Goal: Task Accomplishment & Management: Manage account settings

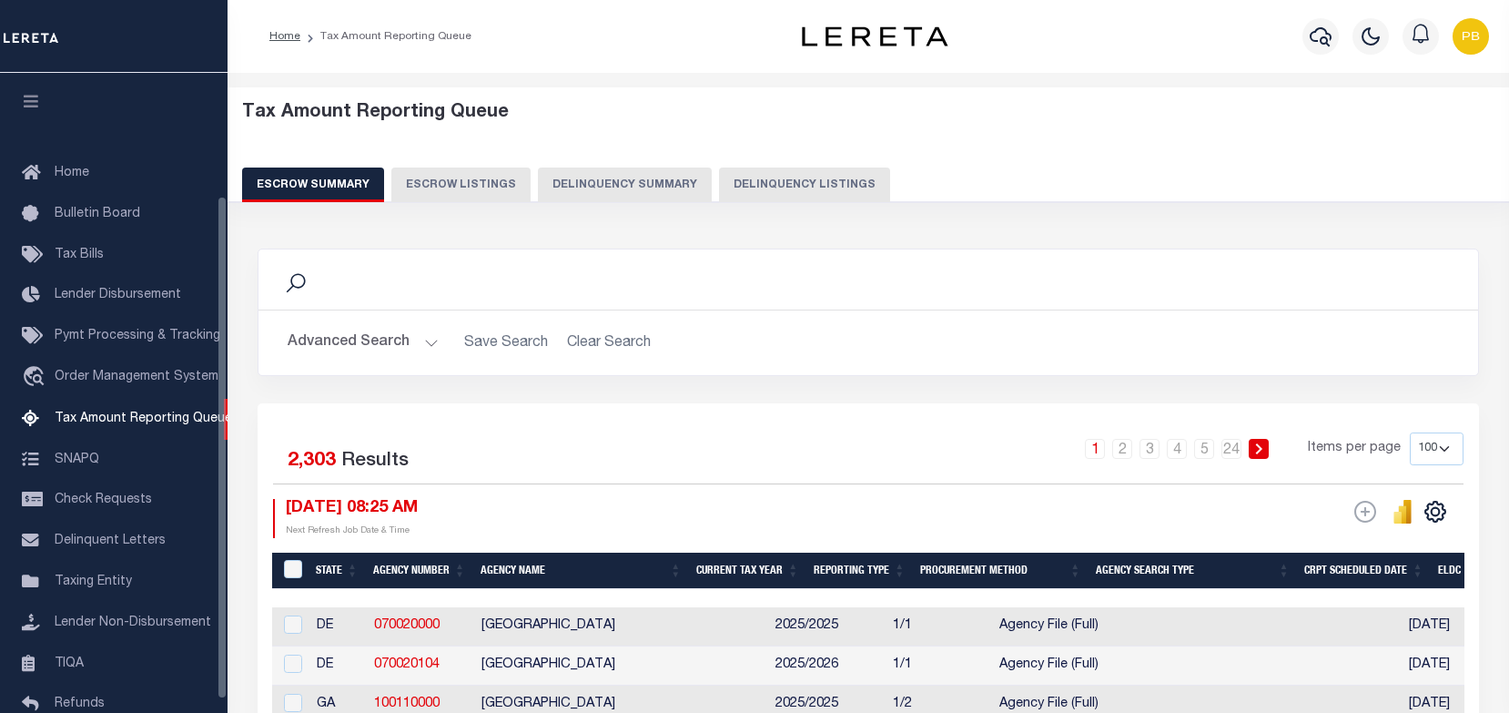
select select "100"
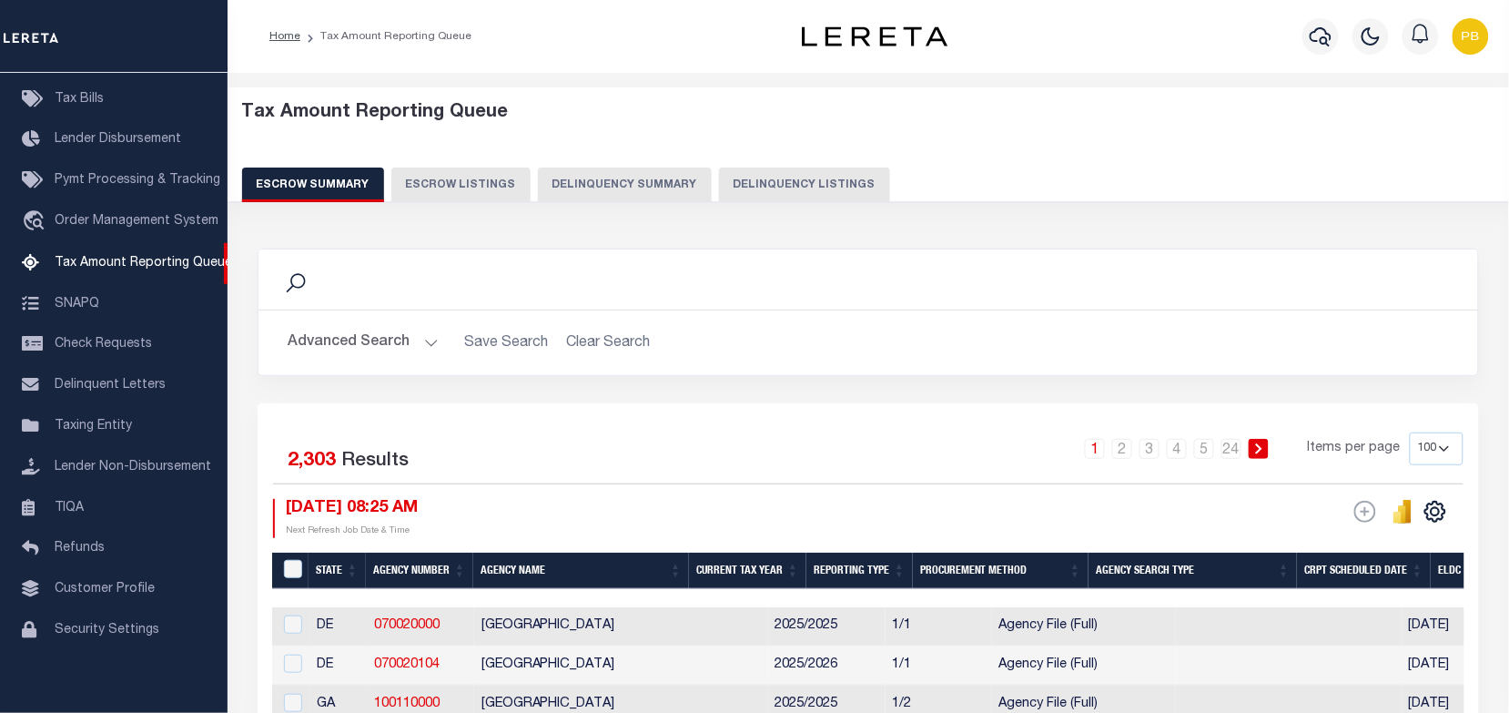
click at [797, 188] on button "Delinquency Listings" at bounding box center [804, 184] width 171 height 35
select select "100"
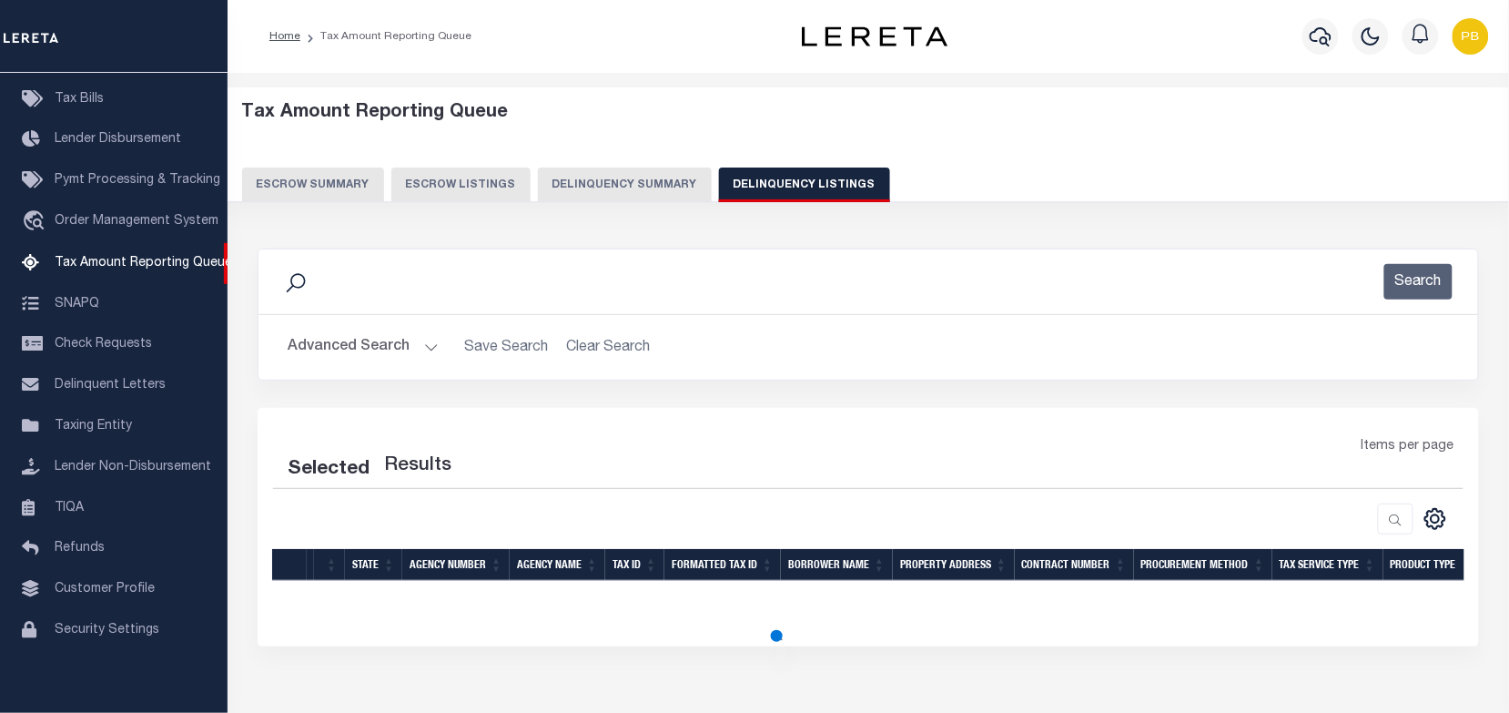
select select "100"
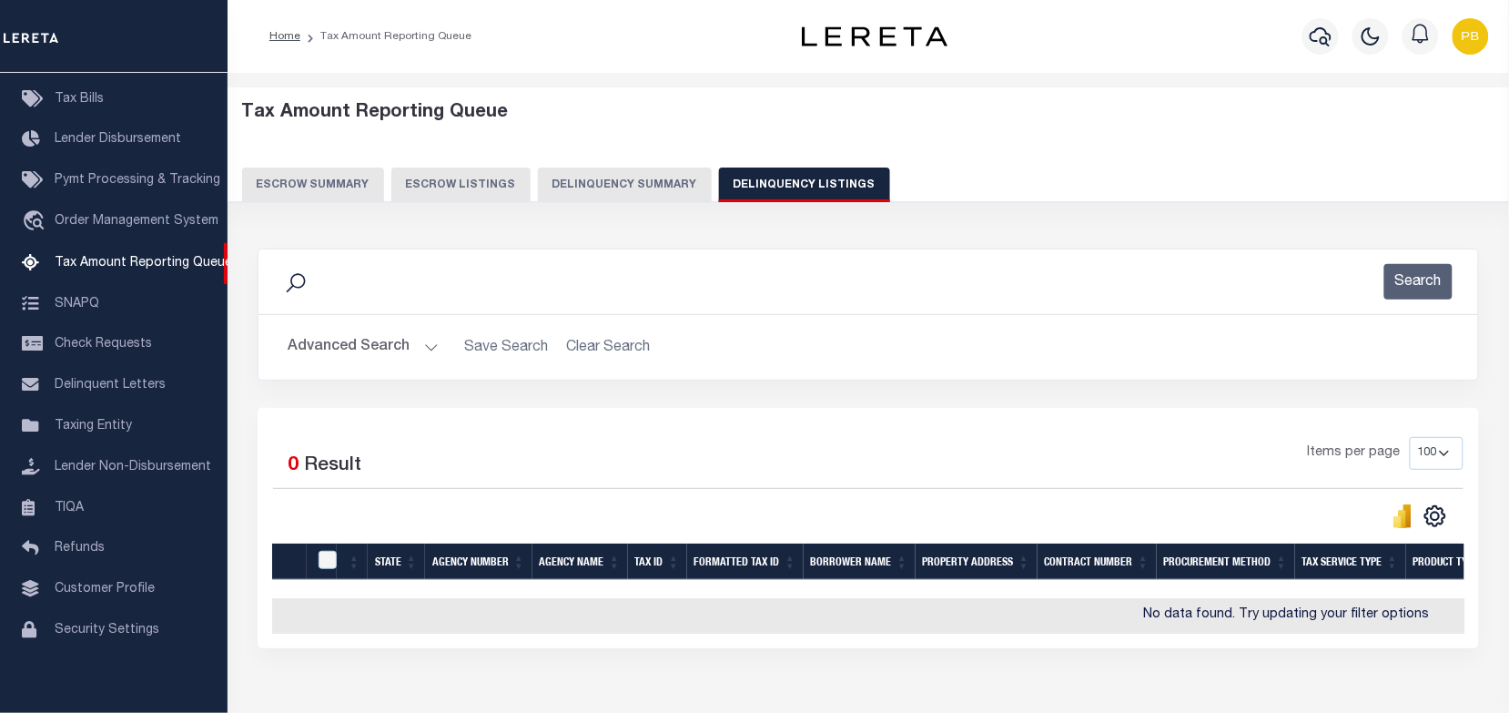
drag, startPoint x: 431, startPoint y: 348, endPoint x: 452, endPoint y: 329, distance: 29.0
click at [432, 348] on button "Advanced Search" at bounding box center [363, 347] width 151 height 35
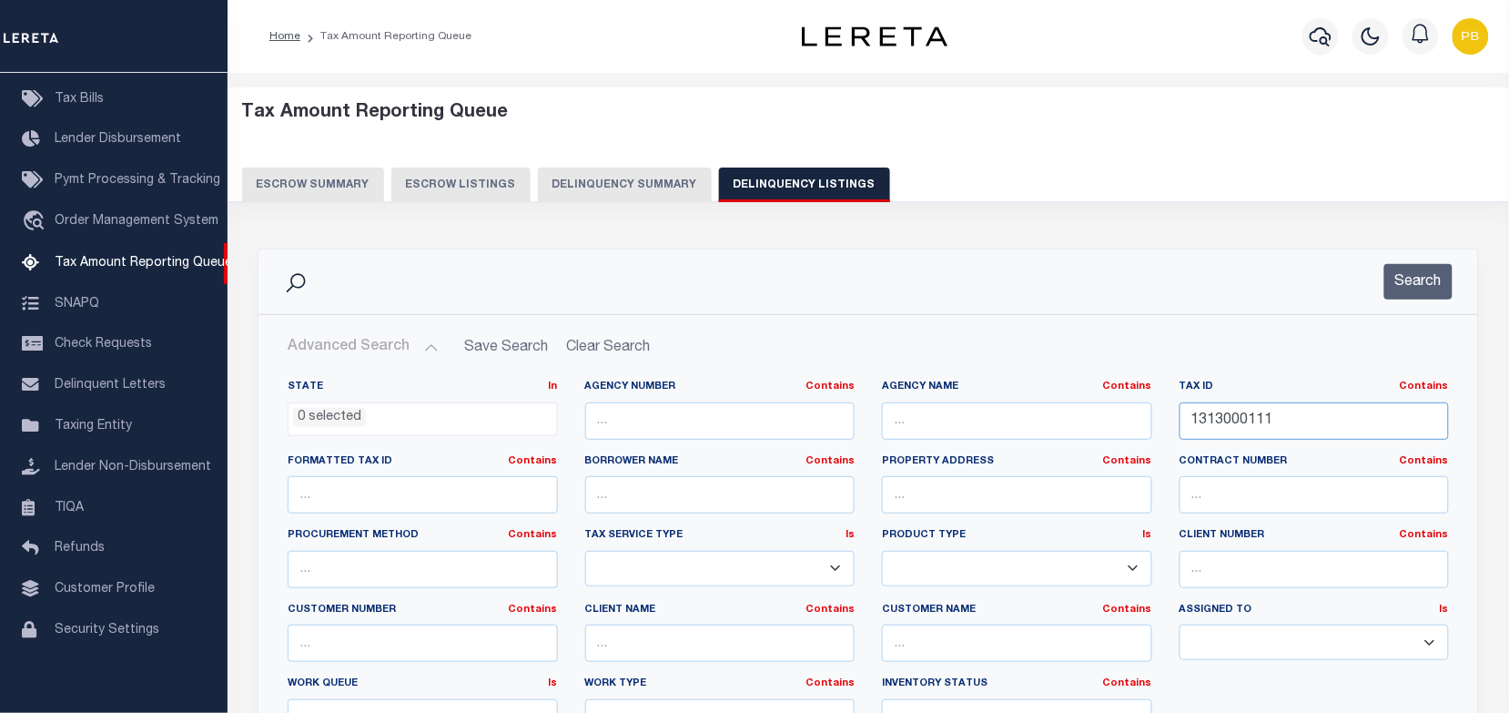
drag, startPoint x: 1280, startPoint y: 423, endPoint x: 1183, endPoint y: 411, distance: 97.2
click at [1183, 411] on input "1313000111" at bounding box center [1315, 420] width 270 height 37
paste input "4000002"
type input "1314000002"
click at [1413, 292] on button "Search" at bounding box center [1418, 281] width 68 height 35
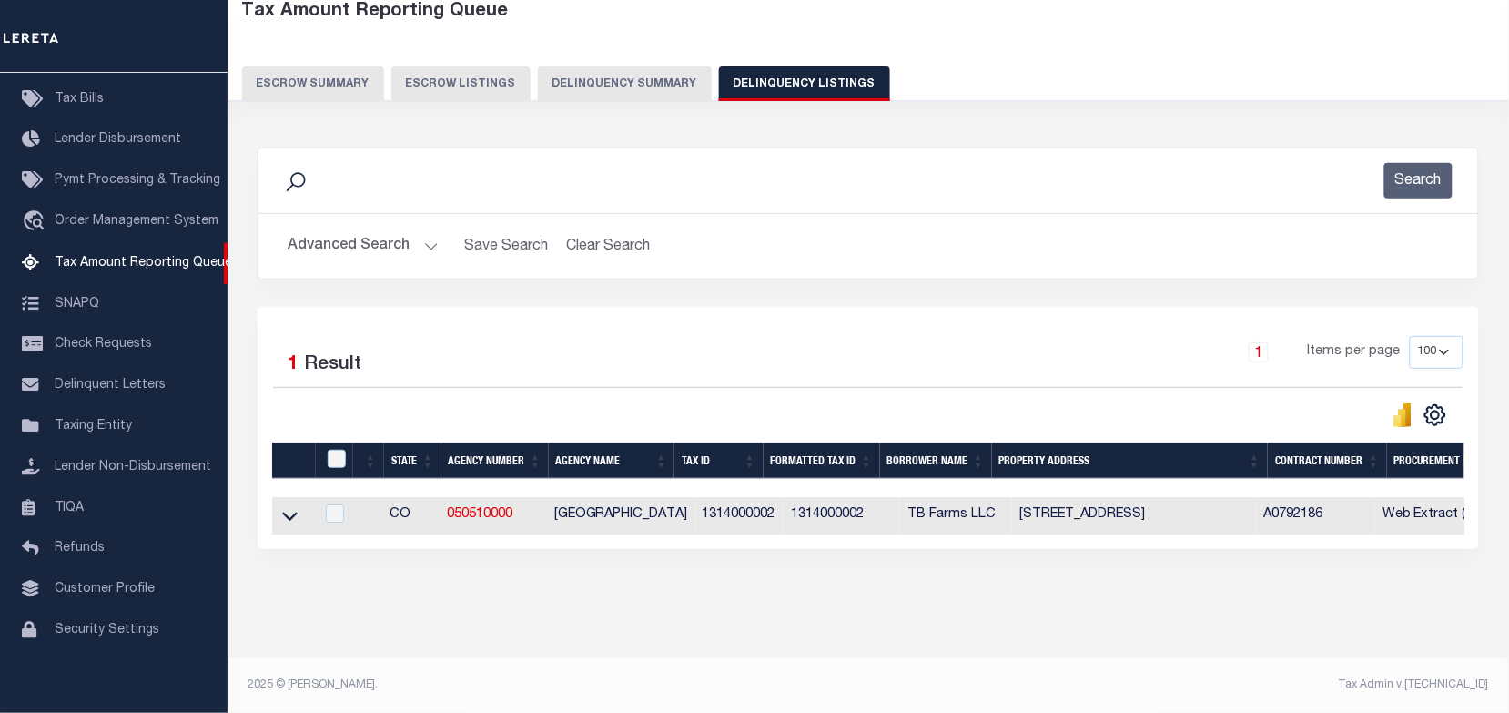
scroll to position [114, 0]
click at [288, 507] on icon at bounding box center [289, 515] width 15 height 19
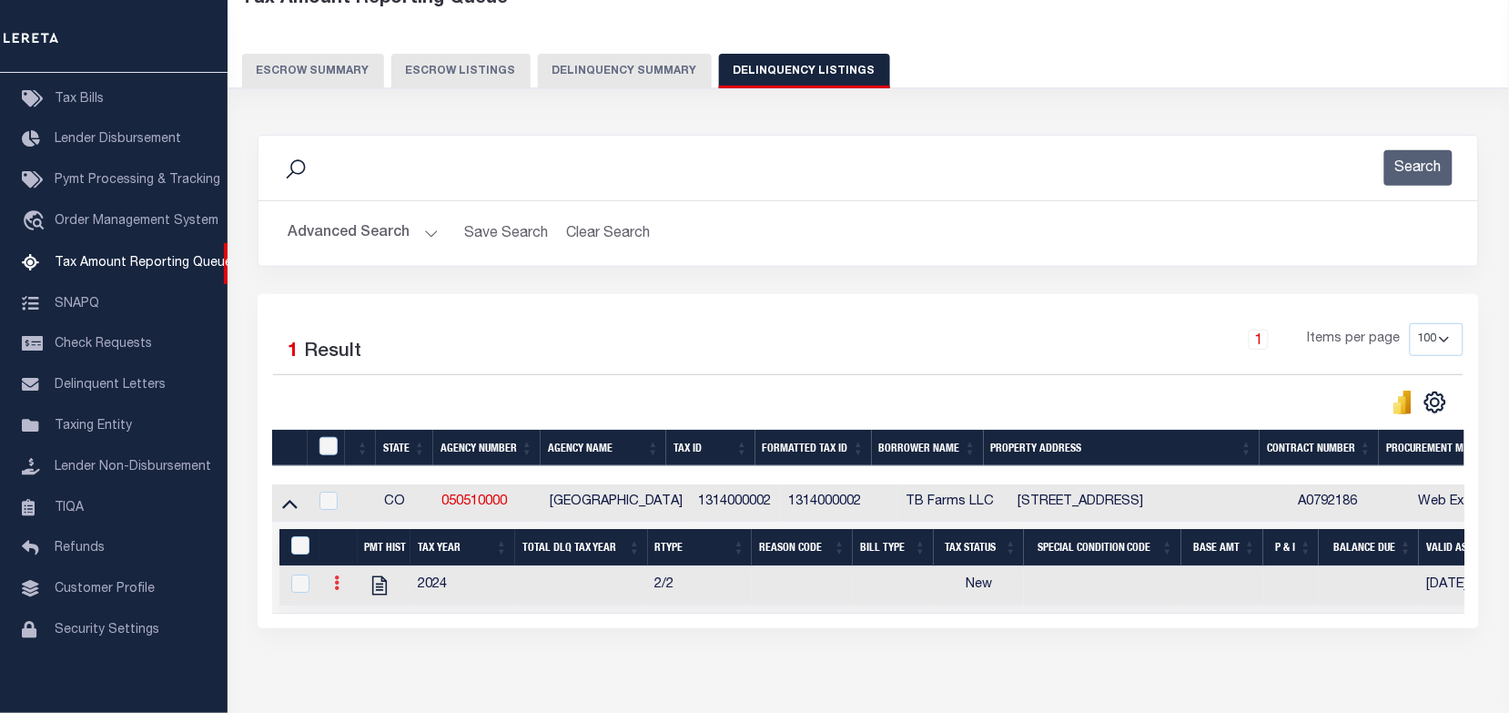
click at [338, 590] on icon at bounding box center [336, 582] width 5 height 15
click at [355, 620] on img "" at bounding box center [359, 612] width 18 height 18
checkbox input "true"
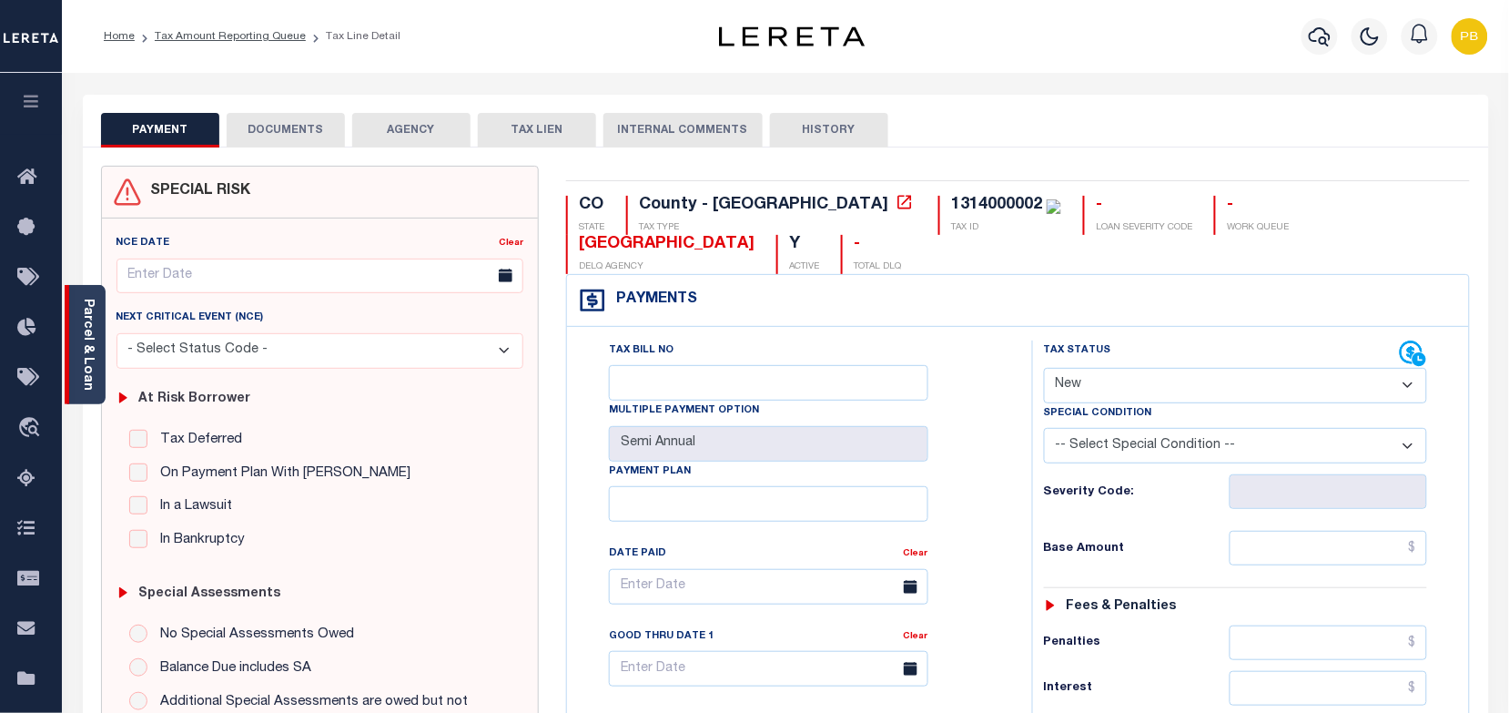
click at [93, 348] on link "Parcel & Loan" at bounding box center [87, 345] width 13 height 92
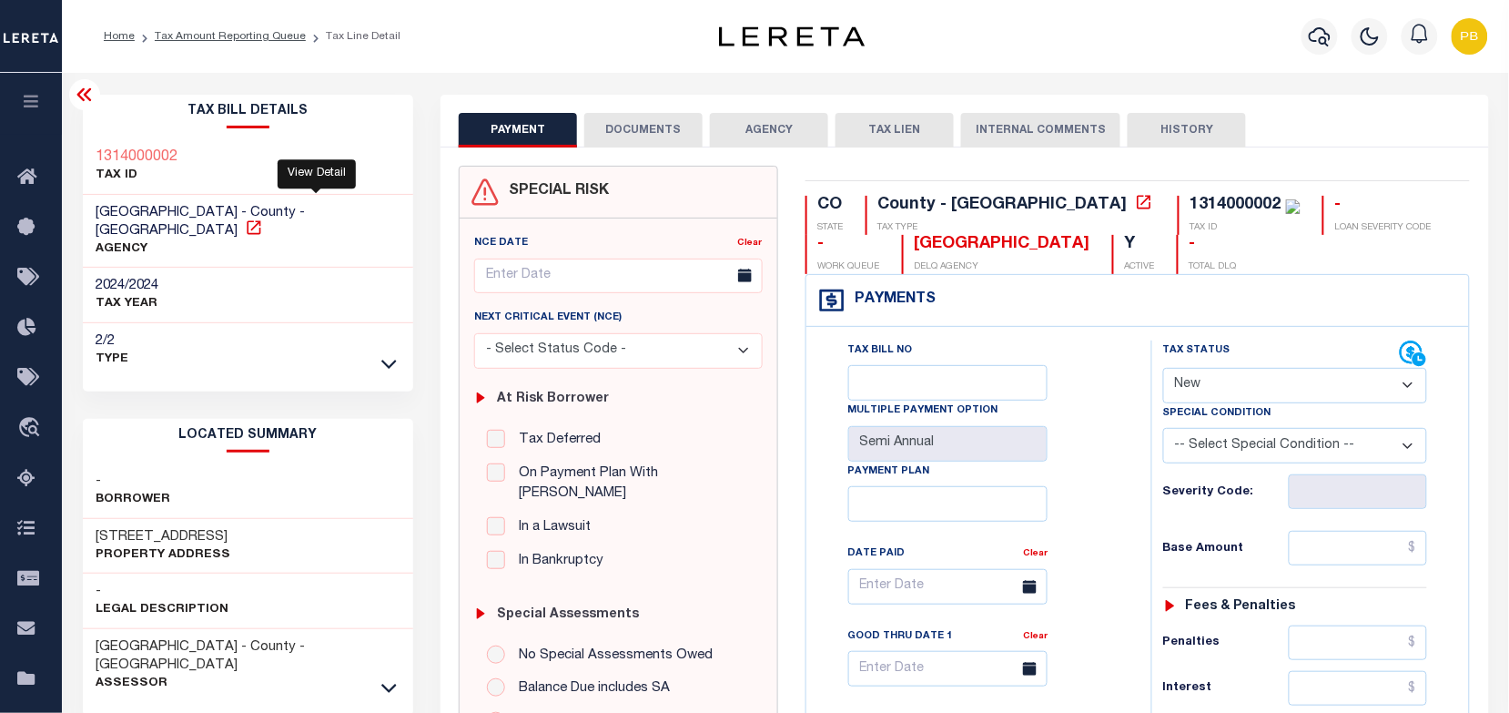
click at [263, 218] on icon at bounding box center [254, 227] width 18 height 18
click at [1191, 382] on select "- Select Status Code - Open Due/Unpaid Paid Incomplete No Tax Due Internal Refu…" at bounding box center [1295, 385] width 264 height 35
select select "PYD"
click at [1163, 370] on select "- Select Status Code - Open Due/Unpaid Paid Incomplete No Tax Due Internal Refu…" at bounding box center [1295, 385] width 264 height 35
type input "[DATE]"
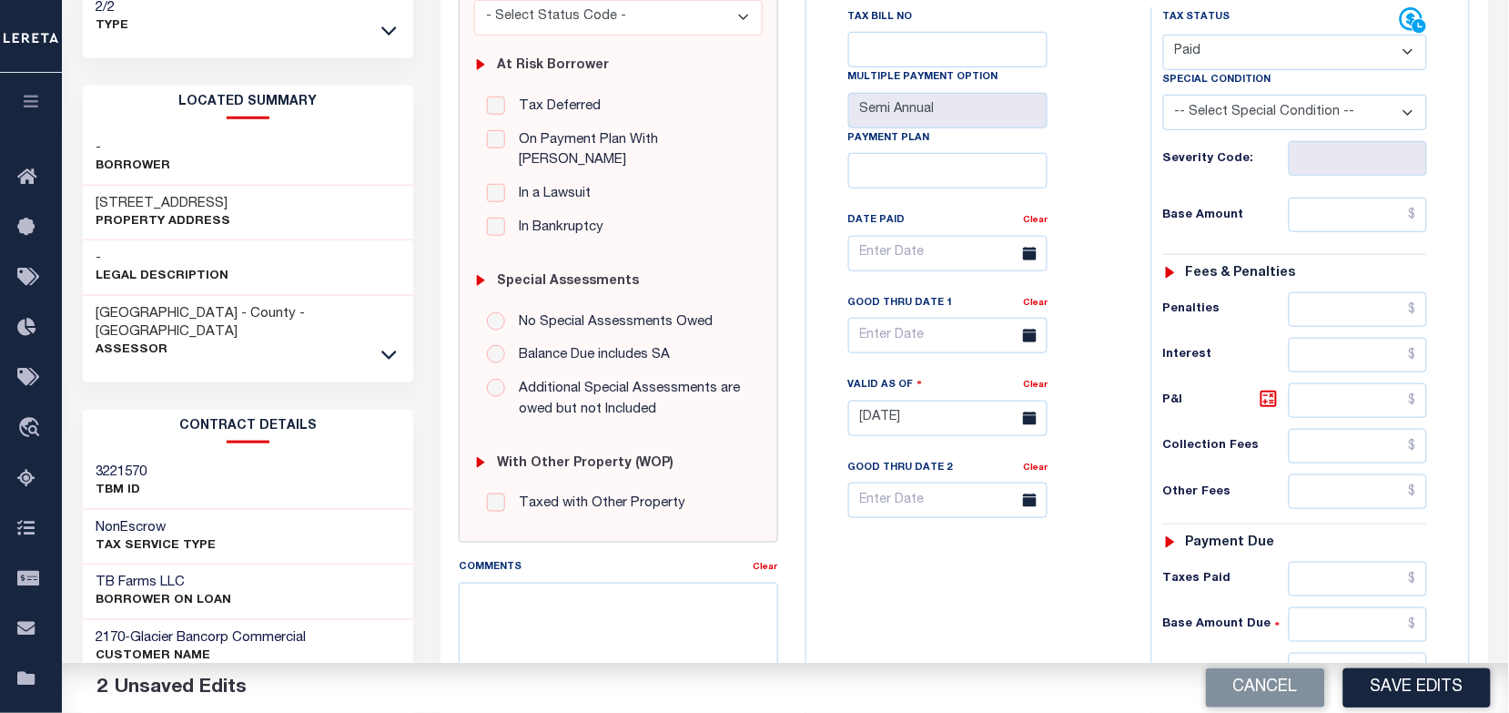
scroll to position [341, 0]
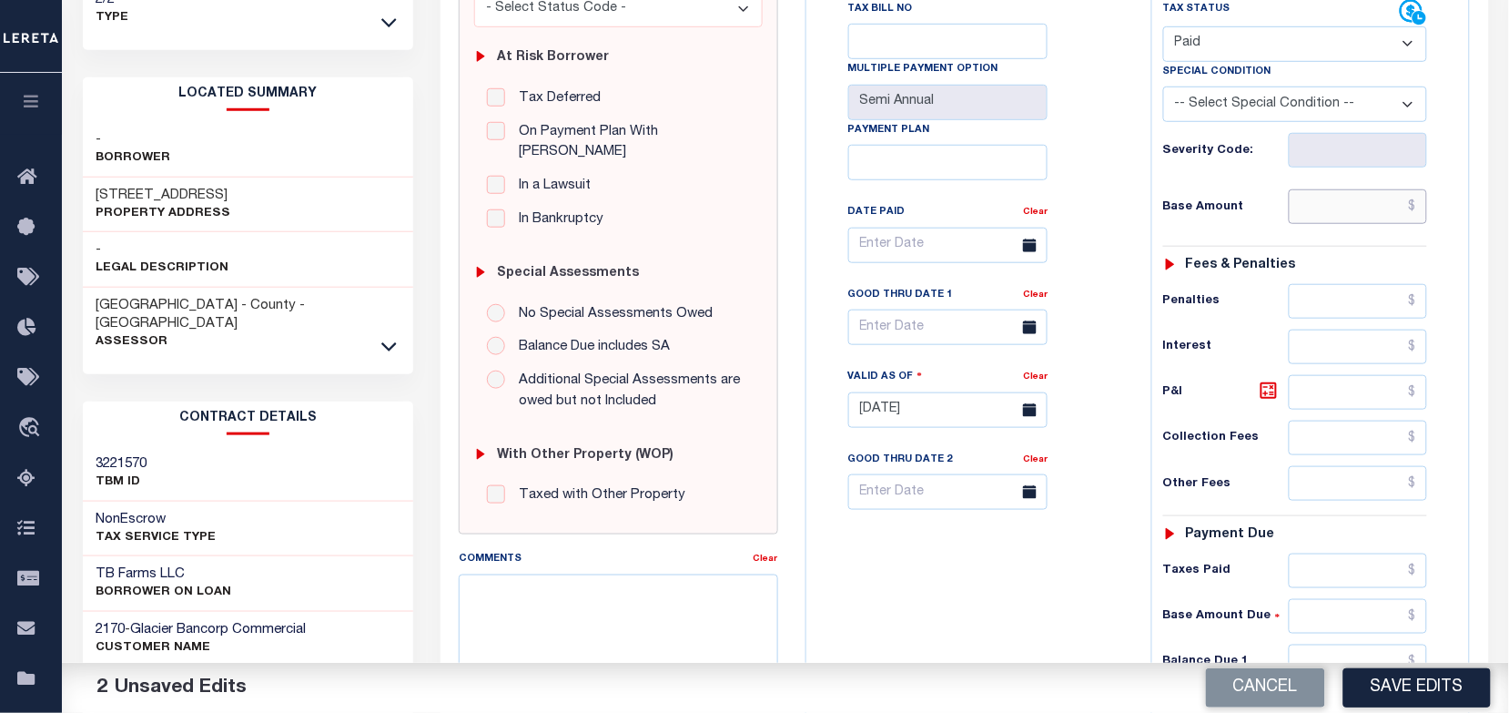
click at [1353, 220] on input "text" at bounding box center [1358, 206] width 138 height 35
paste input "1,032.55"
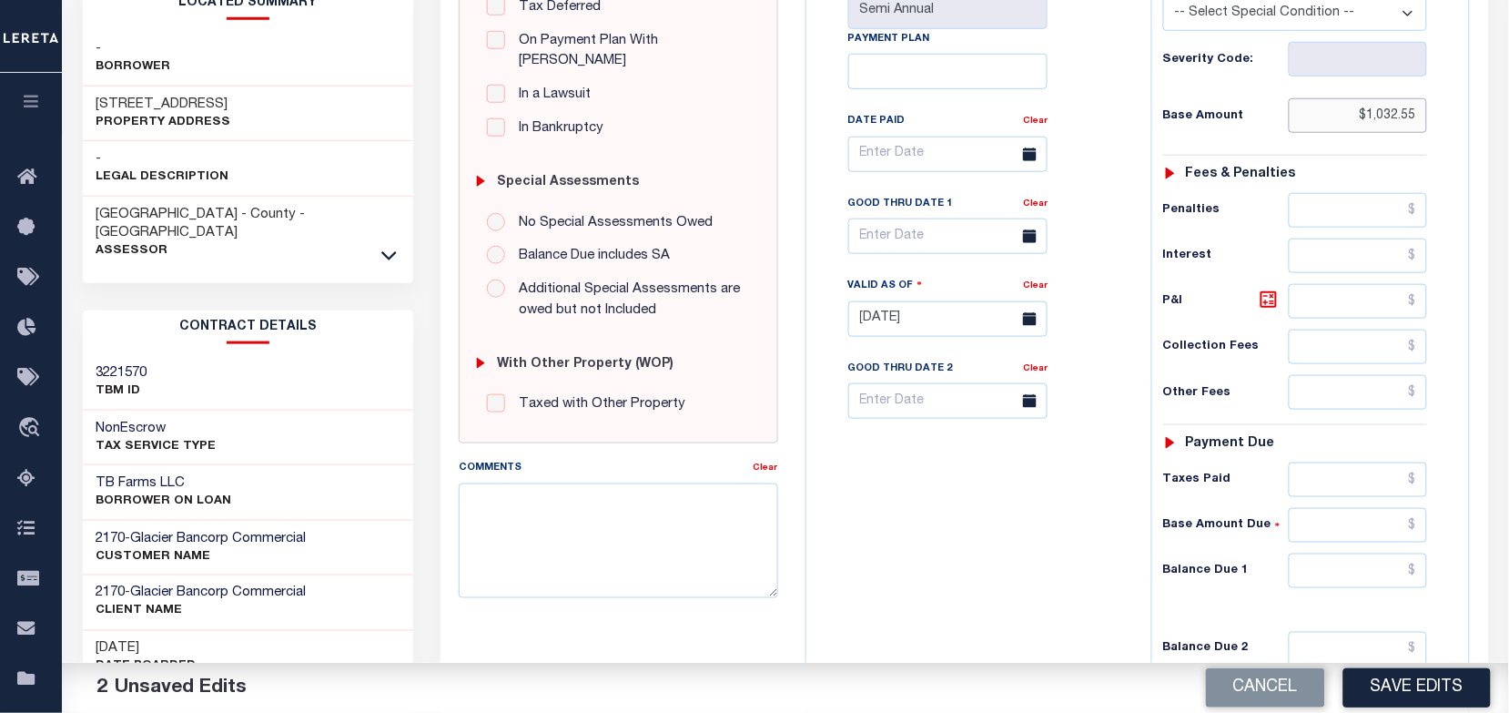
scroll to position [455, 0]
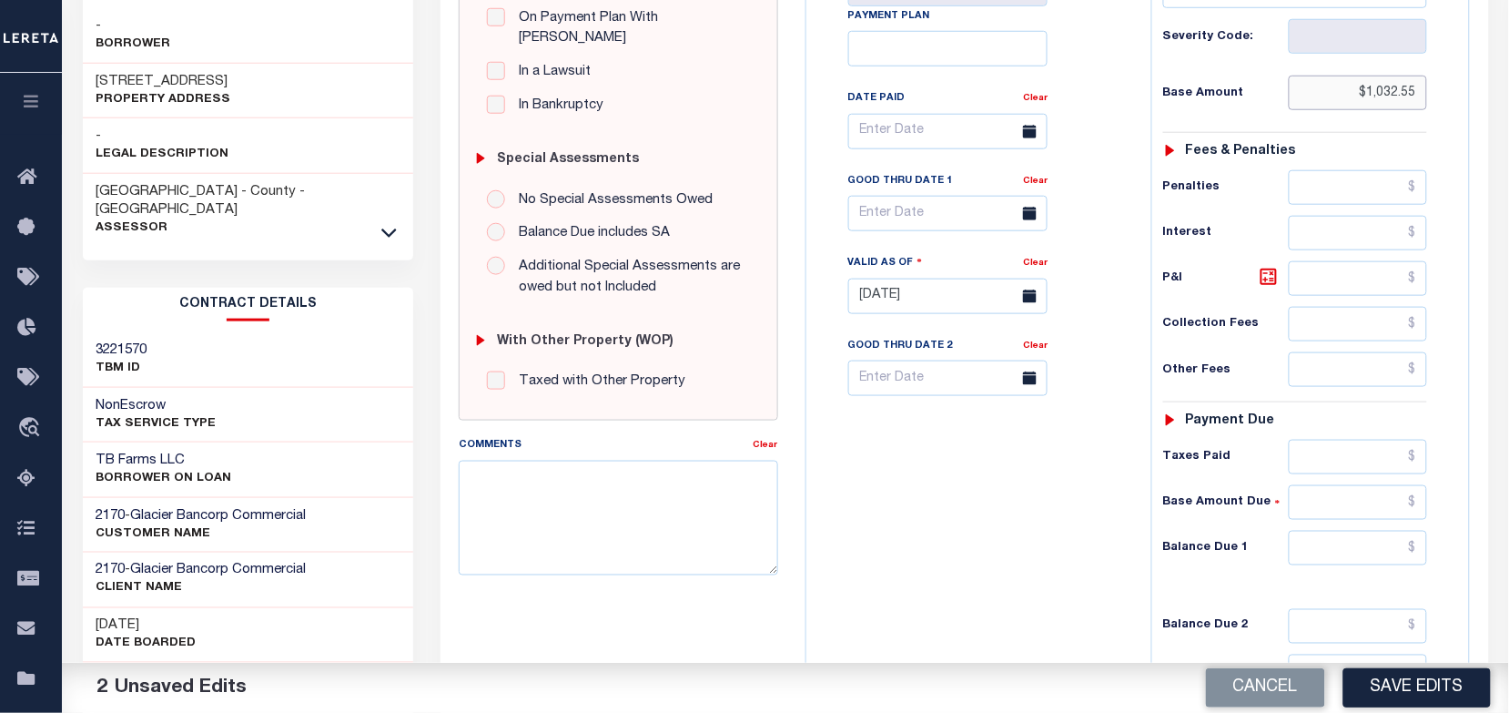
type input "$1,032.55"
click at [1338, 374] on input "text" at bounding box center [1358, 369] width 138 height 35
click at [1334, 461] on input "text" at bounding box center [1358, 457] width 138 height 35
paste input "1,032.55"
type input "$1,032.55"
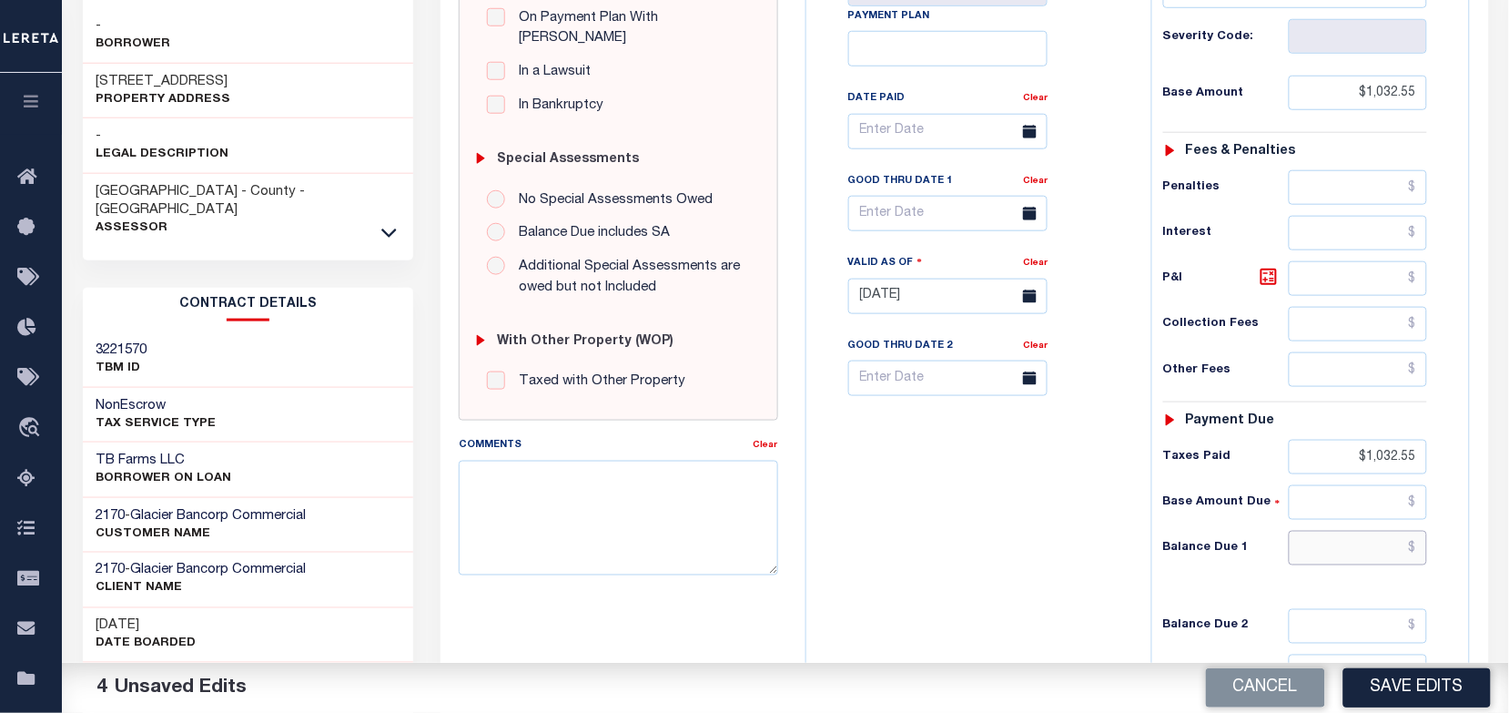
click at [1376, 561] on input "text" at bounding box center [1358, 548] width 138 height 35
click at [1415, 690] on button "Save Edits" at bounding box center [1416, 687] width 147 height 39
type input "$00.00"
checkbox input "false"
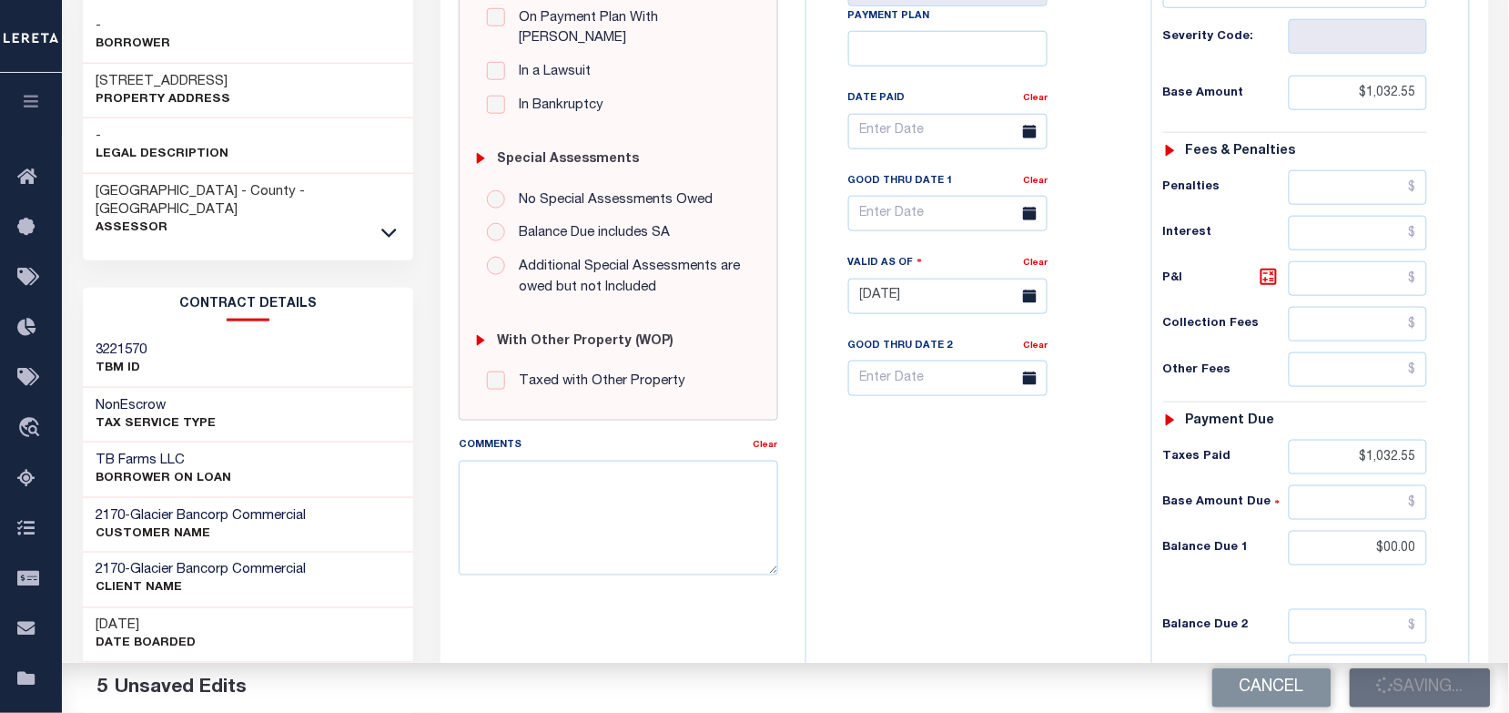
checkbox input "false"
type input "$1,032.55"
type input "$0"
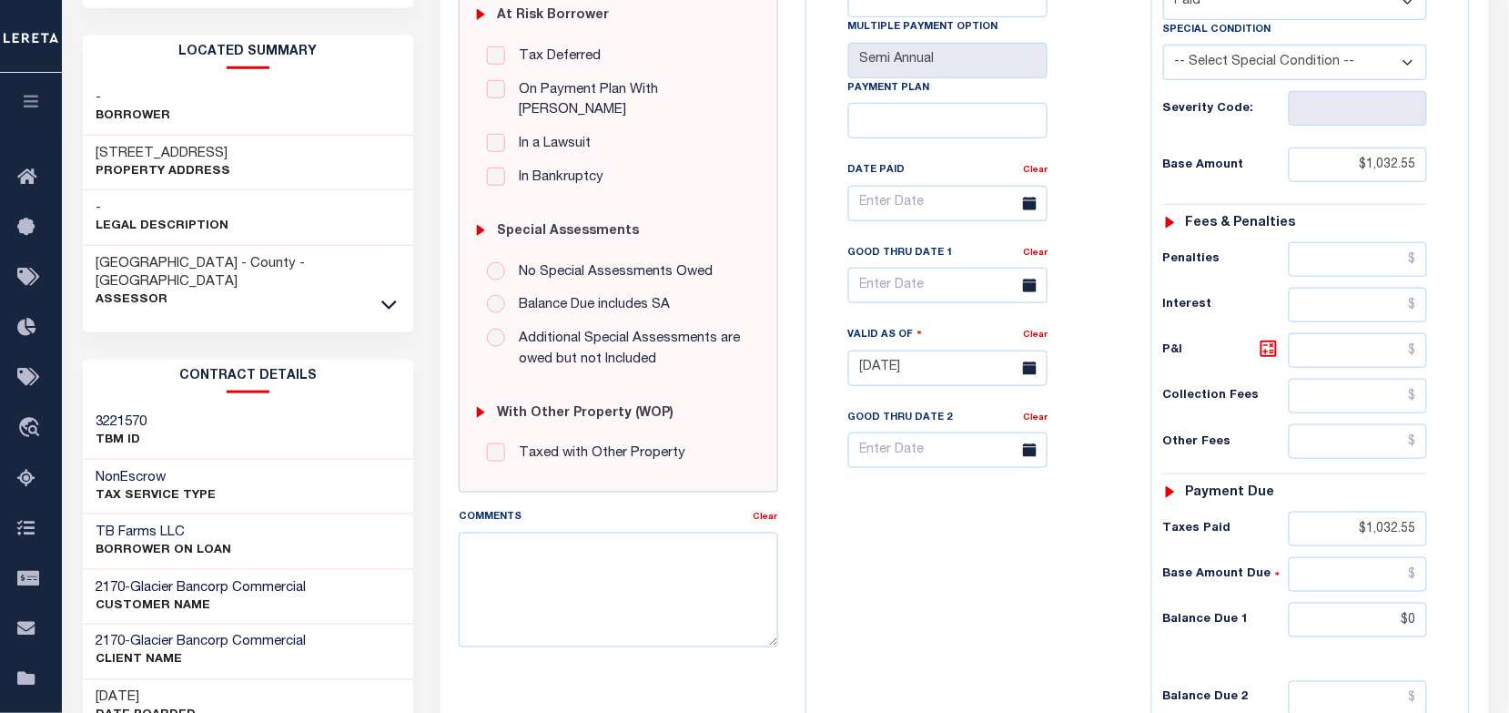
scroll to position [0, 0]
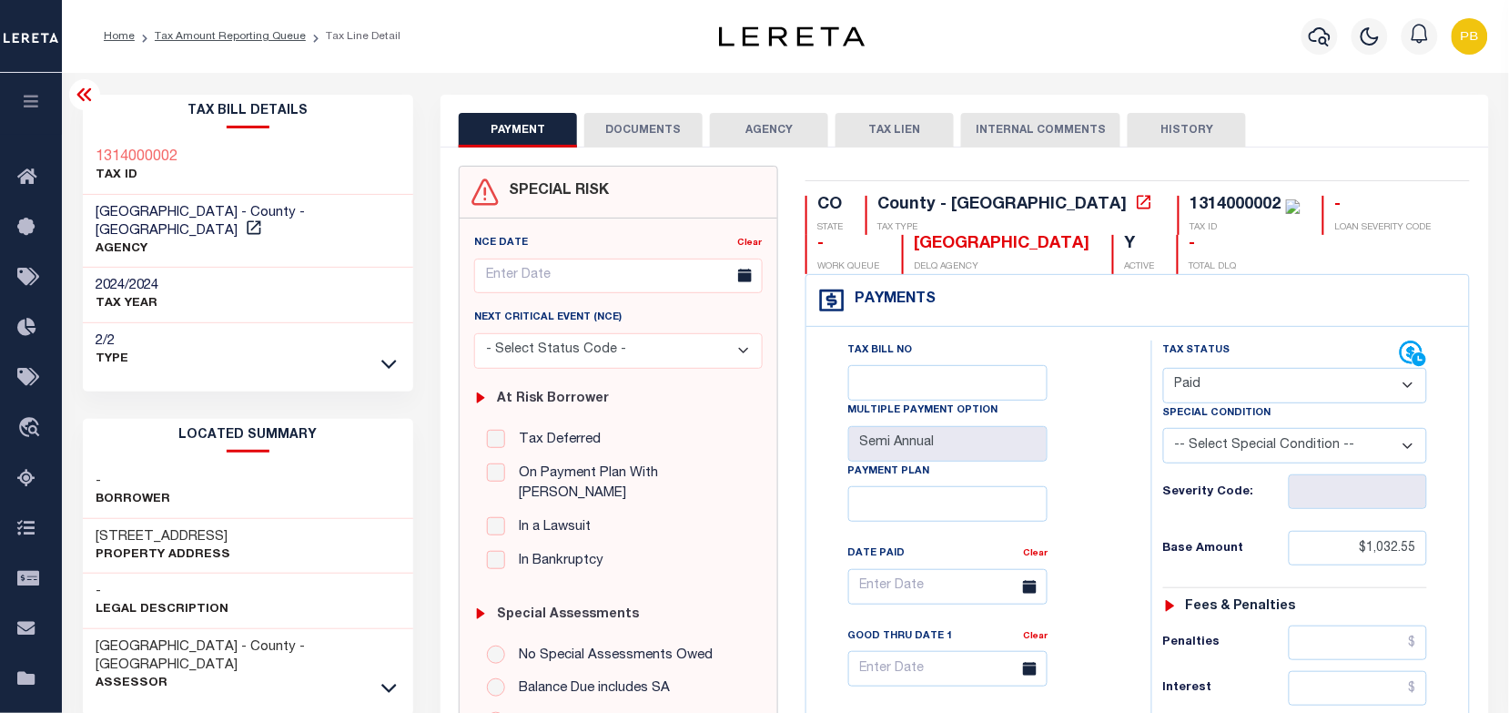
click at [642, 121] on button "DOCUMENTS" at bounding box center [643, 130] width 118 height 35
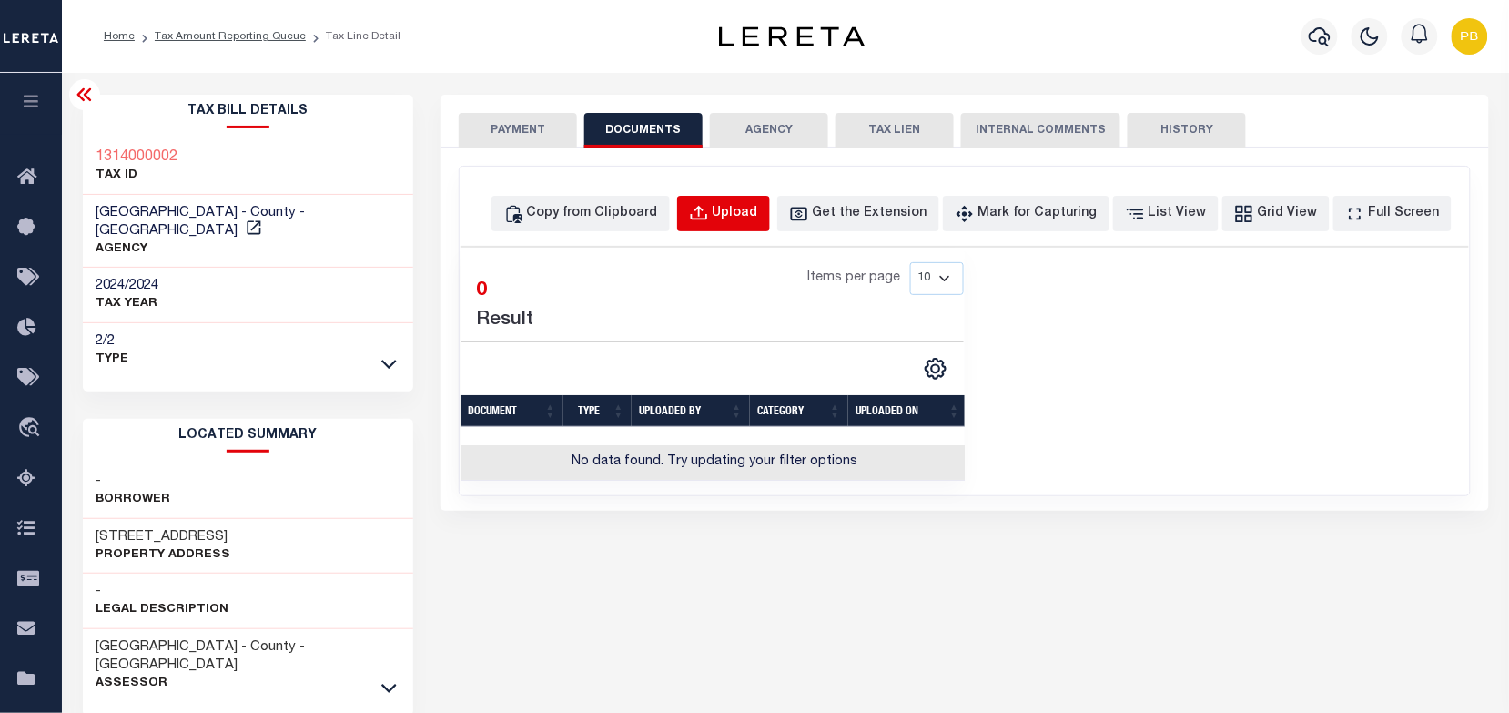
click at [758, 219] on div "Upload" at bounding box center [736, 214] width 46 height 20
select select "POP"
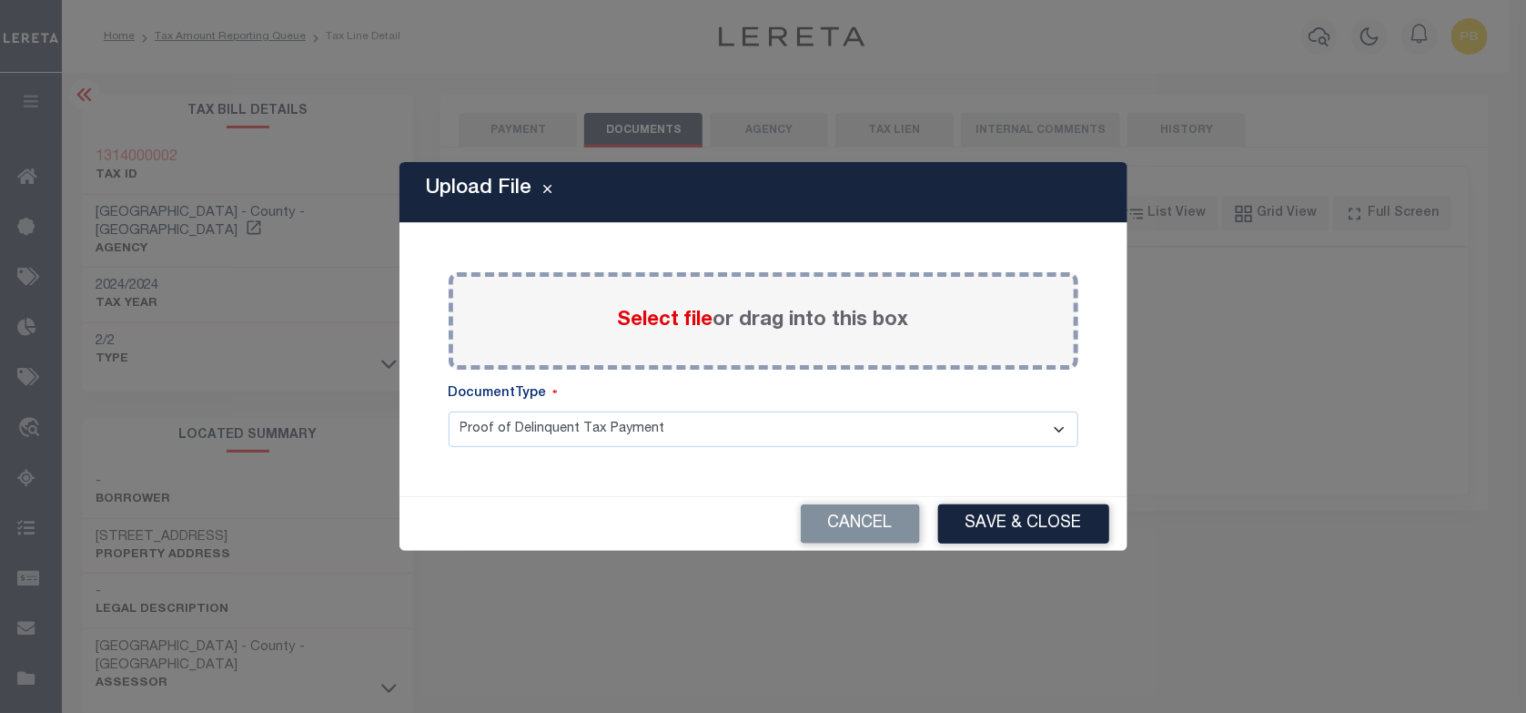
click at [664, 314] on span "Select file" at bounding box center [666, 320] width 96 height 20
click at [0, 0] on input "Select file or drag into this box" at bounding box center [0, 0] width 0 height 0
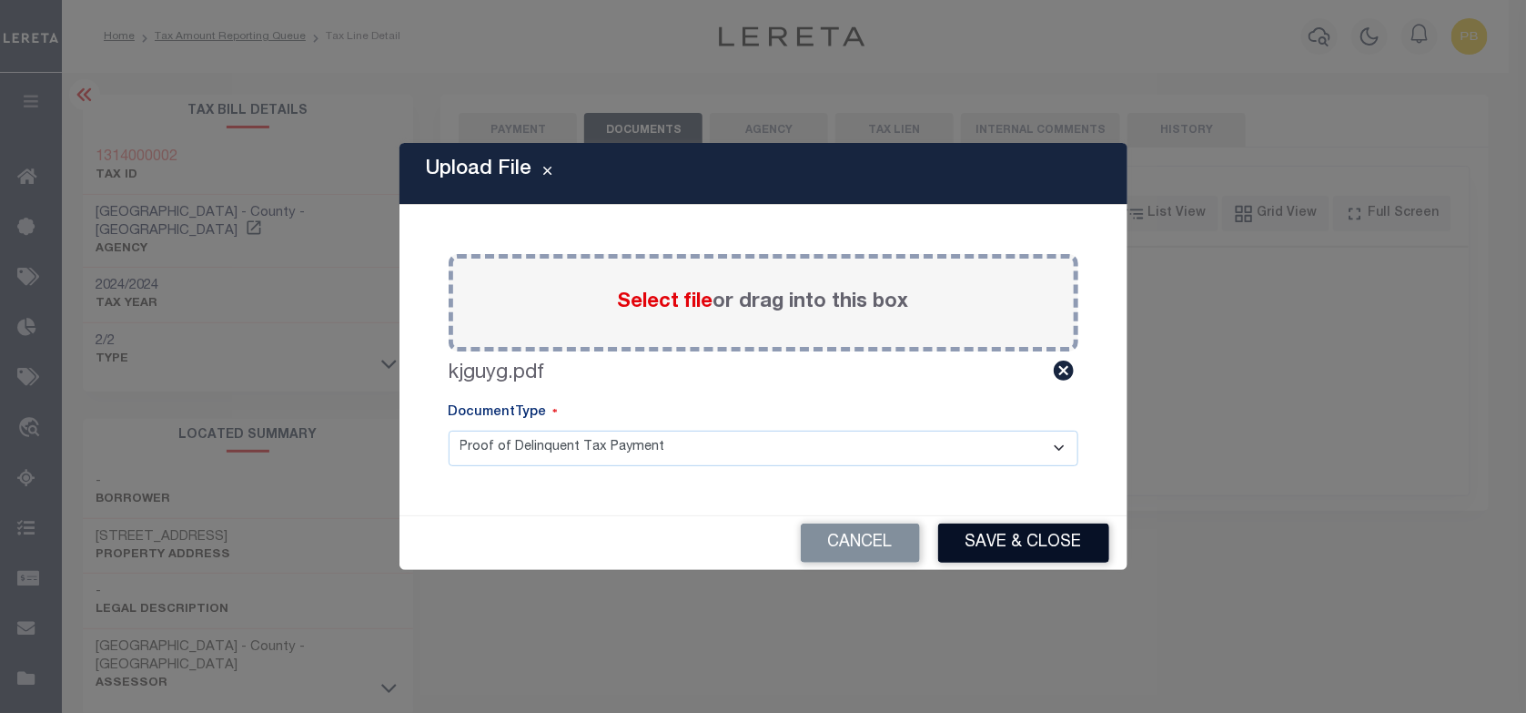
click at [1004, 546] on button "Save & Close" at bounding box center [1023, 542] width 171 height 39
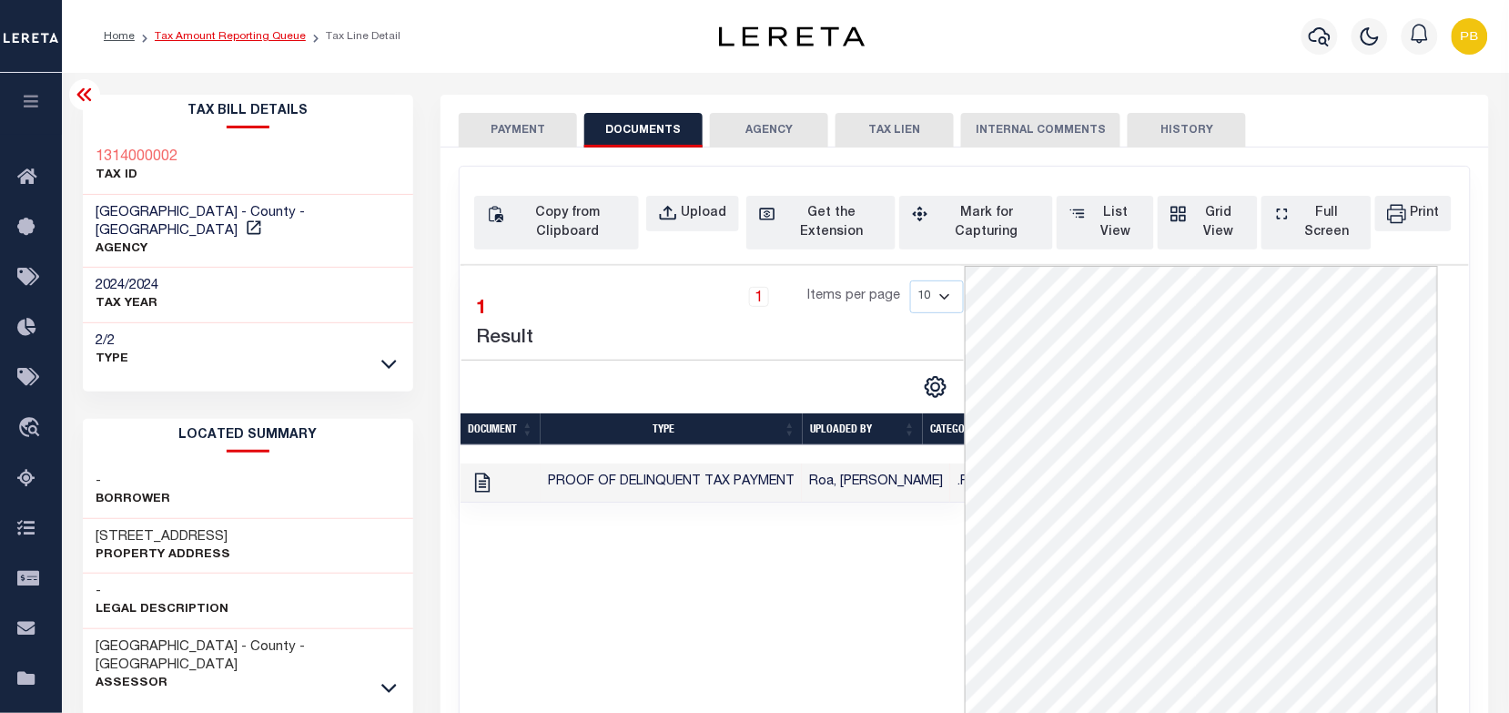
click at [252, 35] on link "Tax Amount Reporting Queue" at bounding box center [230, 36] width 151 height 11
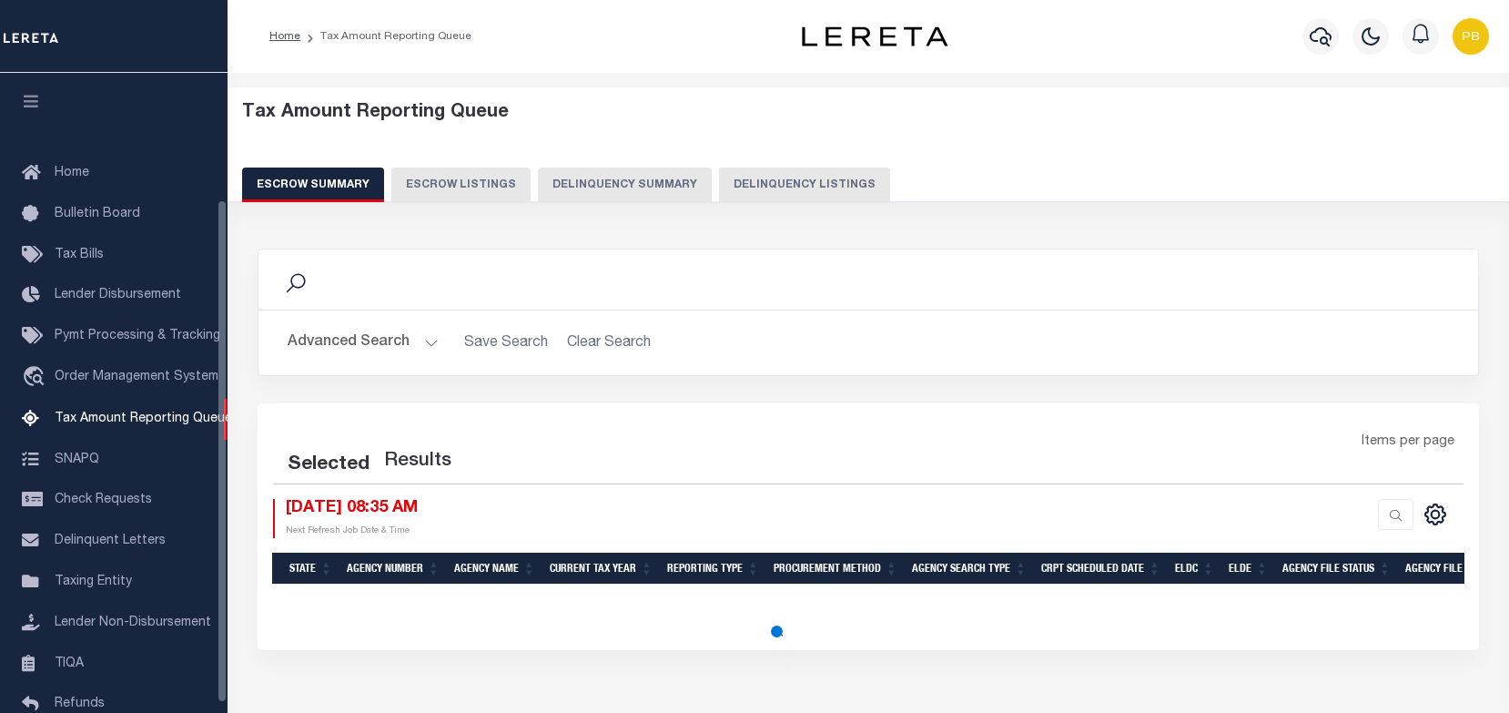
click at [796, 197] on button "Delinquency Listings" at bounding box center [804, 184] width 171 height 35
select select "100"
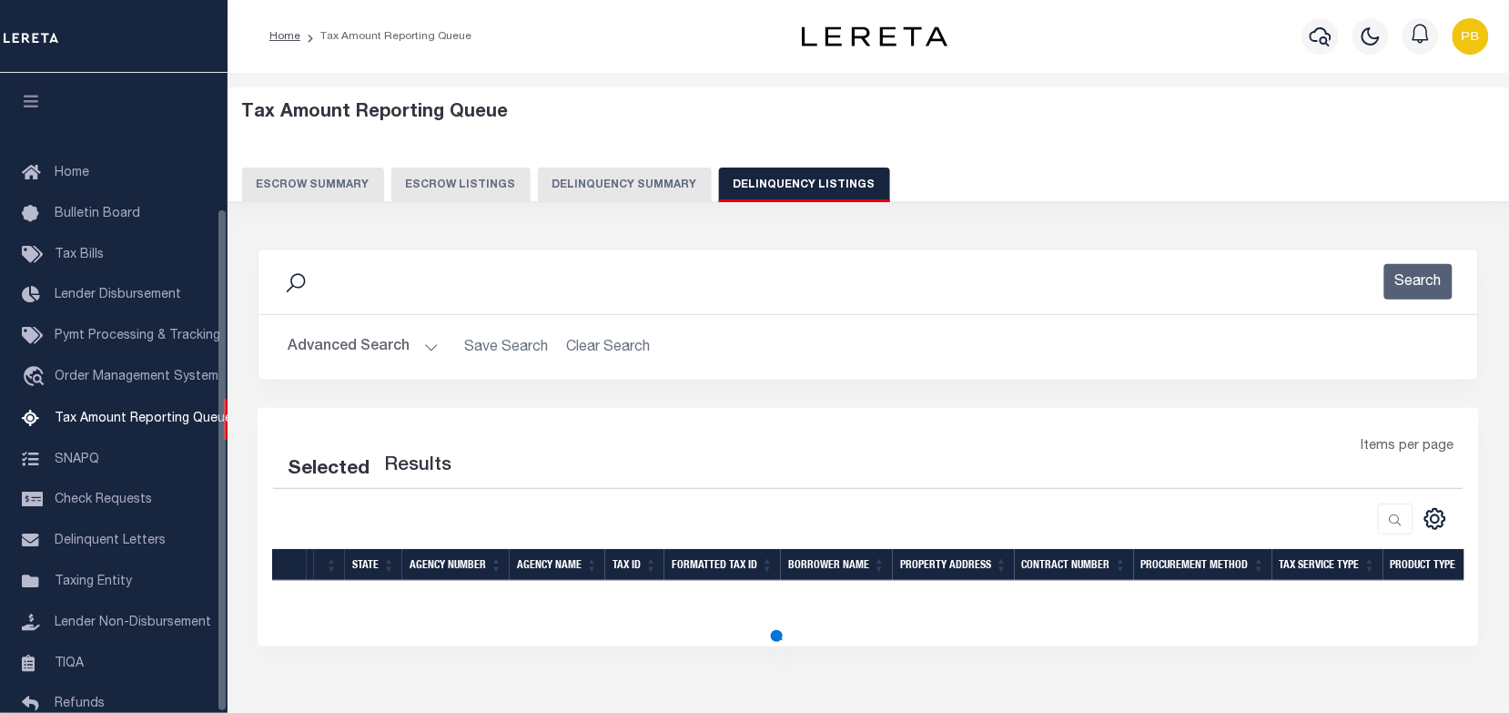
scroll to position [173, 0]
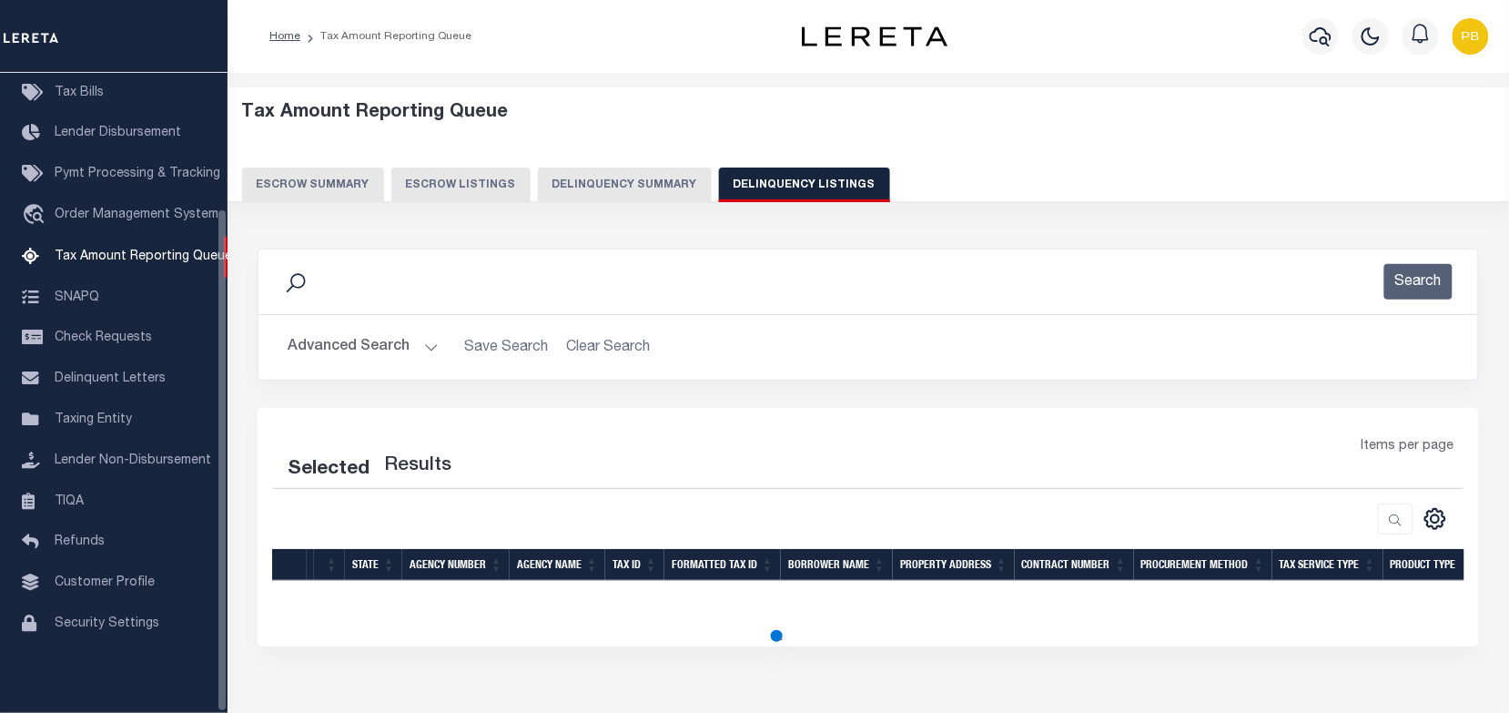
select select "100"
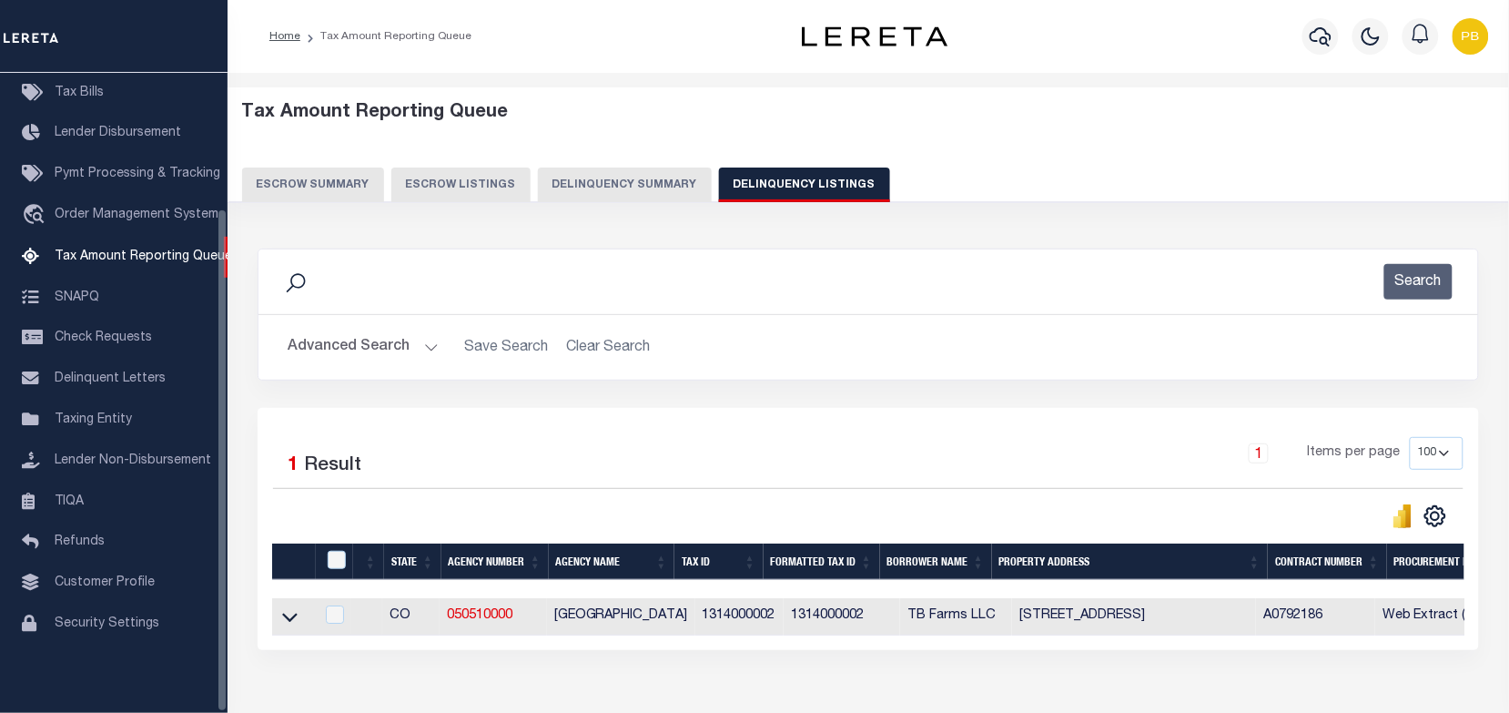
scroll to position [97, 0]
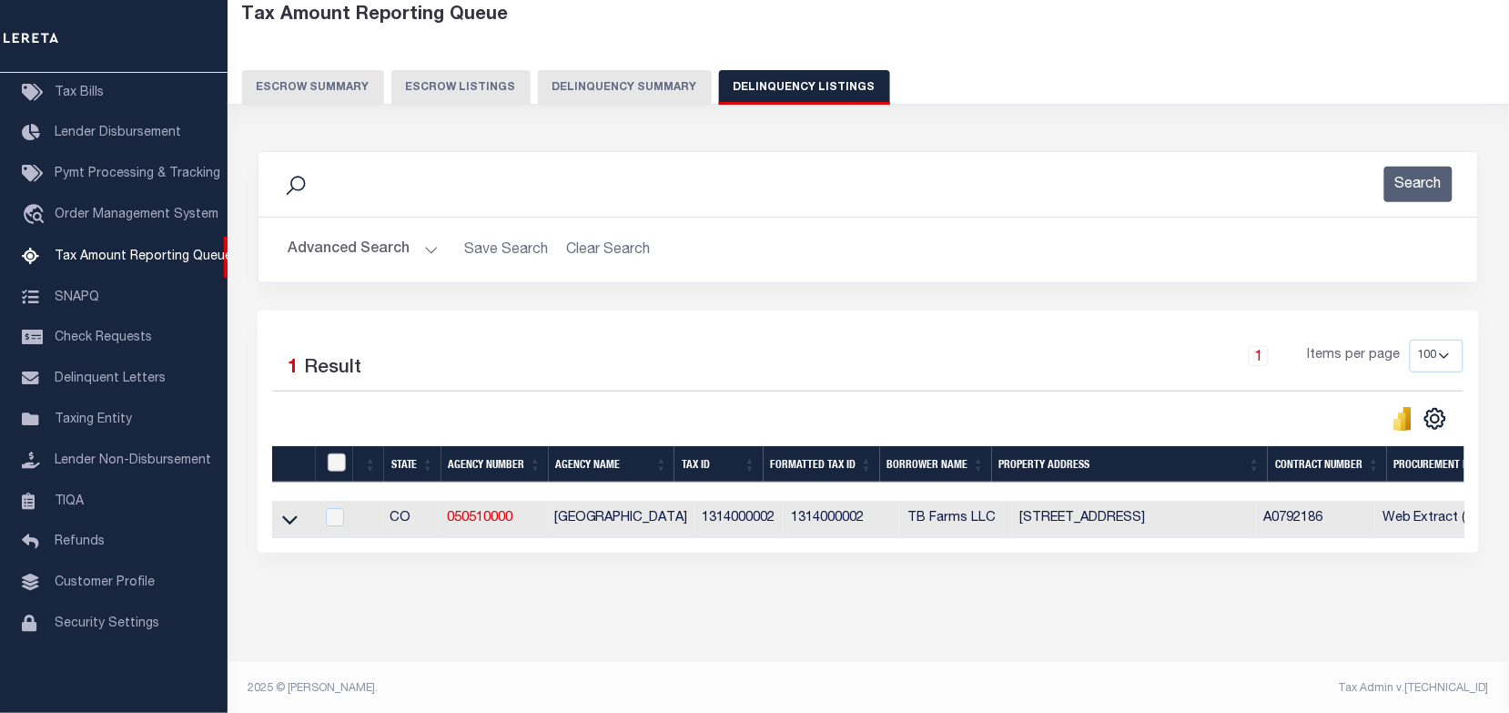
click at [335, 469] on input "checkbox" at bounding box center [337, 462] width 18 height 18
checkbox input "true"
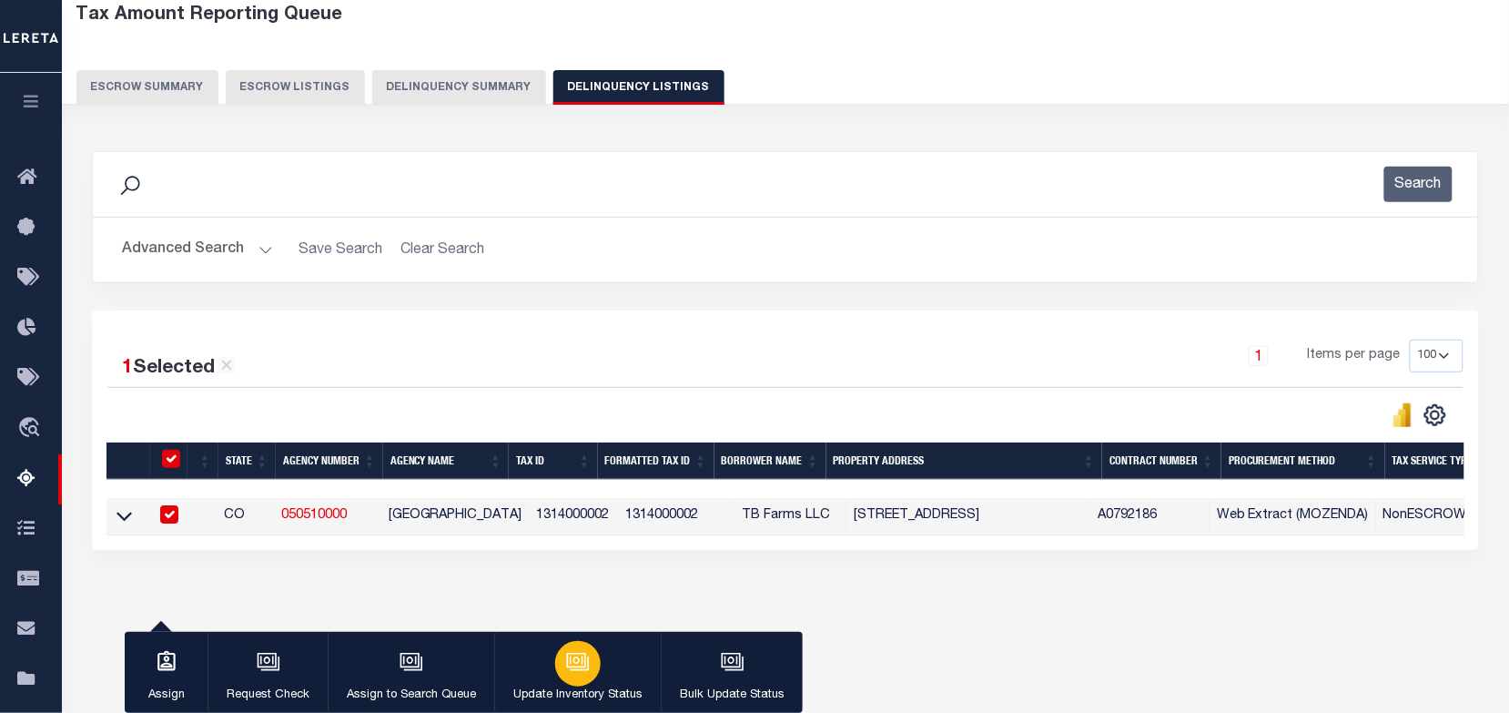
click at [575, 666] on icon "button" at bounding box center [578, 662] width 24 height 24
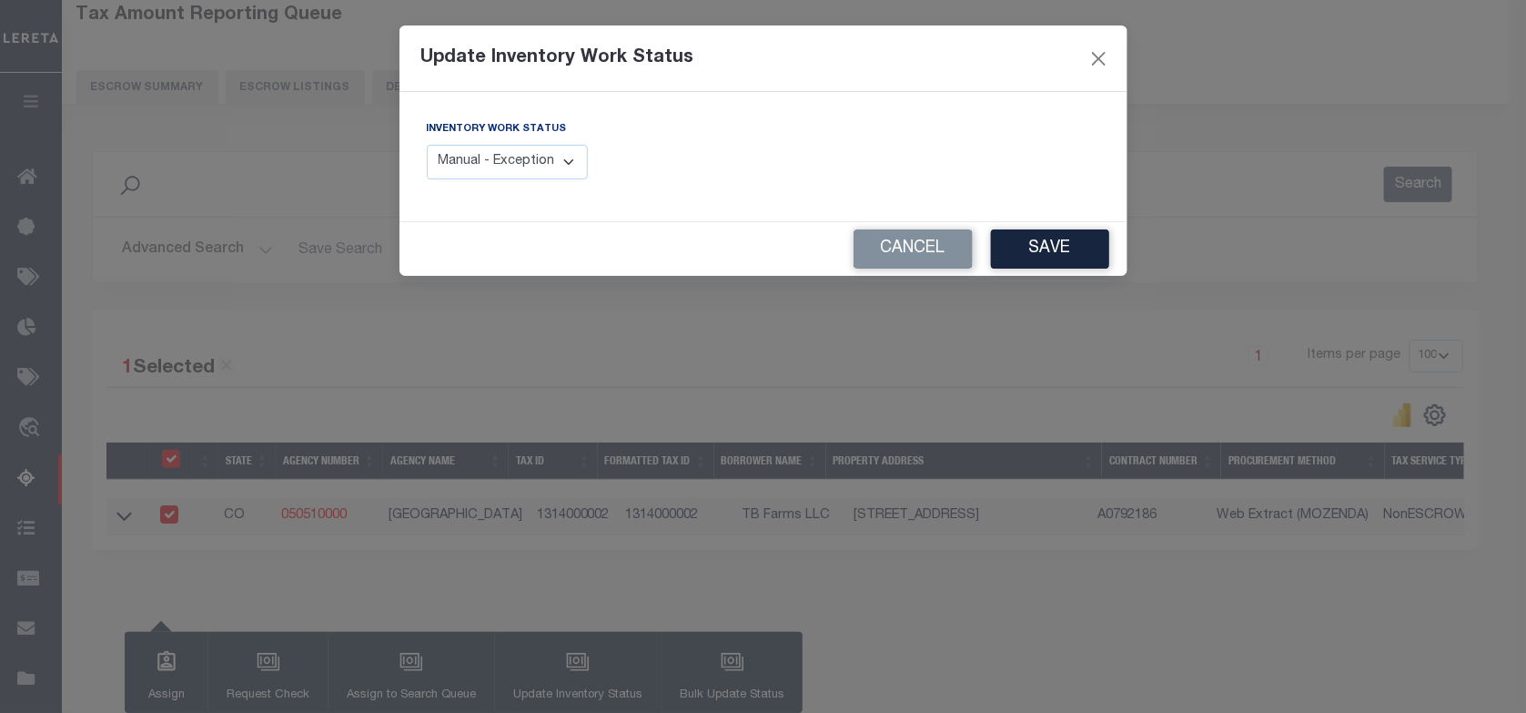
click at [542, 156] on select "Manual - Exception Pended - Awaiting Search Late Add Exception Completed" at bounding box center [508, 162] width 162 height 35
select select "4"
click at [427, 145] on select "Manual - Exception Pended - Awaiting Search Late Add Exception Completed" at bounding box center [508, 162] width 162 height 35
click at [1026, 248] on button "Save" at bounding box center [1050, 248] width 118 height 39
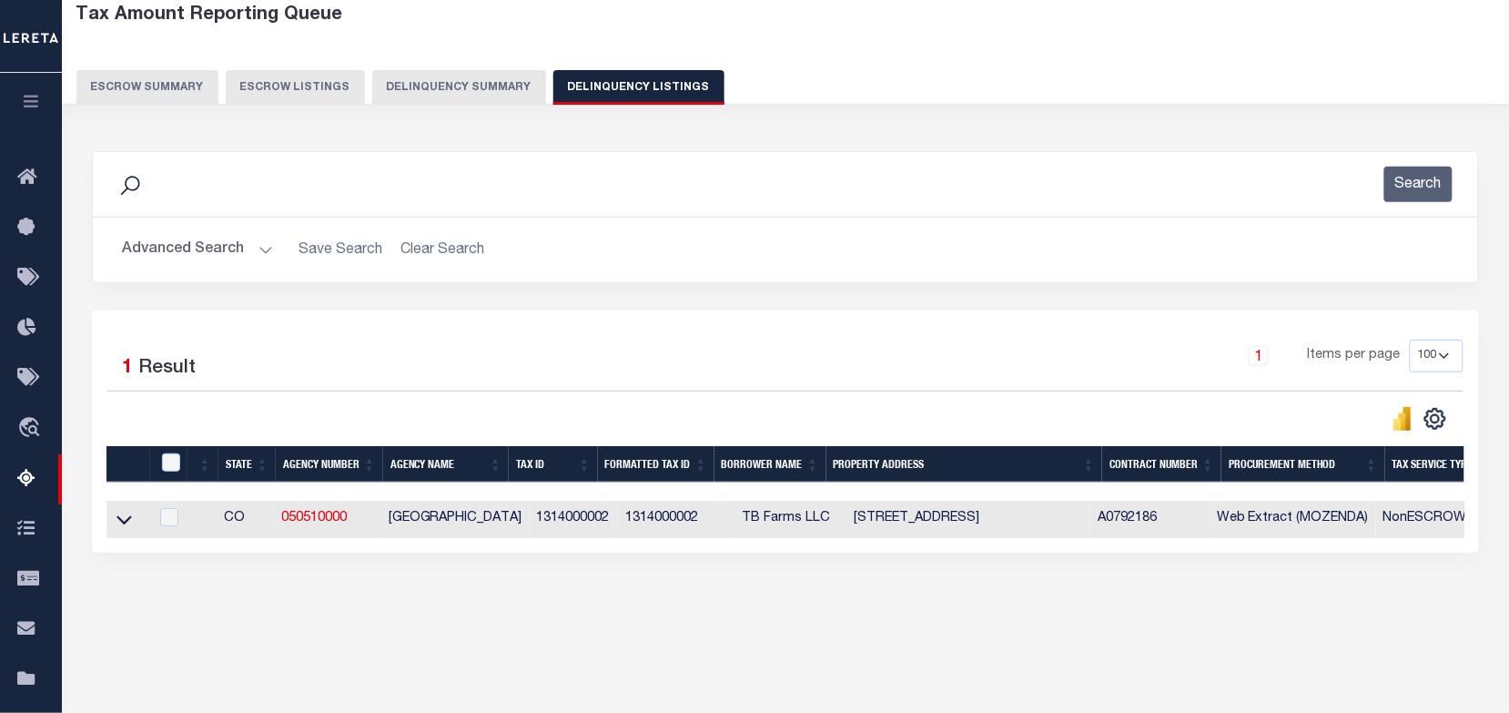
click at [259, 257] on button "Advanced Search" at bounding box center [197, 249] width 151 height 35
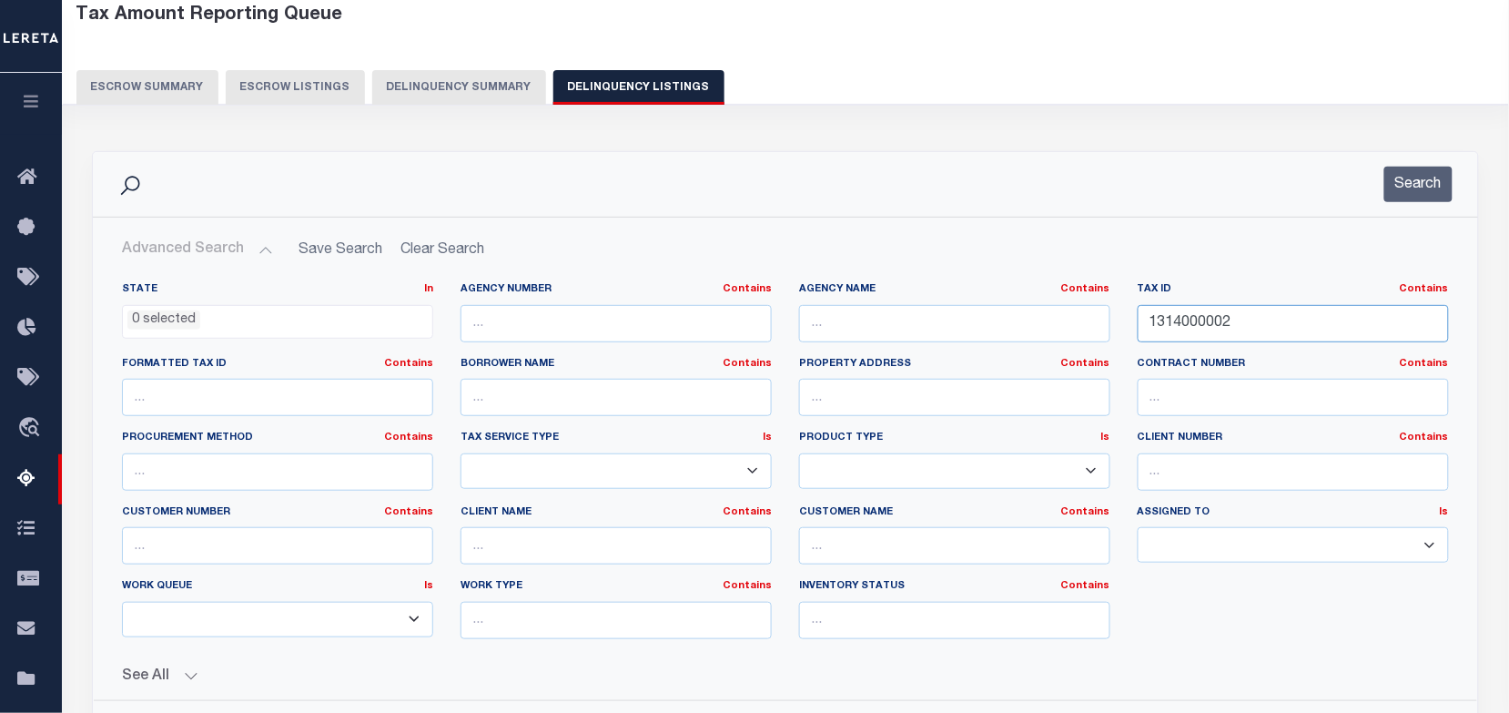
drag, startPoint x: 1248, startPoint y: 330, endPoint x: 1049, endPoint y: 317, distance: 198.8
click at [1049, 317] on div "State In In AK AL AR AZ CA CO CT DC DE FL GA GU HI IA ID IL IN KS KY LA MA MD M…" at bounding box center [785, 467] width 1354 height 371
paste input "1315000026"
type input "1315000026"
click at [1422, 187] on button "Search" at bounding box center [1418, 184] width 68 height 35
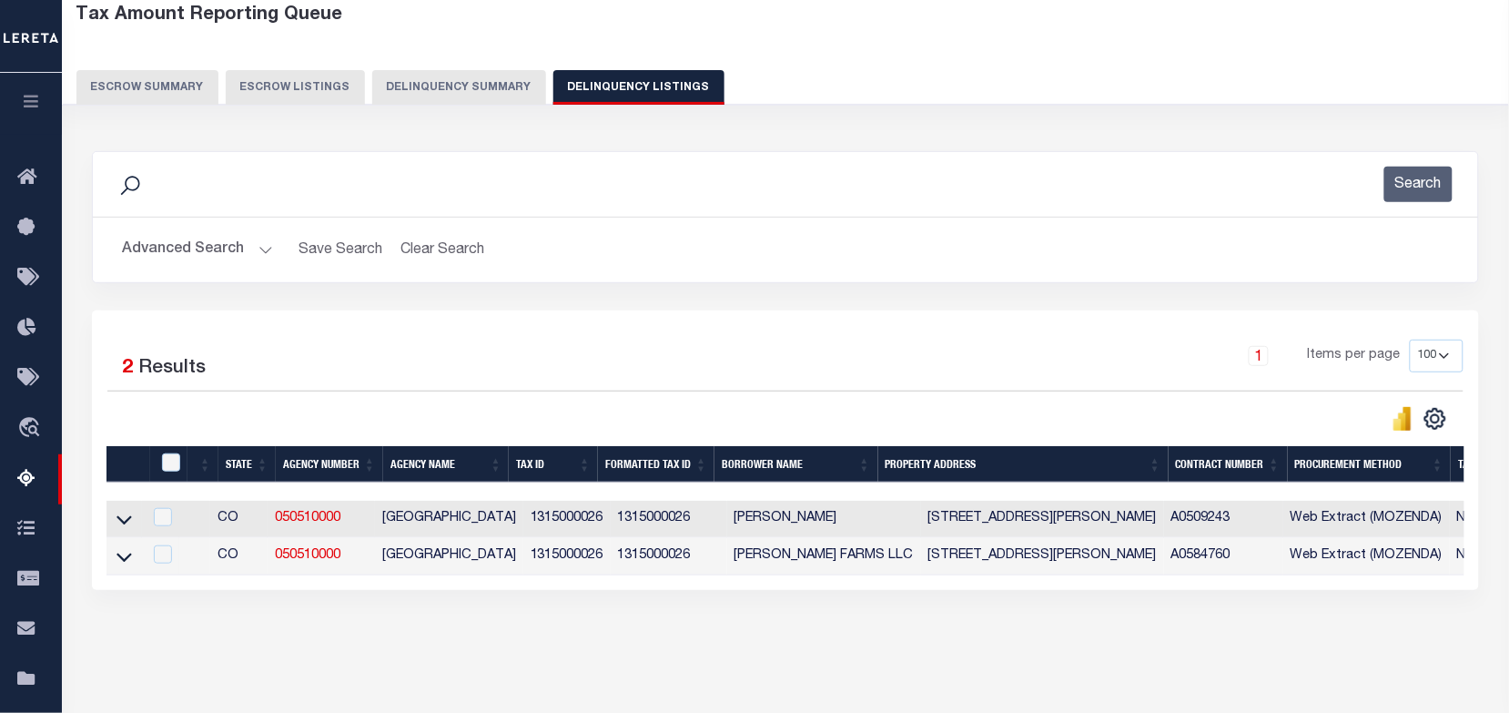
drag, startPoint x: 123, startPoint y: 530, endPoint x: 133, endPoint y: 519, distance: 14.8
click at [123, 529] on icon at bounding box center [124, 519] width 15 height 19
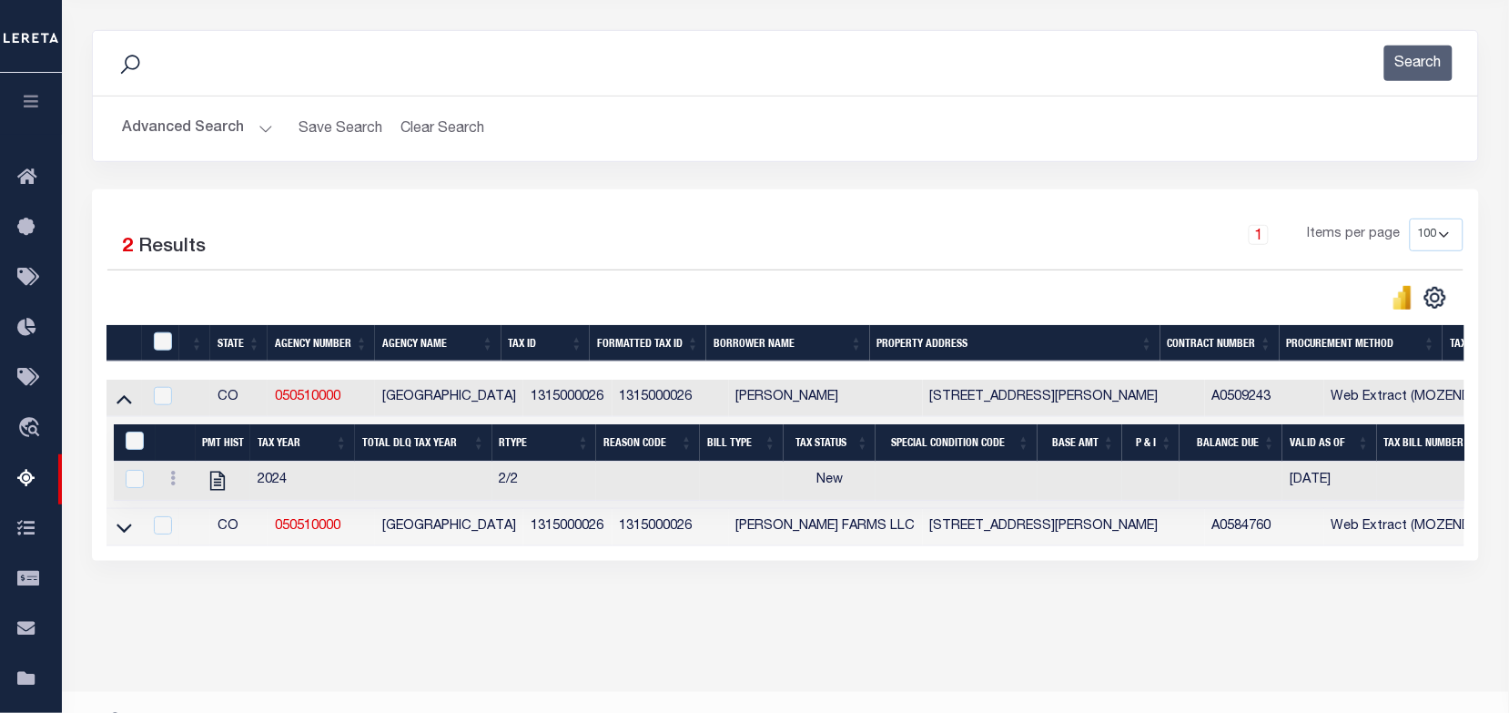
scroll to position [251, 0]
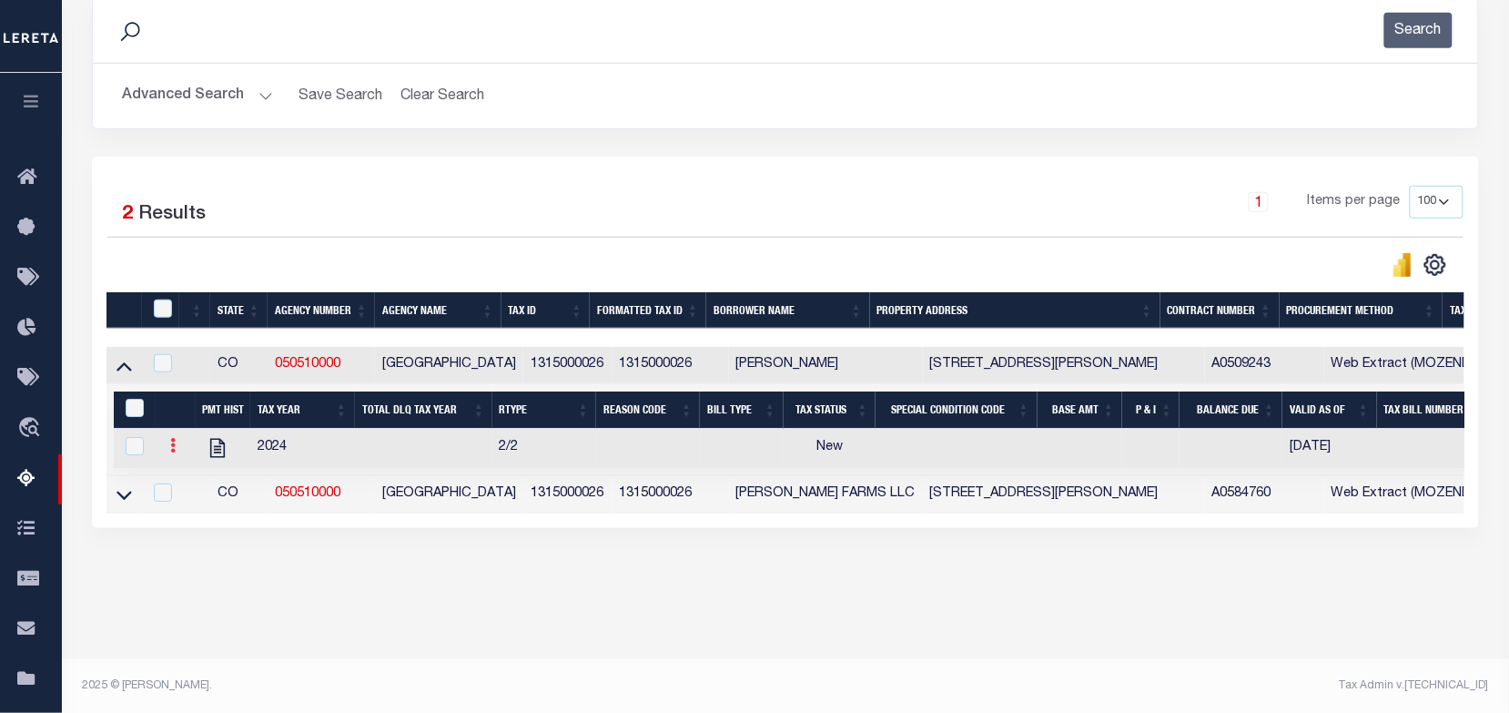
click at [173, 446] on icon at bounding box center [172, 445] width 5 height 15
drag, startPoint x: 189, startPoint y: 476, endPoint x: 198, endPoint y: 464, distance: 14.4
click at [191, 476] on img "" at bounding box center [195, 475] width 18 height 18
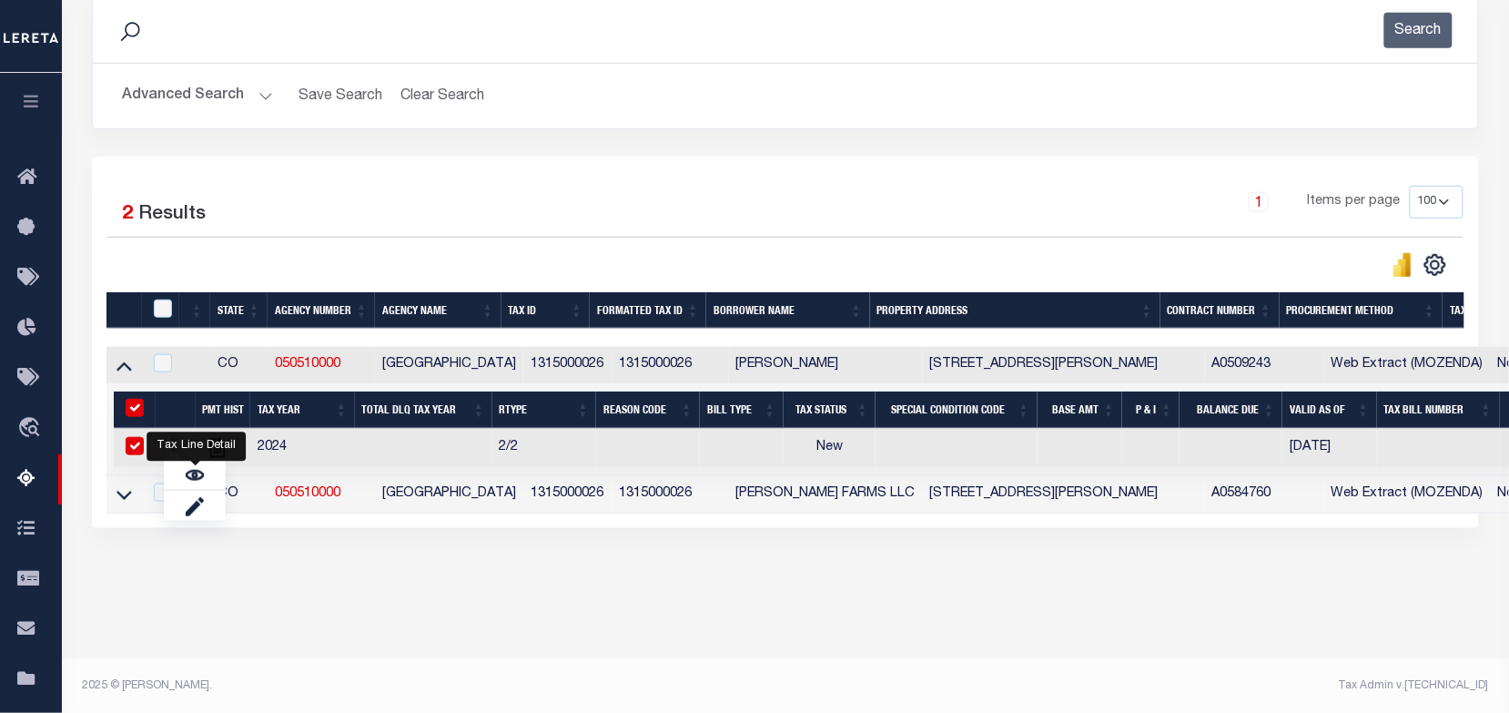
checkbox input "true"
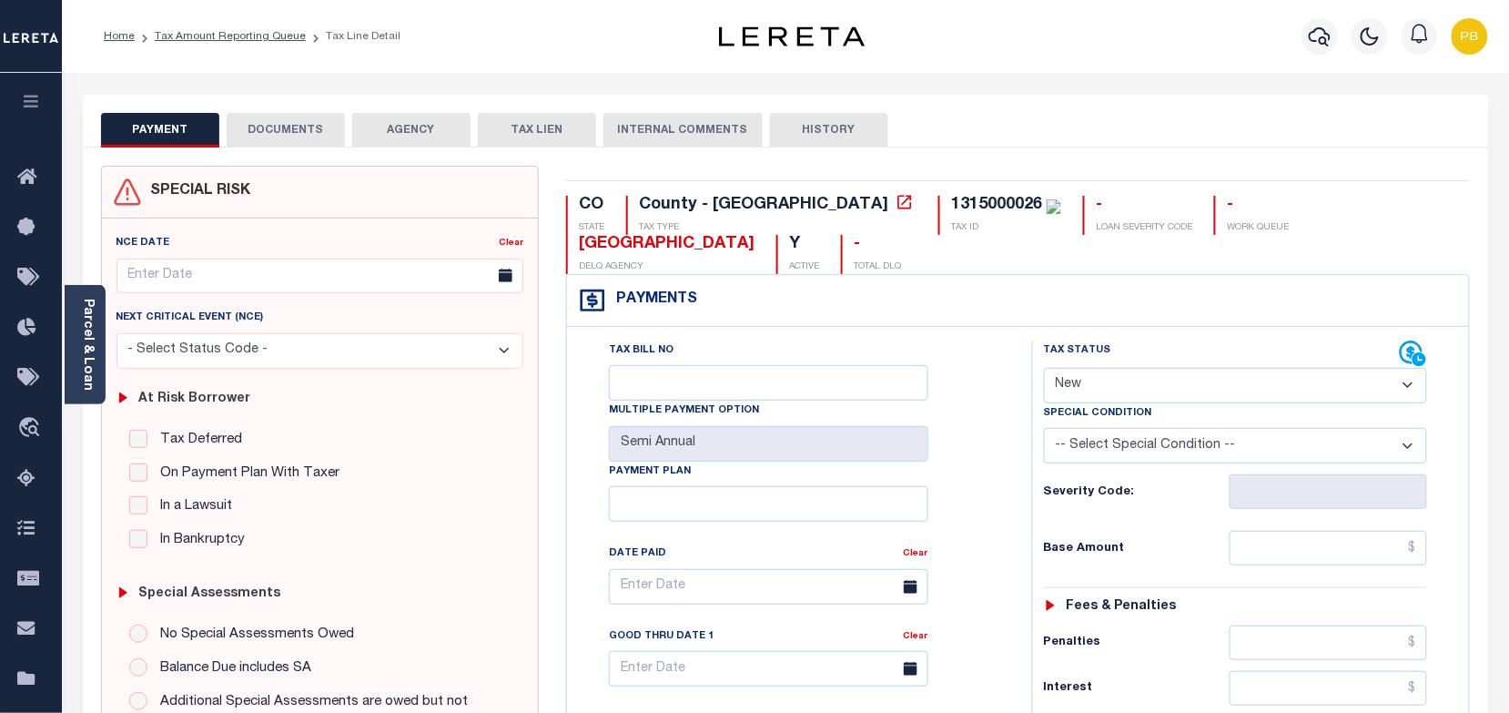
drag, startPoint x: 1222, startPoint y: 380, endPoint x: 1212, endPoint y: 405, distance: 27.1
click at [1222, 380] on select "- Select Status Code - Open Due/Unpaid Paid Incomplete No Tax Due Internal Refu…" at bounding box center [1236, 385] width 384 height 35
select select "PYD"
click at [1044, 370] on select "- Select Status Code - Open Due/Unpaid Paid Incomplete No Tax Due Internal Refu…" at bounding box center [1236, 385] width 384 height 35
type input "[DATE]"
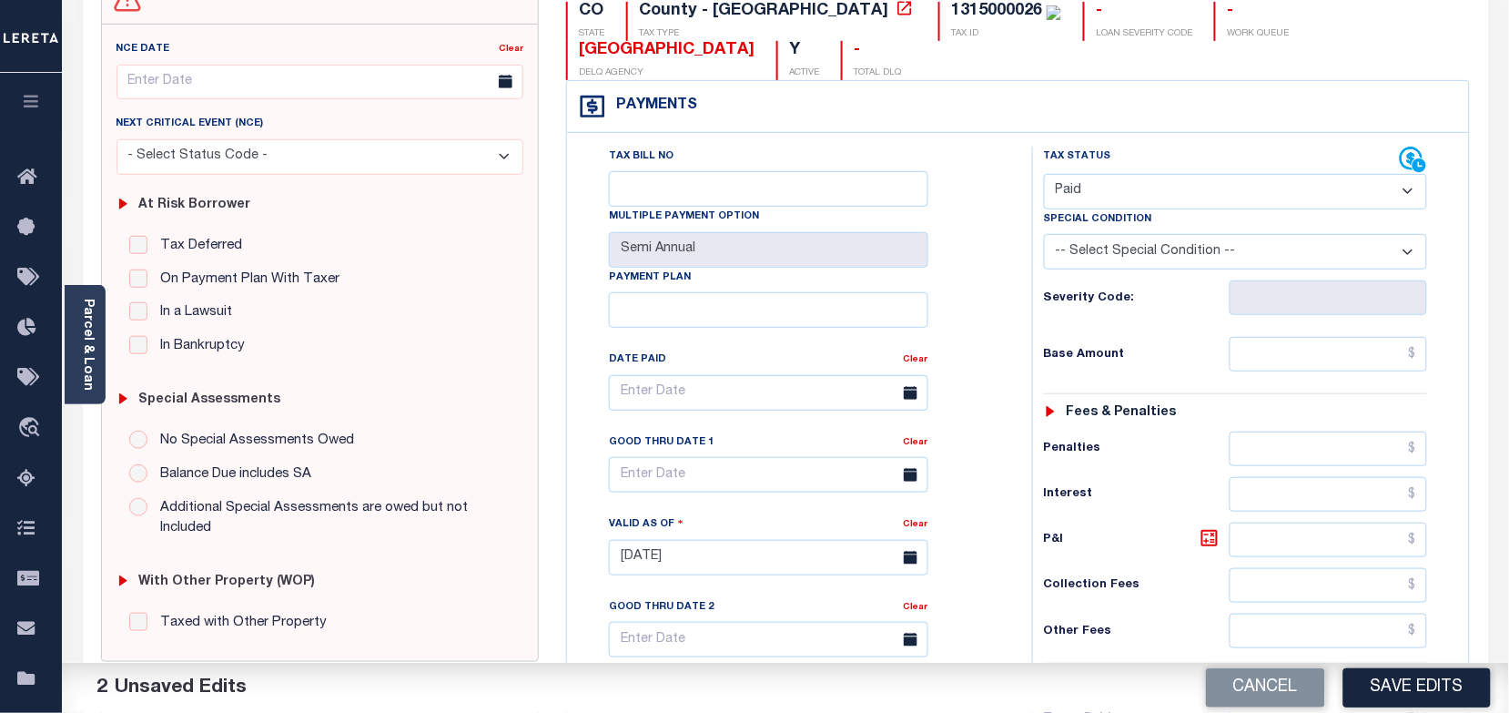
scroll to position [228, 0]
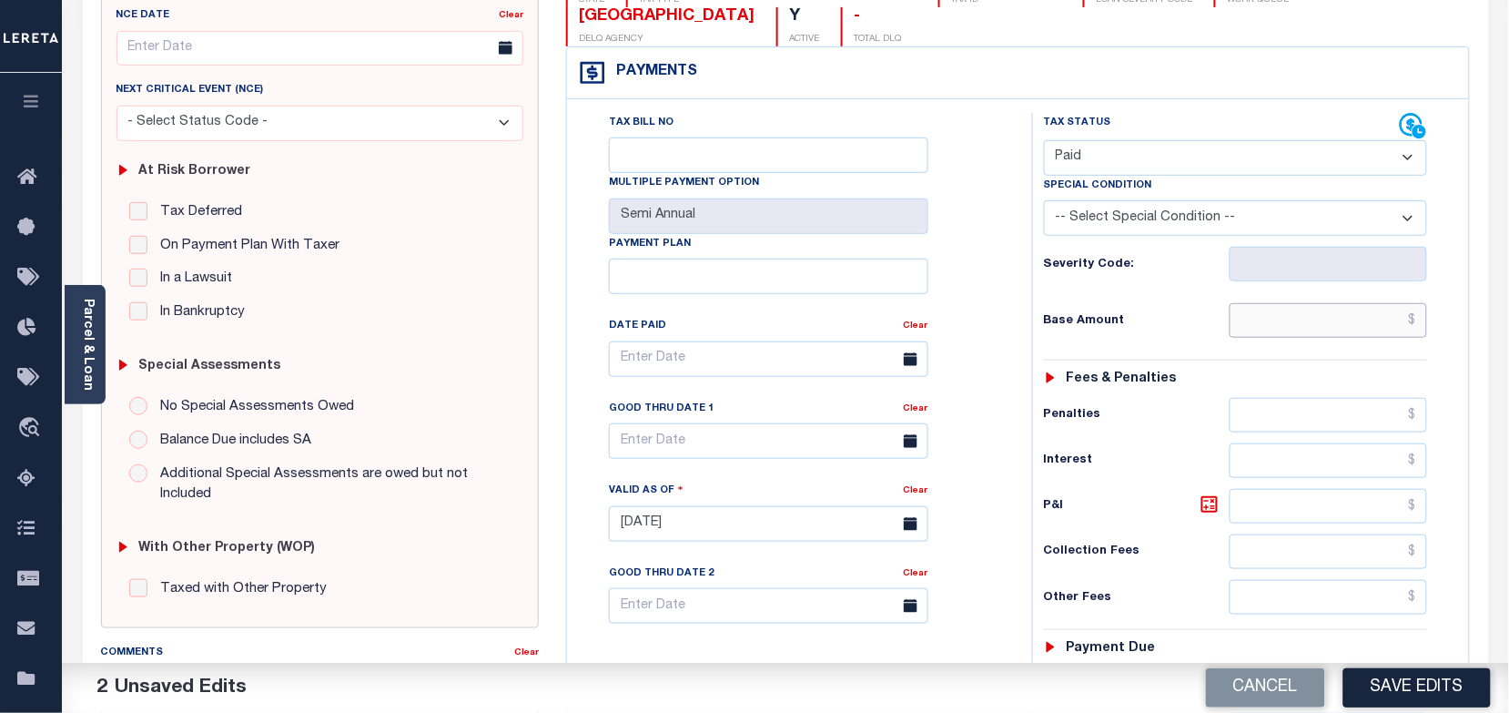
click at [1322, 333] on input "text" at bounding box center [1329, 320] width 198 height 35
click at [1308, 330] on input "text" at bounding box center [1329, 320] width 198 height 35
paste input "1,743.35"
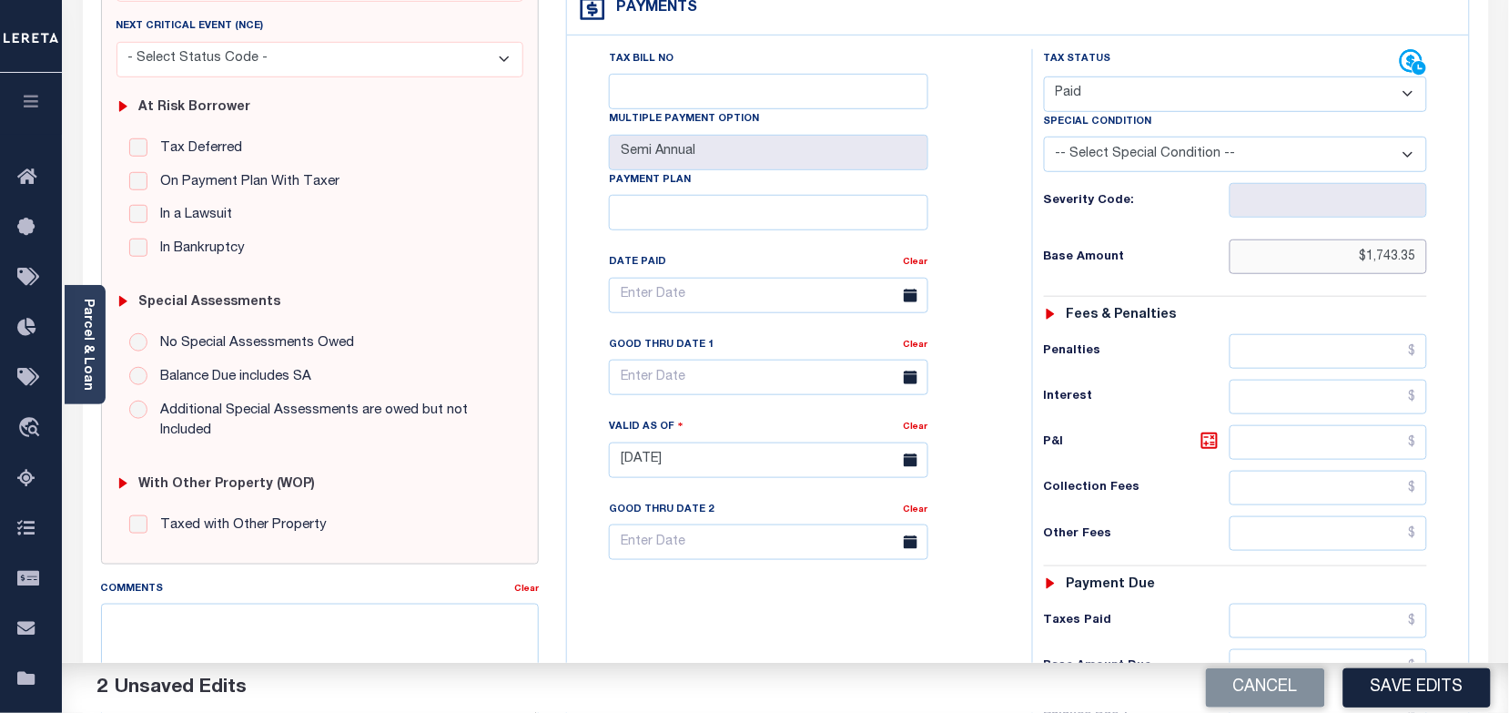
scroll to position [569, 0]
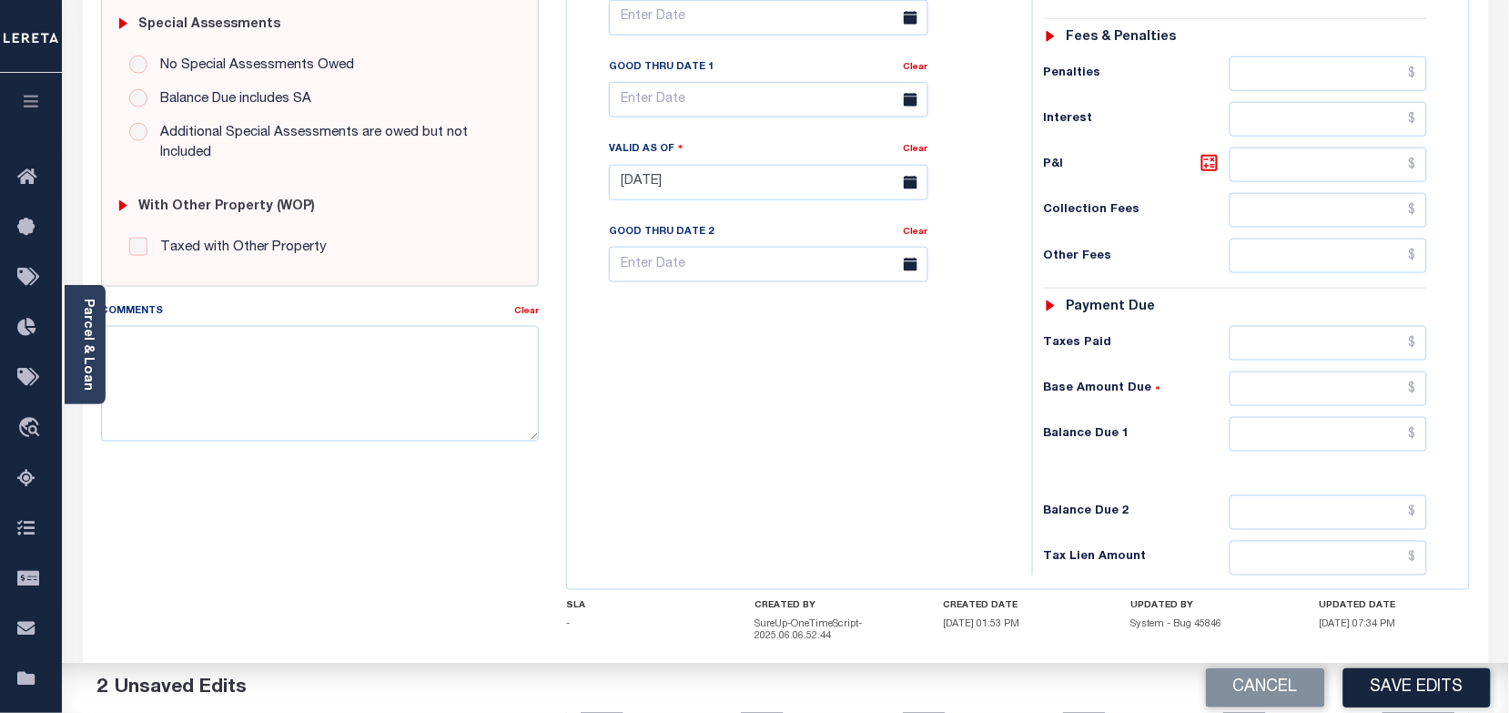
type input "$1,743.35"
click at [1304, 355] on input "text" at bounding box center [1329, 343] width 198 height 35
paste input "1,743.35"
type input "$1,743.35"
click at [1366, 434] on input "text" at bounding box center [1329, 434] width 198 height 35
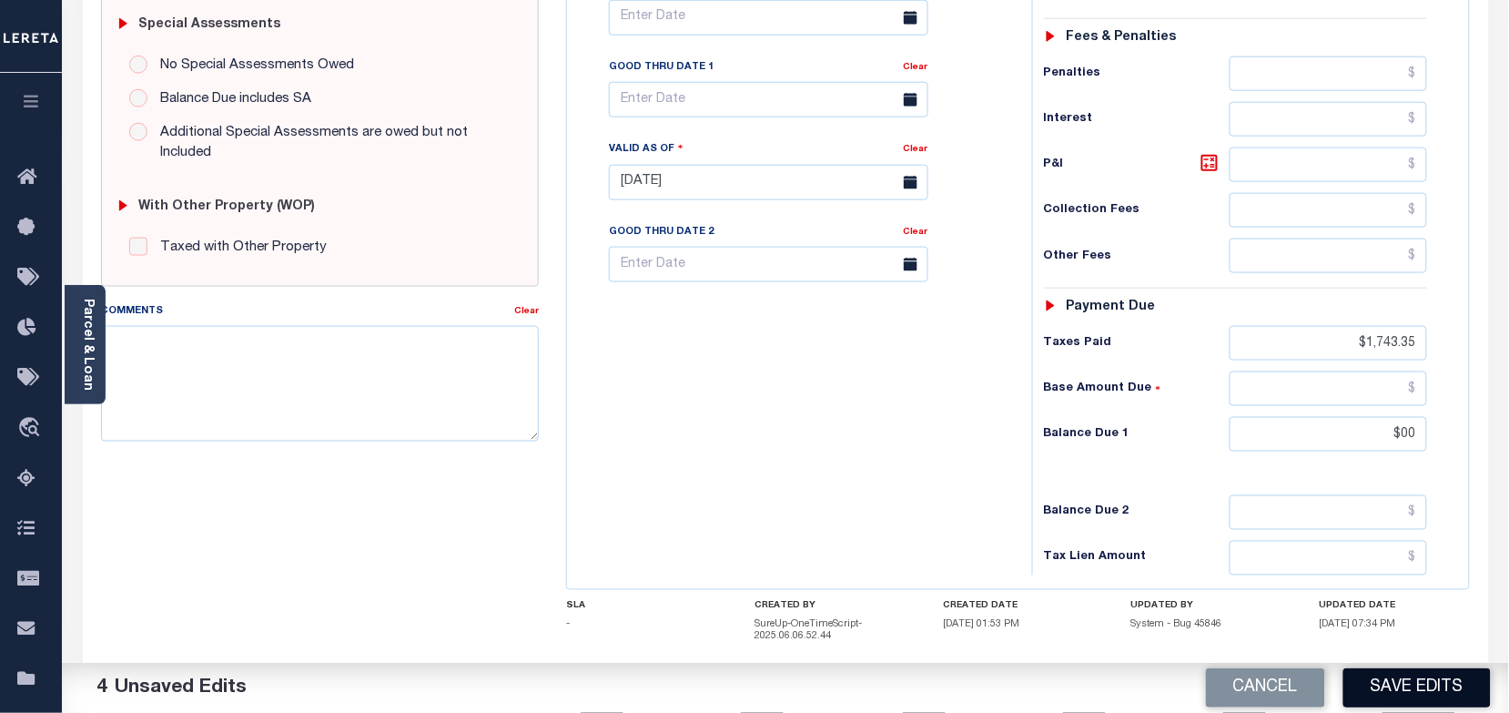
type input "$00.00"
click at [1394, 674] on button "Save Edits" at bounding box center [1416, 687] width 147 height 39
checkbox input "false"
type input "$1,743.35"
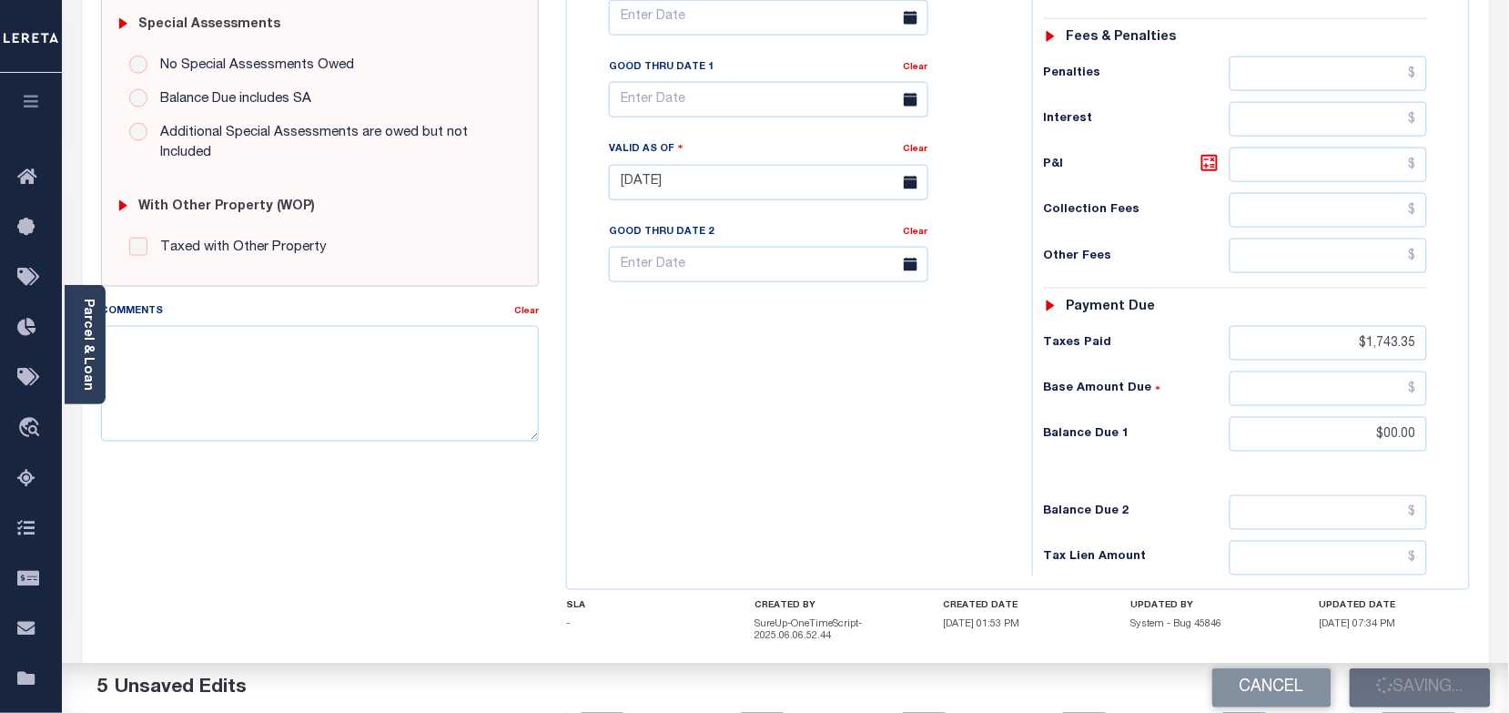
type input "$0"
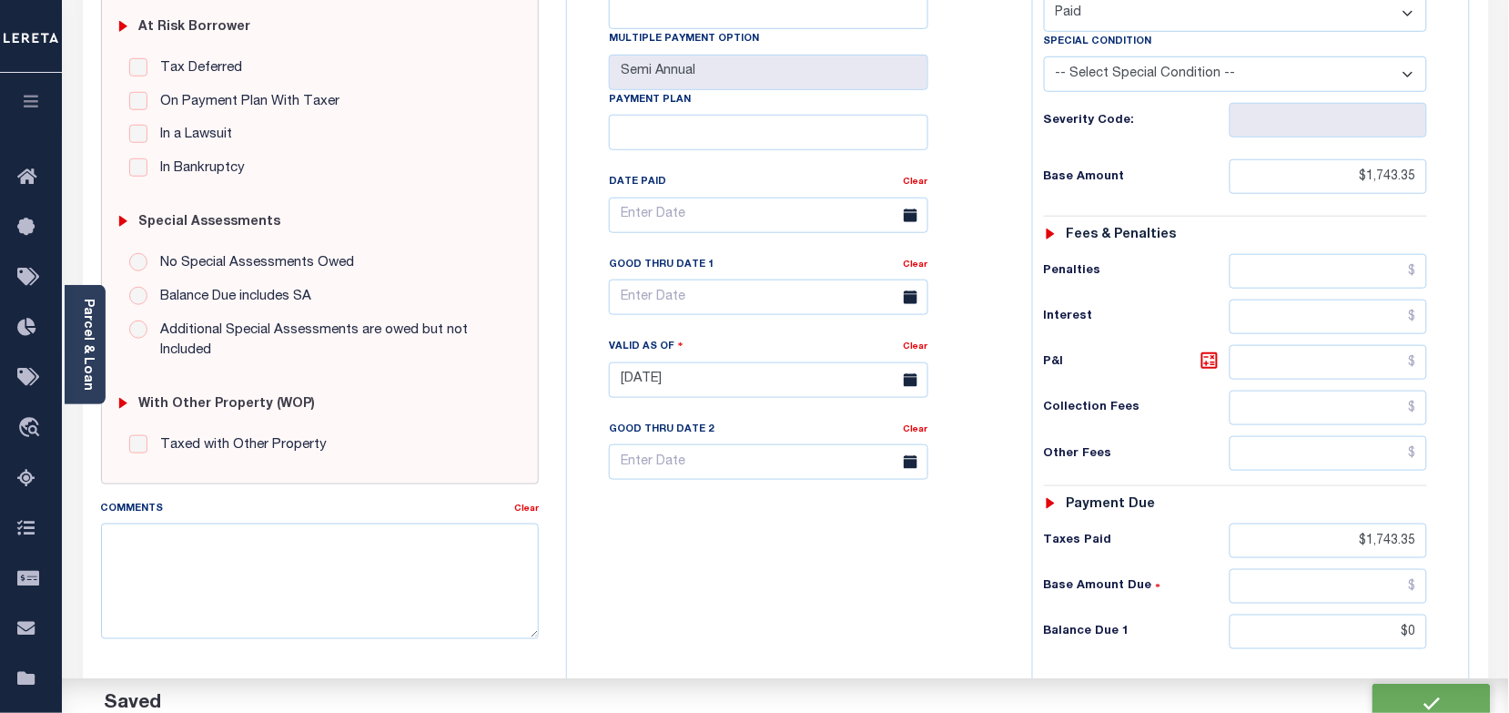
scroll to position [0, 0]
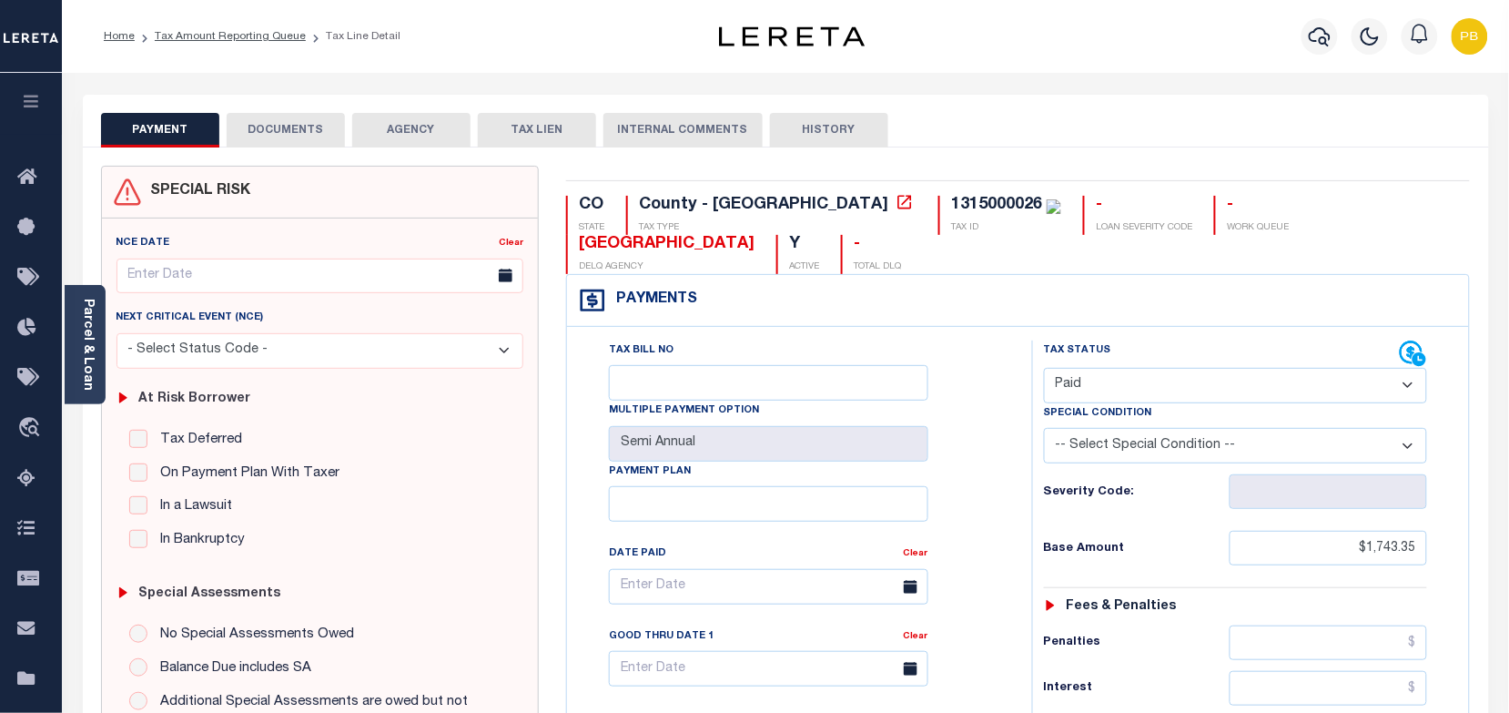
click at [300, 132] on button "DOCUMENTS" at bounding box center [286, 130] width 118 height 35
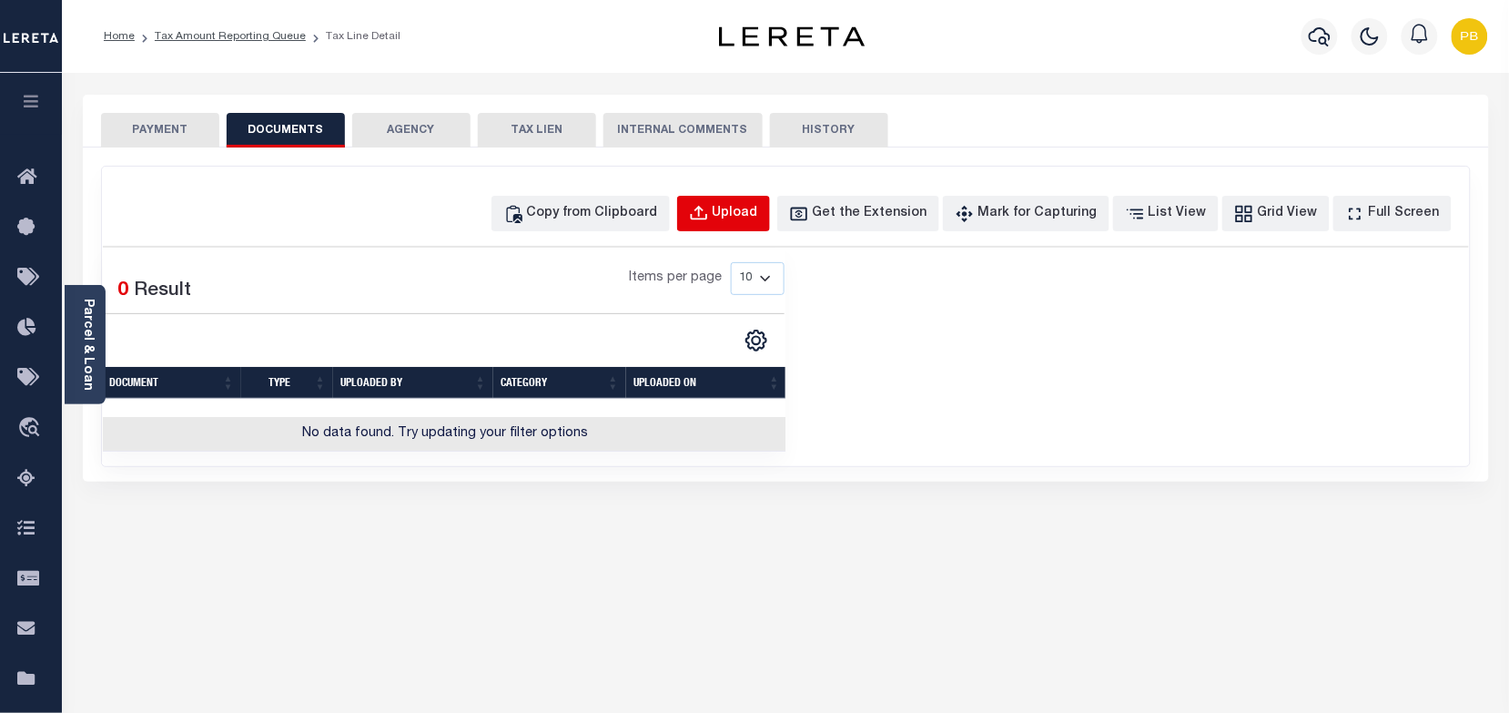
click at [756, 210] on div "Upload" at bounding box center [736, 214] width 46 height 20
select select "POP"
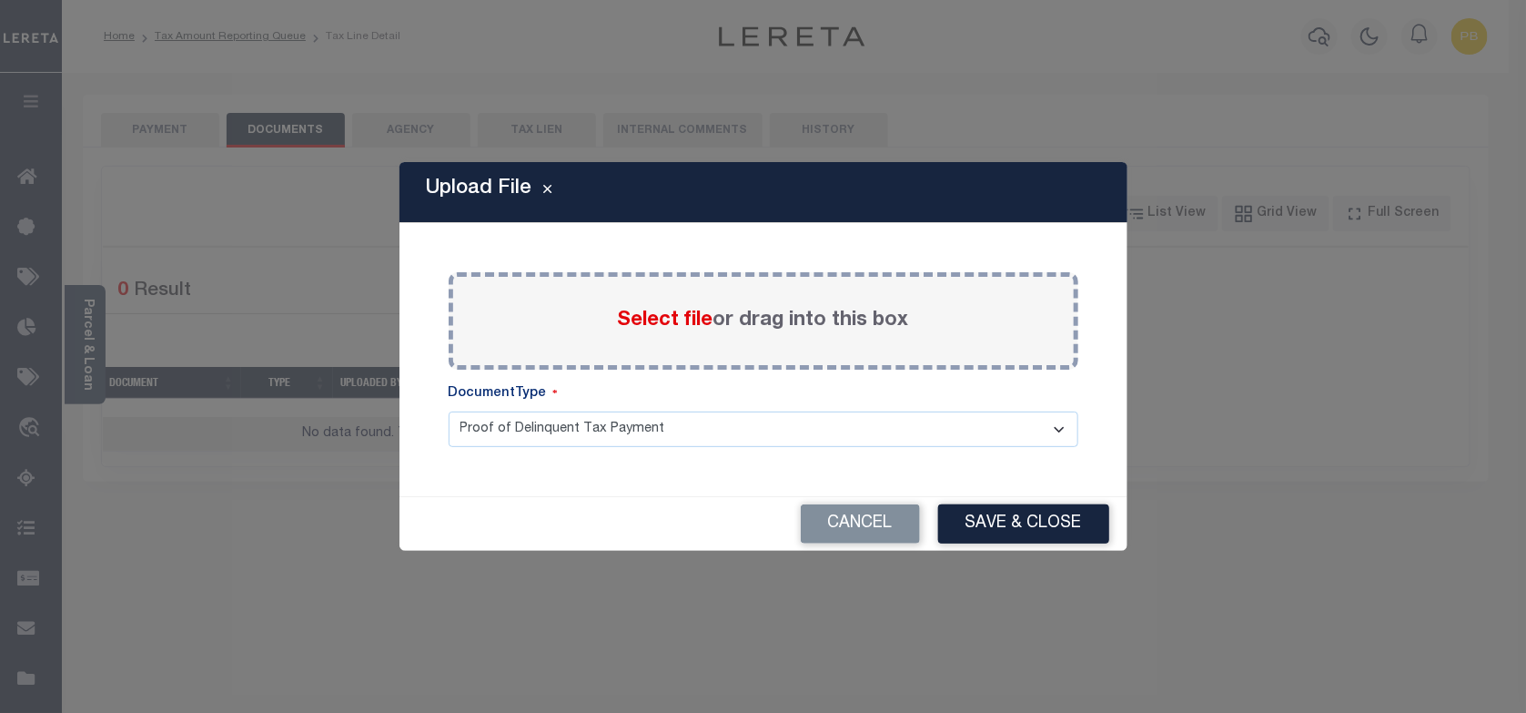
click at [671, 319] on span "Select file" at bounding box center [666, 320] width 96 height 20
click at [0, 0] on input "Select file or drag into this box" at bounding box center [0, 0] width 0 height 0
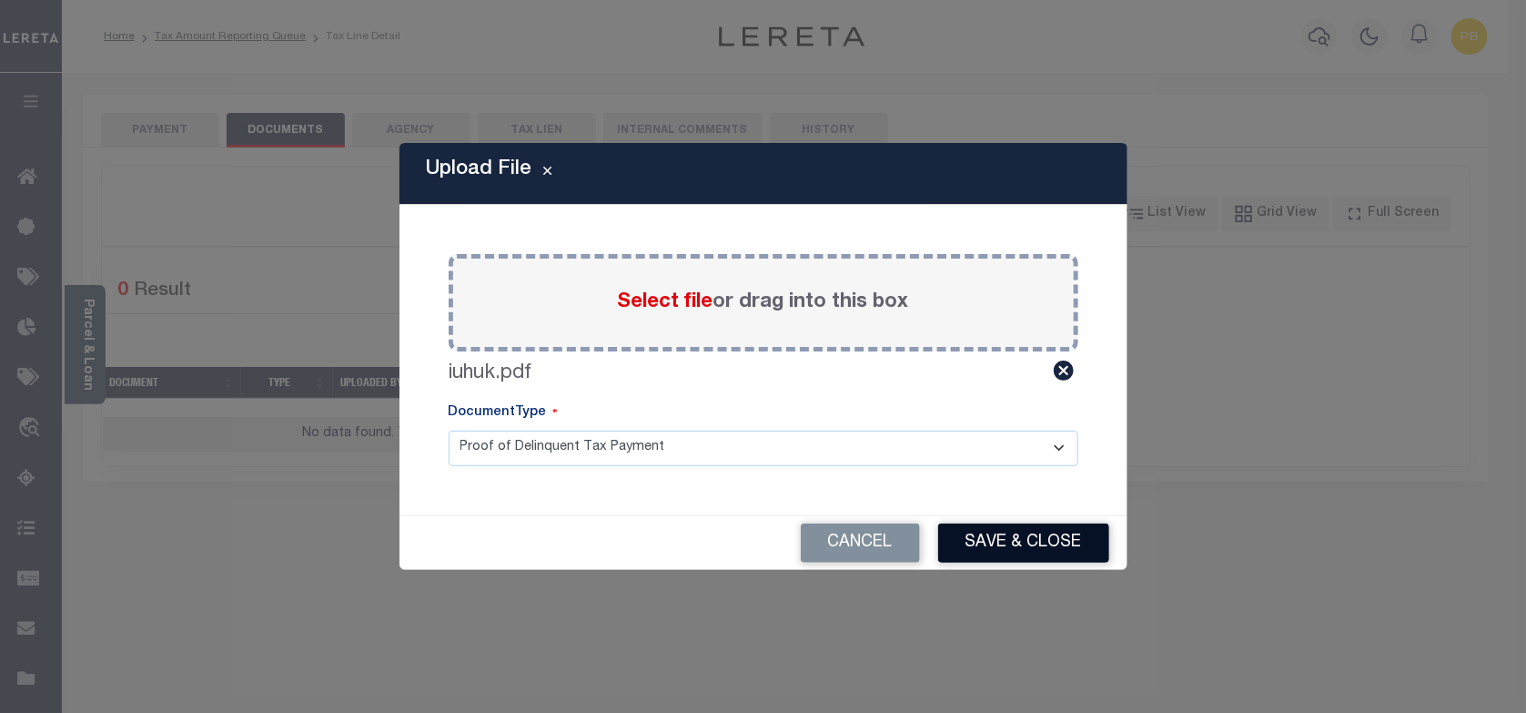
click at [1012, 553] on button "Save & Close" at bounding box center [1023, 542] width 171 height 39
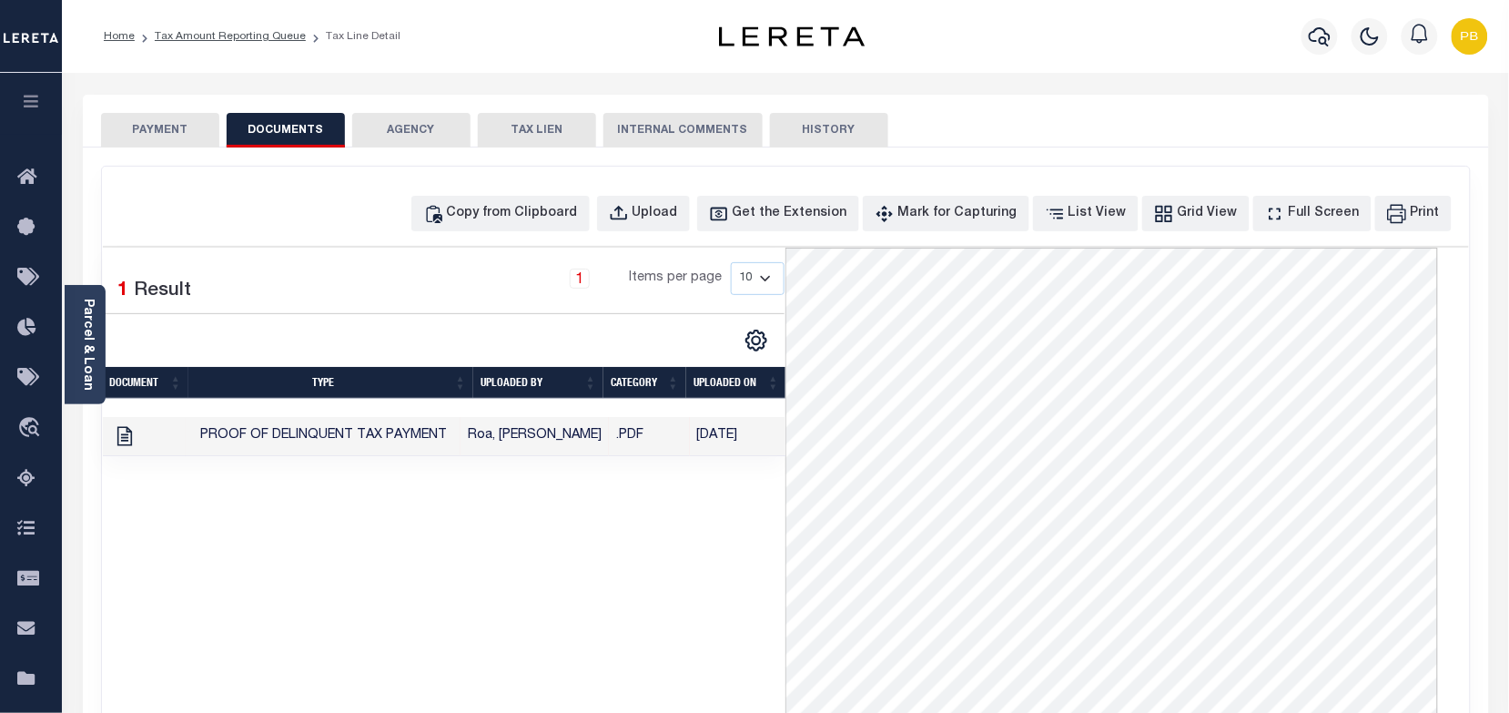
click at [169, 127] on button "PAYMENT" at bounding box center [160, 130] width 118 height 35
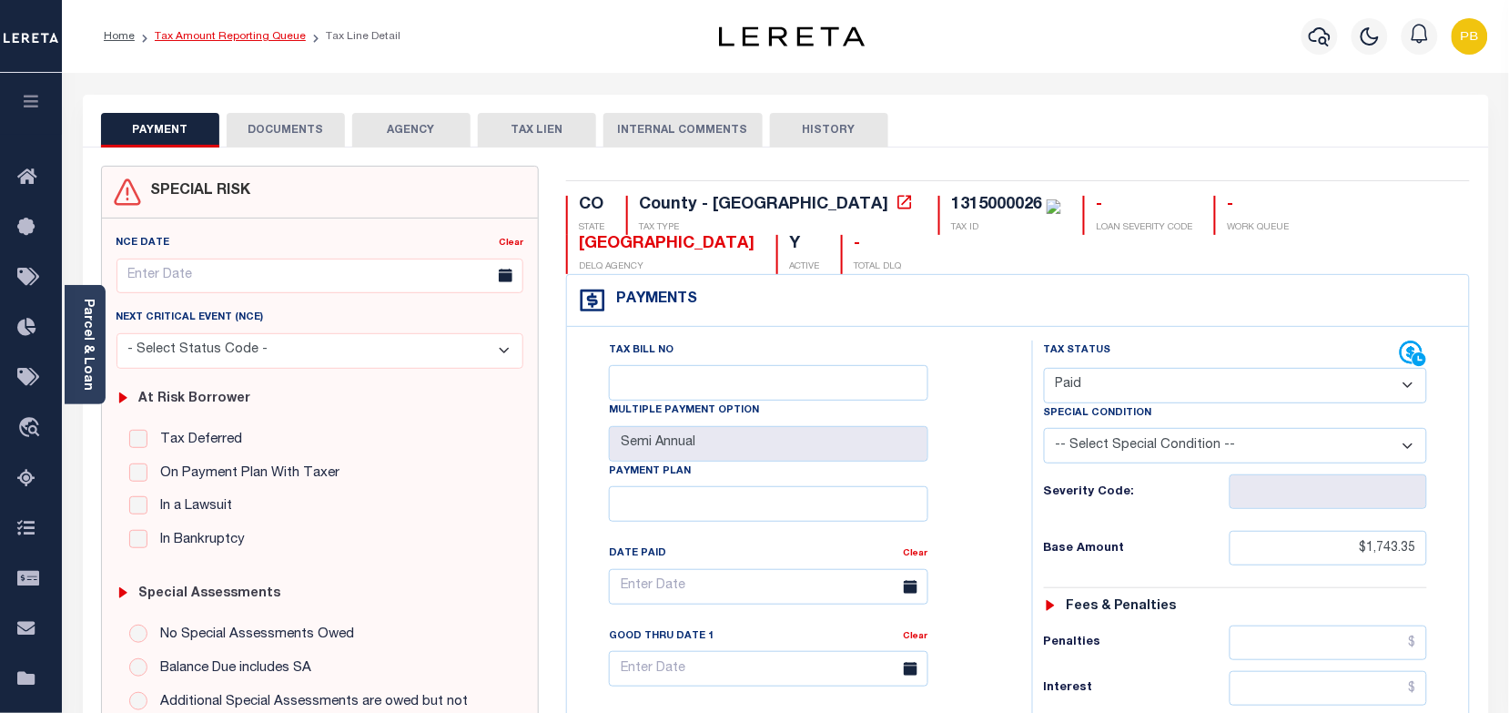
click at [228, 37] on link "Tax Amount Reporting Queue" at bounding box center [230, 36] width 151 height 11
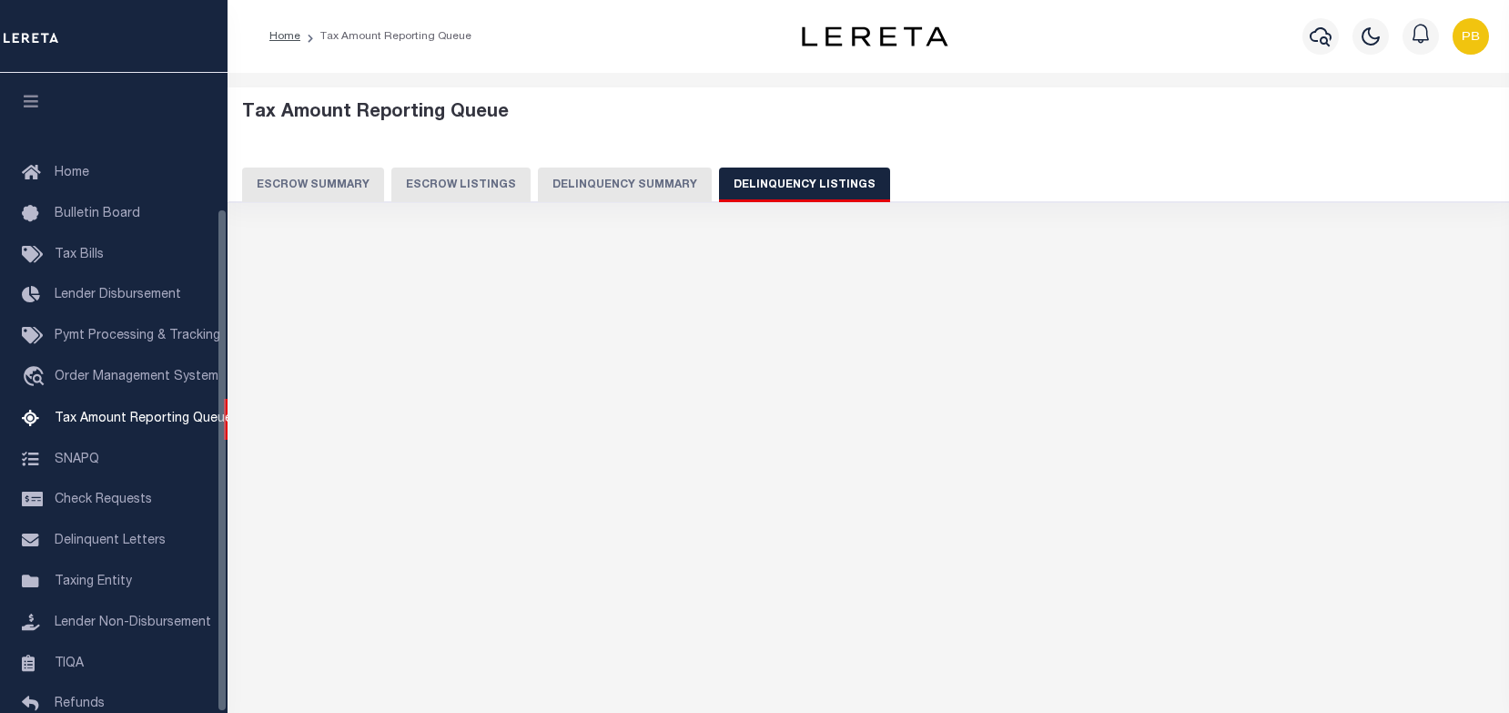
select select "100"
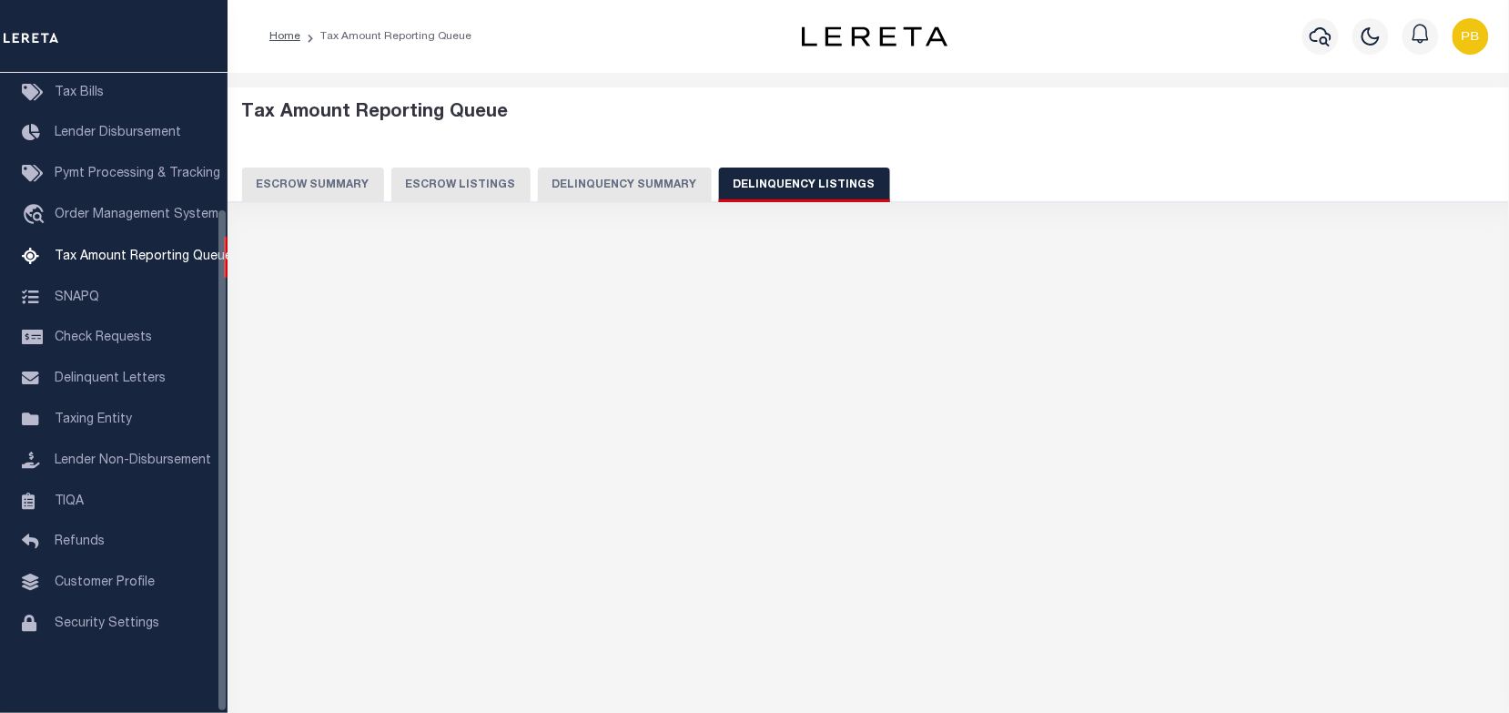
select select "100"
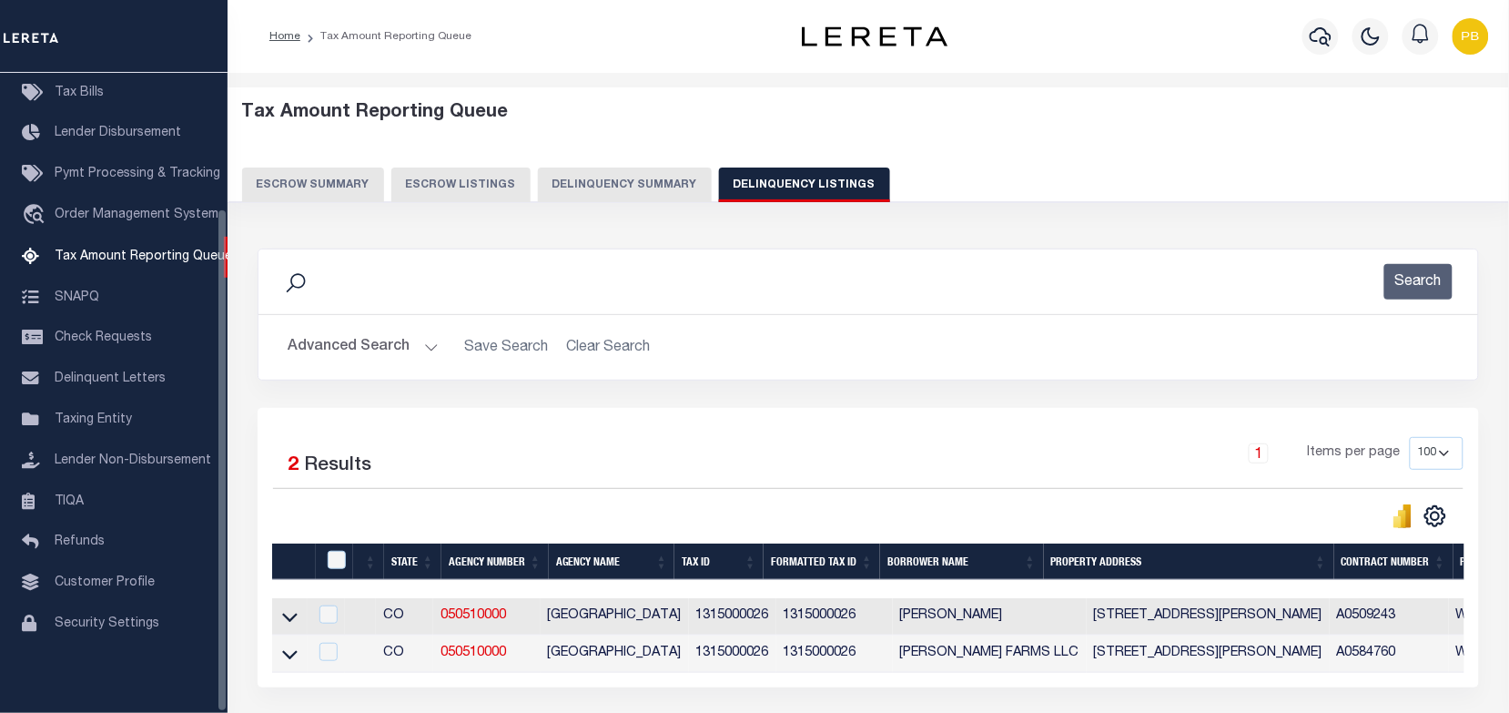
scroll to position [155, 0]
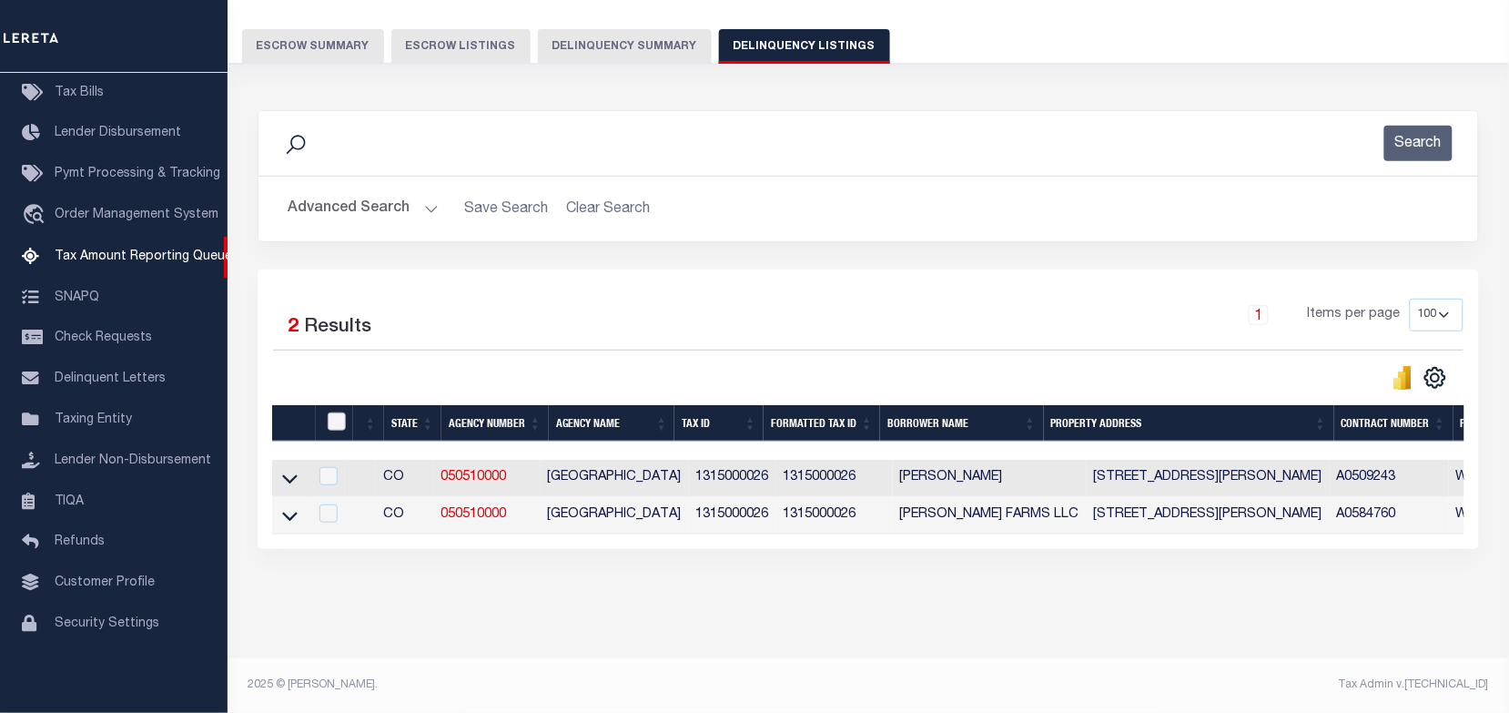
click at [338, 412] on input "checkbox" at bounding box center [337, 421] width 18 height 18
checkbox input "true"
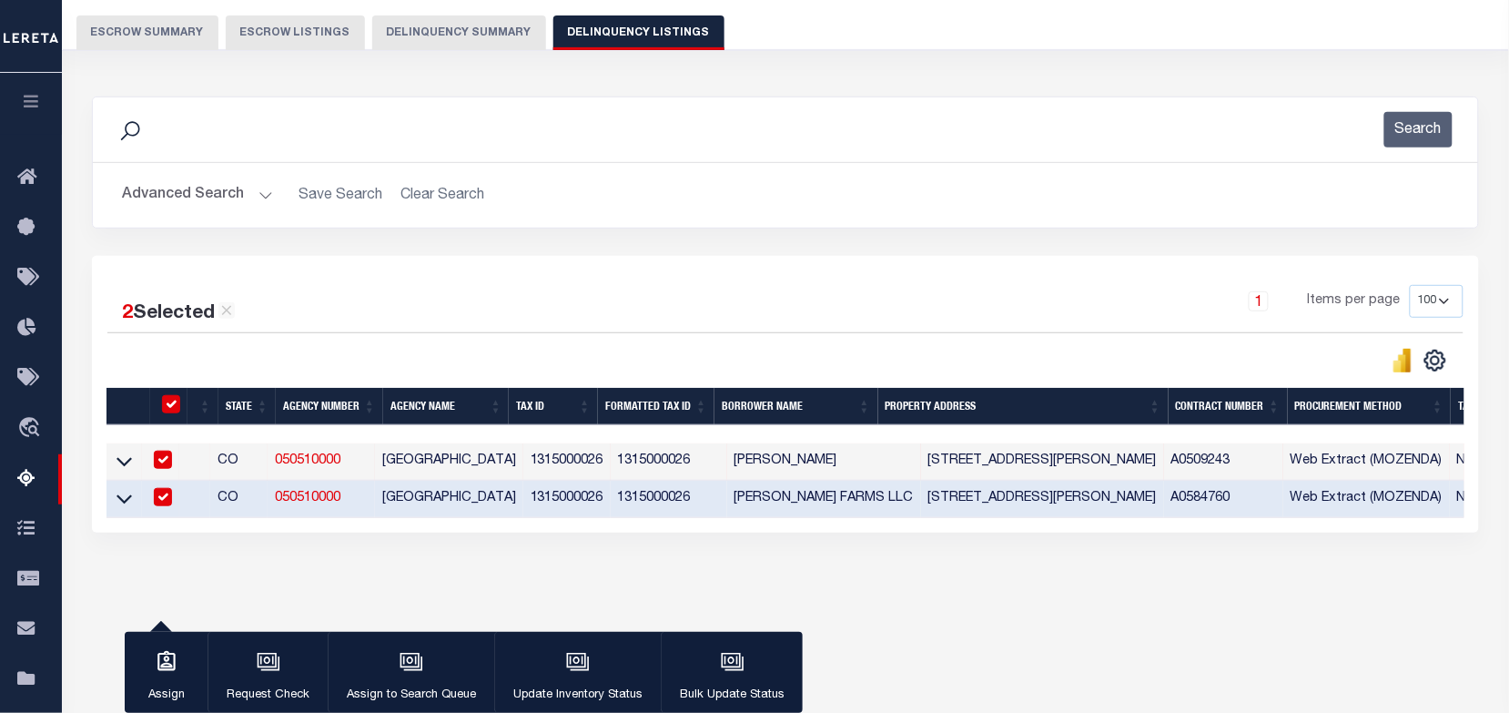
scroll to position [251, 0]
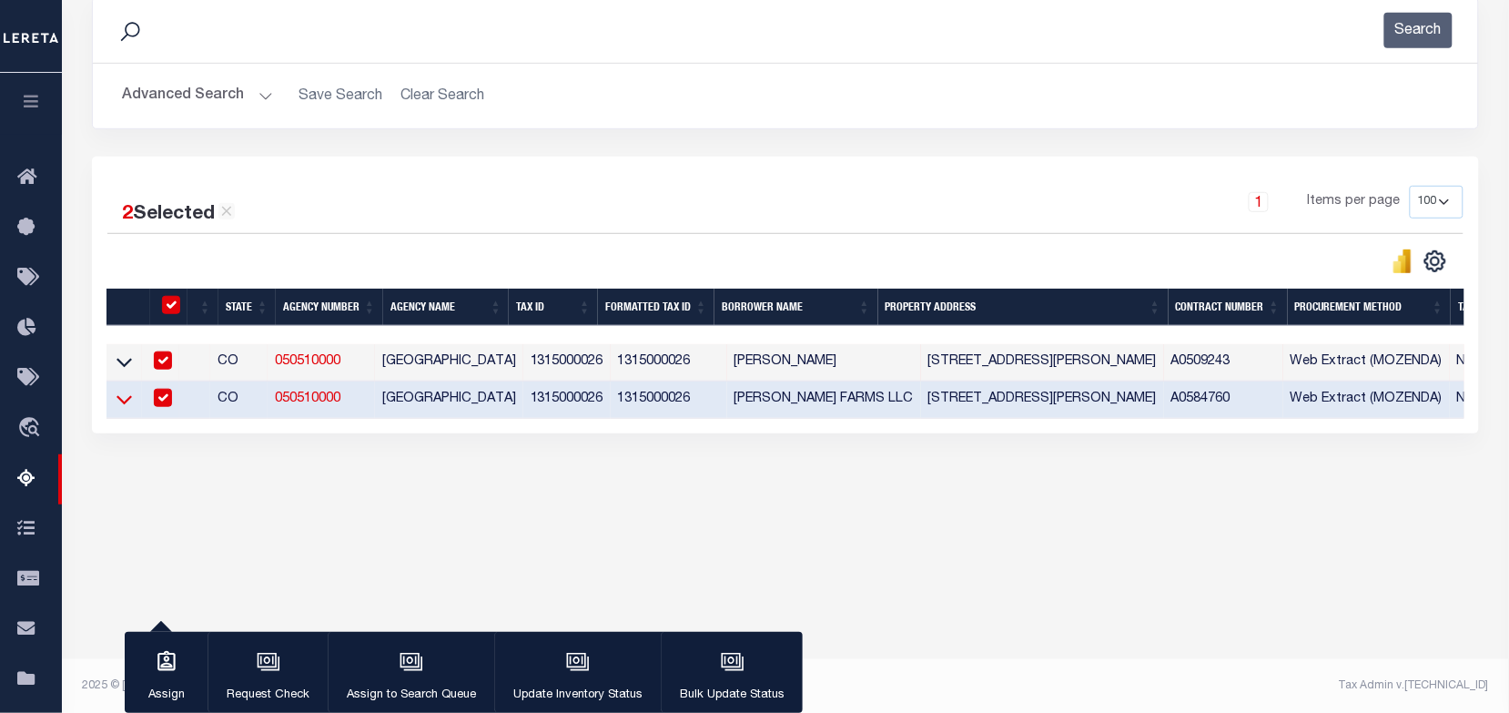
click at [118, 409] on icon at bounding box center [124, 399] width 15 height 19
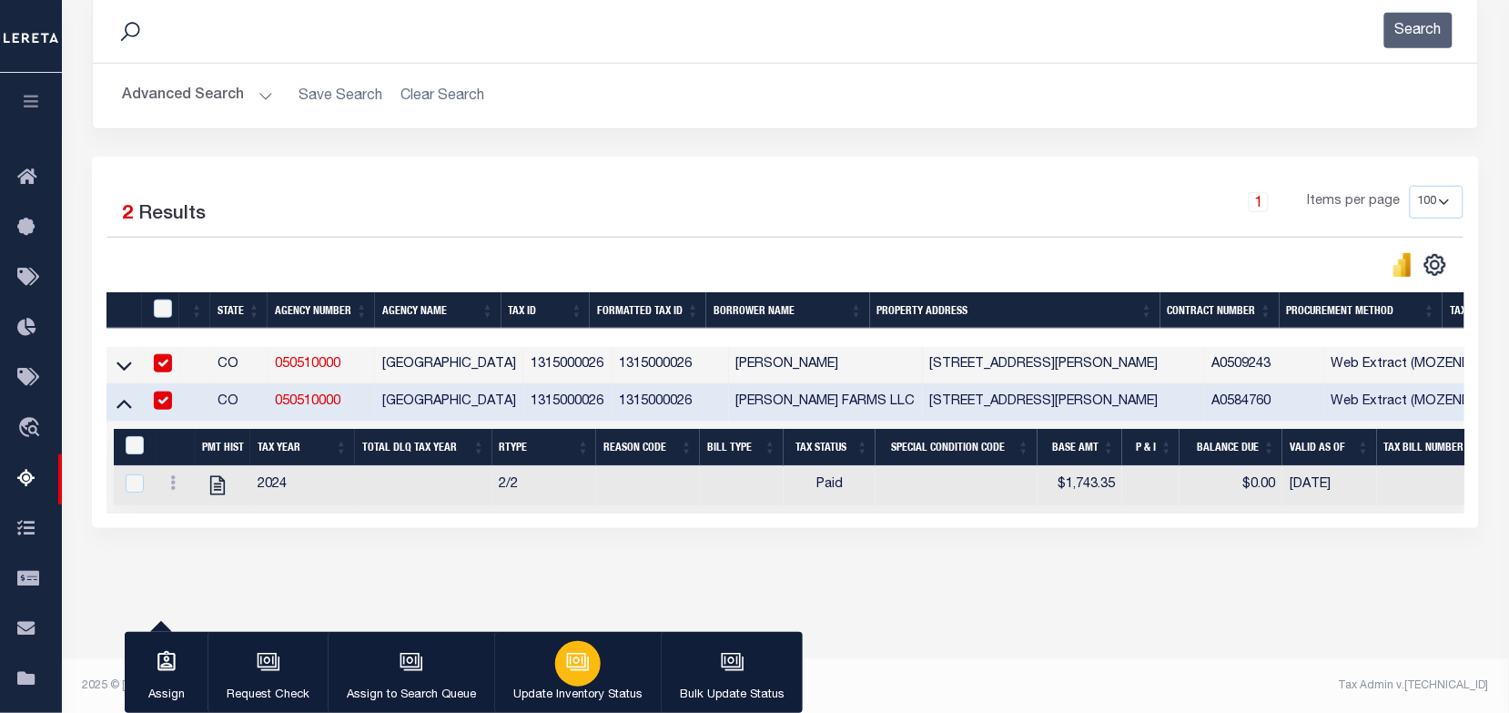
click at [537, 643] on button "Update Inventory Status" at bounding box center [577, 673] width 167 height 82
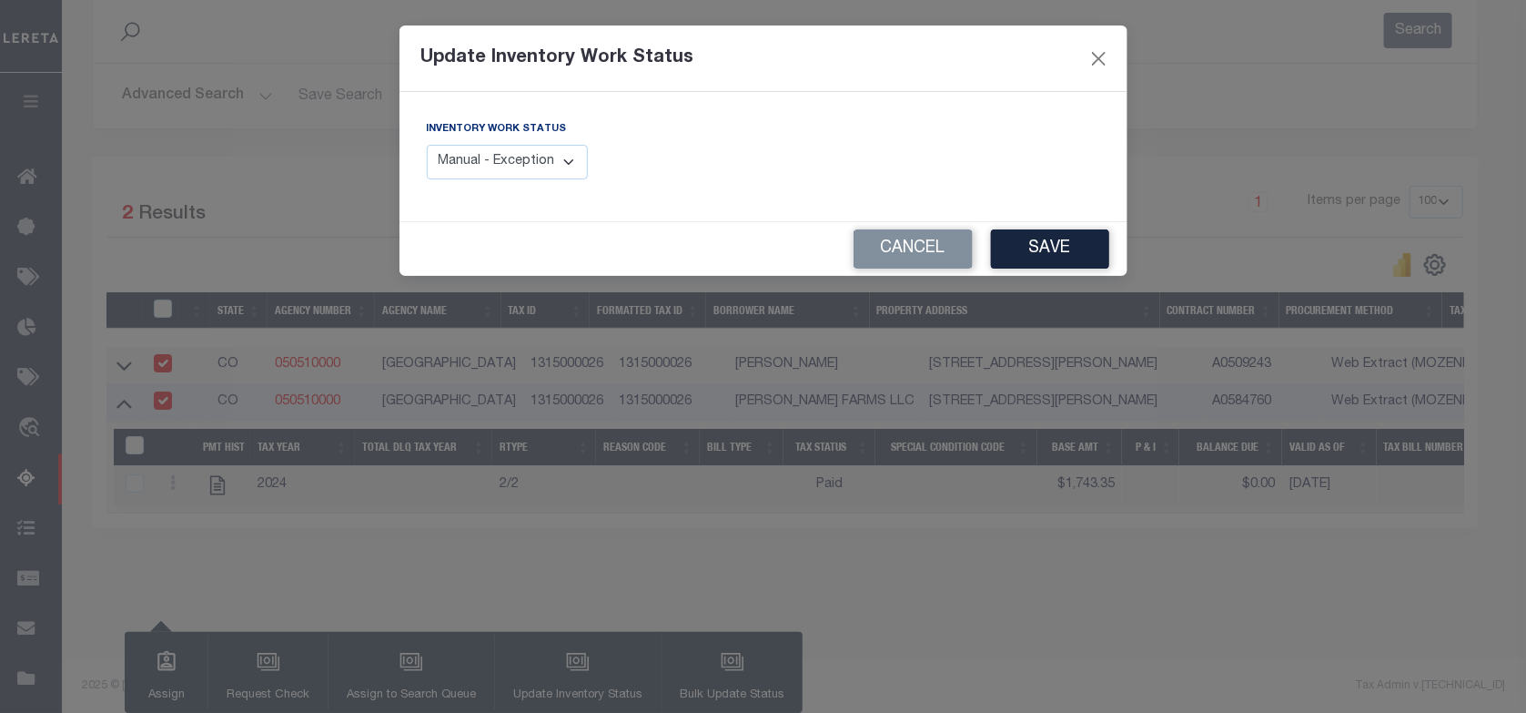
click at [535, 165] on select "Manual - Exception Pended - Awaiting Search Late Add Exception Completed" at bounding box center [508, 162] width 162 height 35
select select "4"
click at [427, 145] on select "Manual - Exception Pended - Awaiting Search Late Add Exception Completed" at bounding box center [508, 162] width 162 height 35
click at [1049, 247] on button "Save" at bounding box center [1050, 248] width 118 height 39
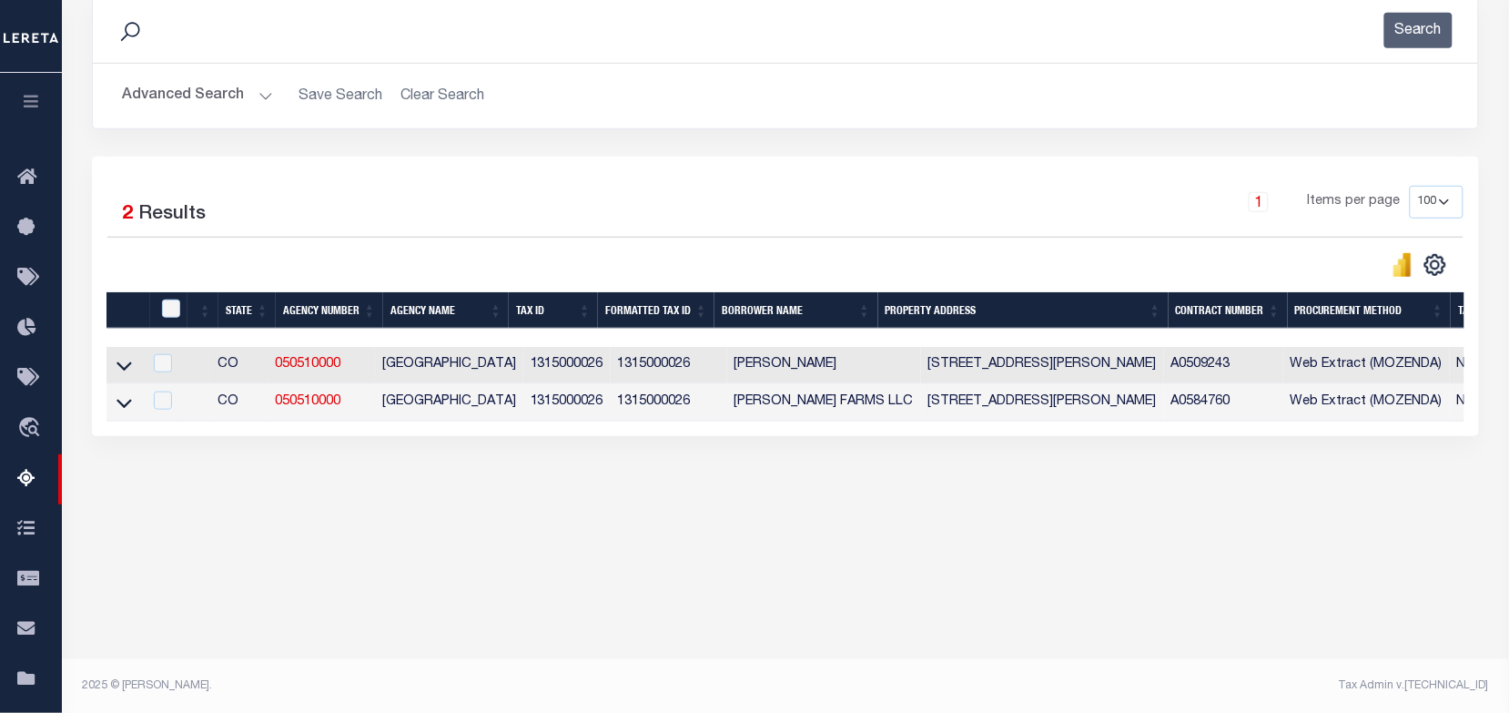
click at [244, 93] on button "Advanced Search" at bounding box center [197, 95] width 151 height 35
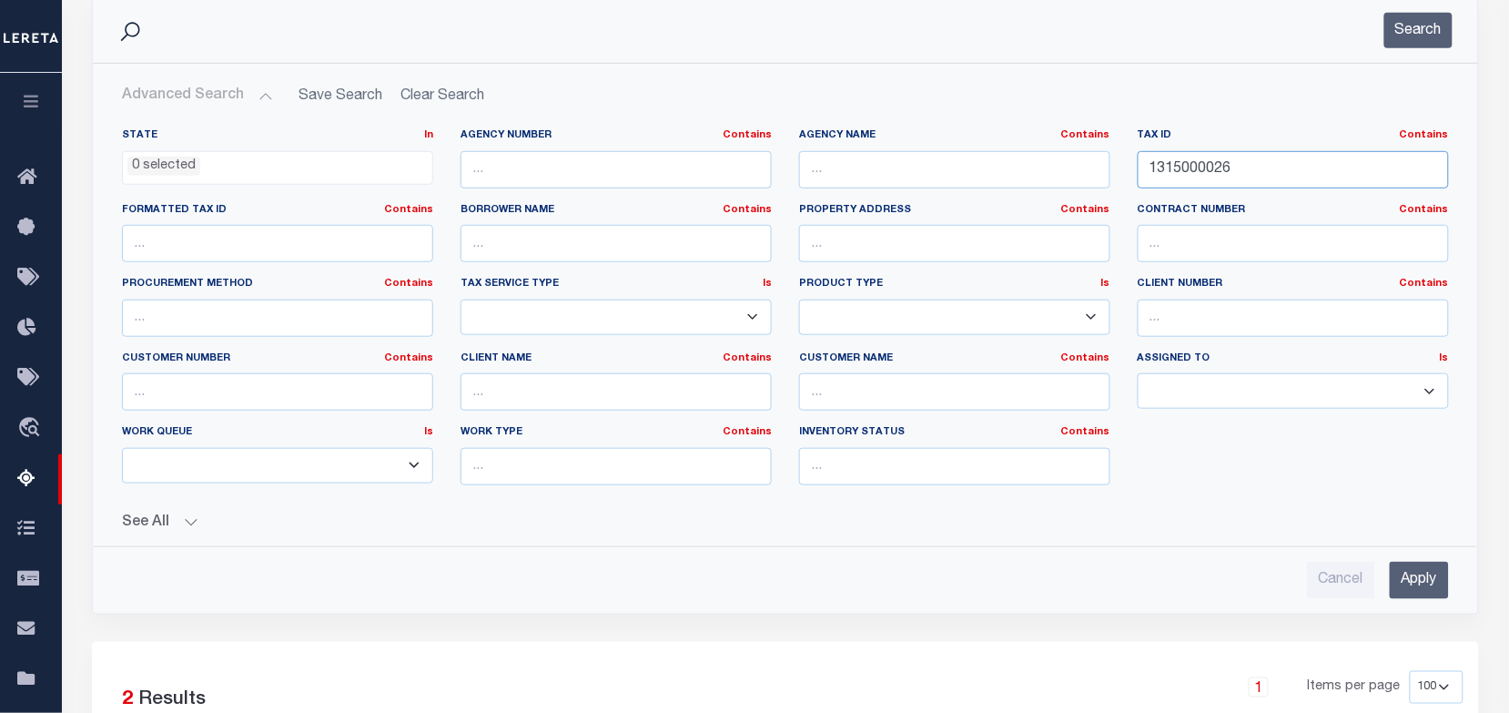
drag, startPoint x: 1300, startPoint y: 169, endPoint x: 1141, endPoint y: 157, distance: 159.8
click at [1141, 157] on input "1315000026" at bounding box center [1293, 169] width 311 height 37
paste input "1403014040"
type input "1403014040"
click at [1434, 16] on button "Search" at bounding box center [1418, 30] width 68 height 35
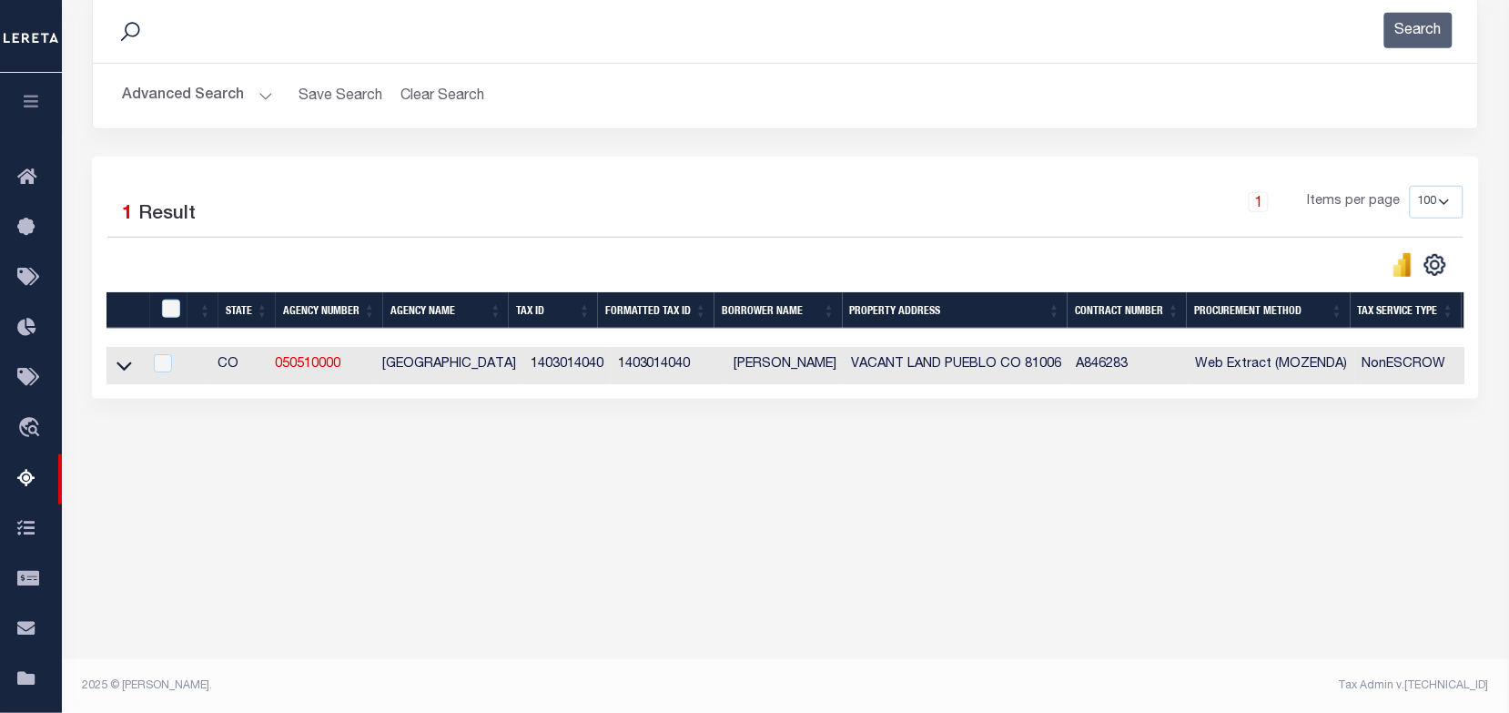
drag, startPoint x: 124, startPoint y: 374, endPoint x: 173, endPoint y: 371, distance: 49.2
click at [124, 371] on icon at bounding box center [124, 366] width 15 height 9
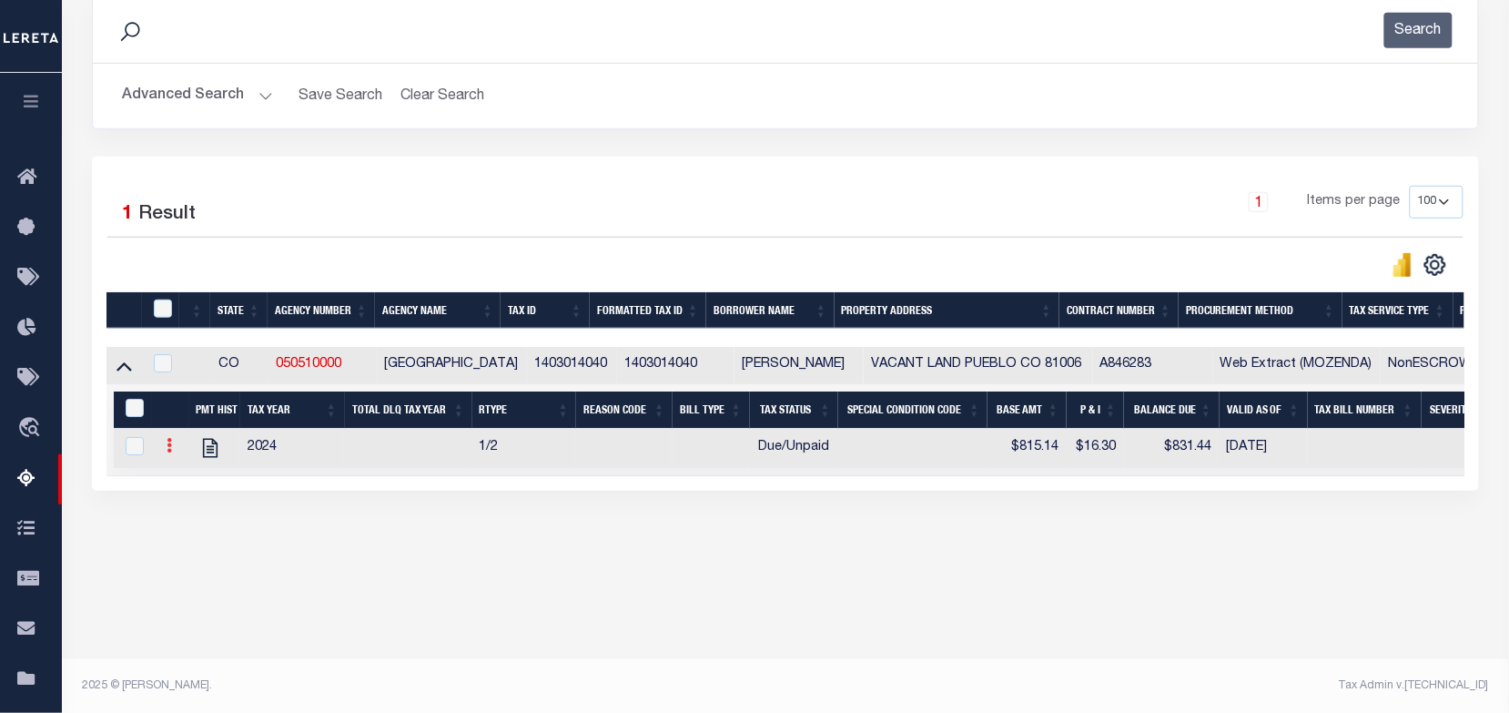
click at [171, 451] on icon at bounding box center [169, 445] width 5 height 15
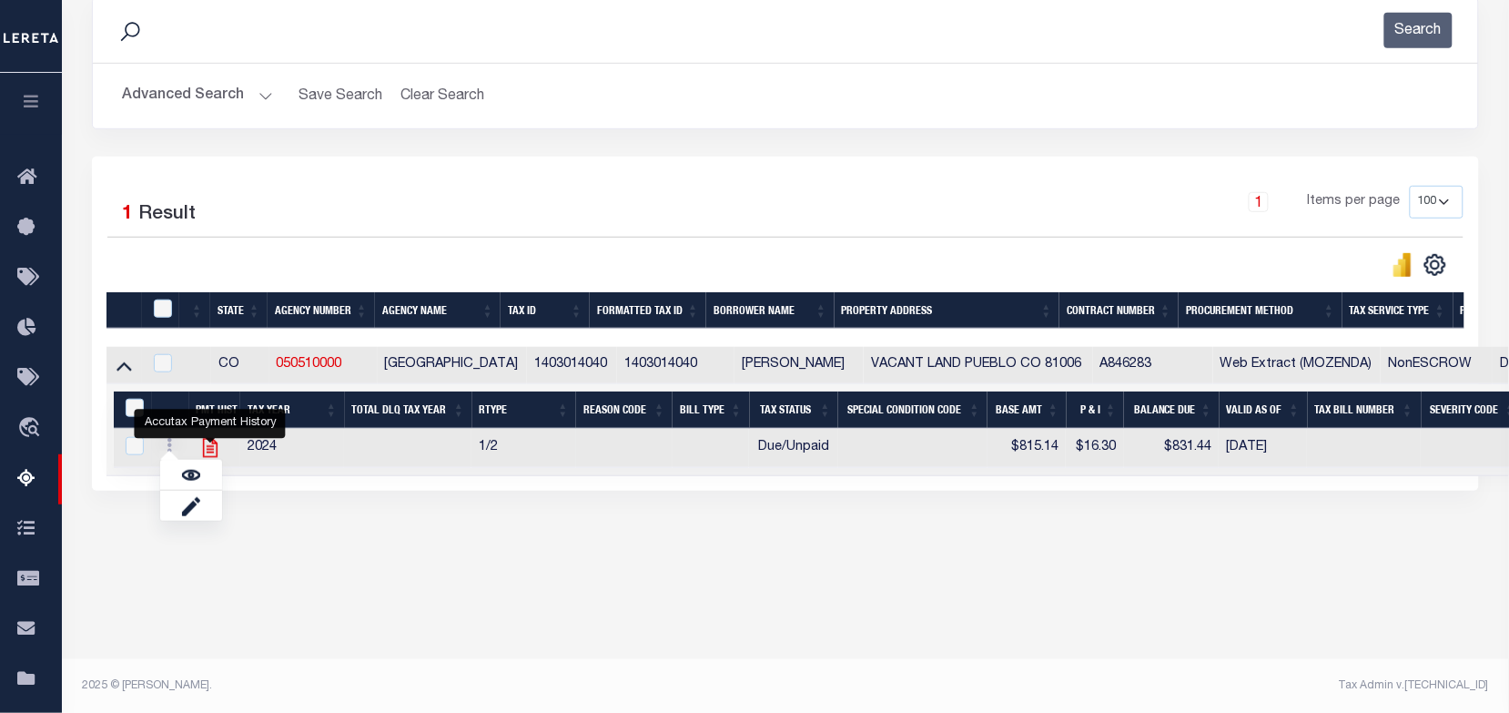
click at [211, 455] on icon "" at bounding box center [210, 448] width 24 height 24
checkbox input "true"
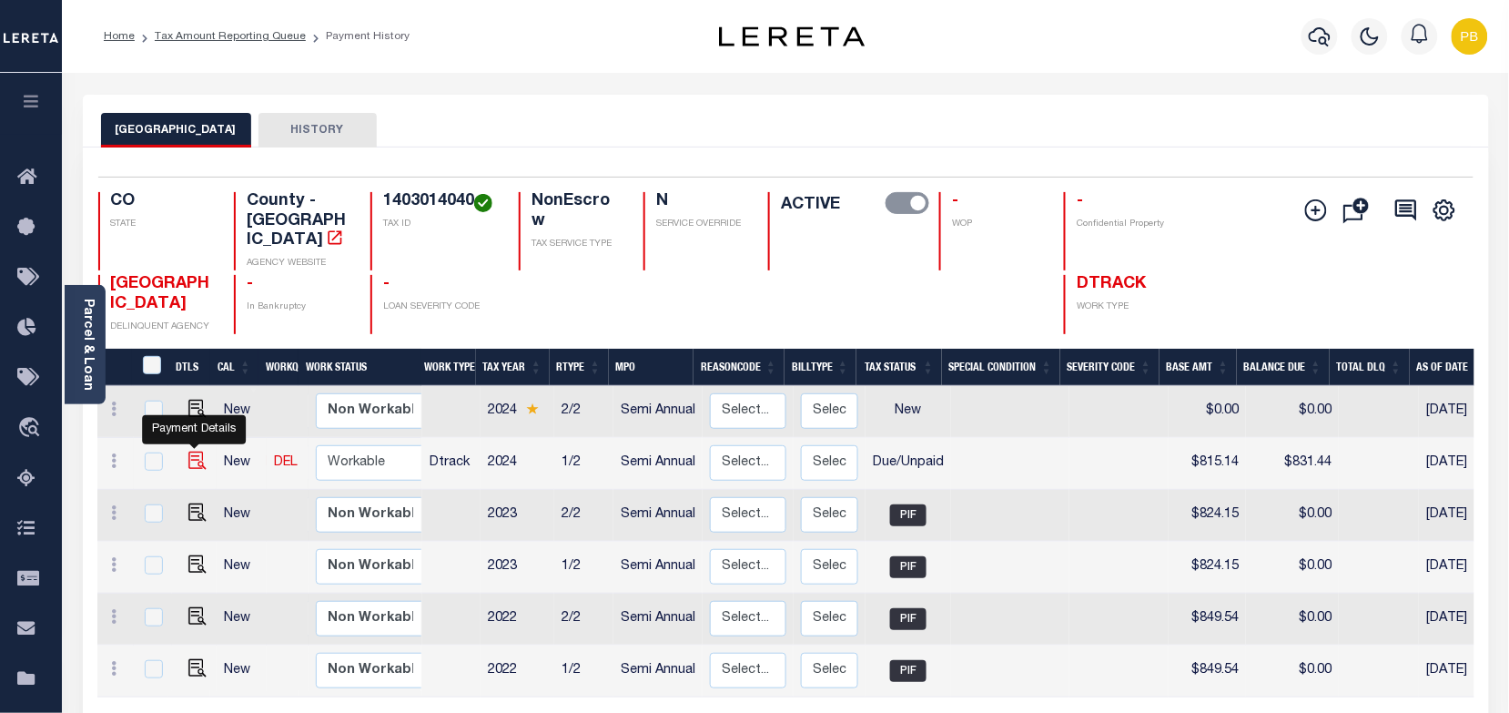
click at [189, 451] on img "" at bounding box center [197, 460] width 18 height 18
checkbox input "true"
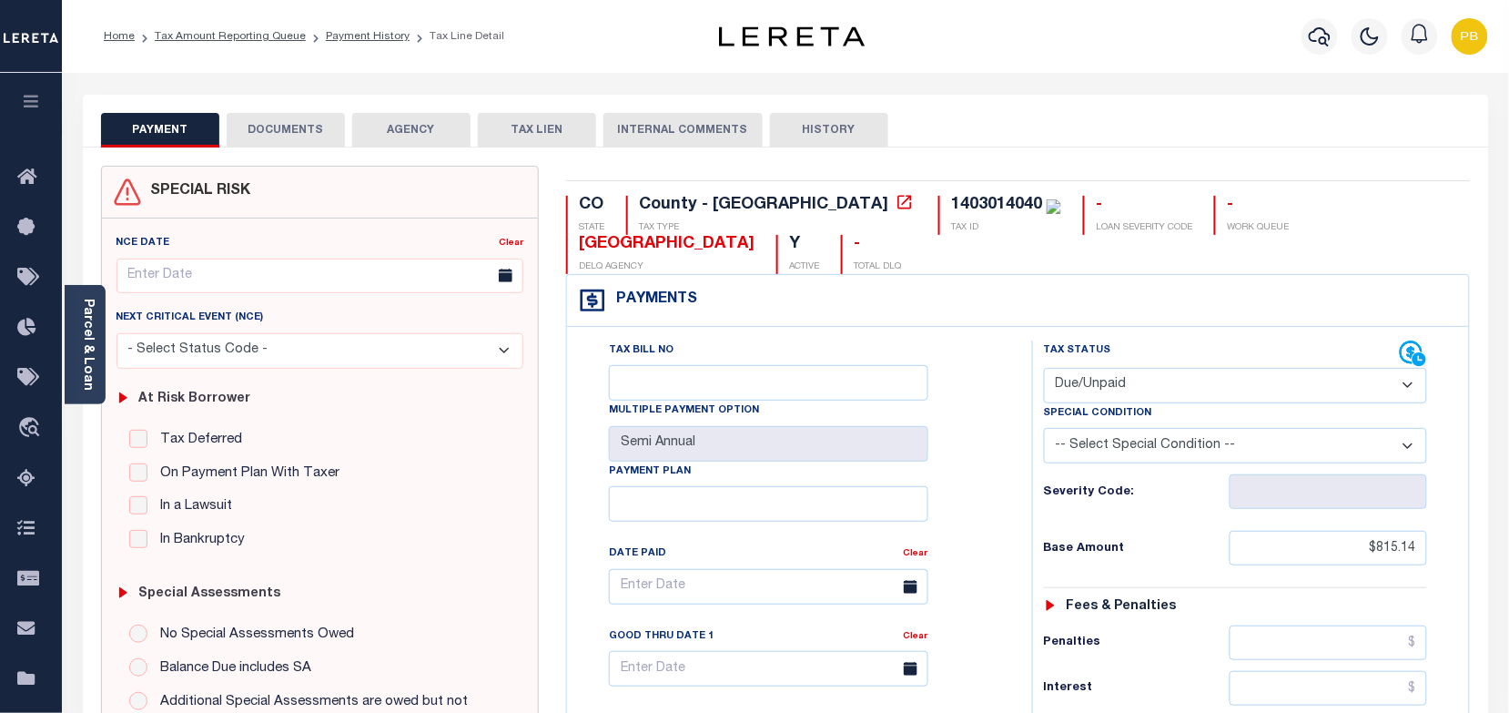
click at [1156, 394] on select "- Select Status Code - Open Due/Unpaid Paid Incomplete No Tax Due Internal Refu…" at bounding box center [1236, 385] width 384 height 35
select select "PYD"
click at [1044, 370] on select "- Select Status Code - Open Due/Unpaid Paid Incomplete No Tax Due Internal Refu…" at bounding box center [1236, 385] width 384 height 35
type input "[DATE]"
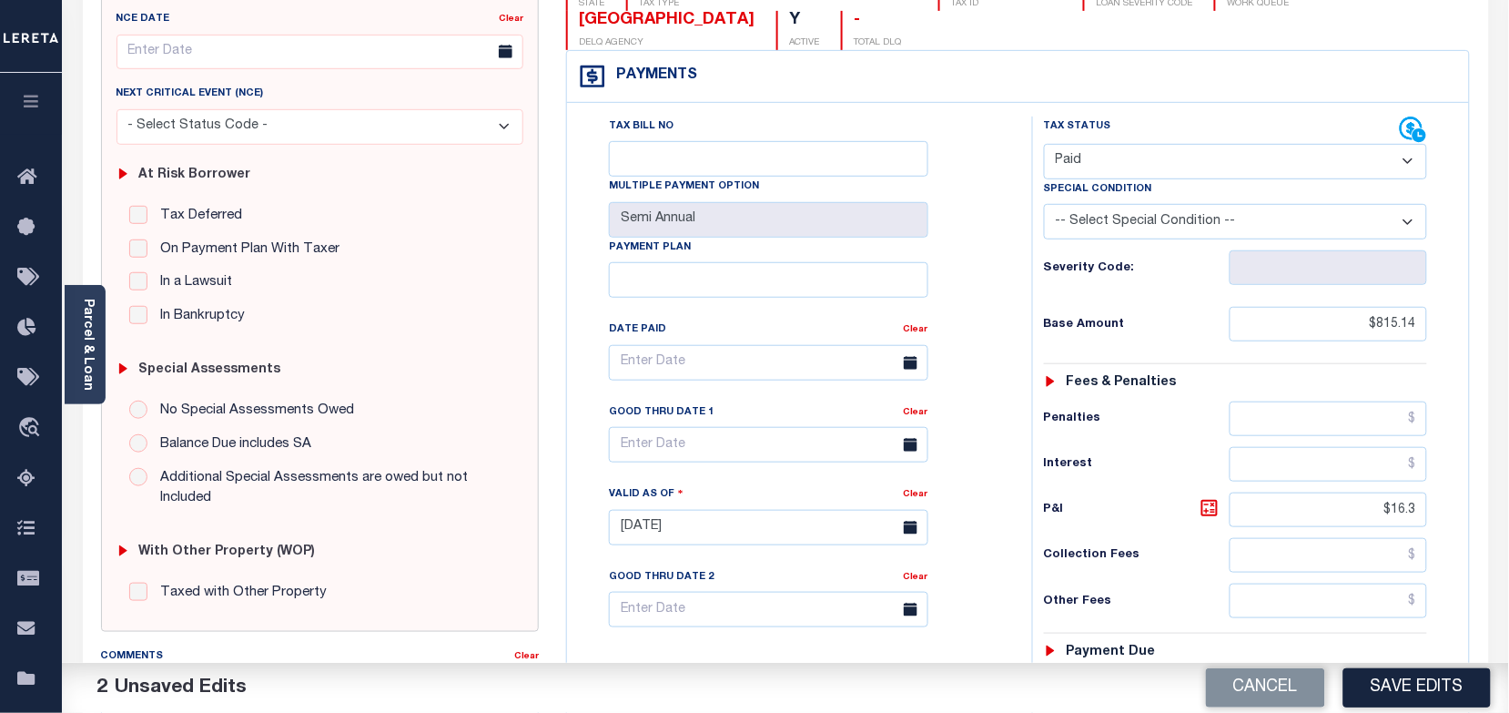
scroll to position [228, 0]
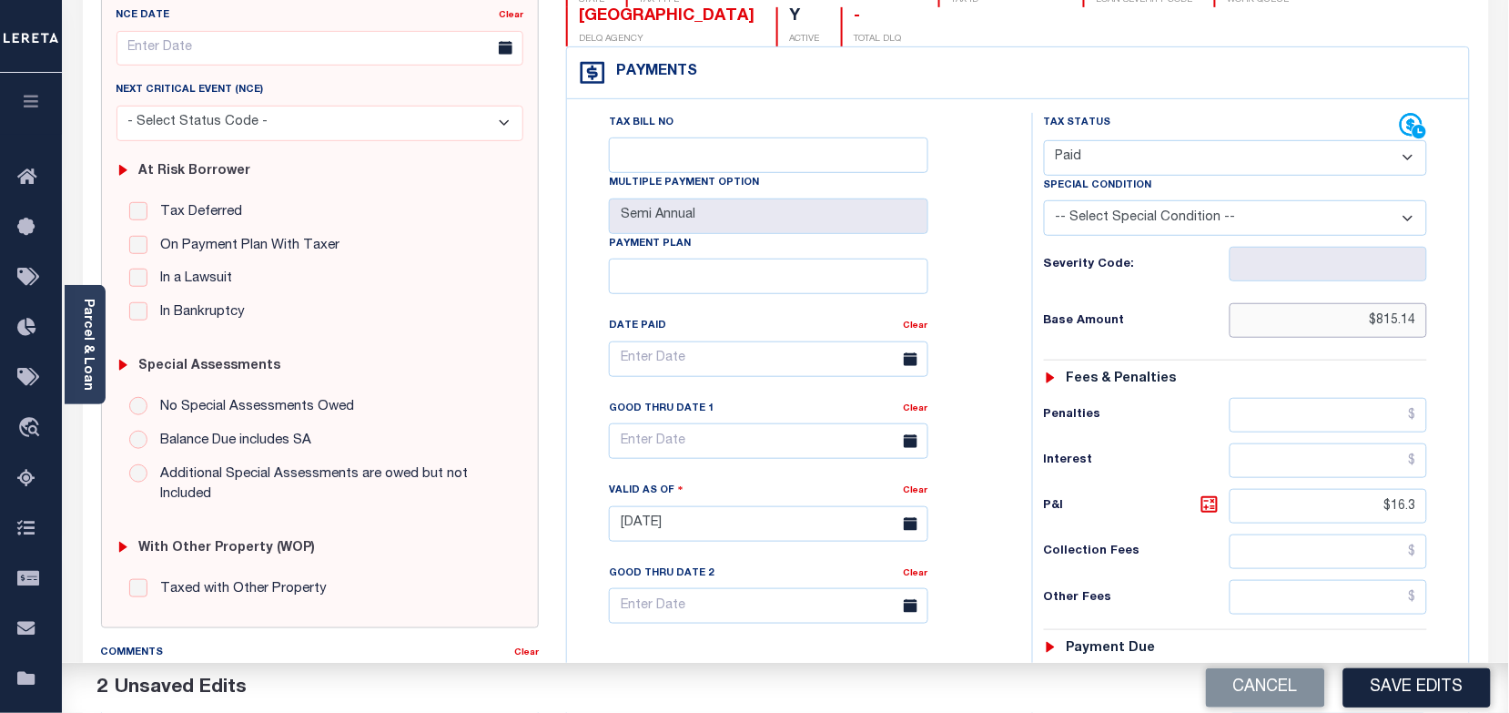
drag, startPoint x: 1418, startPoint y: 328, endPoint x: 1303, endPoint y: 326, distance: 115.6
click at [1303, 326] on input "$815.14" at bounding box center [1329, 320] width 198 height 35
paste input "812.57"
type input "$812.57"
drag, startPoint x: 1420, startPoint y: 512, endPoint x: 1309, endPoint y: 508, distance: 111.1
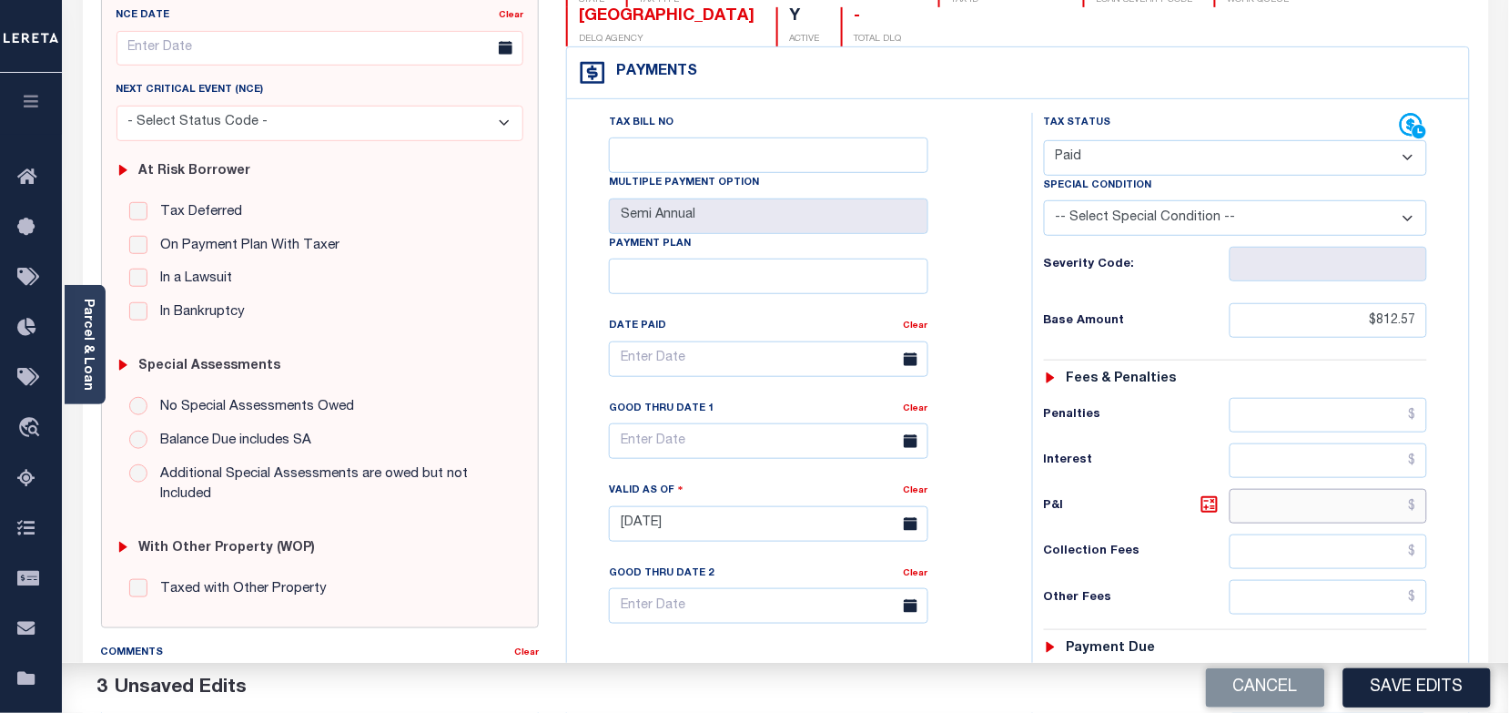
click at [1309, 508] on input "text" at bounding box center [1329, 506] width 198 height 35
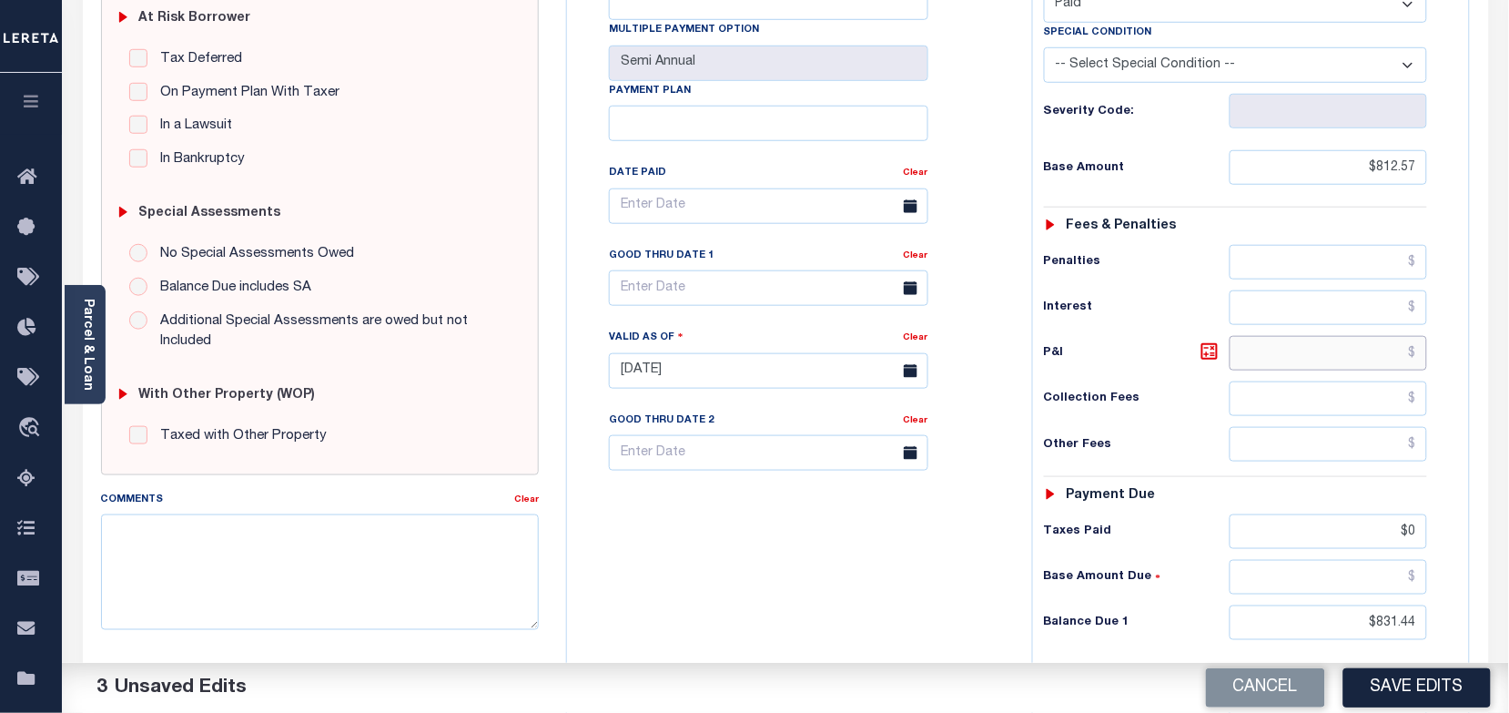
scroll to position [455, 0]
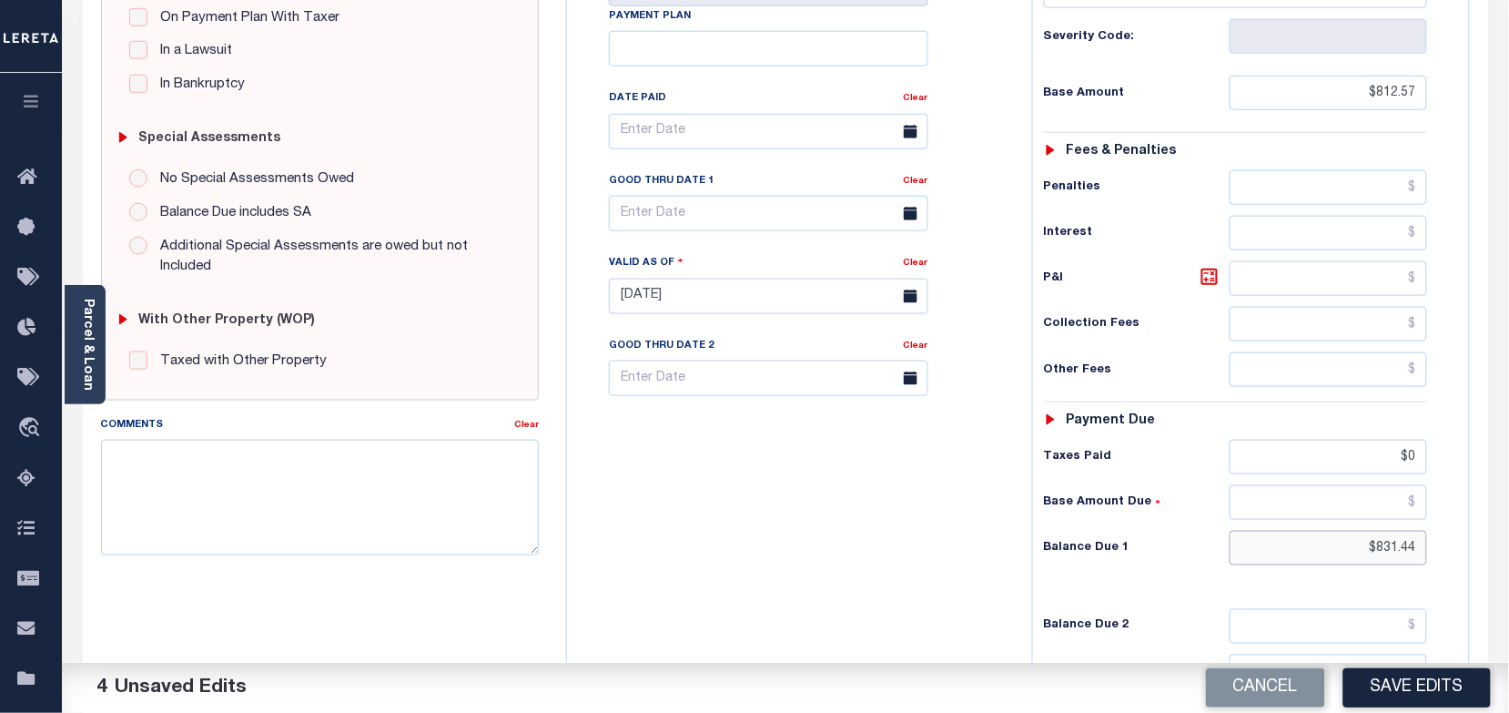
drag, startPoint x: 1420, startPoint y: 562, endPoint x: 1247, endPoint y: 546, distance: 173.6
click at [1247, 546] on input "$831.44" at bounding box center [1329, 548] width 198 height 35
type input "$0.00"
click at [1395, 687] on button "Save Edits" at bounding box center [1416, 687] width 147 height 39
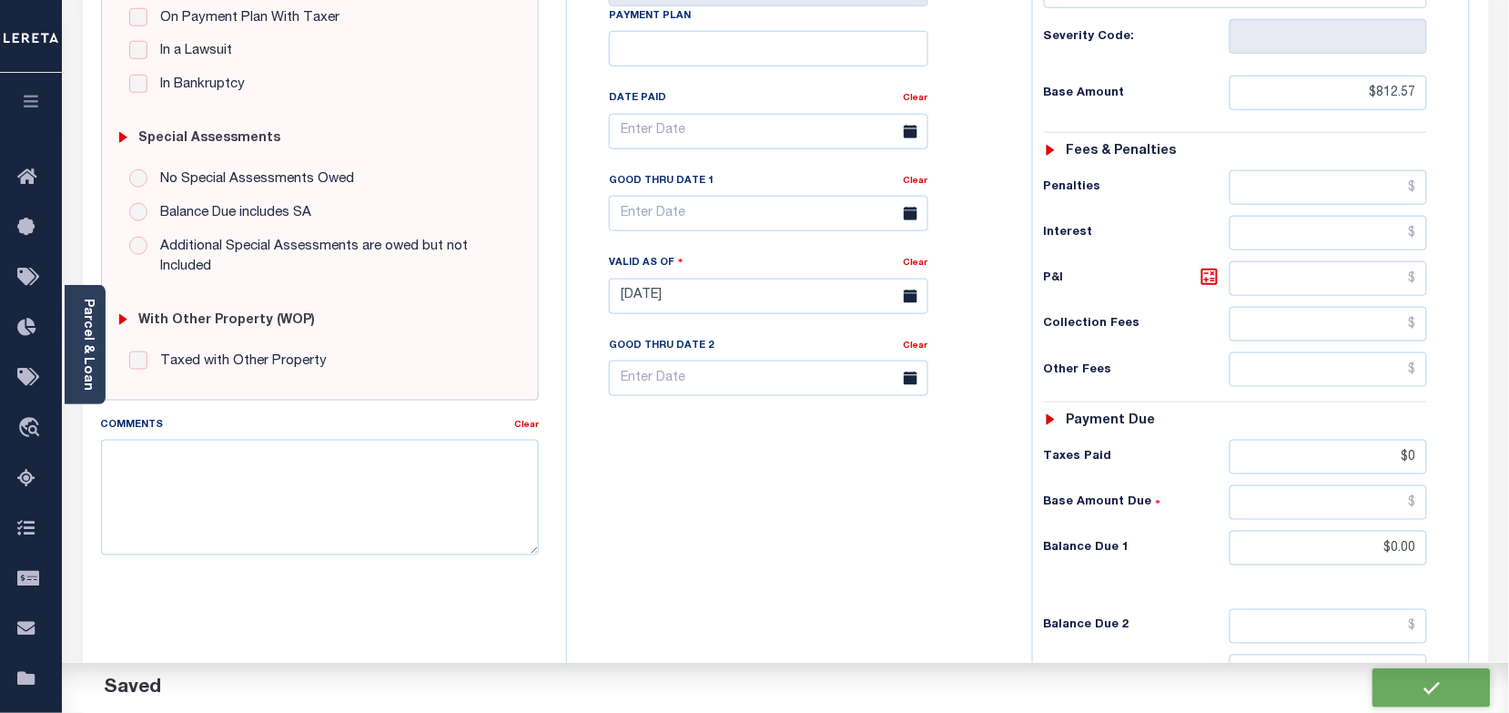
checkbox input "false"
type input "$812.57"
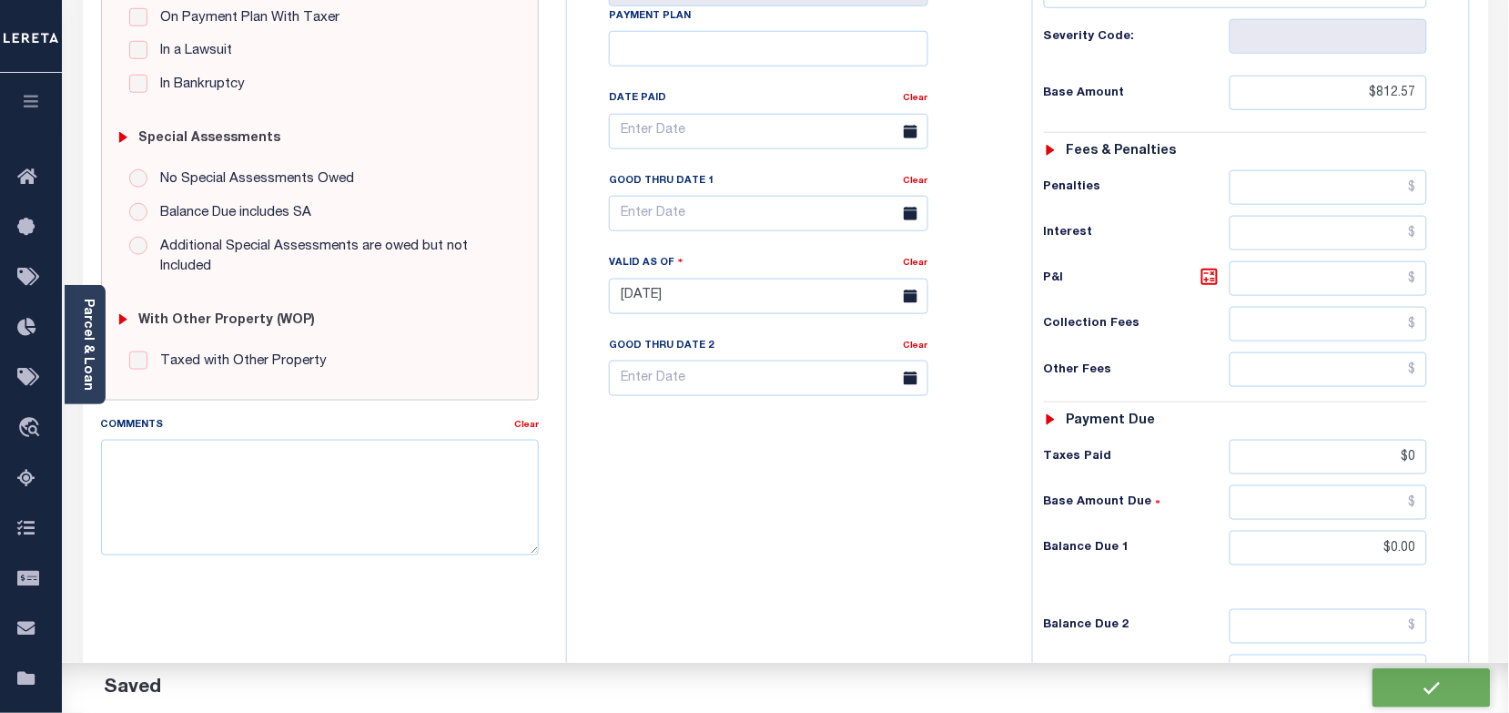
type input "$0"
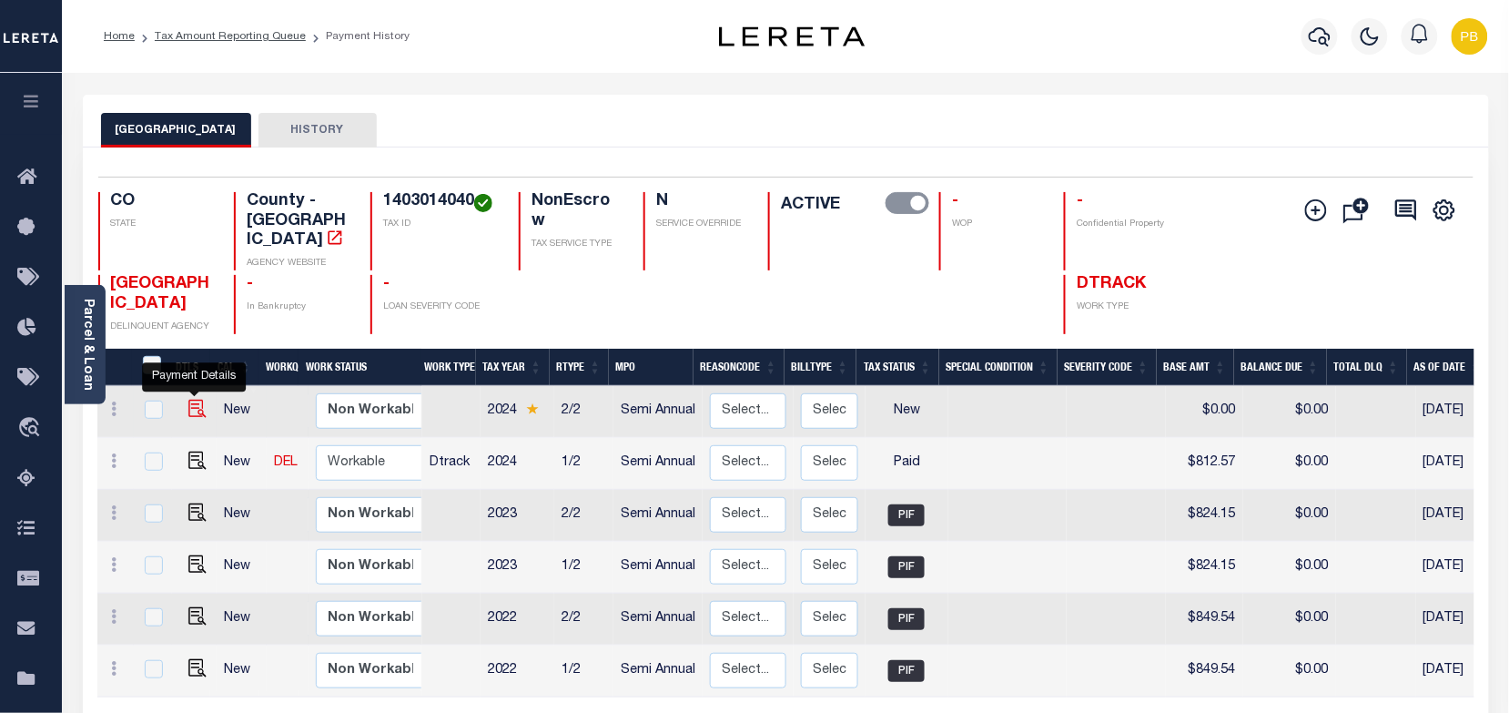
click at [194, 400] on img "" at bounding box center [197, 409] width 18 height 18
checkbox input "true"
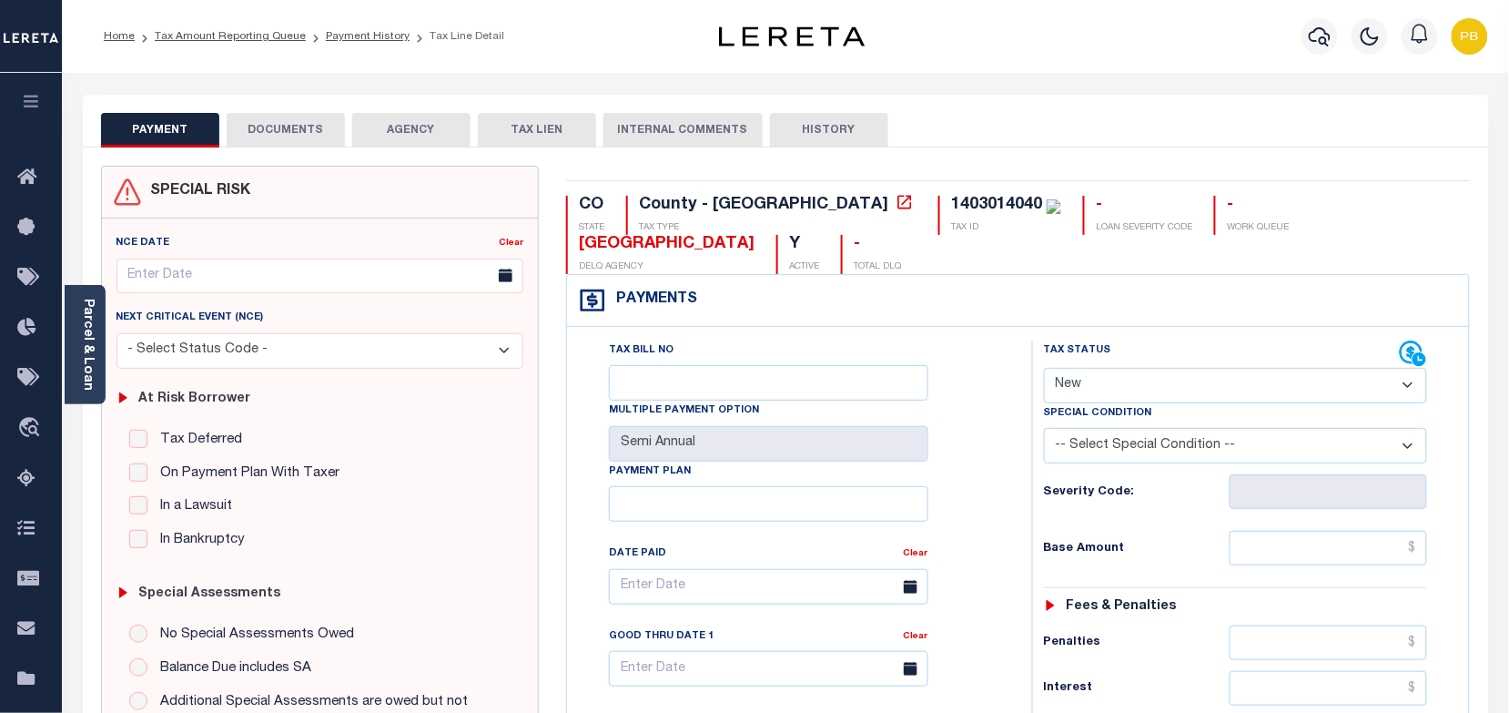
click at [1191, 358] on div "Tax Status Status" at bounding box center [1222, 353] width 357 height 27
click at [1189, 389] on select "- Select Status Code - Open Due/Unpaid Paid Incomplete No Tax Due Internal Refu…" at bounding box center [1236, 385] width 384 height 35
select select "PYD"
click at [1044, 370] on select "- Select Status Code - Open Due/Unpaid Paid Incomplete No Tax Due Internal Refu…" at bounding box center [1236, 385] width 384 height 35
type input "[DATE]"
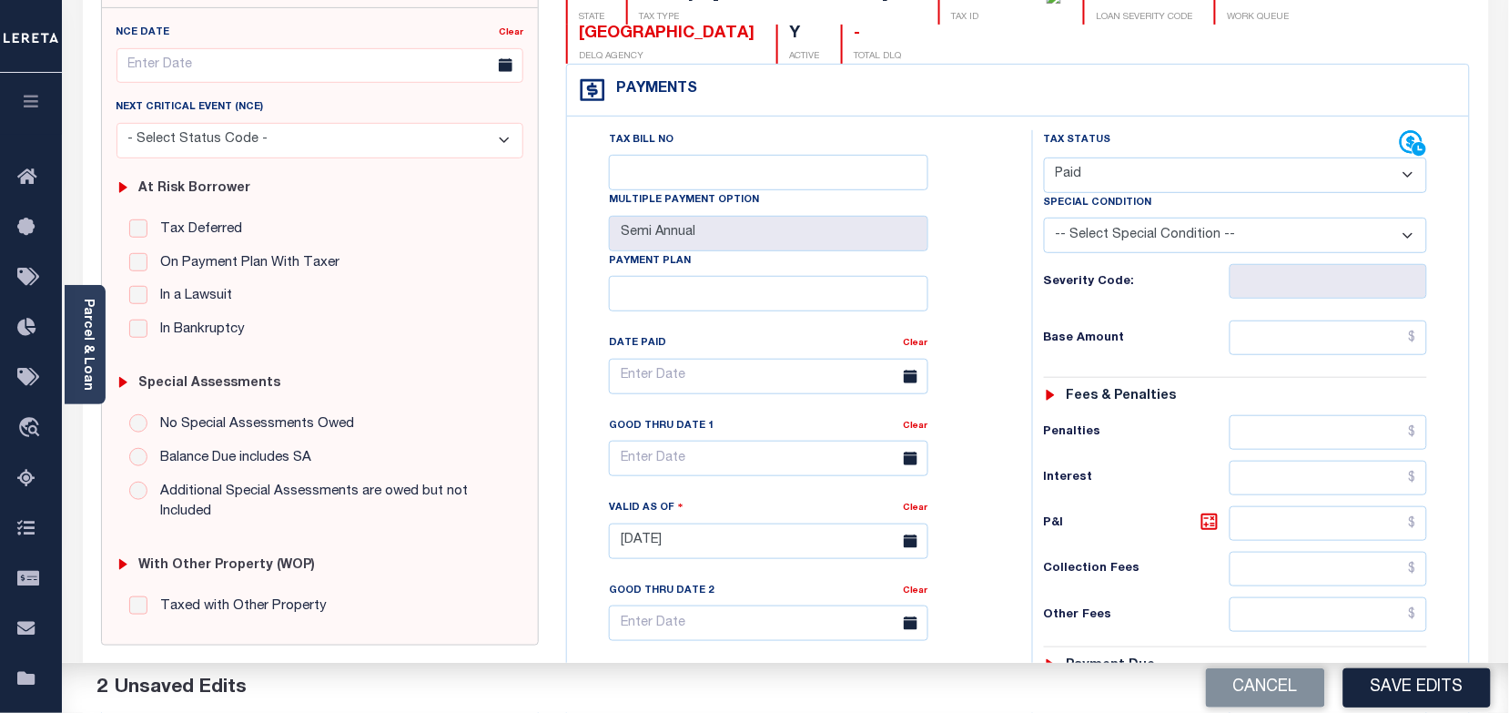
scroll to position [228, 0]
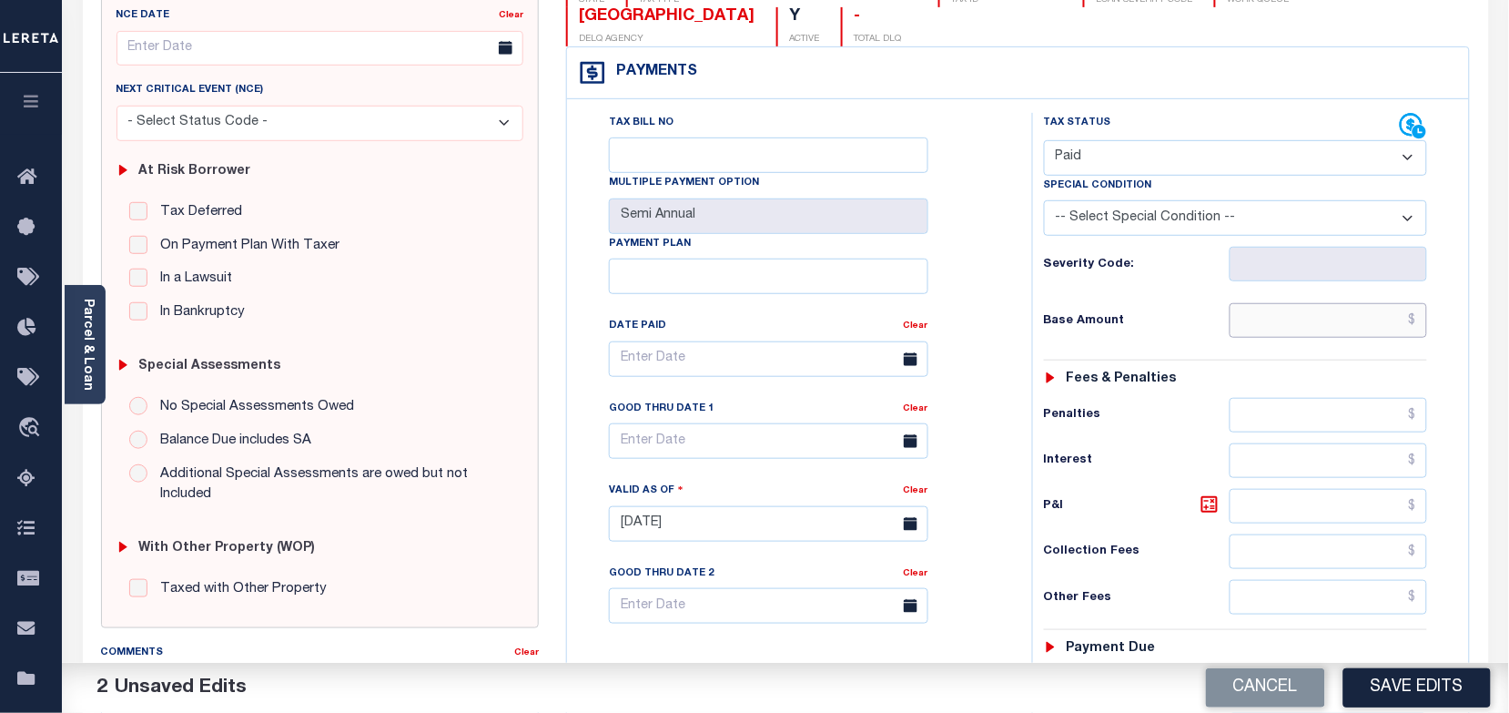
click at [1303, 333] on input "text" at bounding box center [1329, 320] width 198 height 35
paste input "812.57"
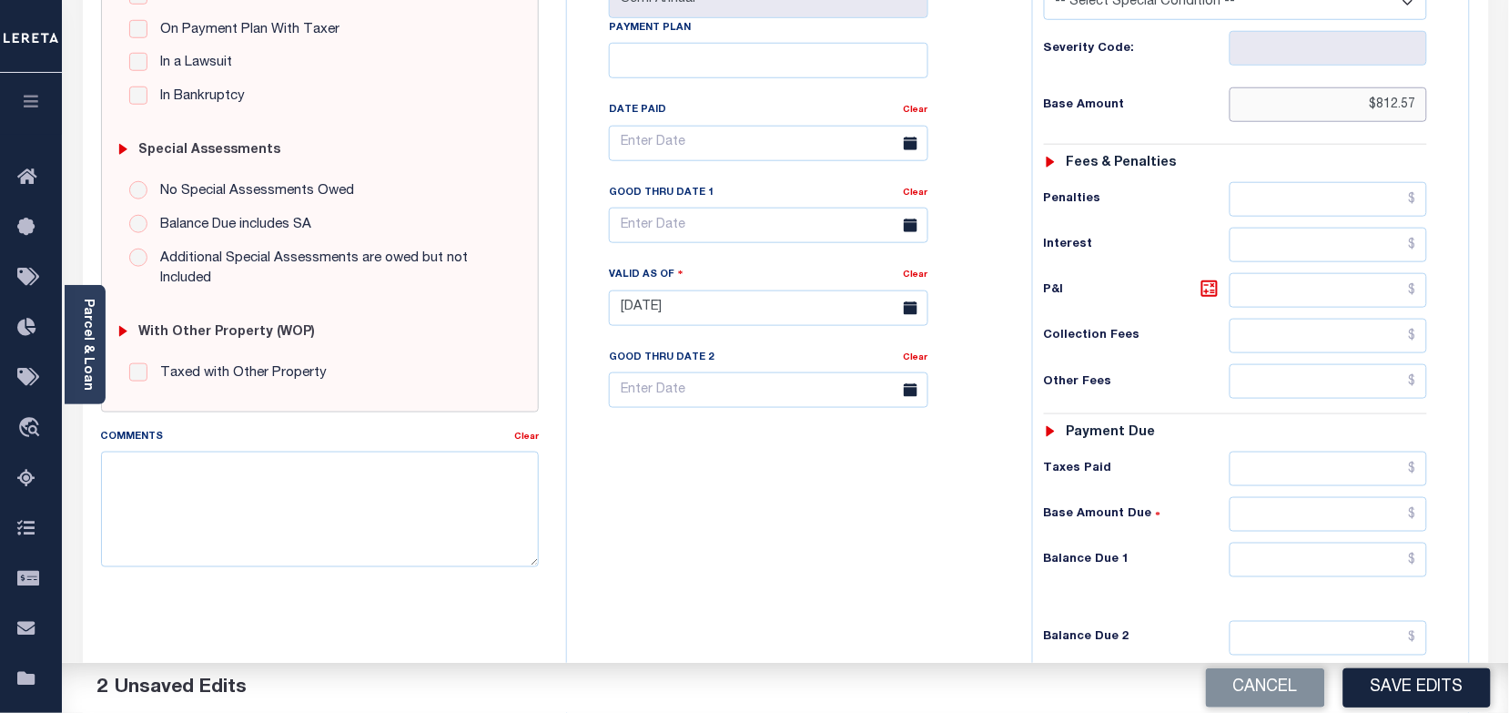
scroll to position [455, 0]
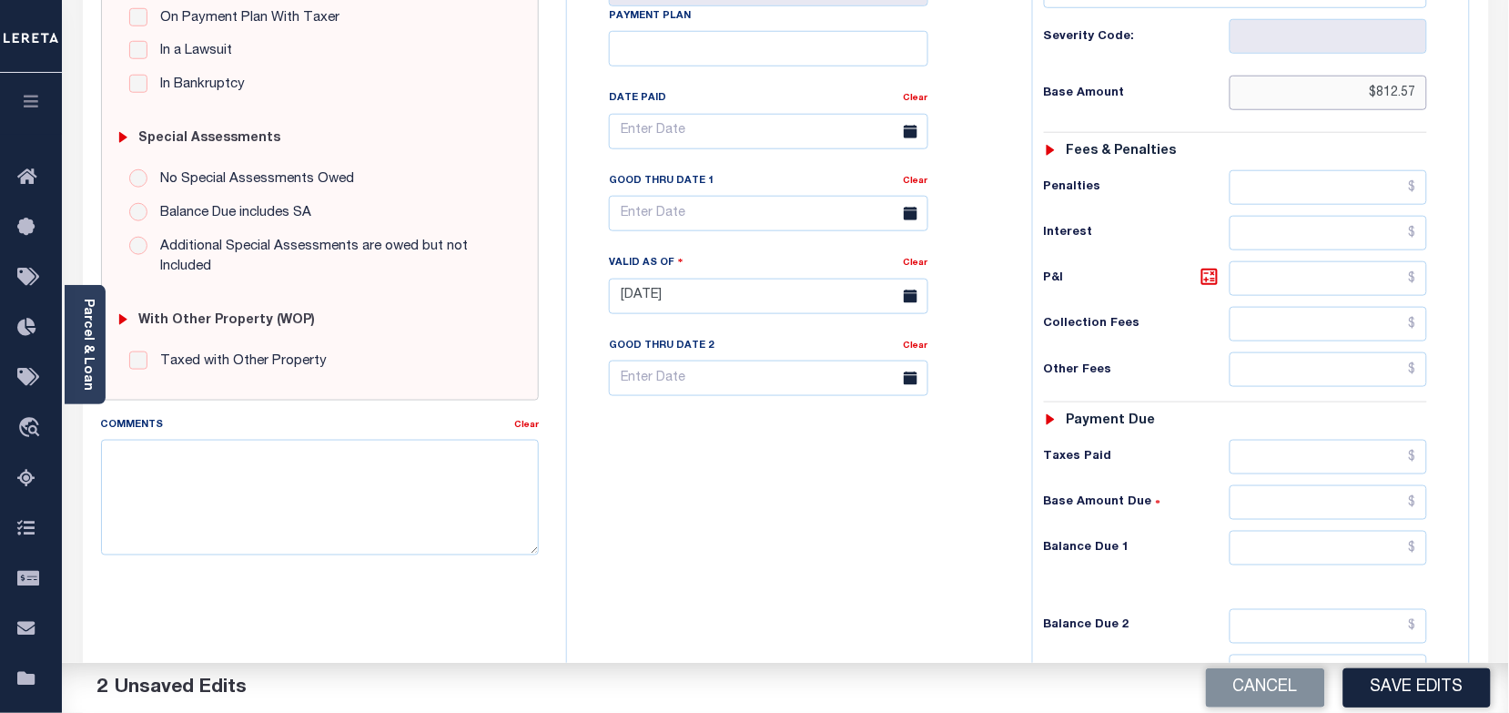
type input "$812.57"
click at [1300, 461] on input "text" at bounding box center [1329, 457] width 198 height 35
paste input "812.57"
type input "$812.57"
click at [1356, 560] on input "text" at bounding box center [1329, 548] width 198 height 35
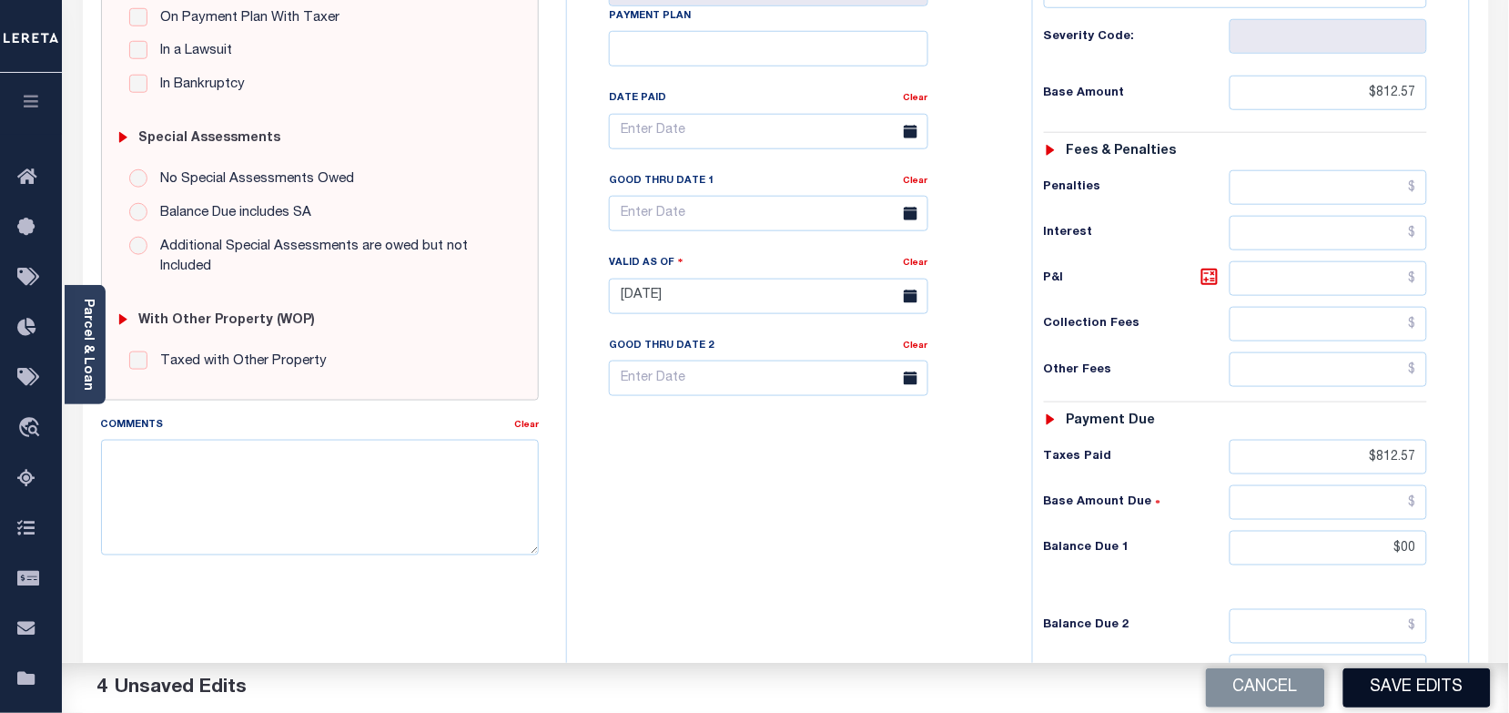
type input "$00.00"
click at [1404, 701] on button "Save Edits" at bounding box center [1416, 687] width 147 height 39
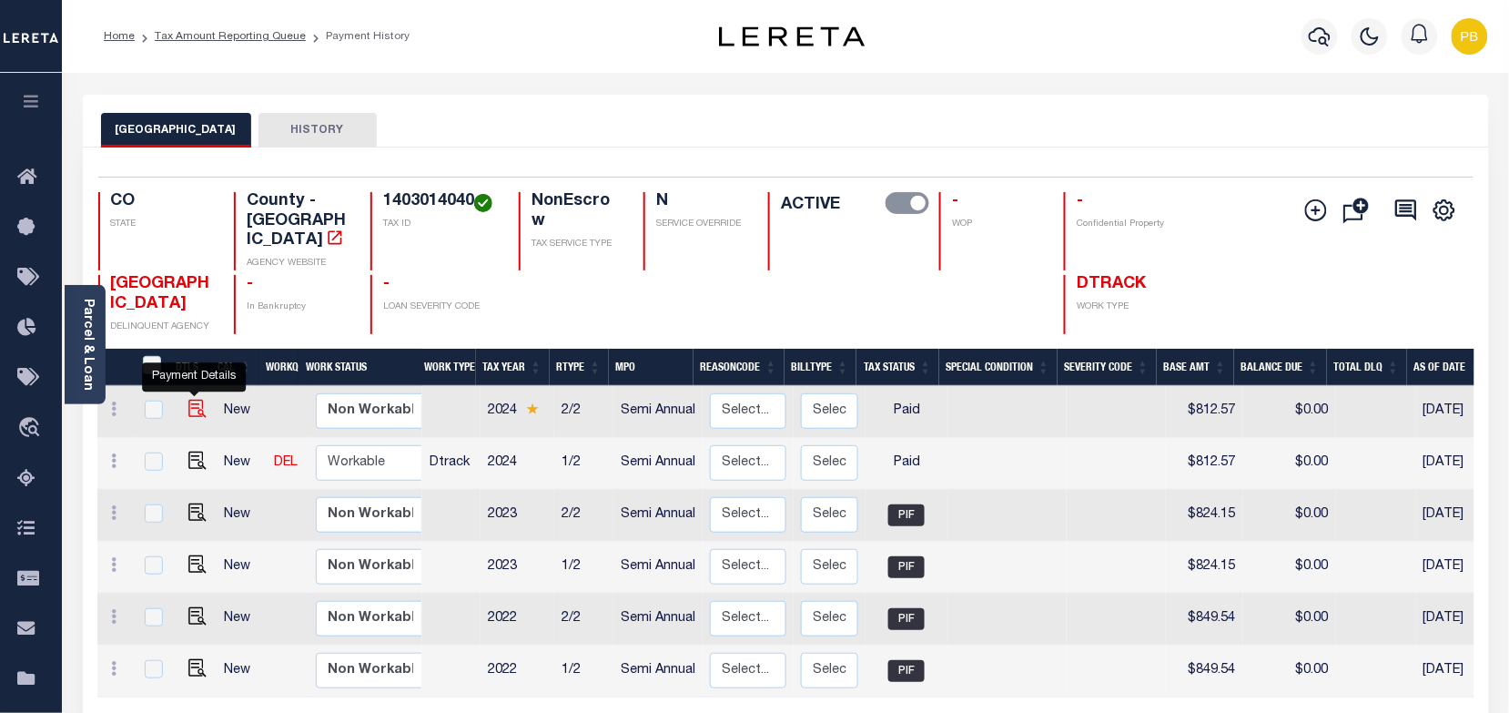
click at [198, 400] on img "" at bounding box center [197, 409] width 18 height 18
checkbox input "true"
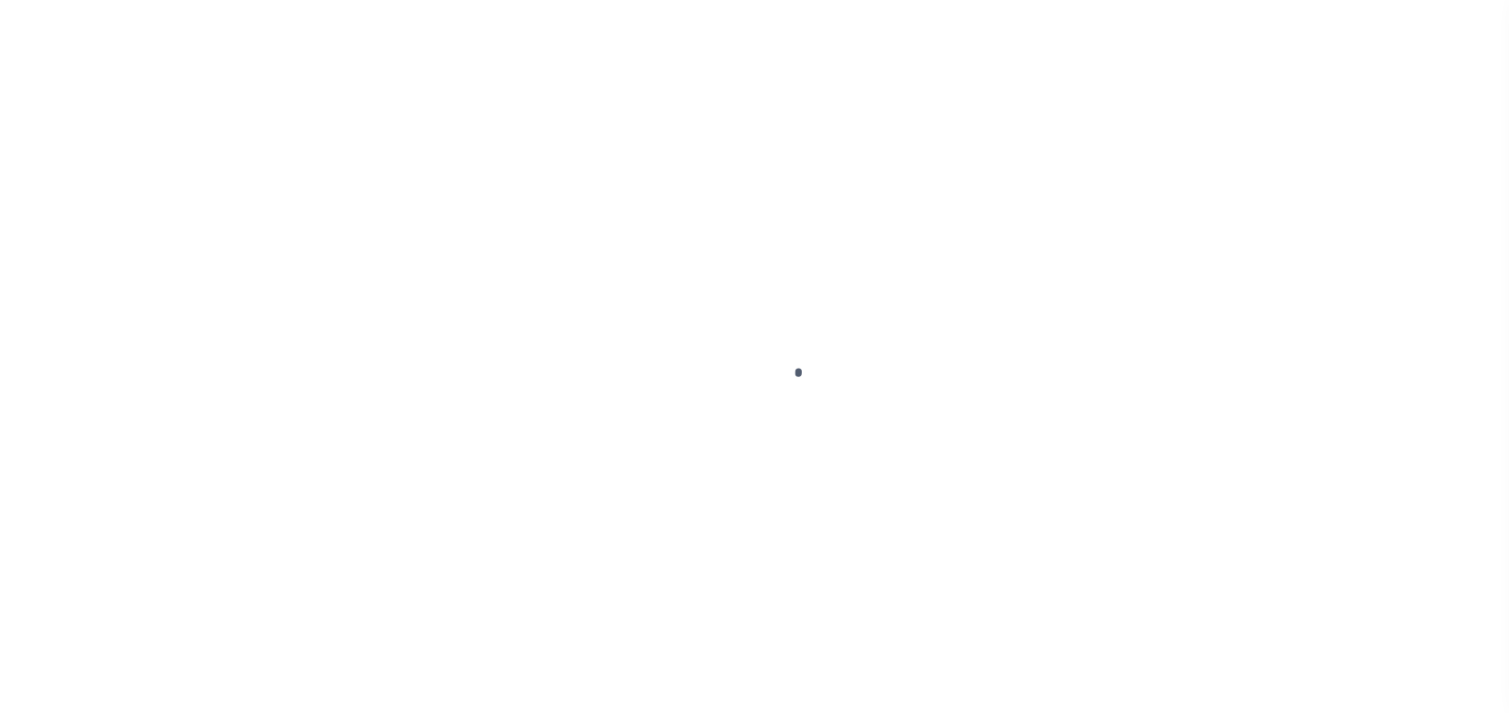
select select "PYD"
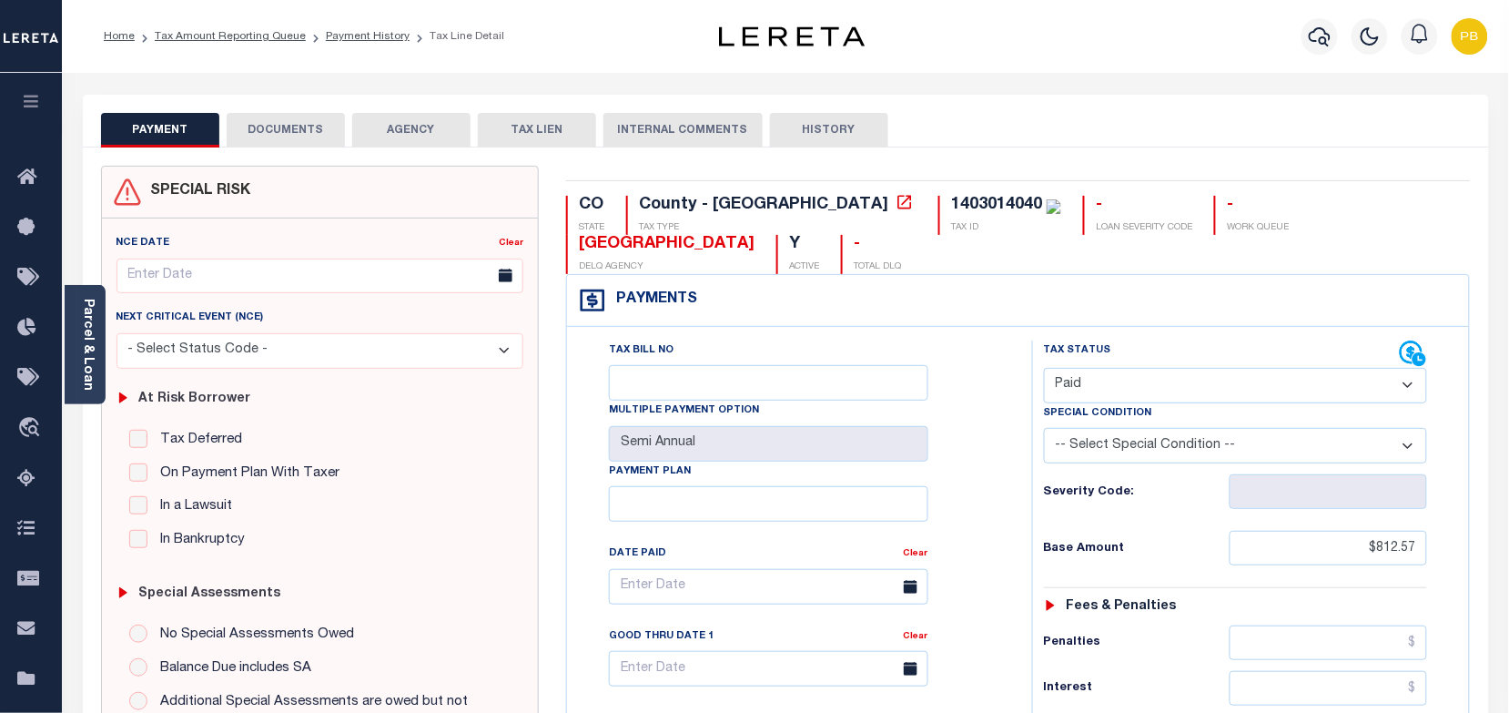
click at [300, 128] on button "DOCUMENTS" at bounding box center [286, 130] width 118 height 35
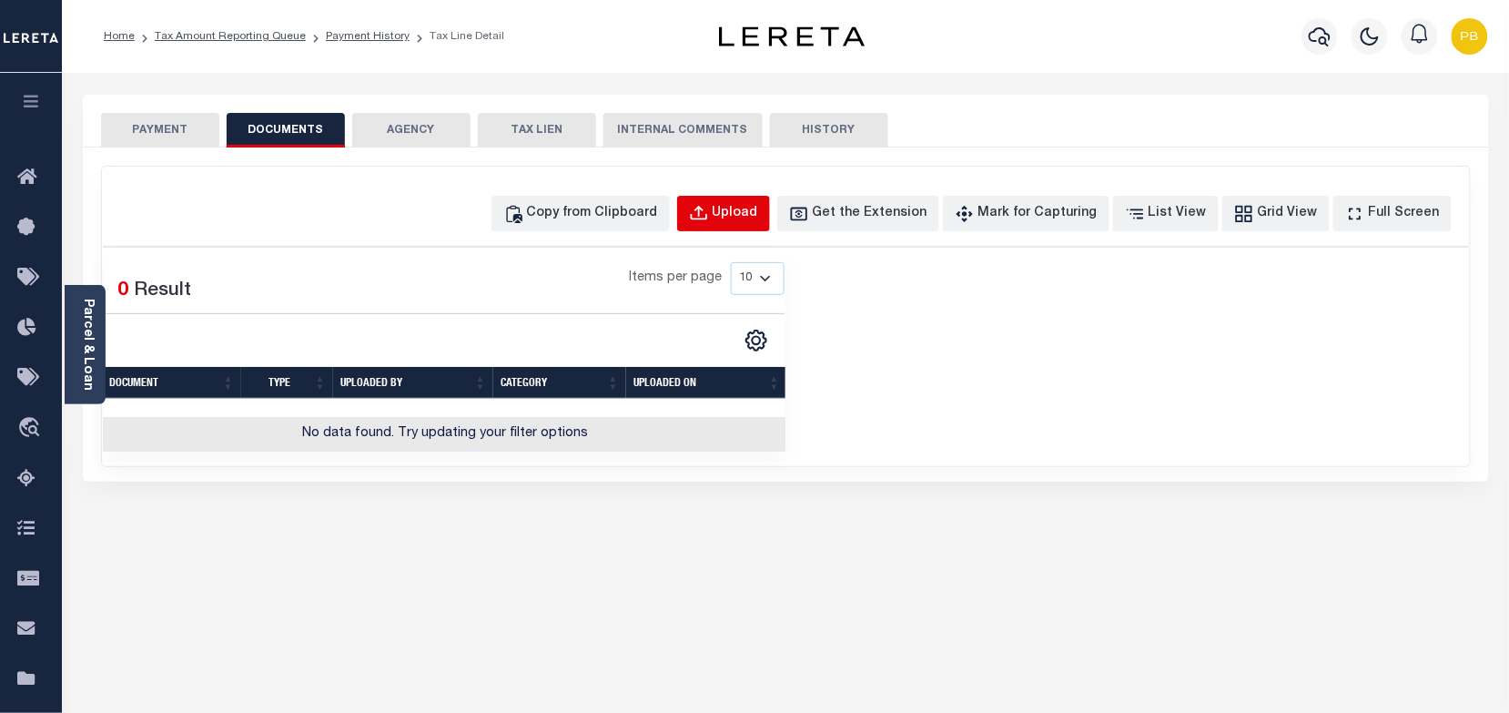
click at [758, 212] on div "Upload" at bounding box center [736, 214] width 46 height 20
select select "POP"
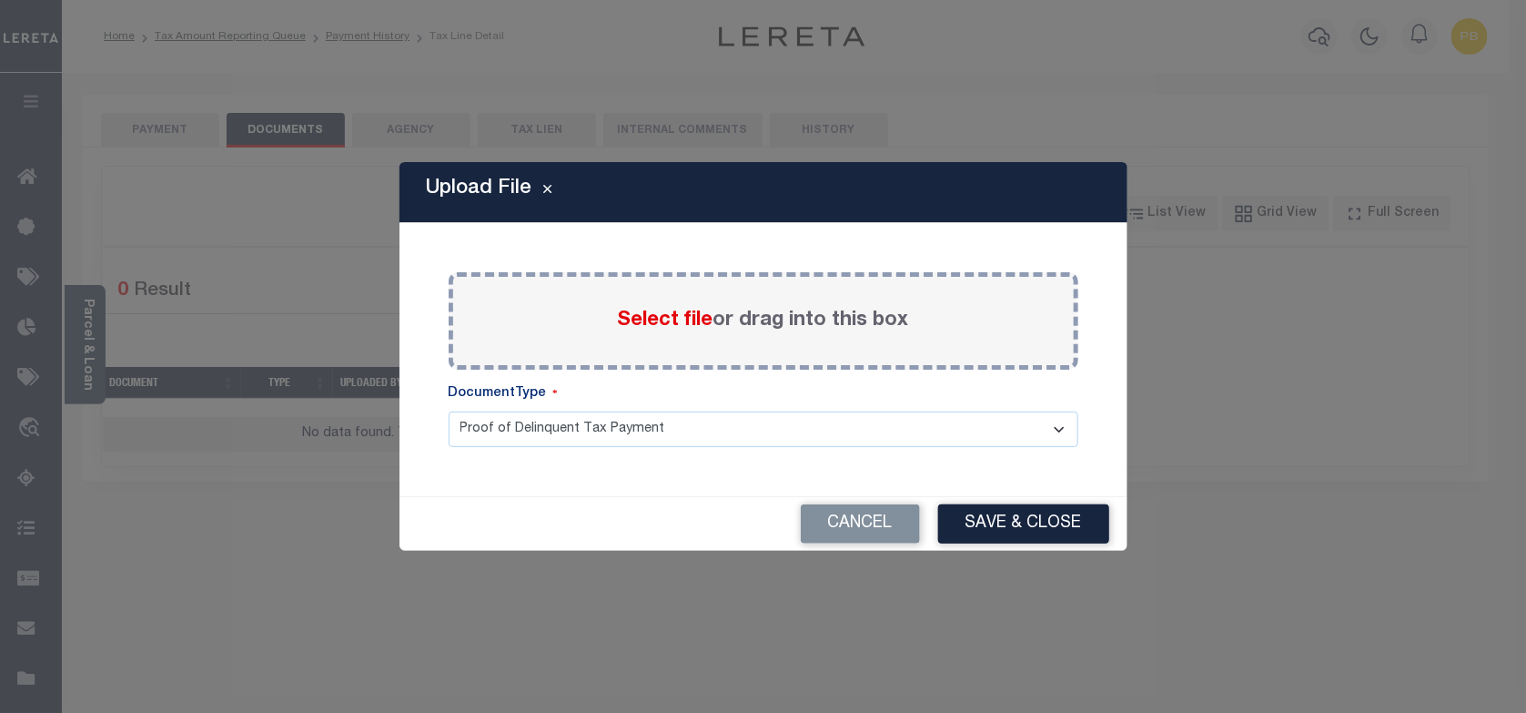
click at [647, 312] on span "Select file" at bounding box center [666, 320] width 96 height 20
click at [0, 0] on input "Select file or drag into this box" at bounding box center [0, 0] width 0 height 0
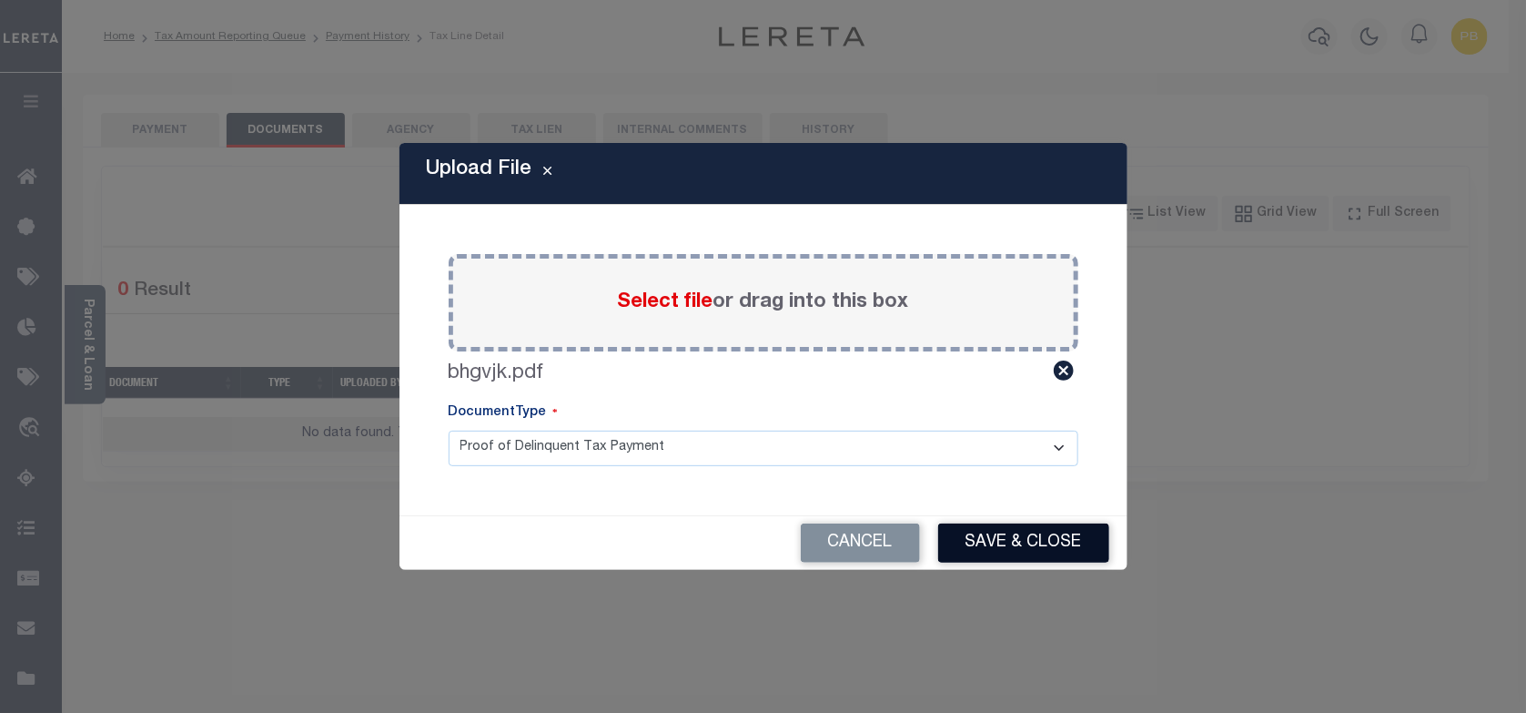
click at [979, 546] on button "Save & Close" at bounding box center [1023, 542] width 171 height 39
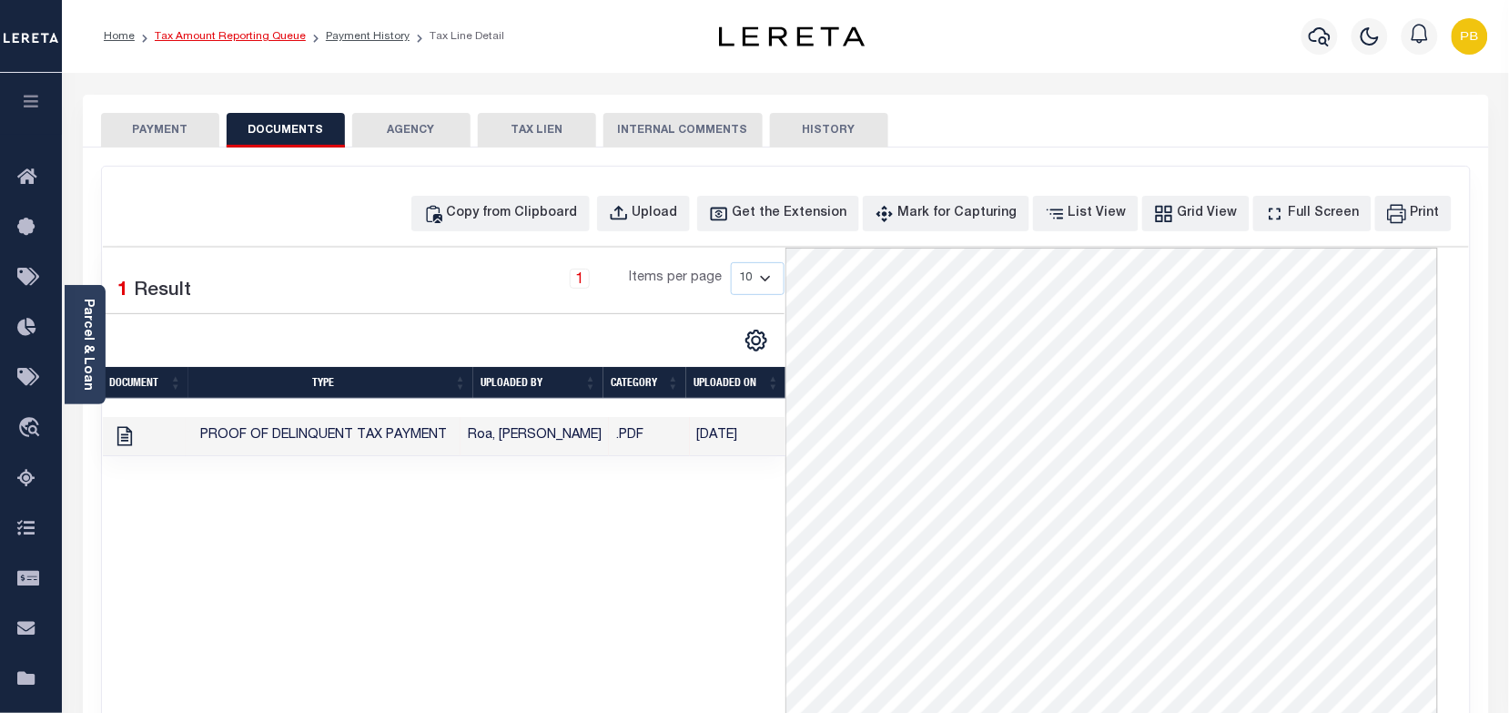
click at [241, 36] on link "Tax Amount Reporting Queue" at bounding box center [230, 36] width 151 height 11
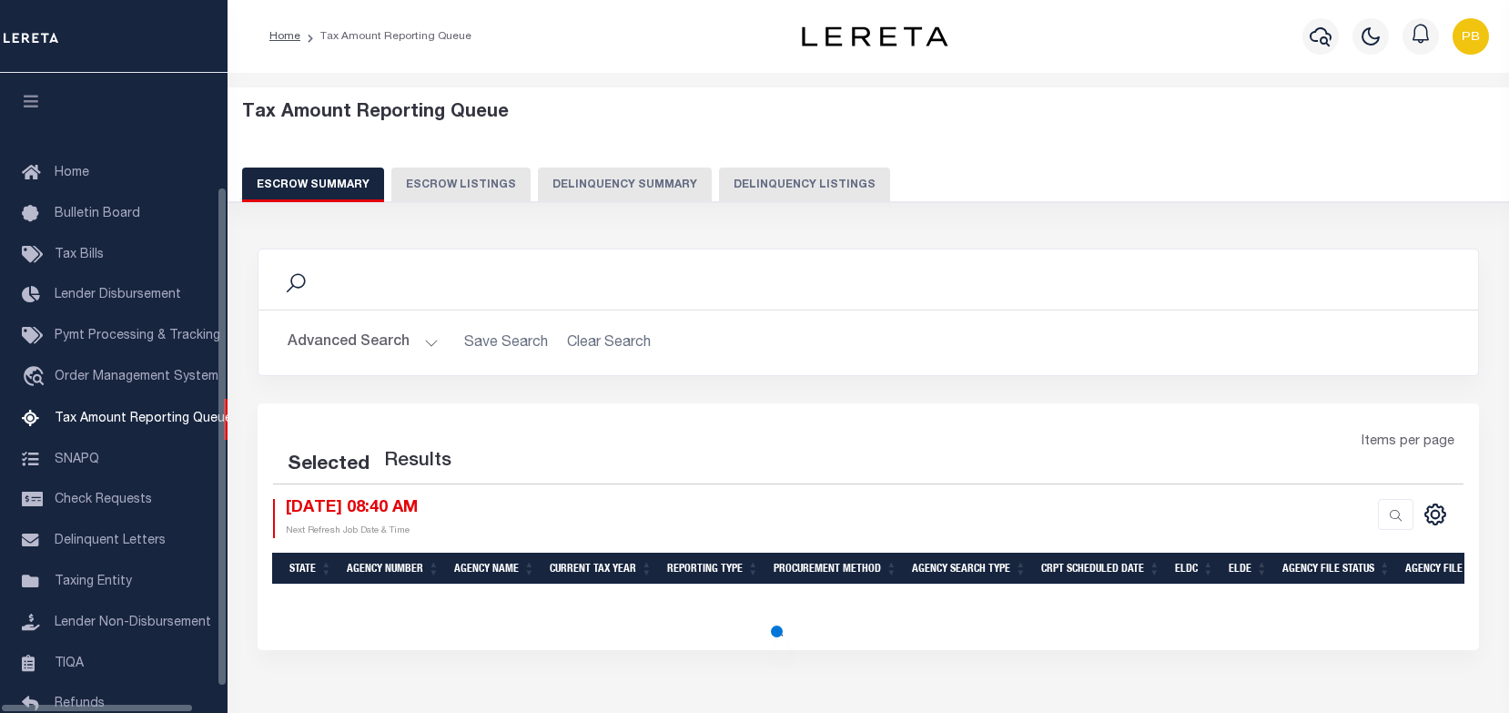
click at [753, 189] on button "Delinquency Listings" at bounding box center [804, 184] width 171 height 35
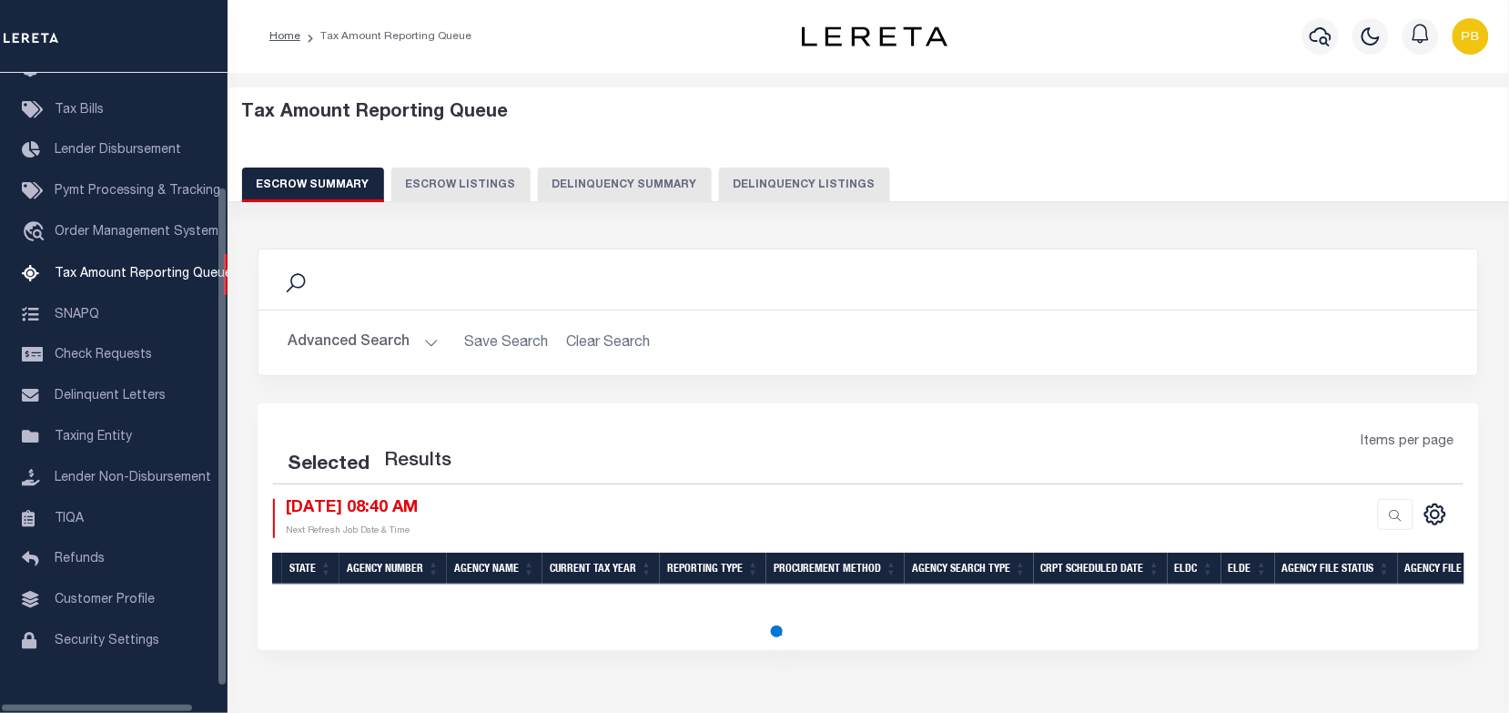
select select "100"
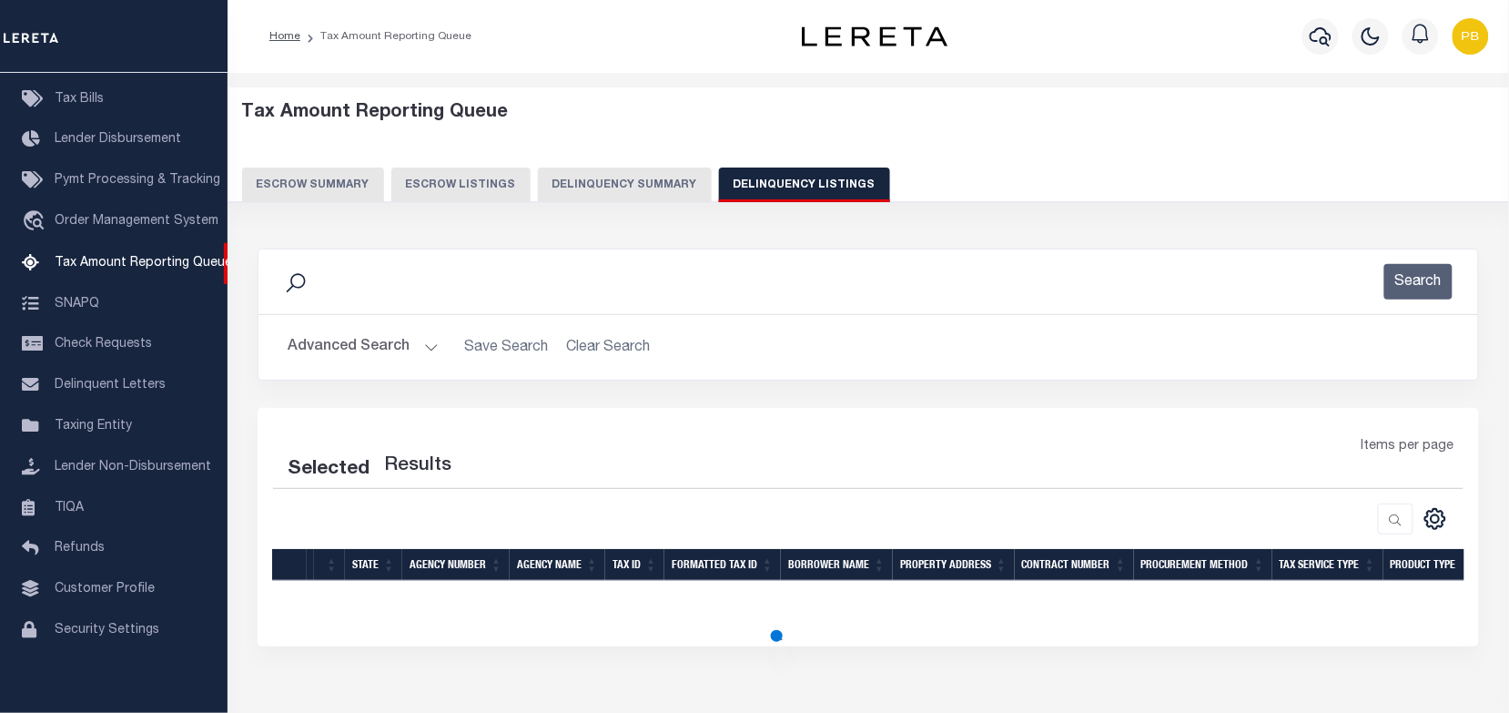
select select "100"
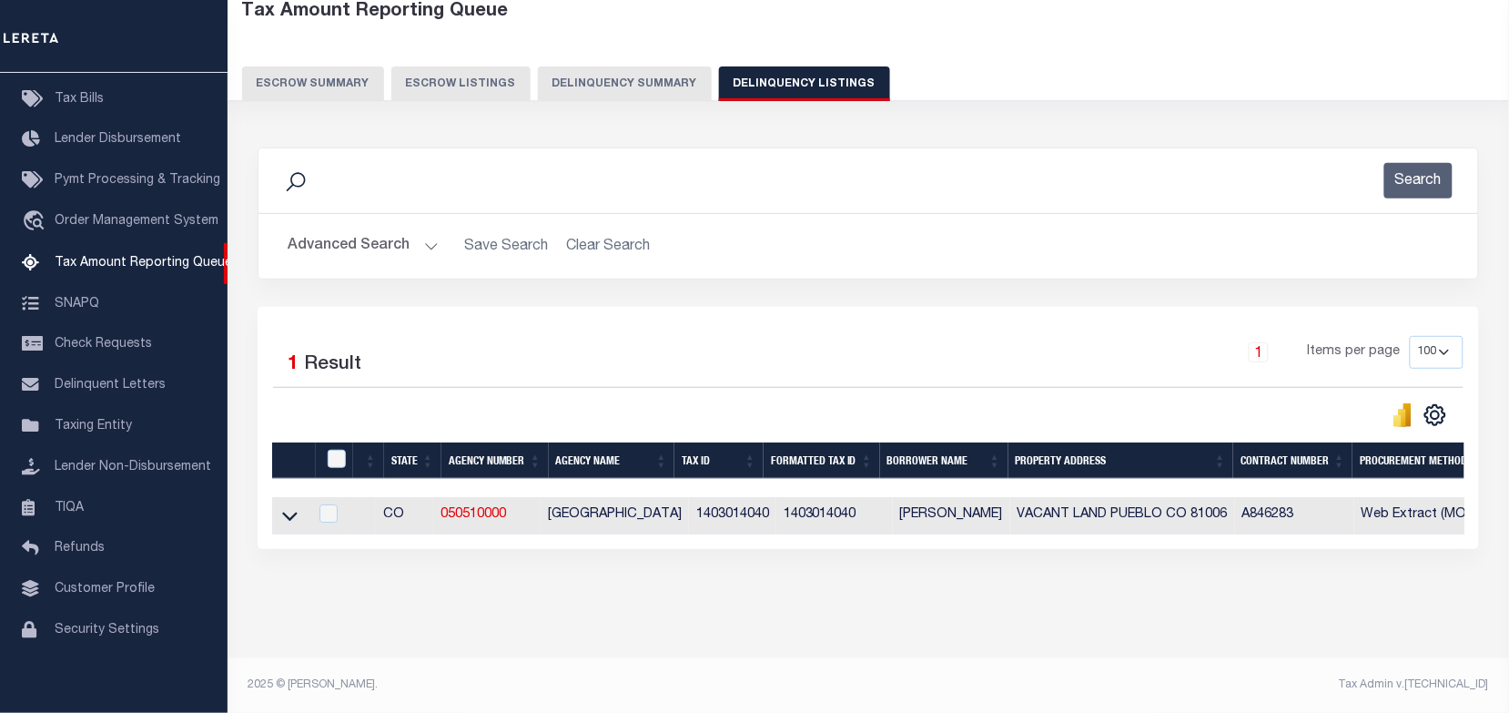
scroll to position [117, 0]
click at [333, 455] on input "checkbox" at bounding box center [337, 459] width 18 height 18
checkbox input "true"
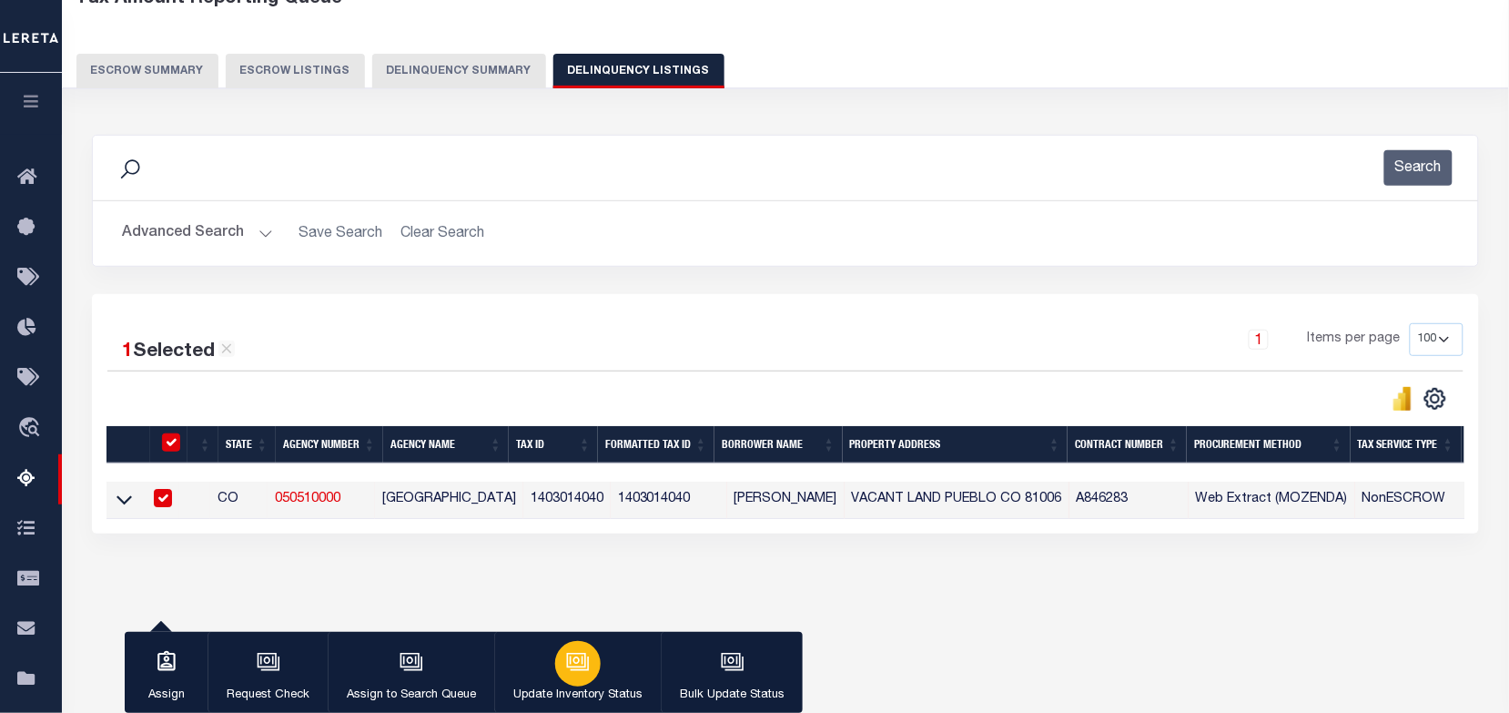
click at [566, 663] on icon "button" at bounding box center [578, 662] width 24 height 24
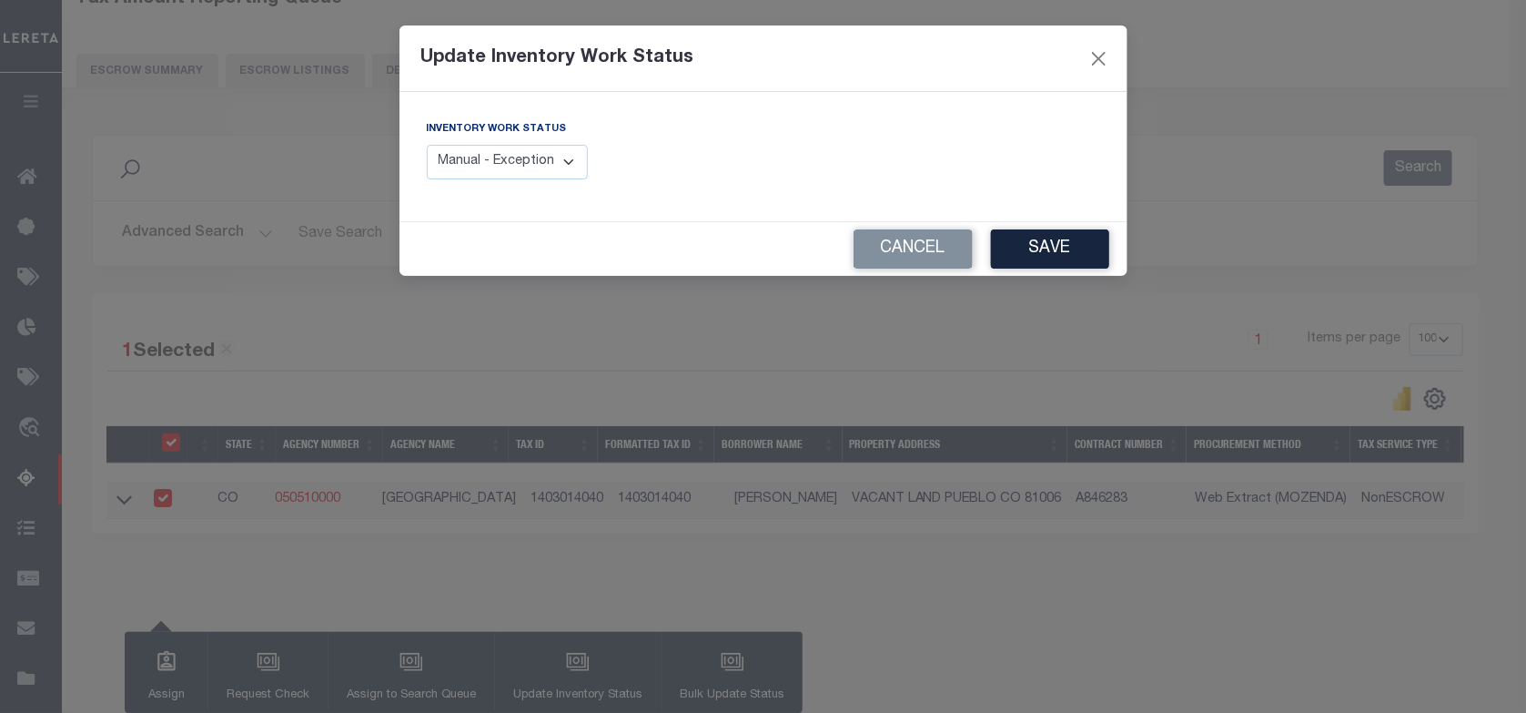
click at [567, 164] on select "Manual - Exception Pended - Awaiting Search Late Add Exception Completed" at bounding box center [508, 162] width 162 height 35
select select "4"
click at [427, 145] on select "Manual - Exception Pended - Awaiting Search Late Add Exception Completed" at bounding box center [508, 162] width 162 height 35
click at [1048, 255] on button "Save" at bounding box center [1050, 248] width 118 height 39
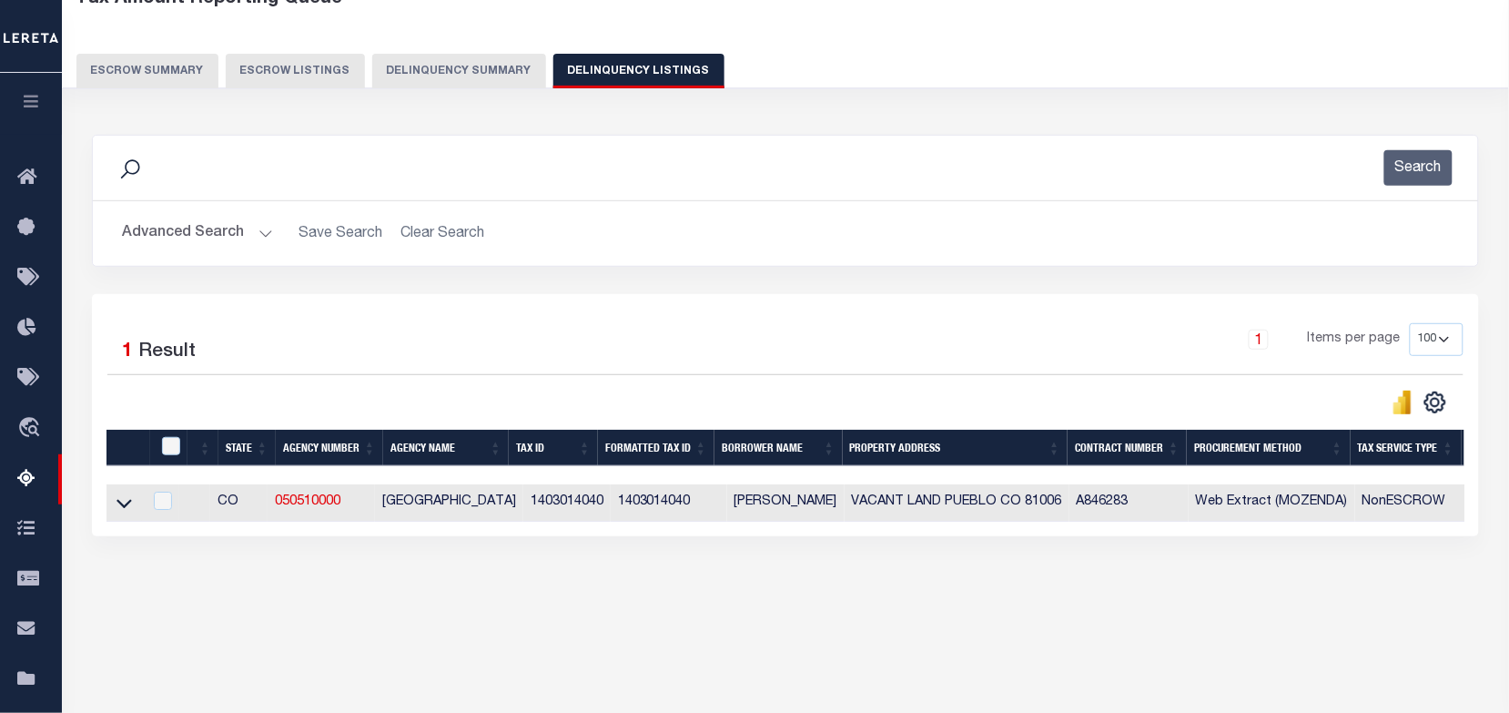
click at [247, 228] on button "Advanced Search" at bounding box center [197, 233] width 151 height 35
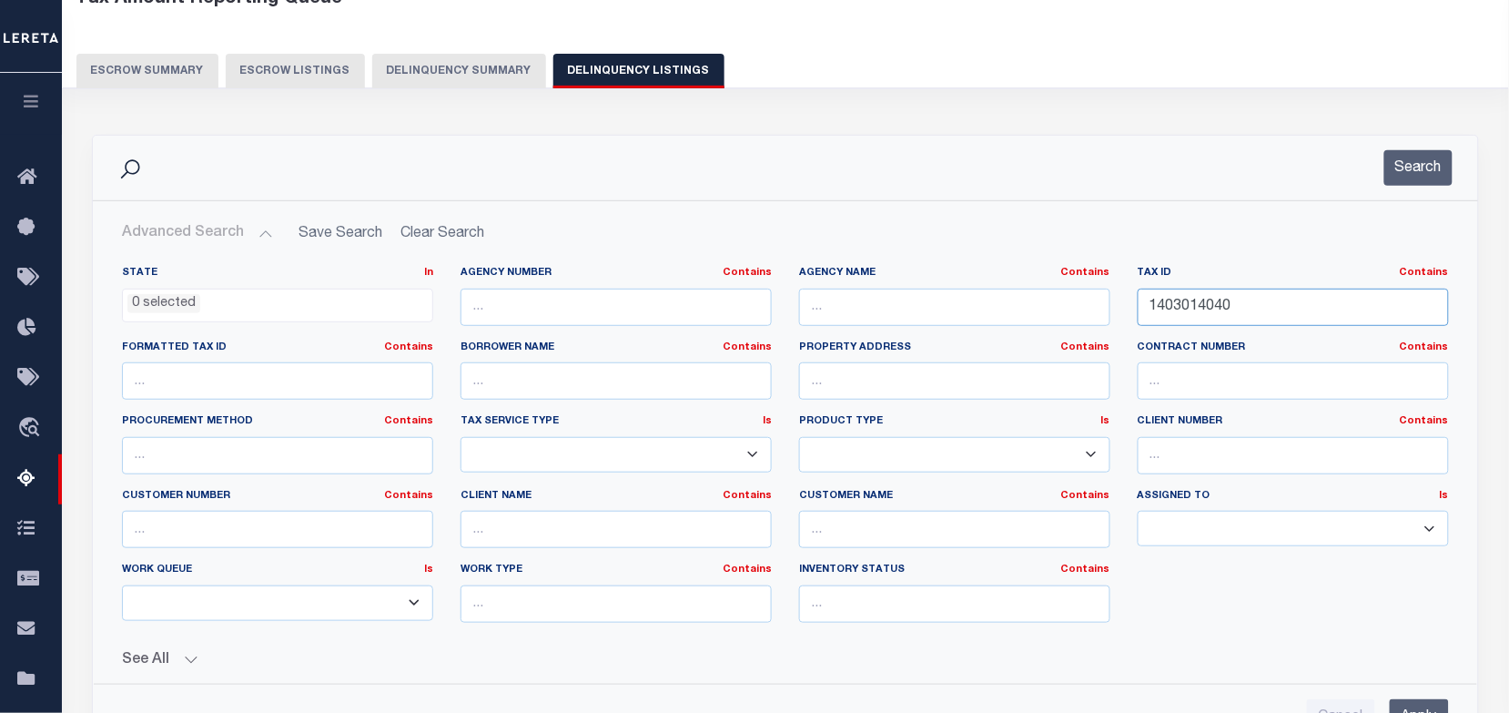
drag, startPoint x: 1256, startPoint y: 303, endPoint x: 1031, endPoint y: 311, distance: 225.0
click at [1031, 311] on div "State In In AK AL AR AZ CA CO CT DC DE FL GA GU HI IA ID IL IN KS [GEOGRAPHIC_D…" at bounding box center [785, 451] width 1354 height 371
paste input "1403016104"
type input "1403016104"
click at [1411, 183] on button "Search" at bounding box center [1418, 167] width 68 height 35
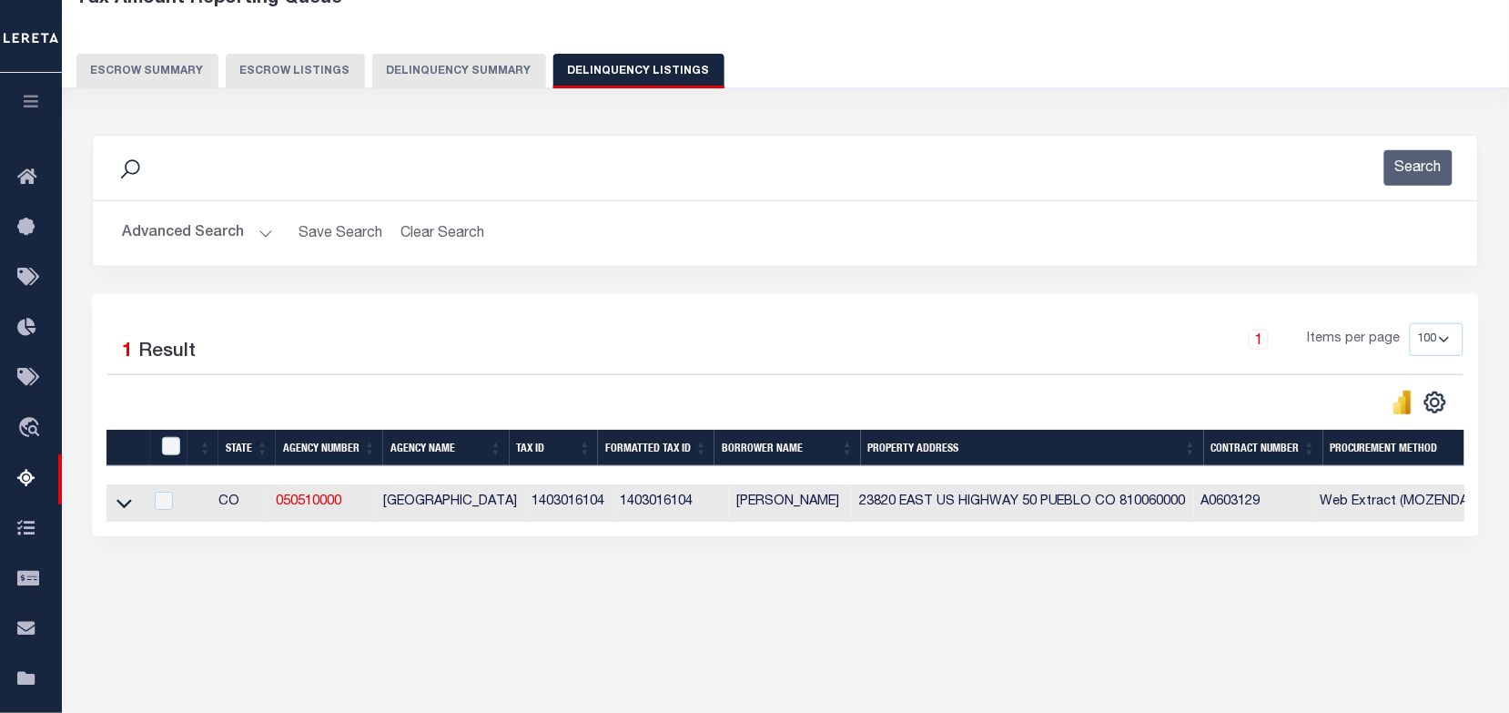
click at [256, 232] on button "Advanced Search" at bounding box center [197, 233] width 151 height 35
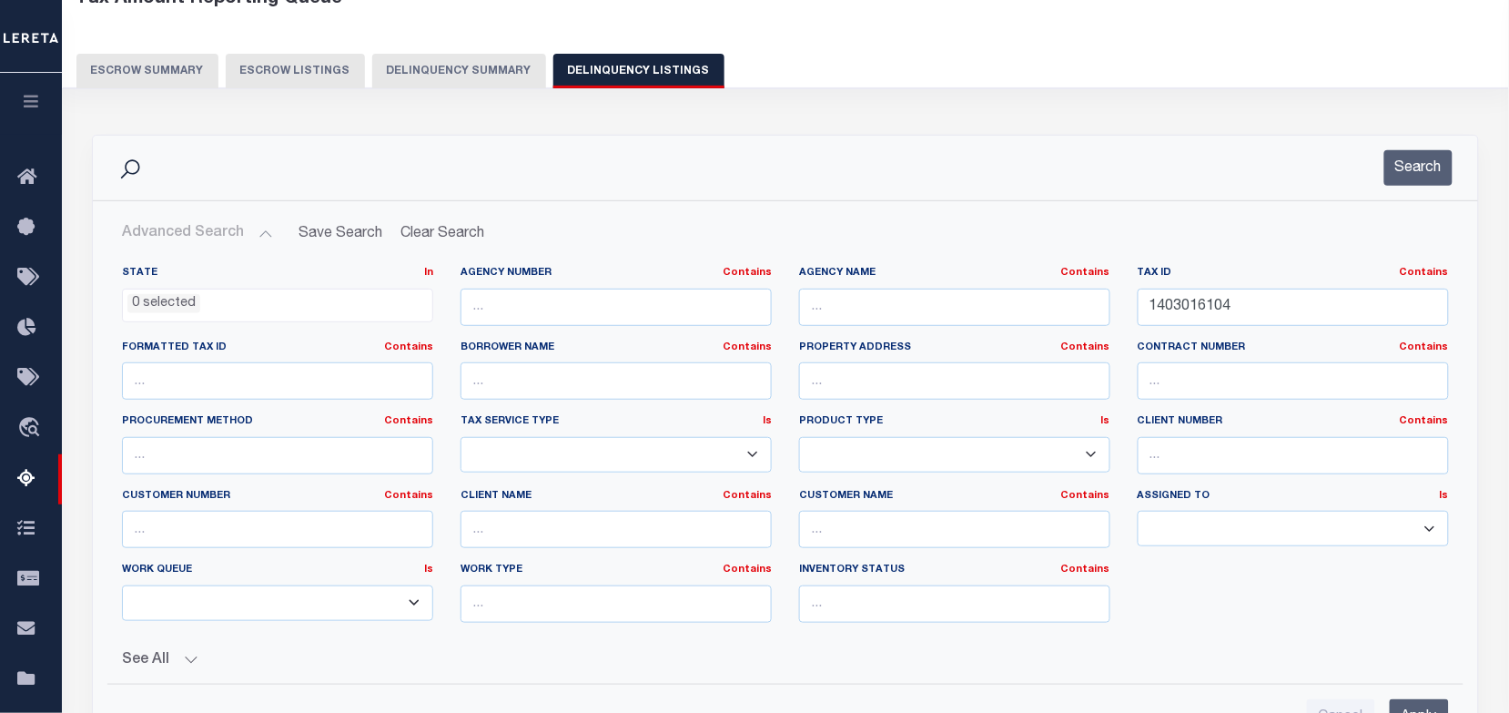
click at [258, 232] on button "Advanced Search" at bounding box center [197, 233] width 151 height 35
click at [1403, 165] on button "Search" at bounding box center [1418, 167] width 68 height 35
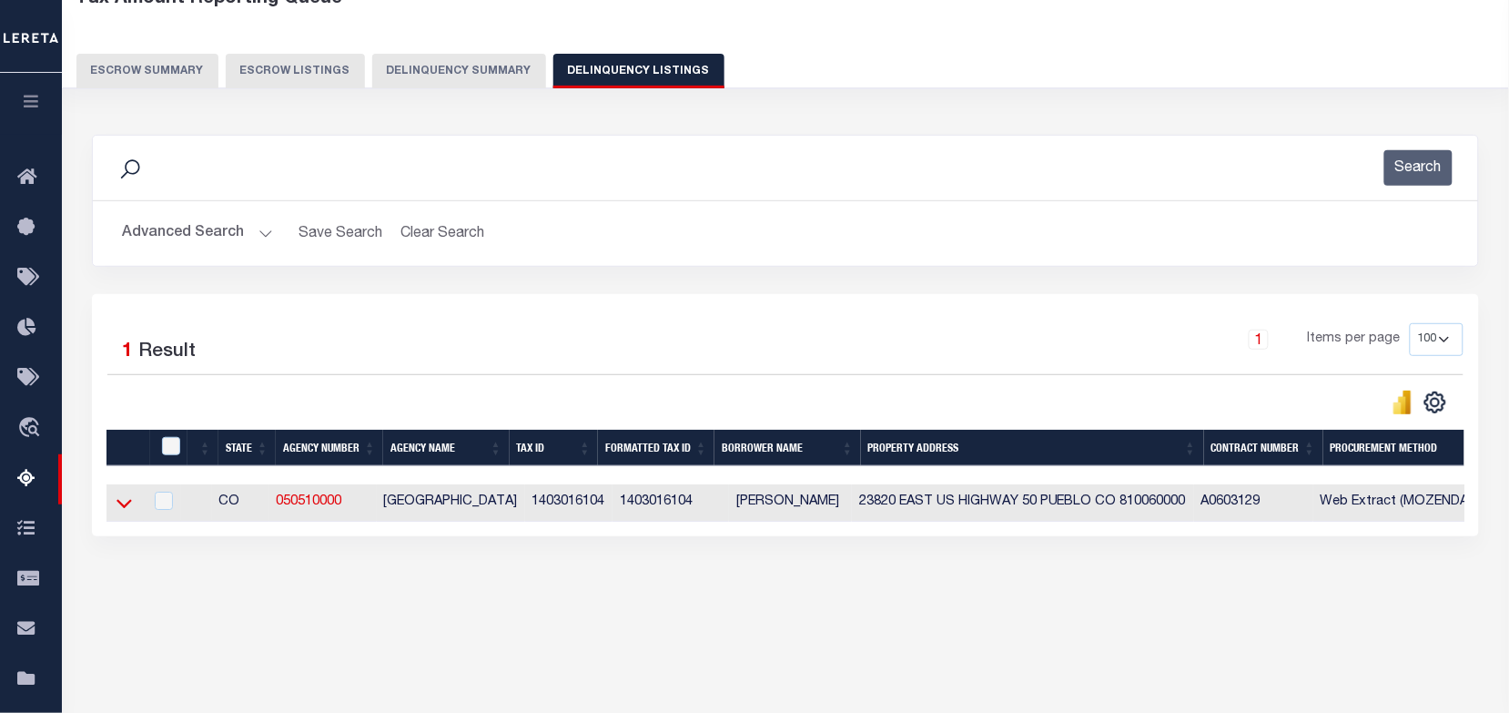
click at [129, 510] on icon at bounding box center [124, 502] width 15 height 19
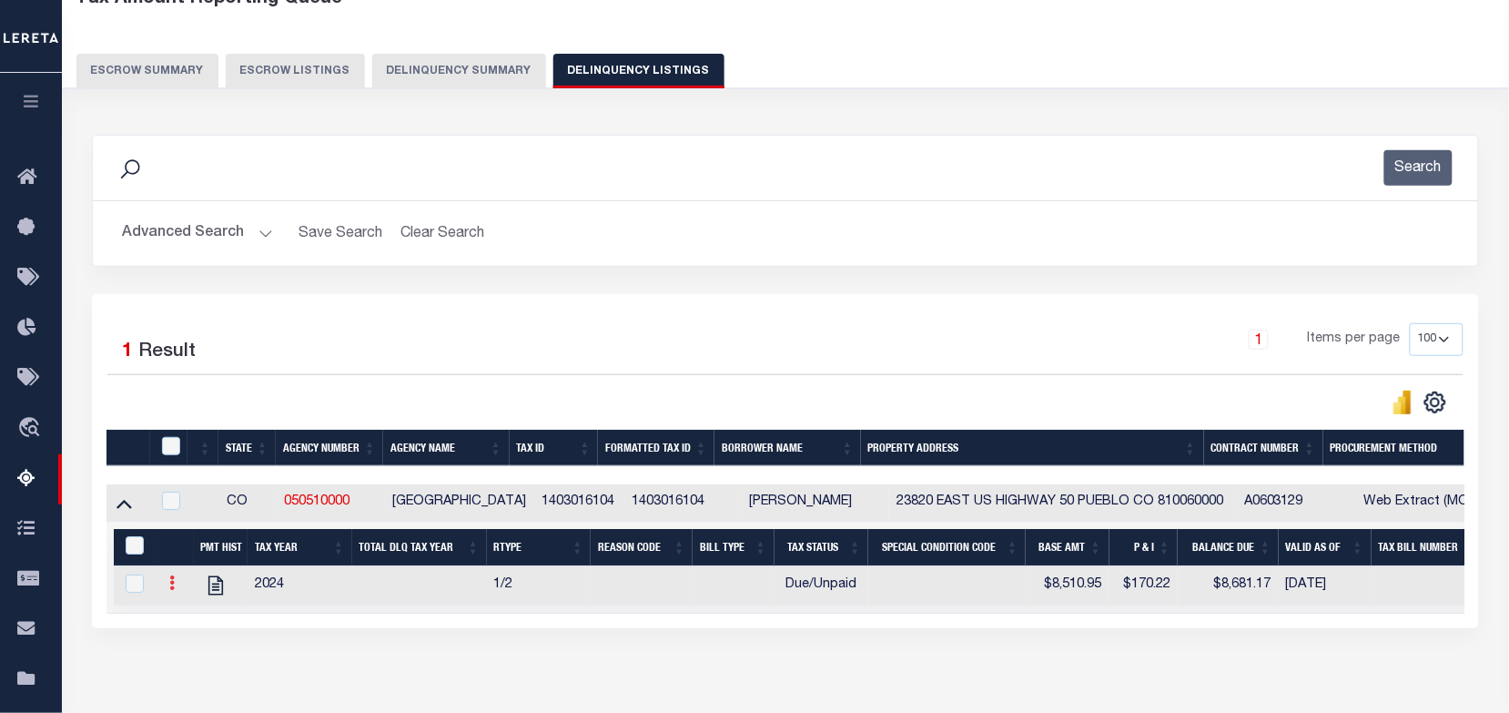
click at [170, 590] on icon at bounding box center [171, 582] width 5 height 15
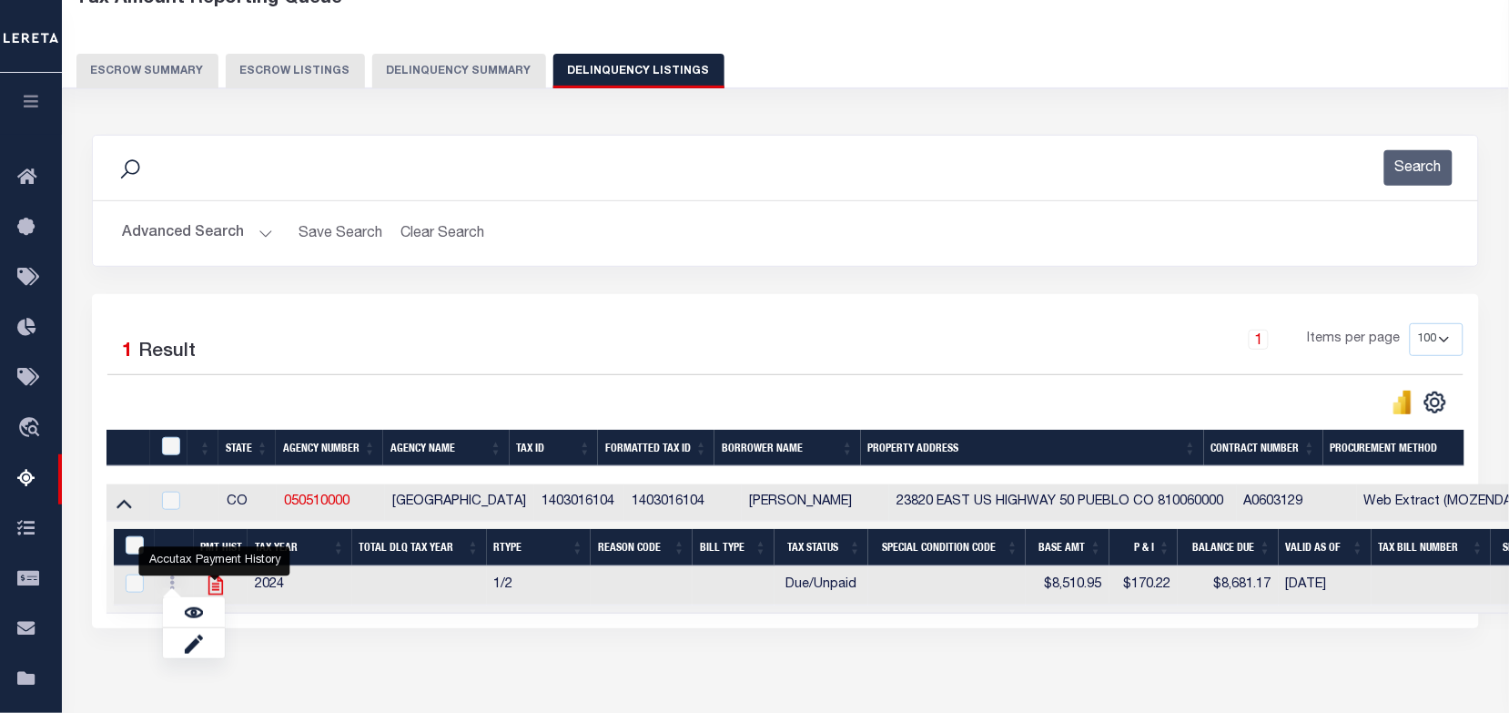
click at [214, 595] on icon "" at bounding box center [215, 585] width 15 height 19
checkbox input "true"
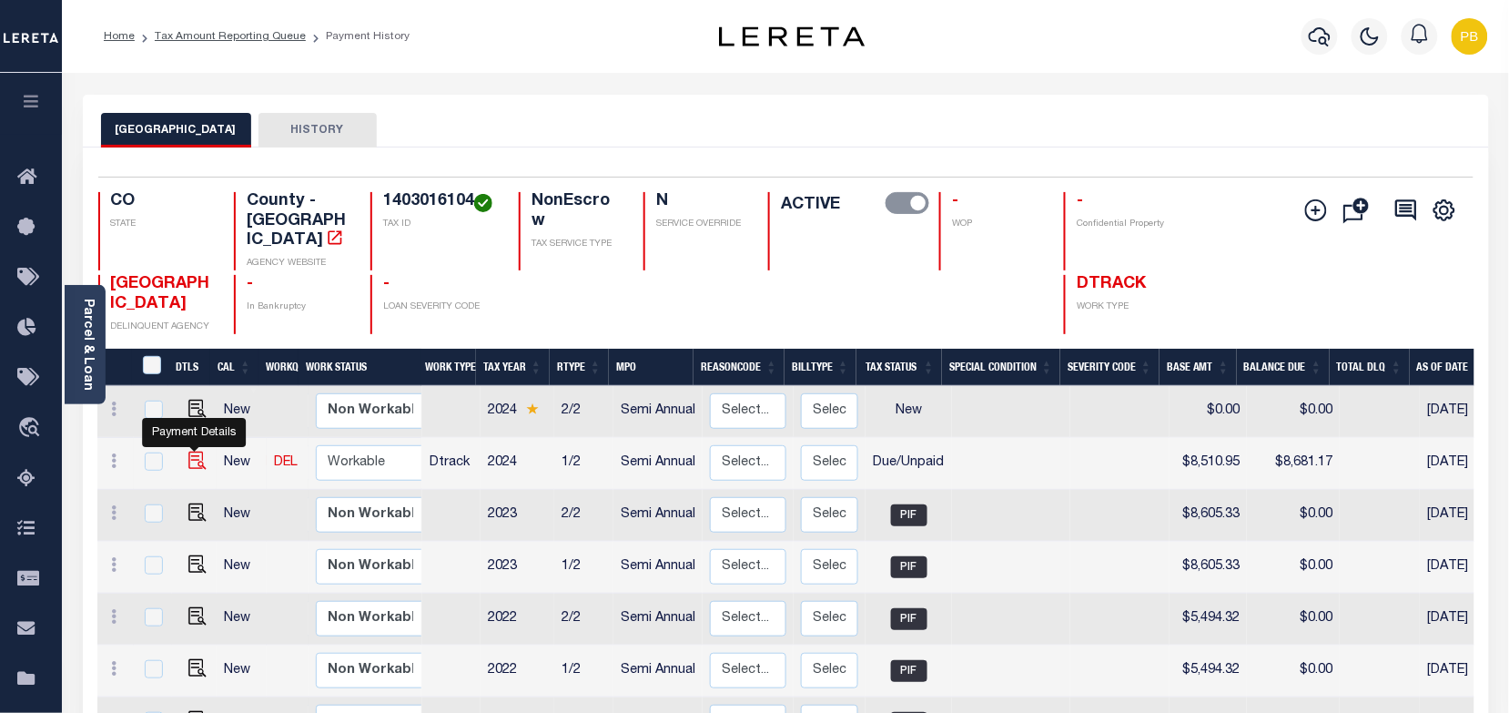
click at [194, 451] on img "" at bounding box center [197, 460] width 18 height 18
checkbox input "true"
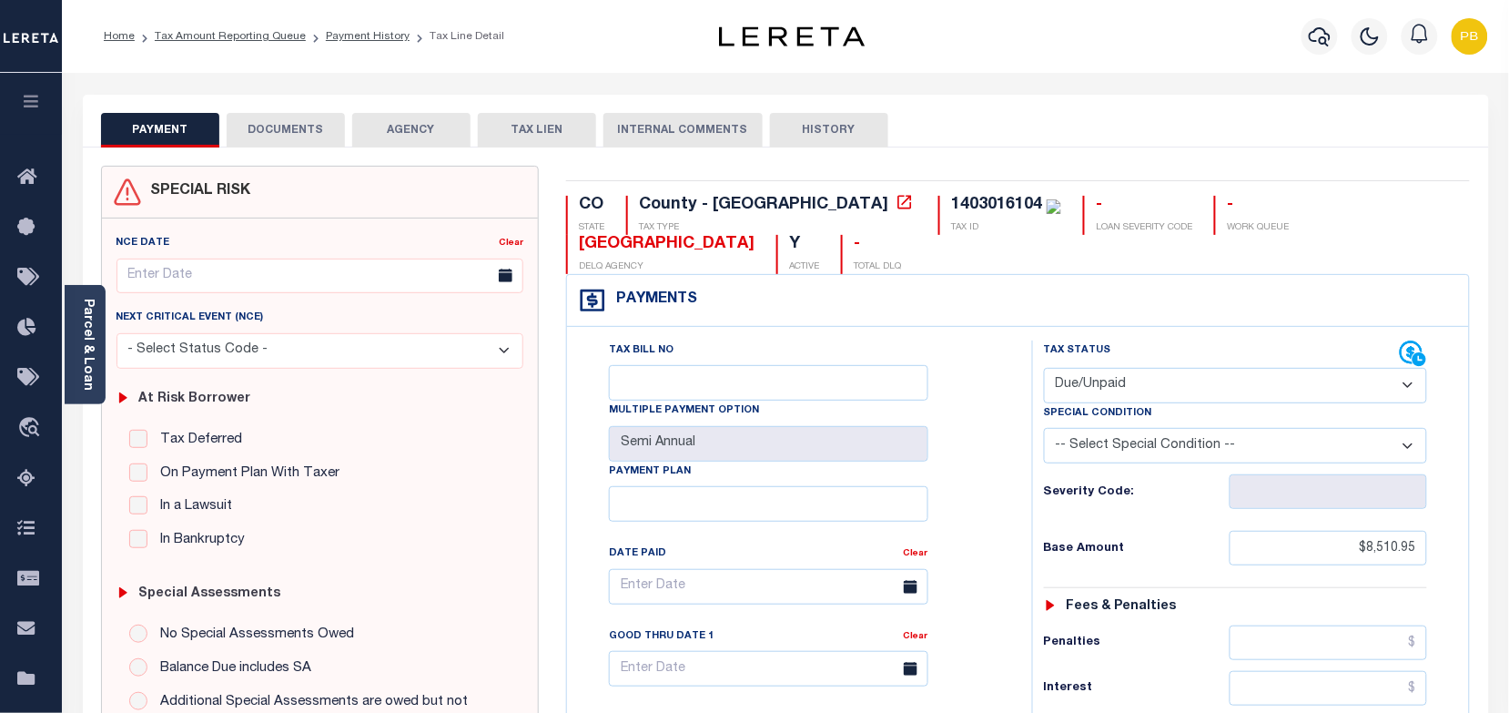
drag, startPoint x: 1216, startPoint y: 391, endPoint x: 1211, endPoint y: 410, distance: 19.0
click at [1216, 391] on select "- Select Status Code - Open Due/Unpaid Paid Incomplete No Tax Due Internal Refu…" at bounding box center [1236, 385] width 384 height 35
select select "PYD"
click at [1044, 370] on select "- Select Status Code - Open Due/Unpaid Paid Incomplete No Tax Due Internal Refu…" at bounding box center [1236, 385] width 384 height 35
type input "[DATE]"
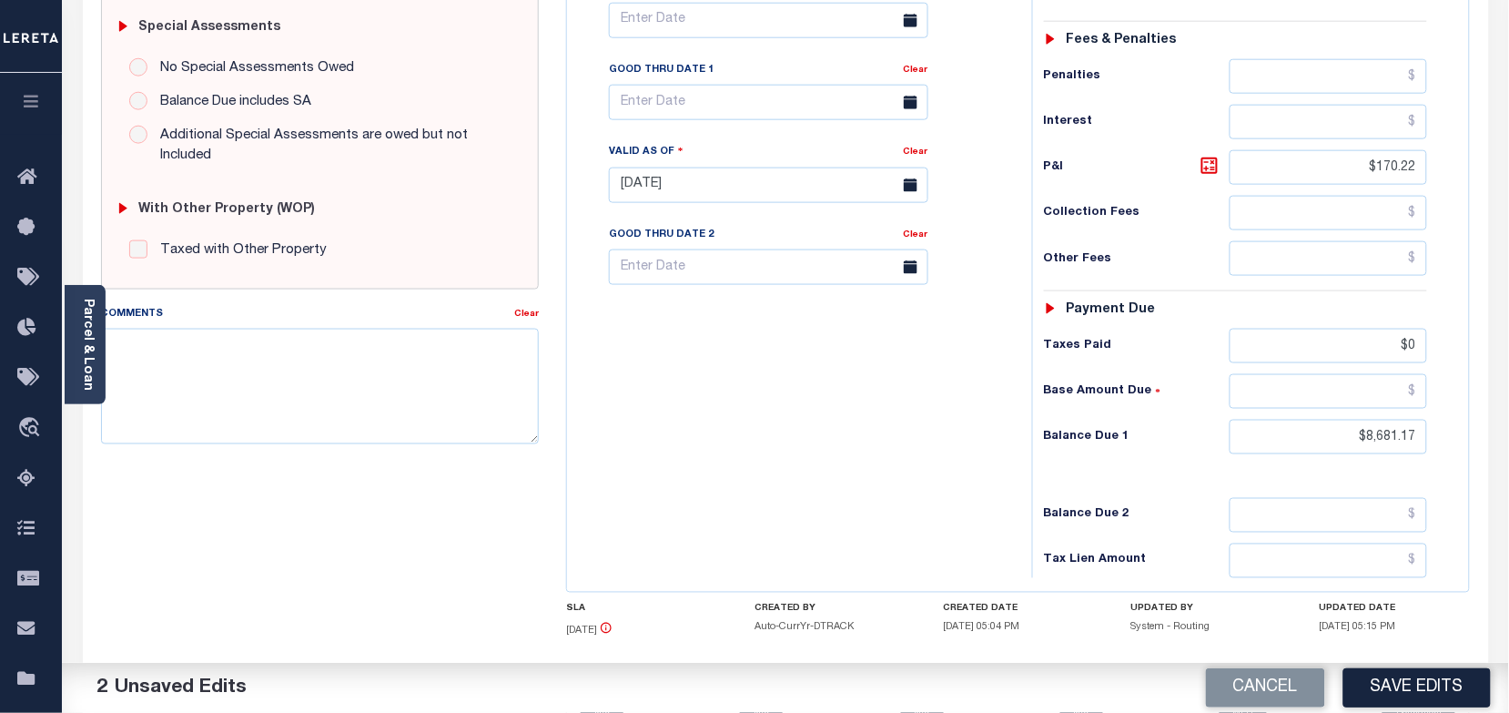
scroll to position [569, 0]
drag, startPoint x: 1417, startPoint y: 442, endPoint x: 1315, endPoint y: 451, distance: 102.3
click at [1315, 451] on input "$8,681.17" at bounding box center [1329, 434] width 198 height 35
drag, startPoint x: 1423, startPoint y: 168, endPoint x: 1257, endPoint y: 168, distance: 165.7
click at [1257, 168] on input "$170.22" at bounding box center [1329, 164] width 198 height 35
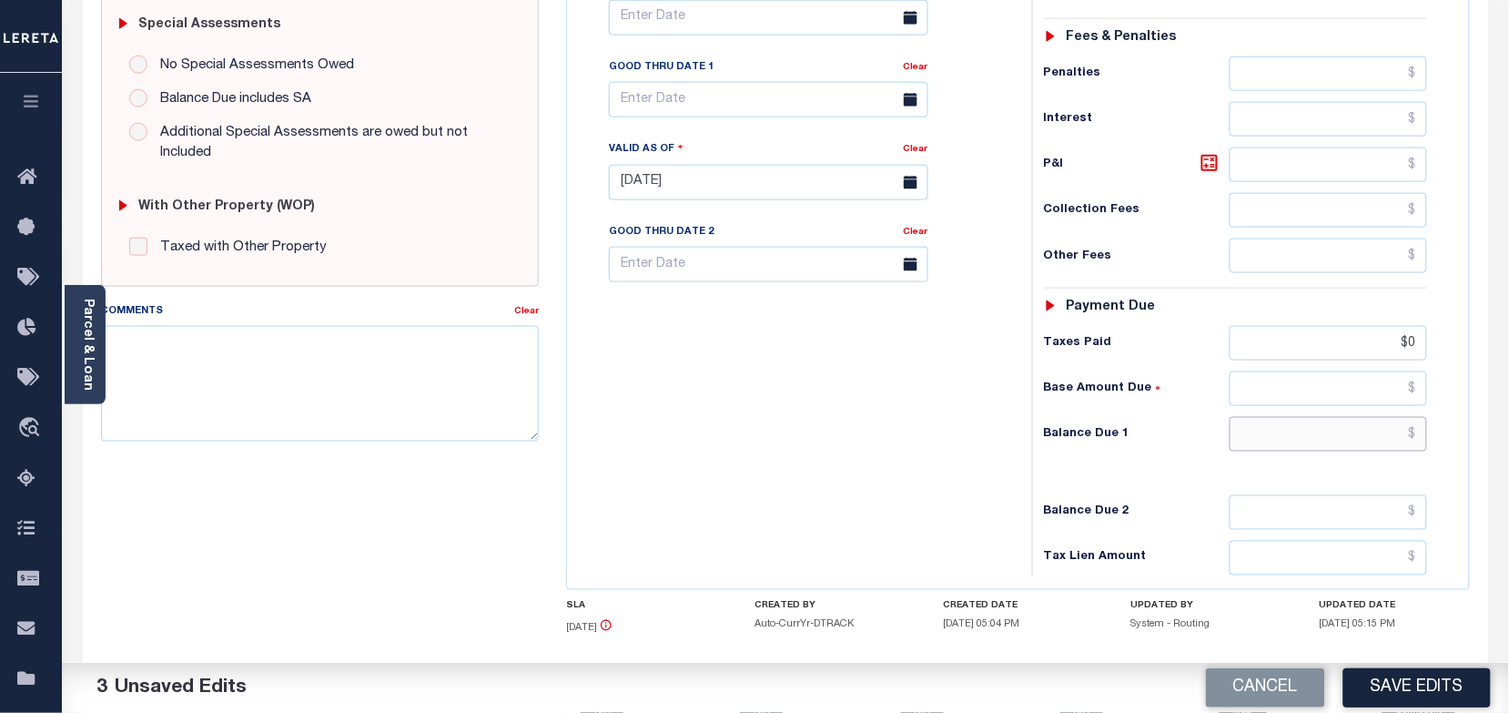
click at [1372, 447] on input "text" at bounding box center [1329, 434] width 198 height 35
type input "$0.00"
click at [1421, 678] on button "Save Edits" at bounding box center [1416, 687] width 147 height 39
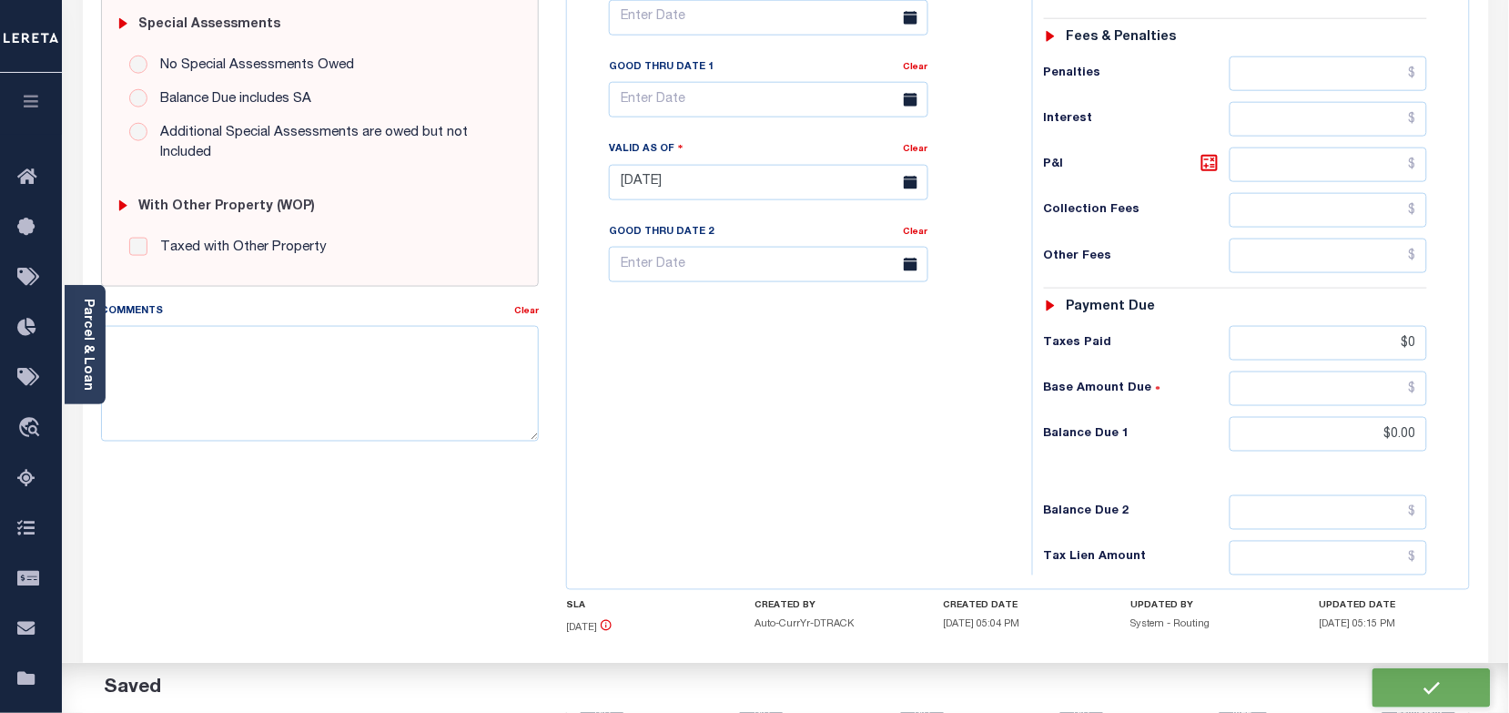
checkbox input "false"
type input "$8,510.95"
type input "$0"
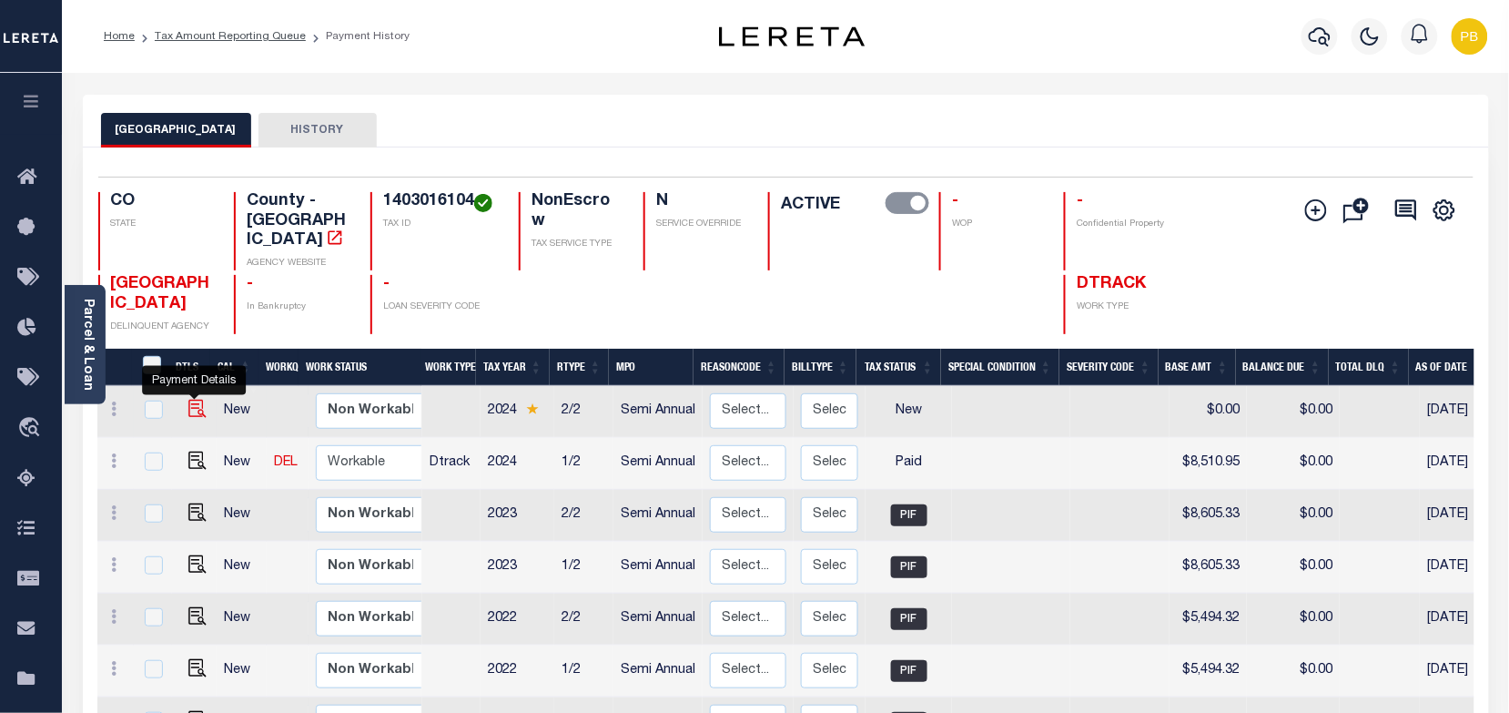
click at [192, 400] on img "" at bounding box center [197, 409] width 18 height 18
checkbox input "true"
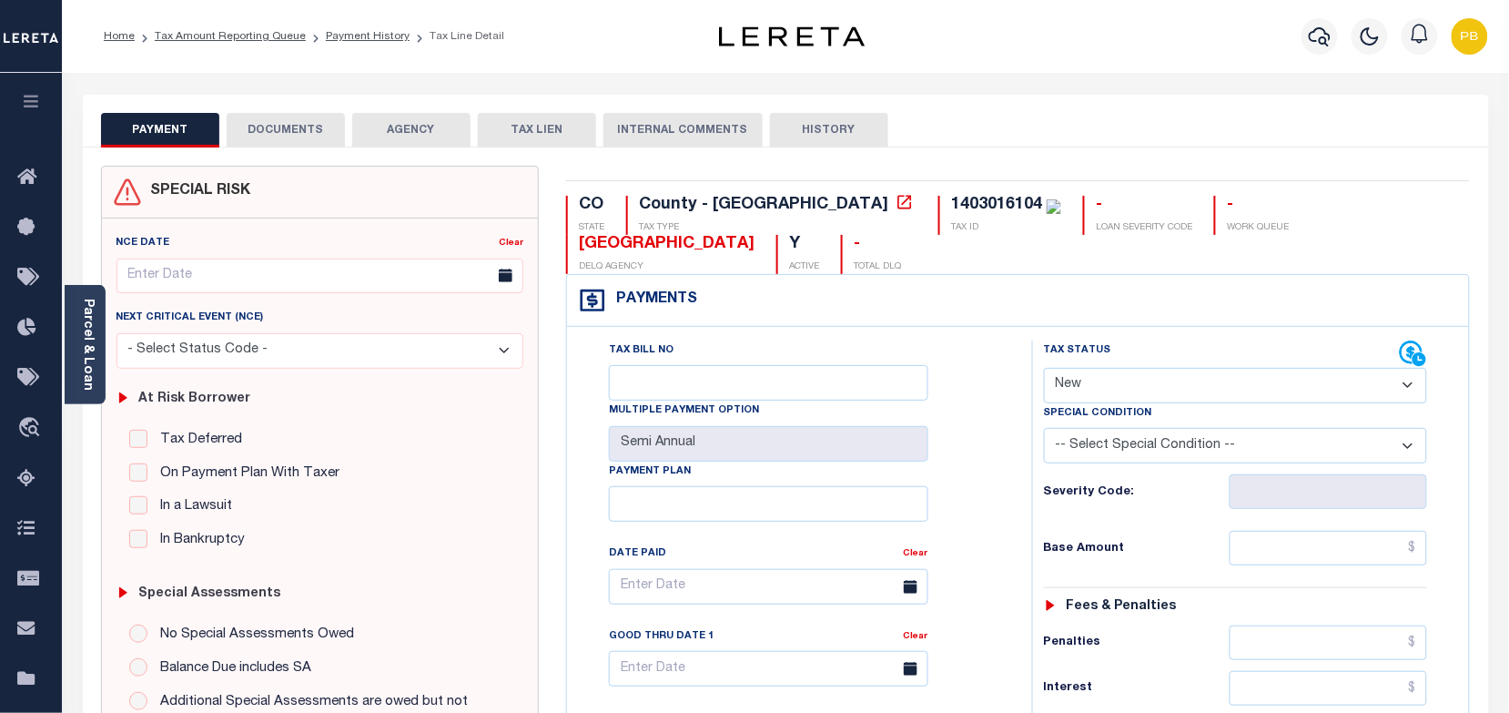
click at [1131, 379] on select "- Select Status Code - Open Due/Unpaid Paid Incomplete No Tax Due Internal Refu…" at bounding box center [1236, 385] width 384 height 35
select select "PYD"
click at [1044, 370] on select "- Select Status Code - Open Due/Unpaid Paid Incomplete No Tax Due Internal Refu…" at bounding box center [1236, 385] width 384 height 35
type input "[DATE]"
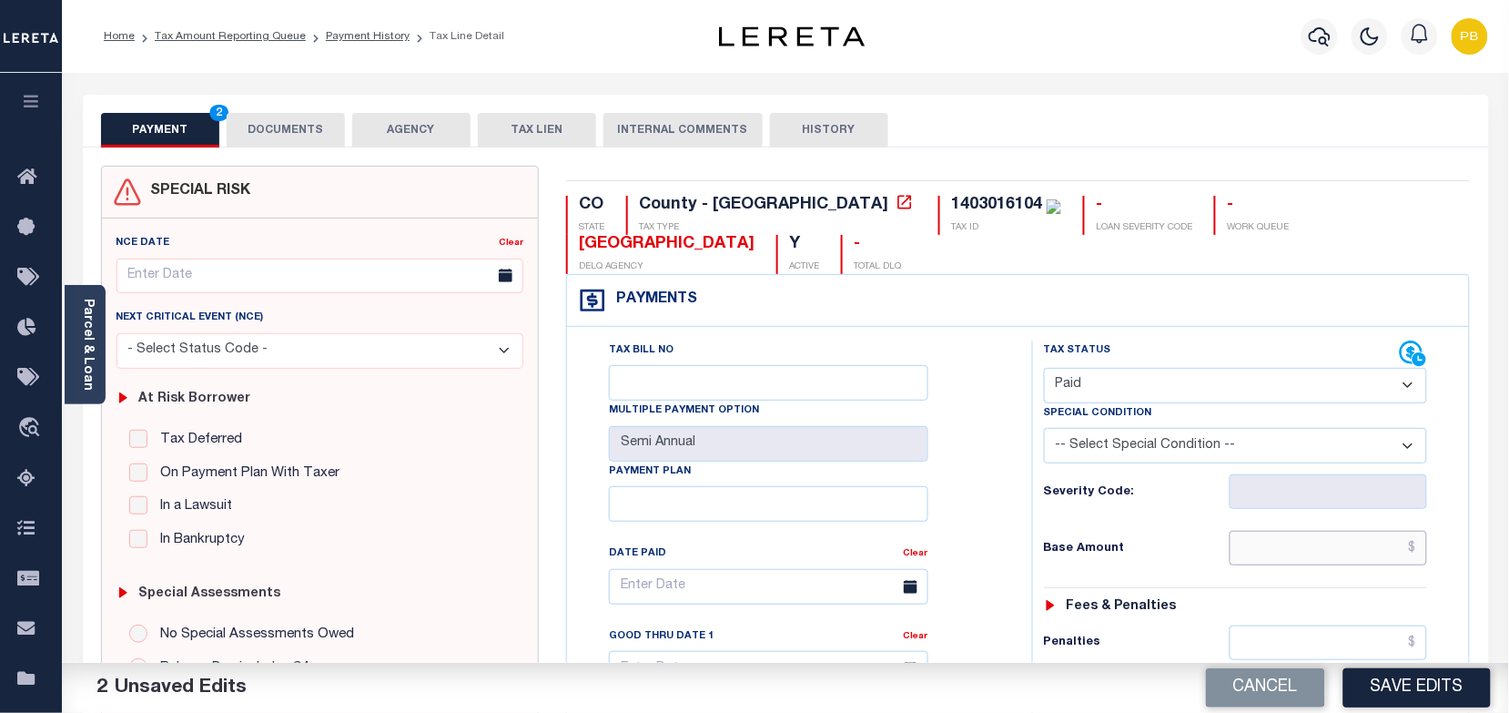
click at [1338, 551] on input "text" at bounding box center [1329, 548] width 198 height 35
paste input "8,468.5"
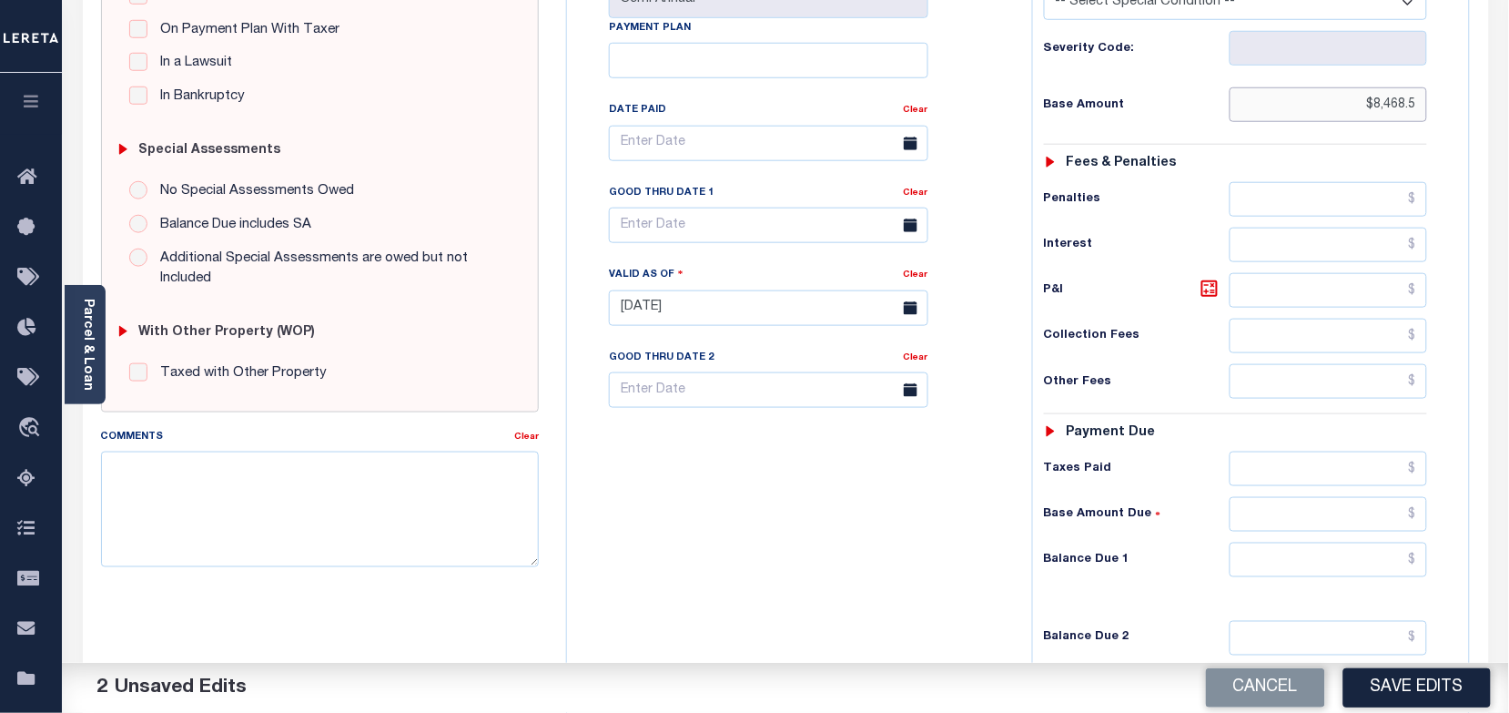
scroll to position [569, 0]
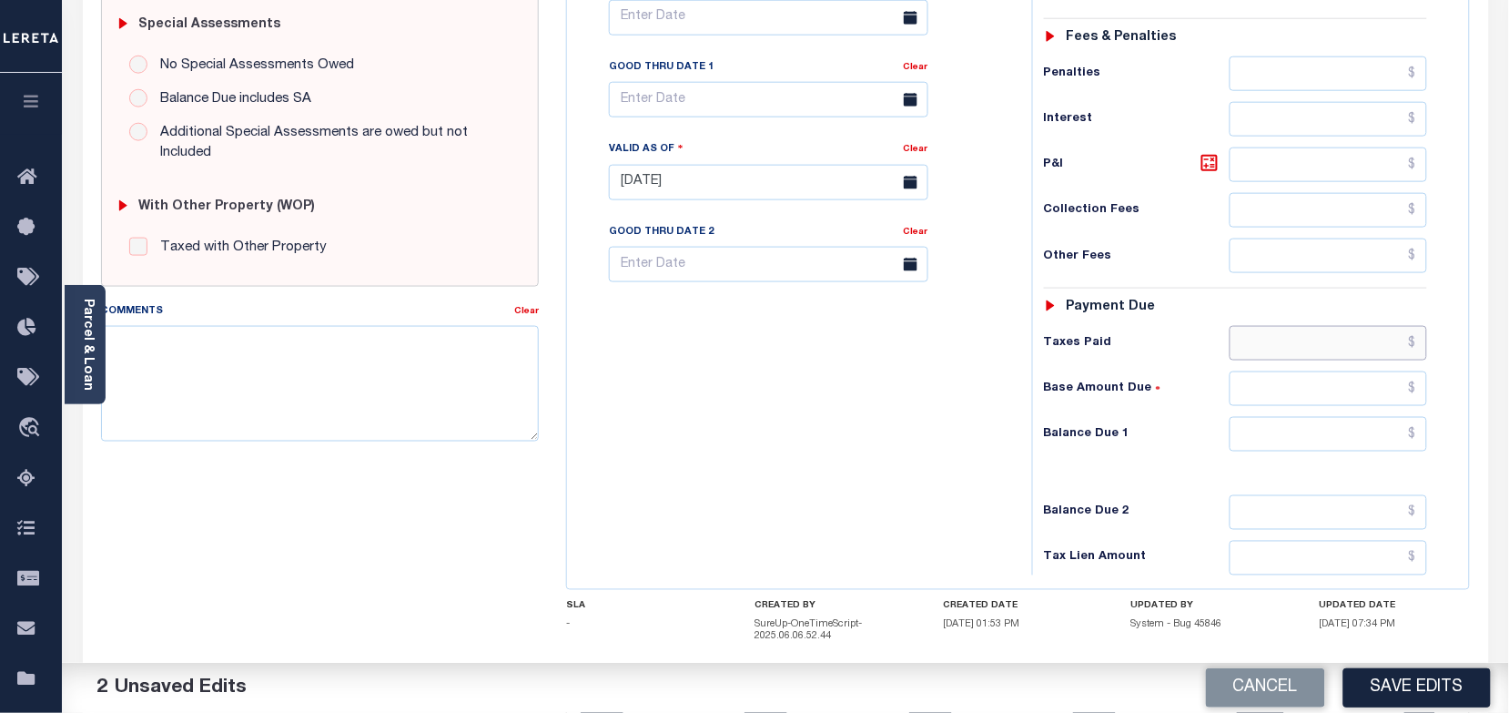
type input "$8,468.50"
click at [1306, 357] on input "text" at bounding box center [1329, 343] width 198 height 35
paste input "8,468.5"
type input "$8,468.50"
click at [1335, 440] on input "text" at bounding box center [1329, 434] width 198 height 35
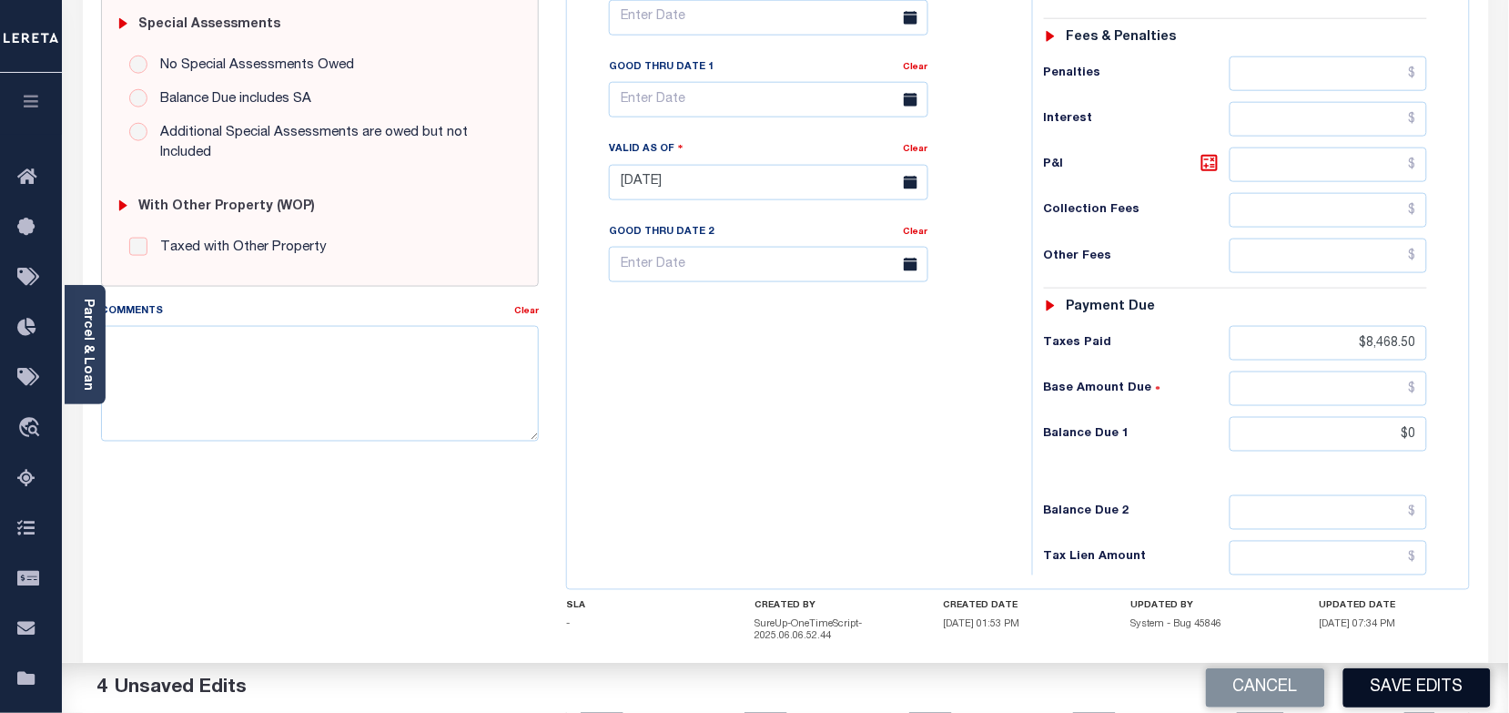
type input "$0.00"
click at [1412, 687] on button "Save Edits" at bounding box center [1416, 687] width 147 height 39
checkbox input "false"
type input "$8,468.5"
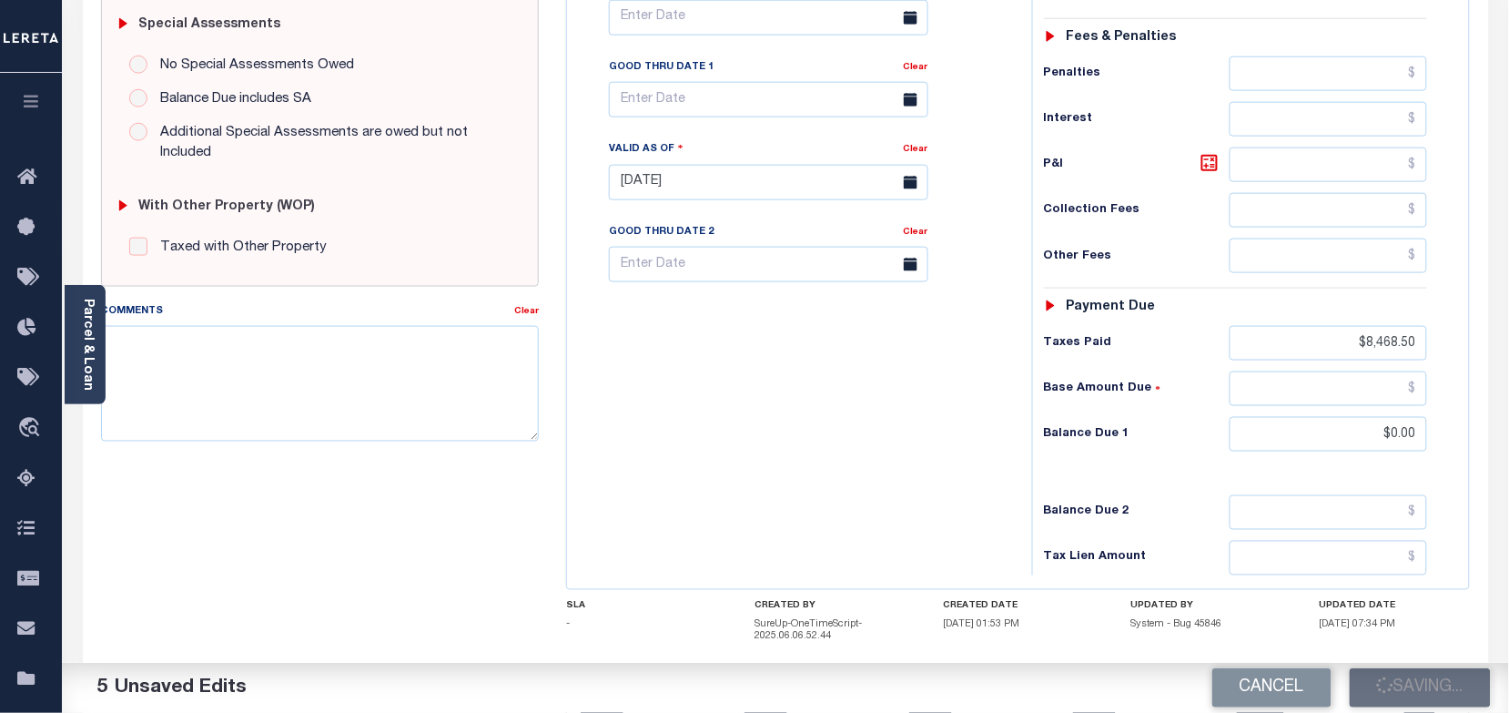
type input "$0"
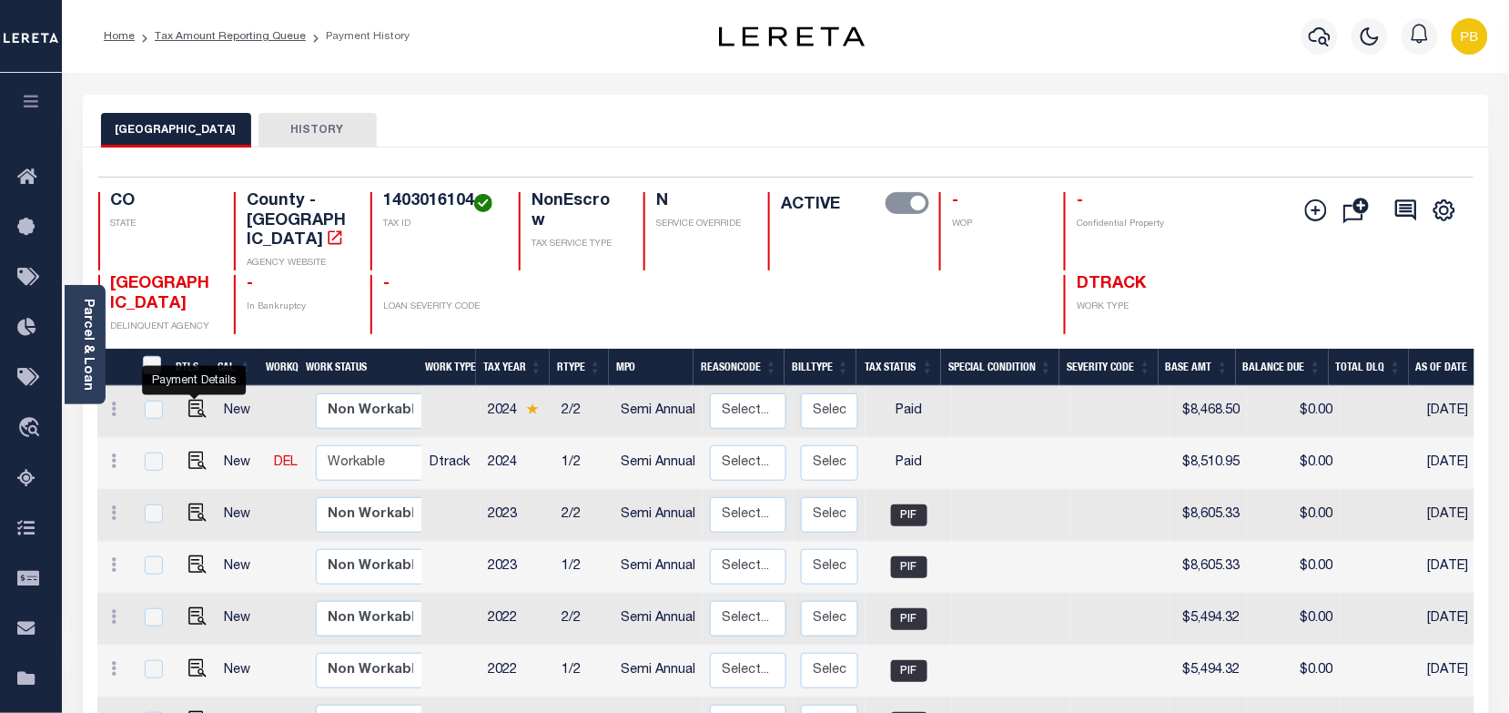
drag, startPoint x: 191, startPoint y: 385, endPoint x: 225, endPoint y: 333, distance: 61.9
click at [191, 400] on img "" at bounding box center [197, 409] width 18 height 18
checkbox input "true"
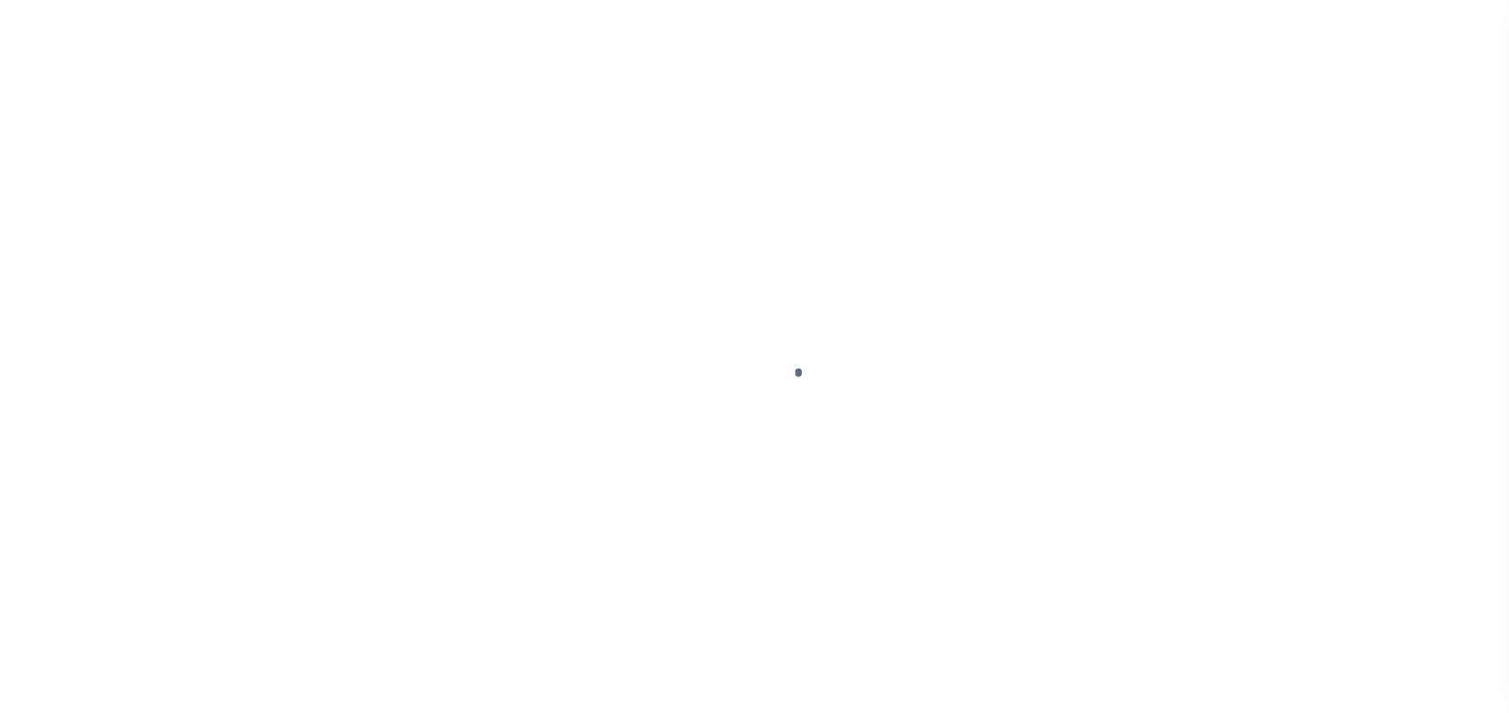
select select "PYD"
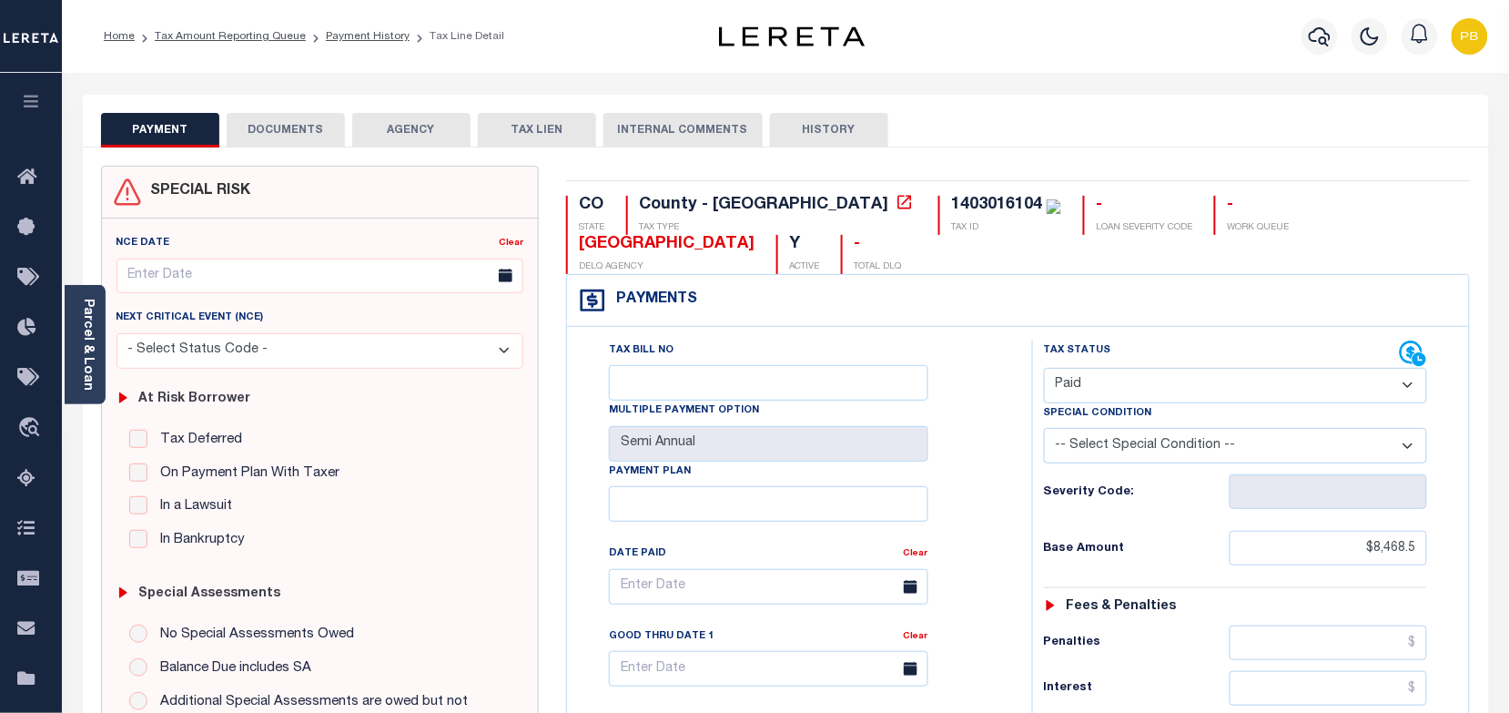
click at [241, 130] on button "DOCUMENTS" at bounding box center [286, 130] width 118 height 35
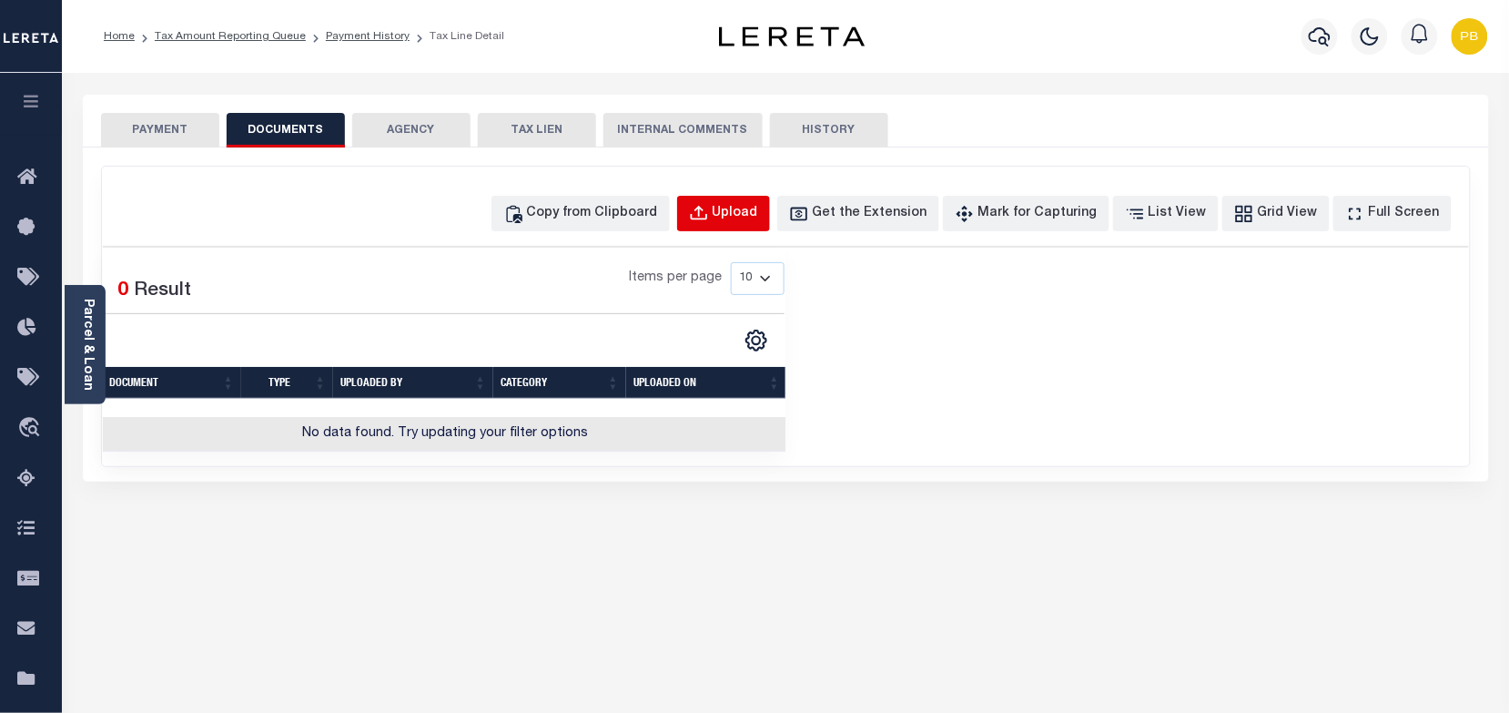
click at [749, 206] on div "Upload" at bounding box center [736, 214] width 46 height 20
select select "POP"
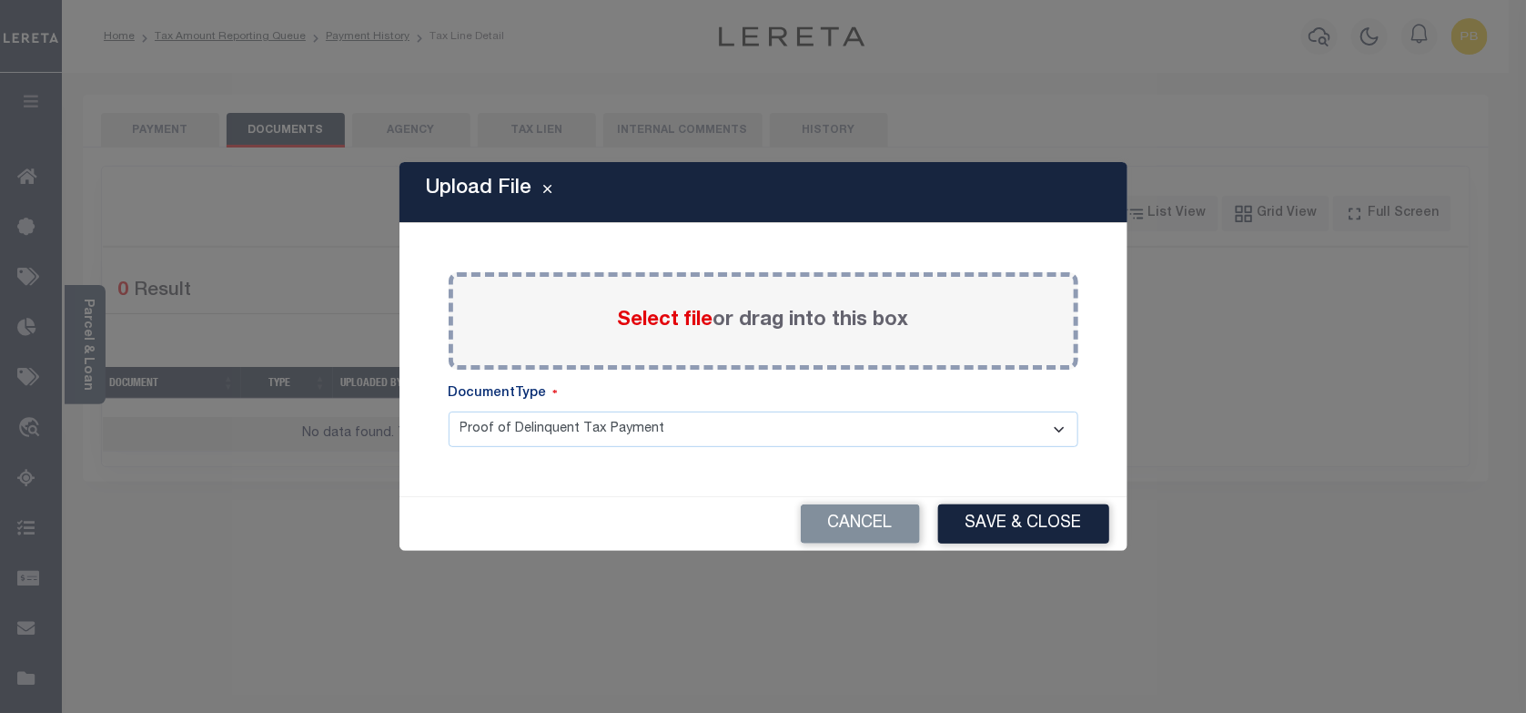
click at [685, 323] on span "Select file" at bounding box center [666, 320] width 96 height 20
click at [0, 0] on input "Select file or drag into this box" at bounding box center [0, 0] width 0 height 0
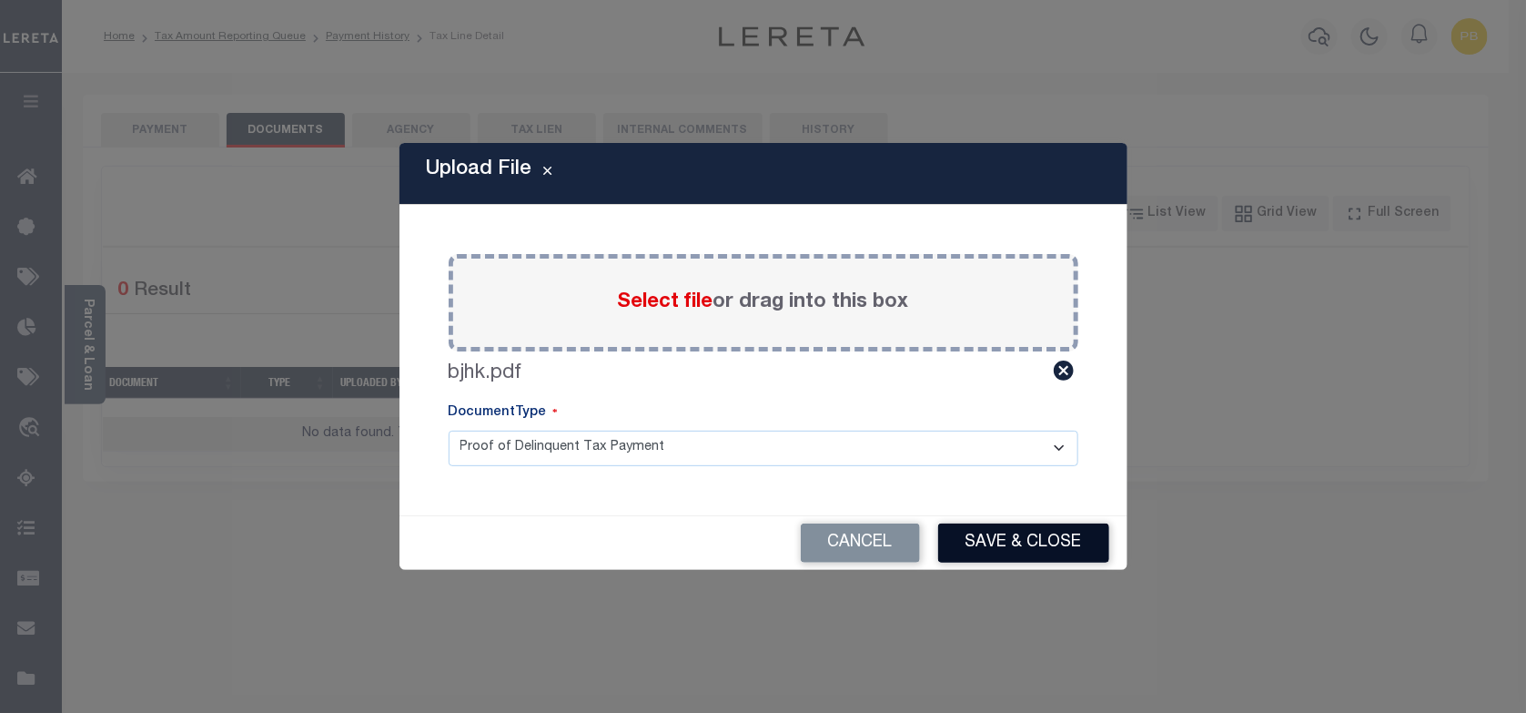
click at [1018, 534] on button "Save & Close" at bounding box center [1023, 542] width 171 height 39
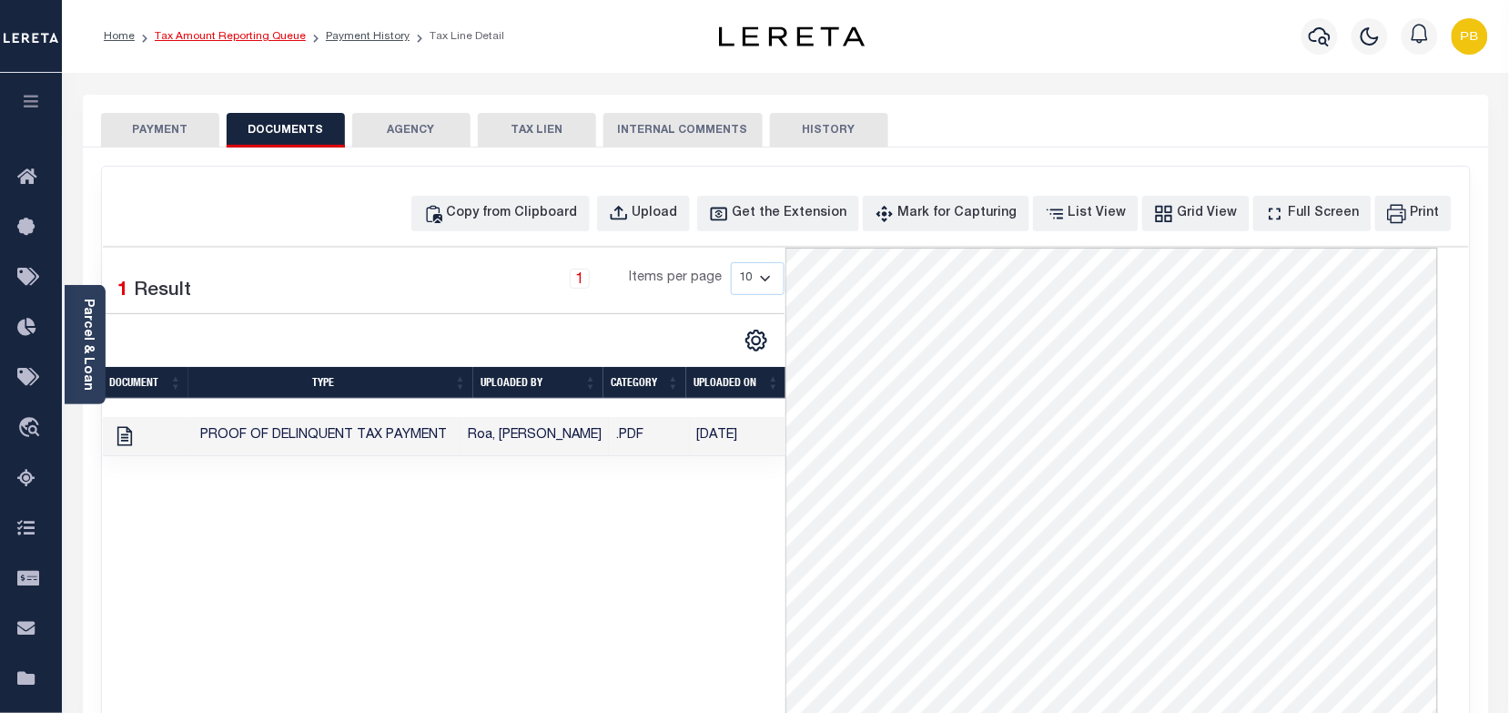
click at [242, 32] on link "Tax Amount Reporting Queue" at bounding box center [230, 36] width 151 height 11
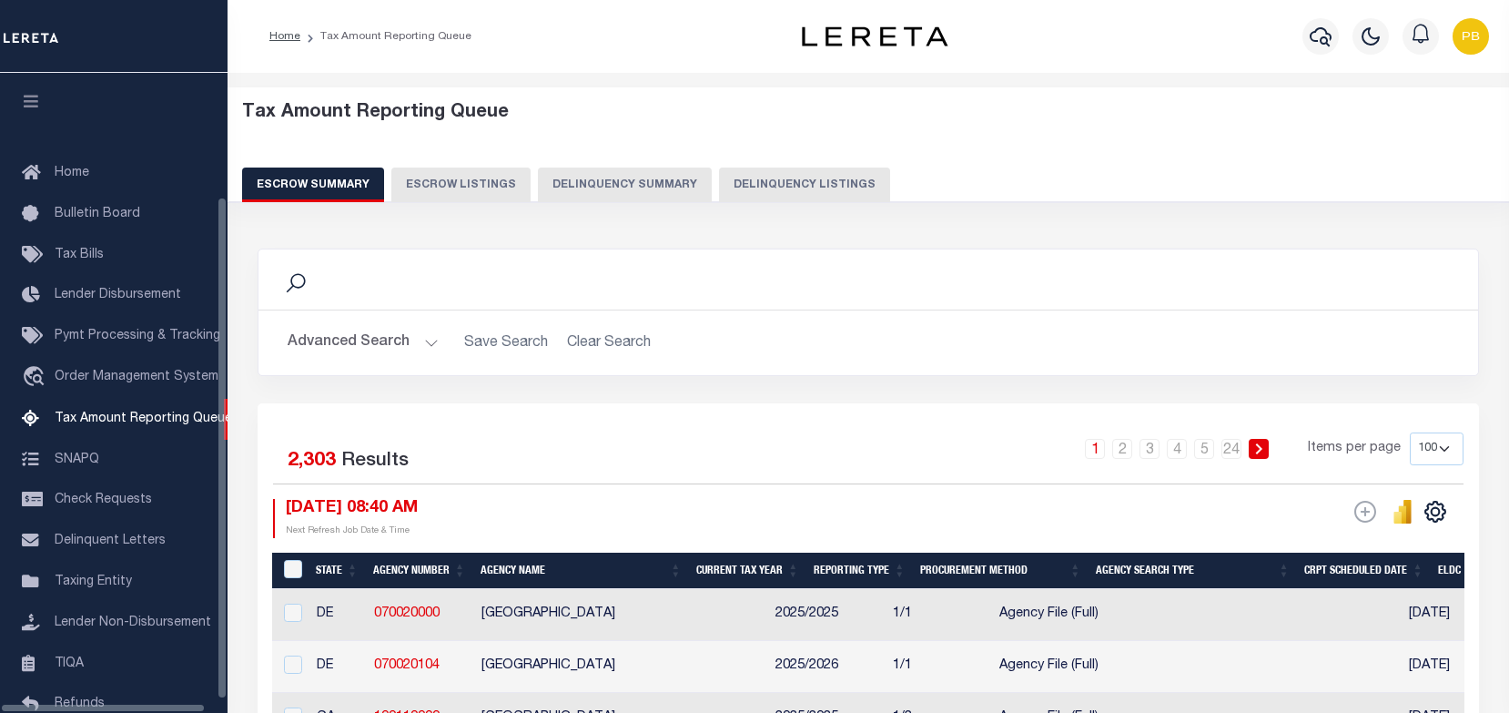
click at [816, 188] on button "Delinquency Listings" at bounding box center [804, 184] width 171 height 35
select select "100"
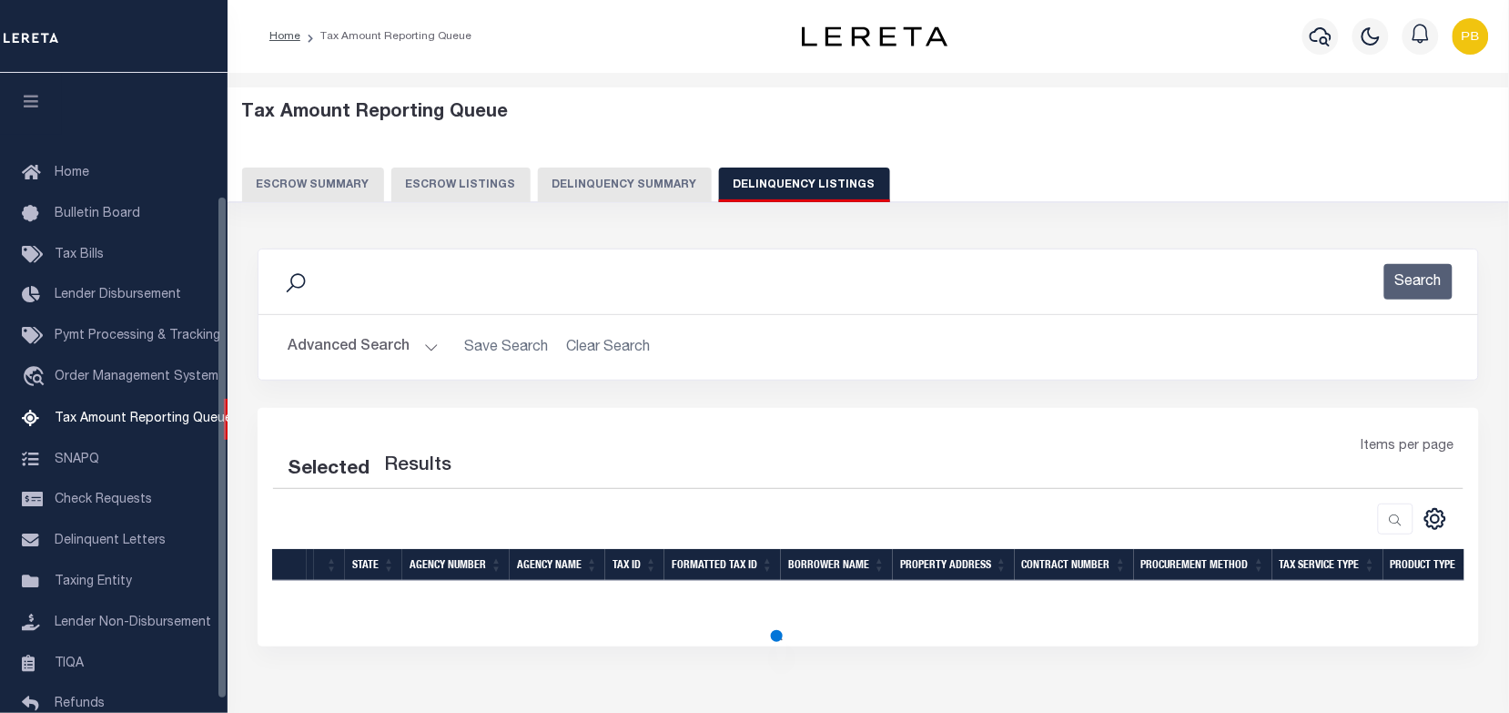
scroll to position [156, 0]
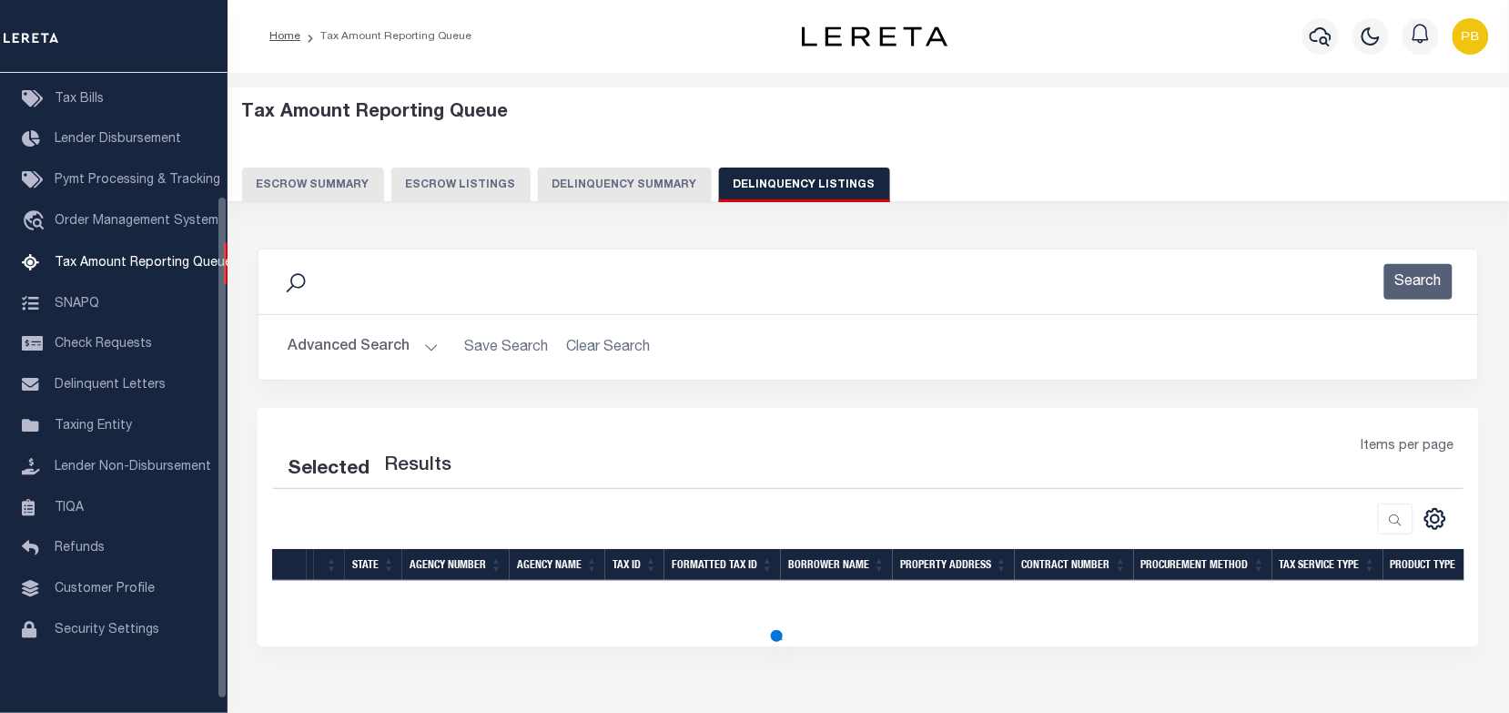
select select "100"
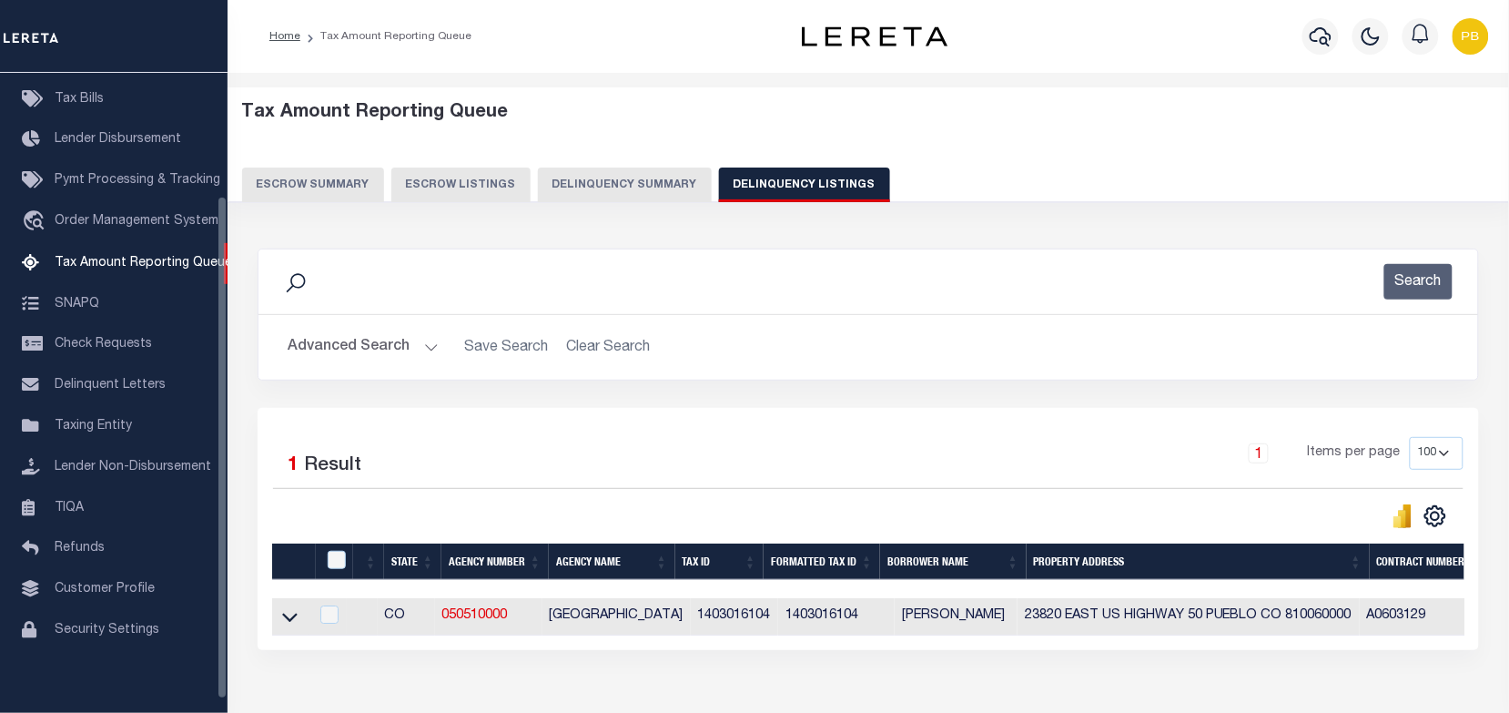
click at [334, 551] on th at bounding box center [334, 561] width 37 height 37
click at [340, 569] on input "checkbox" at bounding box center [337, 560] width 18 height 18
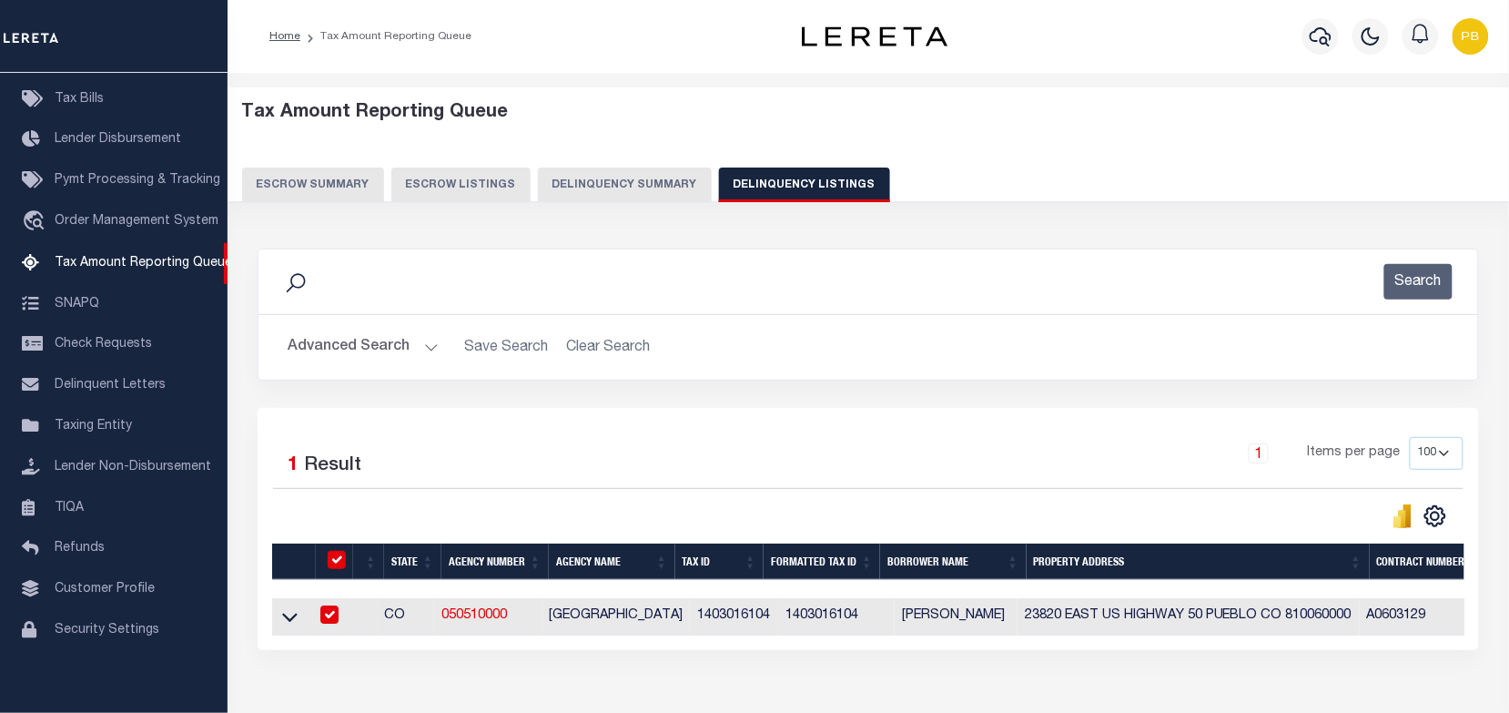
checkbox input "true"
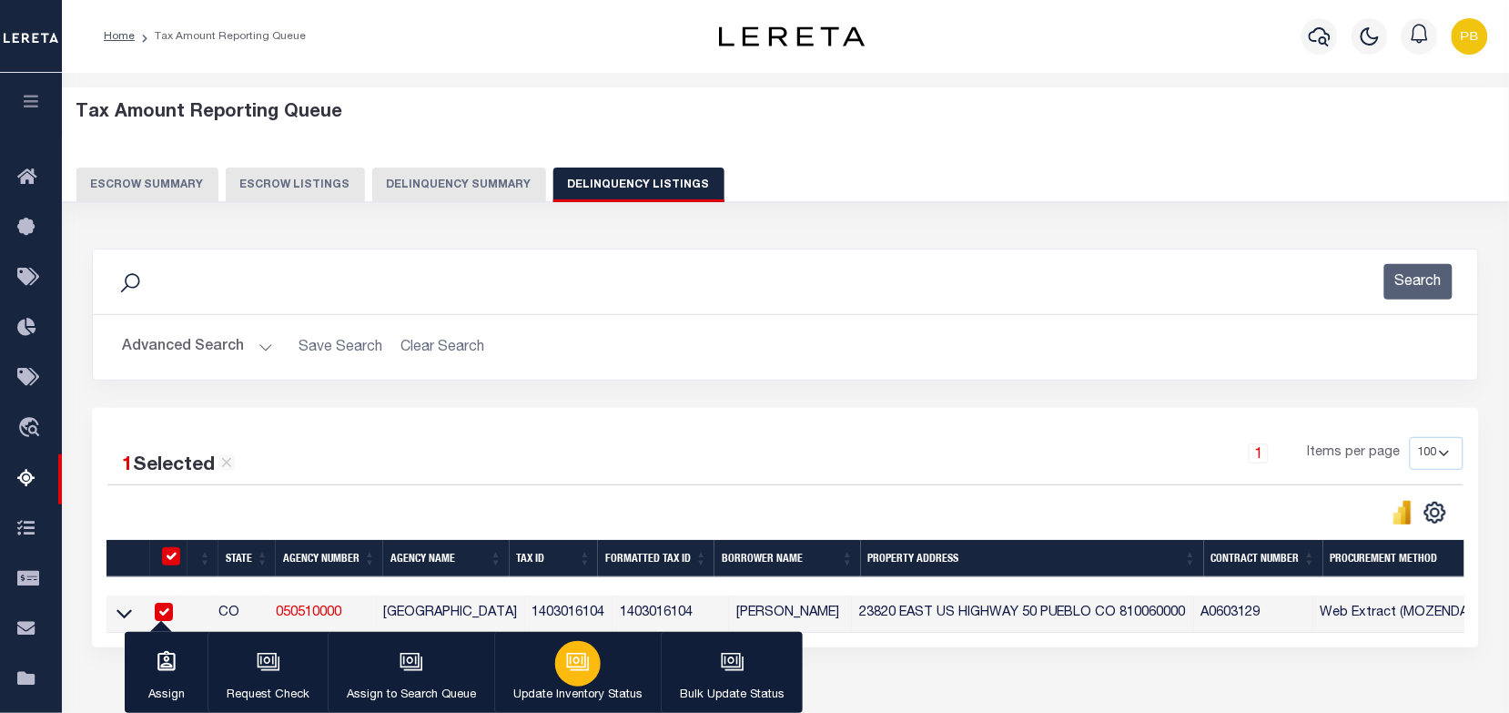
click at [574, 674] on icon "button" at bounding box center [578, 662] width 24 height 24
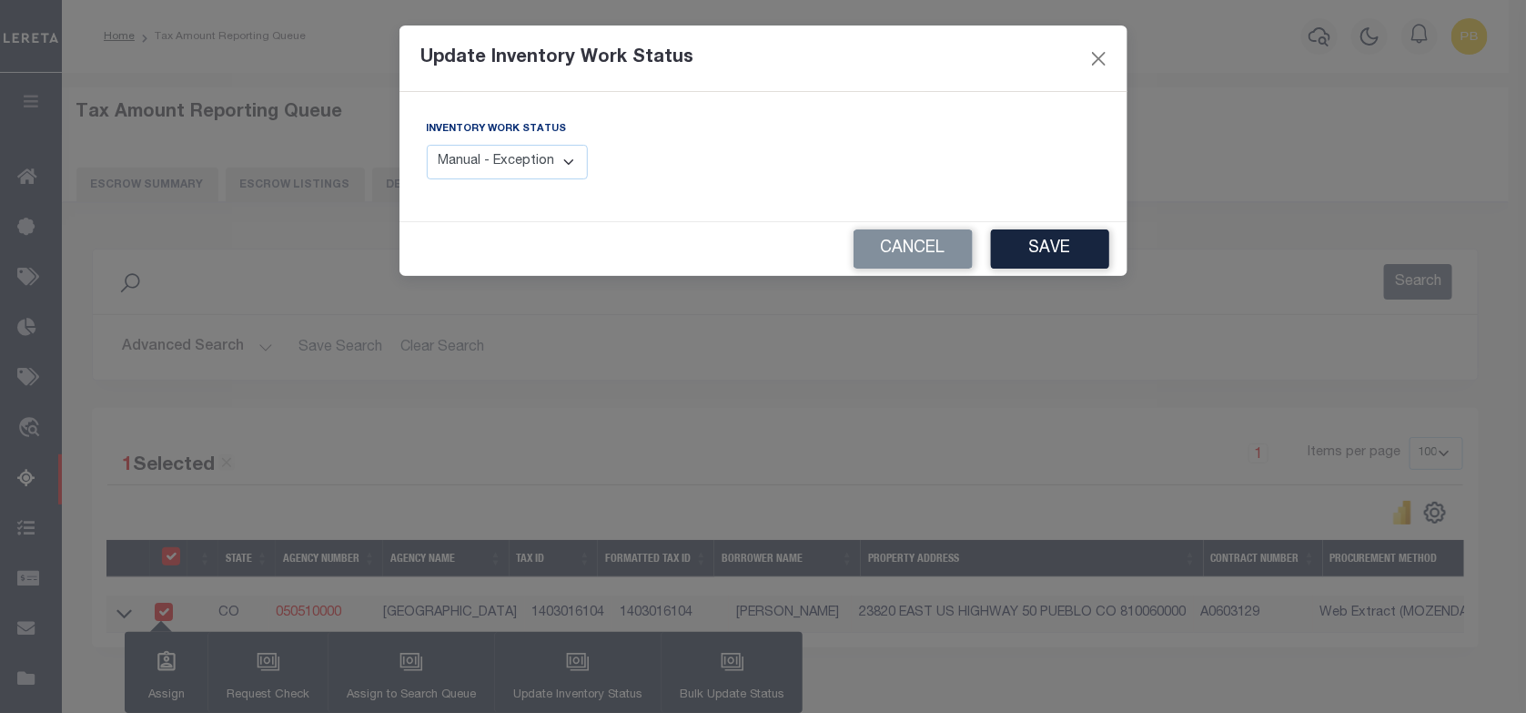
drag, startPoint x: 534, startPoint y: 173, endPoint x: 535, endPoint y: 182, distance: 9.1
click at [534, 173] on select "Manual - Exception Pended - Awaiting Search Late Add Exception Completed" at bounding box center [508, 162] width 162 height 35
select select "4"
click at [427, 145] on select "Manual - Exception Pended - Awaiting Search Late Add Exception Completed" at bounding box center [508, 162] width 162 height 35
click at [1044, 258] on button "Save" at bounding box center [1050, 248] width 118 height 39
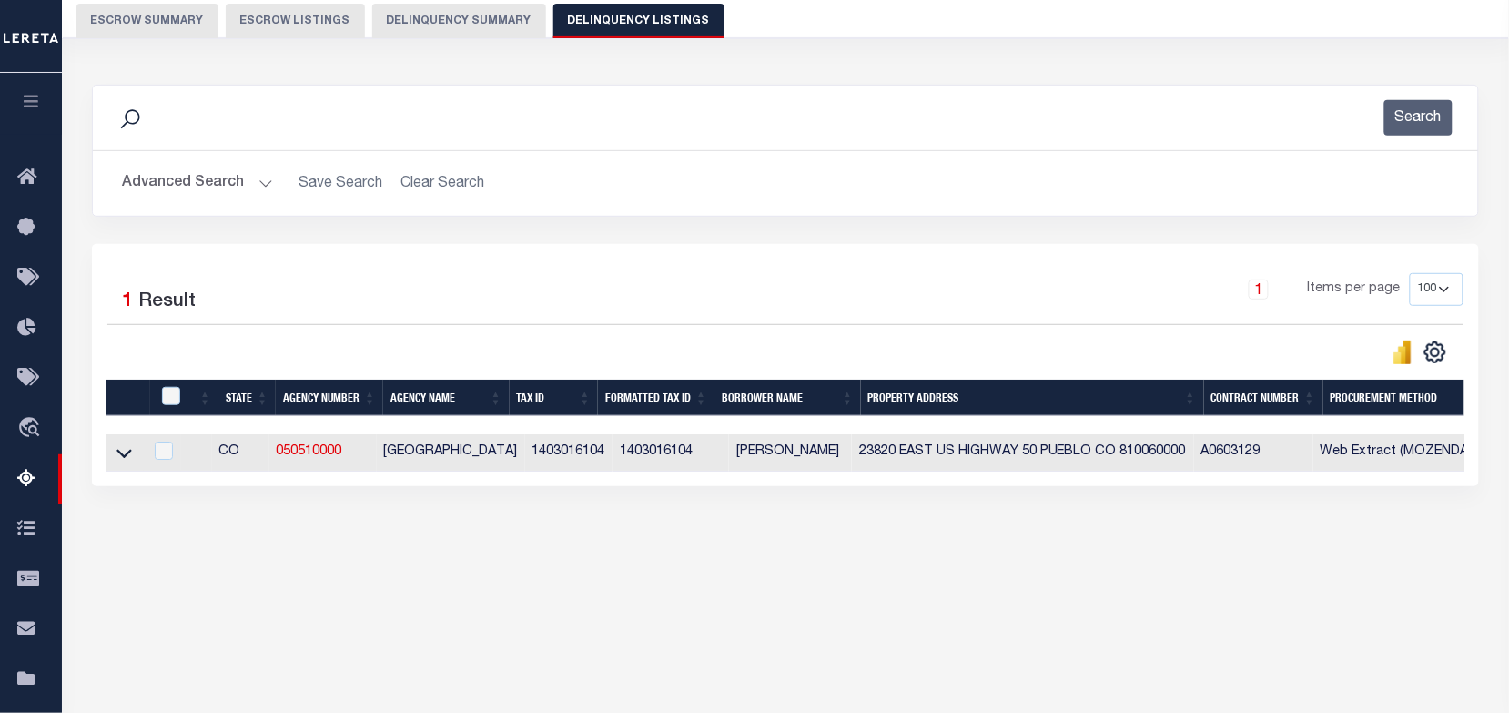
scroll to position [228, 0]
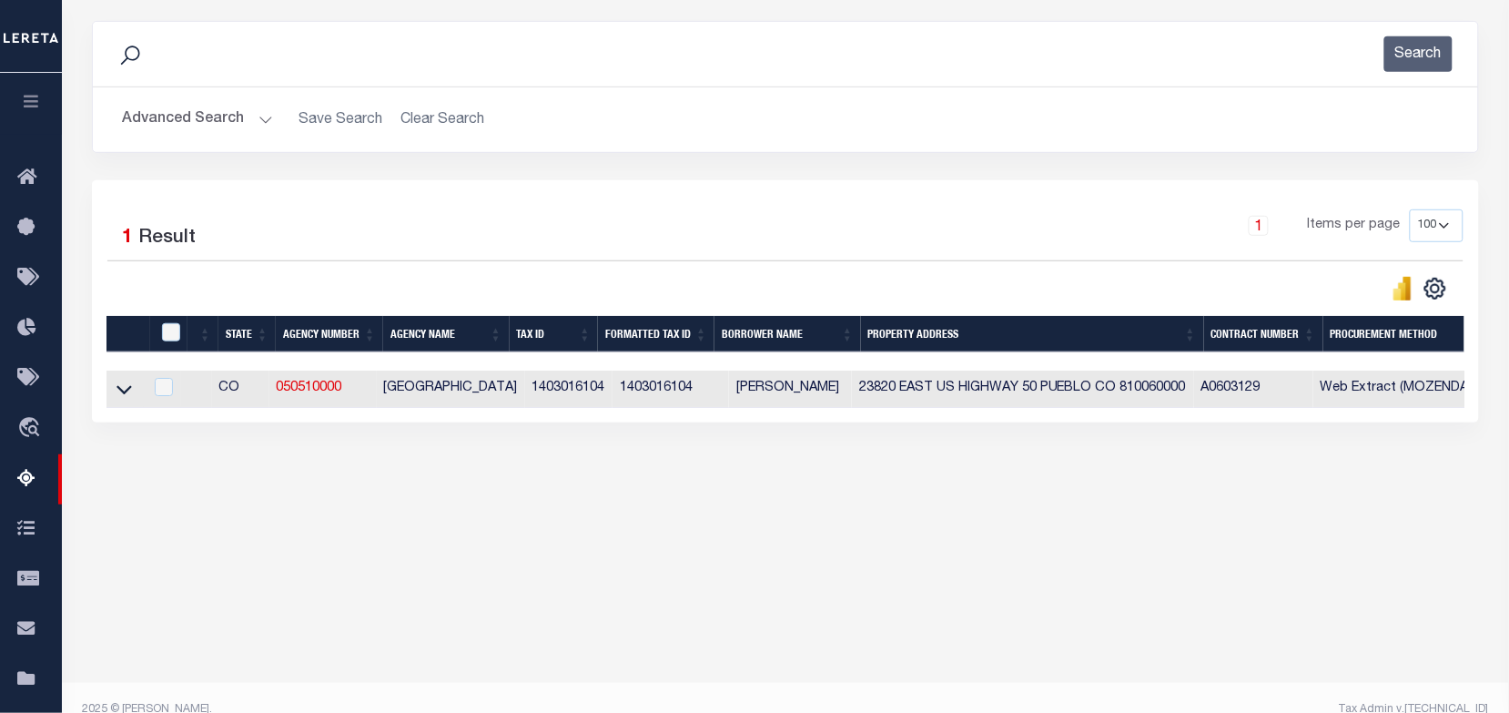
click at [250, 110] on button "Advanced Search" at bounding box center [197, 119] width 151 height 35
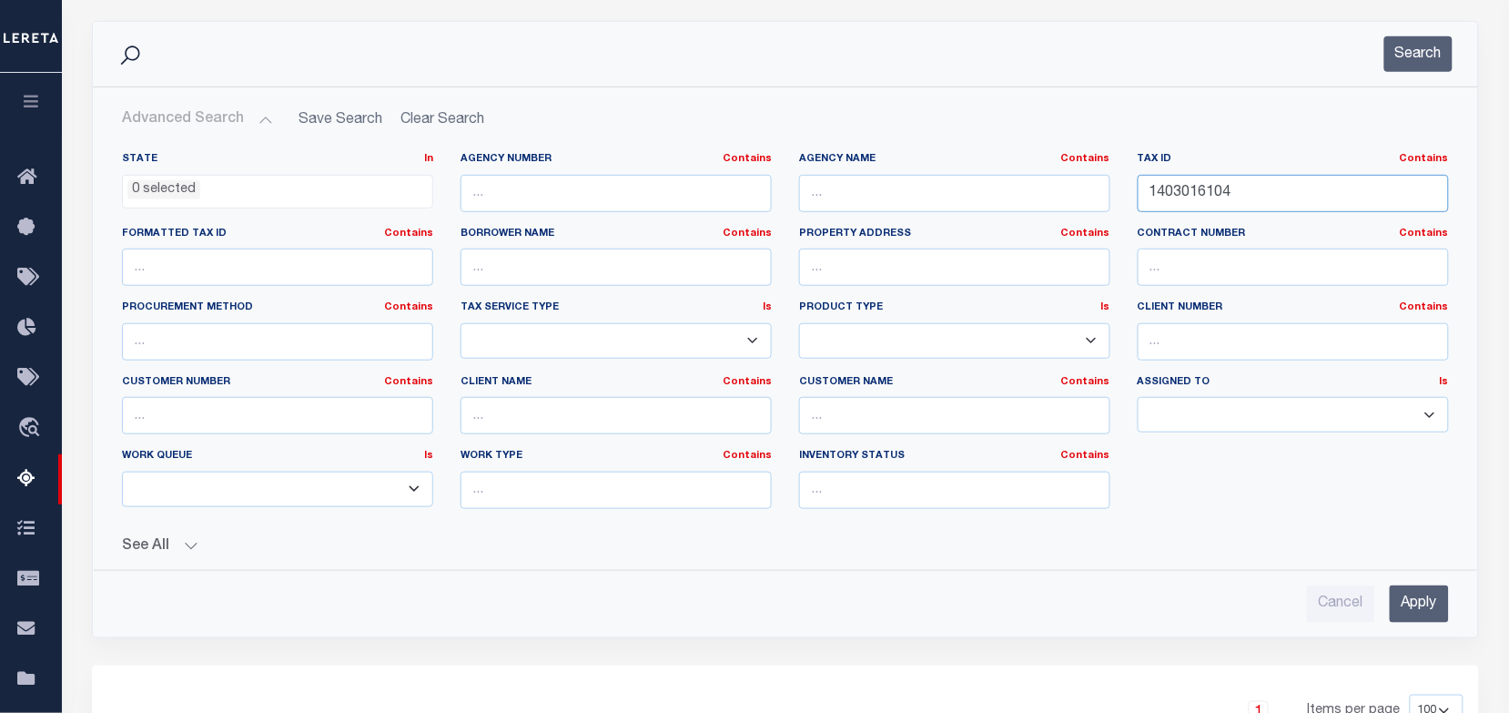
drag, startPoint x: 1247, startPoint y: 196, endPoint x: 1025, endPoint y: 153, distance: 226.2
click at [1025, 153] on div "State In In AK AL AR AZ CA CO CT DC DE FL GA GU HI IA ID IL IN KS KY LA MA MD M…" at bounding box center [785, 337] width 1354 height 371
paste input "5020009"
type input "1405020009"
click at [1407, 46] on button "Search" at bounding box center [1418, 53] width 68 height 35
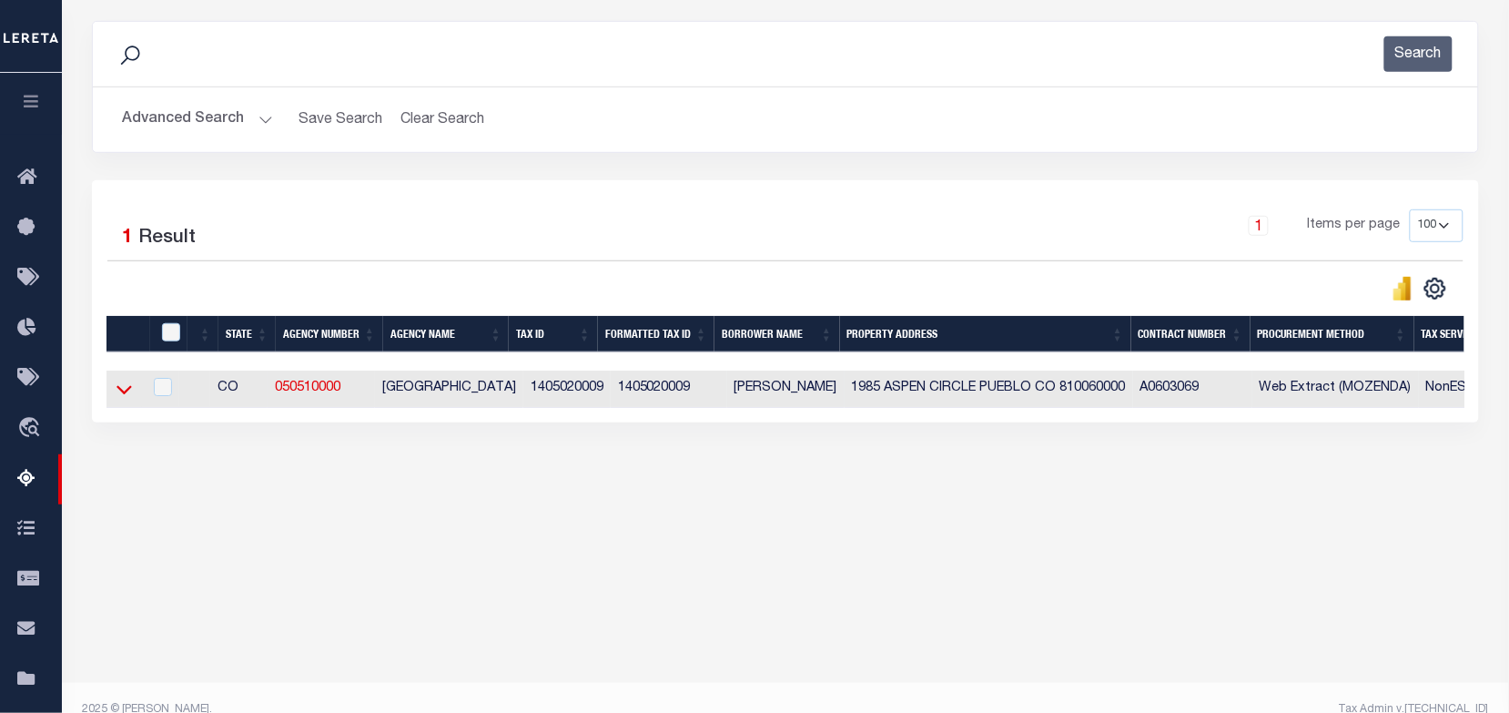
click at [127, 391] on icon at bounding box center [124, 389] width 15 height 19
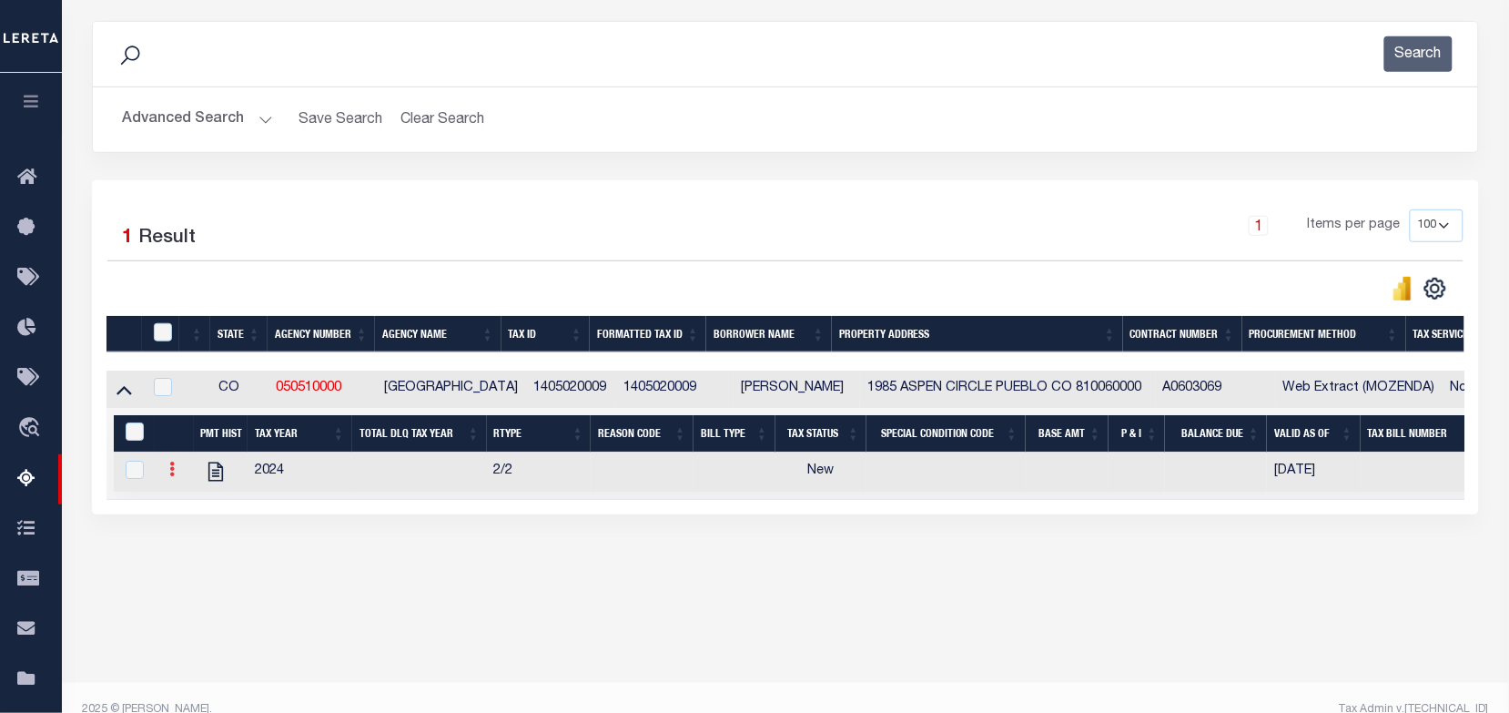
click at [169, 474] on icon at bounding box center [171, 468] width 5 height 15
click at [182, 510] on link "" at bounding box center [194, 498] width 62 height 30
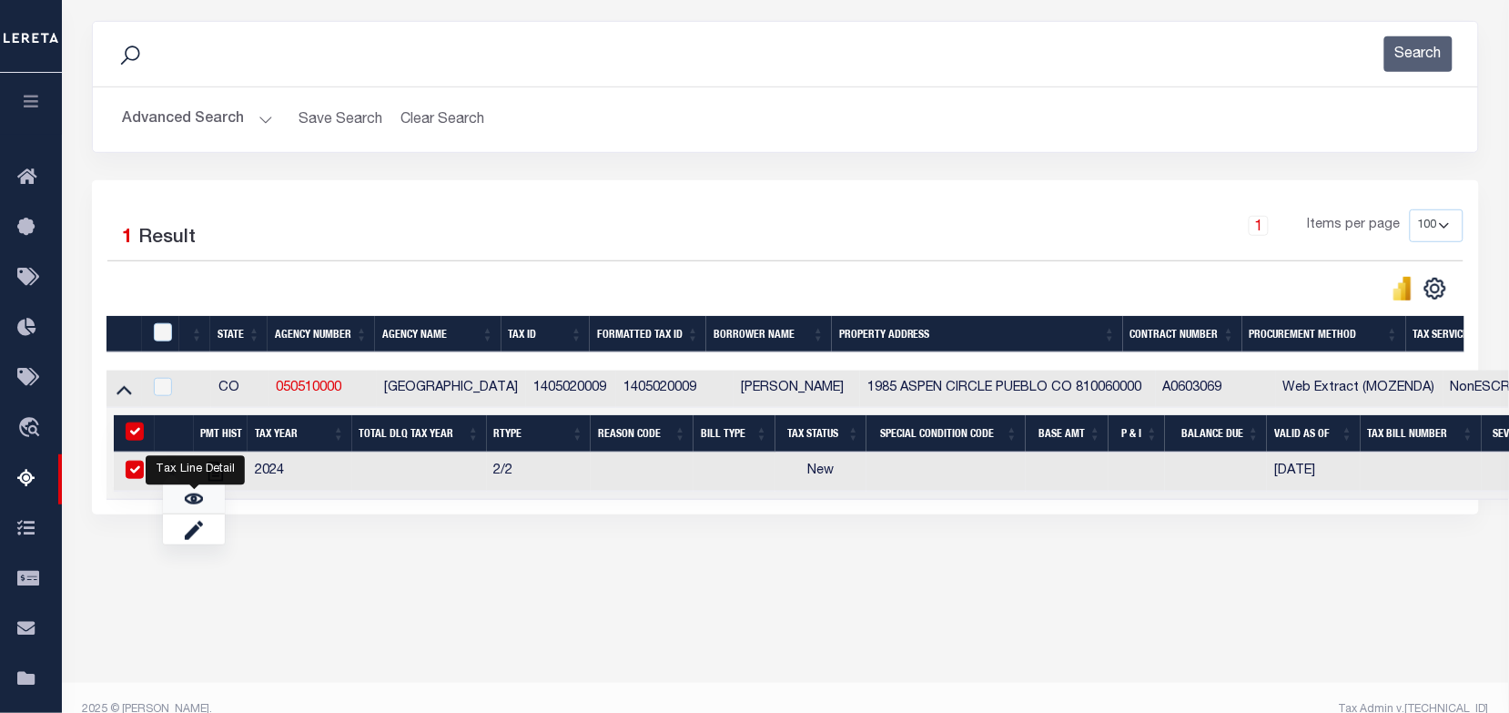
checkbox input "true"
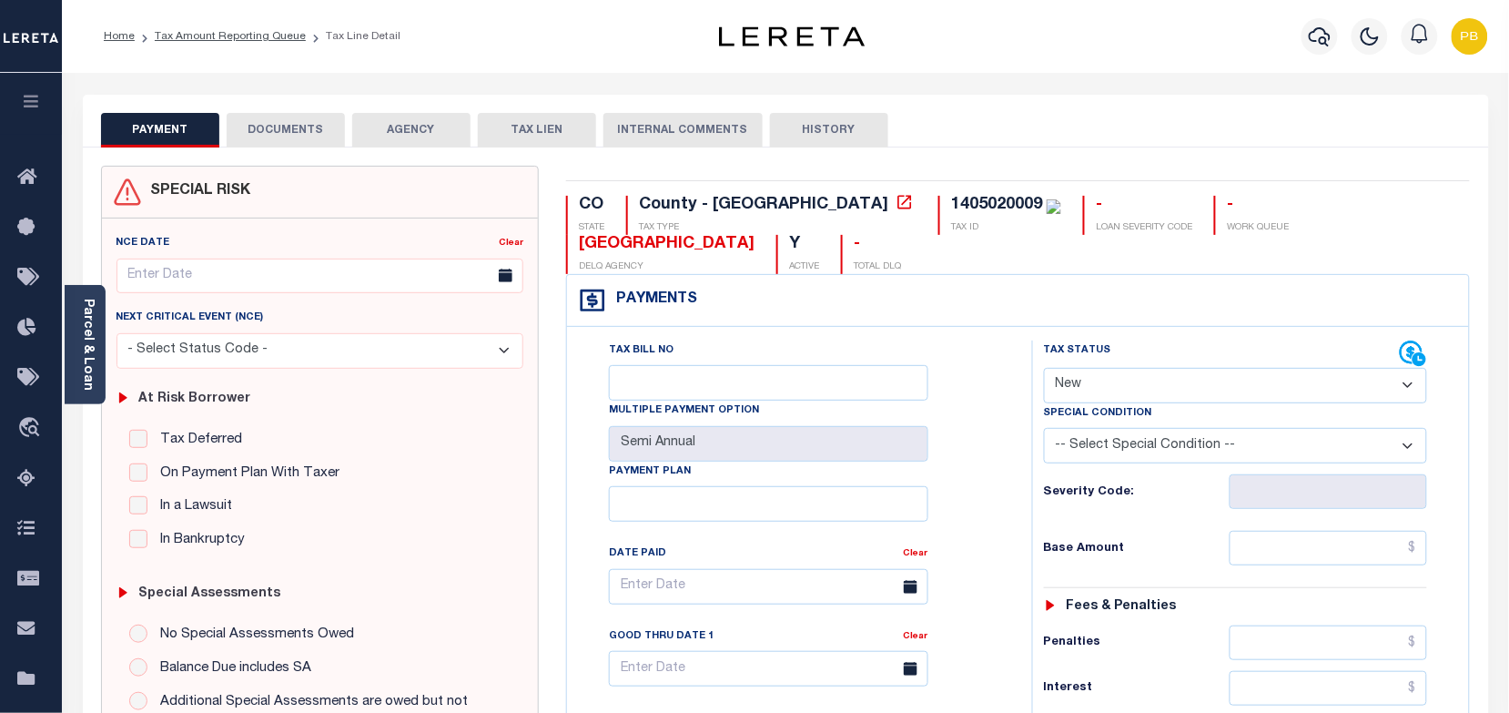
click at [1144, 376] on select "- Select Status Code - Open Due/Unpaid Paid Incomplete No Tax Due Internal Refu…" at bounding box center [1236, 385] width 384 height 35
select select "PYD"
click at [1044, 370] on select "- Select Status Code - Open Due/Unpaid Paid Incomplete No Tax Due Internal Refu…" at bounding box center [1236, 385] width 384 height 35
type input "[DATE]"
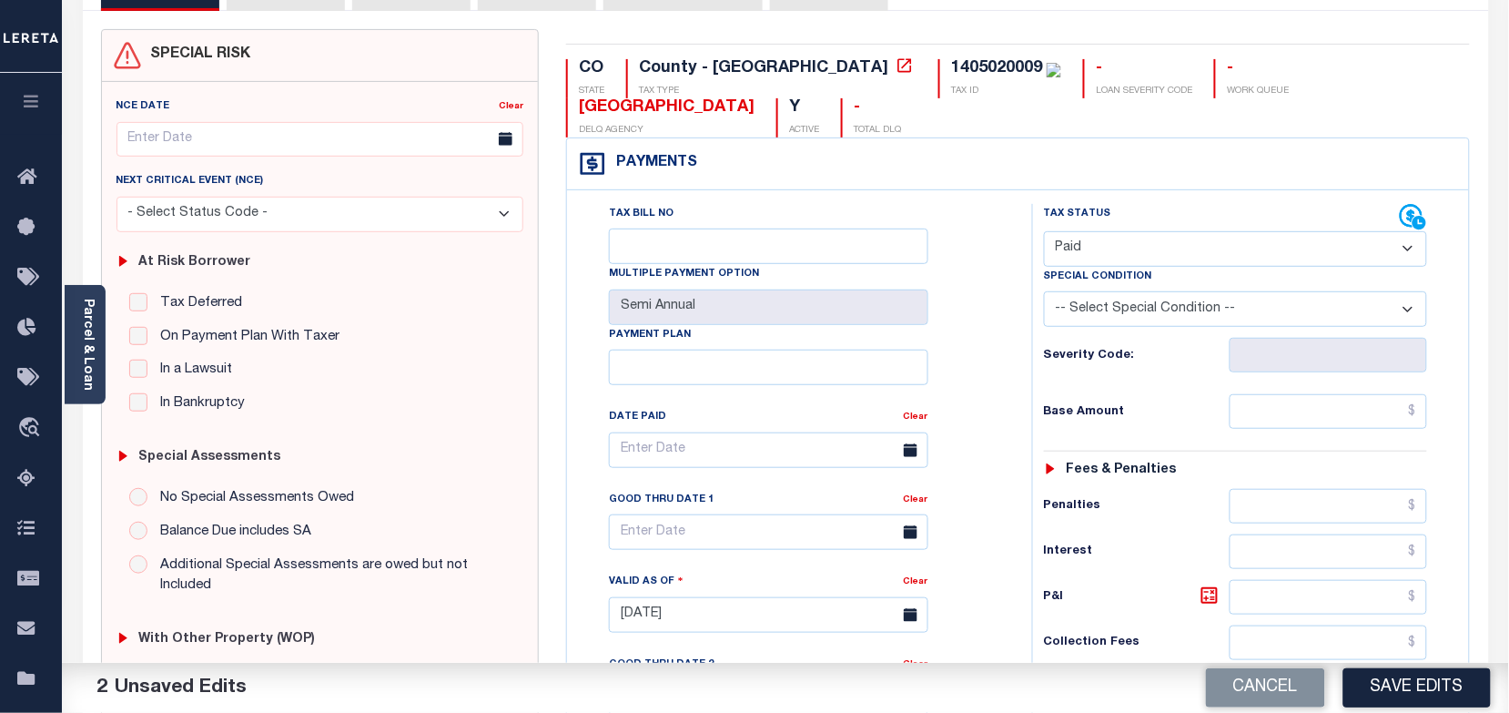
scroll to position [228, 0]
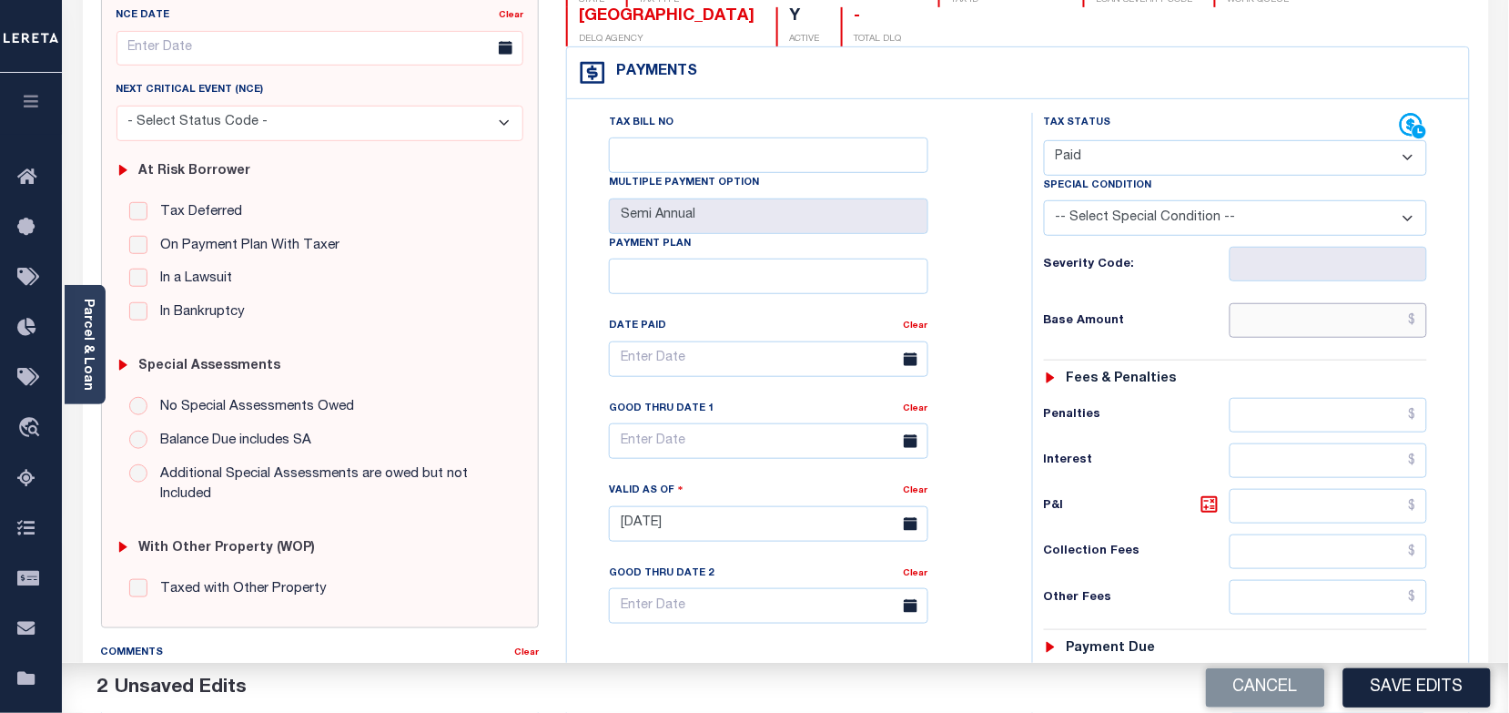
click at [1322, 320] on input "text" at bounding box center [1329, 320] width 198 height 35
paste input "228.2"
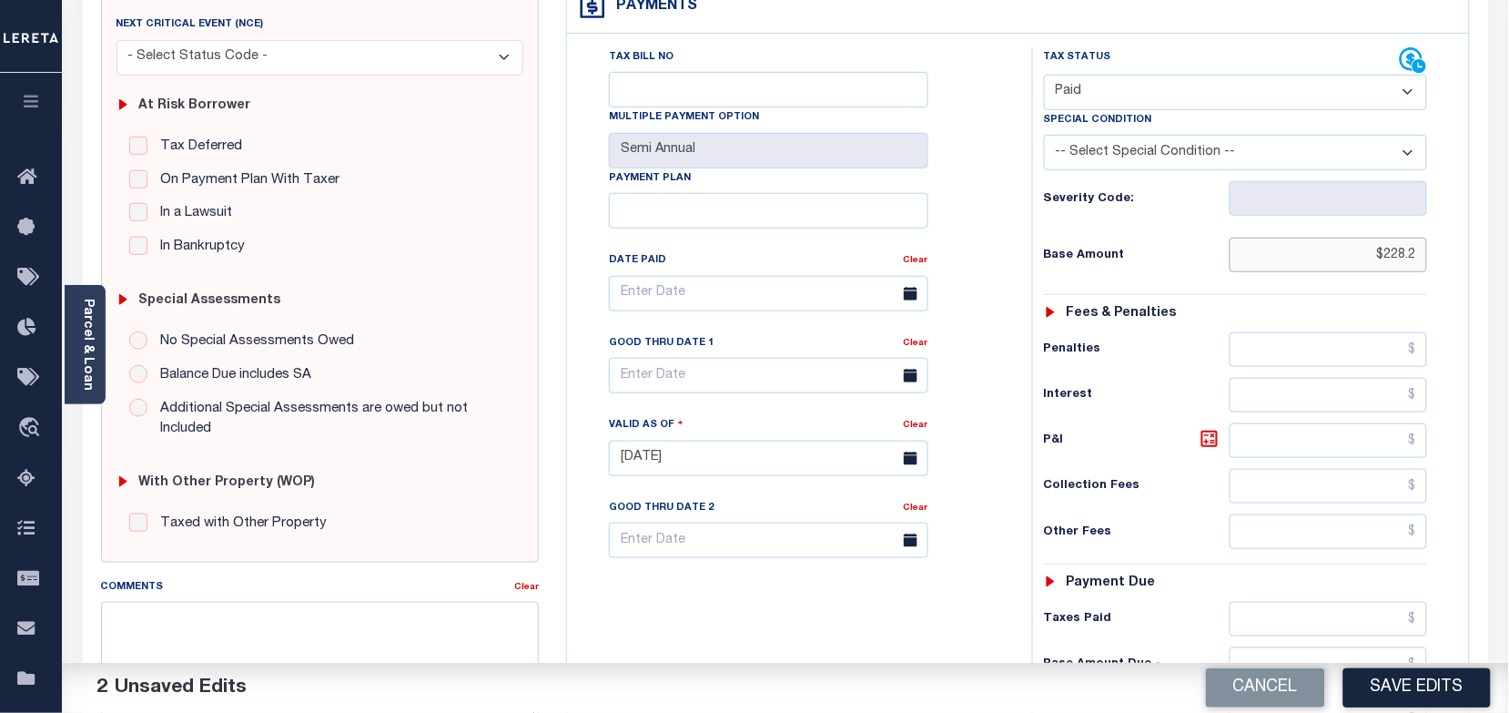
scroll to position [455, 0]
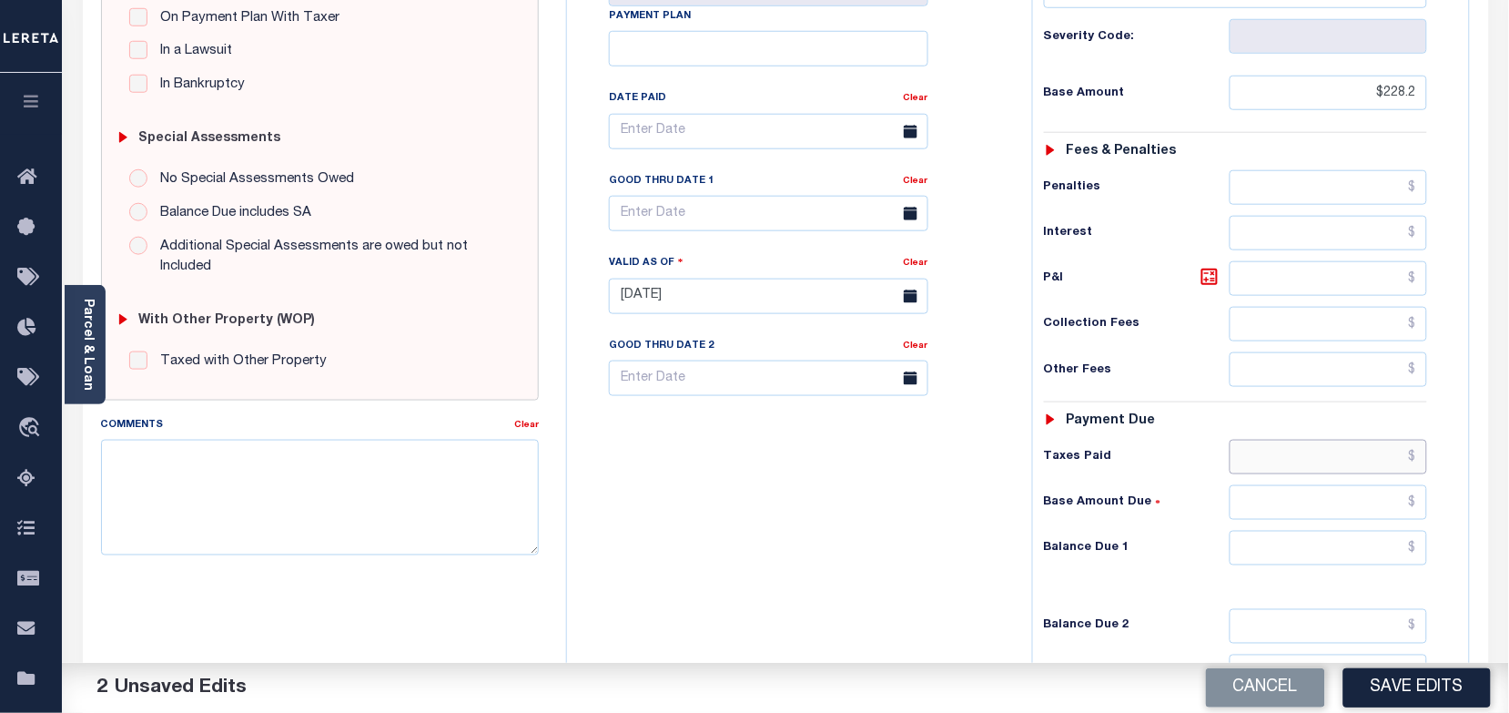
type input "$228.20"
click at [1311, 457] on input "text" at bounding box center [1329, 457] width 198 height 35
paste input "228.2"
type input "$228.20"
click at [1354, 565] on input "text" at bounding box center [1329, 548] width 198 height 35
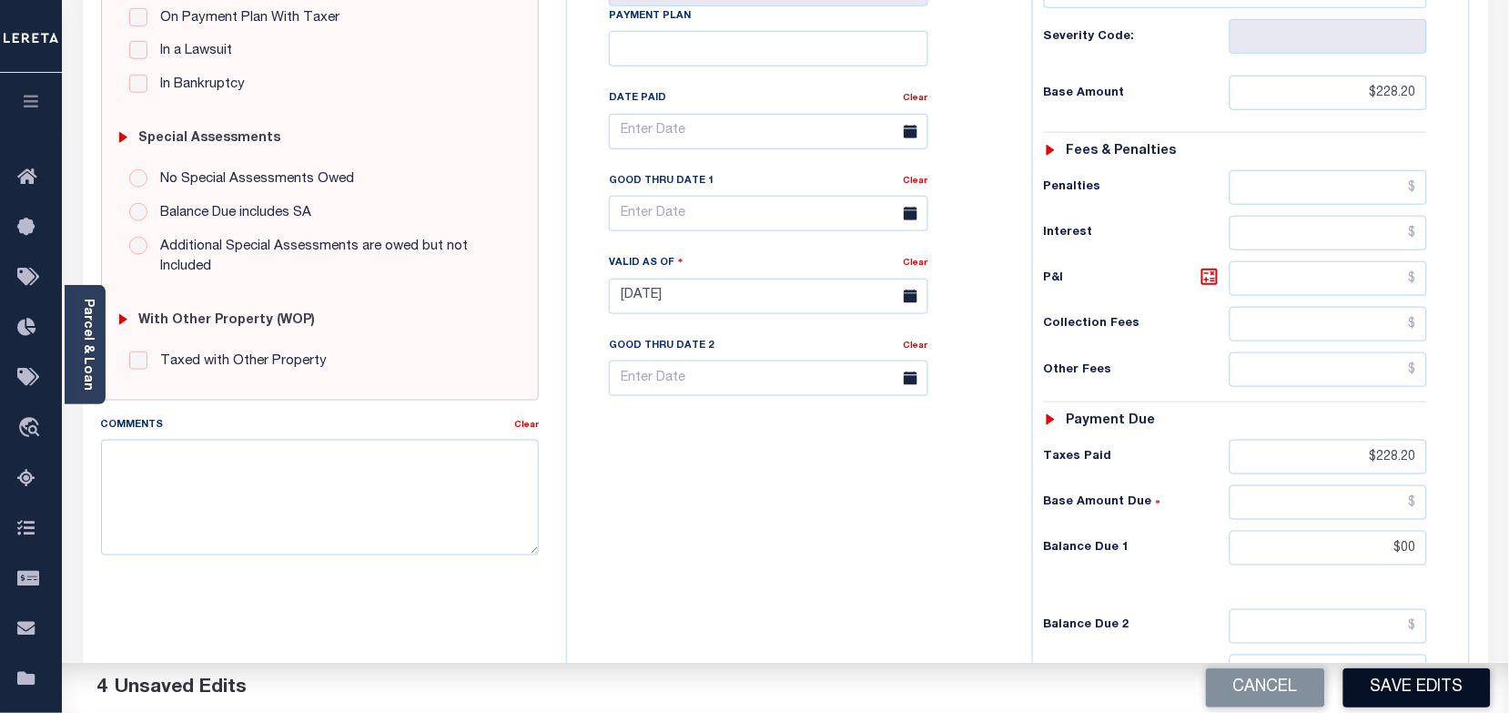
type input "$00.00"
click at [1398, 692] on button "Save Edits" at bounding box center [1416, 687] width 147 height 39
checkbox input "false"
type input "$228.2"
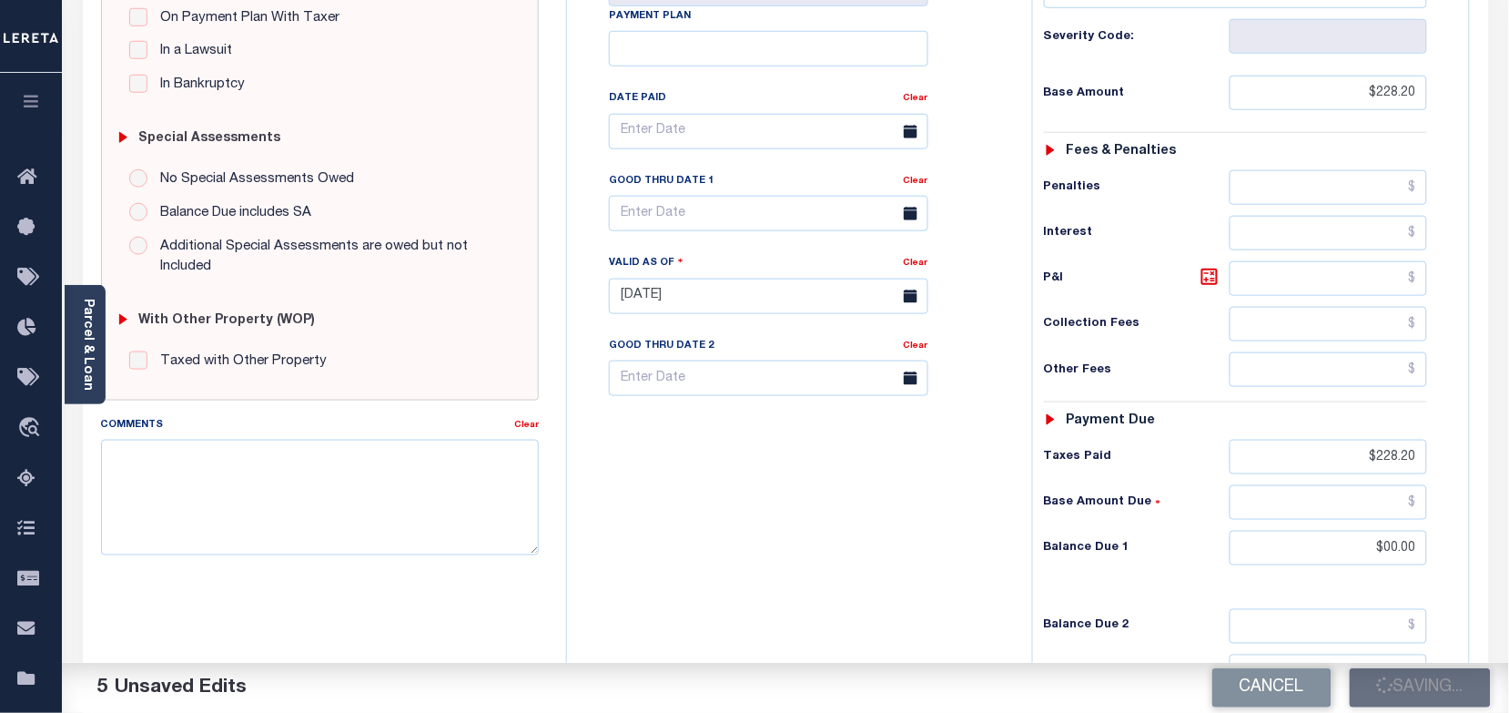
type input "$0"
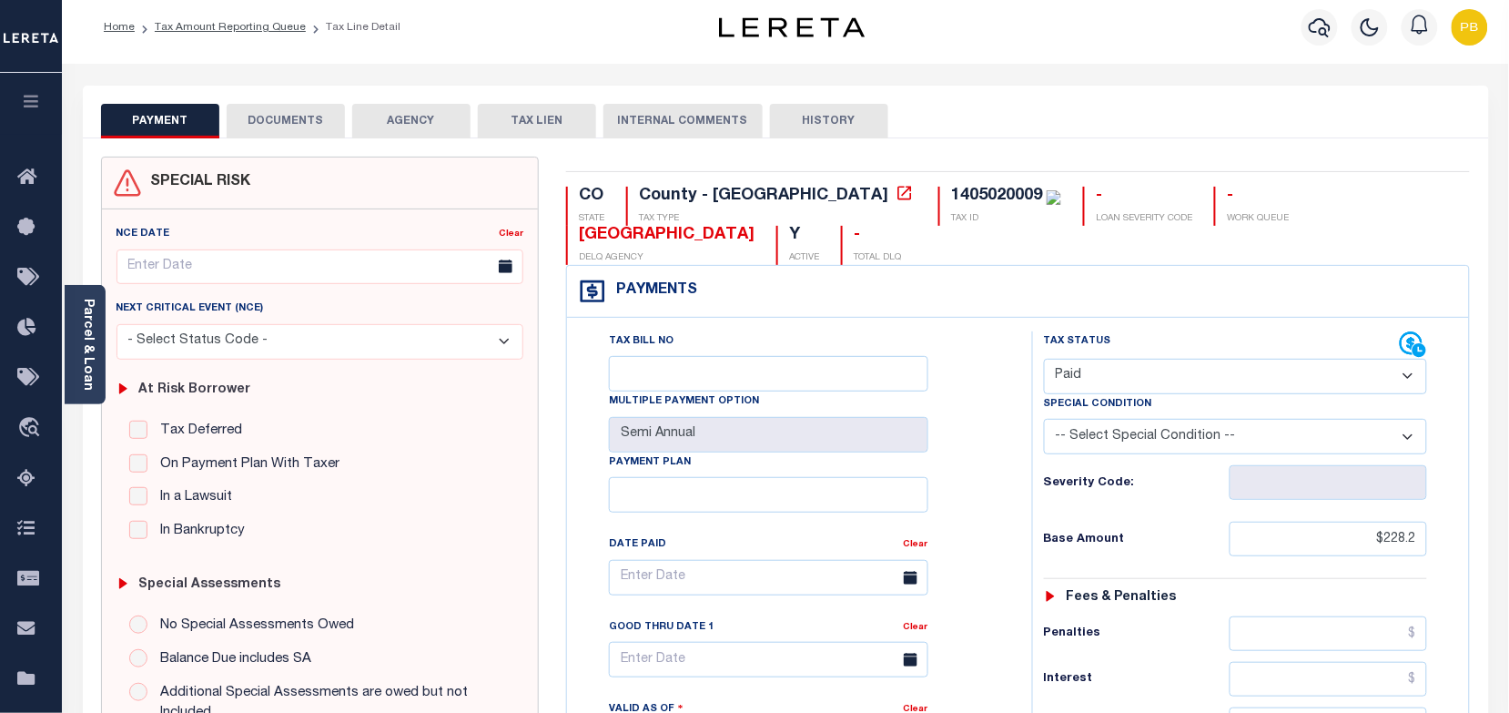
scroll to position [0, 0]
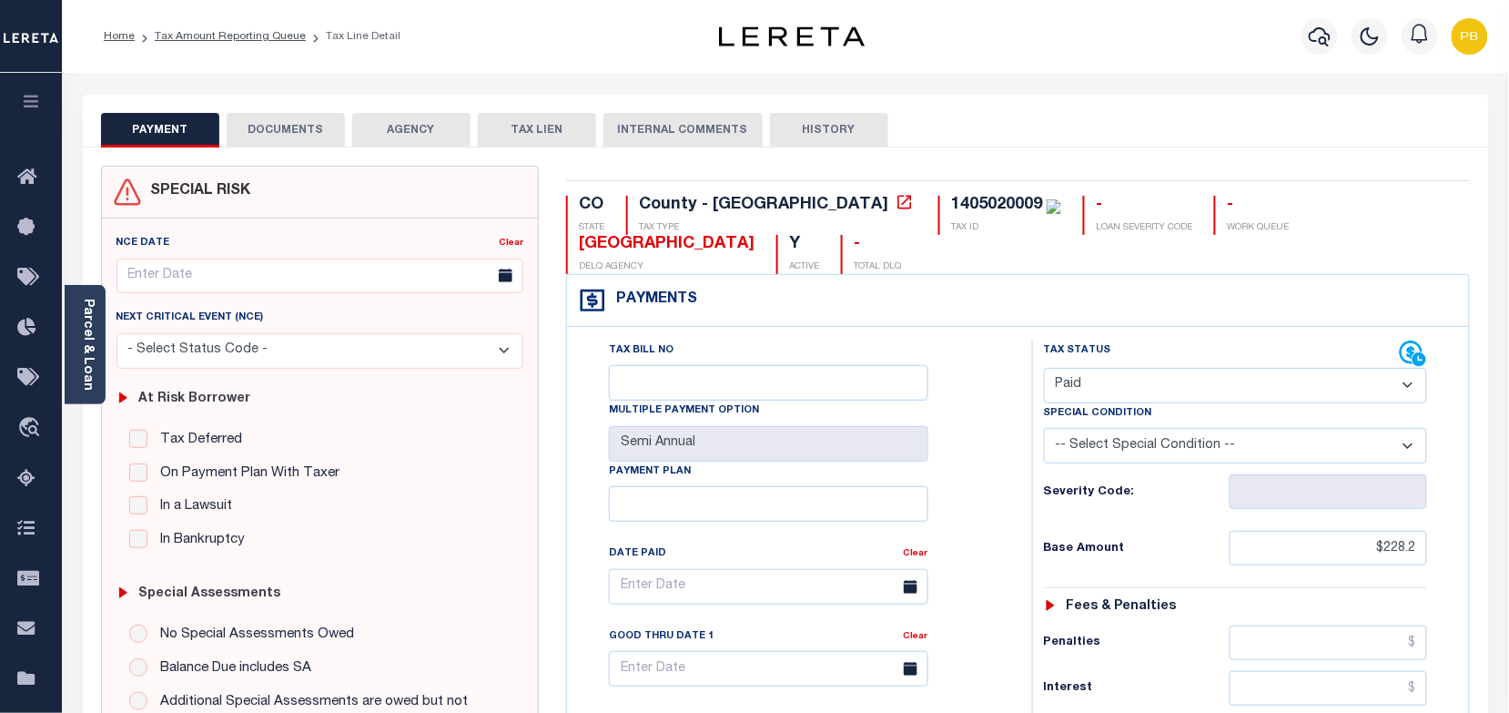
click at [284, 135] on button "DOCUMENTS" at bounding box center [286, 130] width 118 height 35
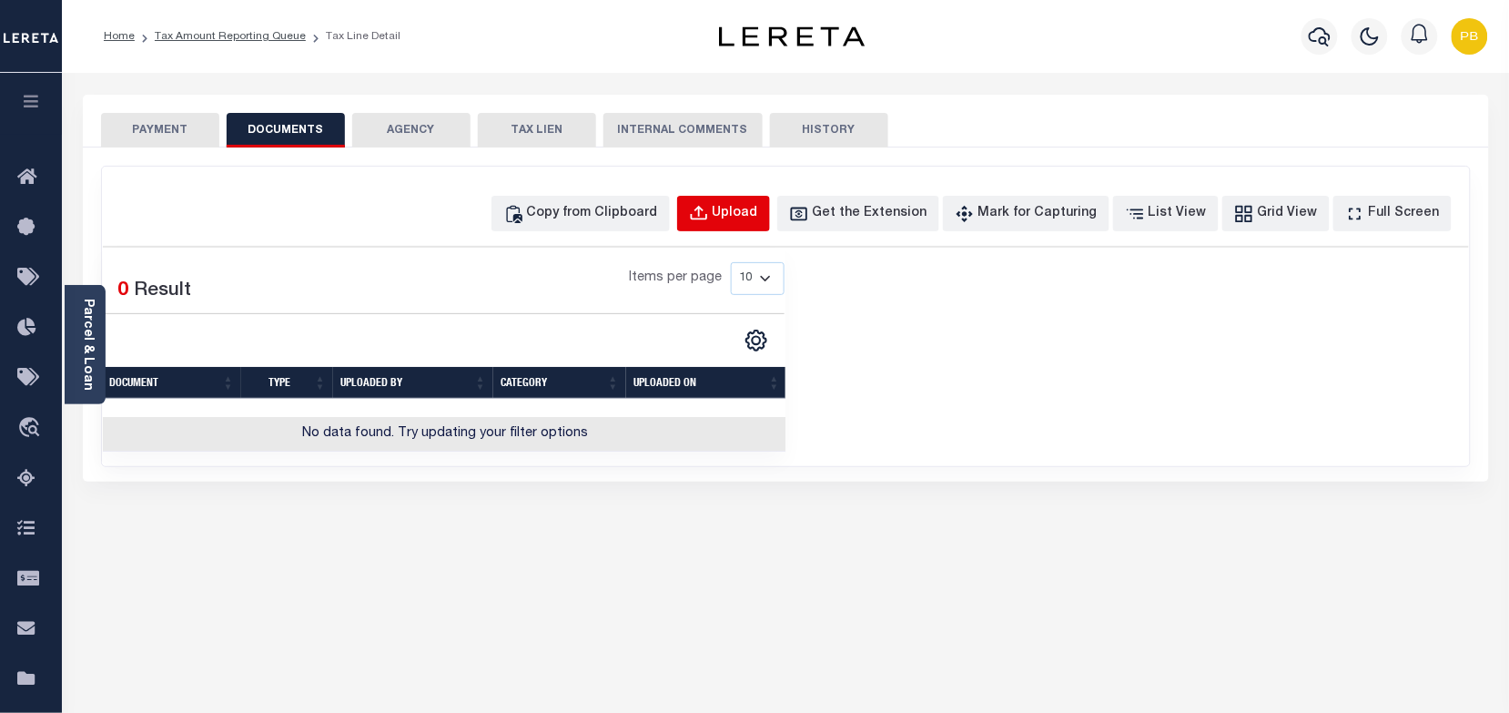
click at [758, 215] on div "Upload" at bounding box center [736, 214] width 46 height 20
select select "POP"
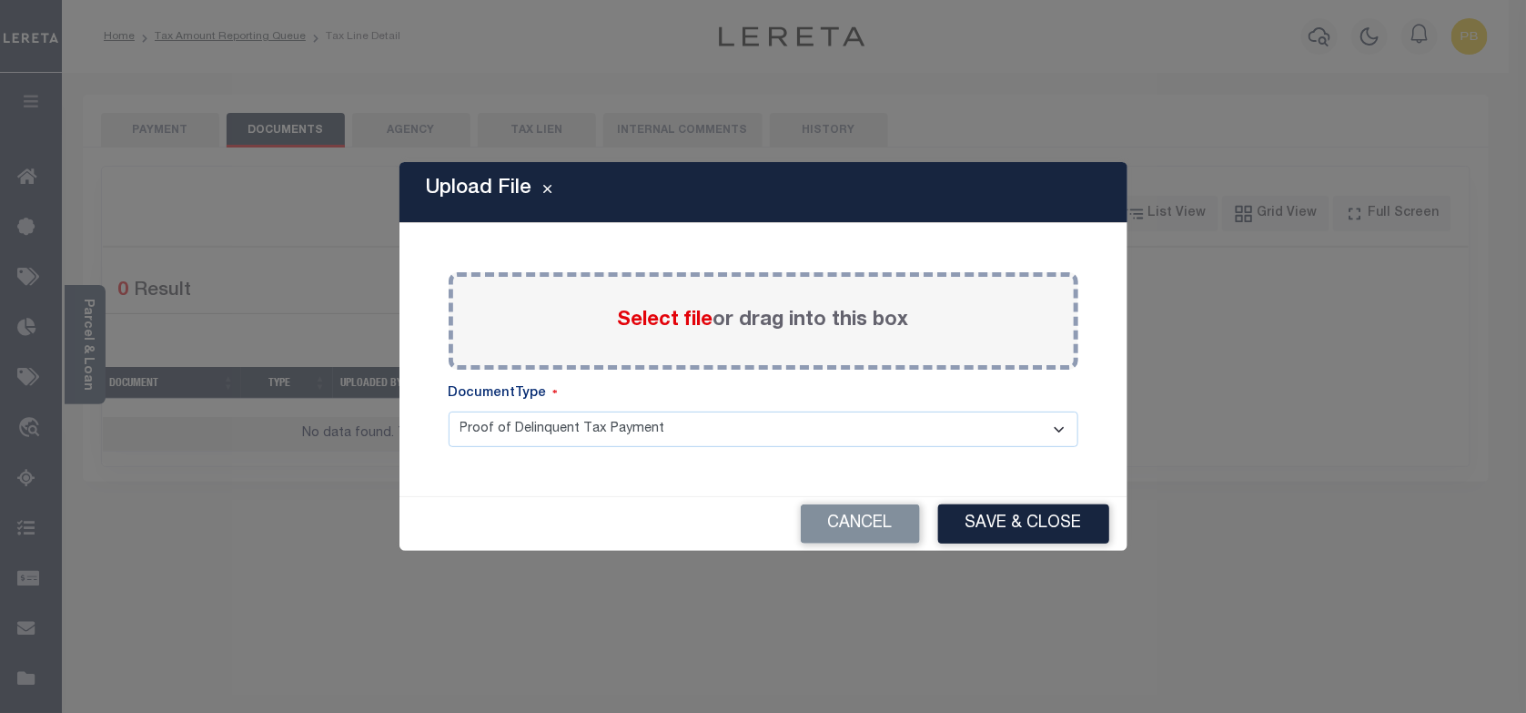
click at [657, 321] on span "Select file" at bounding box center [666, 320] width 96 height 20
click at [0, 0] on input "Select file or drag into this box" at bounding box center [0, 0] width 0 height 0
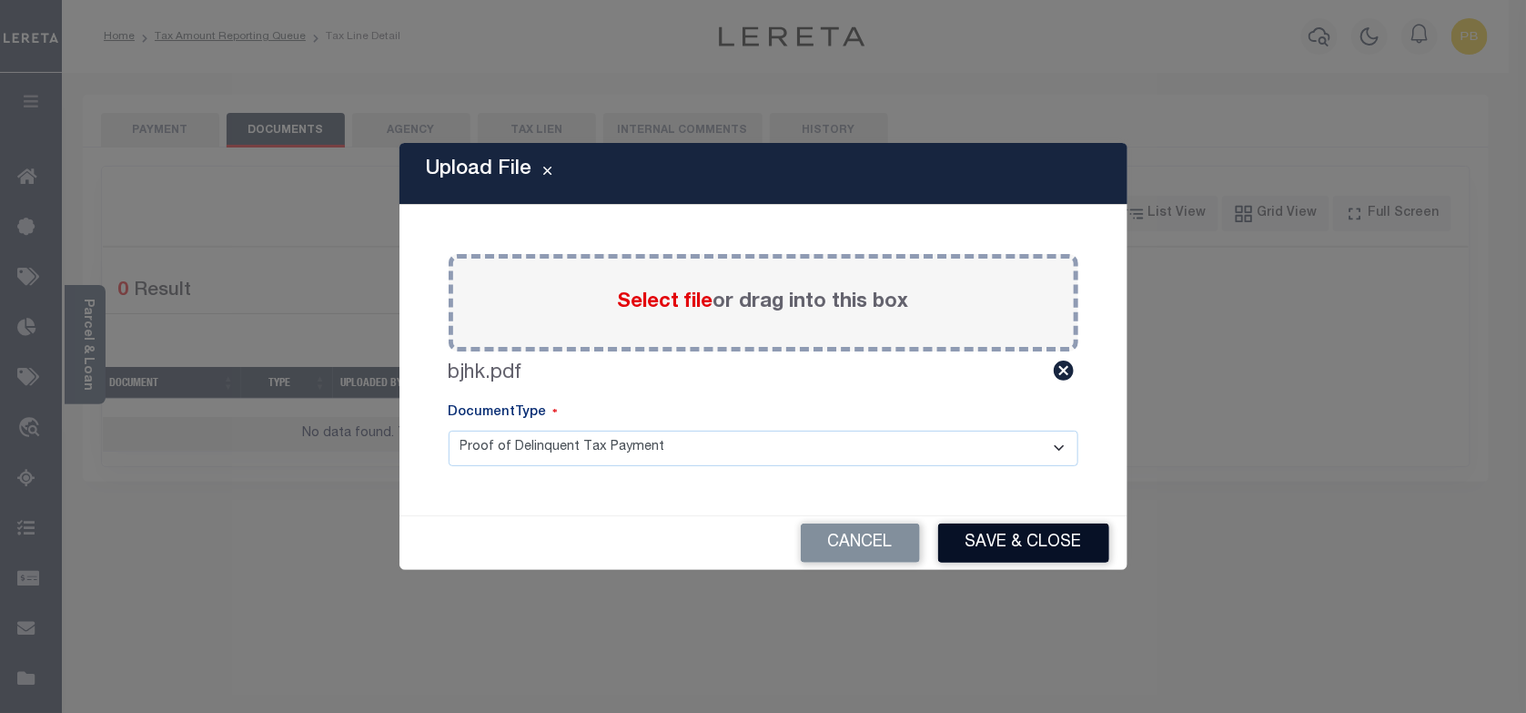
click at [1016, 542] on button "Save & Close" at bounding box center [1023, 542] width 171 height 39
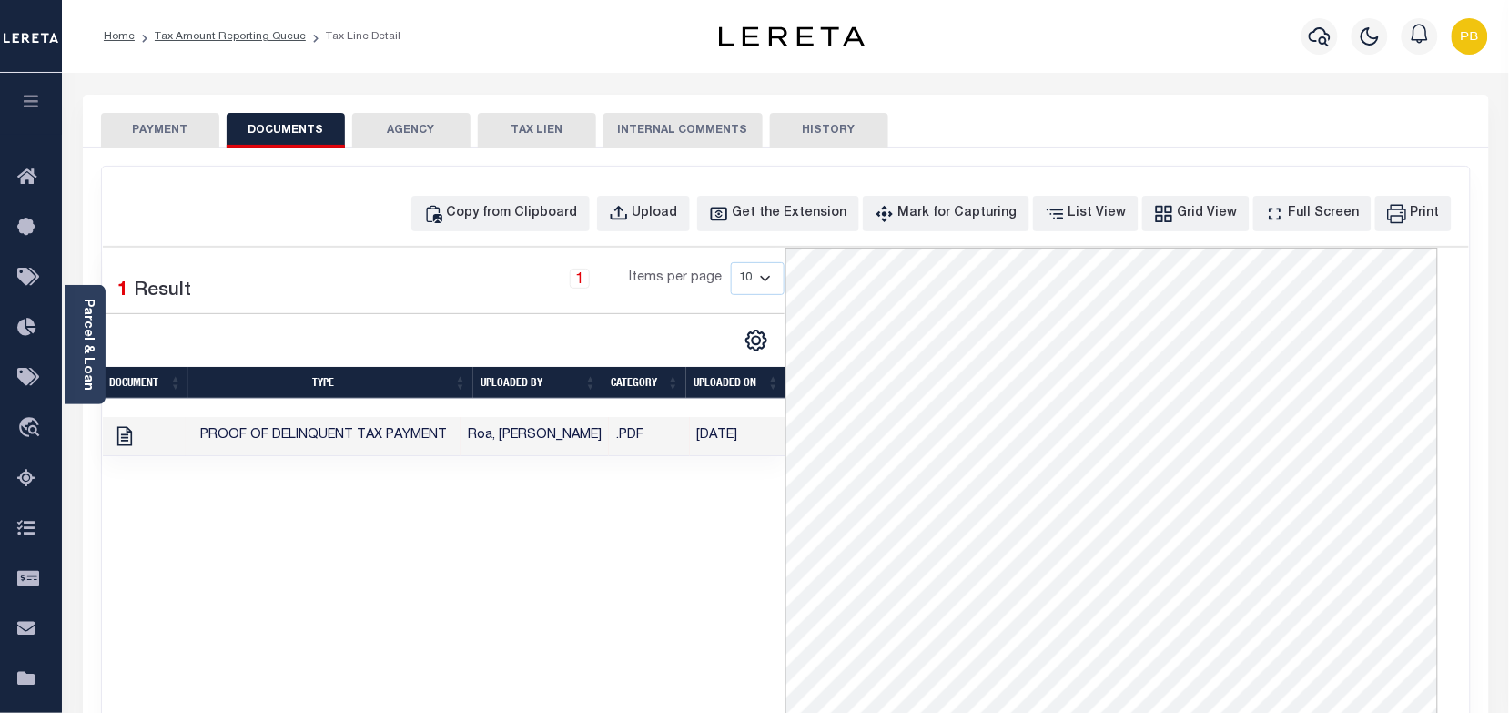
click at [166, 130] on button "PAYMENT" at bounding box center [160, 130] width 118 height 35
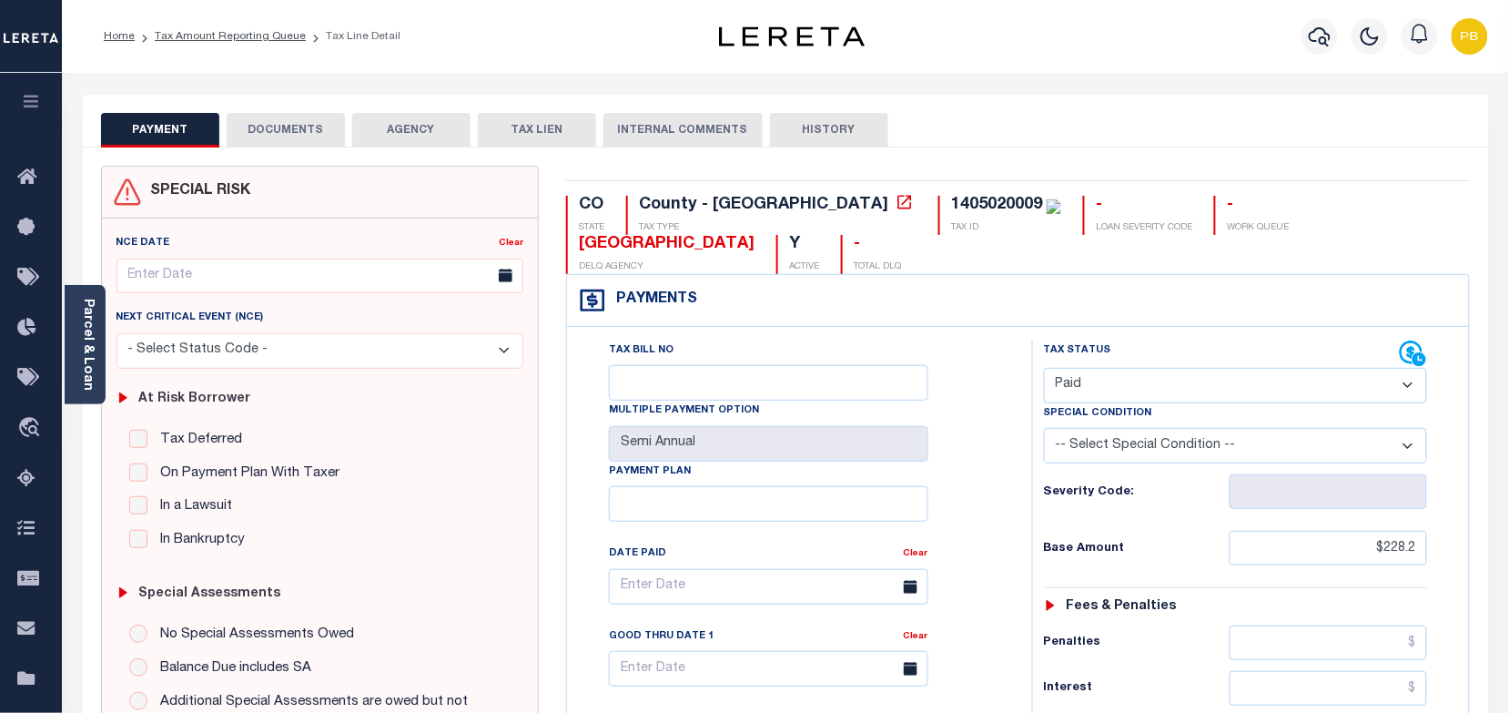
click at [289, 133] on button "DOCUMENTS" at bounding box center [286, 130] width 118 height 35
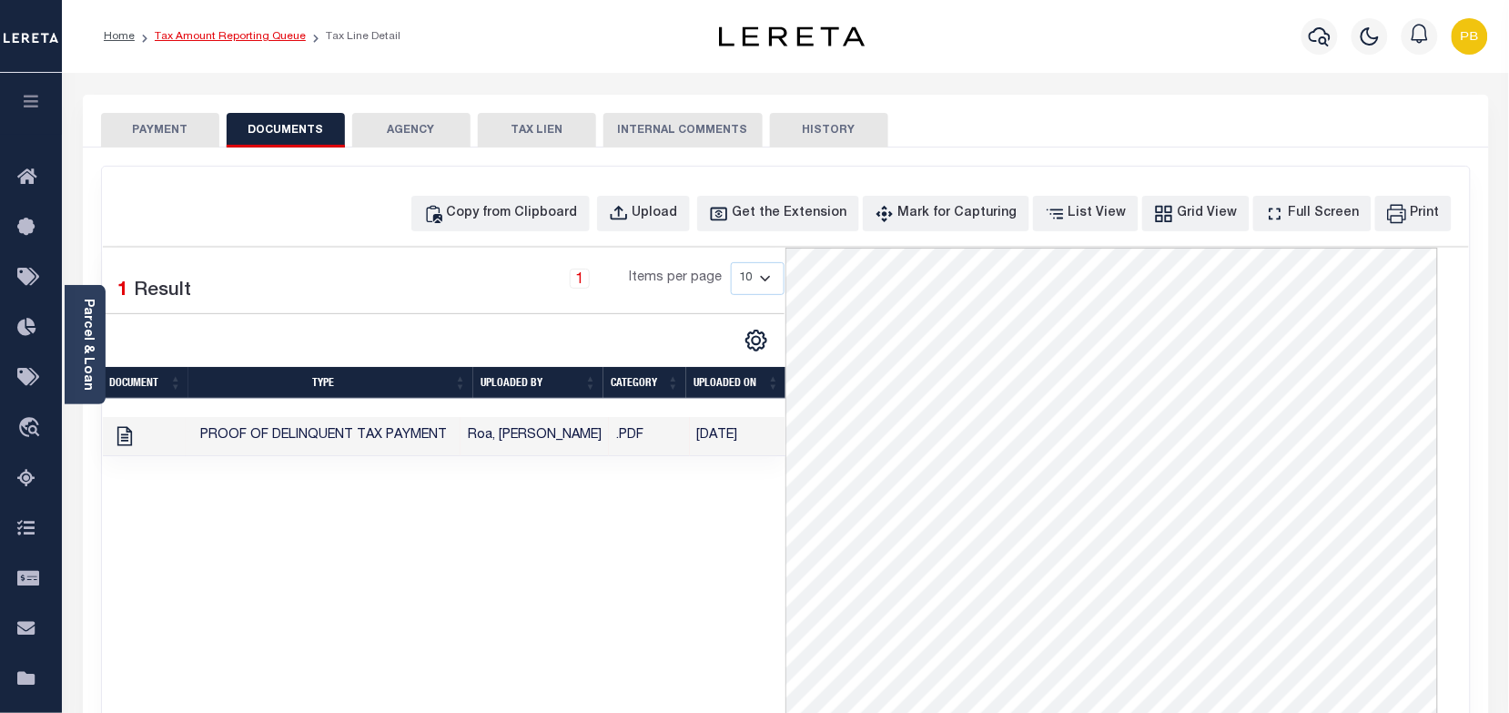
click at [234, 38] on link "Tax Amount Reporting Queue" at bounding box center [230, 36] width 151 height 11
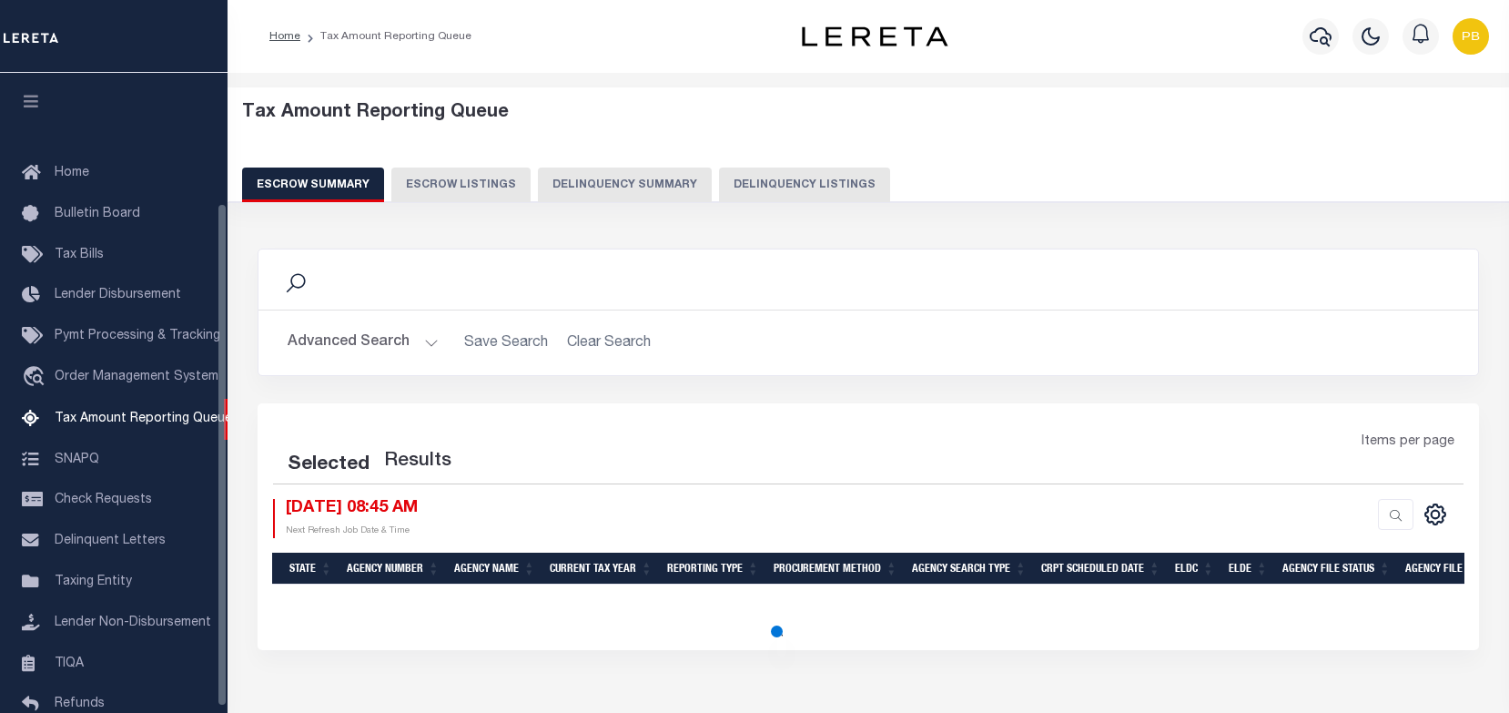
click at [674, 198] on button "Delinquency Summary" at bounding box center [625, 184] width 174 height 35
click at [783, 180] on button "Delinquency Listings" at bounding box center [804, 184] width 171 height 35
select select "100"
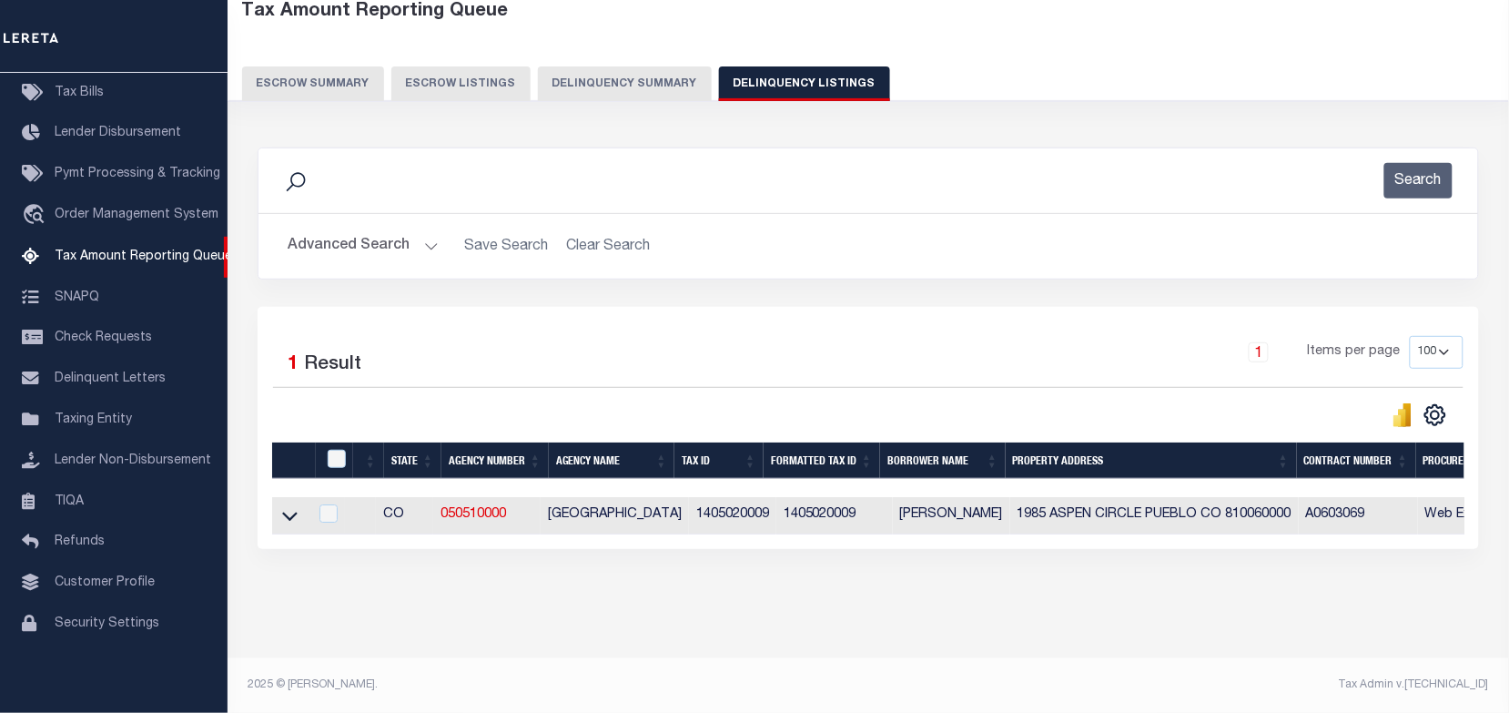
scroll to position [117, 0]
drag, startPoint x: 289, startPoint y: 510, endPoint x: 319, endPoint y: 448, distance: 68.8
click at [289, 512] on icon at bounding box center [289, 516] width 15 height 9
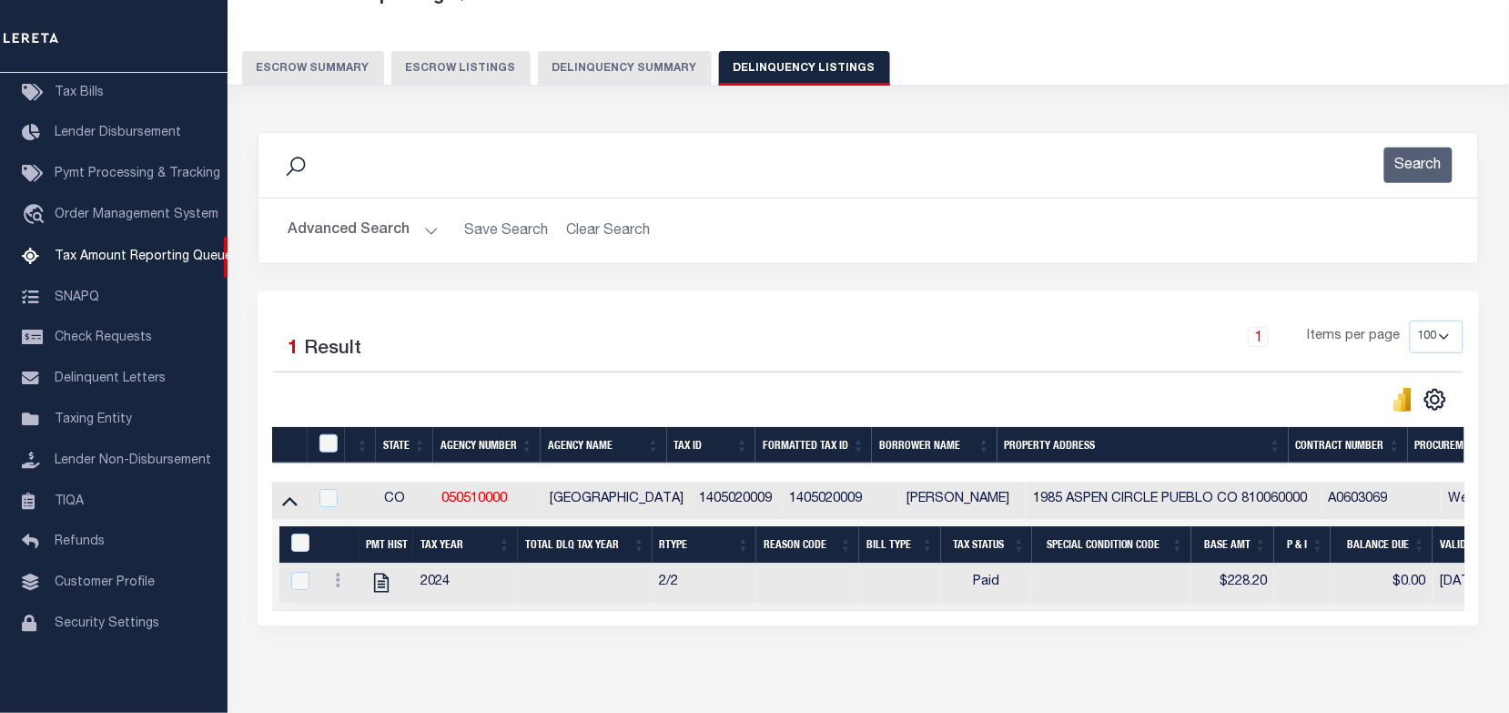
click at [339, 443] on div at bounding box center [330, 444] width 30 height 20
click at [321, 447] on input "checkbox" at bounding box center [328, 443] width 18 height 18
checkbox input "true"
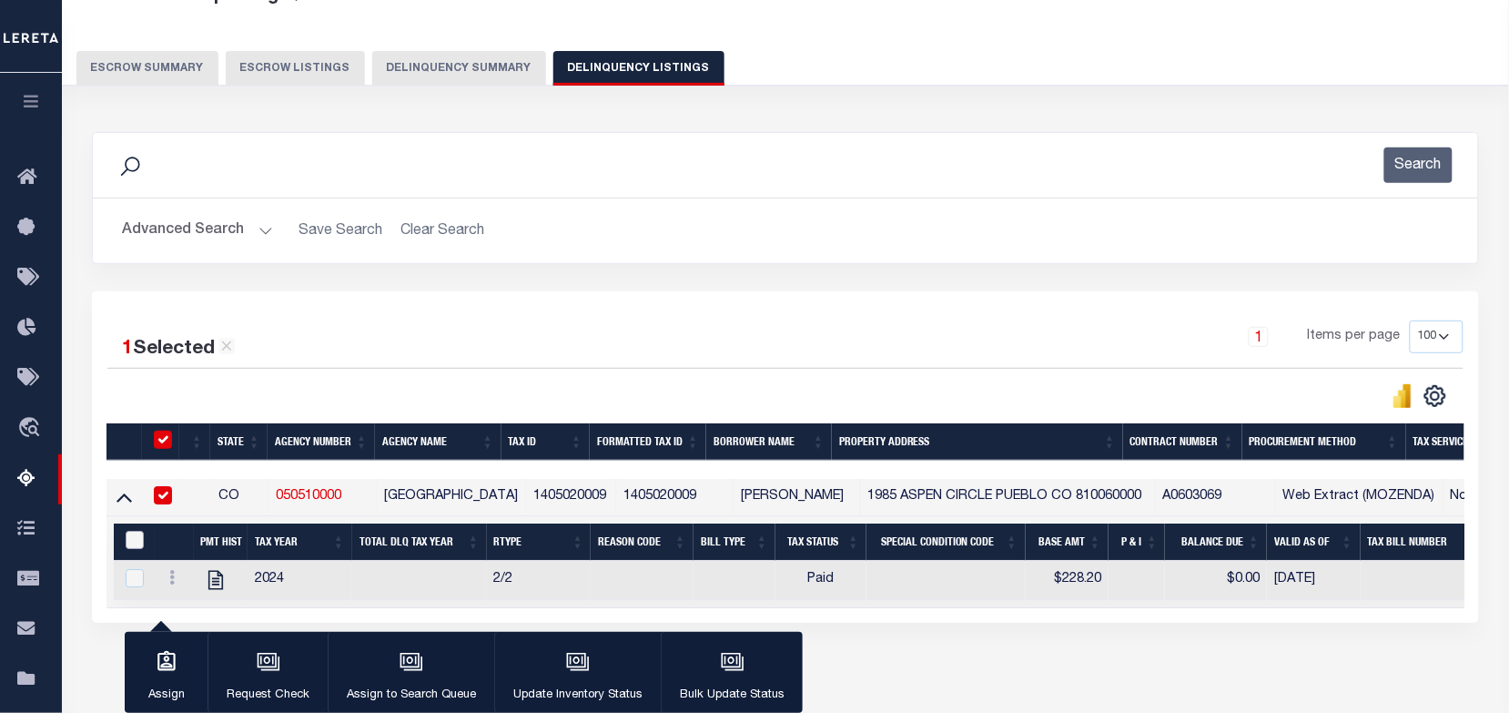
click at [143, 543] on input "&nbsp;" at bounding box center [135, 540] width 18 height 18
checkbox input "true"
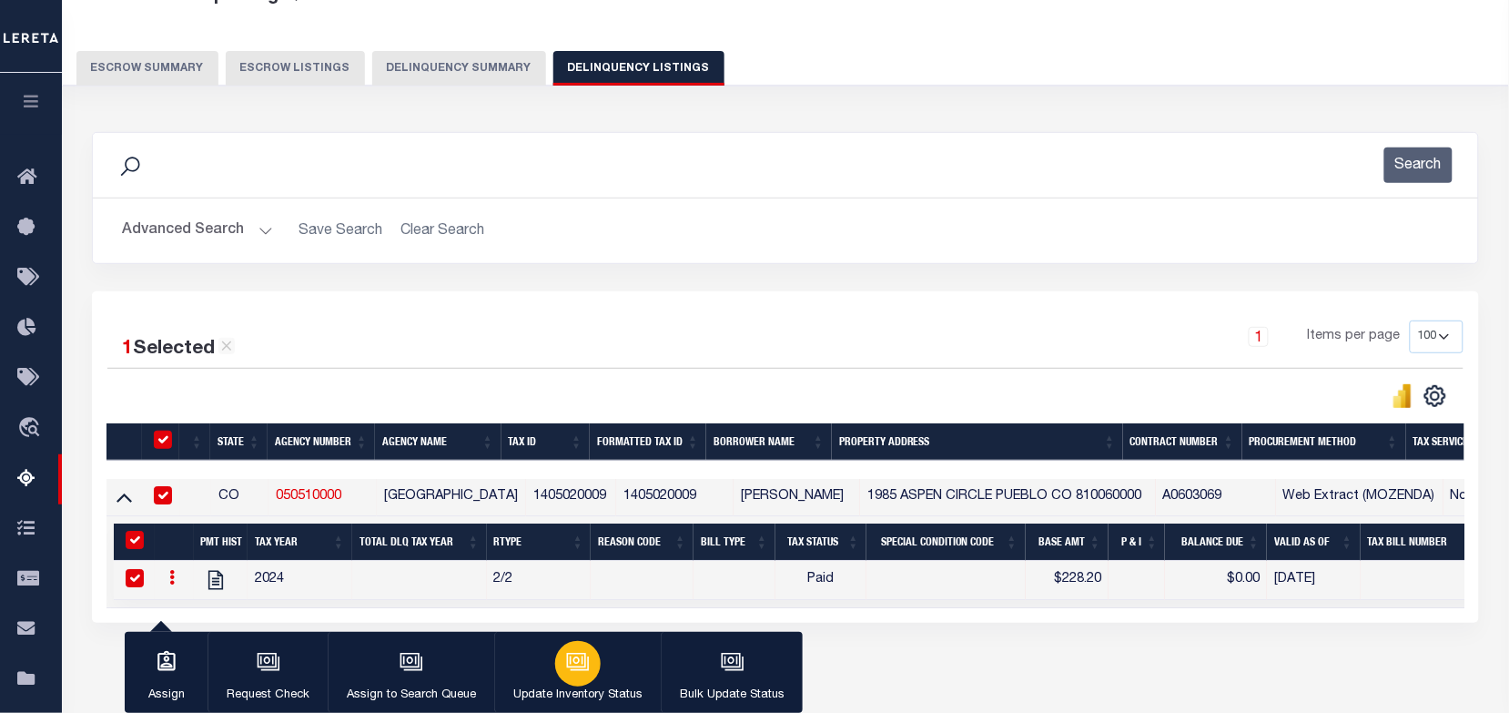
click at [601, 672] on button "Update Inventory Status" at bounding box center [577, 673] width 167 height 82
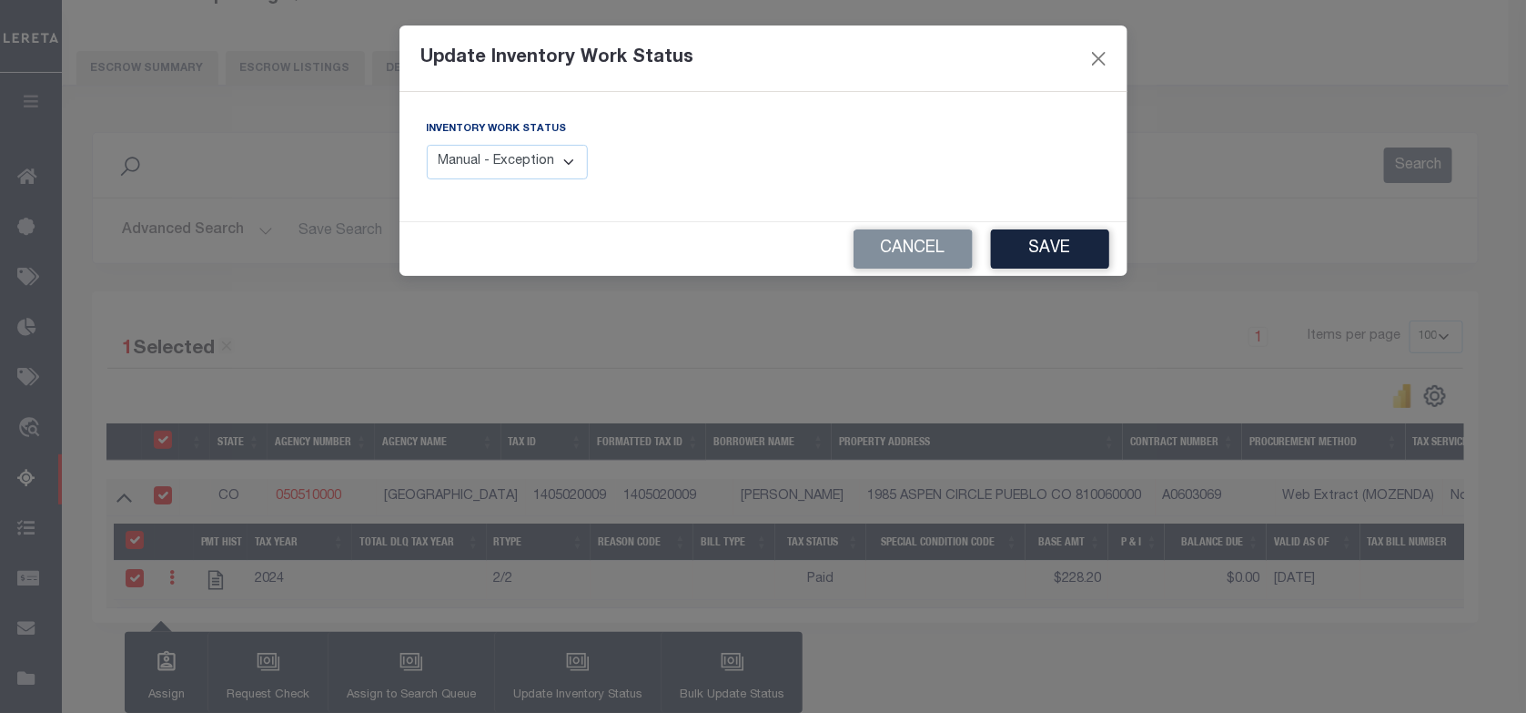
click at [560, 155] on select "Manual - Exception Pended - Awaiting Search Late Add Exception Completed" at bounding box center [508, 162] width 162 height 35
select select "4"
click at [427, 145] on select "Manual - Exception Pended - Awaiting Search Late Add Exception Completed" at bounding box center [508, 162] width 162 height 35
click at [1034, 253] on button "Save" at bounding box center [1050, 248] width 118 height 39
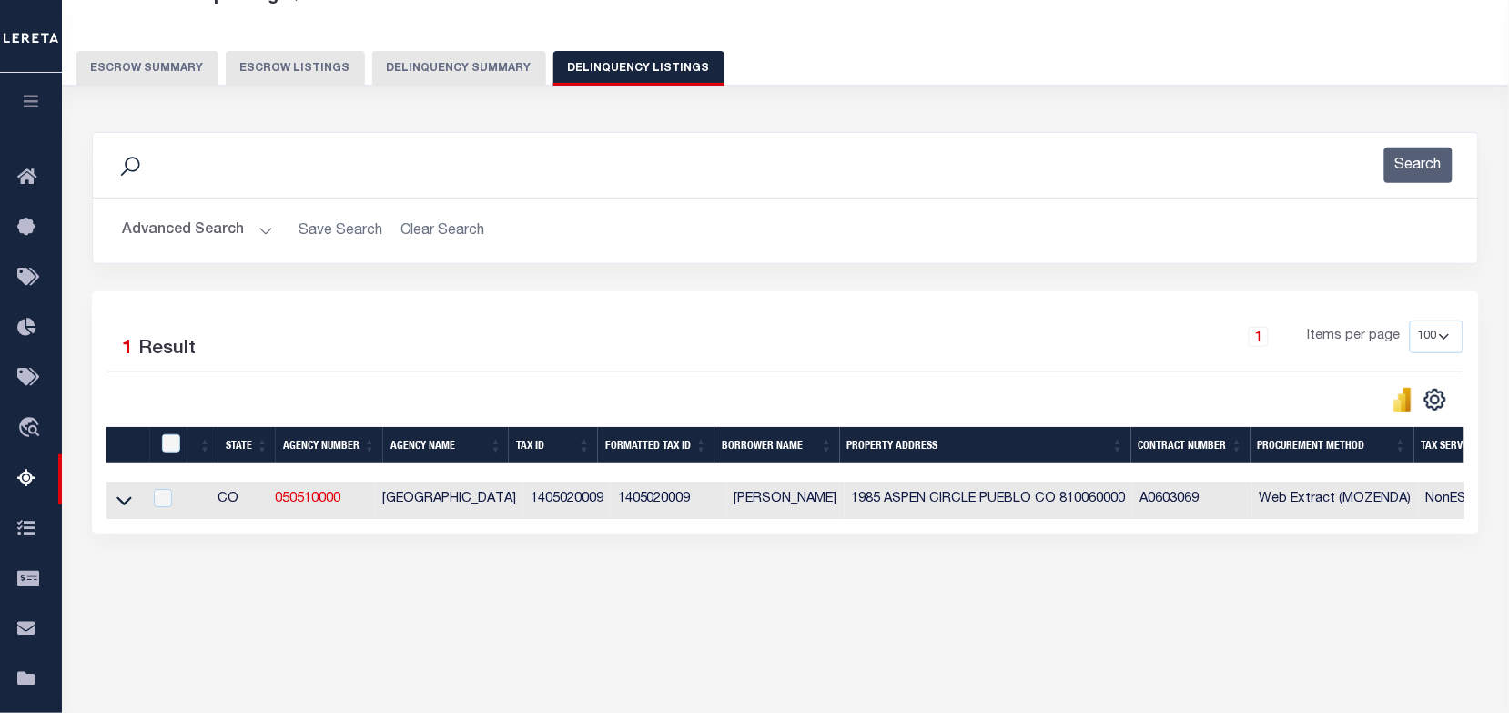
click at [270, 228] on h2 "Advanced Search Save Search Clear Search tblassign_wrapper_dynamictable_____Def…" at bounding box center [785, 230] width 1356 height 35
click at [269, 228] on button "Advanced Search" at bounding box center [197, 230] width 151 height 35
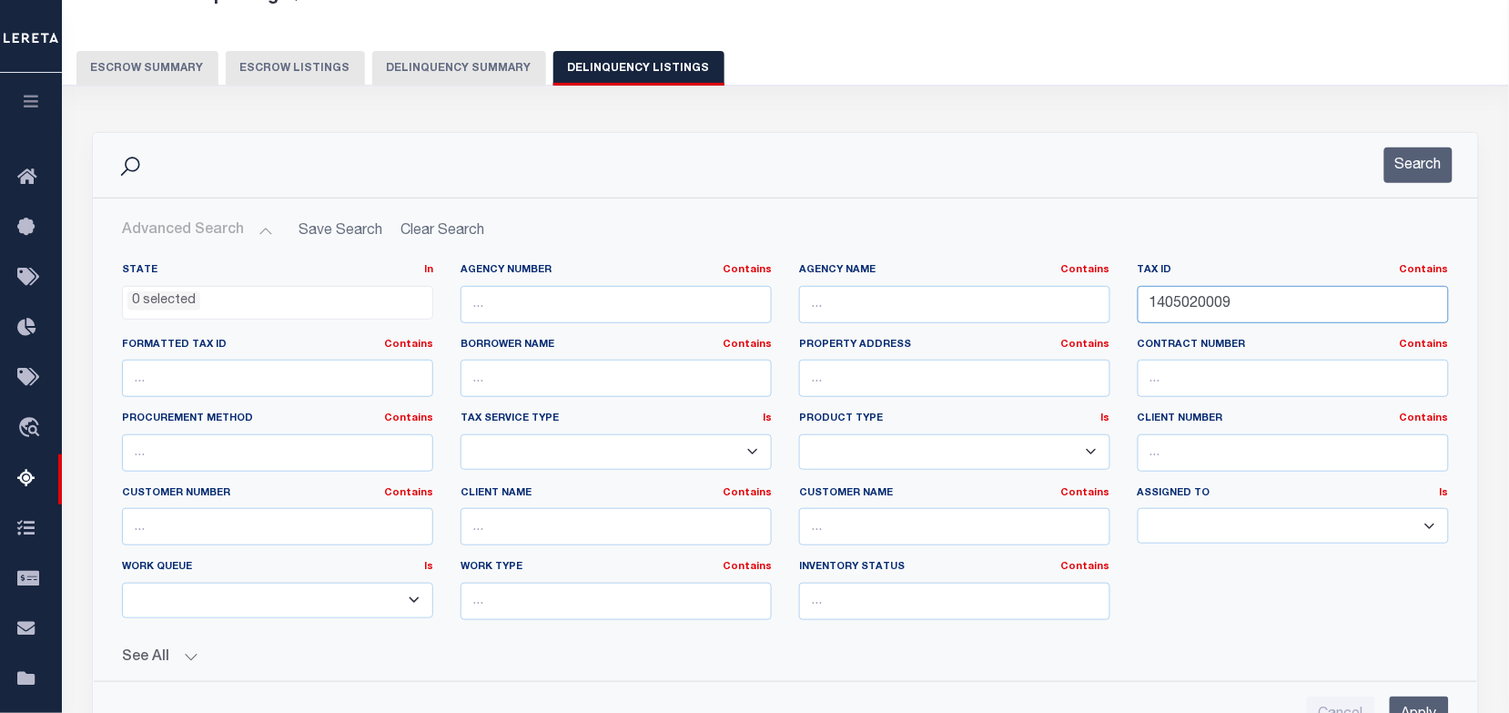
drag, startPoint x: 1291, startPoint y: 321, endPoint x: 1104, endPoint y: 291, distance: 189.0
click at [1104, 291] on div "State In In AK AL AR AZ CA CO CT DC DE FL GA GU HI IA ID IL IN KS [GEOGRAPHIC_D…" at bounding box center [785, 448] width 1354 height 371
paste input "413005"
type input "1405413005"
click at [1400, 169] on button "Search" at bounding box center [1418, 164] width 68 height 35
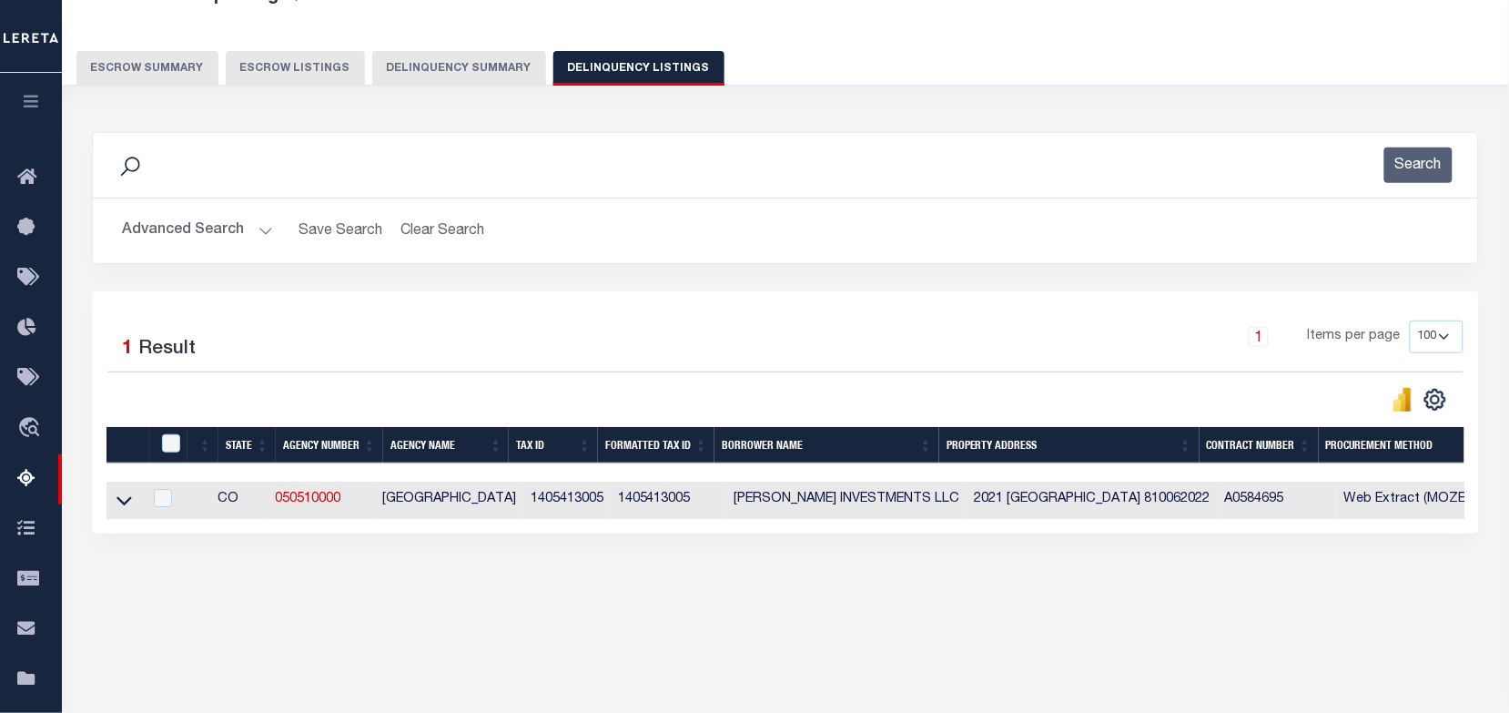
click at [261, 225] on button "Advanced Search" at bounding box center [197, 230] width 151 height 35
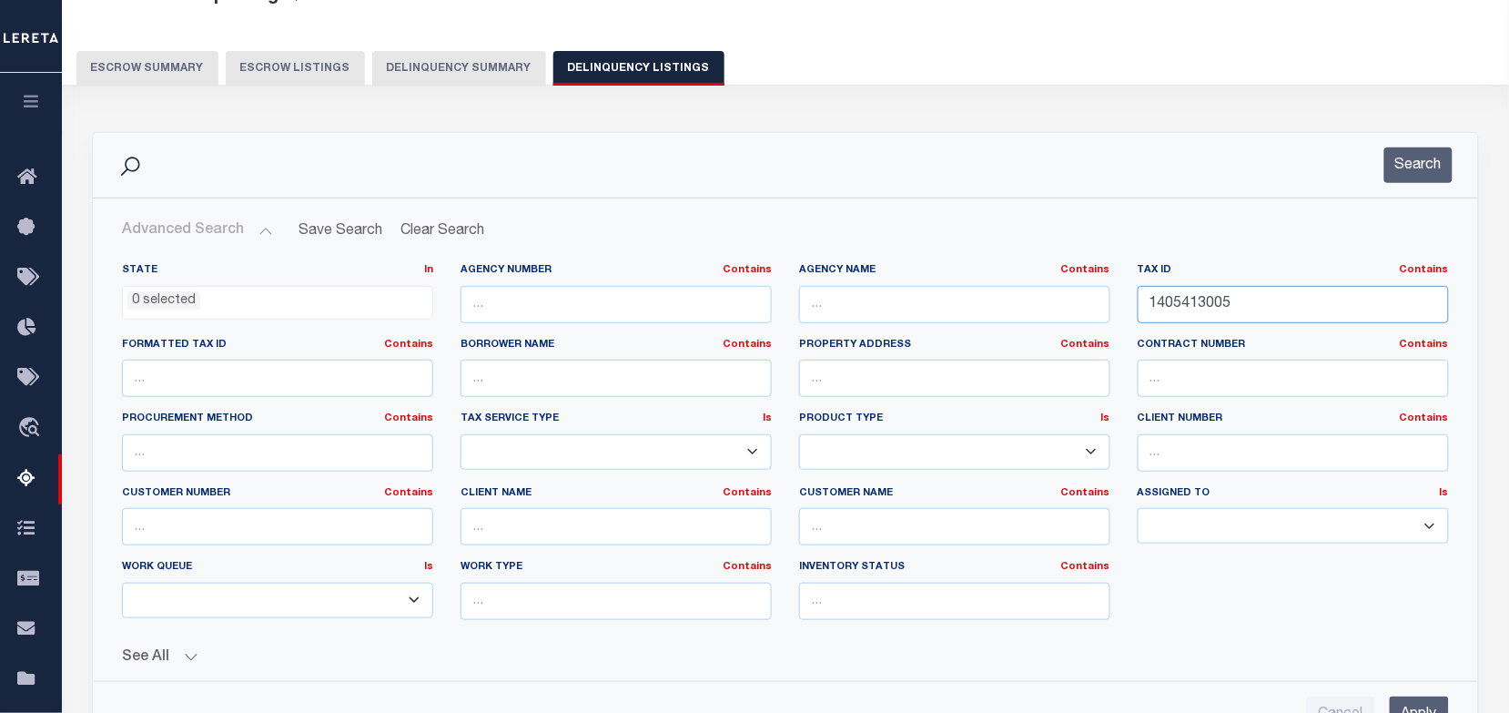
drag, startPoint x: 1277, startPoint y: 312, endPoint x: 1036, endPoint y: 299, distance: 241.6
click at [1036, 299] on div "State In In AK AL AR AZ CA CO CT DC DE FL GA GU HI IA ID IL IN KS [GEOGRAPHIC_D…" at bounding box center [785, 448] width 1354 height 371
click at [1421, 166] on button "Search" at bounding box center [1418, 164] width 68 height 35
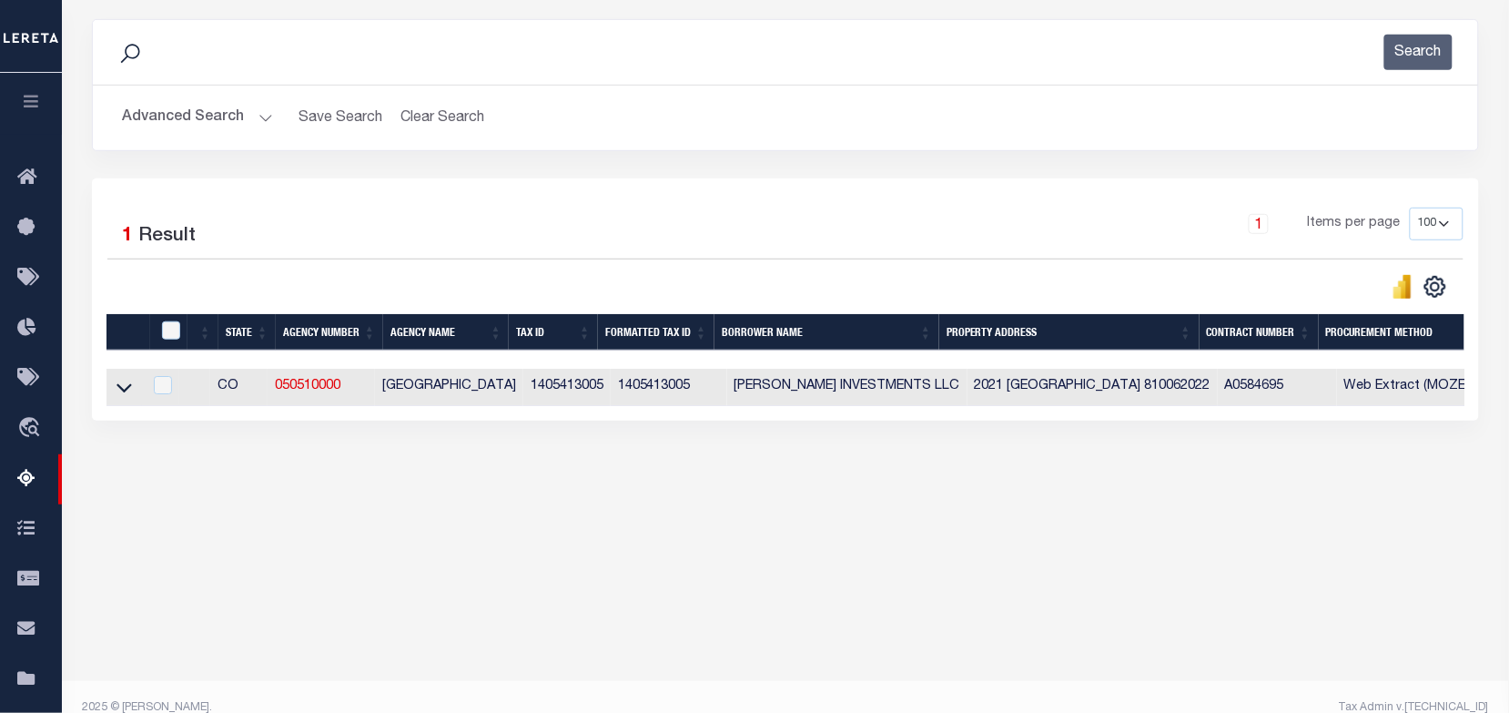
scroll to position [251, 0]
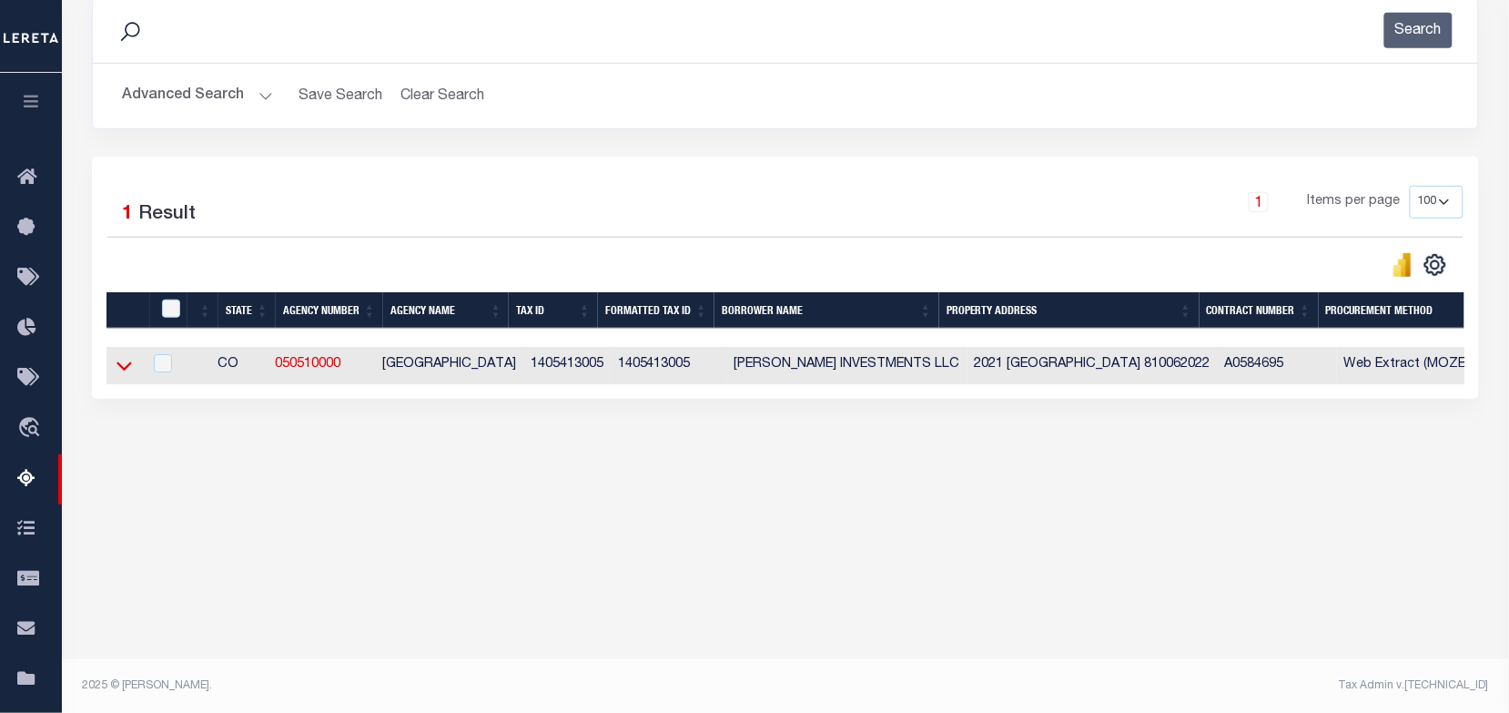
click at [128, 370] on icon at bounding box center [124, 366] width 15 height 9
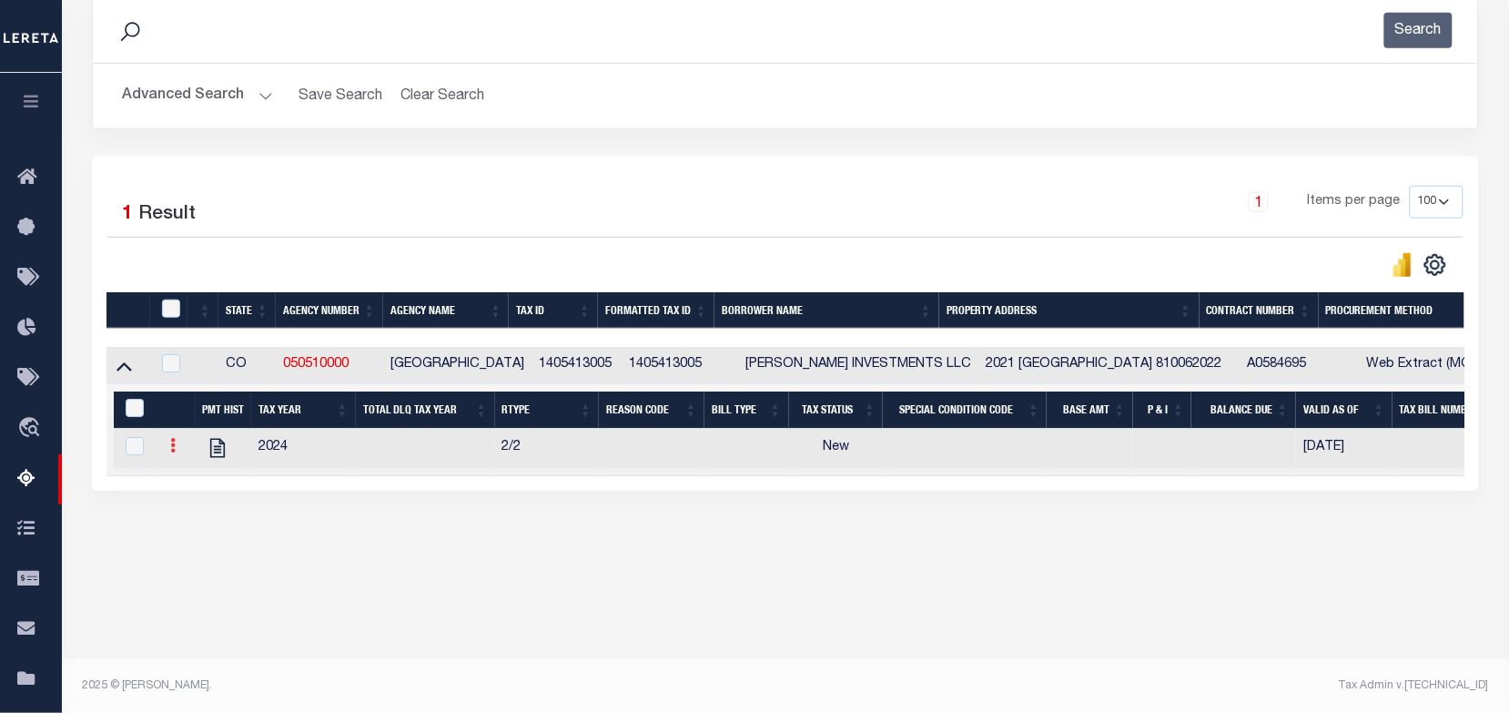
click at [175, 455] on link at bounding box center [173, 448] width 20 height 15
click at [219, 482] on link "" at bounding box center [195, 475] width 62 height 30
checkbox input "true"
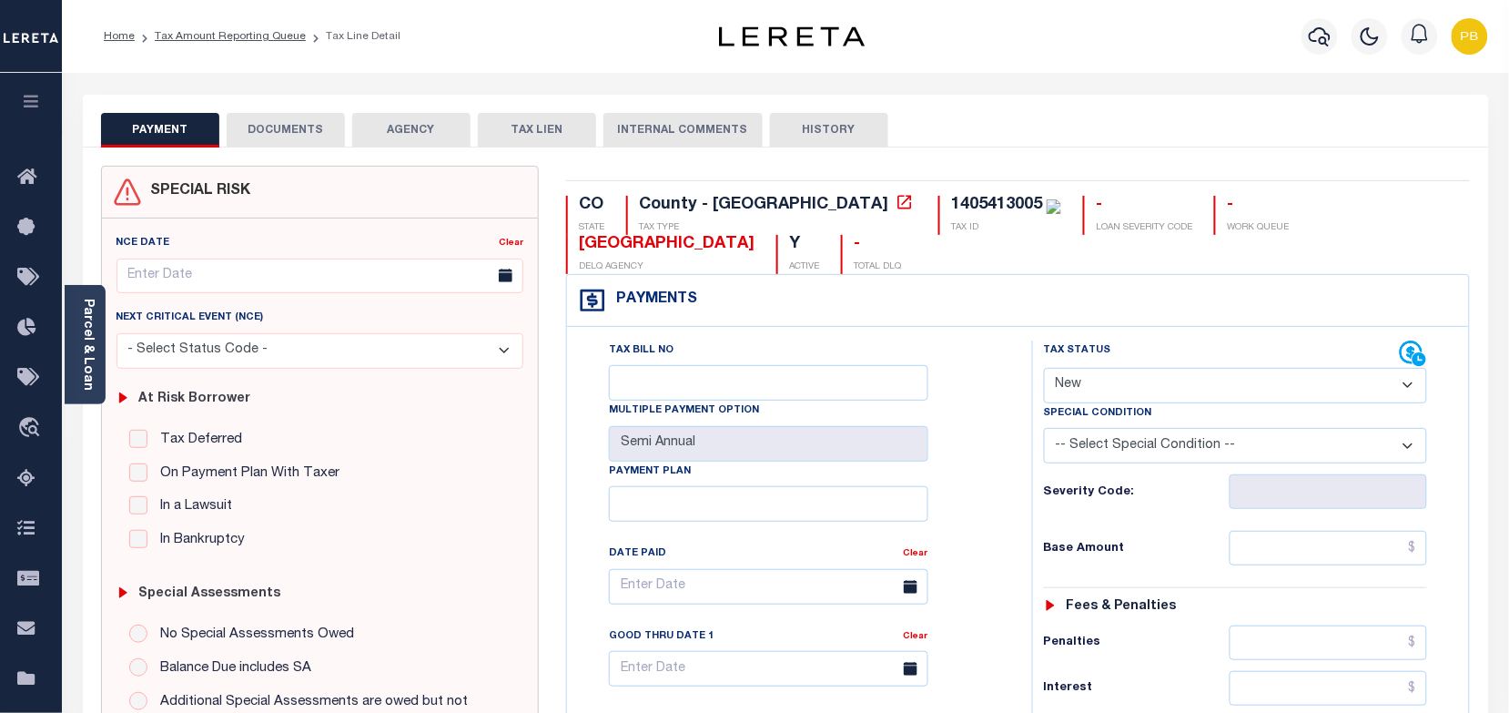
click at [1124, 384] on select "- Select Status Code - Open Due/Unpaid Paid Incomplete No Tax Due Internal Refu…" at bounding box center [1236, 385] width 384 height 35
select select "DUE"
click at [1044, 370] on select "- Select Status Code - Open Due/Unpaid Paid Incomplete No Tax Due Internal Refu…" at bounding box center [1236, 385] width 384 height 35
type input "[DATE]"
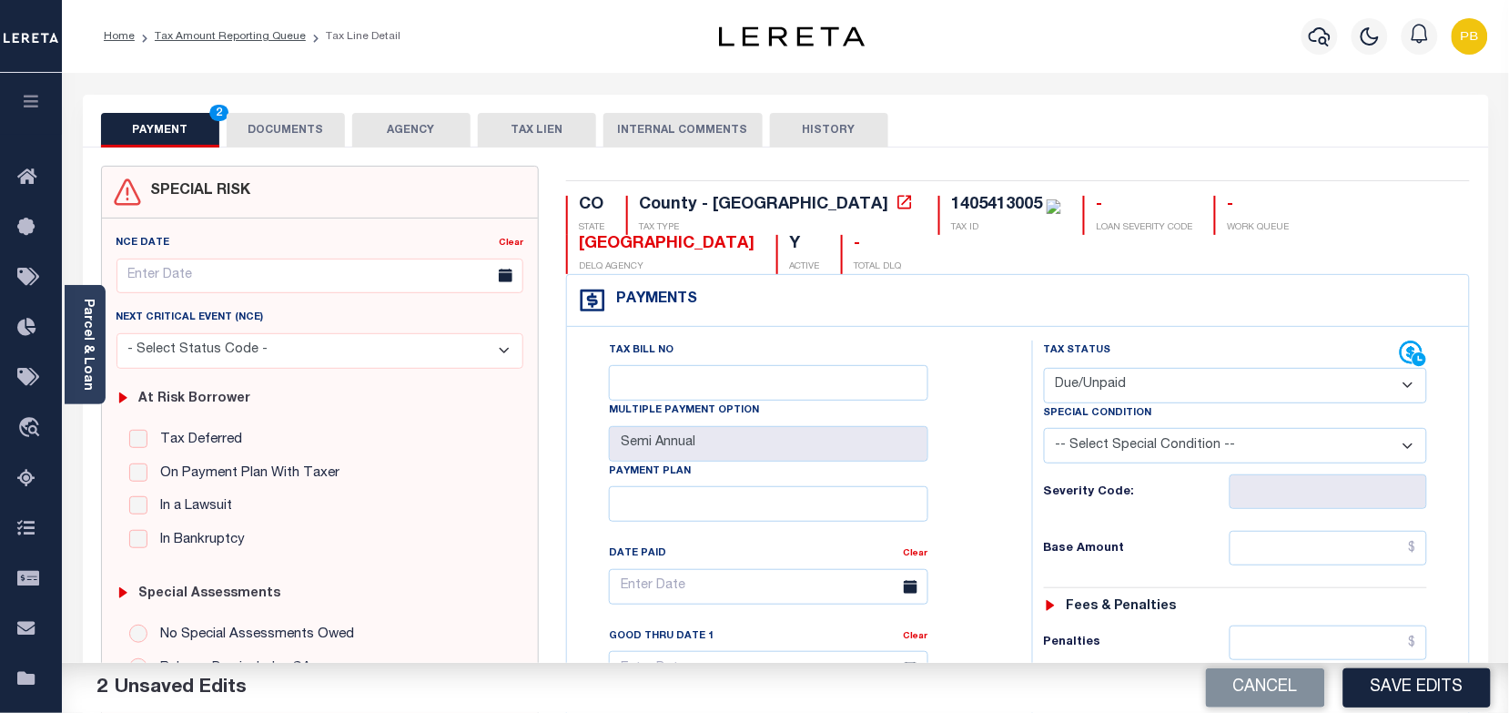
click at [1131, 388] on select "- Select Status Code - Open Due/Unpaid Paid Incomplete No Tax Due Internal Refu…" at bounding box center [1236, 385] width 384 height 35
select select "PYD"
click at [1044, 370] on select "- Select Status Code - Open Due/Unpaid Paid Incomplete No Tax Due Internal Refu…" at bounding box center [1236, 385] width 384 height 35
click at [1318, 557] on input "text" at bounding box center [1329, 548] width 198 height 35
paste input "3,910.72"
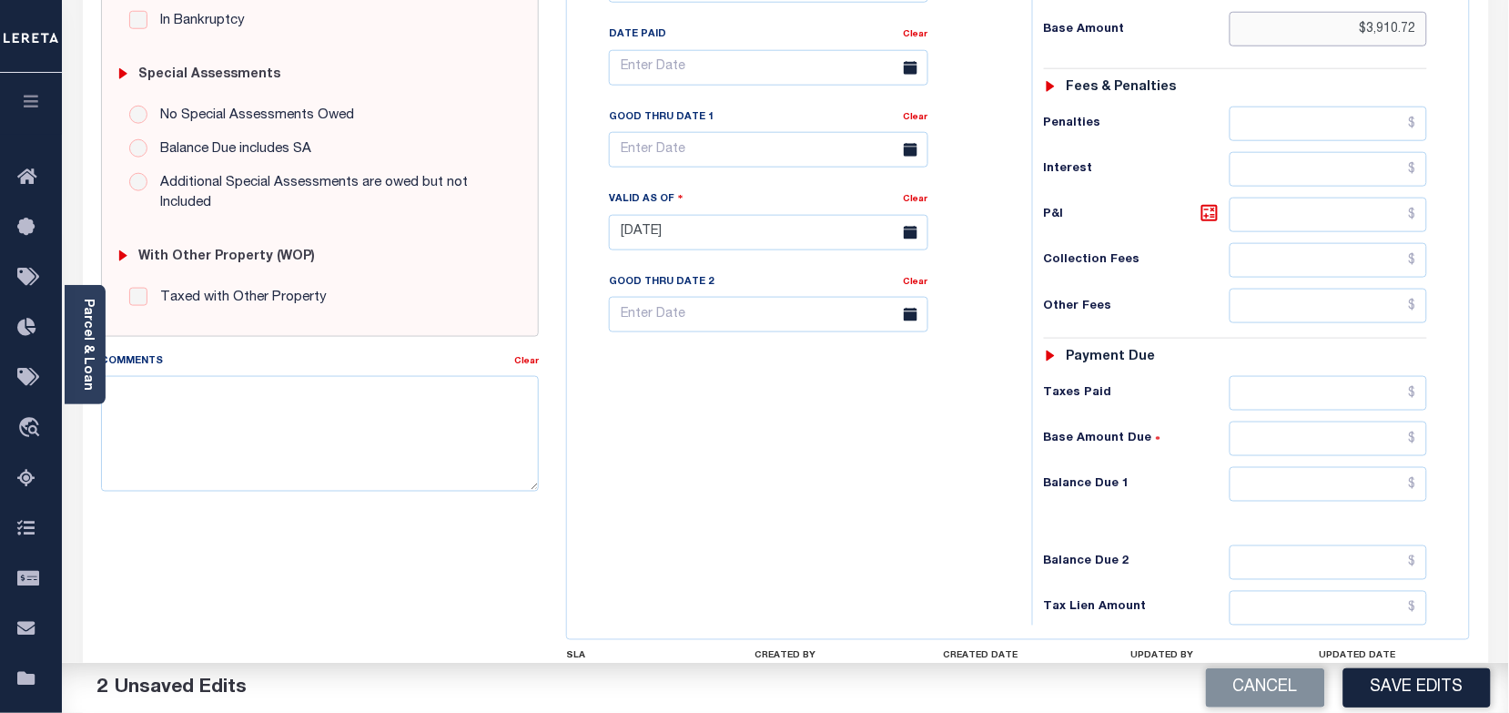
scroll to position [569, 0]
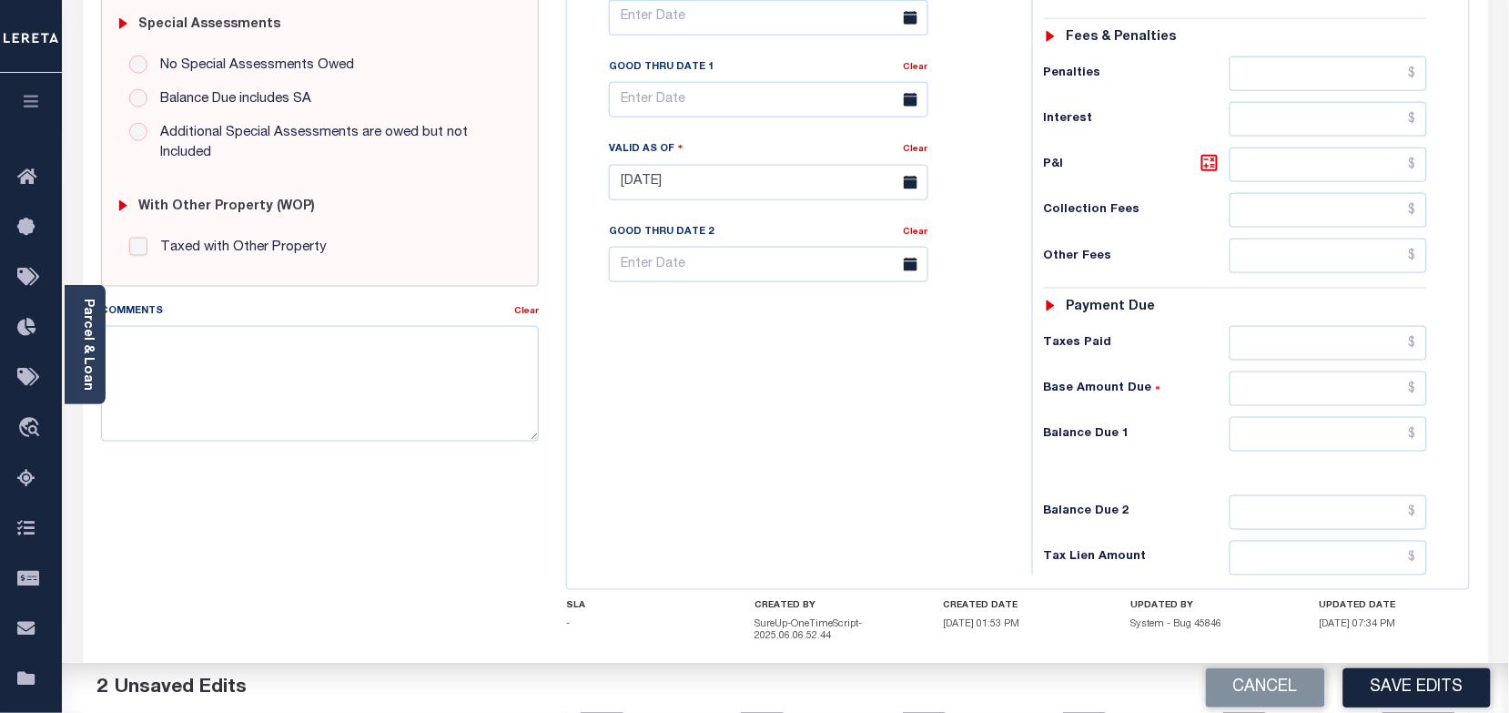
type input "$3,910.72"
click at [1308, 360] on input "text" at bounding box center [1329, 343] width 198 height 35
paste input "3,910.72"
type input "$3,910.72"
click at [1361, 441] on input "text" at bounding box center [1329, 434] width 198 height 35
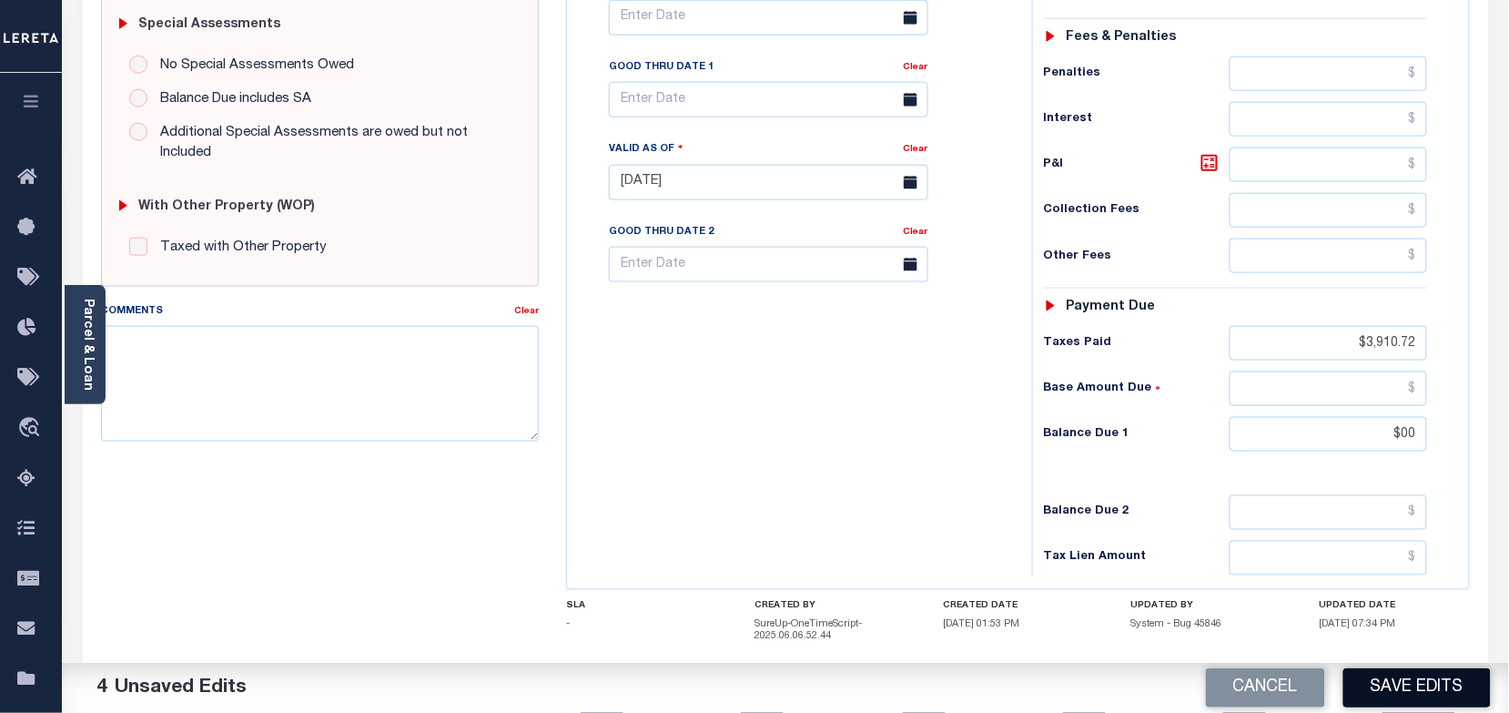
type input "$00.00"
click at [1395, 690] on button "Save Edits" at bounding box center [1416, 687] width 147 height 39
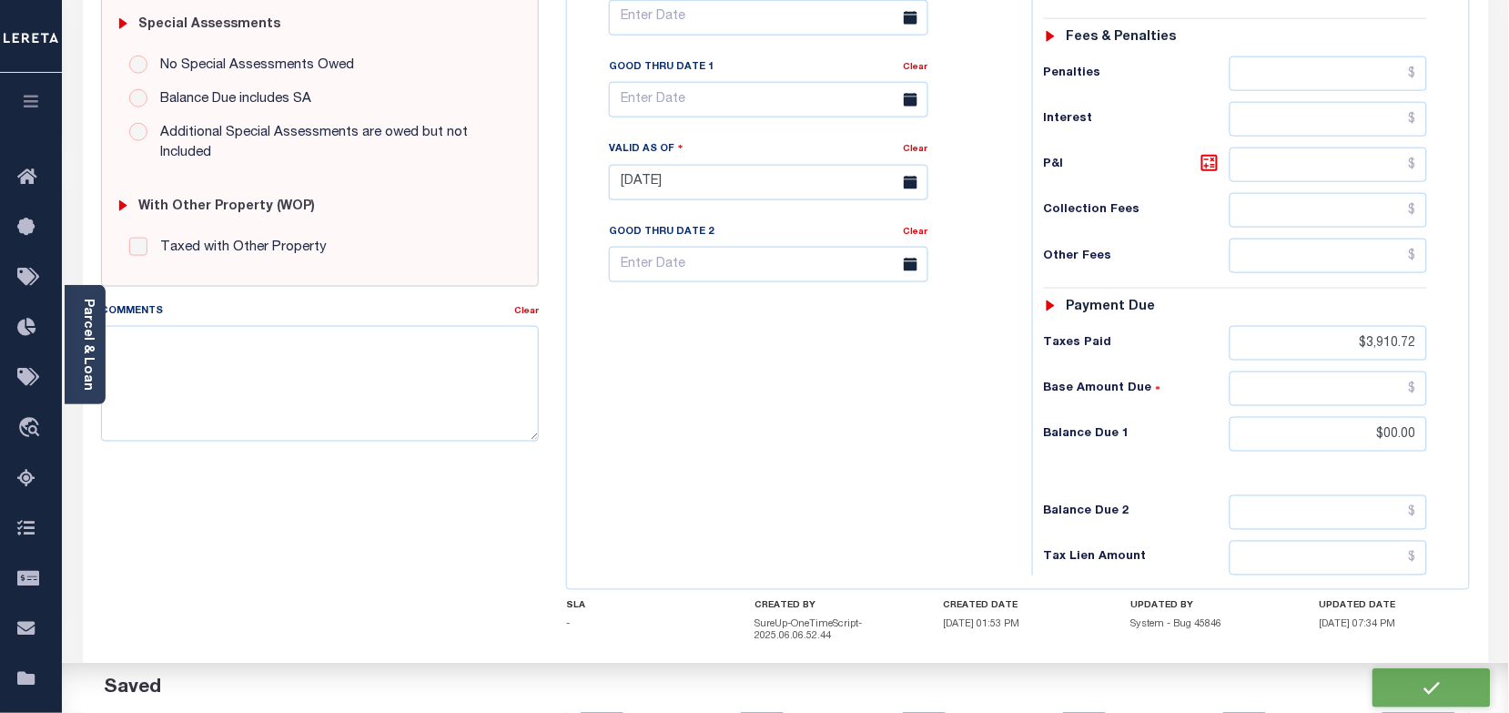
checkbox input "false"
type input "$3,910.72"
type input "$0"
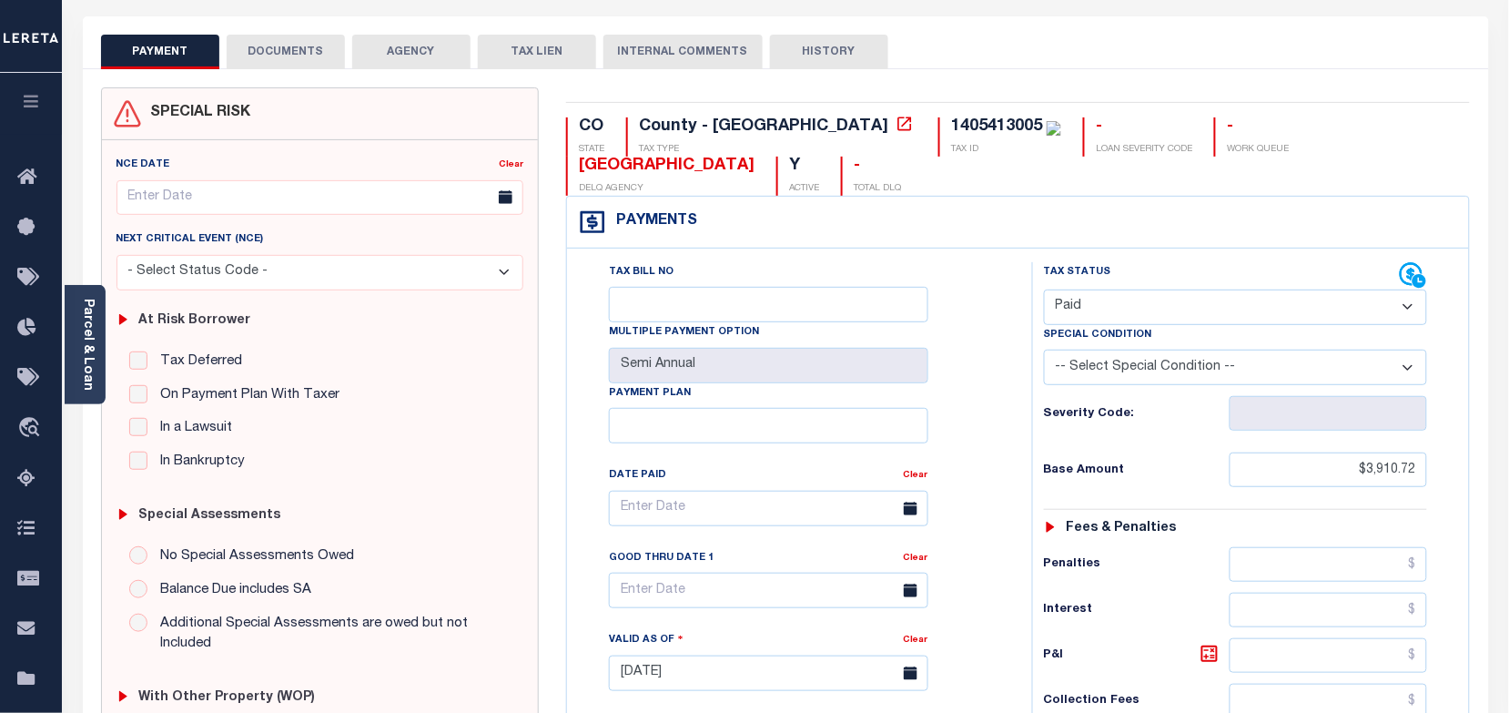
scroll to position [0, 0]
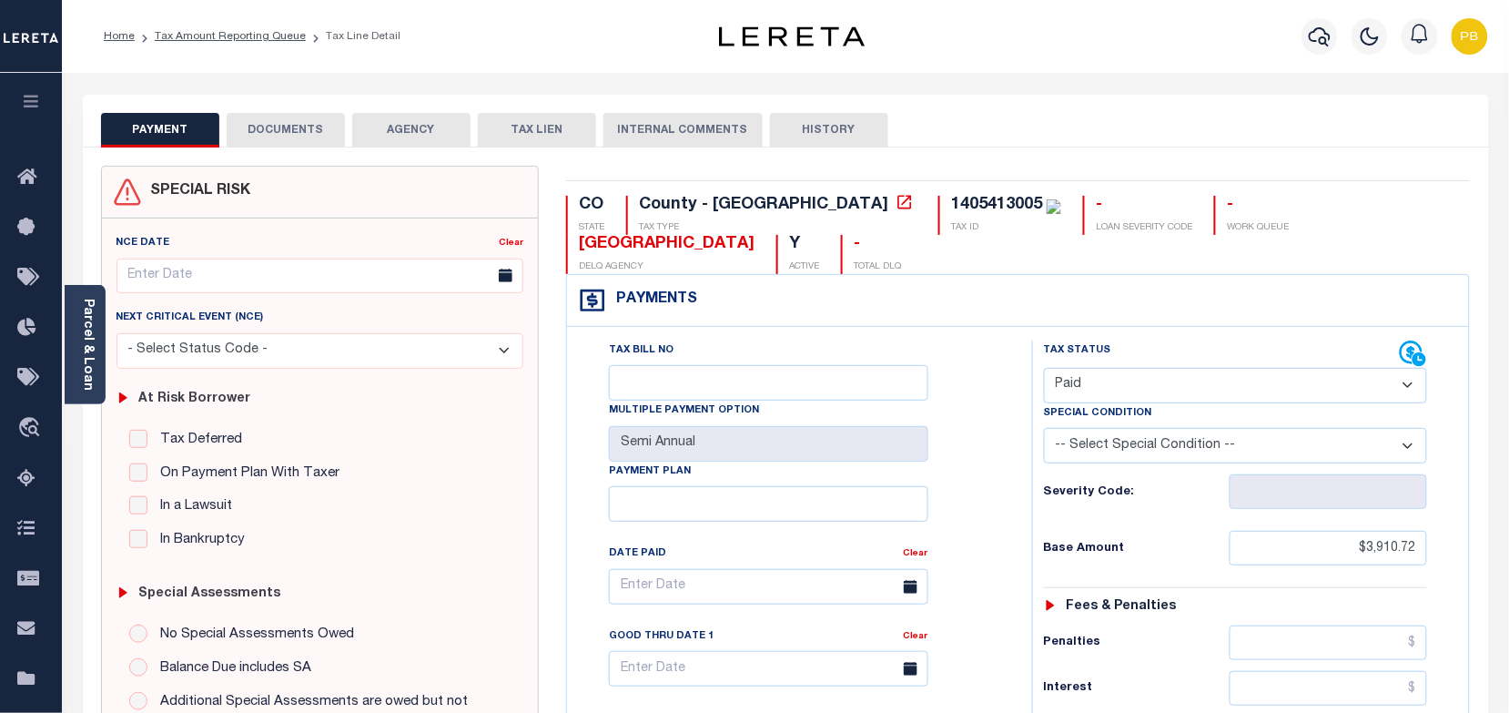
click at [301, 135] on button "DOCUMENTS" at bounding box center [286, 130] width 118 height 35
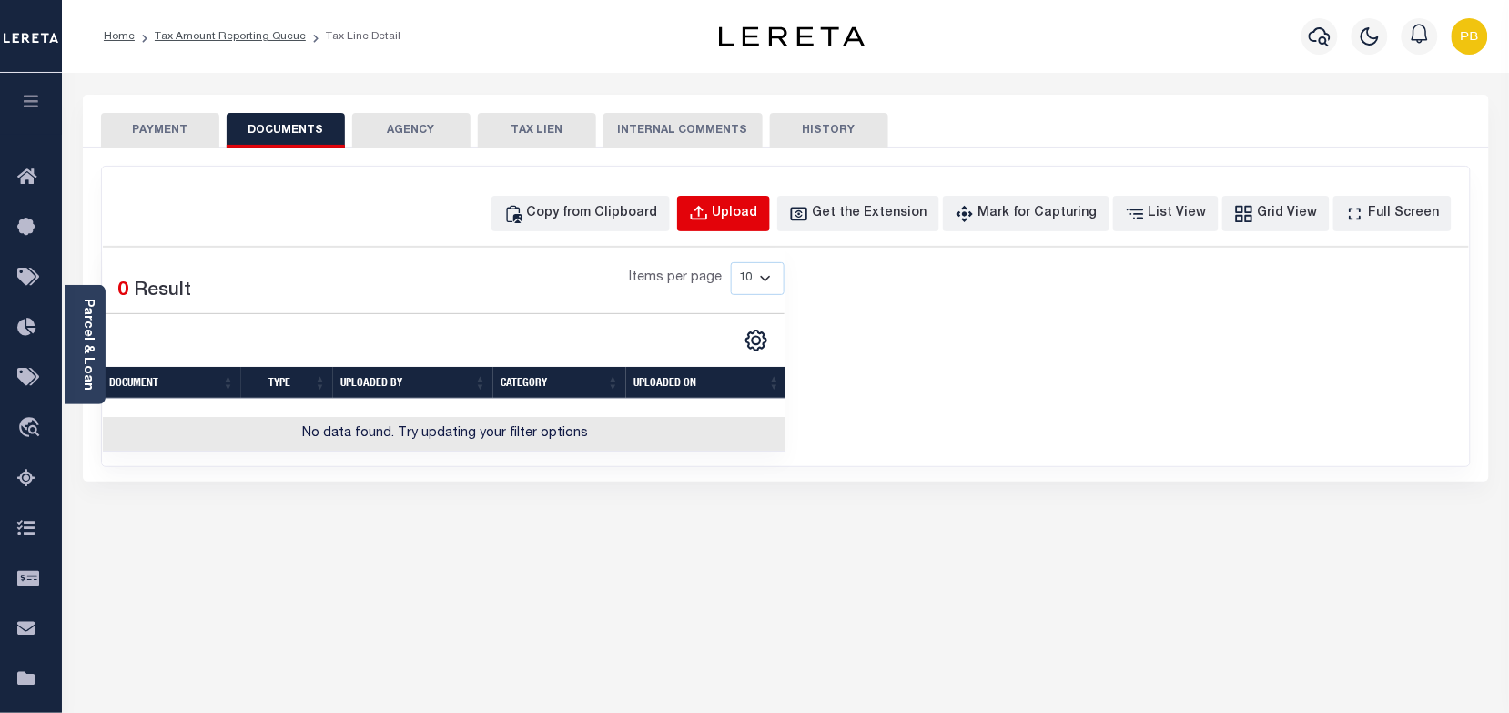
click at [746, 219] on div "Upload" at bounding box center [736, 214] width 46 height 20
select select "POP"
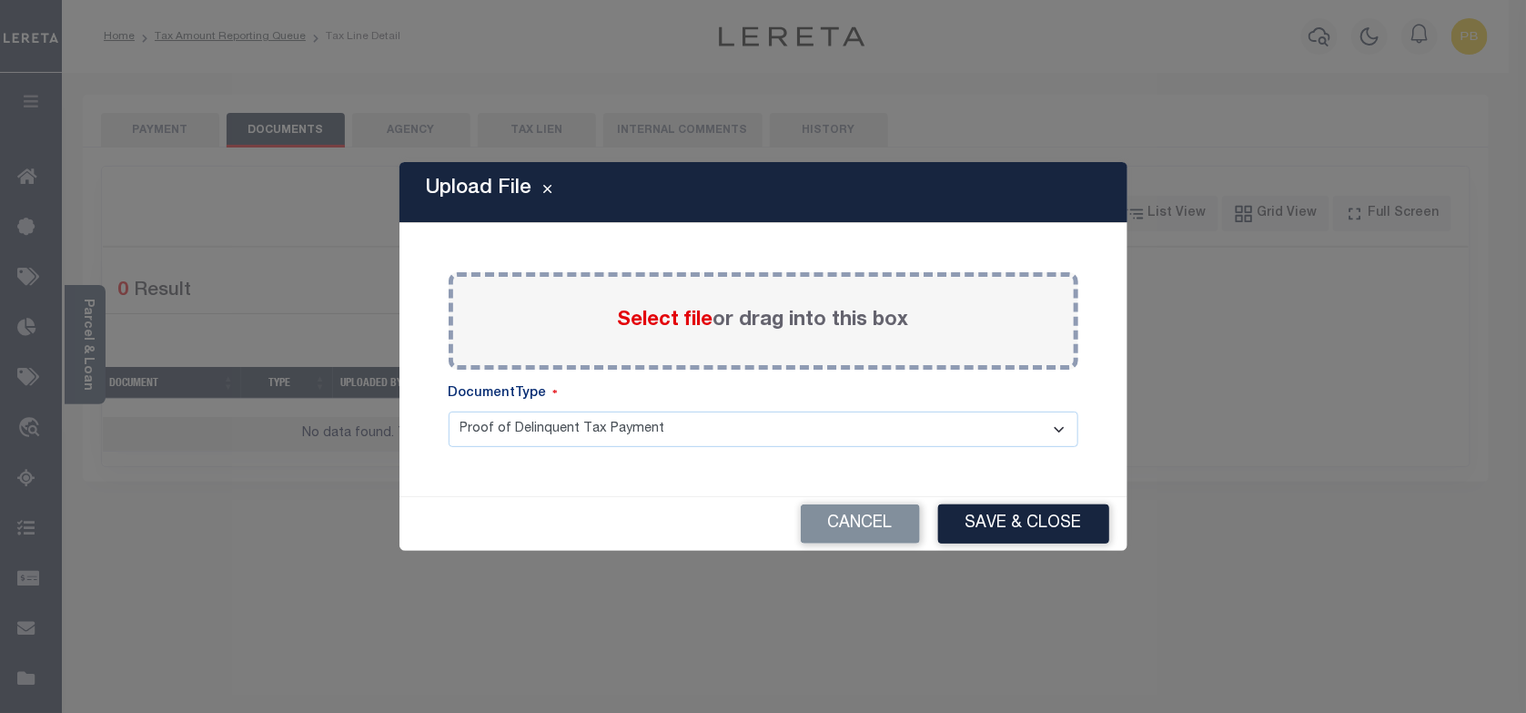
click at [674, 315] on span "Select file" at bounding box center [666, 320] width 96 height 20
click at [0, 0] on input "Select file or drag into this box" at bounding box center [0, 0] width 0 height 0
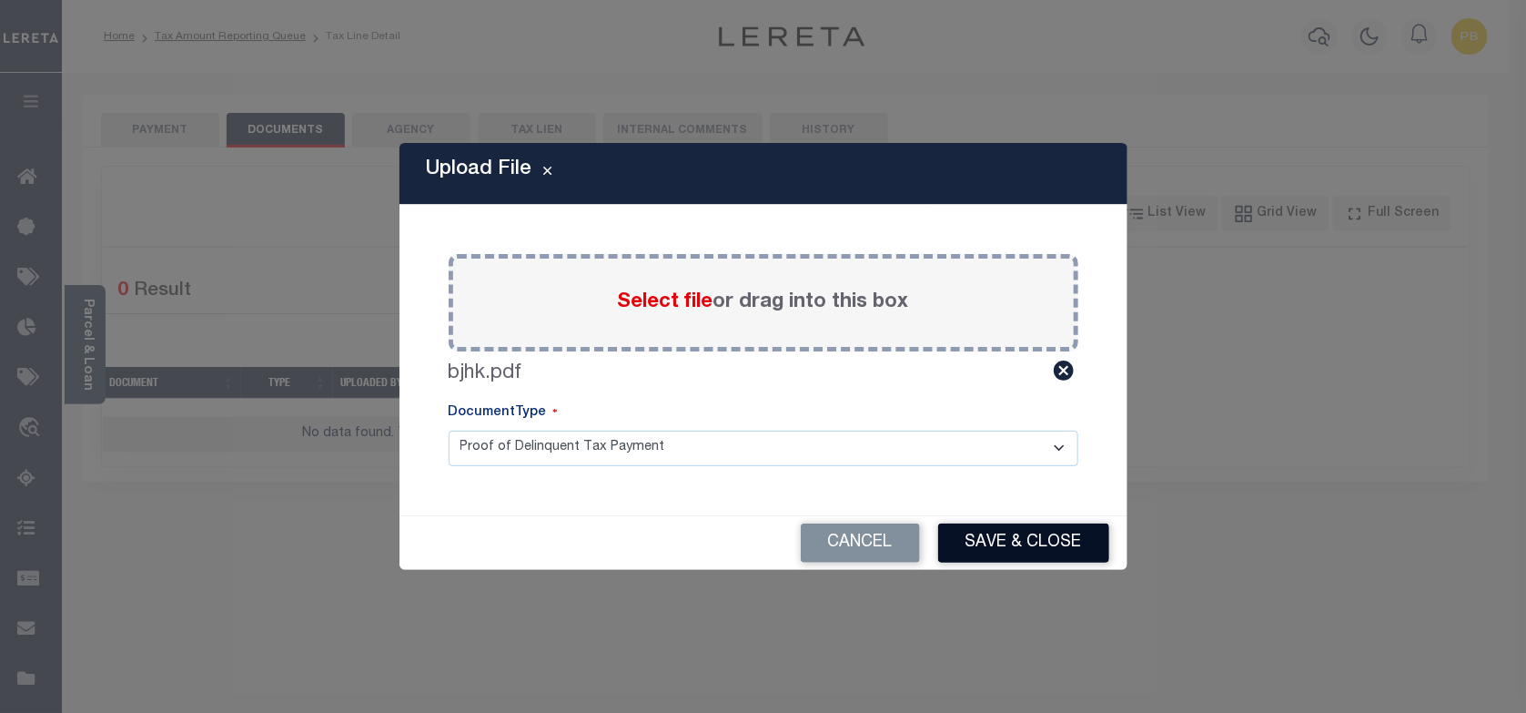
click at [1022, 543] on button "Save & Close" at bounding box center [1023, 542] width 171 height 39
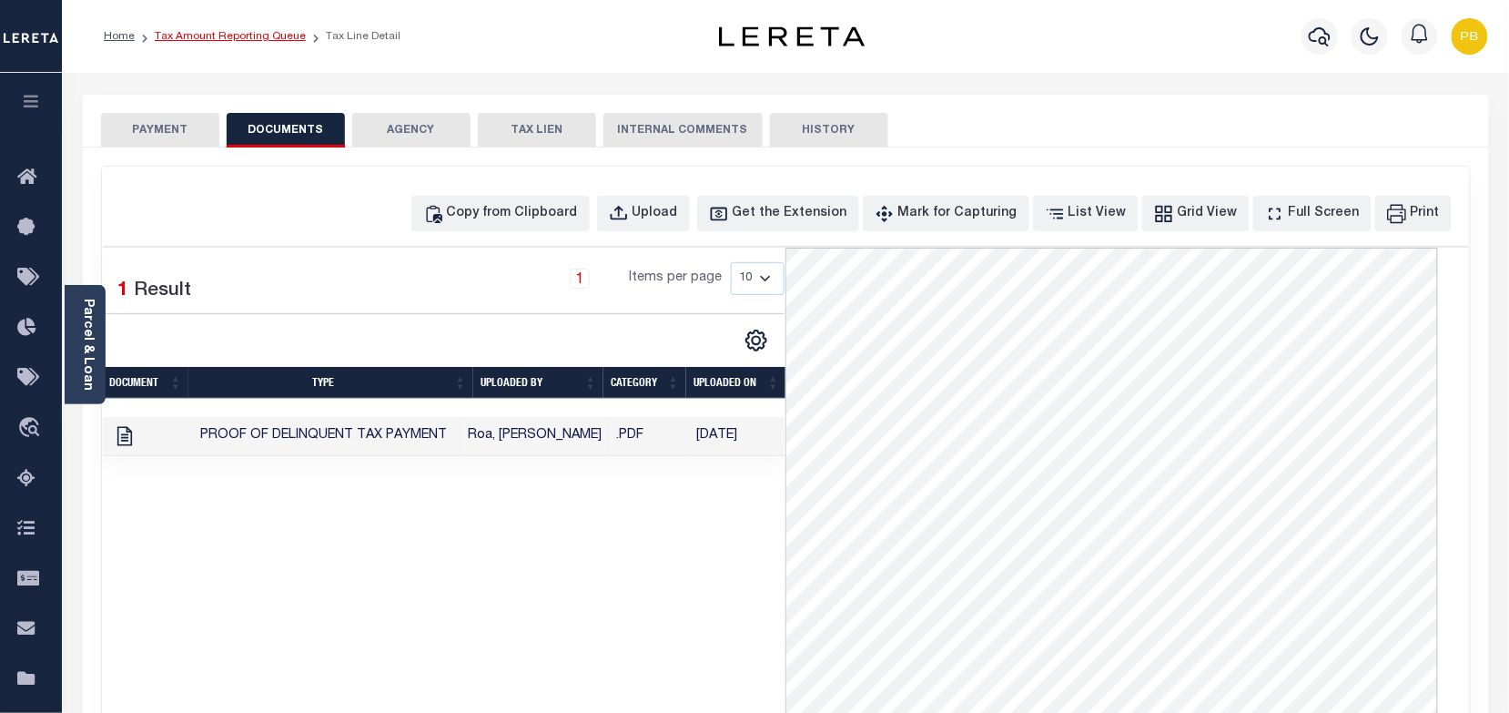
click at [218, 34] on link "Tax Amount Reporting Queue" at bounding box center [230, 36] width 151 height 11
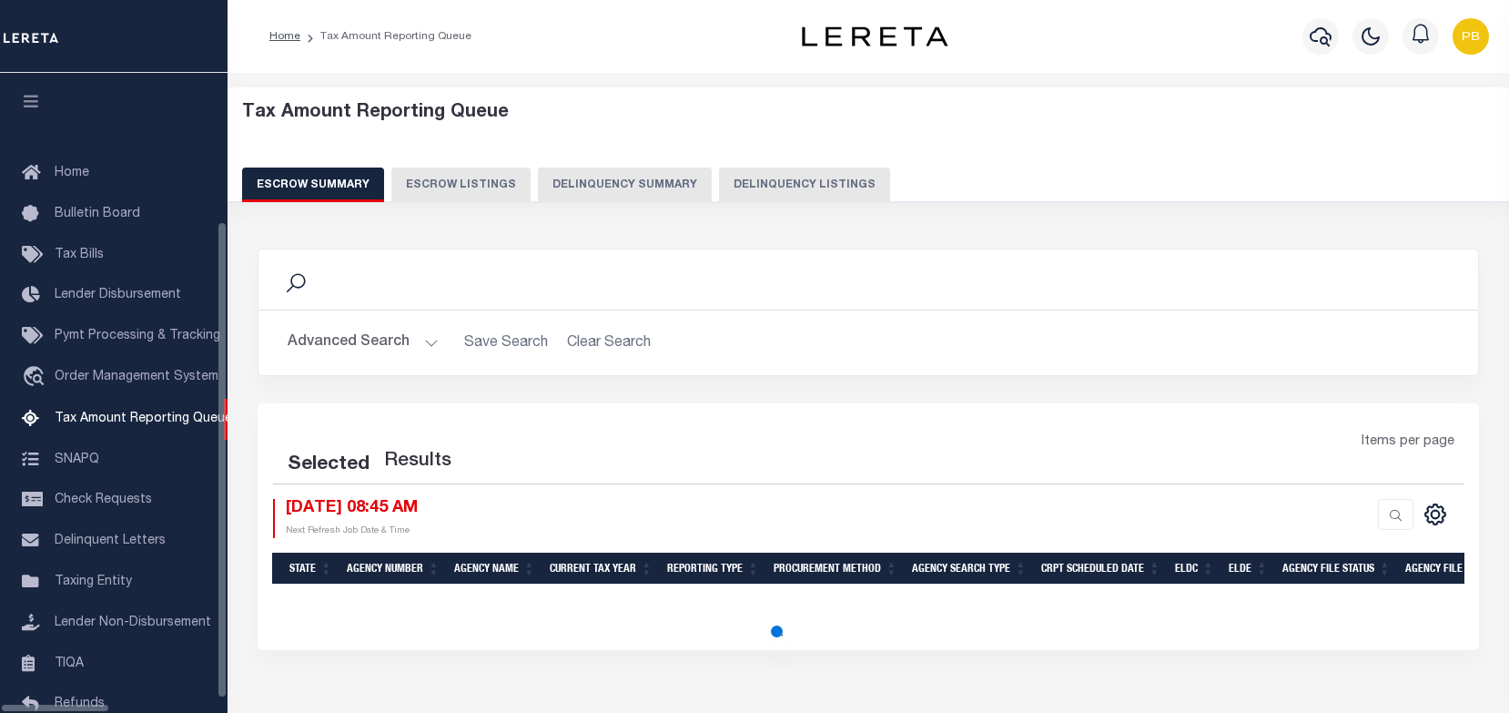
click at [729, 188] on button "Delinquency Listings" at bounding box center [804, 184] width 171 height 35
select select "100"
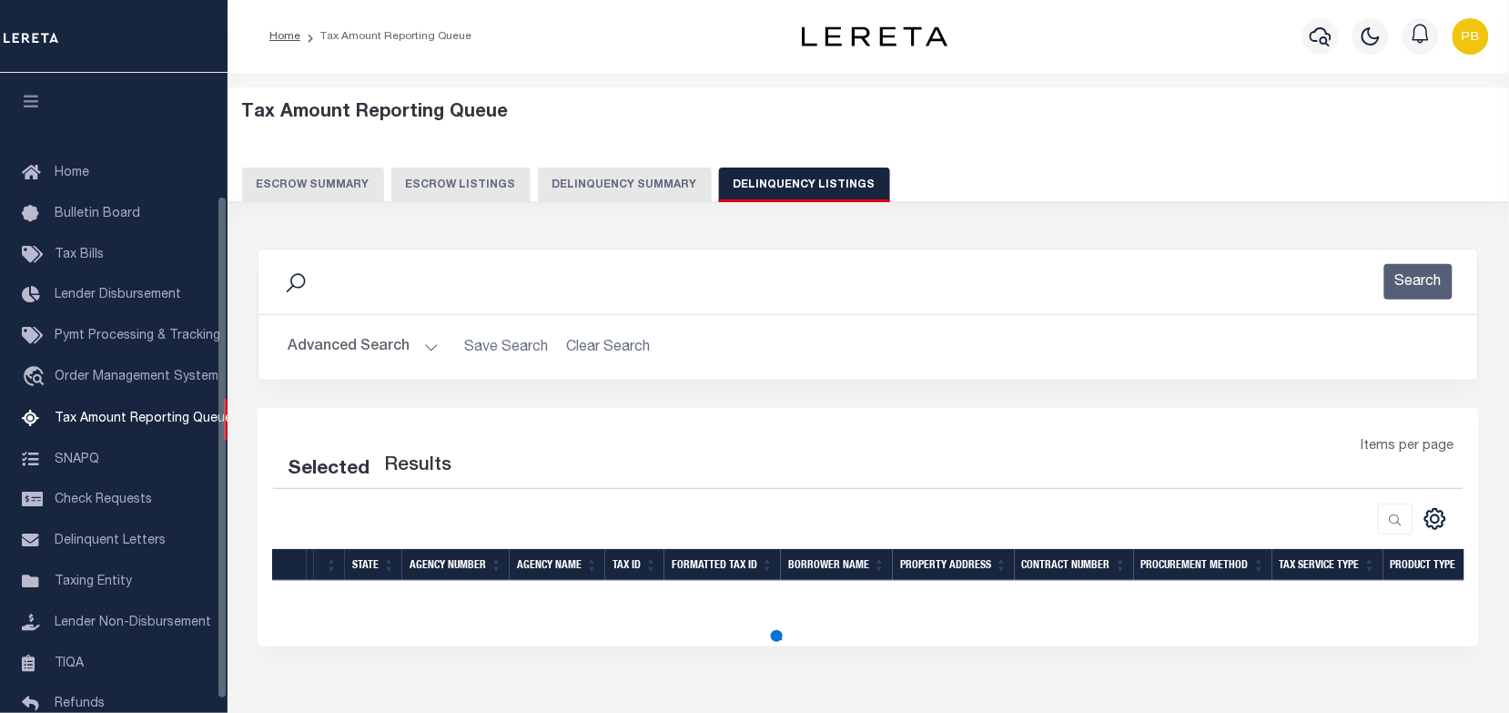
select select "100"
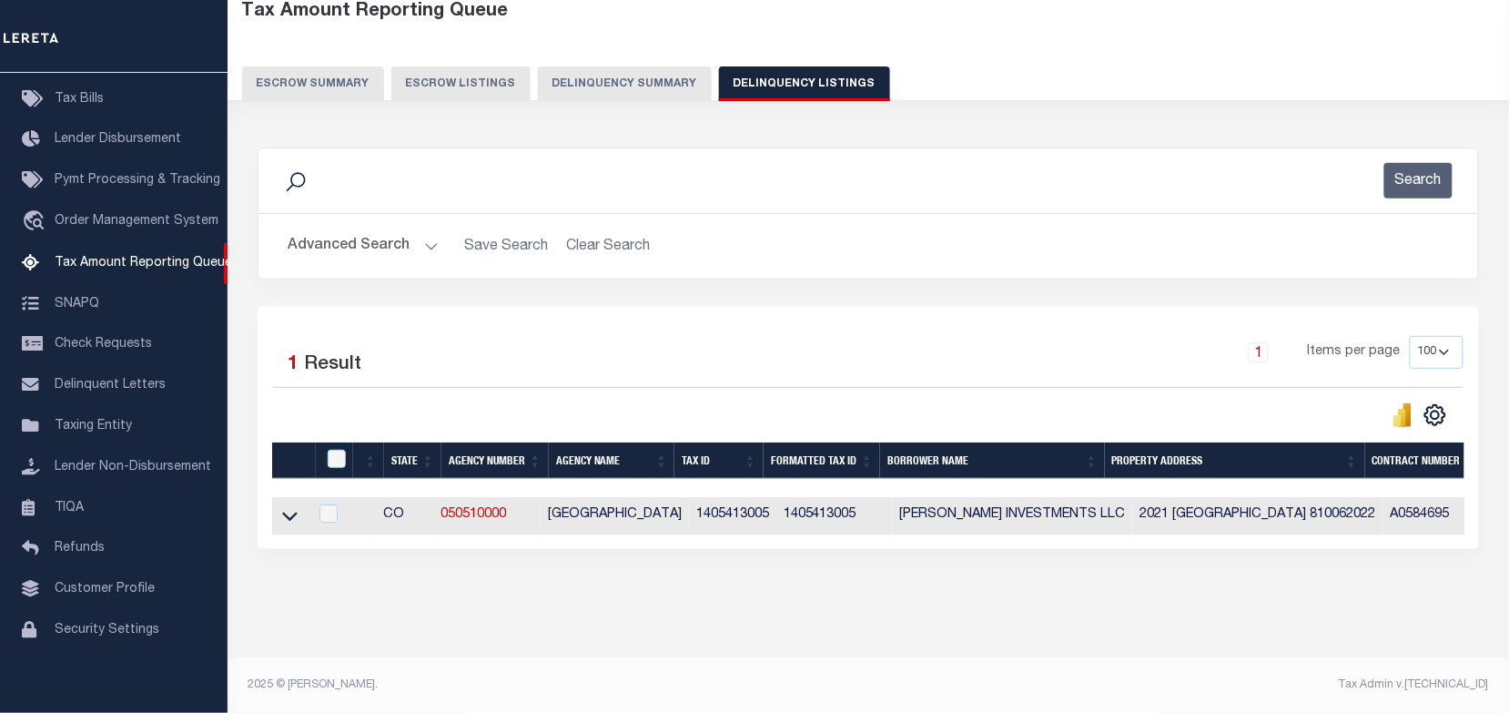
scroll to position [117, 0]
click at [334, 452] on input "checkbox" at bounding box center [337, 459] width 18 height 18
checkbox input "true"
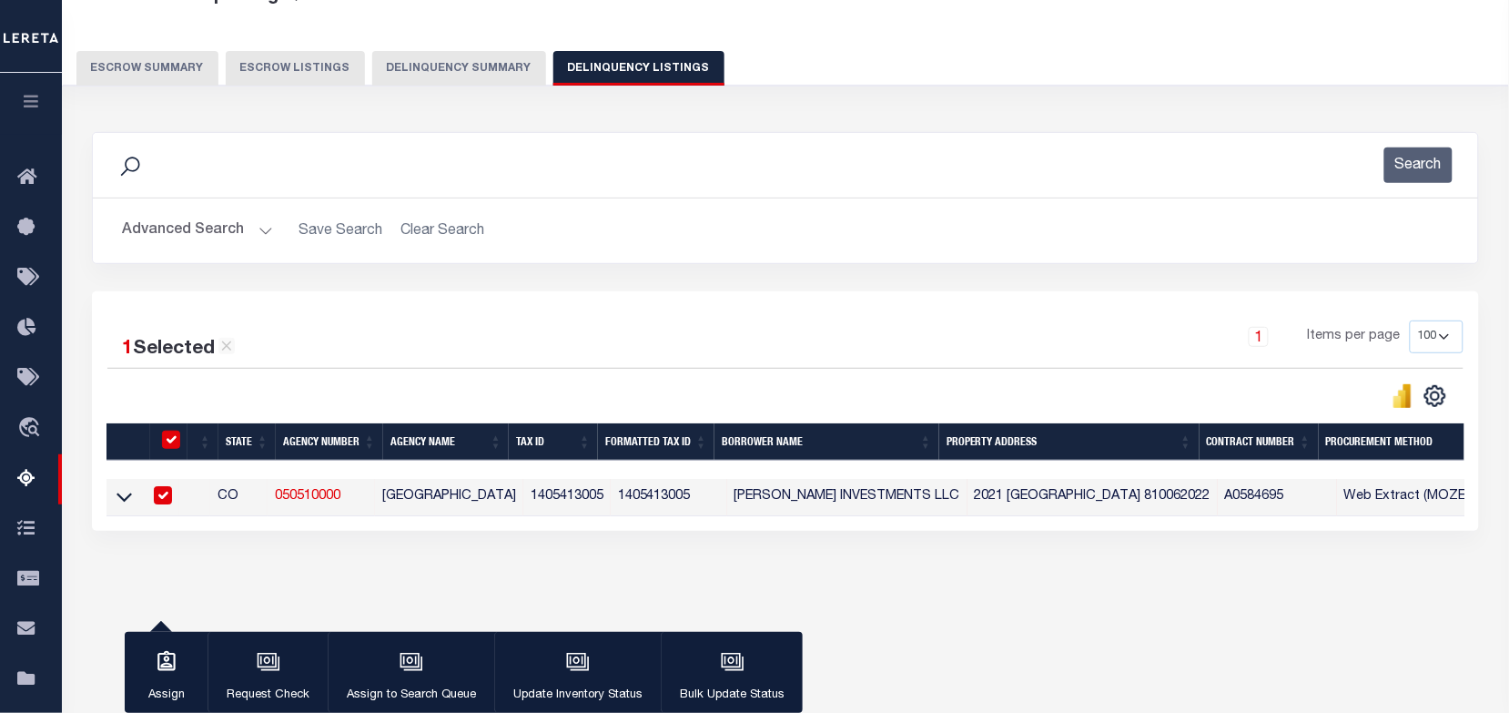
scroll to position [114, 0]
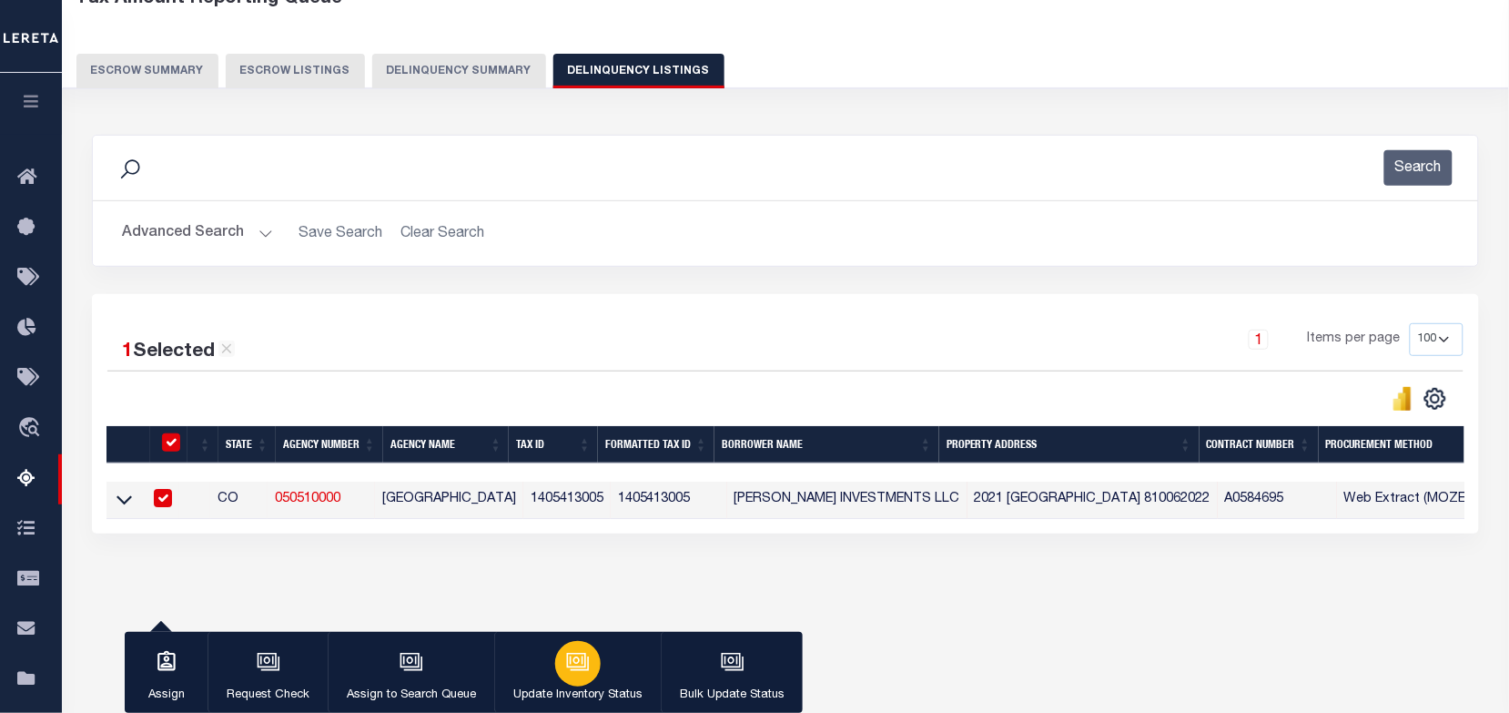
click at [579, 674] on icon "button" at bounding box center [578, 662] width 24 height 24
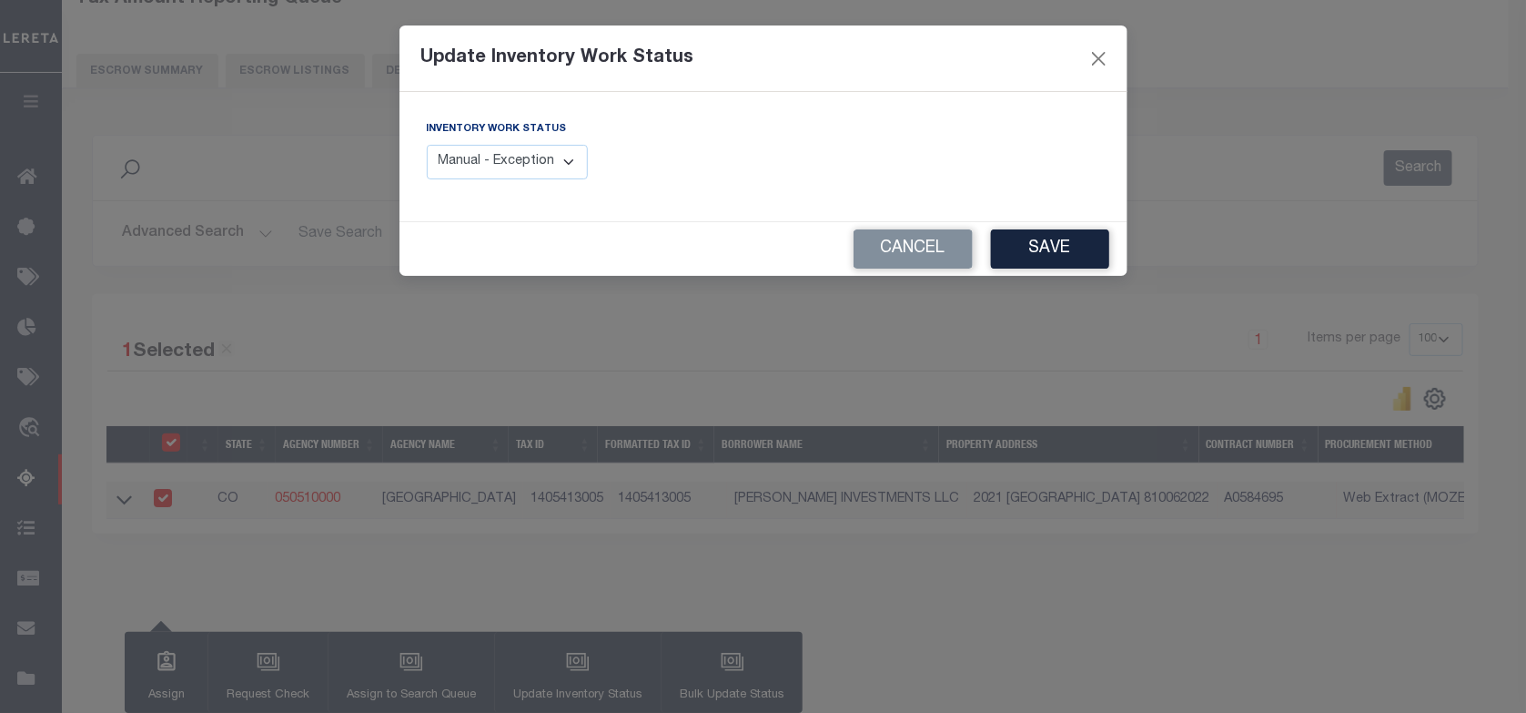
click at [540, 170] on select "Manual - Exception Pended - Awaiting Search Late Add Exception Completed" at bounding box center [508, 162] width 162 height 35
select select "4"
click at [427, 145] on select "Manual - Exception Pended - Awaiting Search Late Add Exception Completed" at bounding box center [508, 162] width 162 height 35
click at [1080, 248] on button "Save" at bounding box center [1050, 248] width 118 height 39
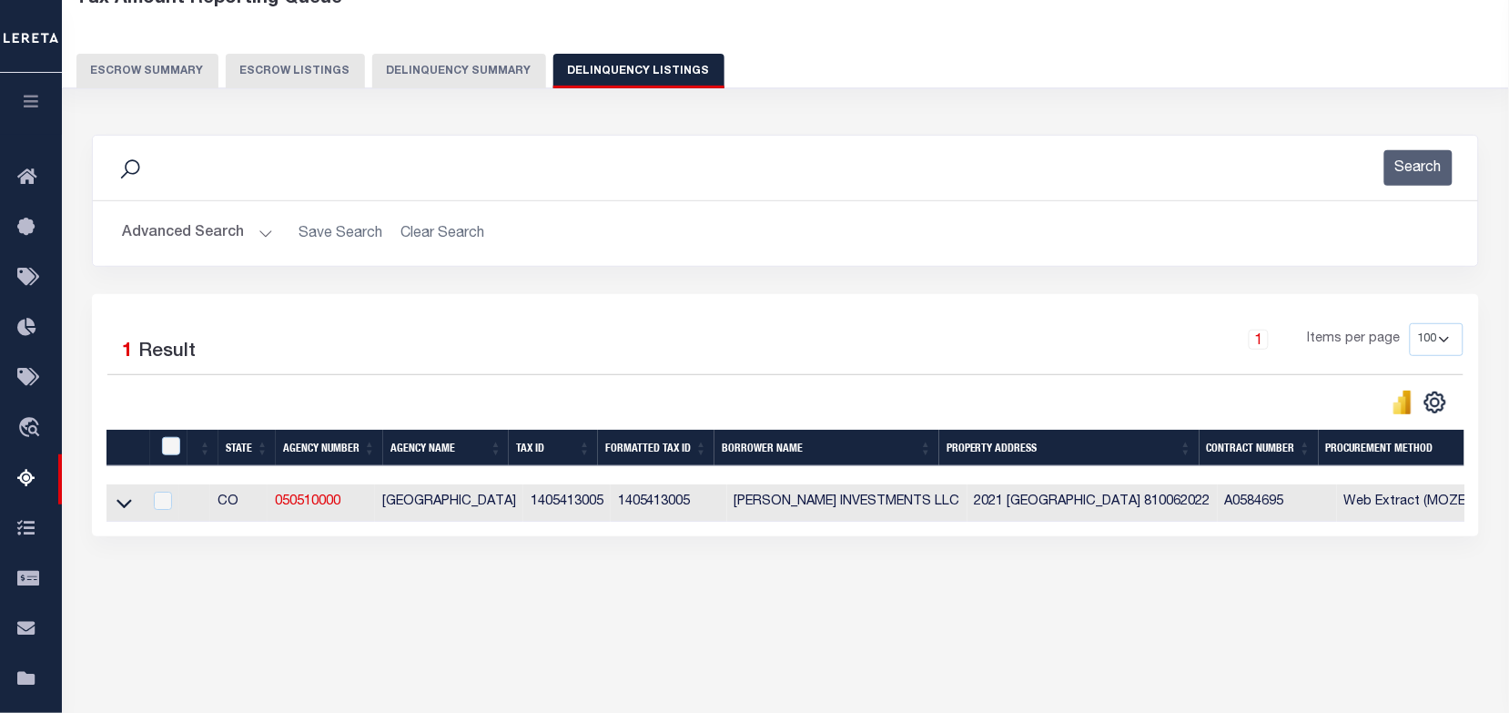
click at [270, 230] on h2 "Advanced Search Save Search Clear Search tblassign_wrapper_dynamictable_____Def…" at bounding box center [785, 233] width 1356 height 35
click at [252, 229] on button "Advanced Search" at bounding box center [197, 233] width 151 height 35
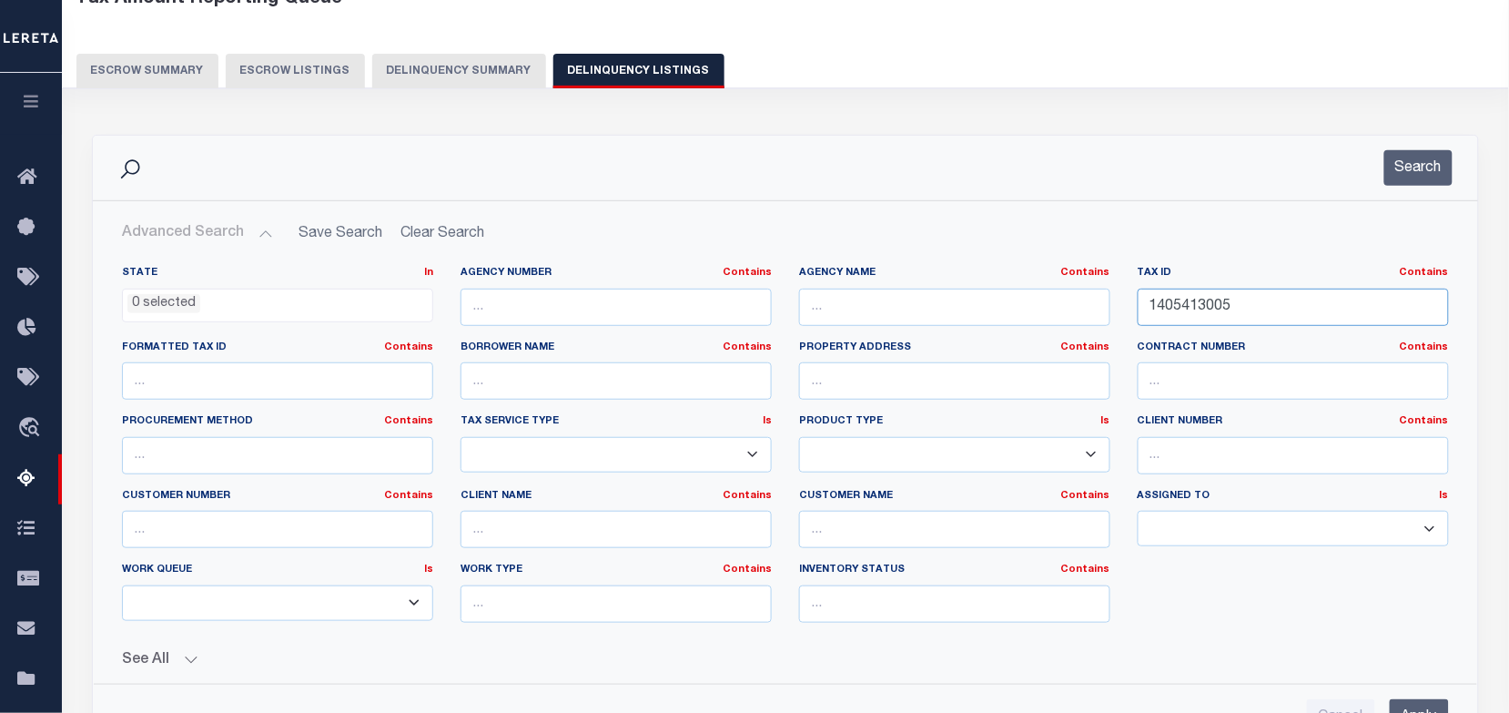
drag, startPoint x: 1225, startPoint y: 305, endPoint x: 1039, endPoint y: 303, distance: 186.6
click at [1039, 303] on div "State In In AK AL AR AZ CA CO CT DC DE FL GA GU HI IA ID IL IN KS KY LA MA MD M…" at bounding box center [785, 451] width 1354 height 371
paste input "1406301006"
type input "1406301006"
click at [1435, 171] on button "Search" at bounding box center [1418, 167] width 68 height 35
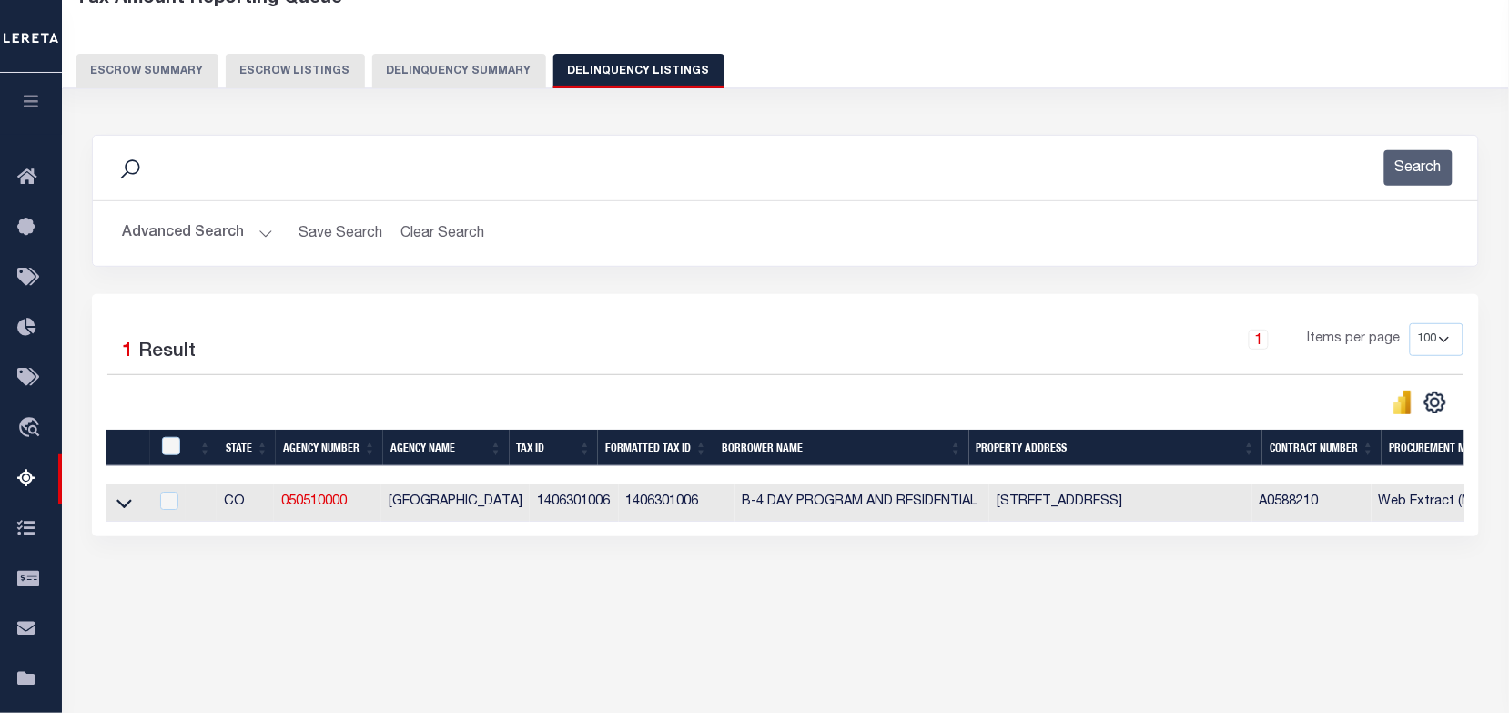
drag, startPoint x: 120, startPoint y: 503, endPoint x: 425, endPoint y: 403, distance: 320.9
click at [120, 502] on icon at bounding box center [124, 502] width 15 height 19
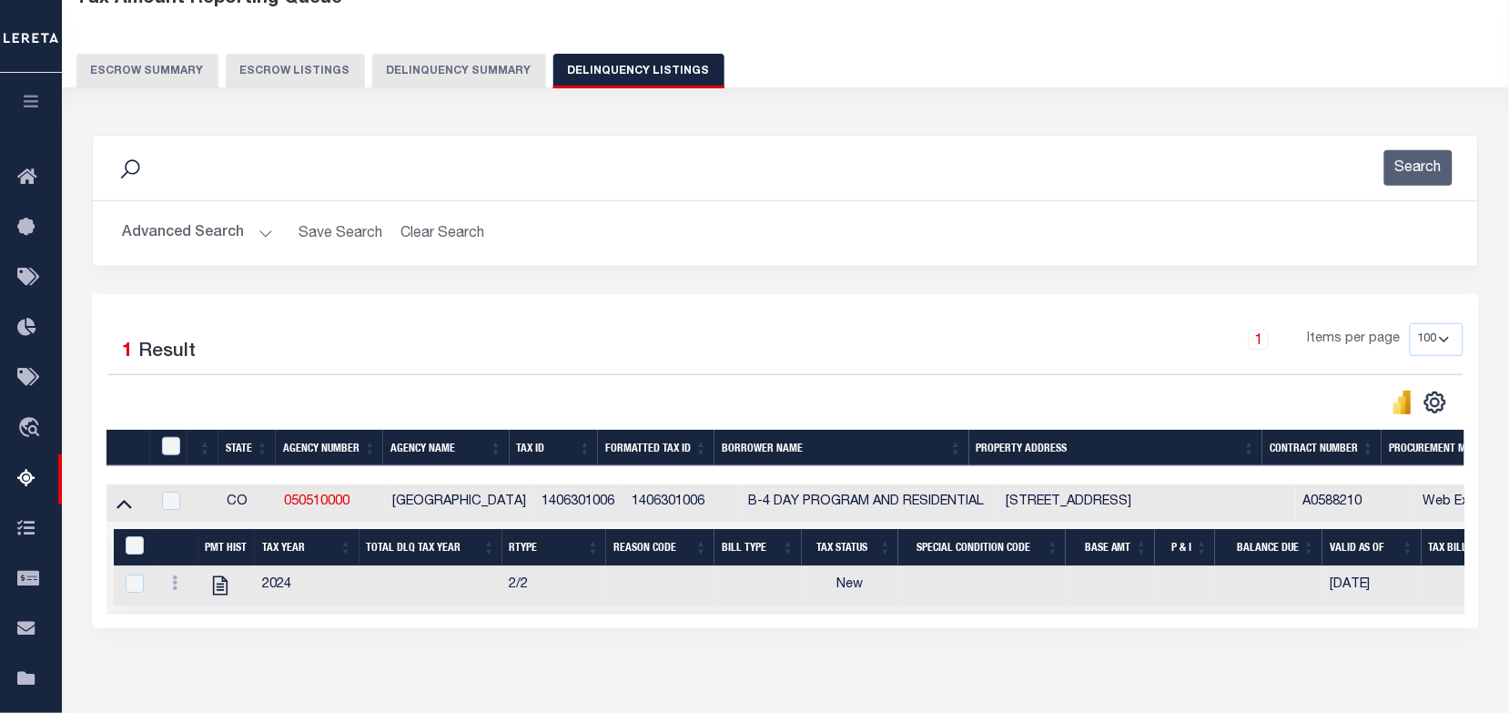
scroll to position [251, 0]
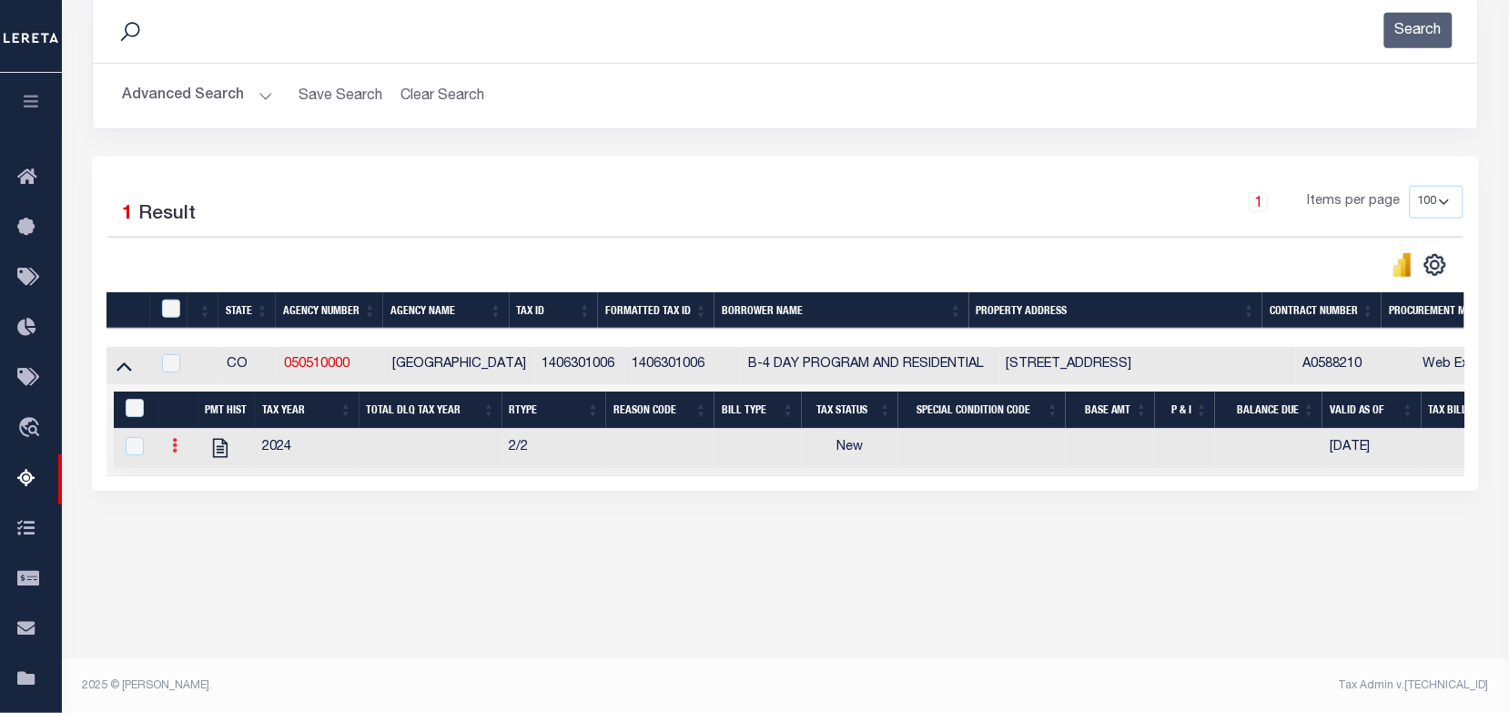
click at [176, 452] on icon at bounding box center [174, 445] width 5 height 15
click at [191, 483] on img "" at bounding box center [197, 475] width 18 height 18
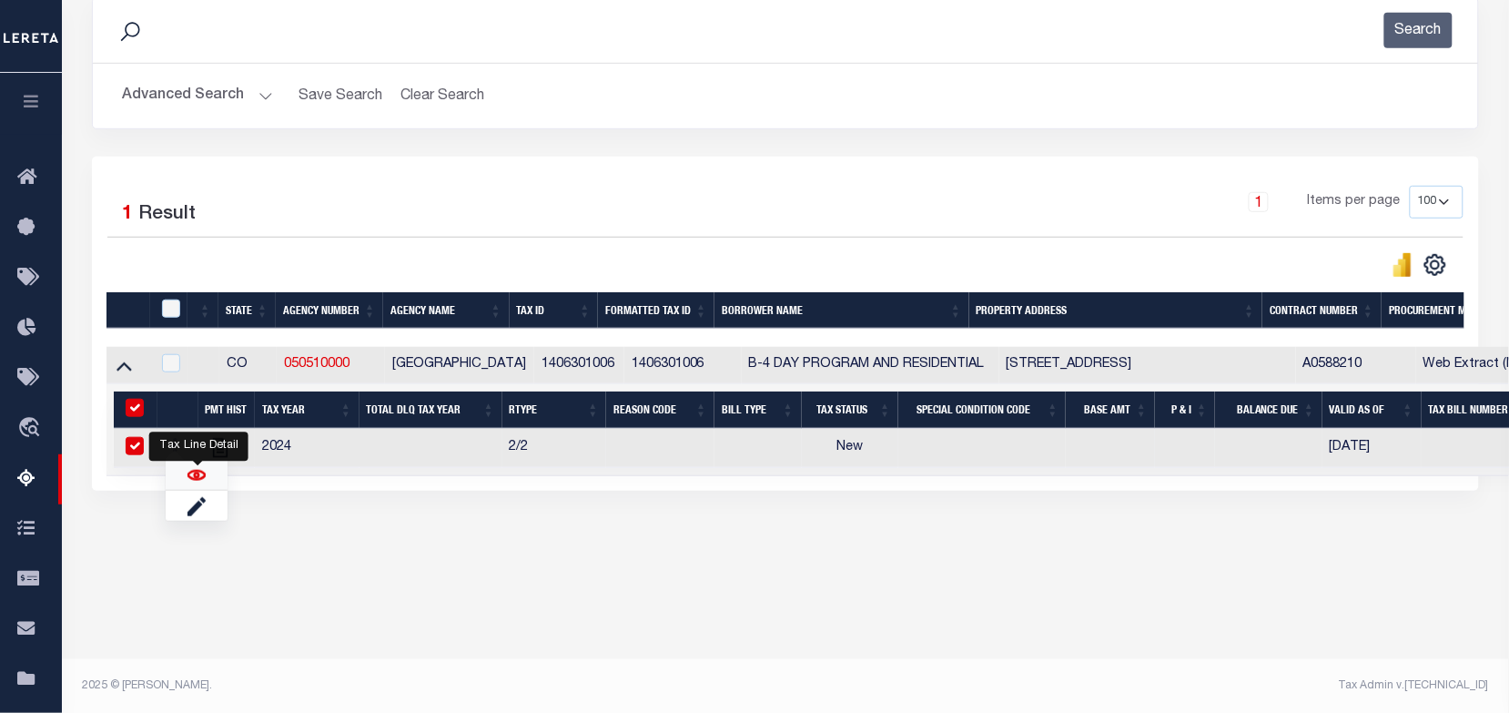
checkbox input "true"
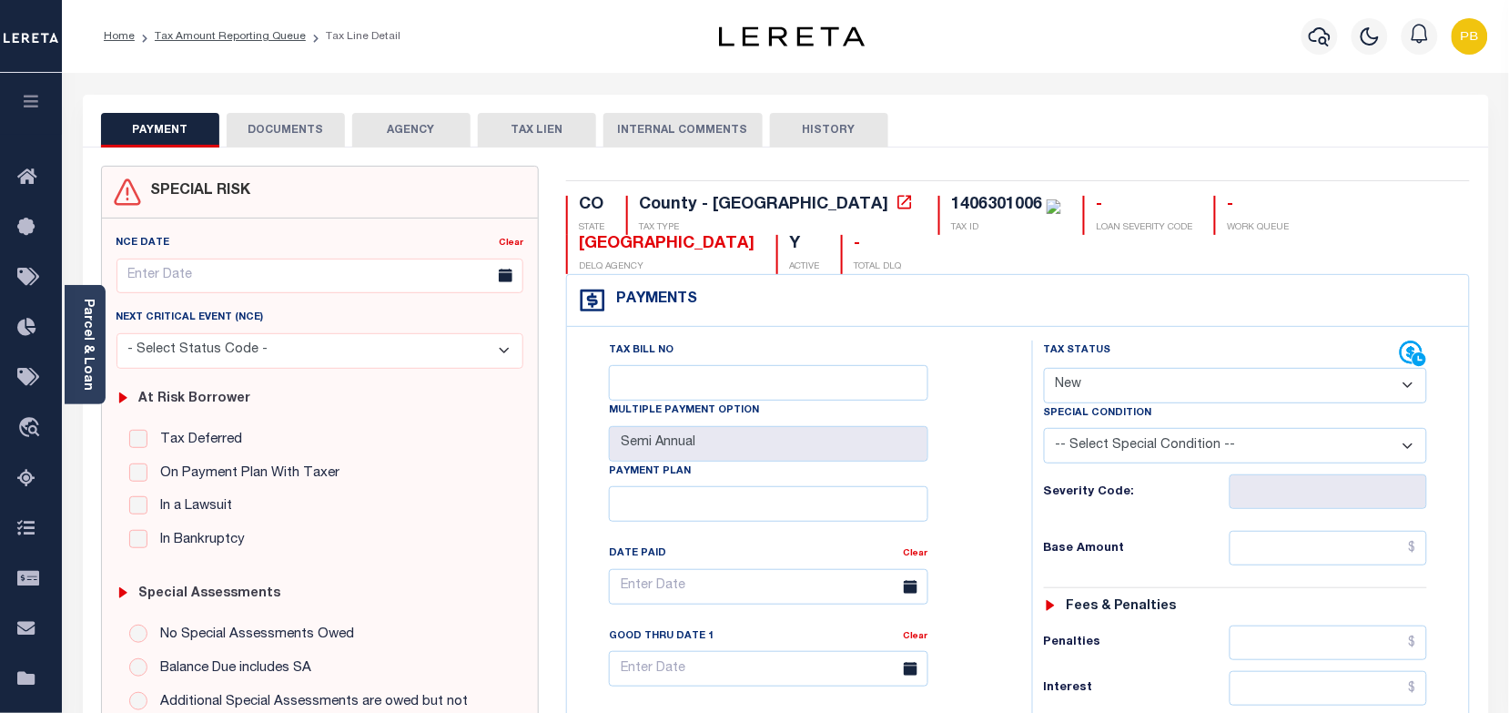
click at [1120, 398] on select "- Select Status Code - Open Due/Unpaid Paid Incomplete No Tax Due Internal Refu…" at bounding box center [1236, 385] width 384 height 35
select select "PYD"
click at [1044, 370] on select "- Select Status Code - Open Due/Unpaid Paid Incomplete No Tax Due Internal Refu…" at bounding box center [1236, 385] width 384 height 35
type input "[DATE]"
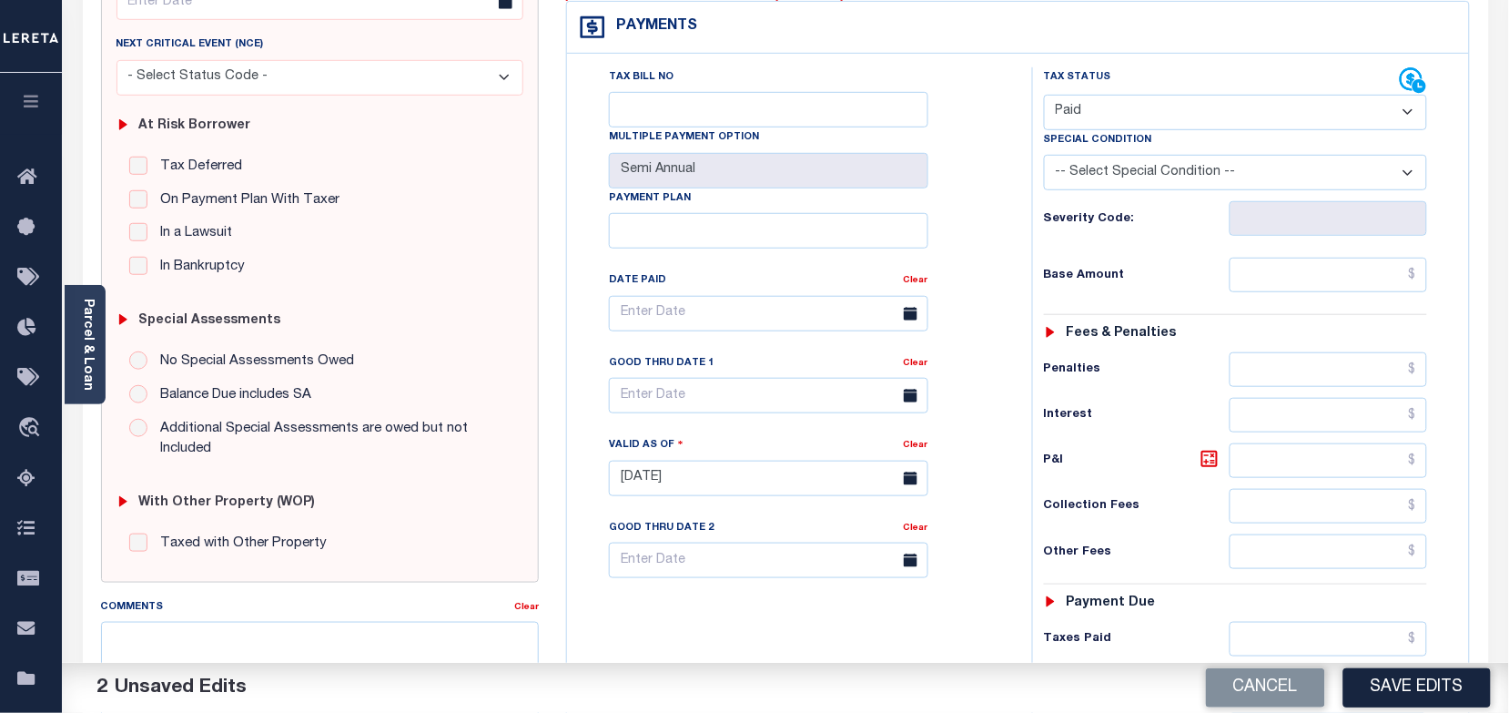
scroll to position [341, 0]
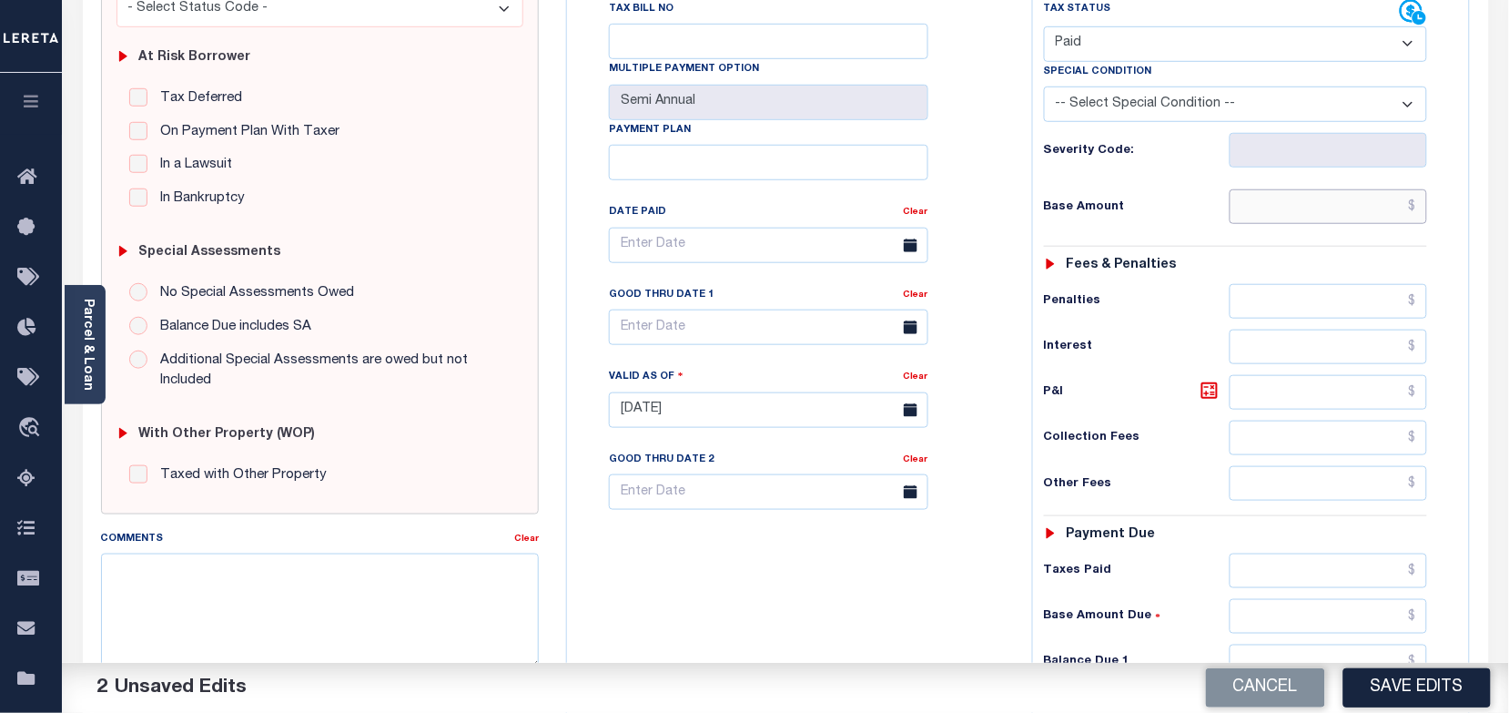
click at [1280, 224] on input "text" at bounding box center [1329, 206] width 198 height 35
paste input "473.8"
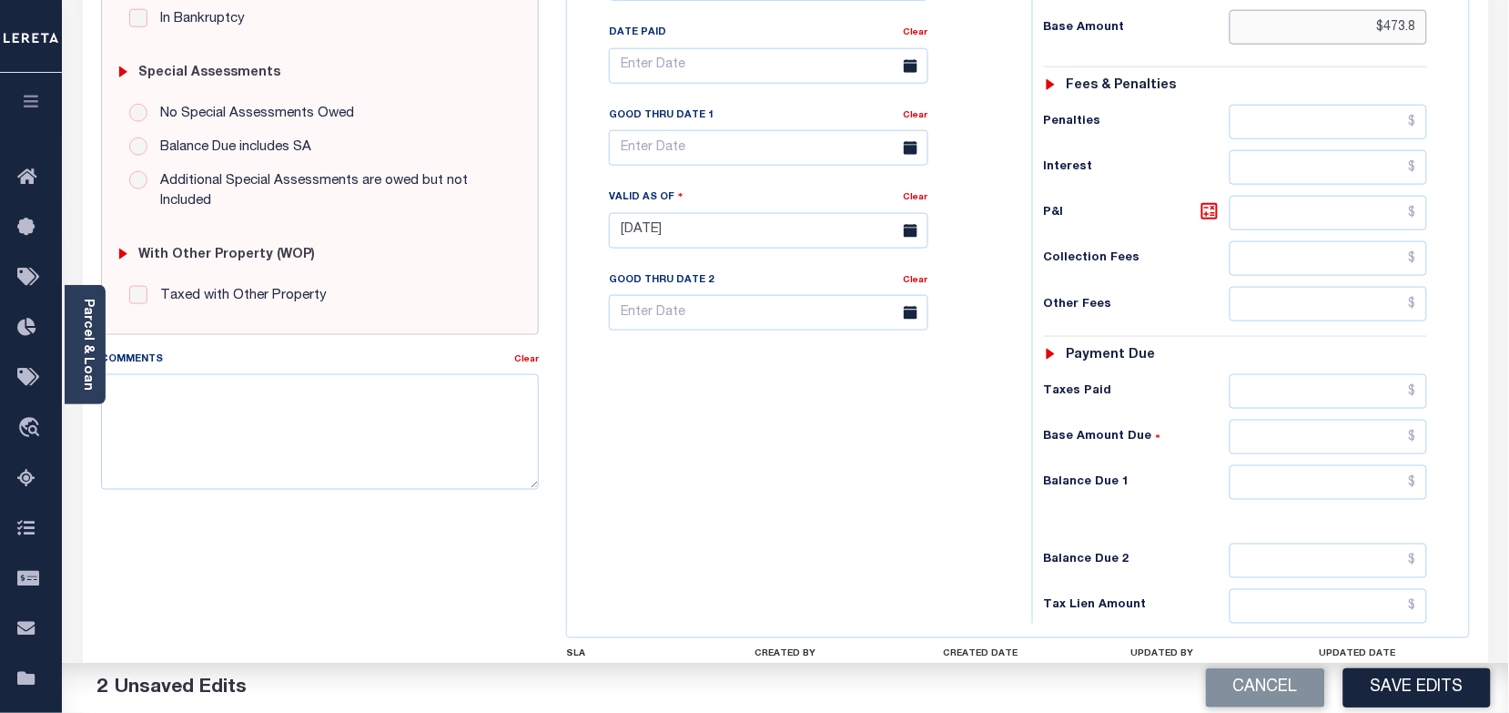
scroll to position [569, 0]
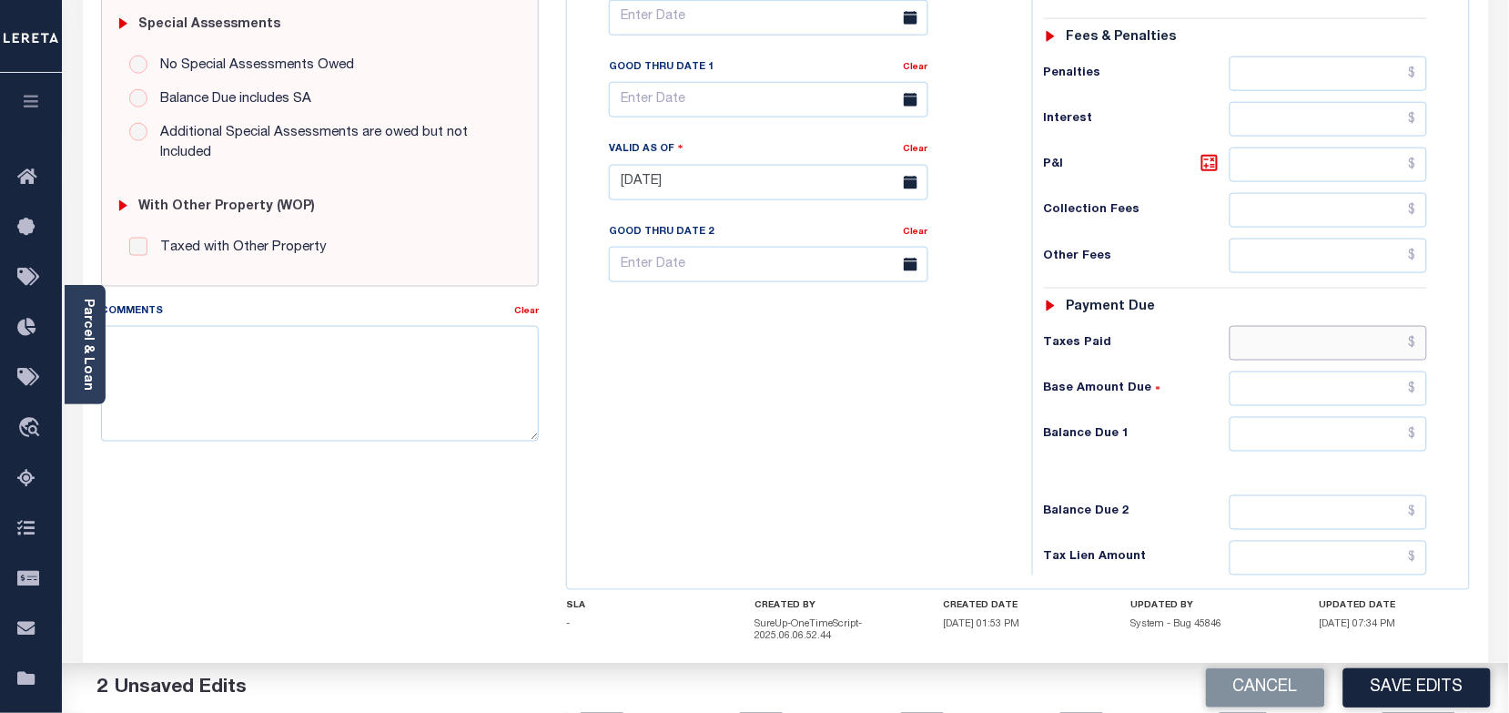
type input "$473.80"
click at [1291, 349] on input "text" at bounding box center [1329, 343] width 198 height 35
paste input "473.8"
type input "$473.80"
click at [1361, 438] on input "text" at bounding box center [1329, 434] width 198 height 35
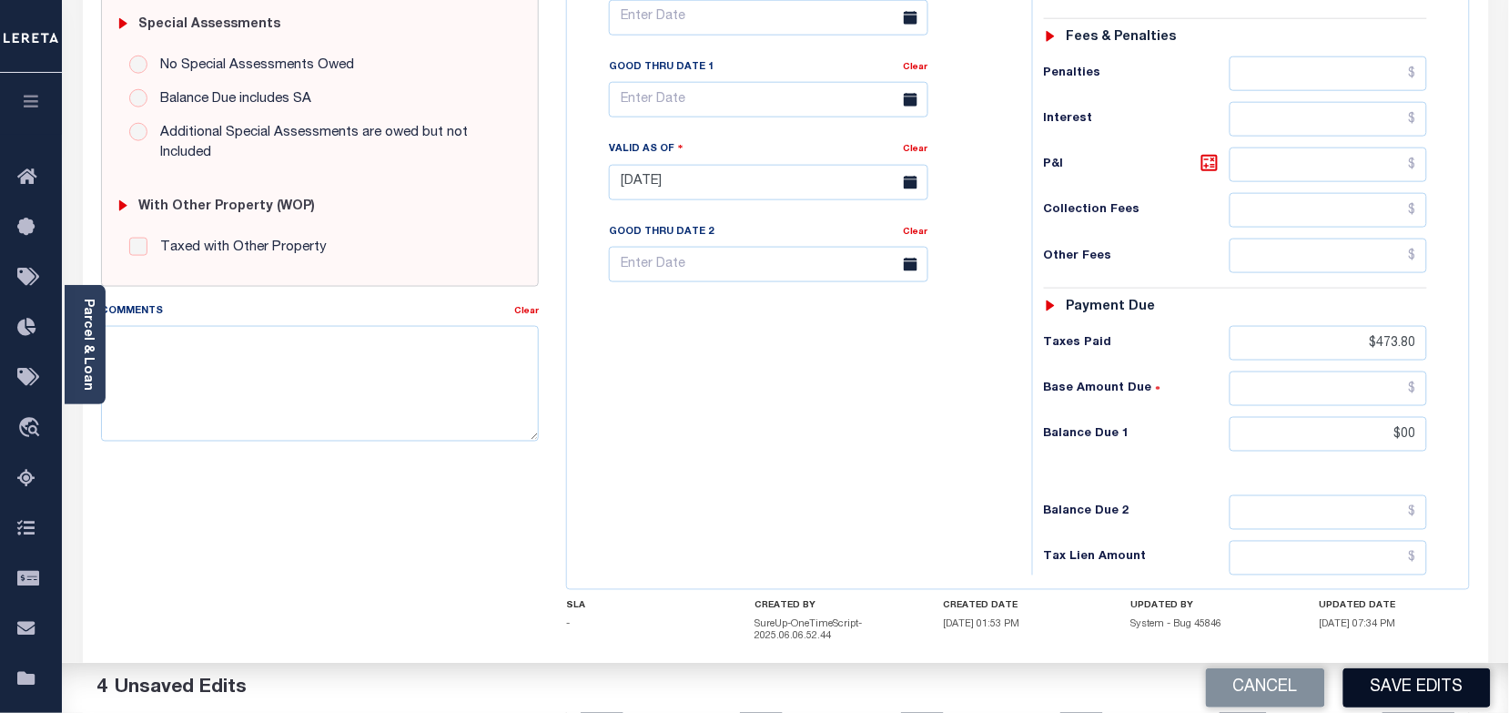
type input "$00.00"
click at [1404, 676] on button "Save Edits" at bounding box center [1416, 687] width 147 height 39
checkbox input "false"
type input "$473.8"
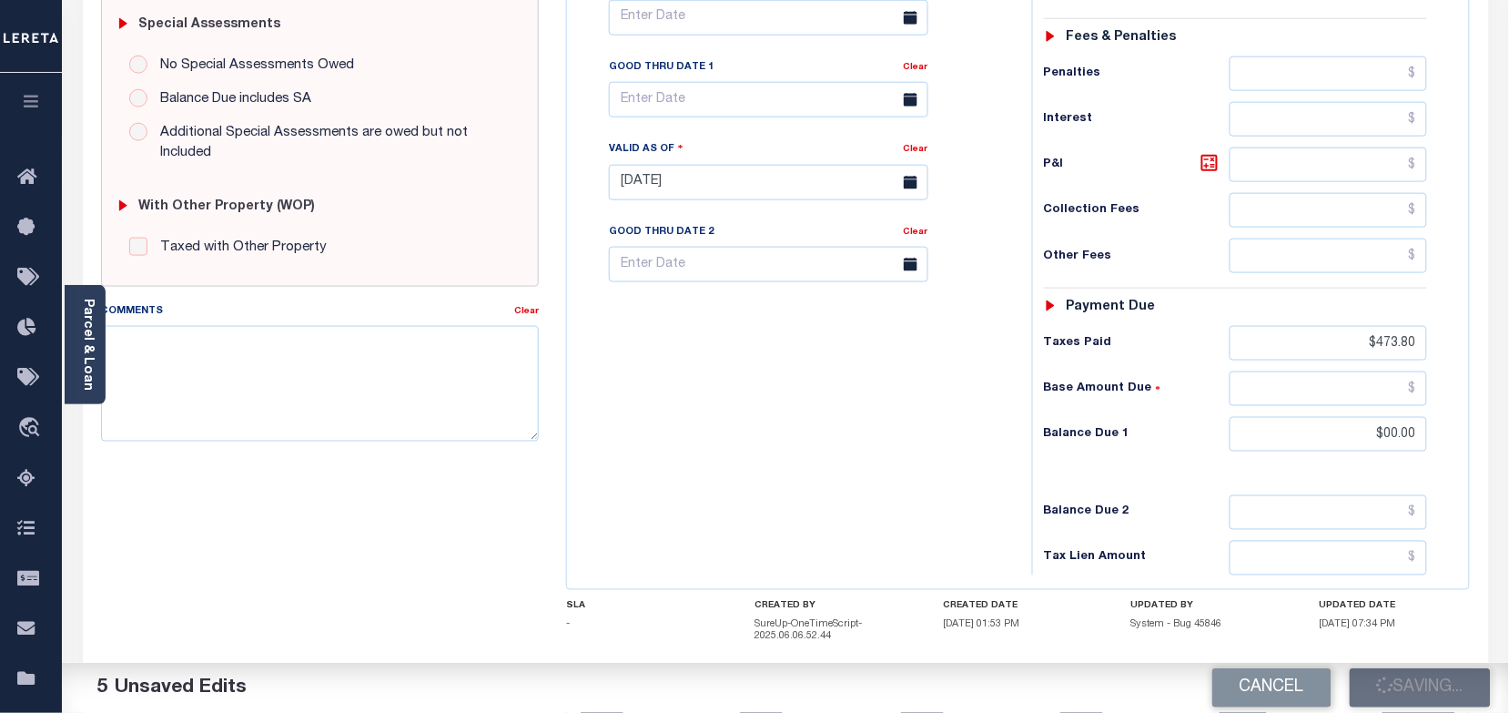
type input "$0"
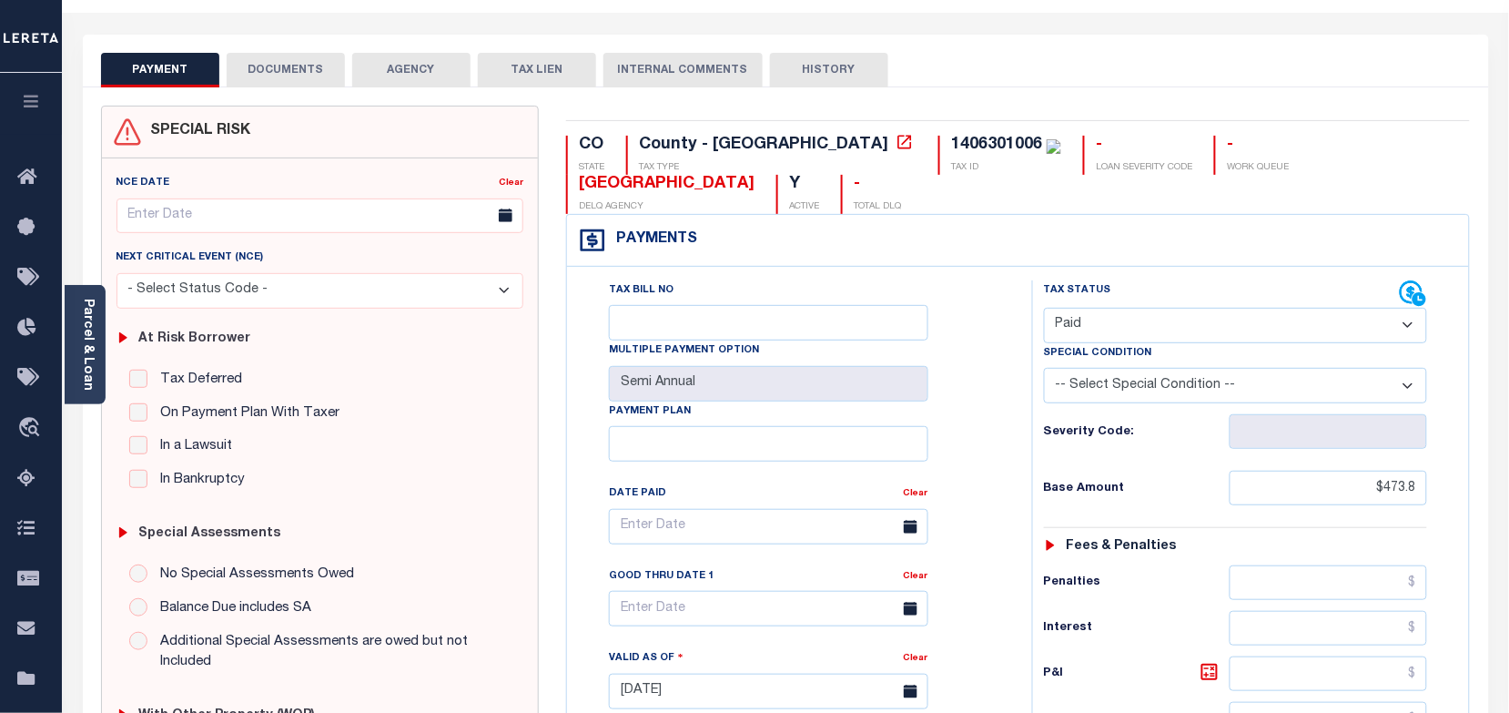
scroll to position [0, 0]
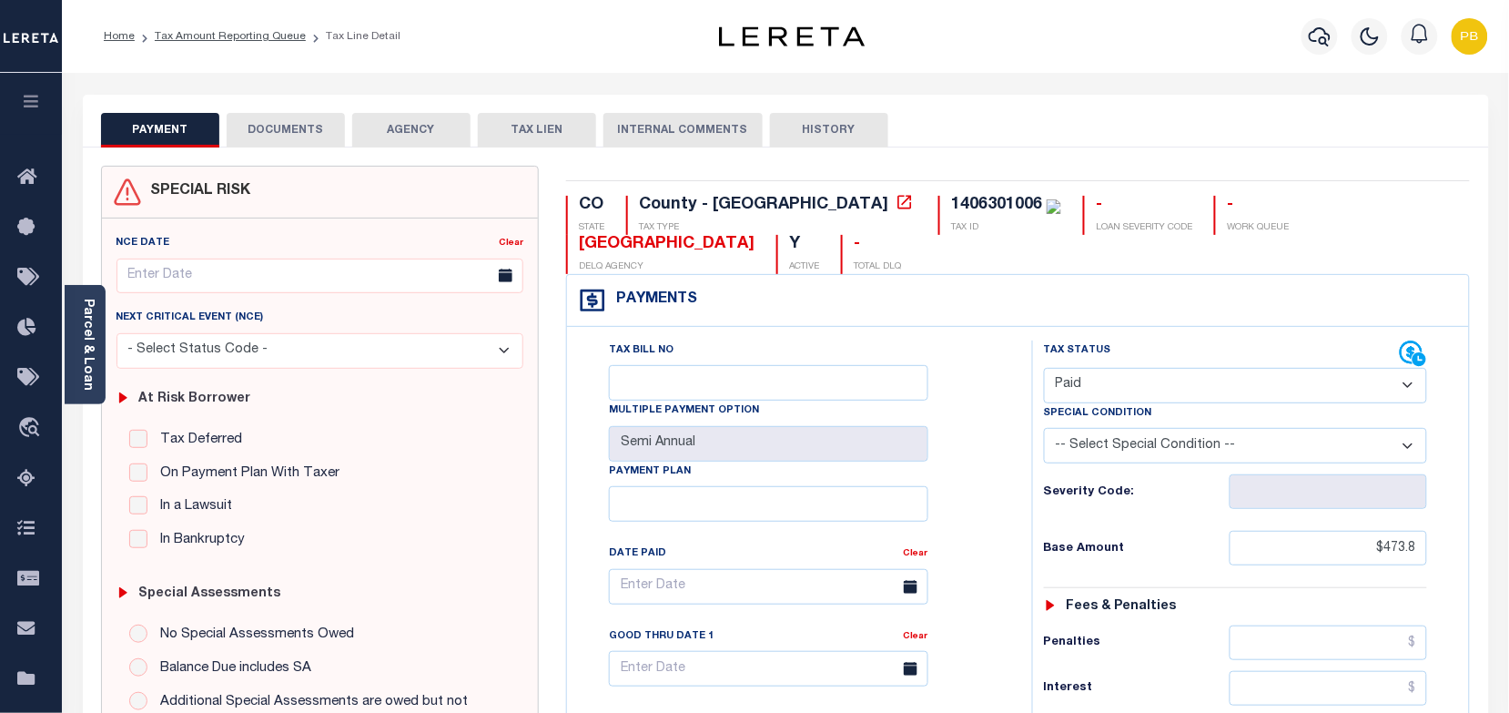
click at [288, 106] on div "PAYMENT DOCUMENTS AGENCY DELINQUENT PAYEE TAX LIEN" at bounding box center [786, 121] width 1406 height 53
click at [293, 124] on button "DOCUMENTS" at bounding box center [286, 130] width 118 height 35
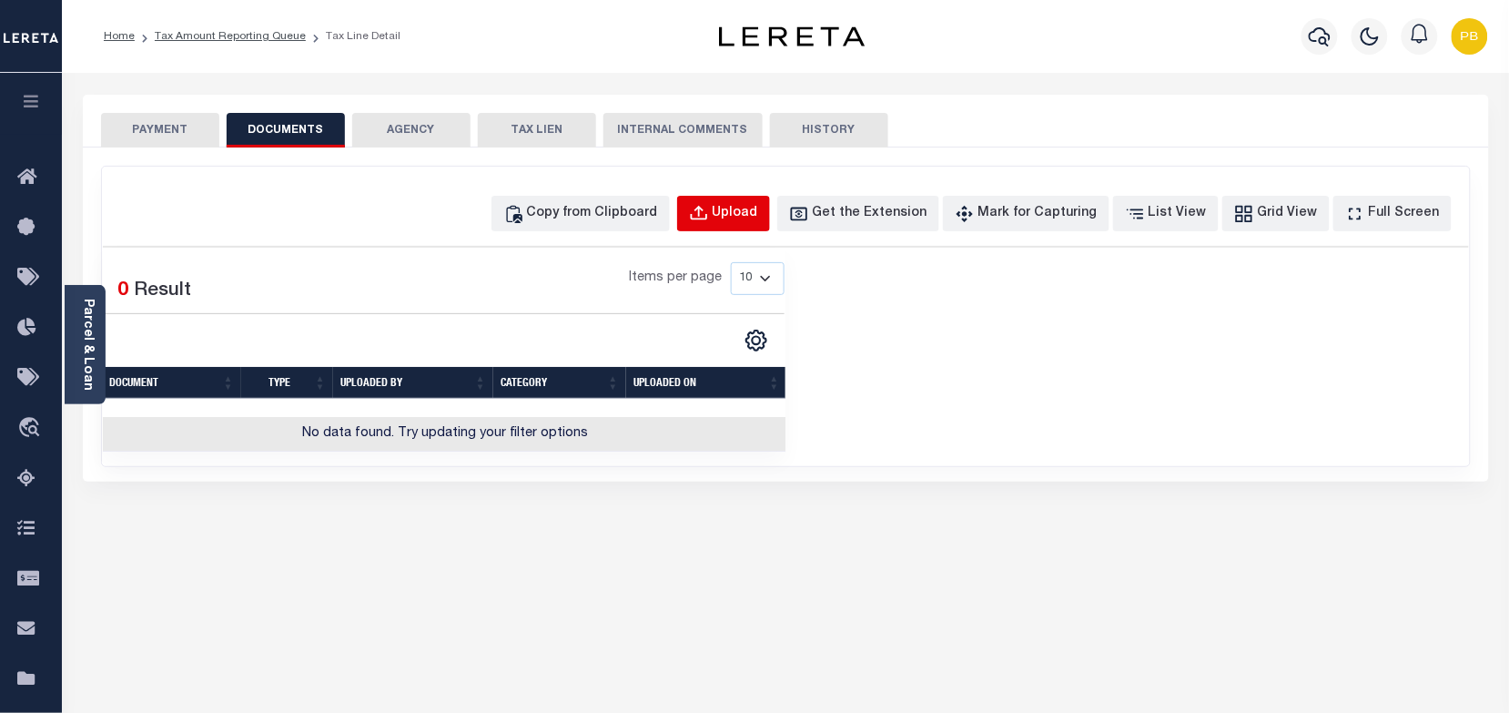
click at [758, 214] on div "Upload" at bounding box center [736, 214] width 46 height 20
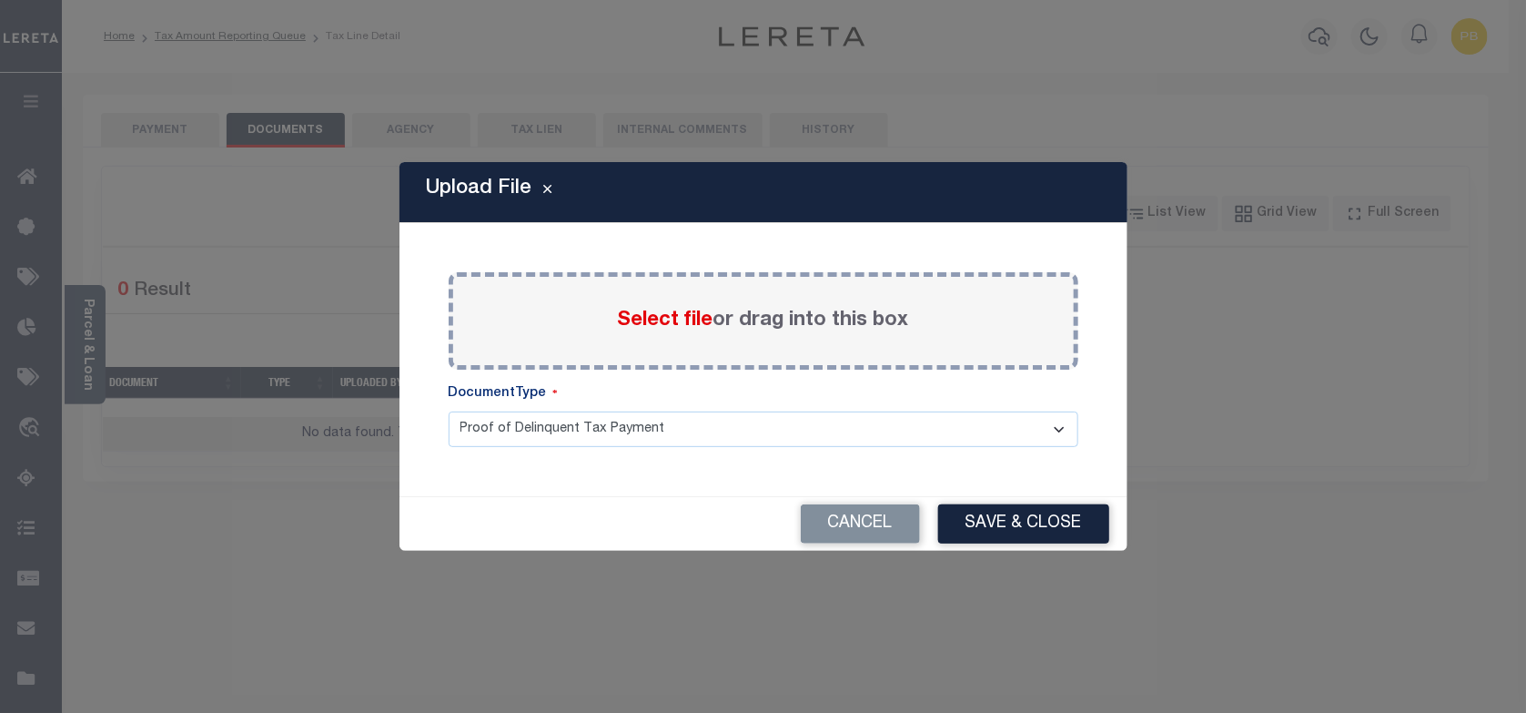
click at [679, 321] on span "Select file" at bounding box center [666, 320] width 96 height 20
click at [0, 0] on input "Select file or drag into this box" at bounding box center [0, 0] width 0 height 0
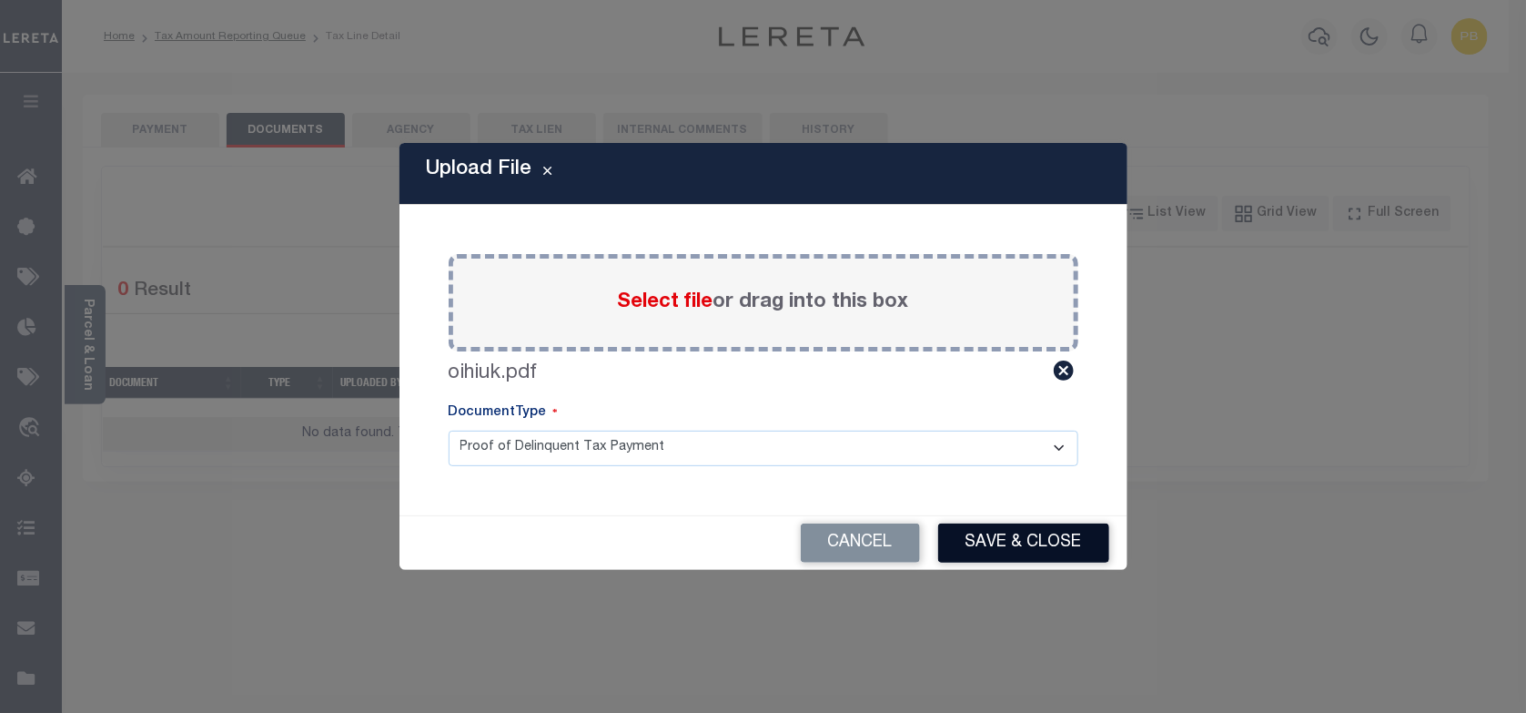
click at [972, 539] on button "Save & Close" at bounding box center [1023, 542] width 171 height 39
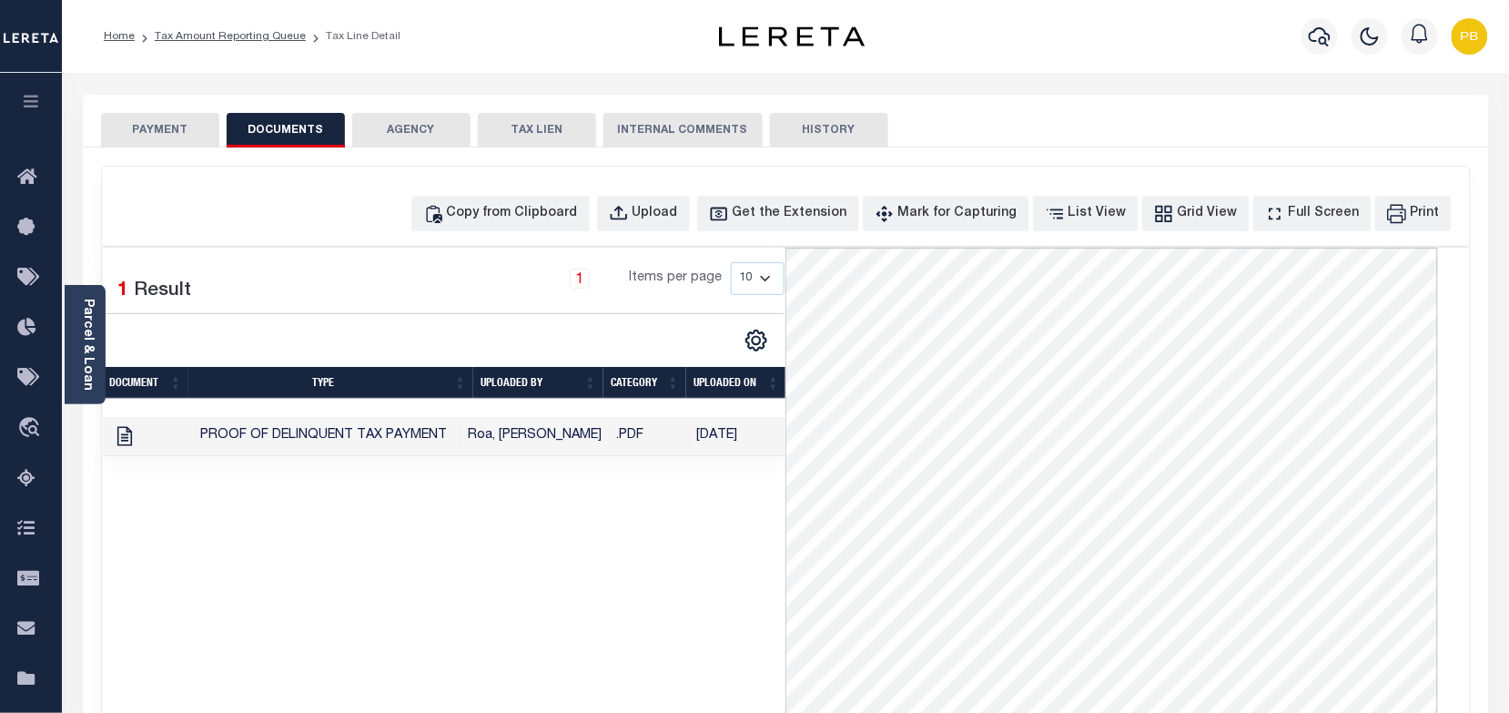
click at [175, 133] on button "PAYMENT" at bounding box center [160, 130] width 118 height 35
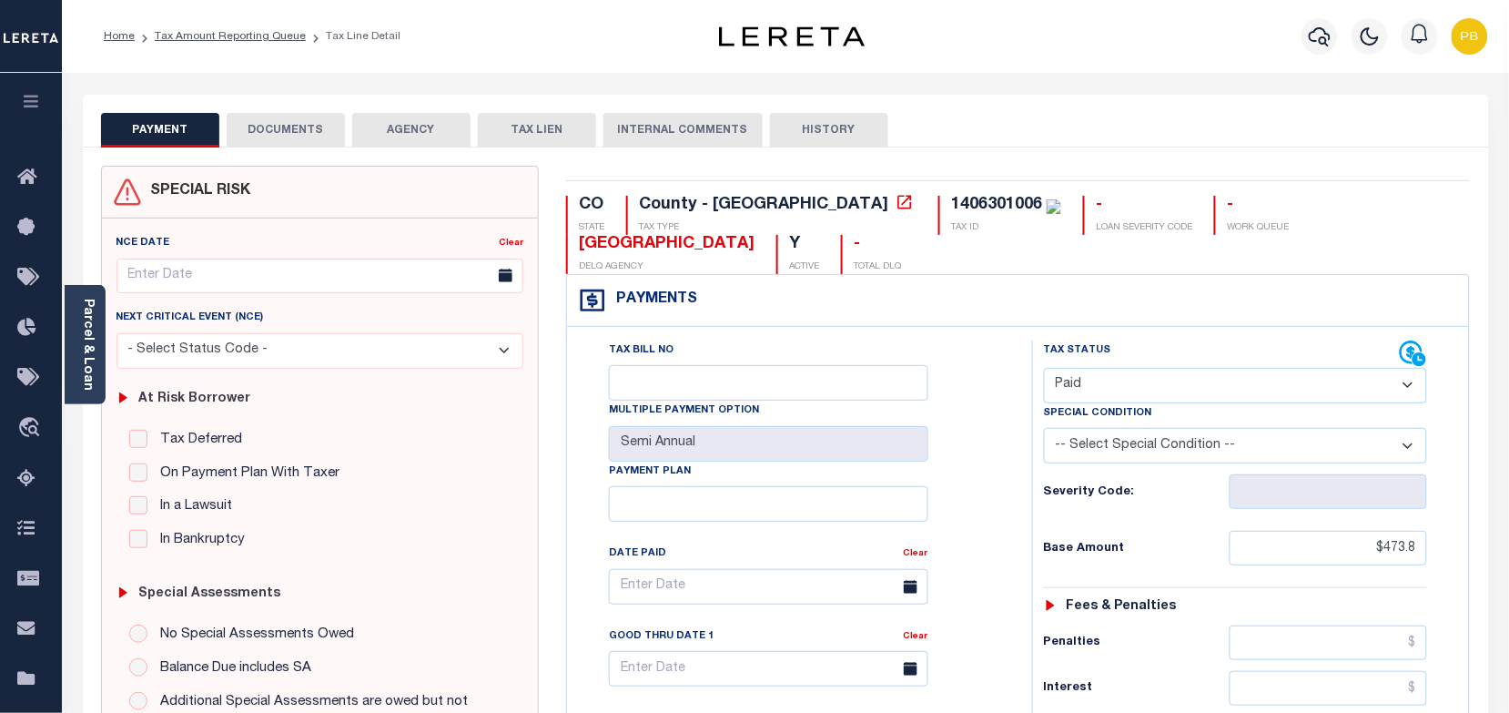
click at [299, 128] on button "DOCUMENTS" at bounding box center [286, 130] width 118 height 35
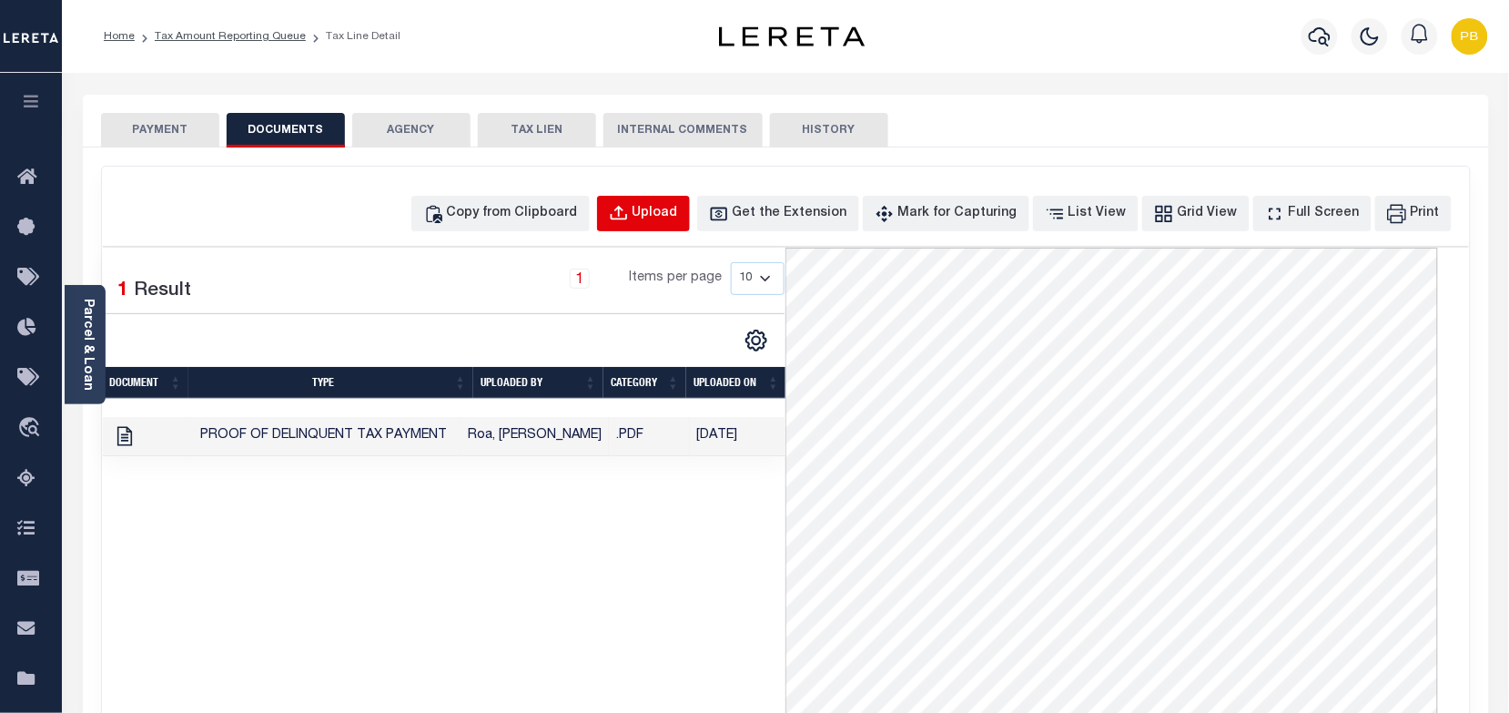
click at [670, 210] on div "Upload" at bounding box center [656, 214] width 46 height 20
select select "POP"
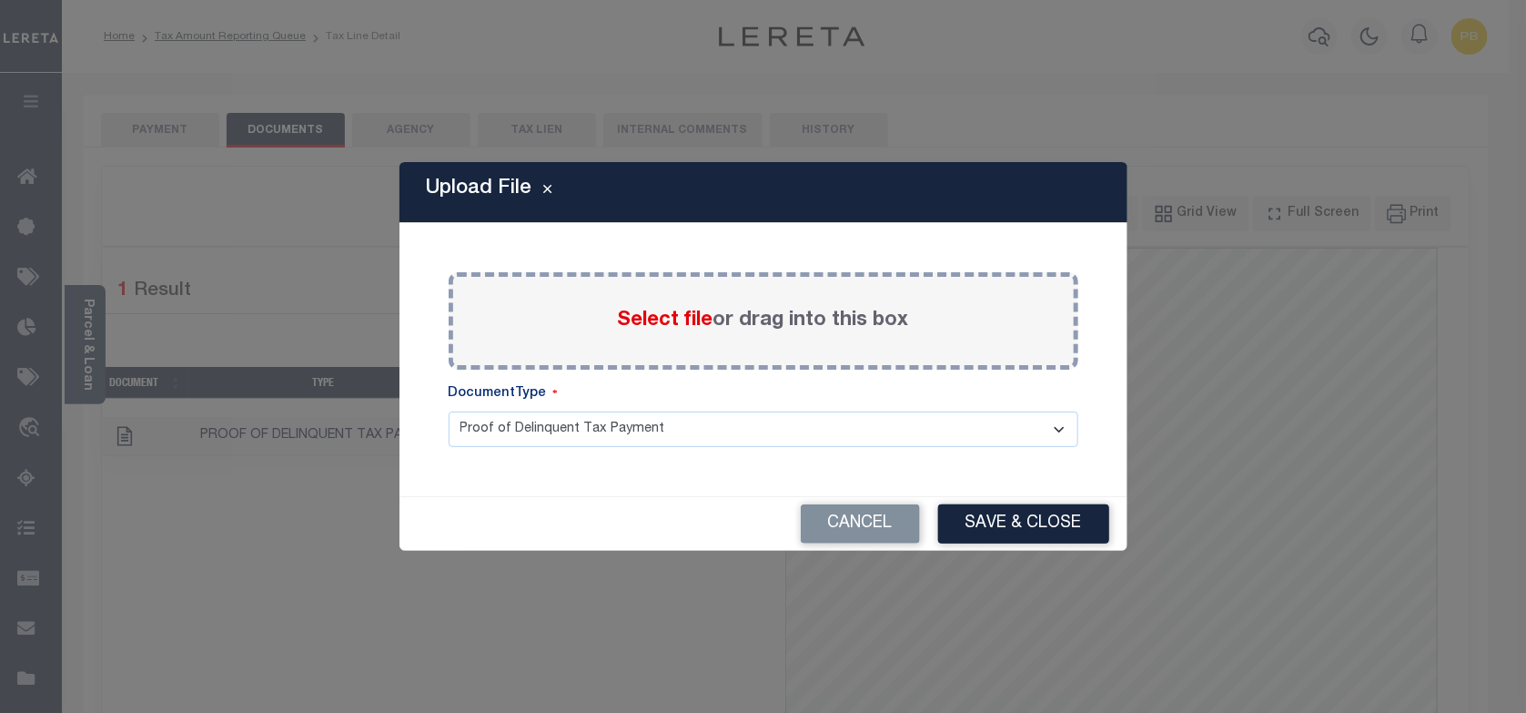
click at [670, 320] on span "Select file" at bounding box center [666, 320] width 96 height 20
click at [0, 0] on input "Select file or drag into this box" at bounding box center [0, 0] width 0 height 0
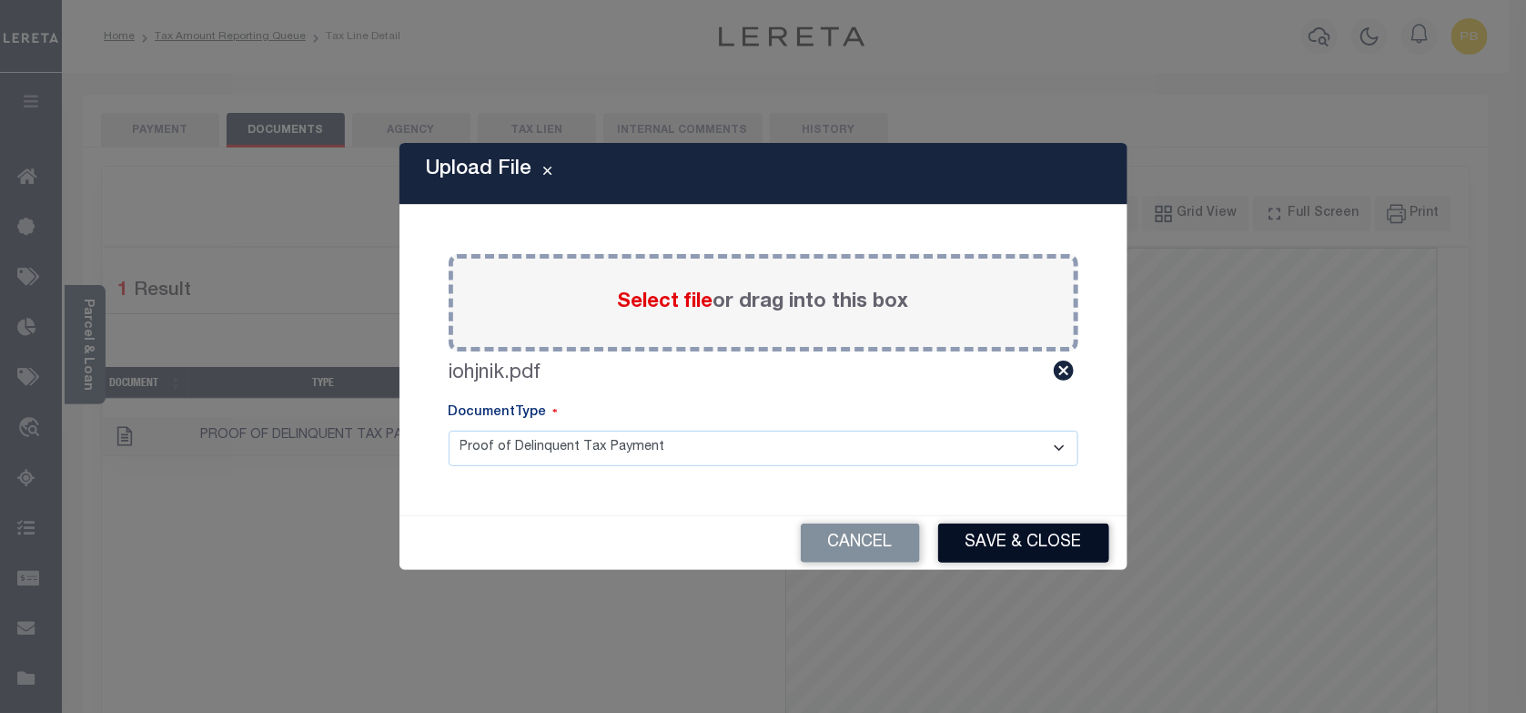
click at [1021, 556] on button "Save & Close" at bounding box center [1023, 542] width 171 height 39
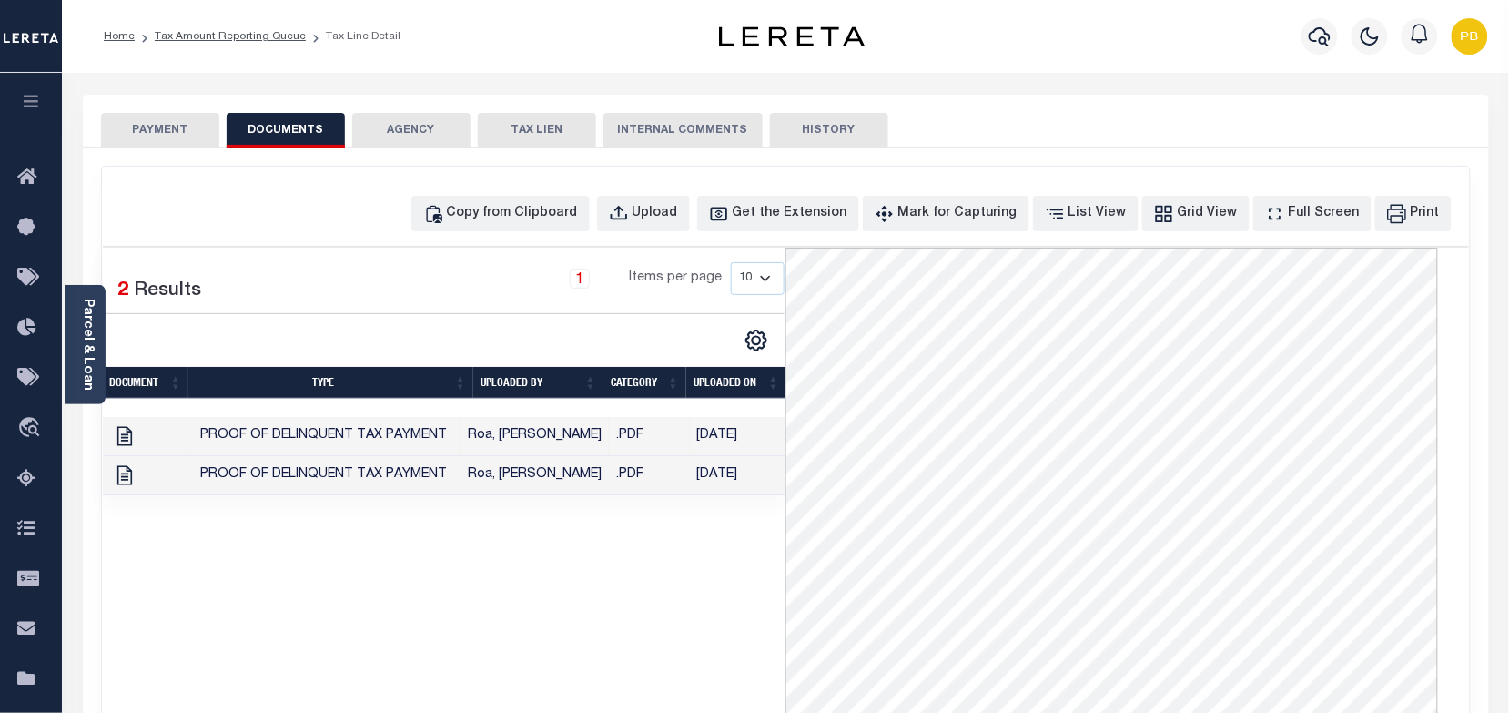
click at [262, 42] on li "Tax Amount Reporting Queue" at bounding box center [220, 36] width 171 height 16
click at [287, 34] on link "Tax Amount Reporting Queue" at bounding box center [230, 36] width 151 height 11
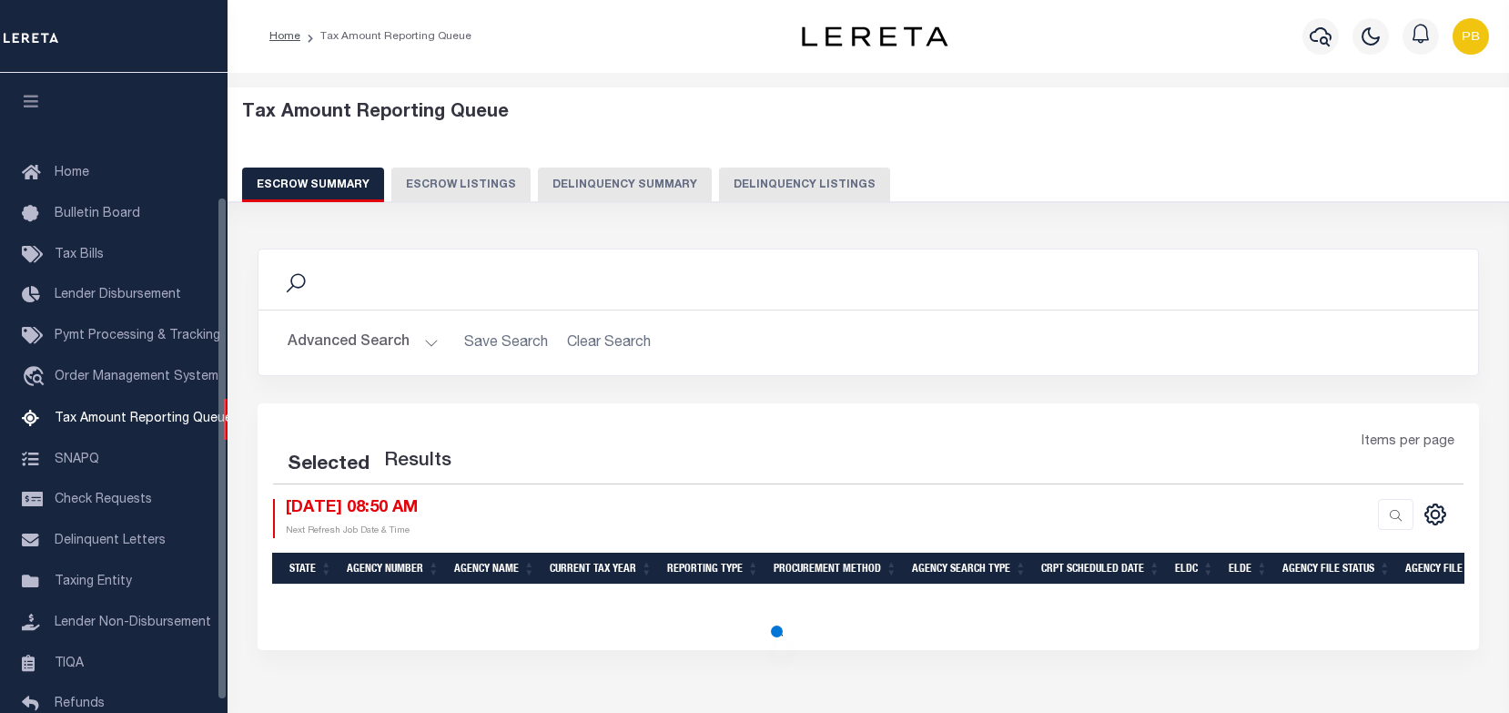
click at [725, 182] on button "Delinquency Listings" at bounding box center [804, 184] width 171 height 35
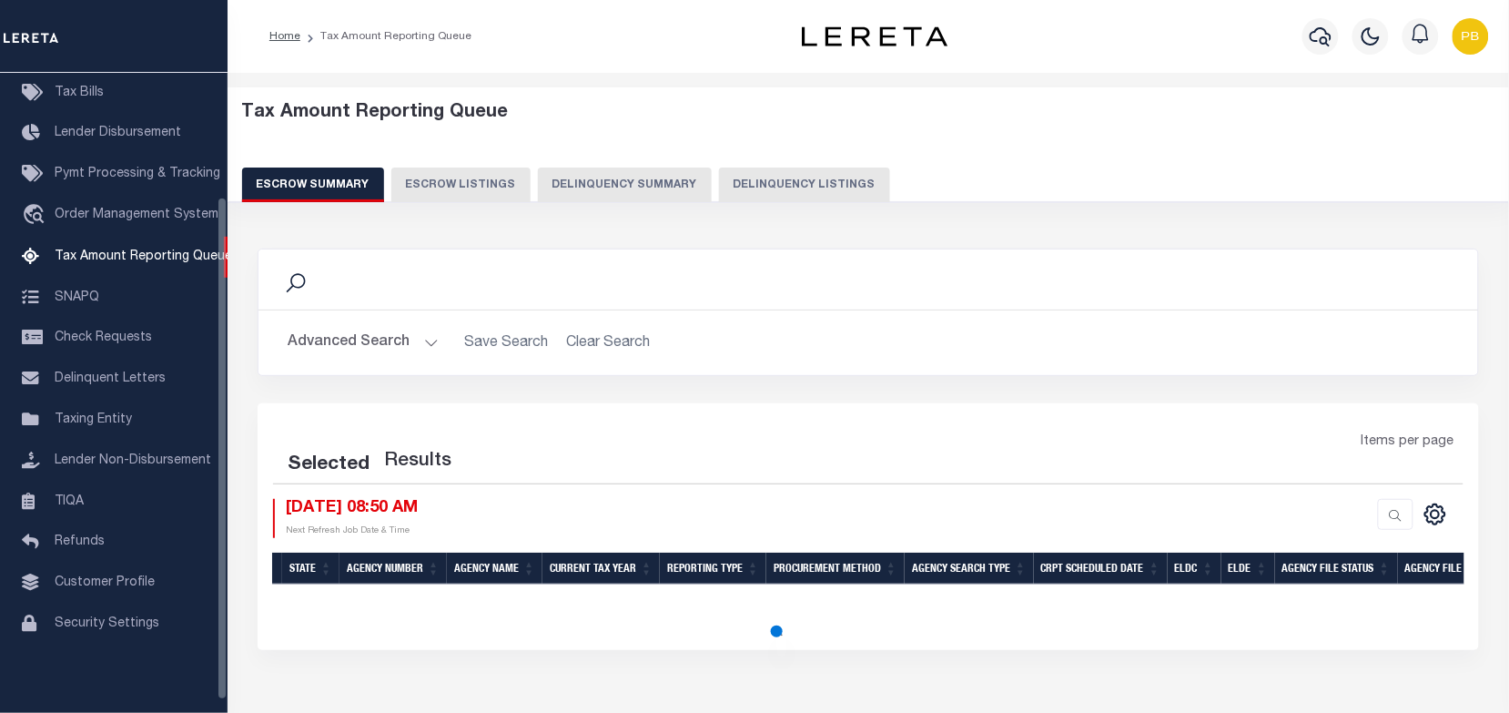
select select "100"
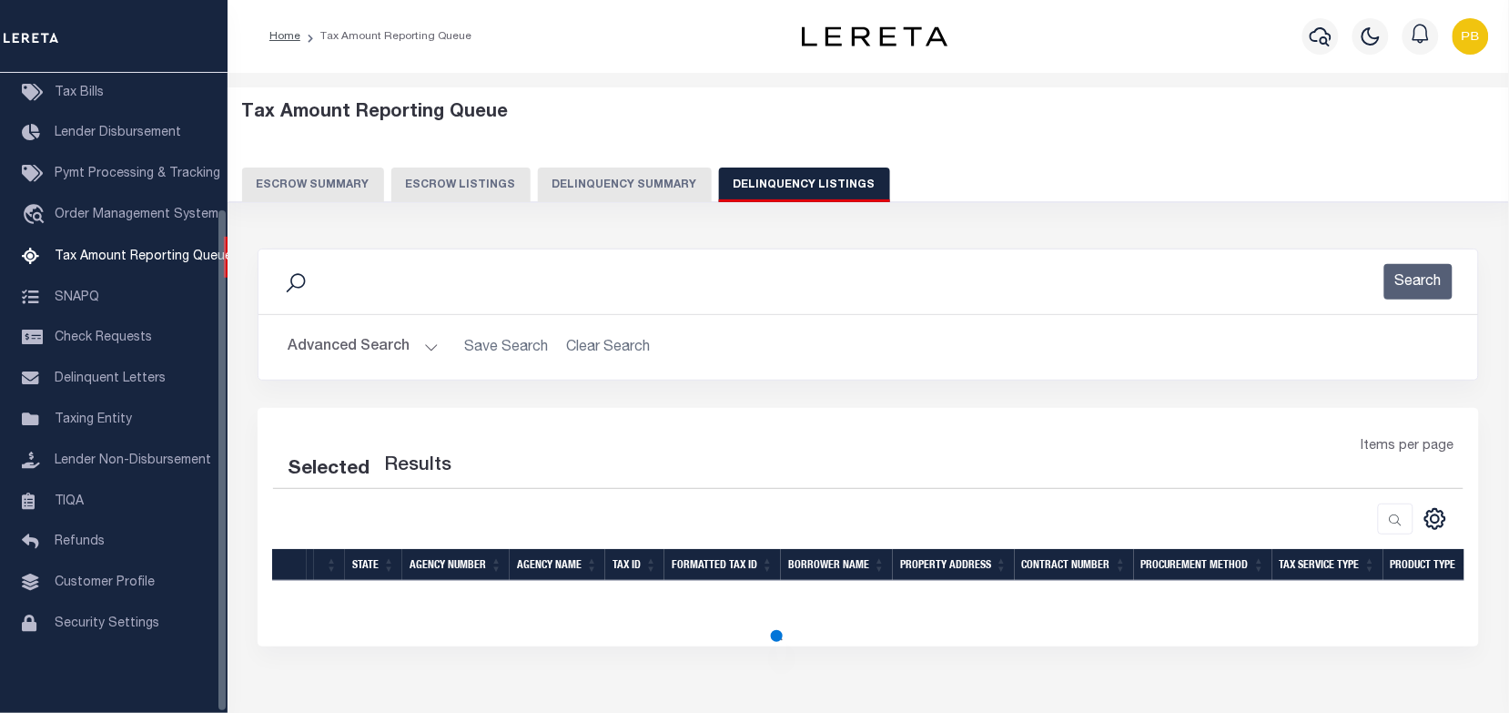
select select "100"
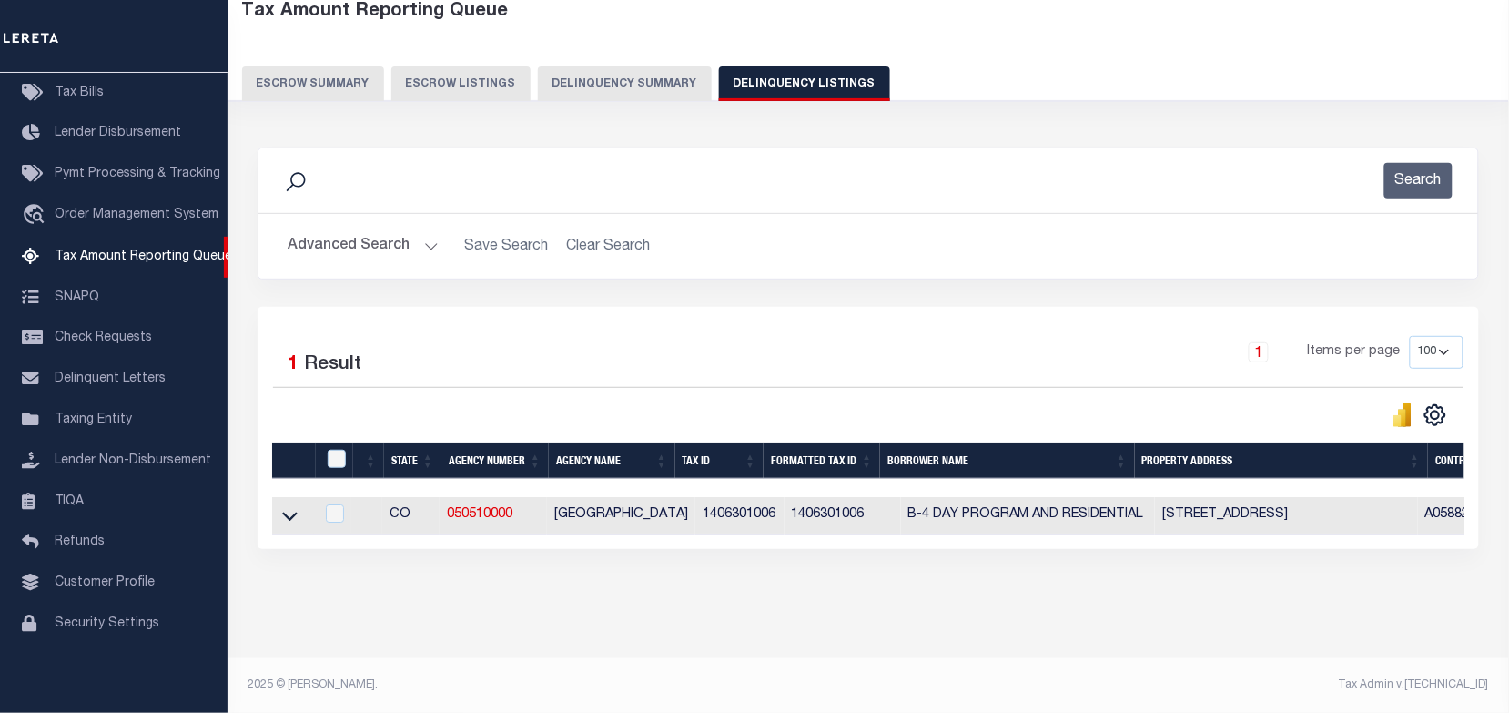
scroll to position [117, 0]
click at [340, 451] on input "checkbox" at bounding box center [337, 459] width 18 height 18
checkbox input "true"
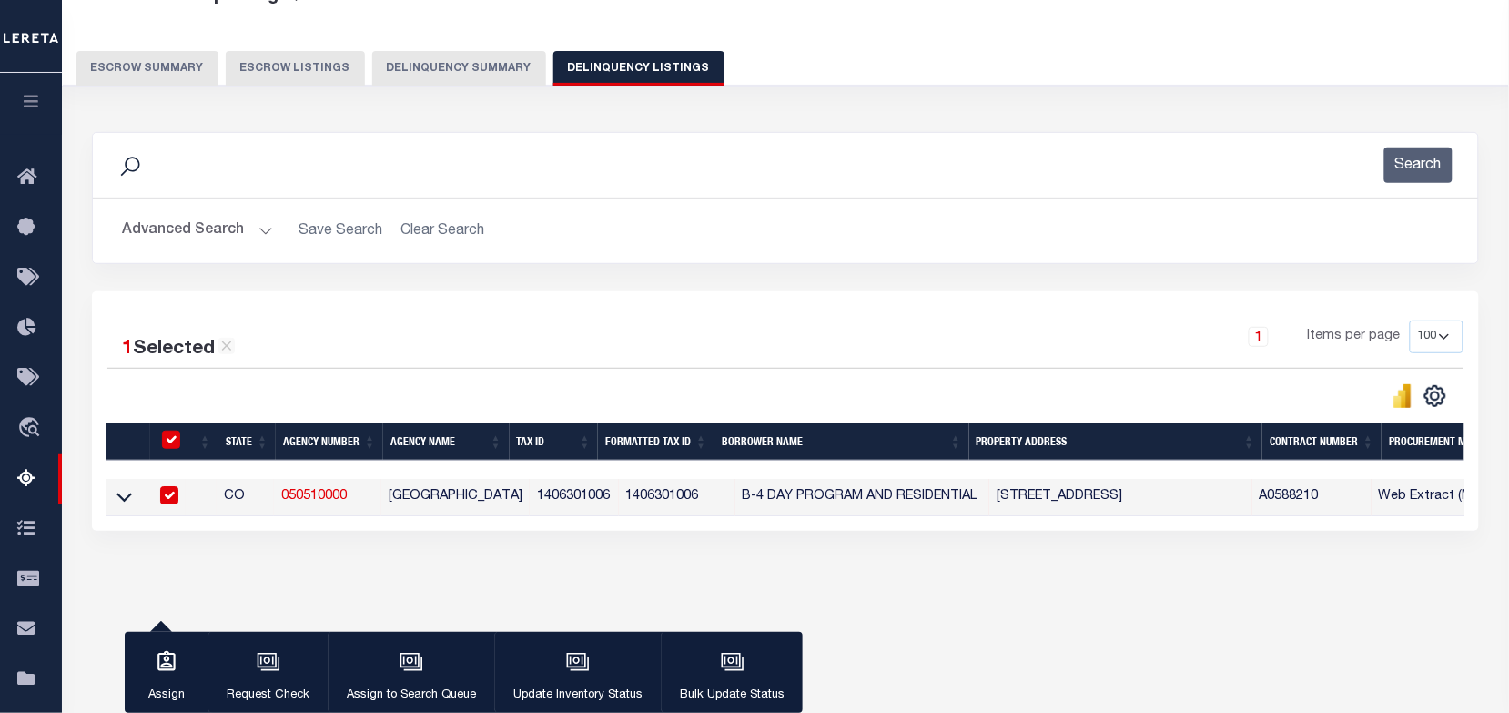
scroll to position [114, 0]
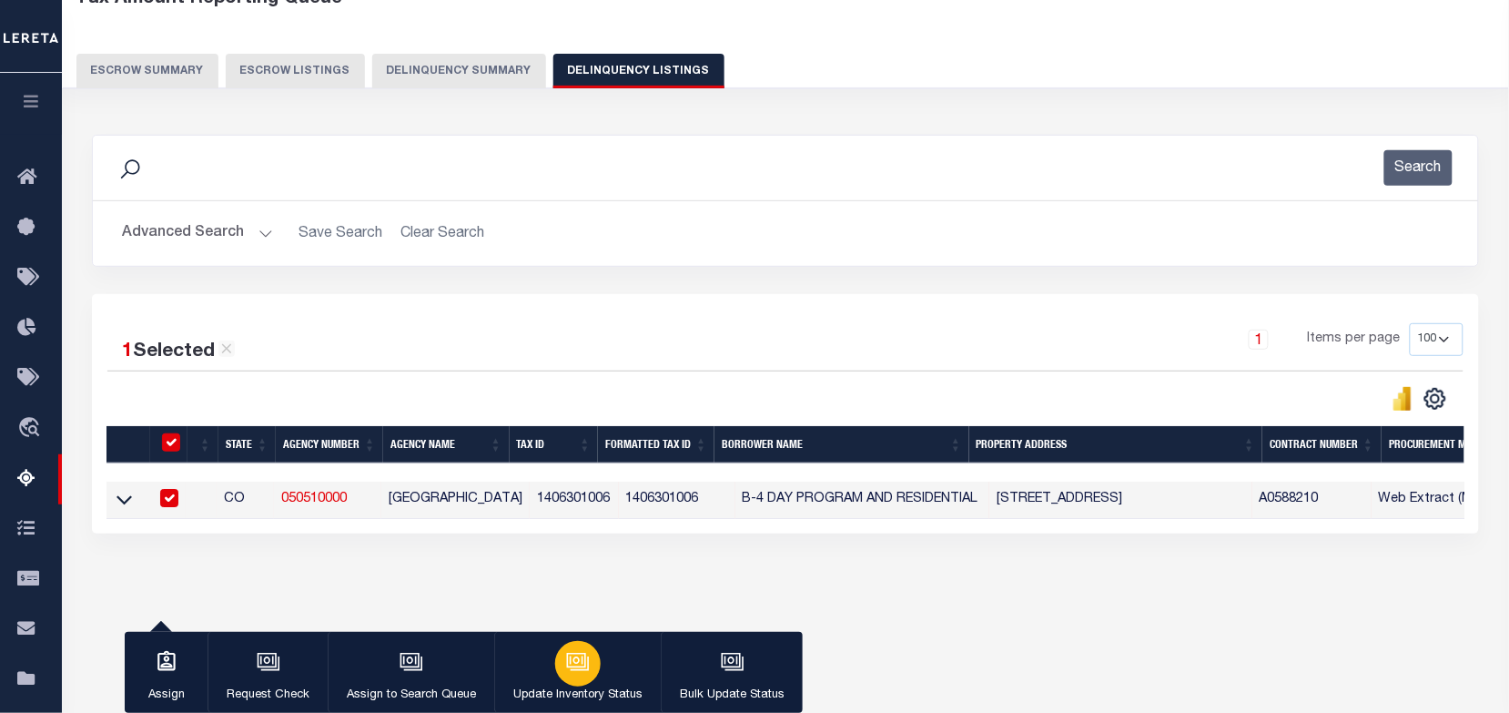
click at [578, 681] on div "button" at bounding box center [578, 664] width 46 height 46
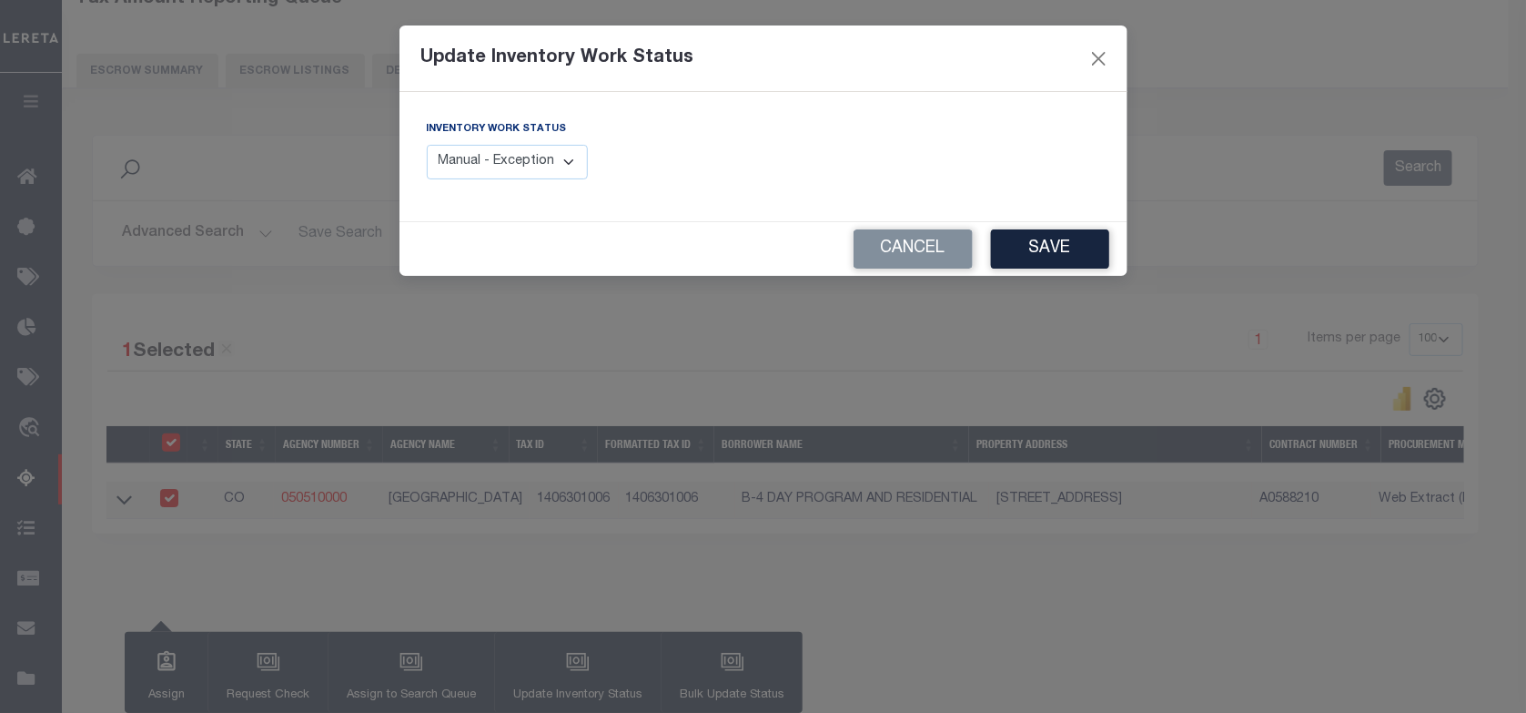
click at [567, 165] on select "Manual - Exception Pended - Awaiting Search Late Add Exception Completed" at bounding box center [508, 162] width 162 height 35
select select "4"
click at [427, 145] on select "Manual - Exception Pended - Awaiting Search Late Add Exception Completed" at bounding box center [508, 162] width 162 height 35
click at [1029, 262] on button "Save" at bounding box center [1050, 248] width 118 height 39
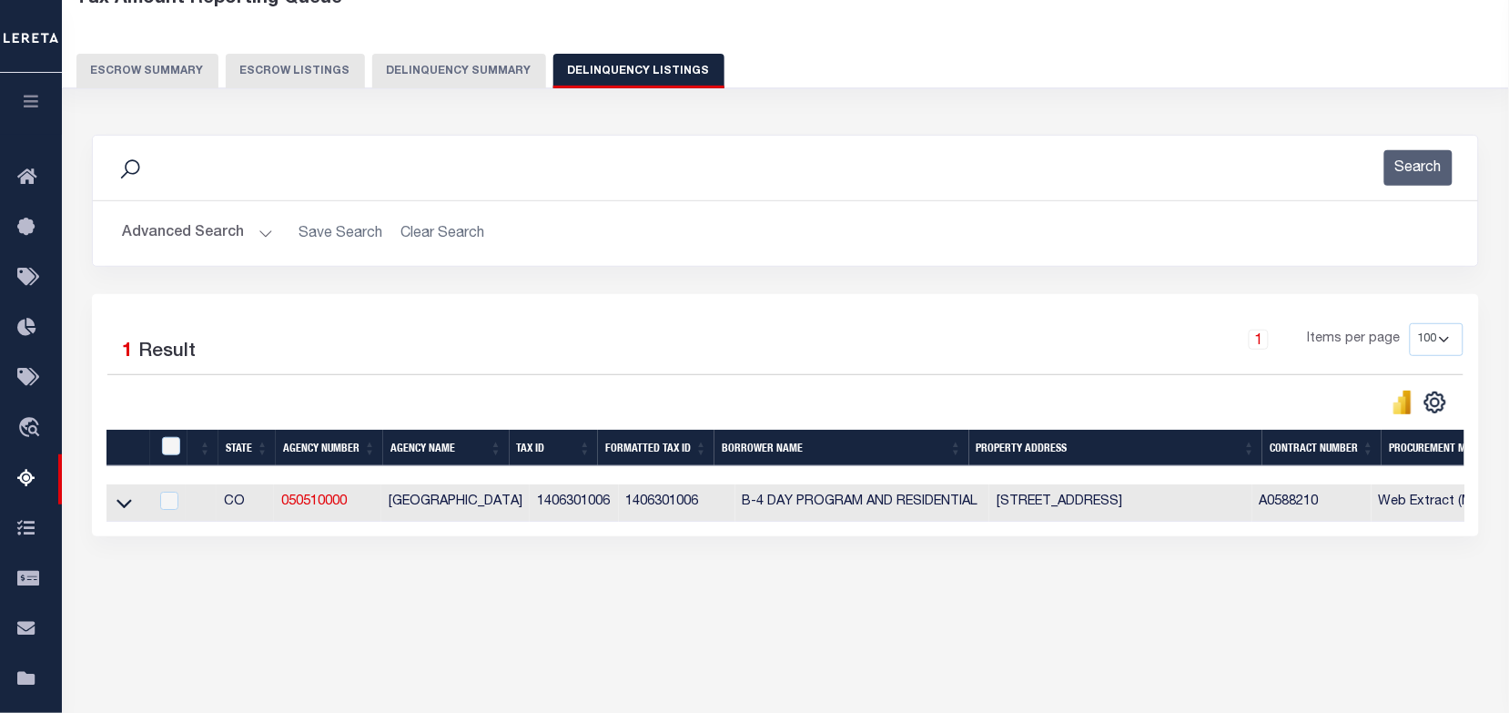
click at [256, 232] on button "Advanced Search" at bounding box center [197, 233] width 151 height 35
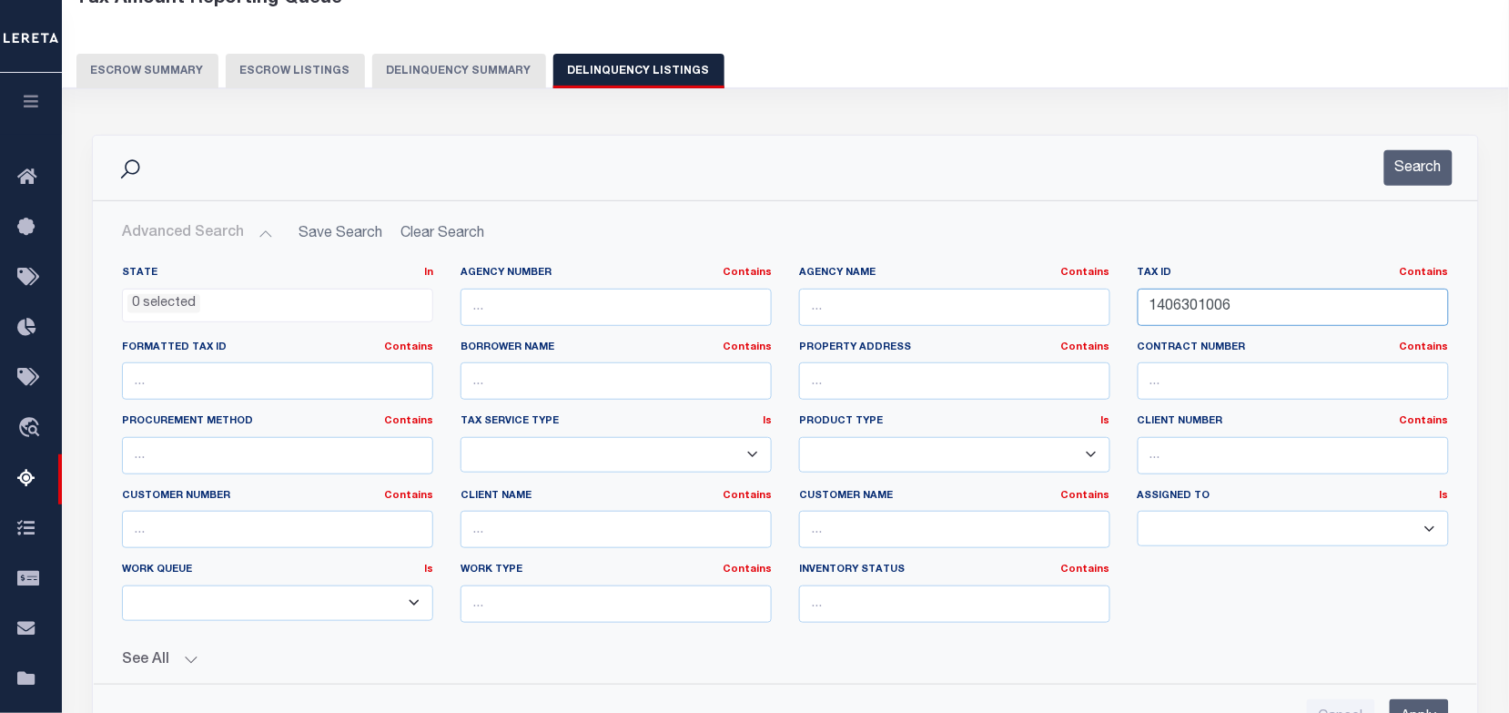
drag, startPoint x: 1265, startPoint y: 311, endPoint x: 1092, endPoint y: 310, distance: 172.9
click at [1092, 310] on div "State In In AK AL AR AZ CA CO CT DC DE FL GA GU HI IA ID IL IN KS KY LA MA MD M…" at bounding box center [785, 451] width 1354 height 371
paste input "1406324005"
type input "1406324005"
click at [1426, 166] on button "Search" at bounding box center [1418, 167] width 68 height 35
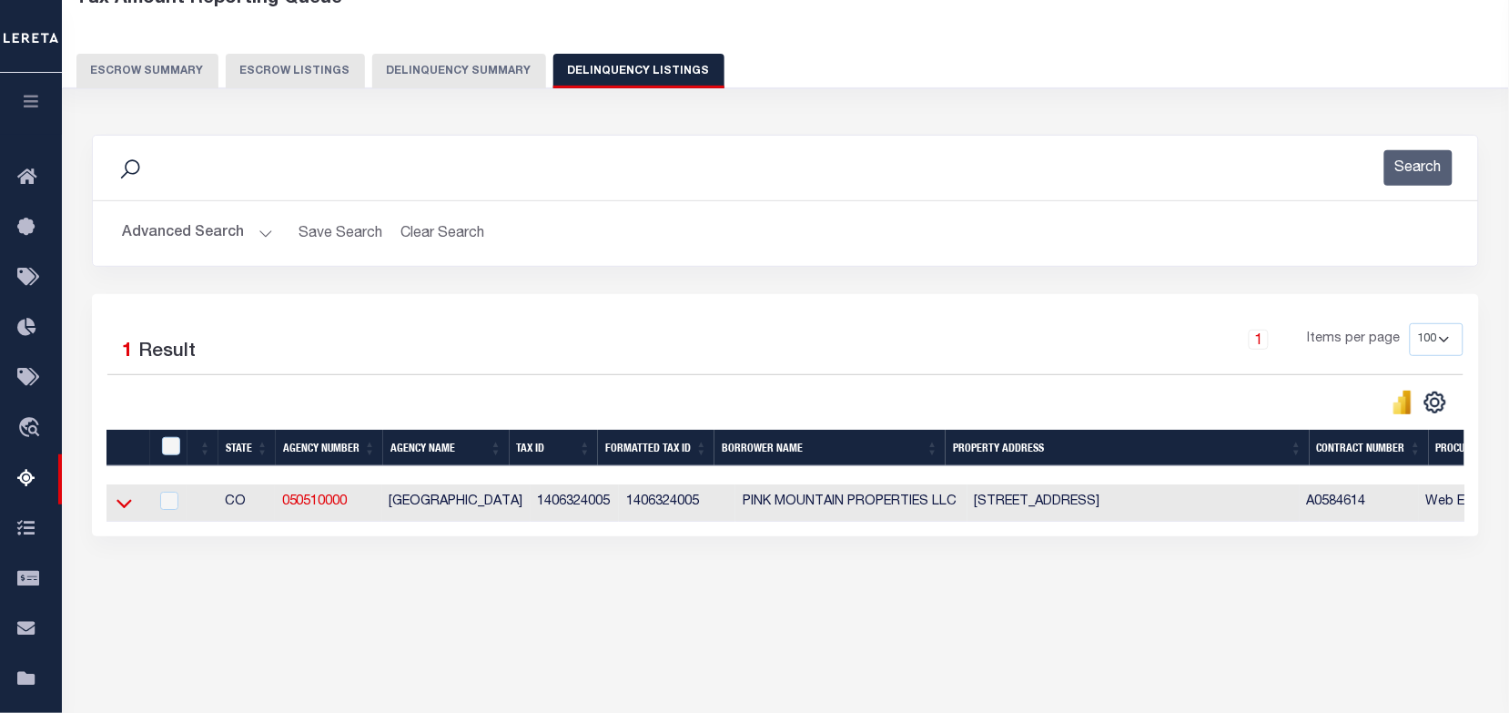
click at [123, 510] on icon at bounding box center [124, 502] width 15 height 19
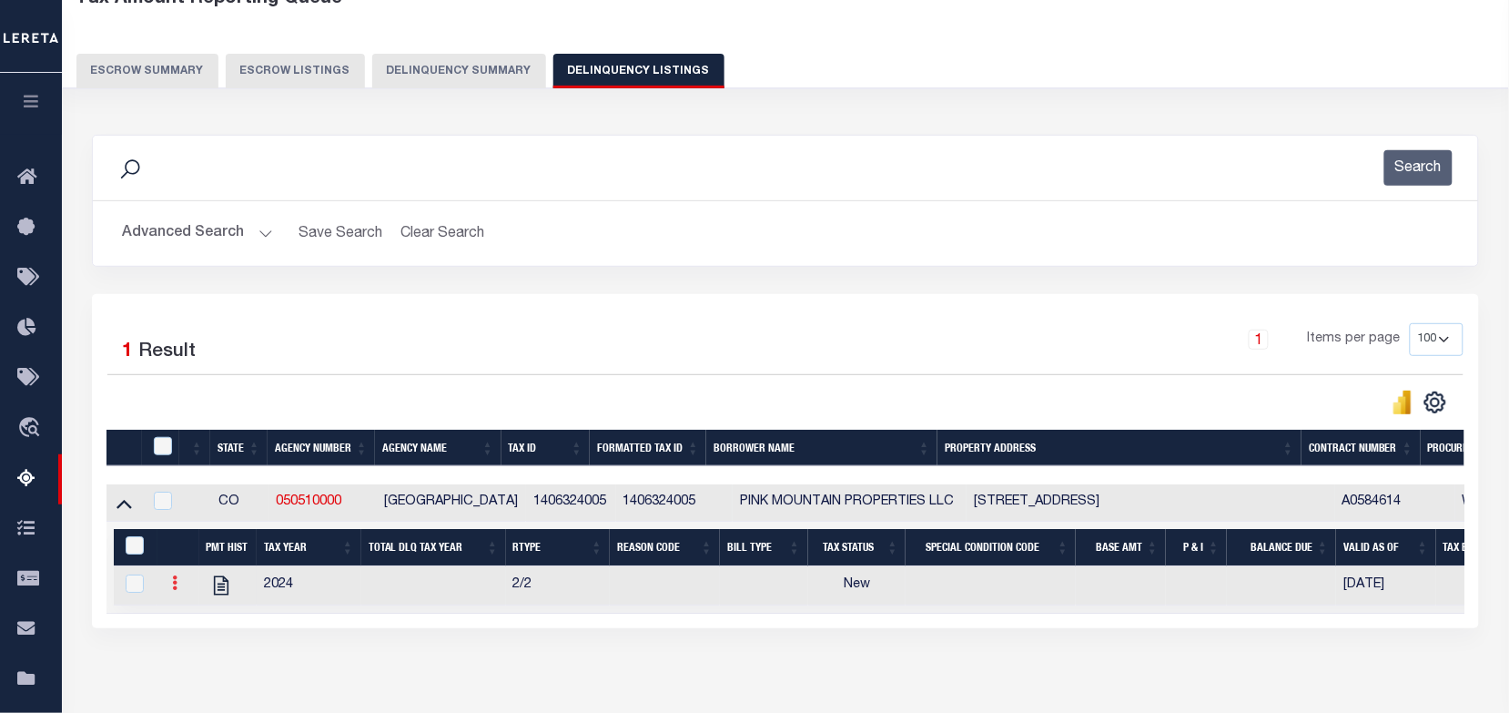
click at [172, 587] on icon at bounding box center [174, 582] width 5 height 15
click at [197, 616] on img "" at bounding box center [197, 612] width 18 height 18
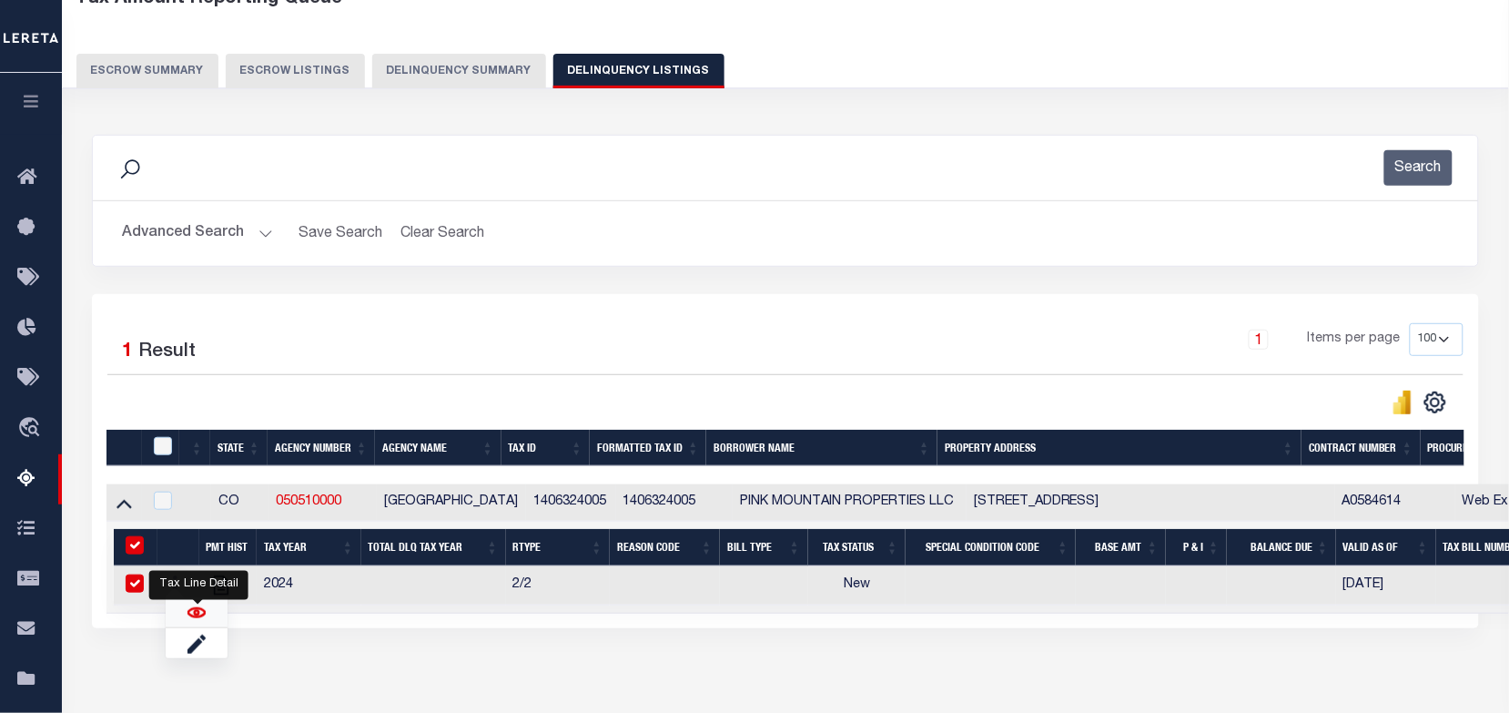
checkbox input "true"
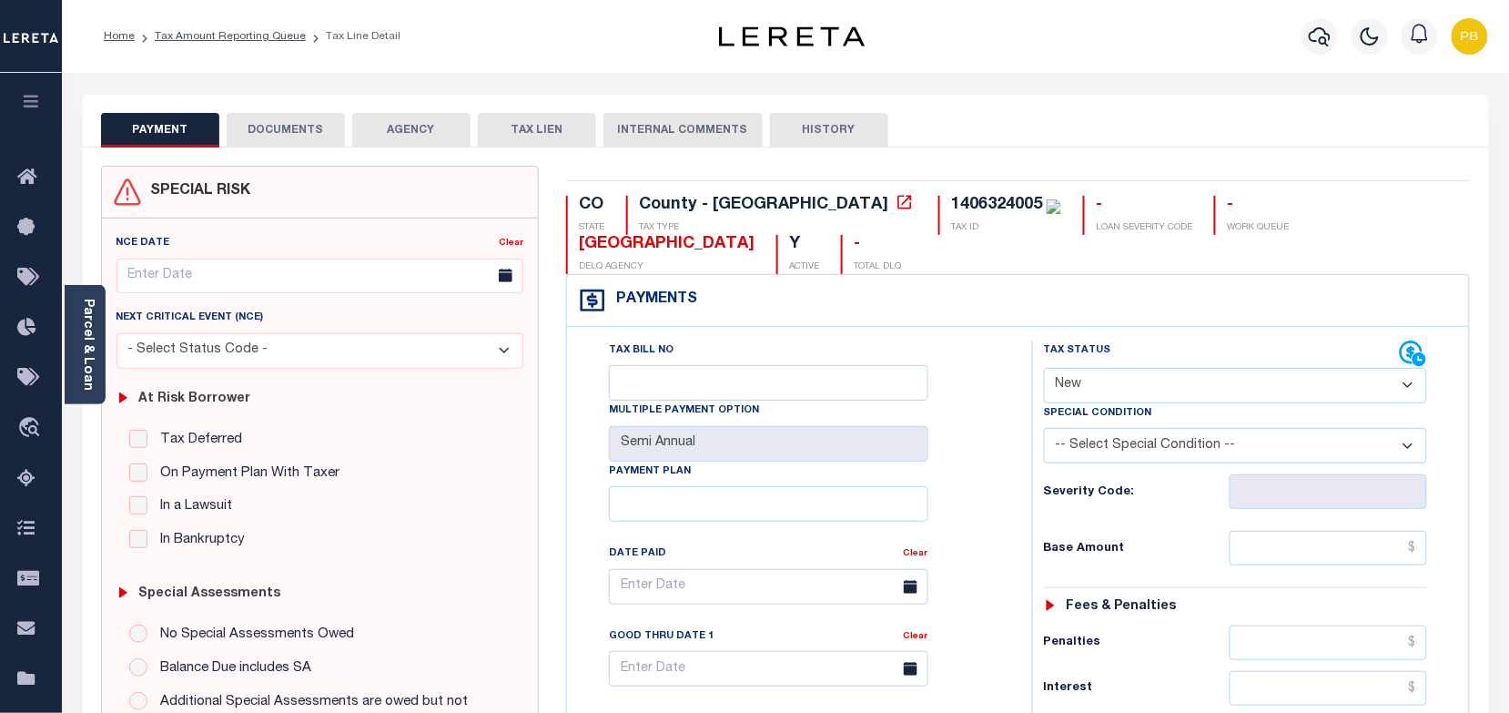
click at [1150, 383] on select "- Select Status Code - Open Due/Unpaid Paid Incomplete No Tax Due Internal Refu…" at bounding box center [1236, 385] width 384 height 35
select select "PYD"
click at [1044, 370] on select "- Select Status Code - Open Due/Unpaid Paid Incomplete No Tax Due Internal Refu…" at bounding box center [1236, 385] width 384 height 35
type input "[DATE]"
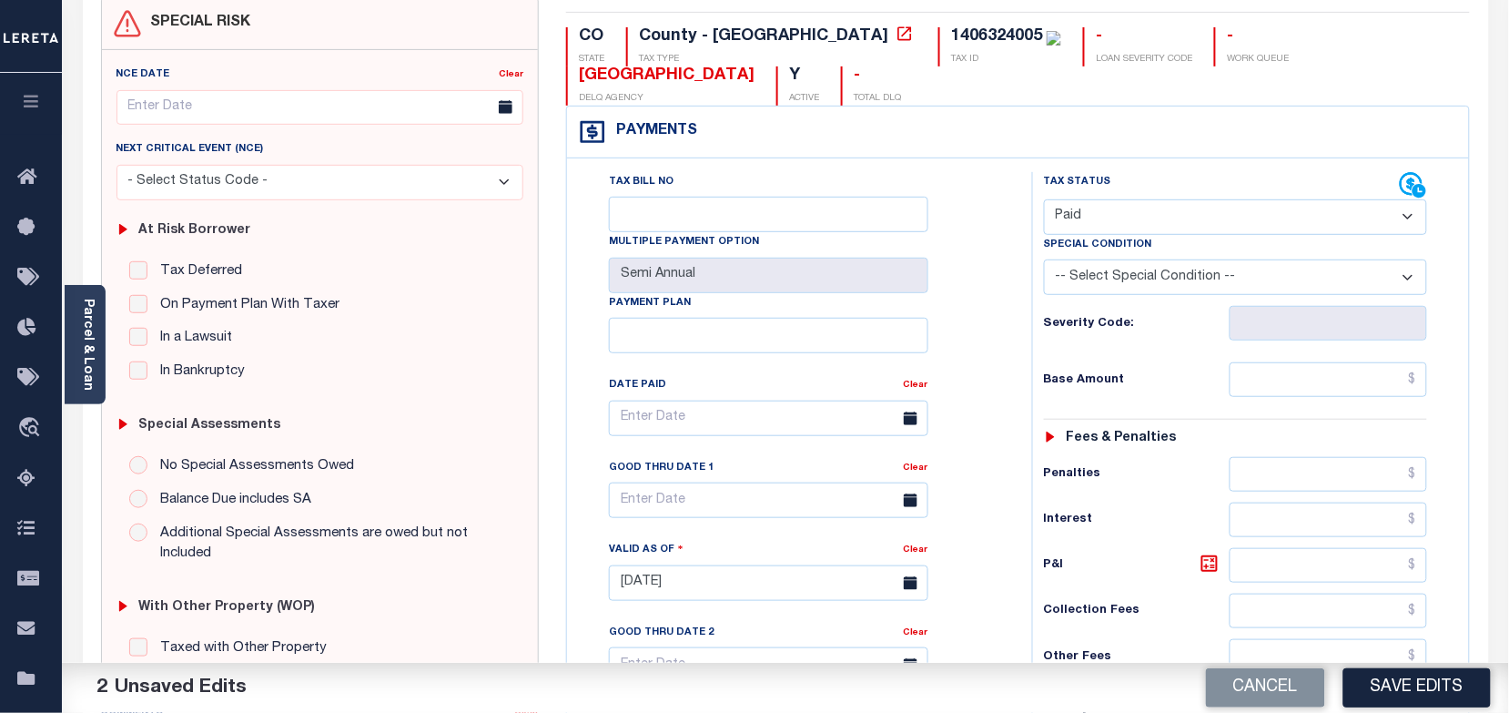
scroll to position [341, 0]
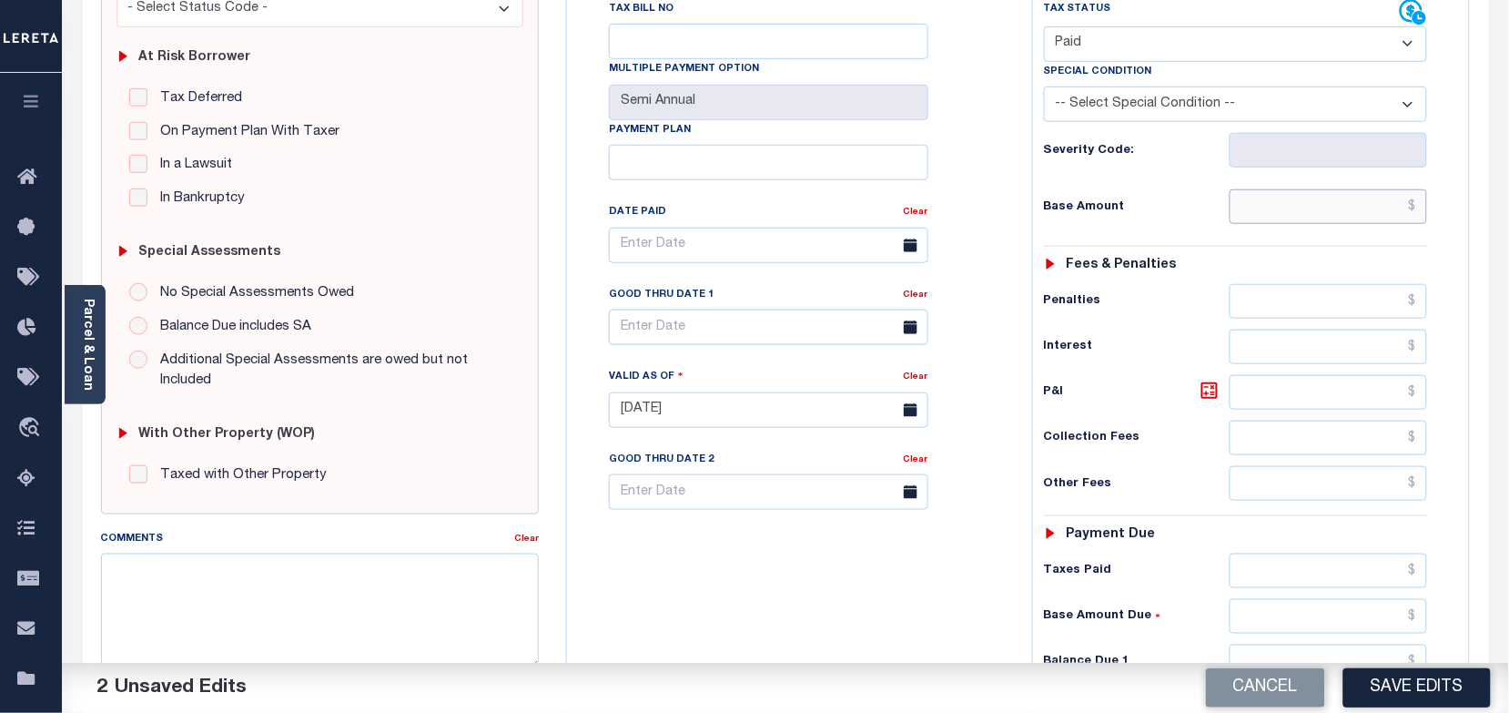
click at [1325, 211] on input "text" at bounding box center [1329, 206] width 198 height 35
paste input "830.6"
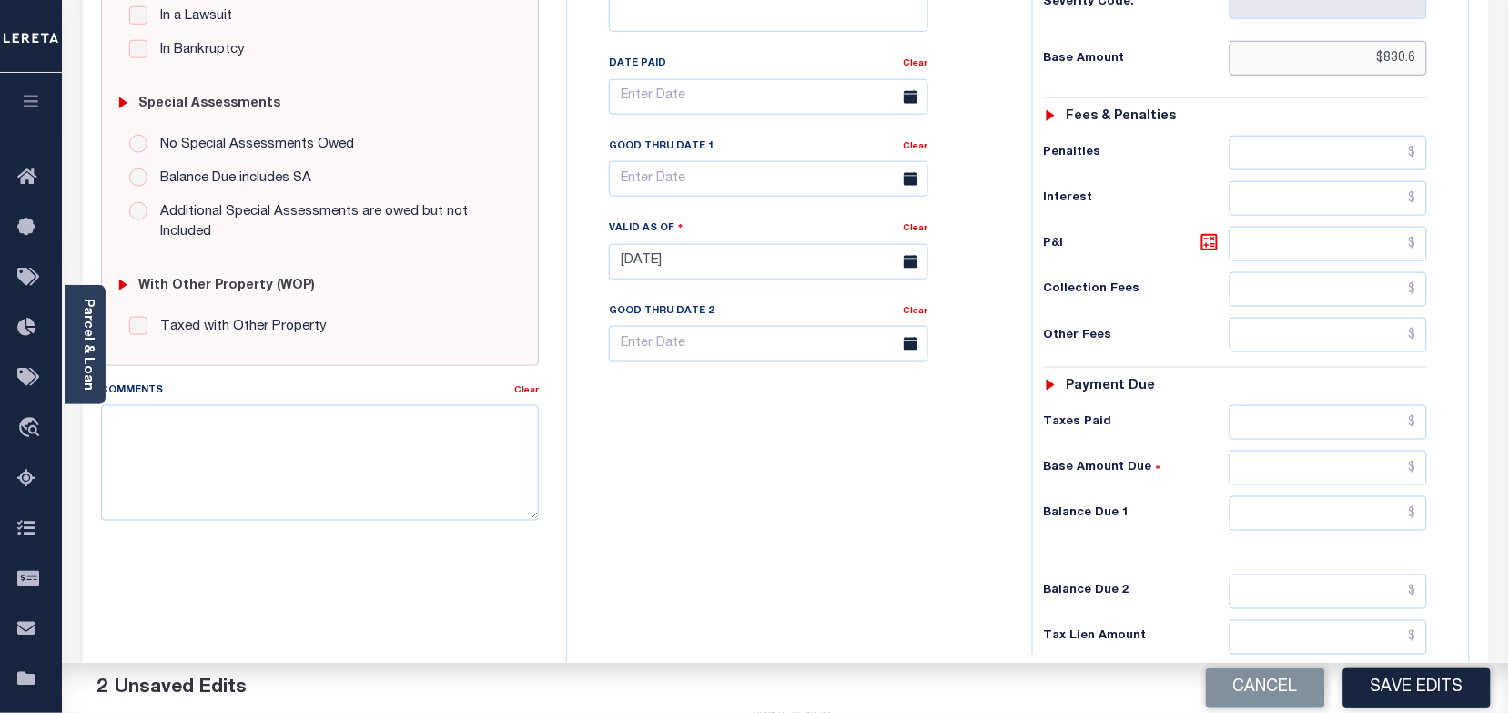
scroll to position [569, 0]
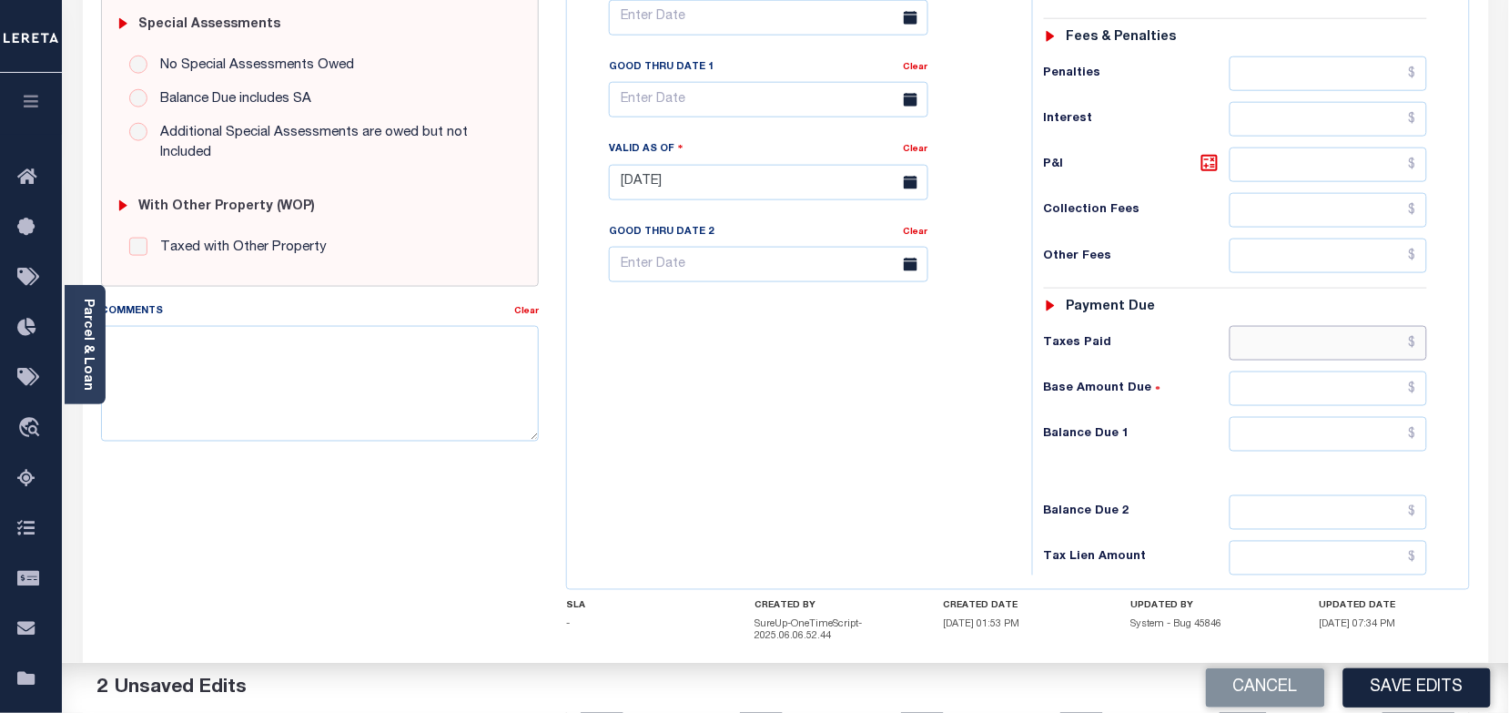
type input "$830.60"
click at [1291, 350] on input "text" at bounding box center [1329, 343] width 198 height 35
paste input "830.6"
type input "$830.60"
click at [1359, 435] on input "text" at bounding box center [1329, 434] width 198 height 35
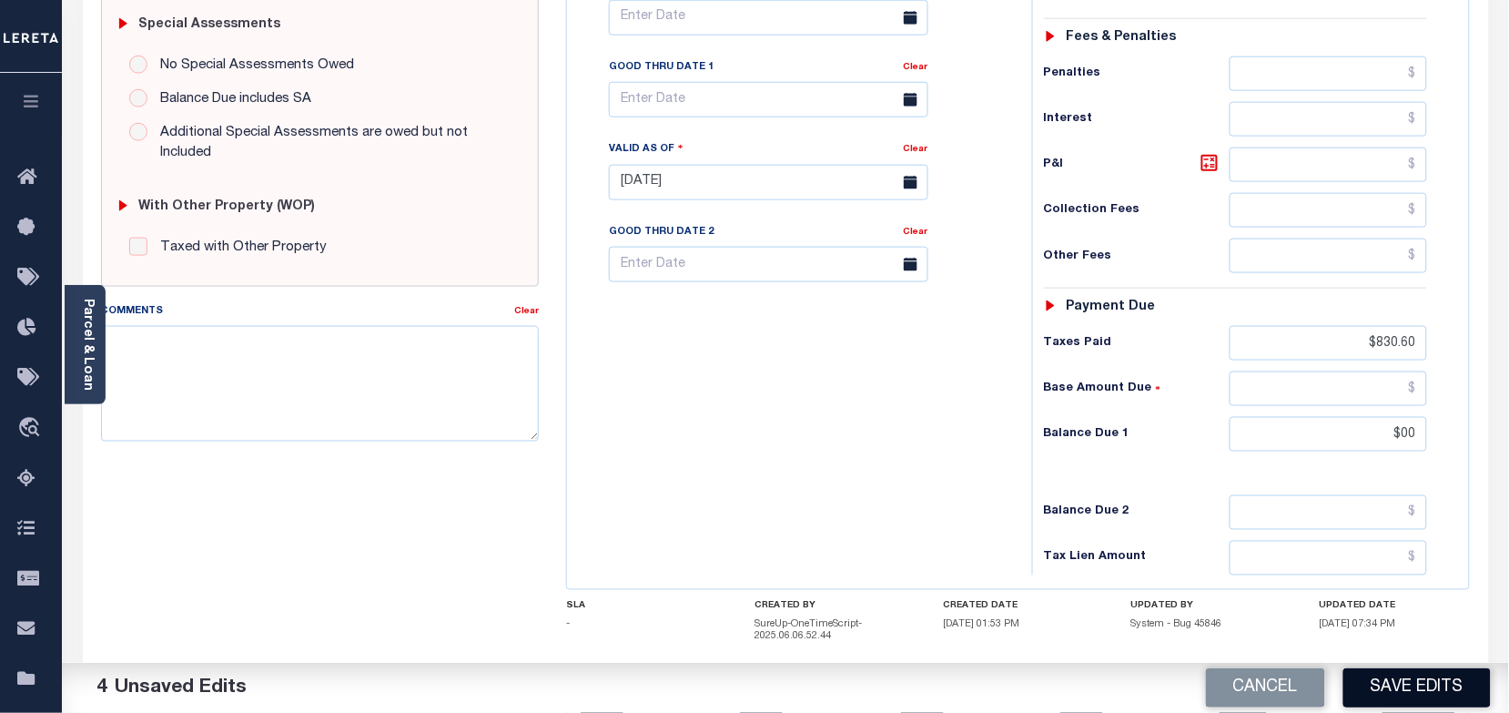
type input "$00.00"
click at [1407, 690] on button "Save Edits" at bounding box center [1416, 687] width 147 height 39
checkbox input "false"
type input "$830.6"
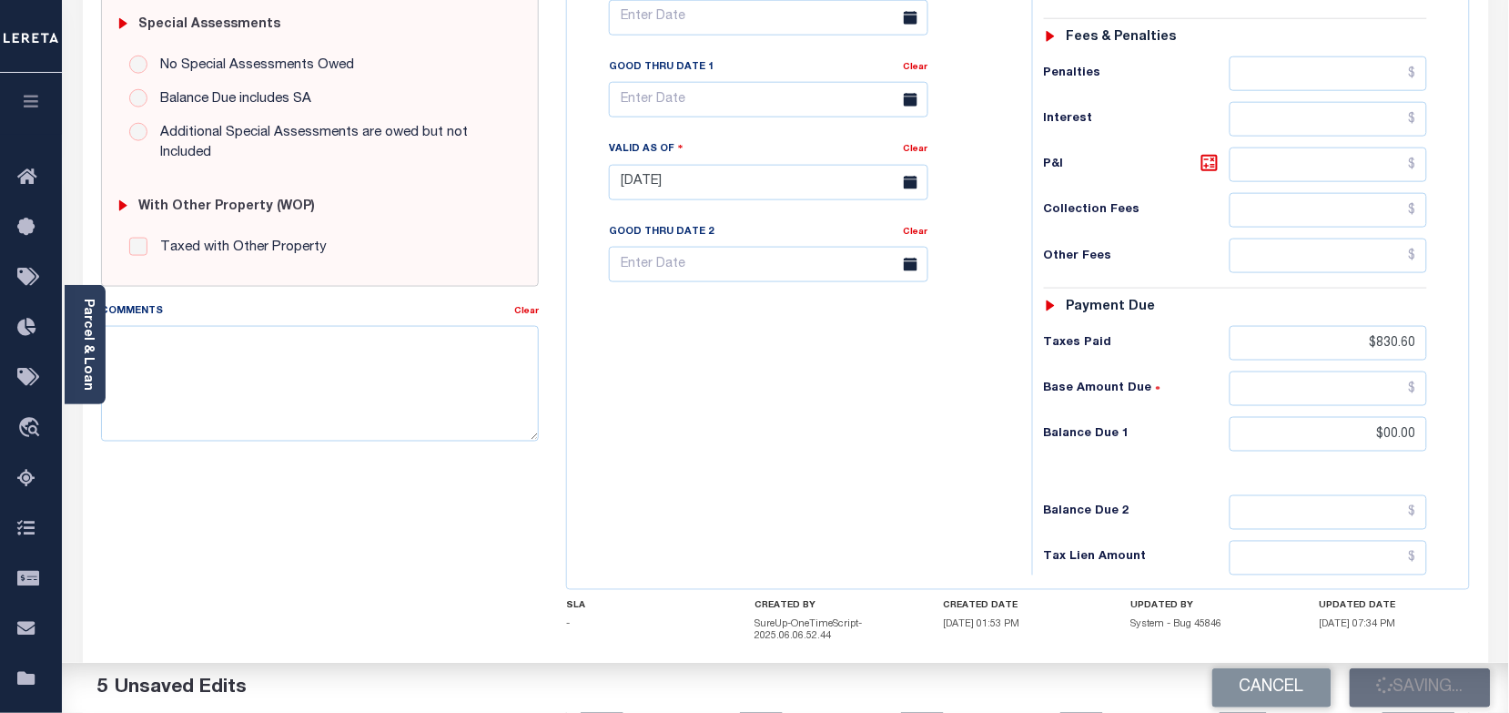
type input "$0"
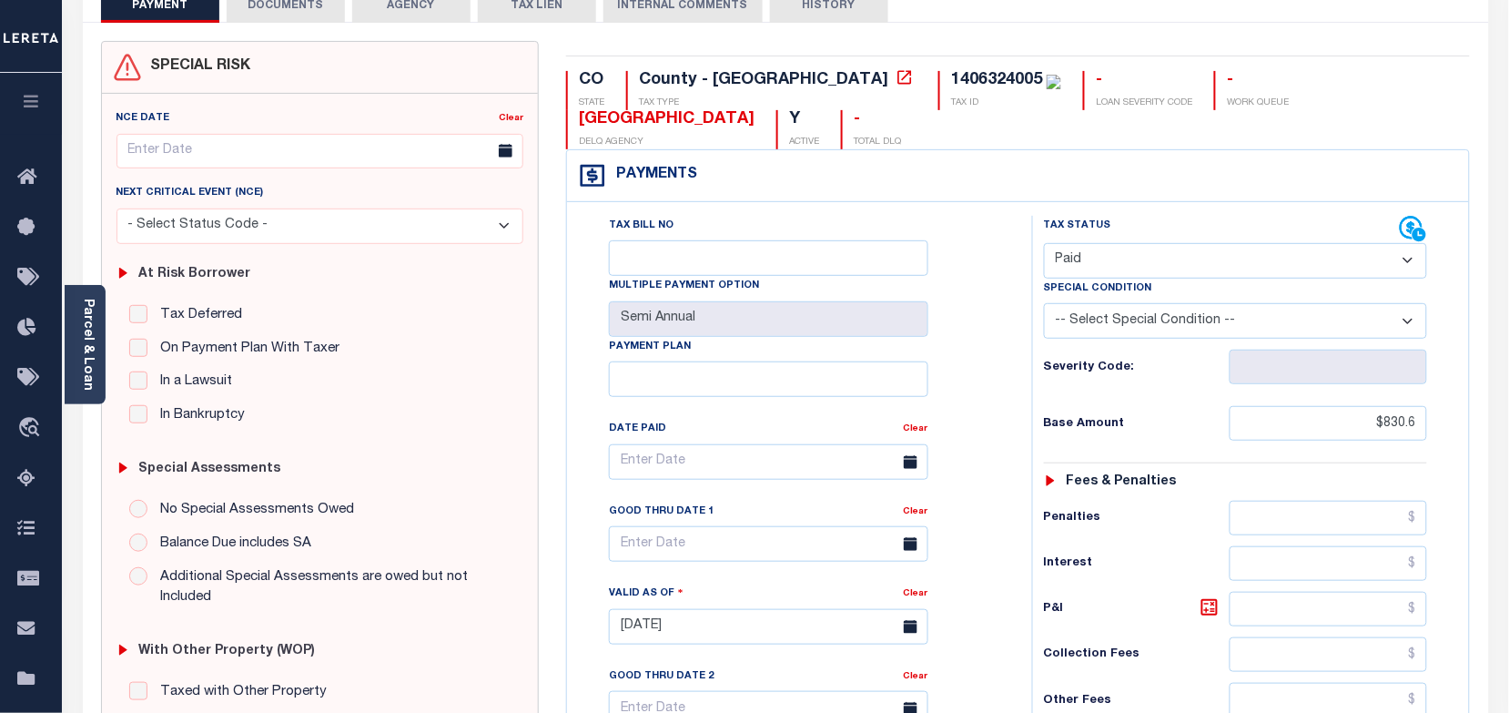
scroll to position [0, 0]
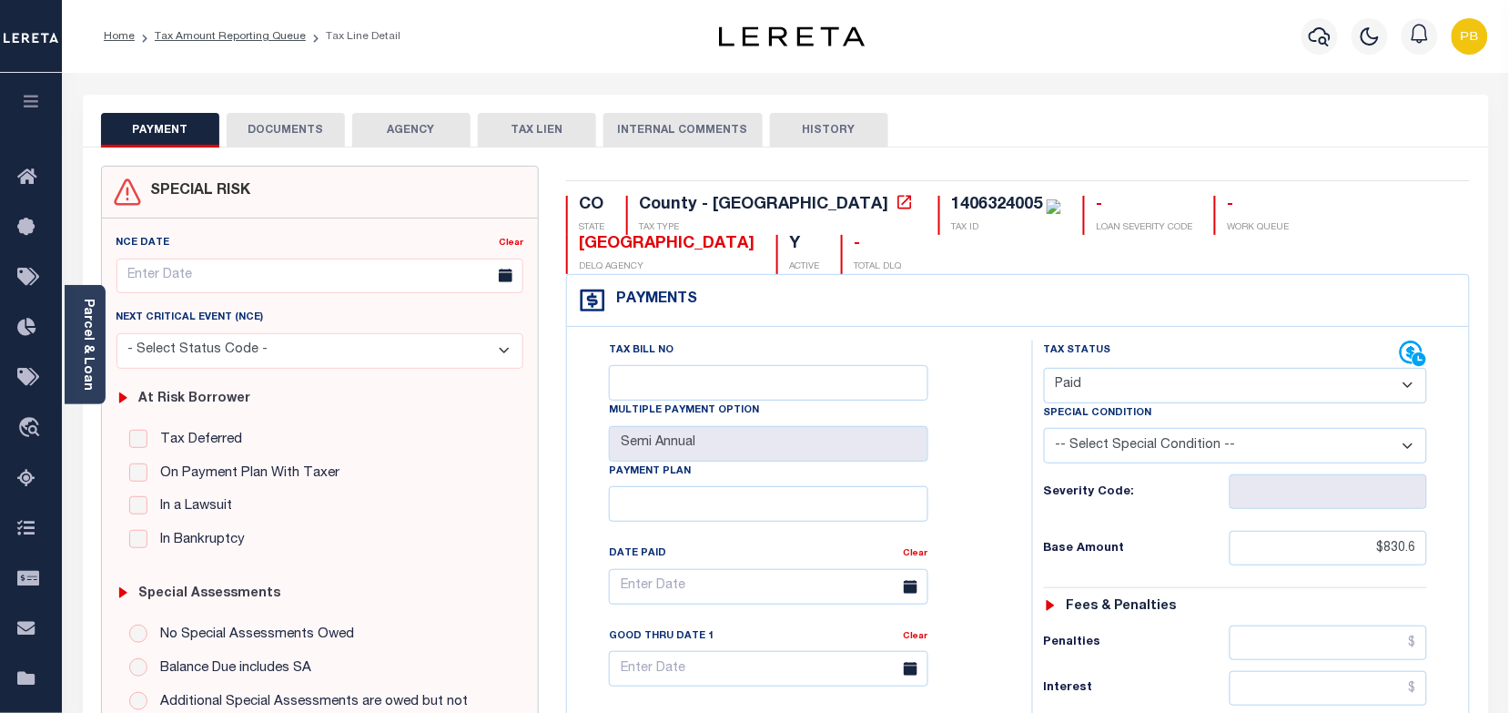
click at [280, 126] on button "DOCUMENTS" at bounding box center [286, 130] width 118 height 35
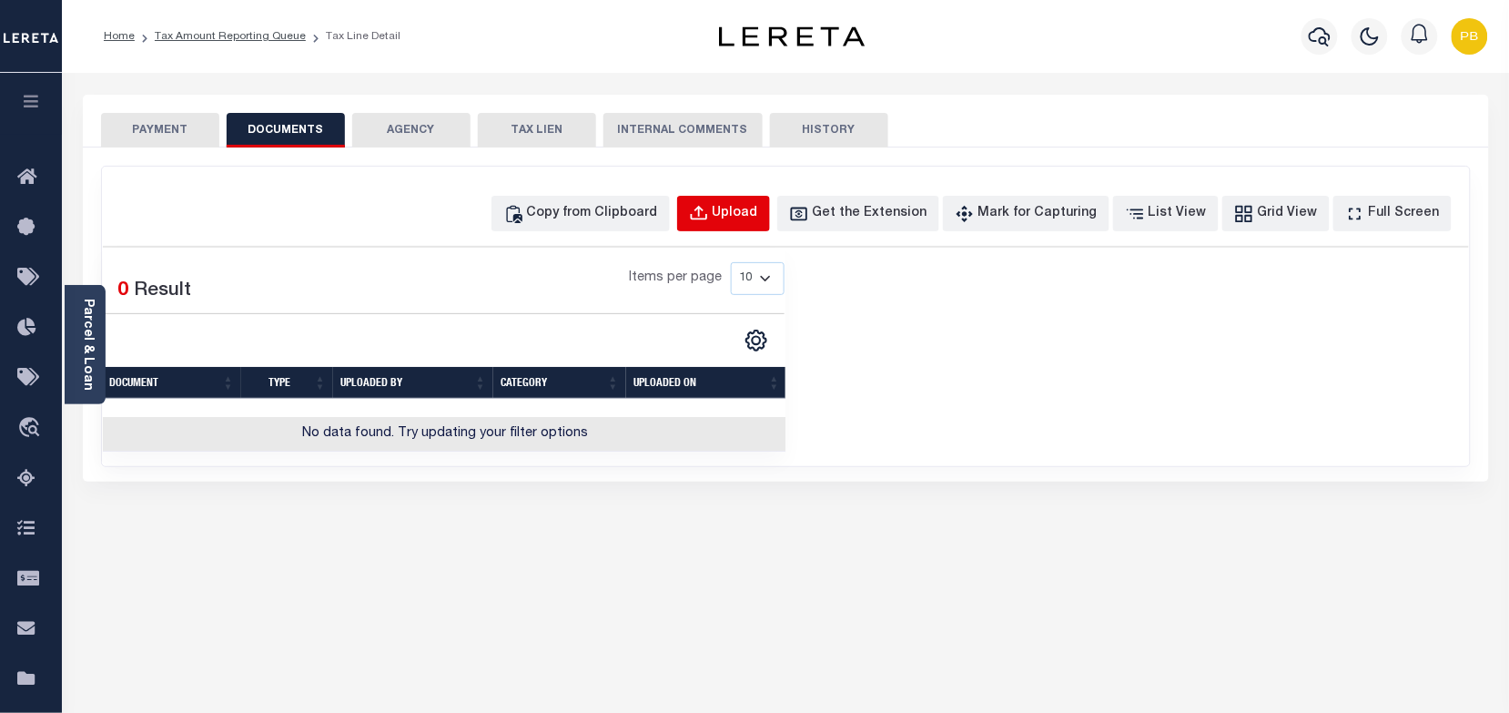
click at [752, 208] on div "Upload" at bounding box center [736, 214] width 46 height 20
select select "POP"
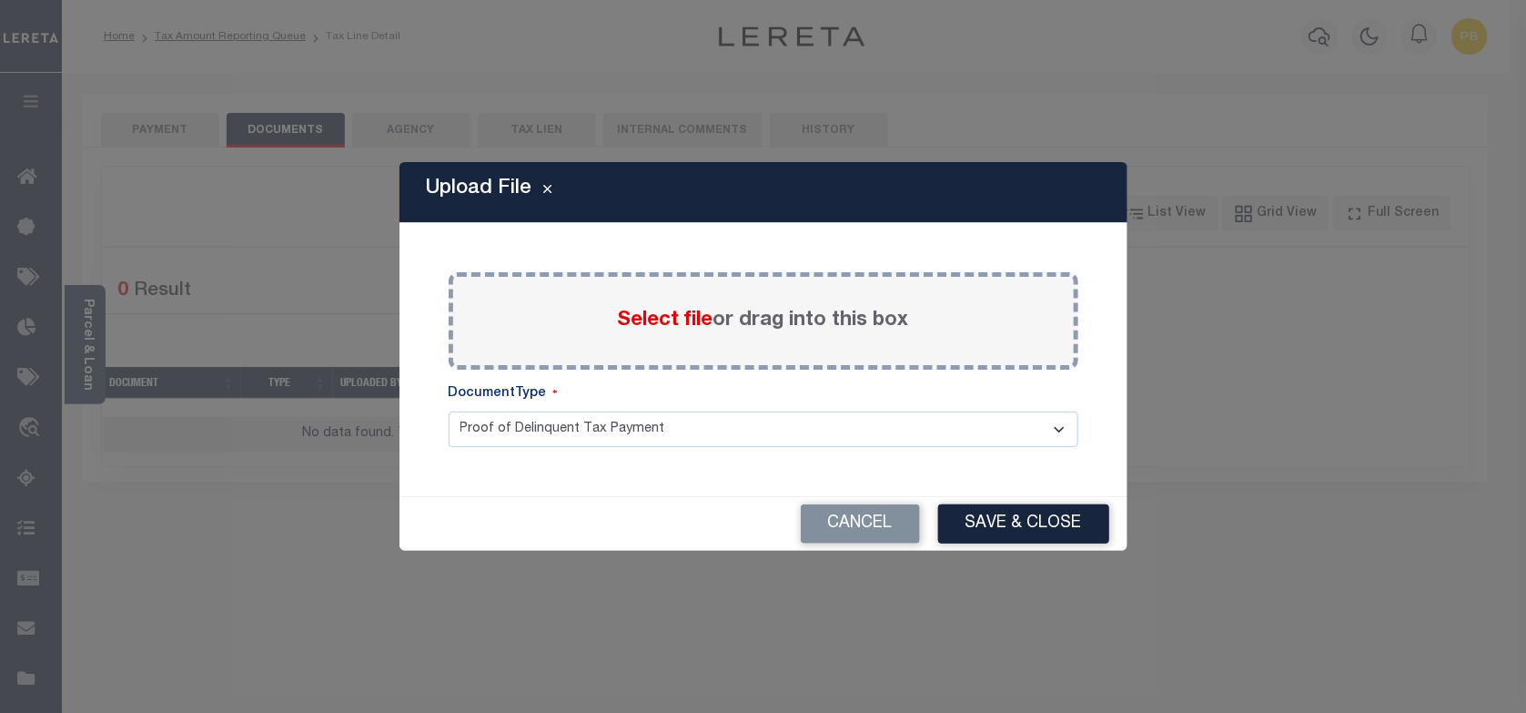
click at [695, 324] on span "Select file" at bounding box center [666, 320] width 96 height 20
click at [0, 0] on input "Select file or drag into this box" at bounding box center [0, 0] width 0 height 0
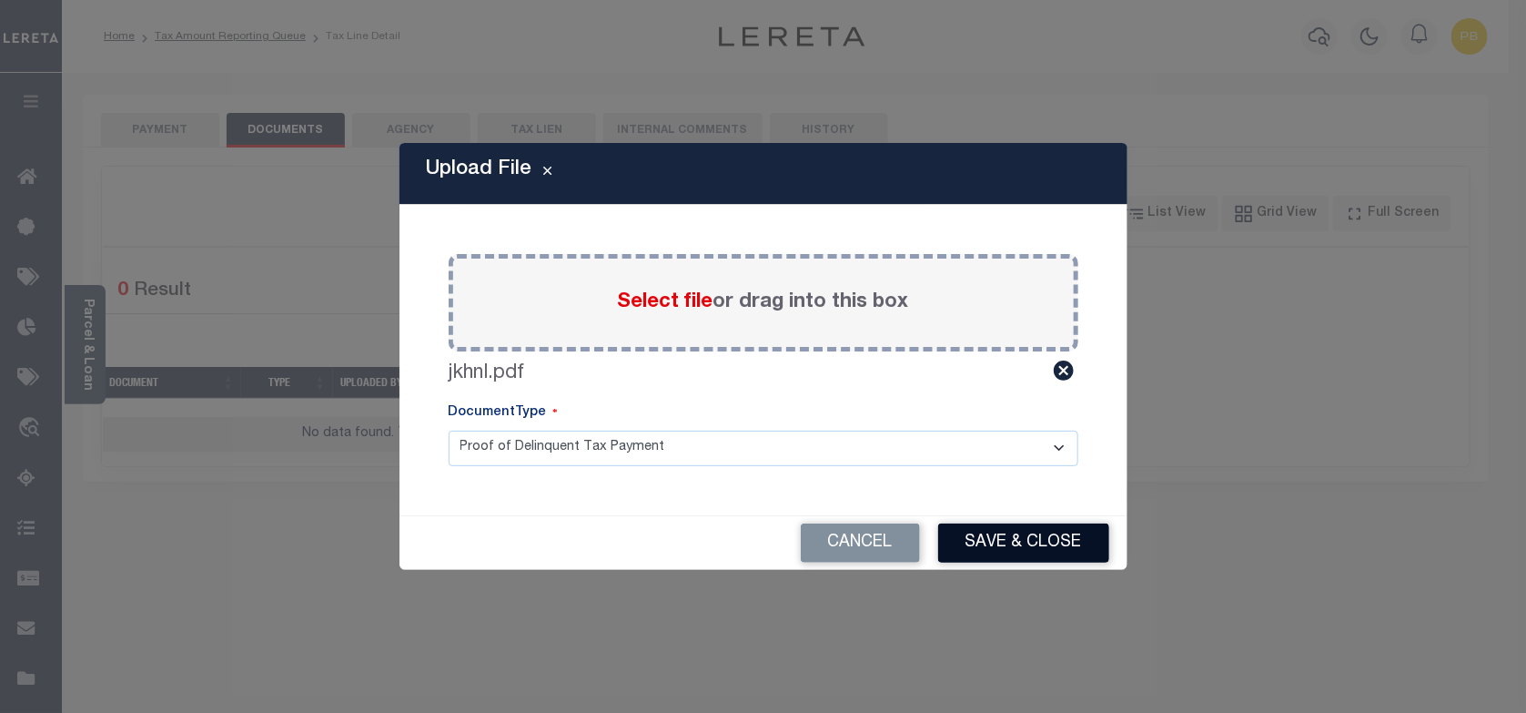
click at [1061, 544] on button "Save & Close" at bounding box center [1023, 542] width 171 height 39
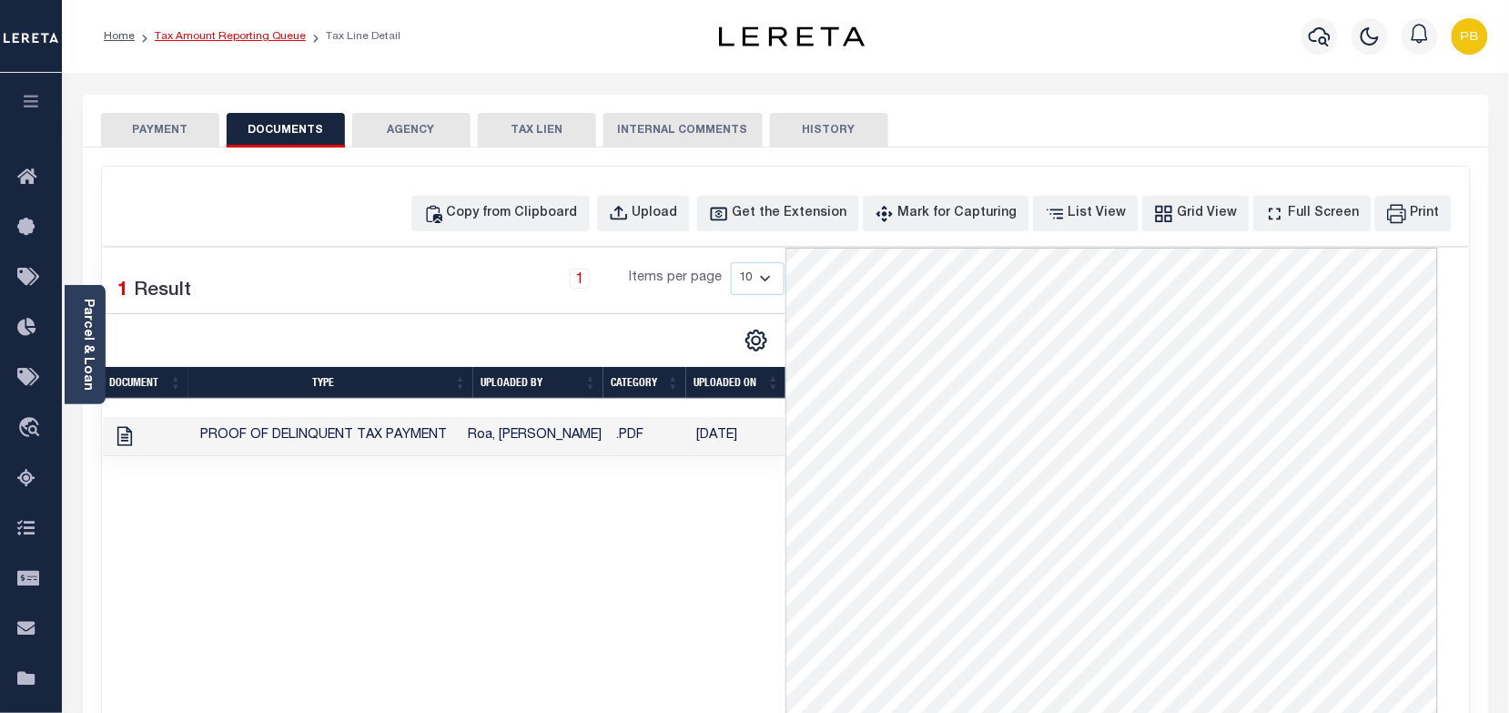
click at [258, 36] on link "Tax Amount Reporting Queue" at bounding box center [230, 36] width 151 height 11
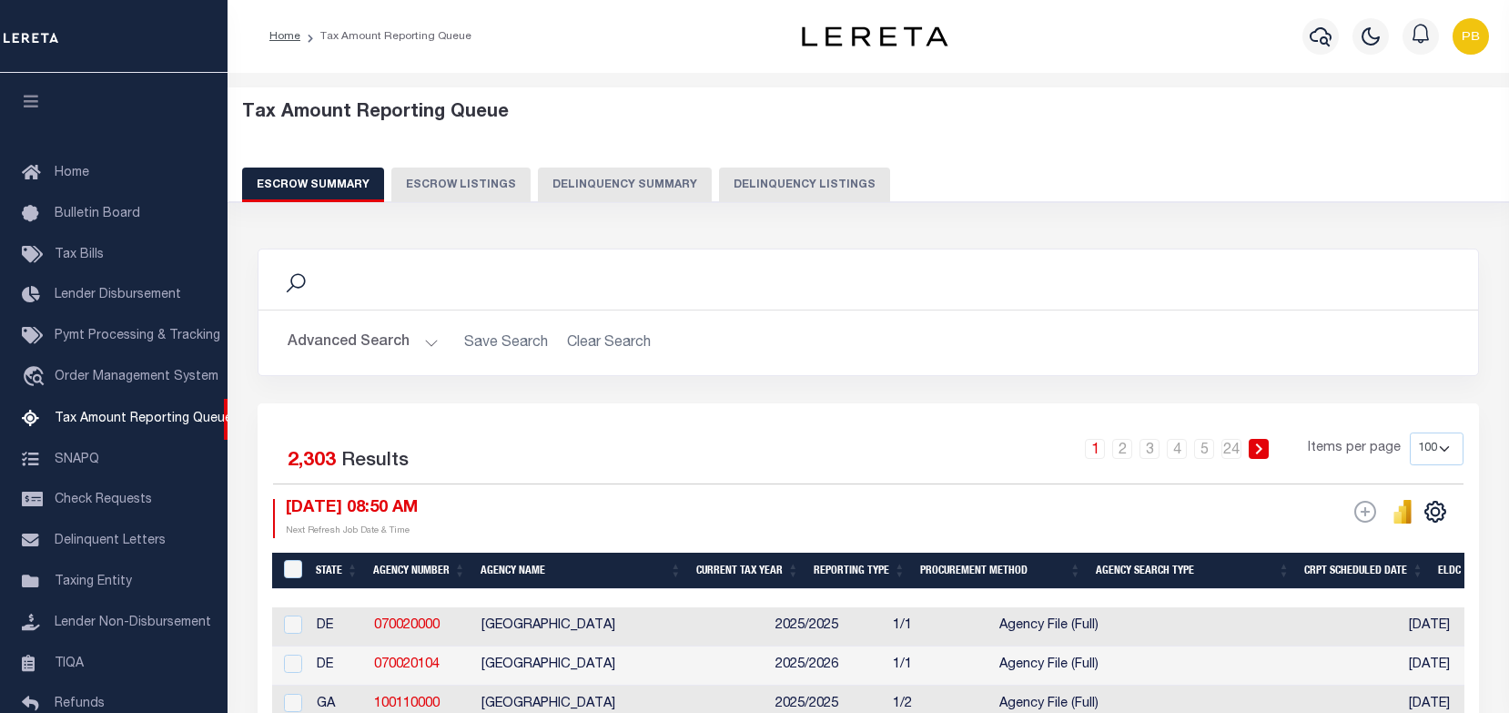
select select "100"
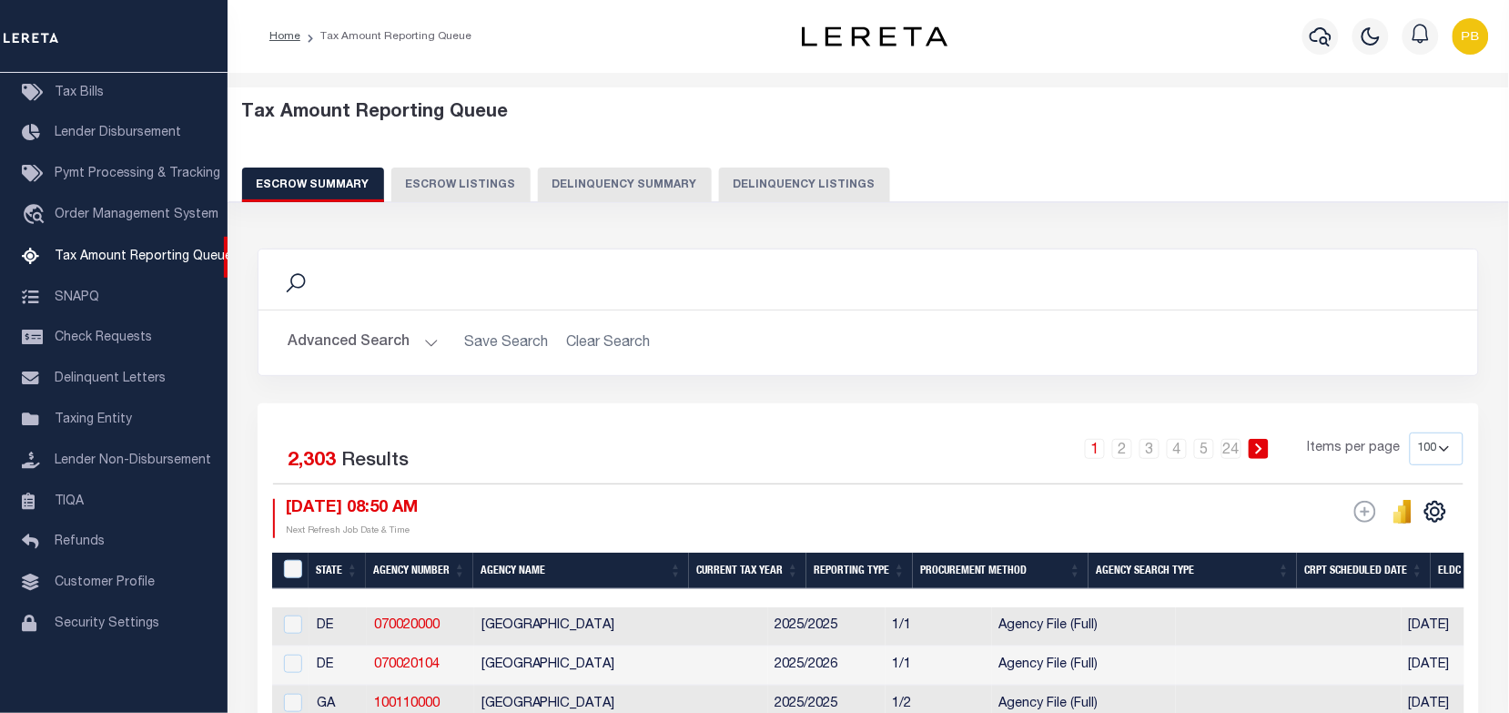
click at [844, 178] on button "Delinquency Listings" at bounding box center [804, 184] width 171 height 35
select select "100"
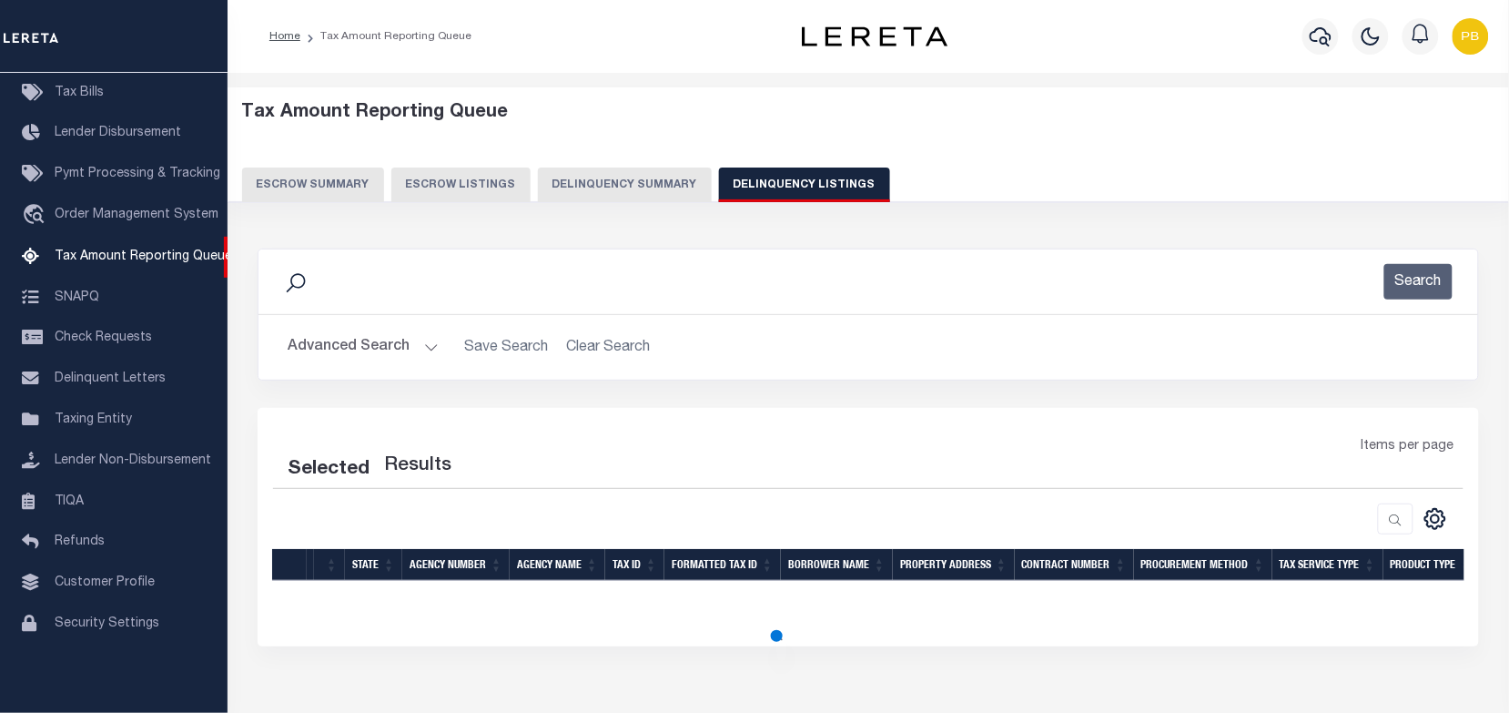
select select "100"
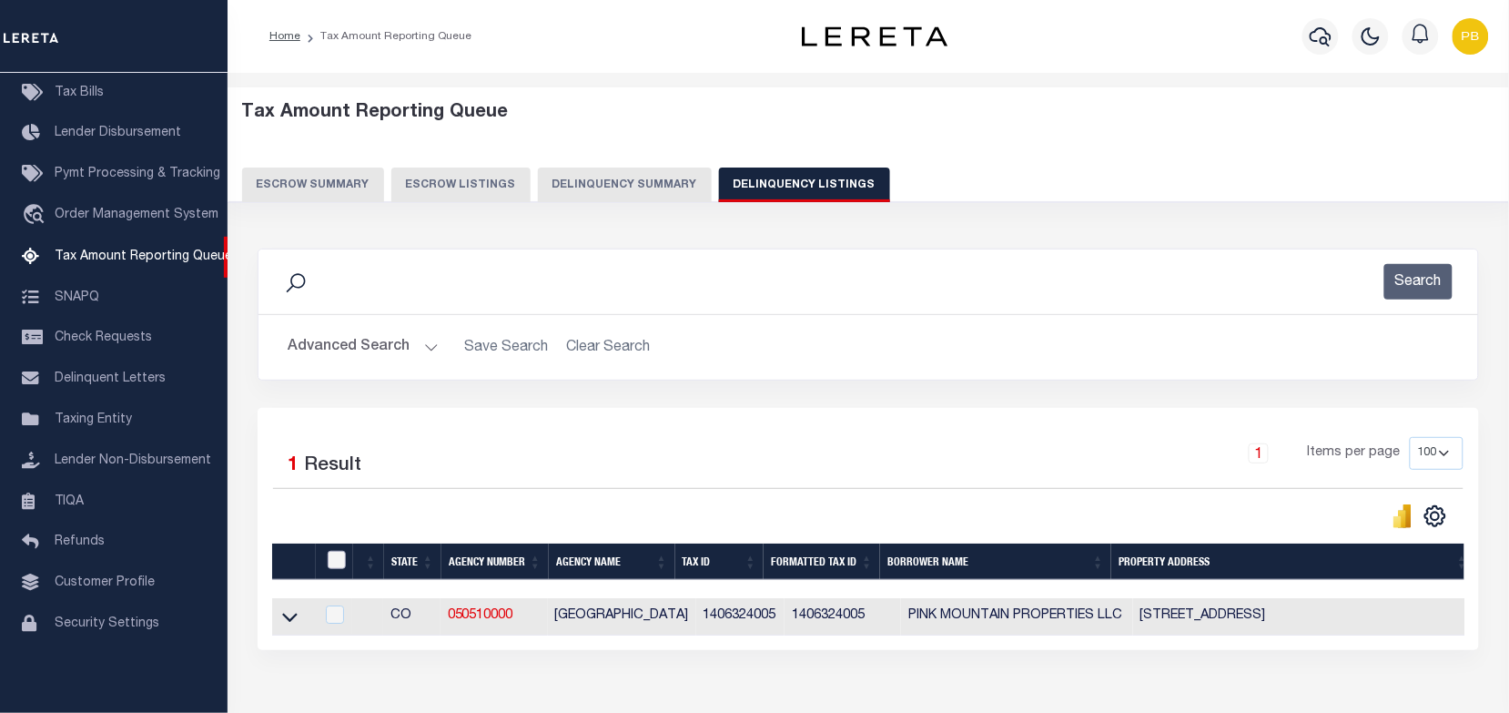
click at [332, 553] on input "checkbox" at bounding box center [337, 560] width 18 height 18
checkbox input "true"
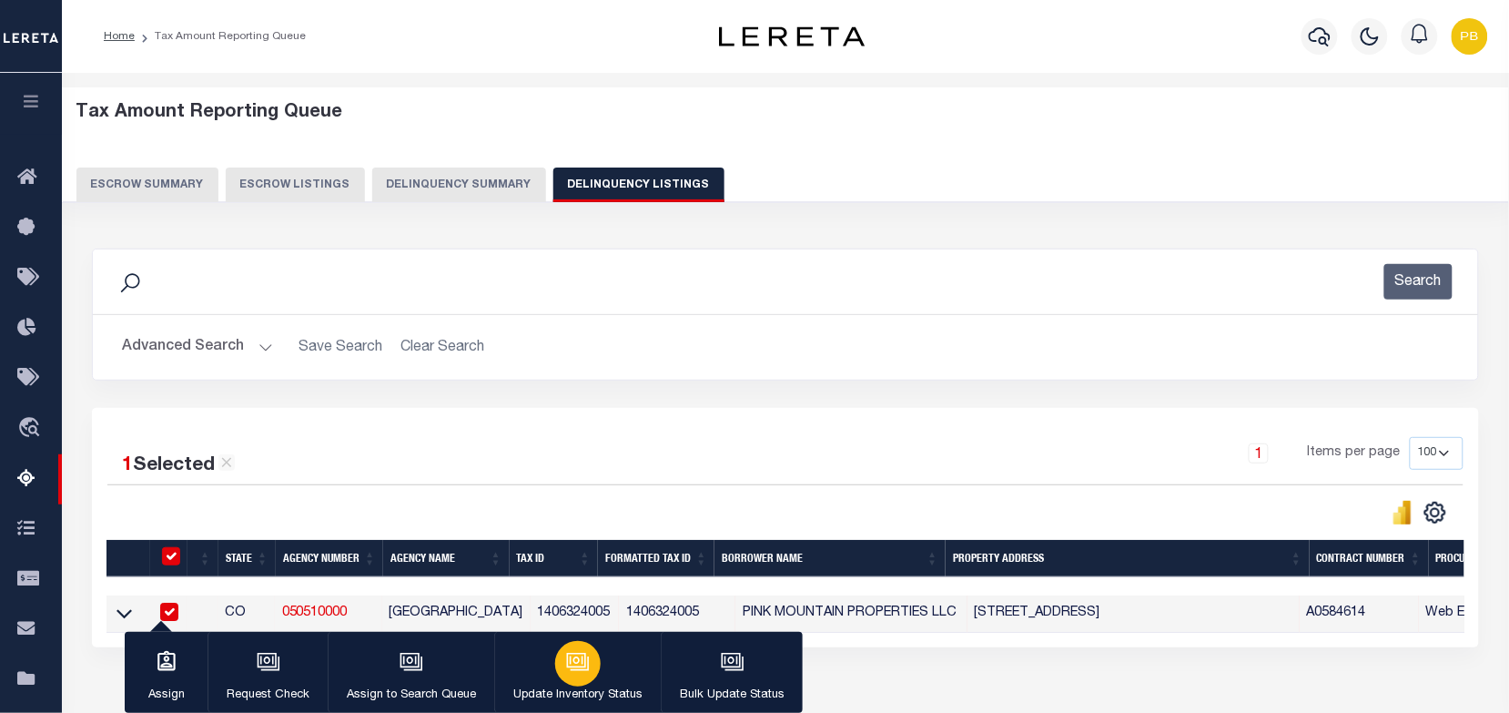
click at [571, 678] on div "button" at bounding box center [578, 664] width 46 height 46
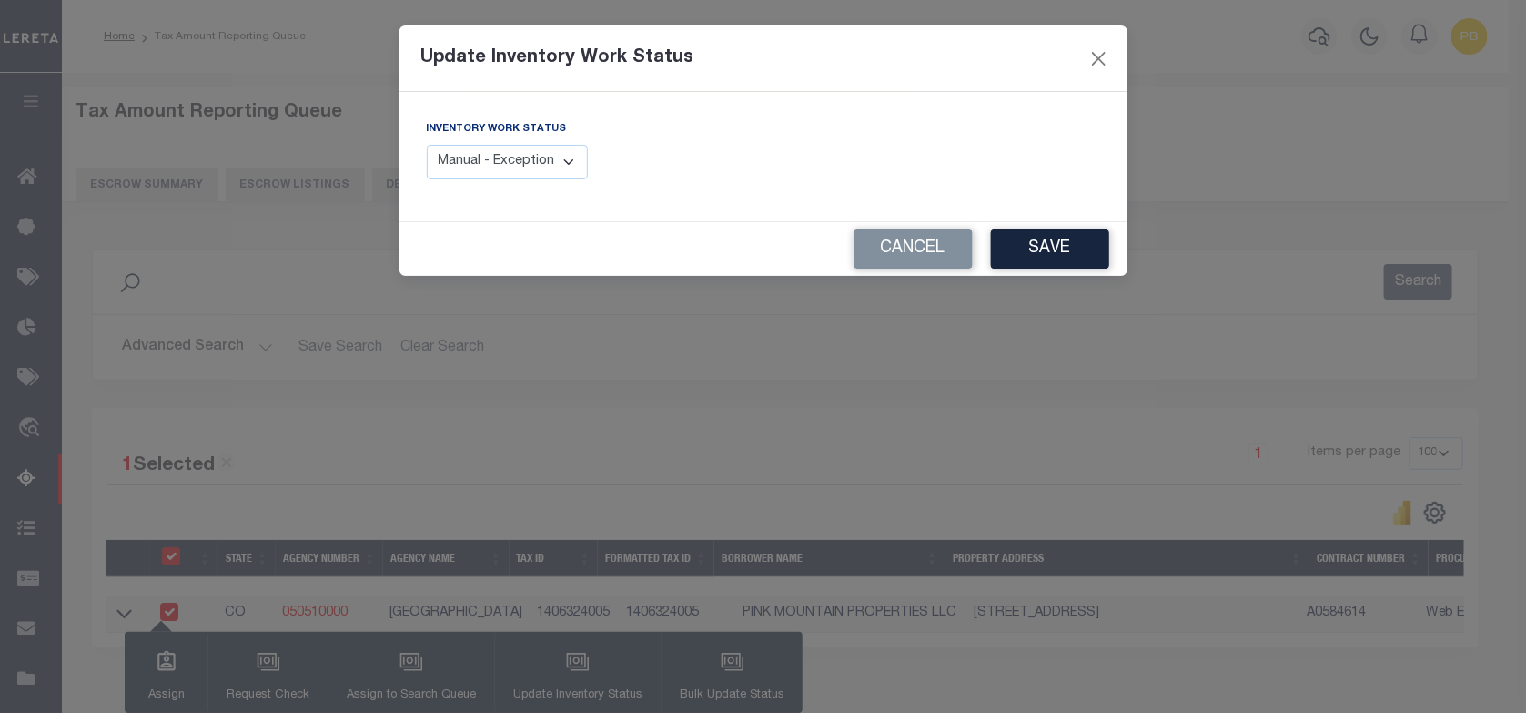
click at [533, 165] on select "Manual - Exception Pended - Awaiting Search Late Add Exception Completed" at bounding box center [508, 162] width 162 height 35
click at [427, 145] on select "Manual - Exception Pended - Awaiting Search Late Add Exception Completed" at bounding box center [508, 162] width 162 height 35
drag, startPoint x: 551, startPoint y: 153, endPoint x: 551, endPoint y: 174, distance: 20.9
click at [551, 153] on select "Manual - Exception Pended - Awaiting Search Late Add Exception Completed" at bounding box center [508, 162] width 162 height 35
select select "4"
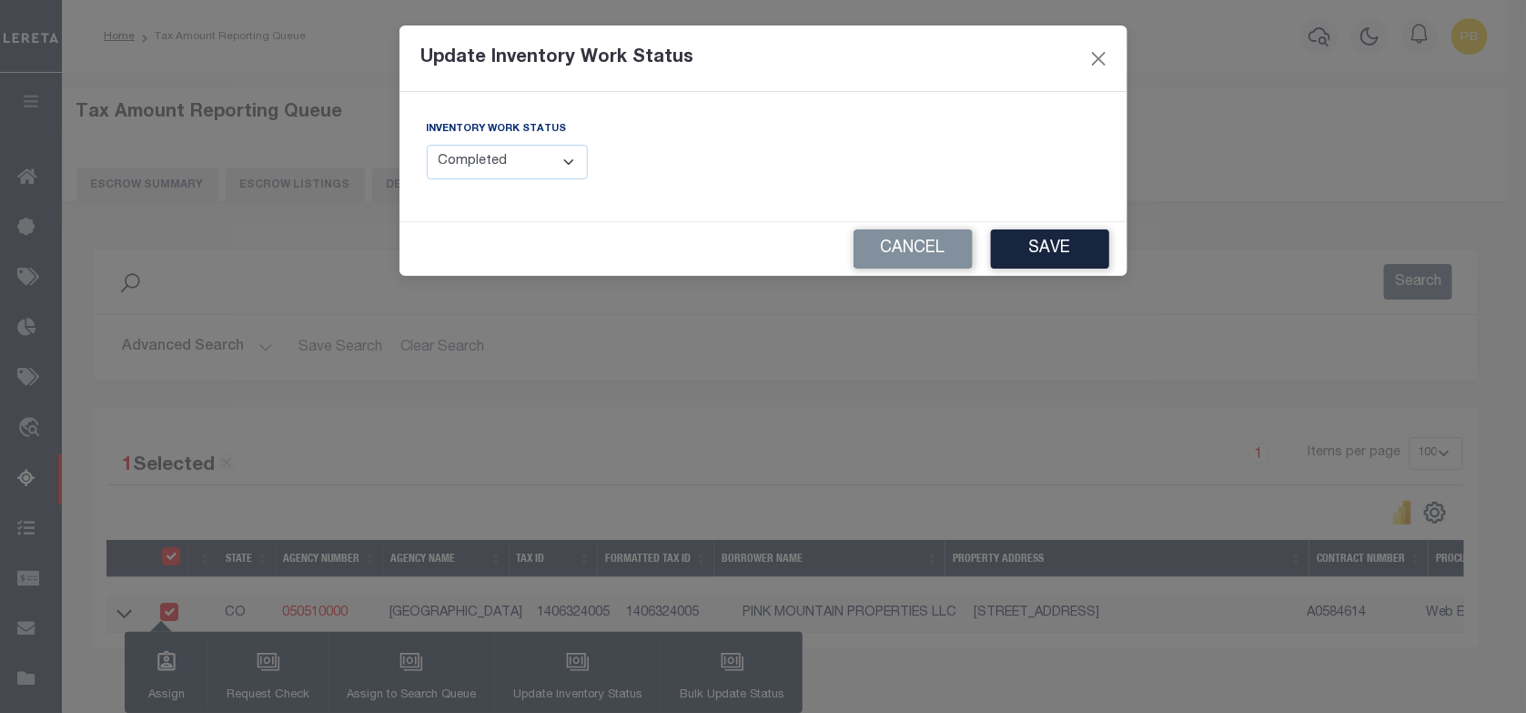
click at [427, 145] on select "Manual - Exception Pended - Awaiting Search Late Add Exception Completed" at bounding box center [508, 162] width 162 height 35
click at [1035, 258] on button "Save" at bounding box center [1050, 248] width 118 height 39
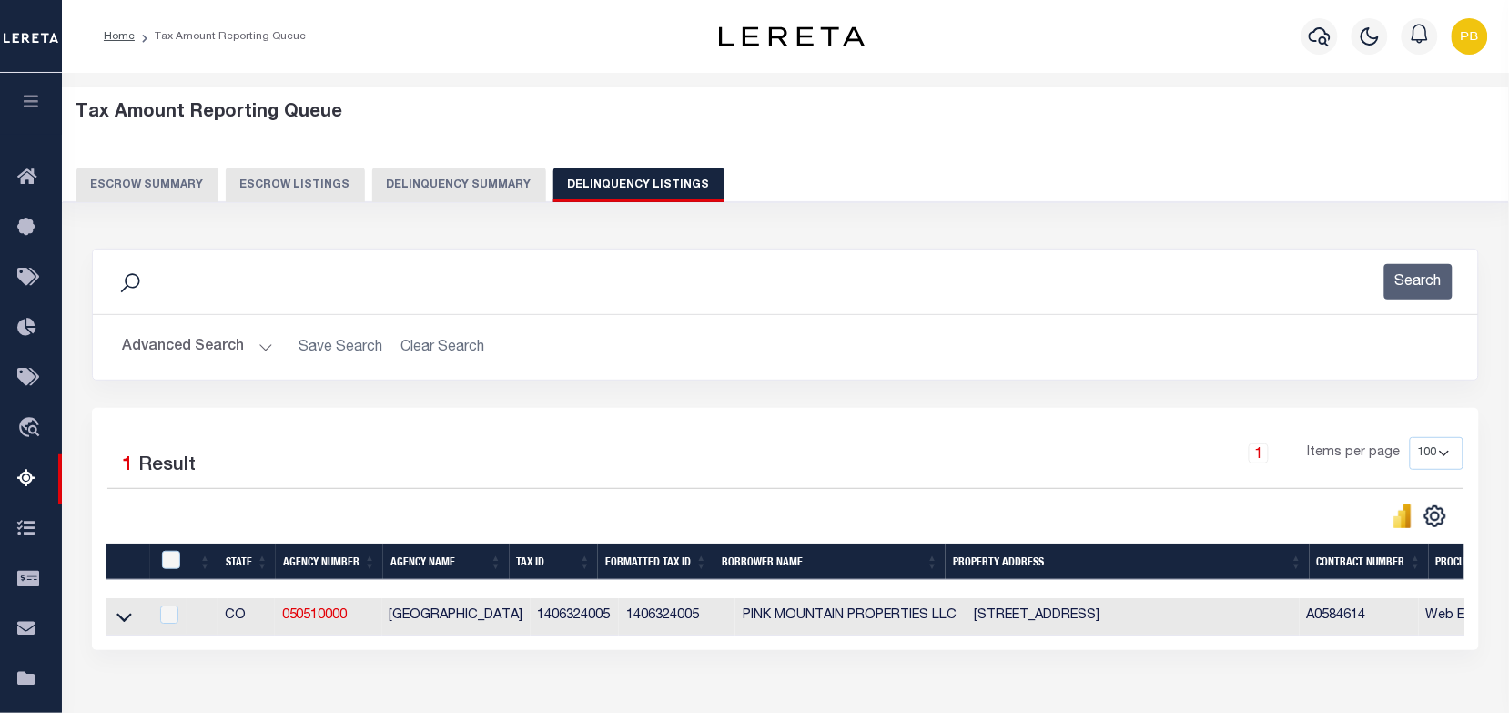
click at [224, 347] on button "Advanced Search" at bounding box center [197, 347] width 151 height 35
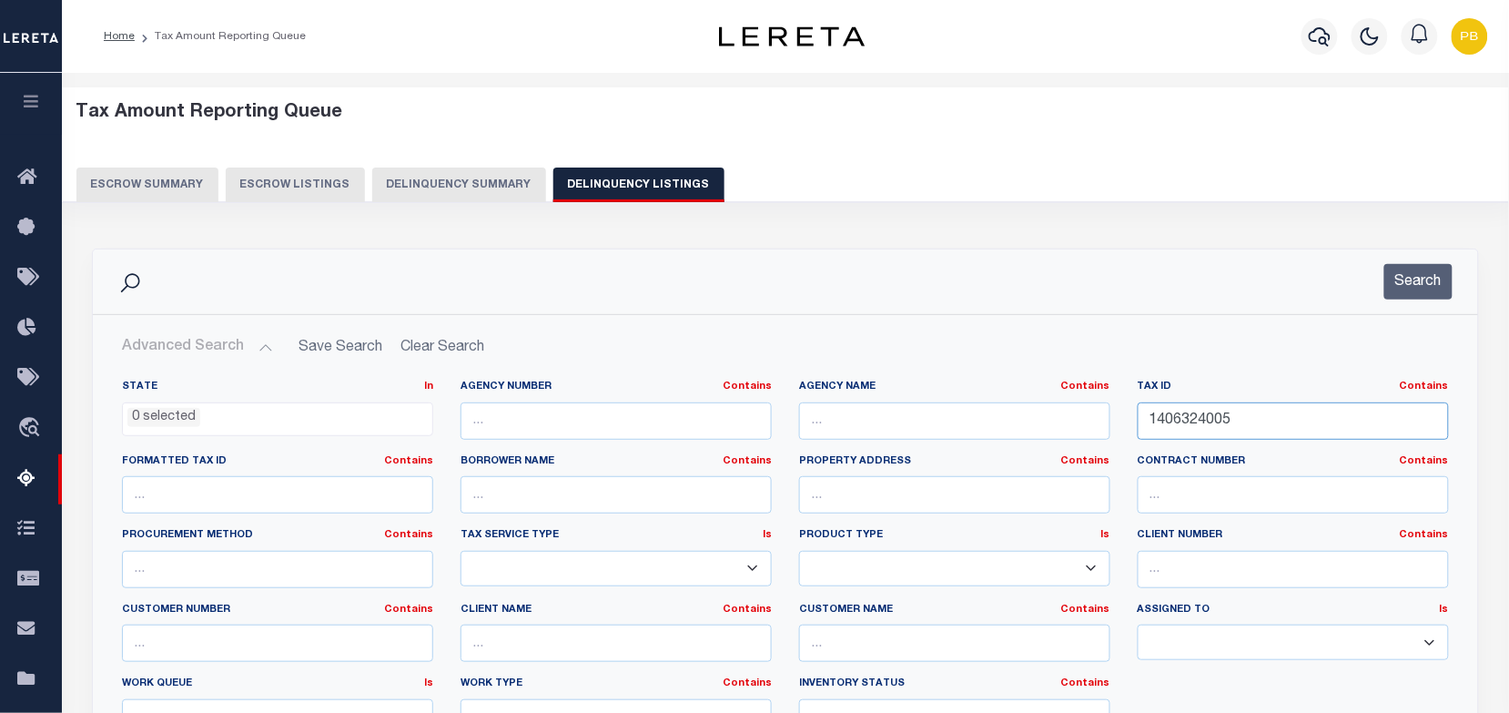
drag, startPoint x: 1270, startPoint y: 426, endPoint x: 1120, endPoint y: 412, distance: 149.9
click at [1120, 412] on div "State In In AK AL AR AZ CA CO CT DC DE FL GA GU HI IA ID IL IN KS KY LA MA MD M…" at bounding box center [785, 565] width 1354 height 371
paste input "9"
type input "1406324009"
click at [1393, 283] on button "Search" at bounding box center [1418, 281] width 68 height 35
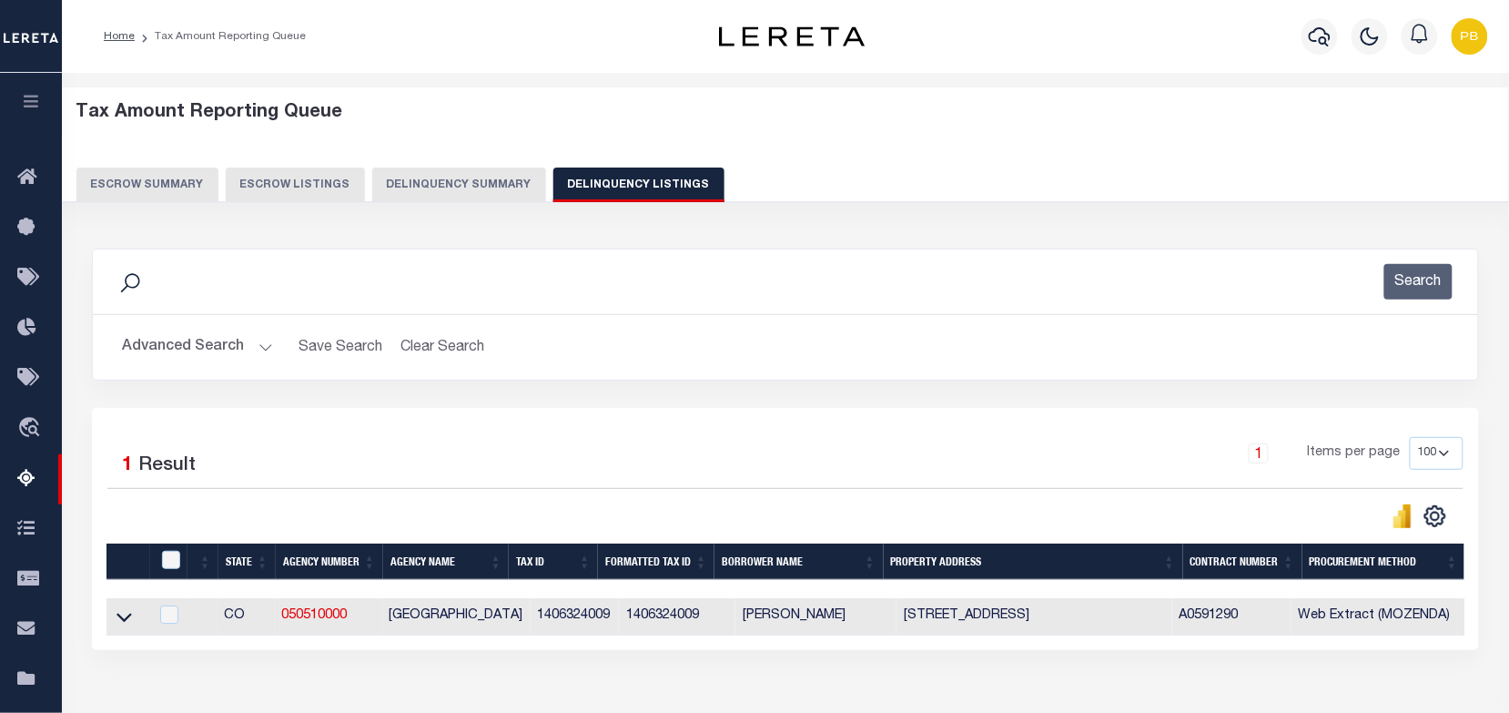
drag, startPoint x: 118, startPoint y: 624, endPoint x: 260, endPoint y: 429, distance: 241.1
click at [118, 624] on icon at bounding box center [124, 616] width 15 height 19
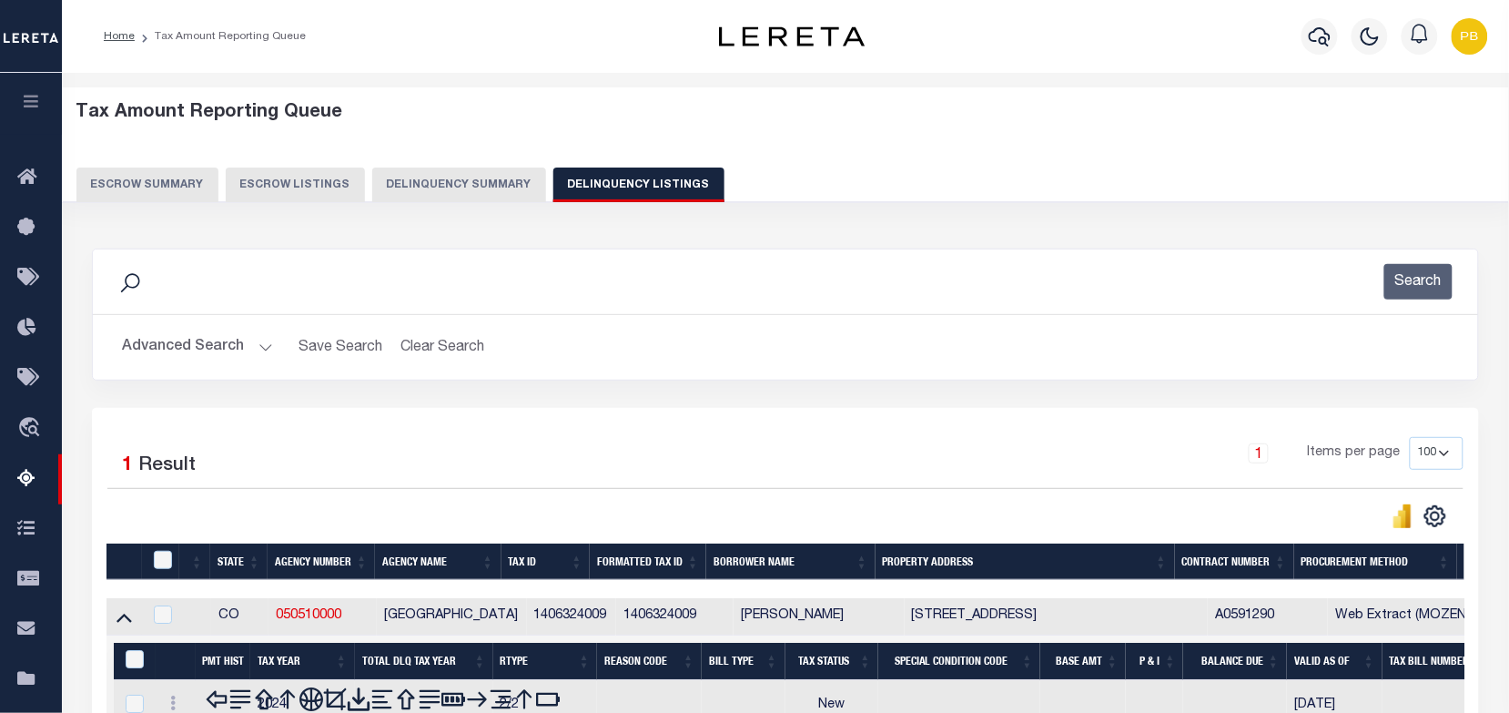
scroll to position [228, 0]
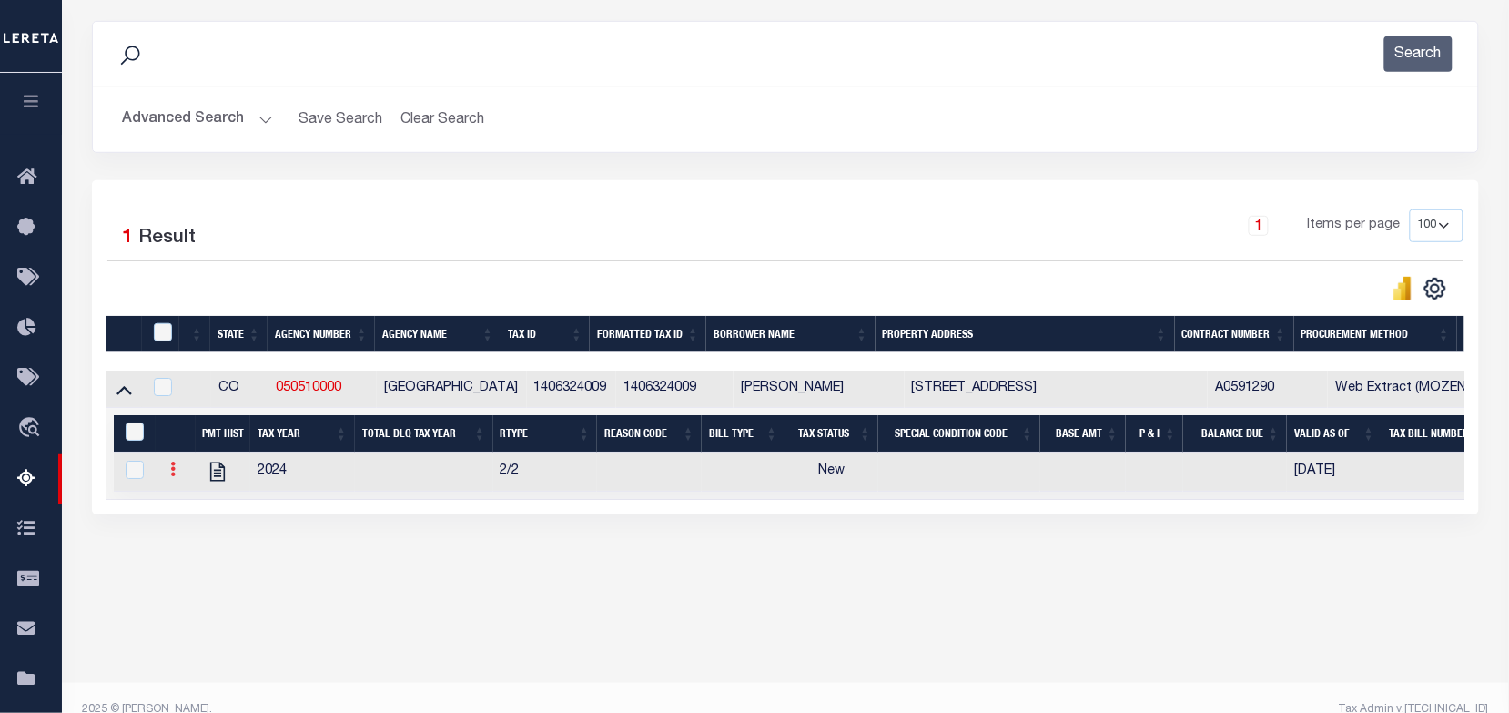
click at [170, 473] on icon at bounding box center [172, 468] width 5 height 15
click at [197, 508] on img "" at bounding box center [195, 499] width 18 height 18
checkbox input "true"
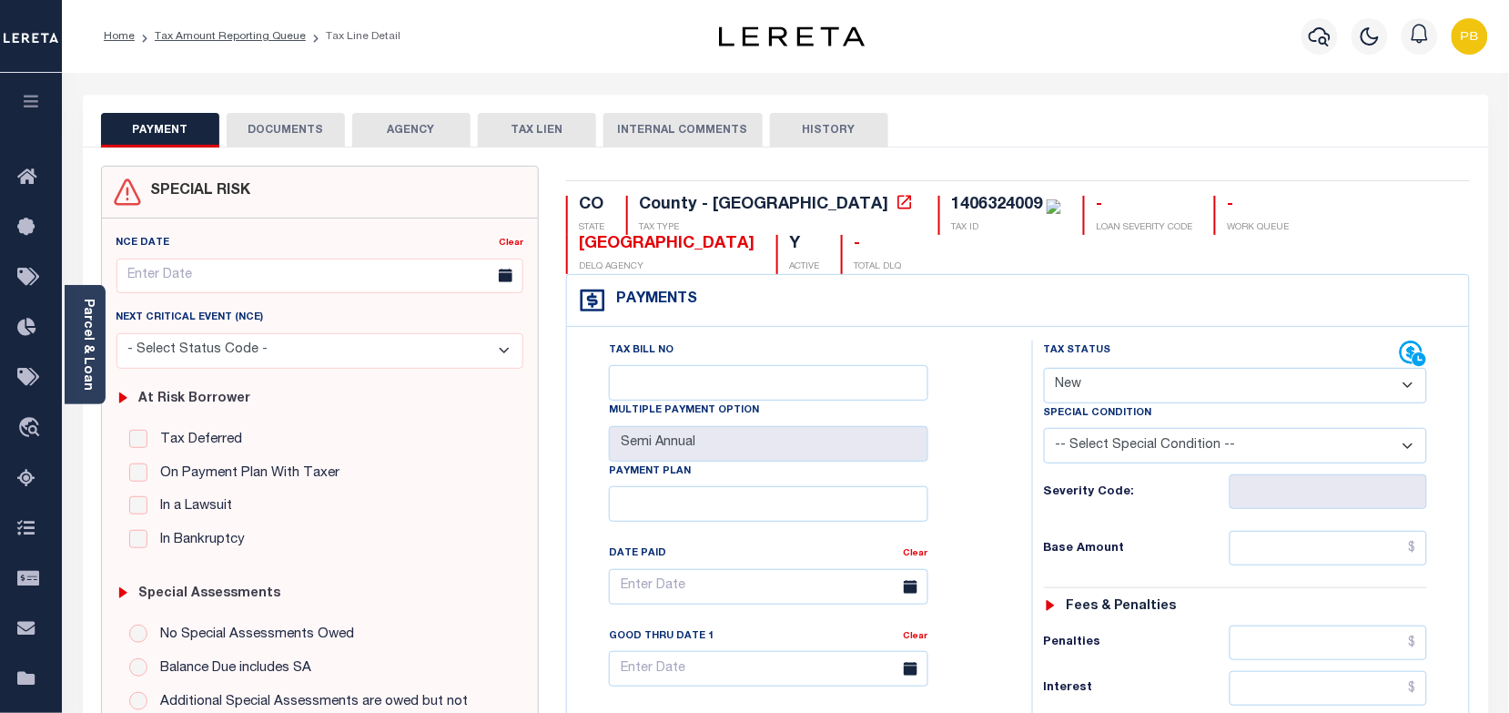
click at [1193, 388] on select "- Select Status Code - Open Due/Unpaid Paid Incomplete No Tax Due Internal Refu…" at bounding box center [1236, 385] width 384 height 35
select select "PYD"
click at [1044, 370] on select "- Select Status Code - Open Due/Unpaid Paid Incomplete No Tax Due Internal Refu…" at bounding box center [1236, 385] width 384 height 35
type input "[DATE]"
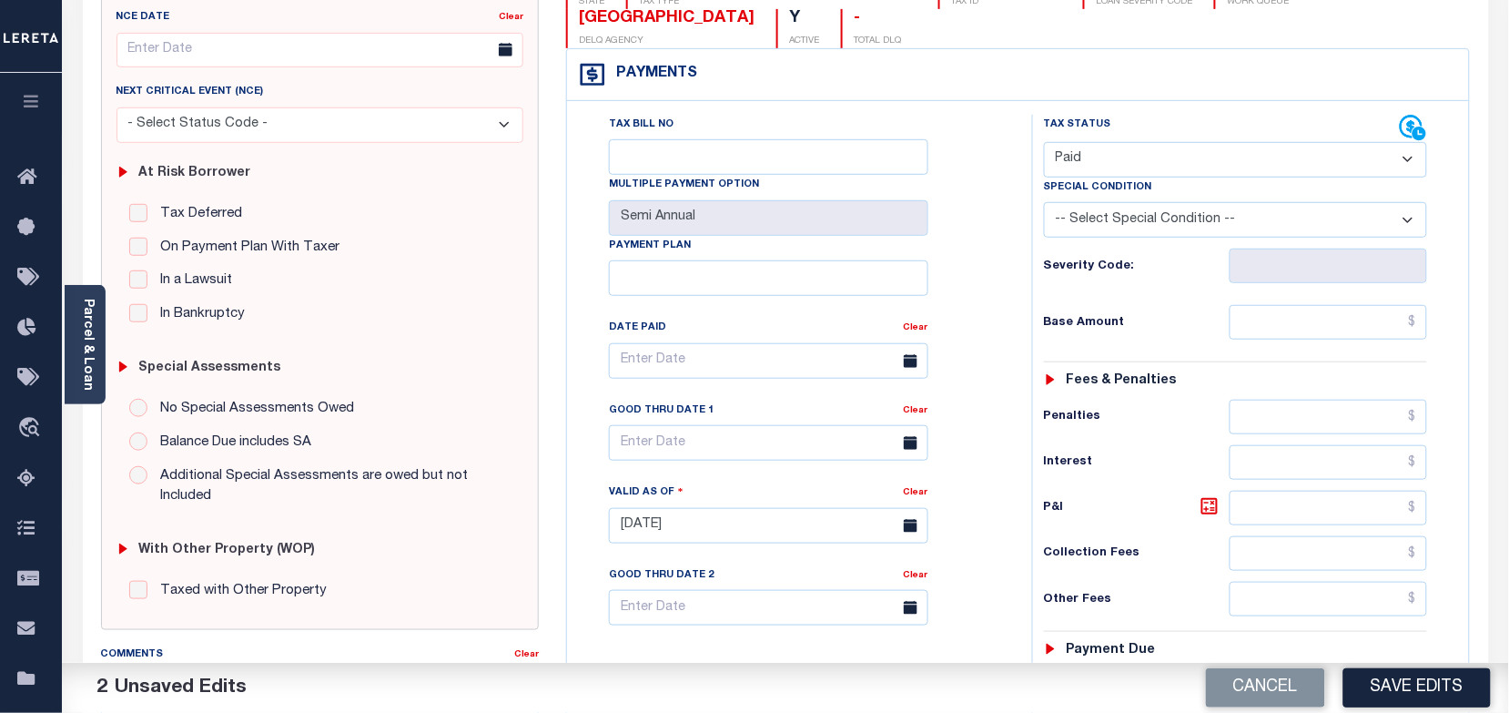
scroll to position [228, 0]
click at [1280, 321] on input "text" at bounding box center [1329, 320] width 198 height 35
paste input "612.18"
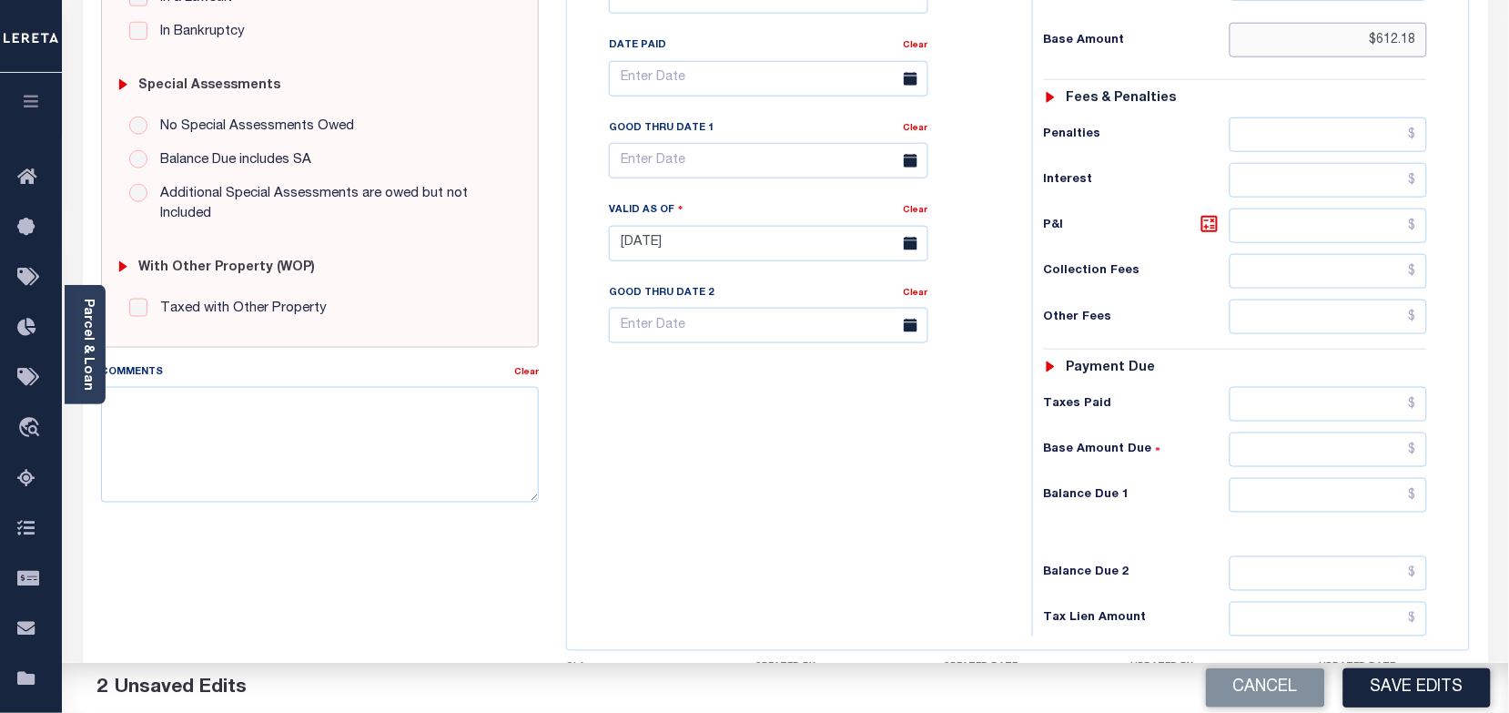
scroll to position [569, 0]
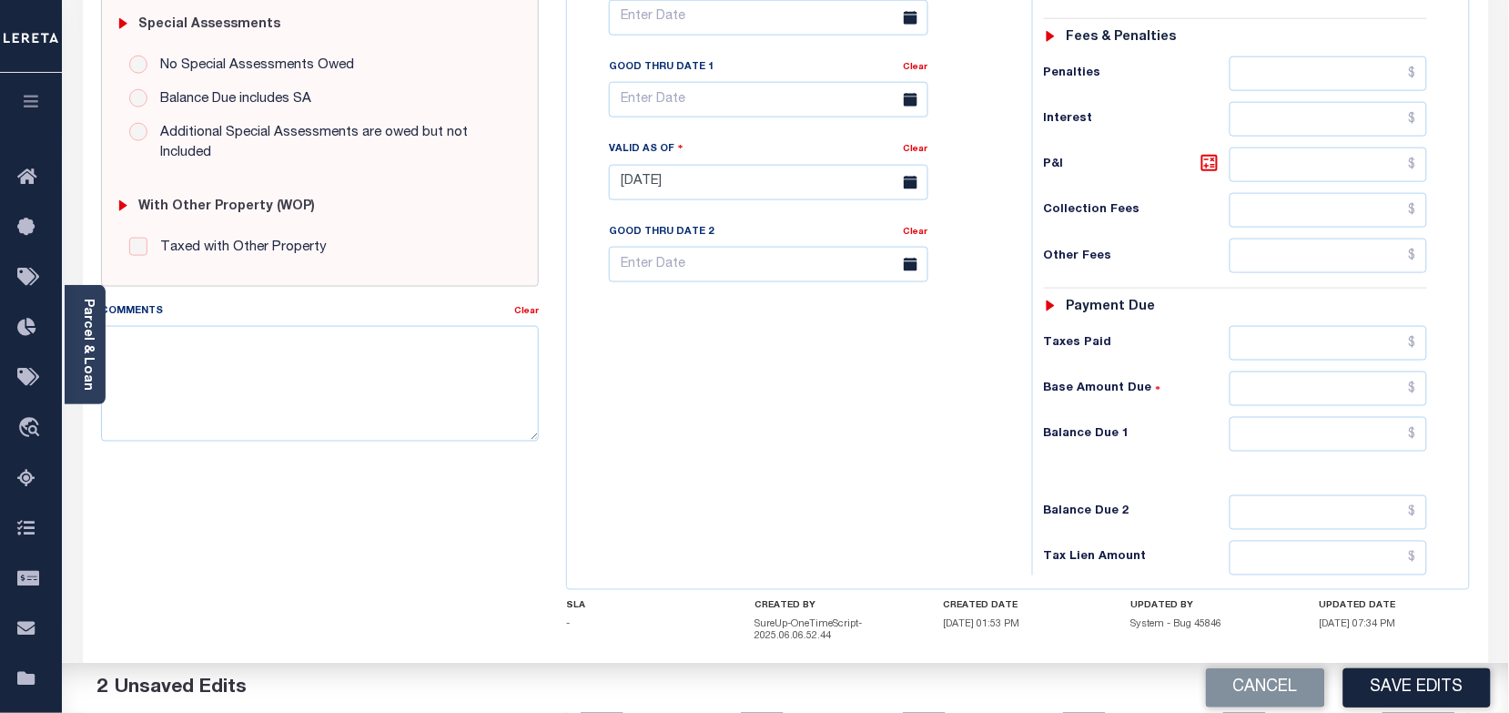
type input "$612.18"
click at [1303, 347] on input "text" at bounding box center [1329, 343] width 198 height 35
paste input "612.18"
type input "$612.18"
click at [1386, 447] on input "text" at bounding box center [1329, 434] width 198 height 35
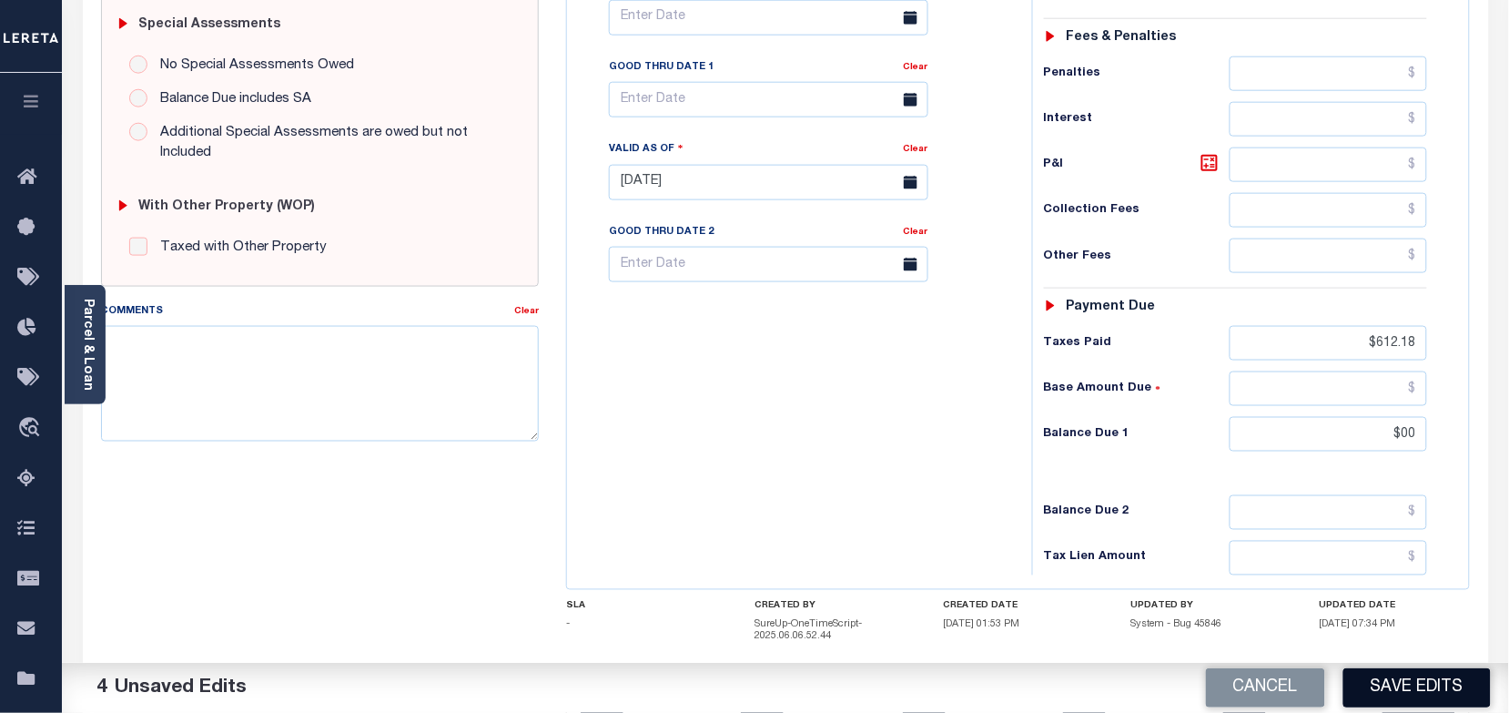
type input "$00.00"
click at [1397, 697] on button "Save Edits" at bounding box center [1416, 687] width 147 height 39
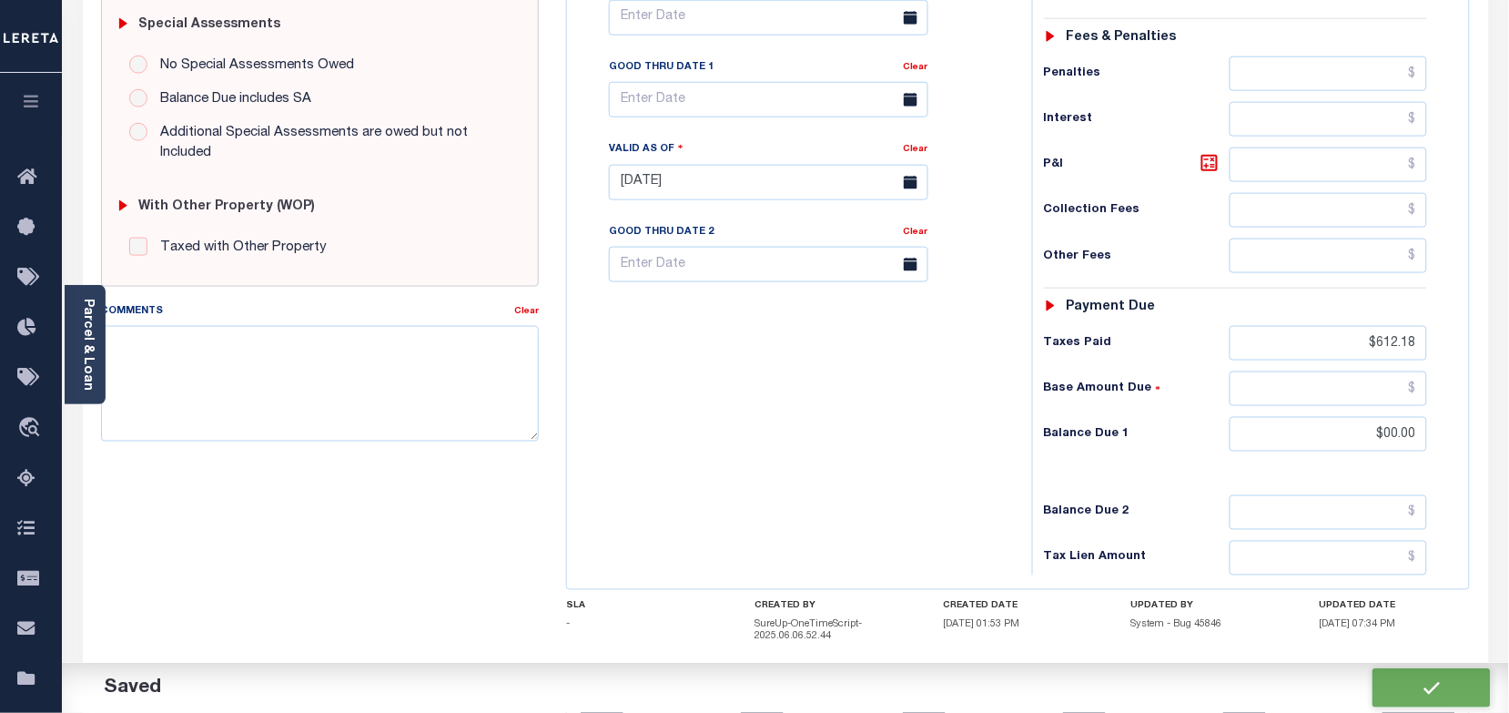
checkbox input "false"
type input "$612.18"
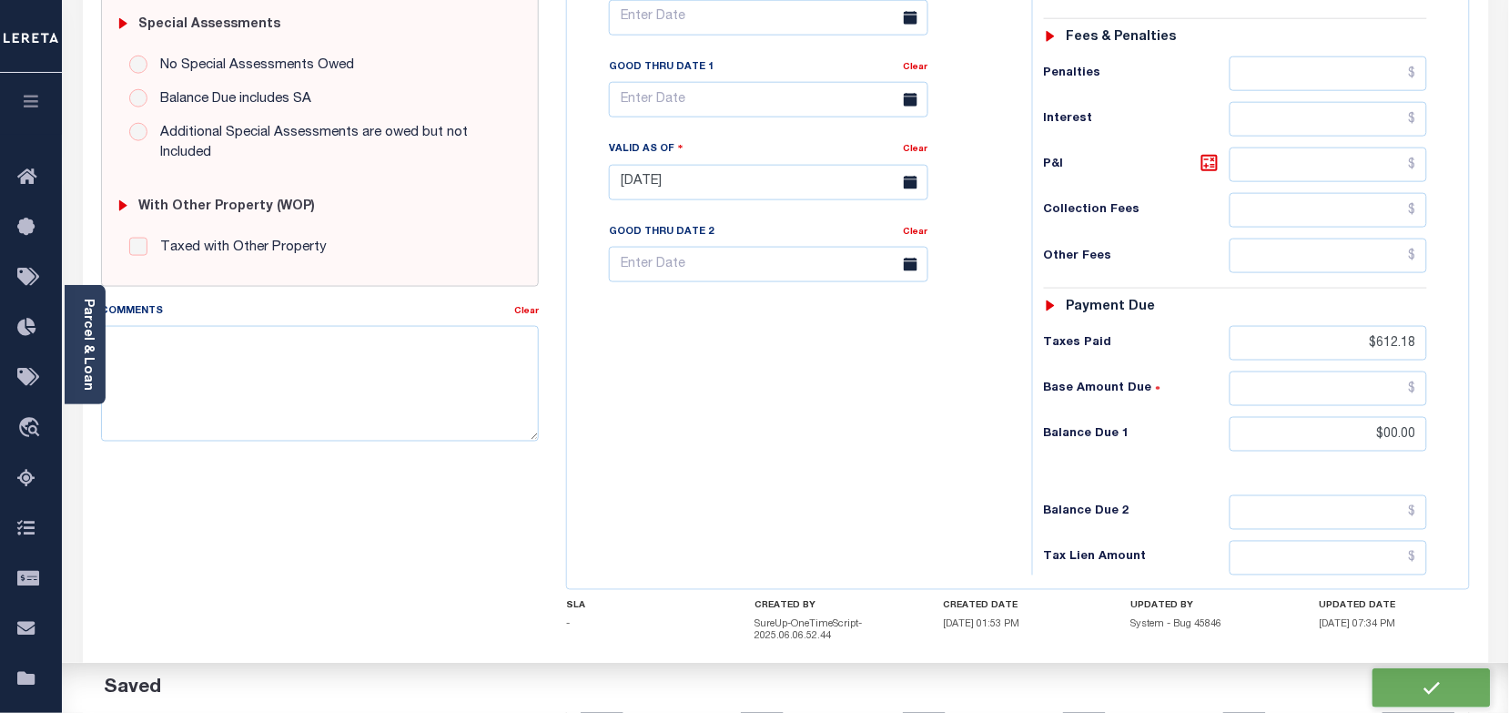
type input "$612.18"
type input "$0"
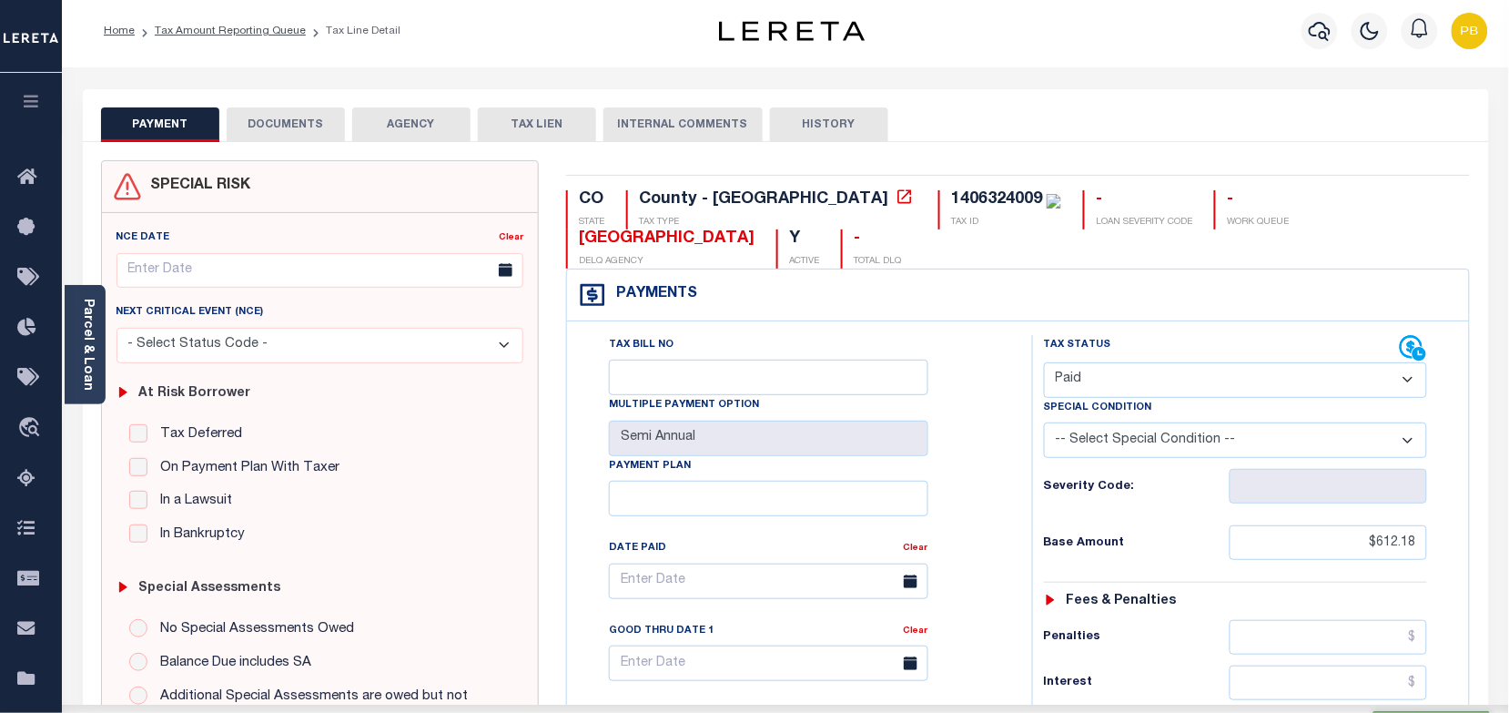
scroll to position [0, 0]
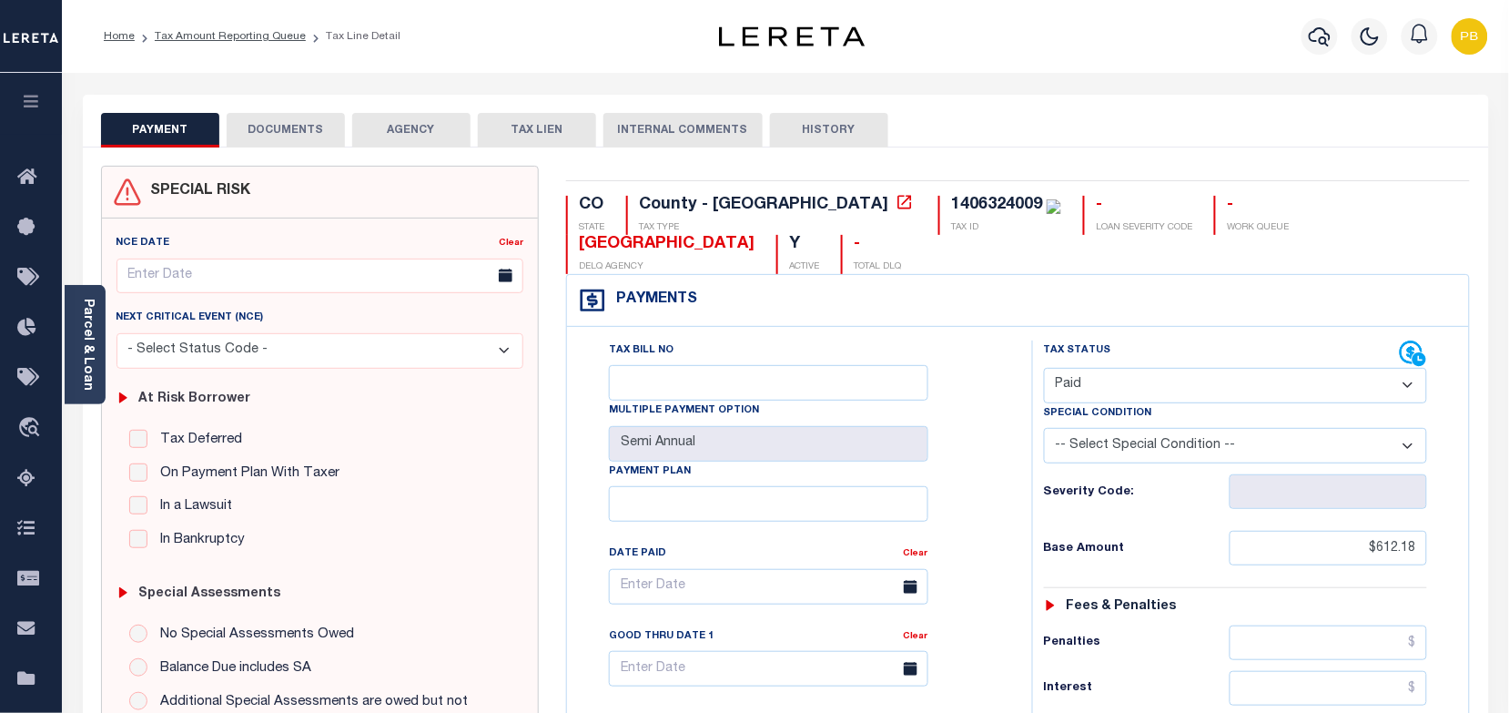
click at [303, 134] on button "DOCUMENTS" at bounding box center [286, 130] width 118 height 35
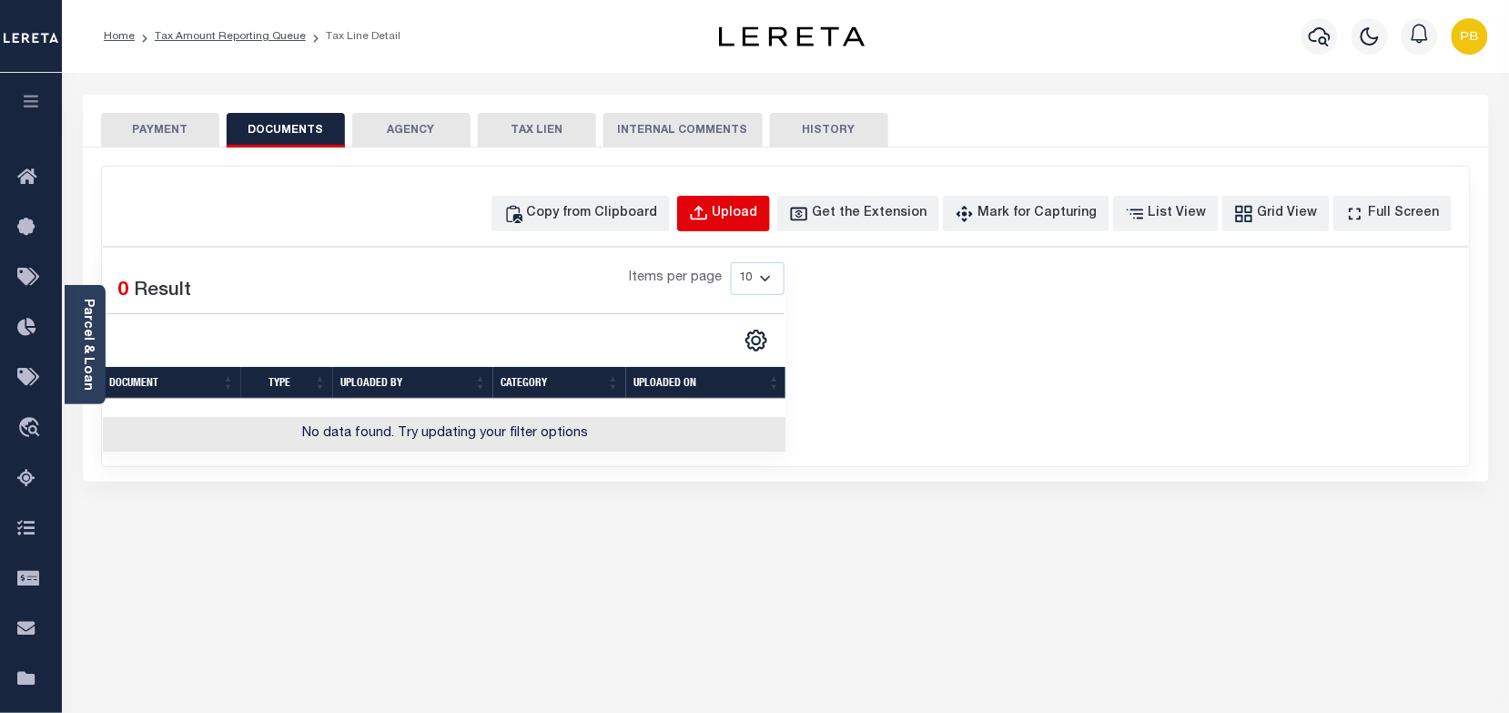
click at [756, 219] on div "Upload" at bounding box center [736, 214] width 46 height 20
select select "POP"
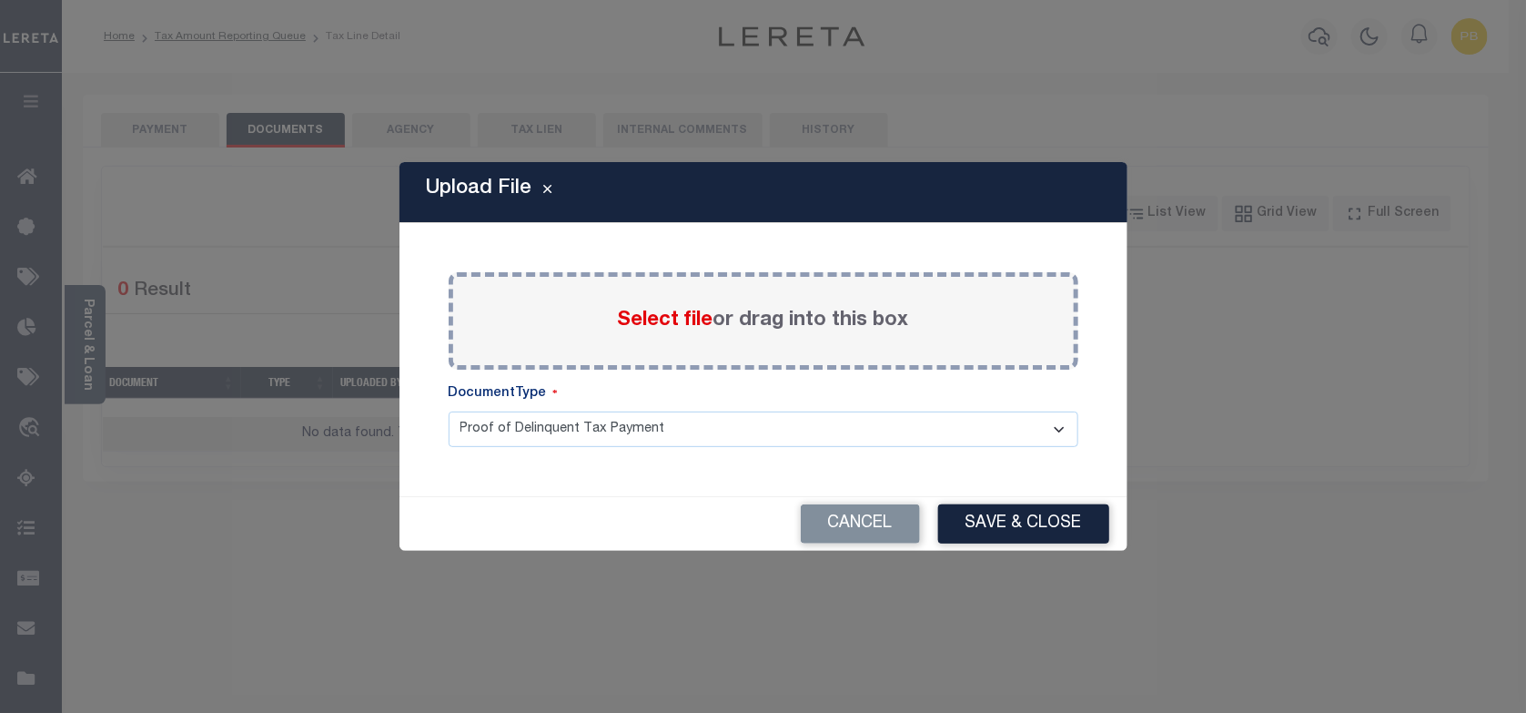
click at [665, 317] on span "Select file" at bounding box center [666, 320] width 96 height 20
click at [0, 0] on input "Select file or drag into this box" at bounding box center [0, 0] width 0 height 0
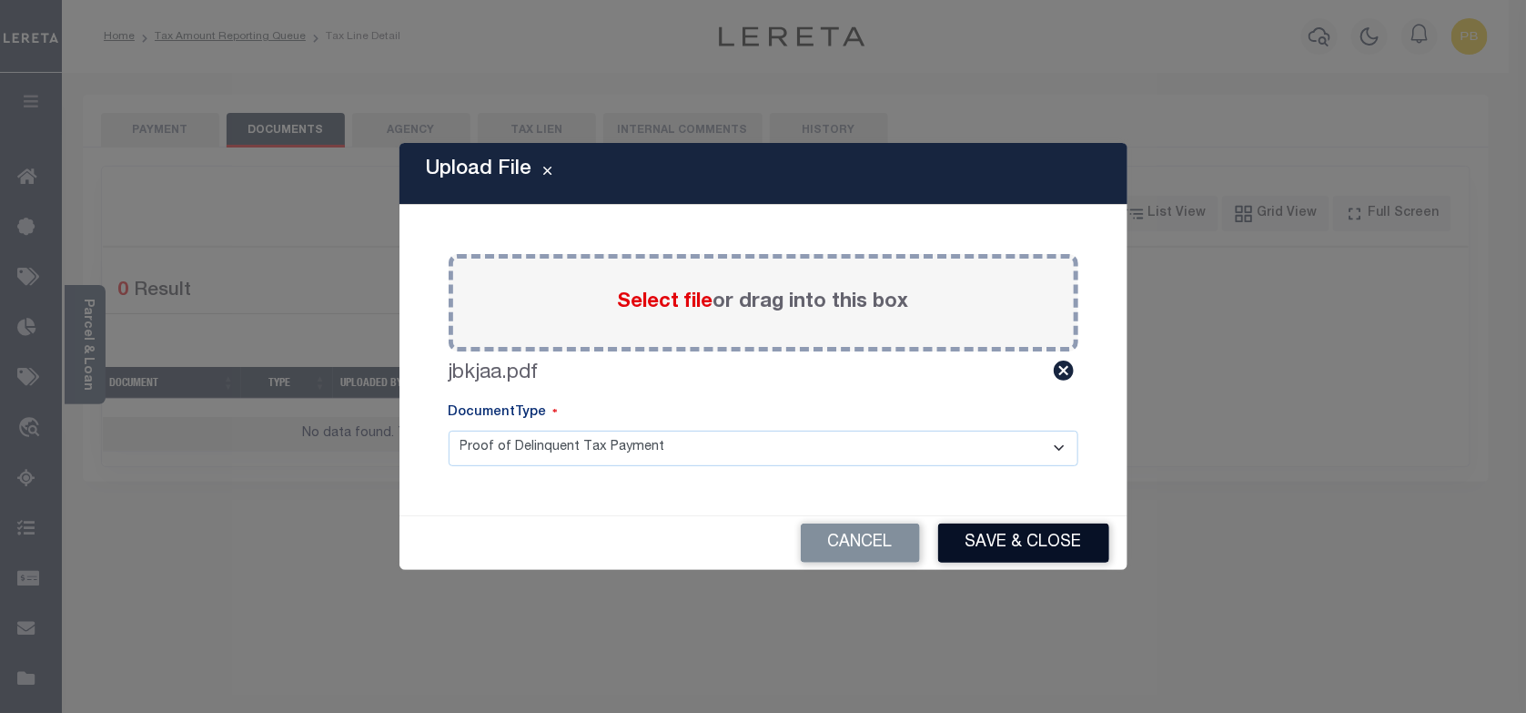
click at [1031, 548] on button "Save & Close" at bounding box center [1023, 542] width 171 height 39
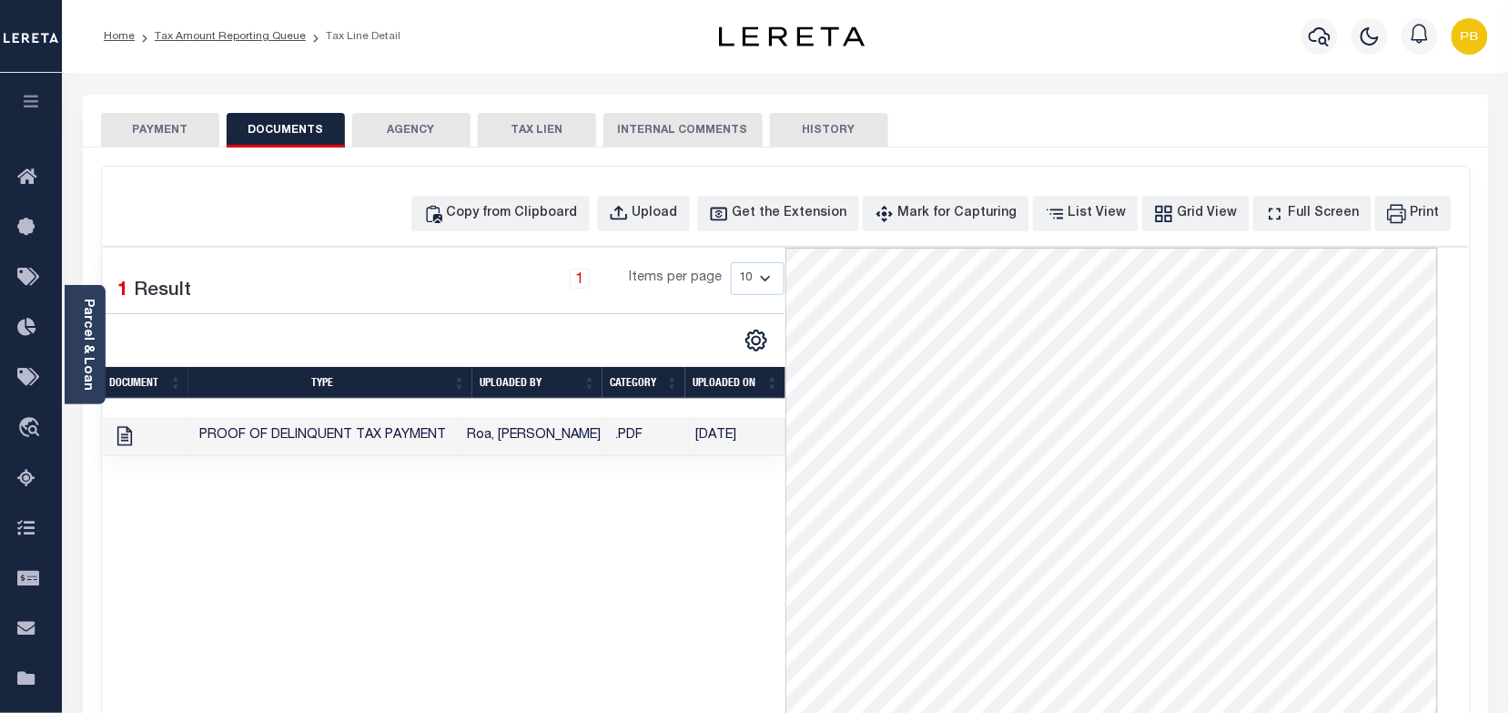
click at [164, 128] on button "PAYMENT" at bounding box center [160, 130] width 118 height 35
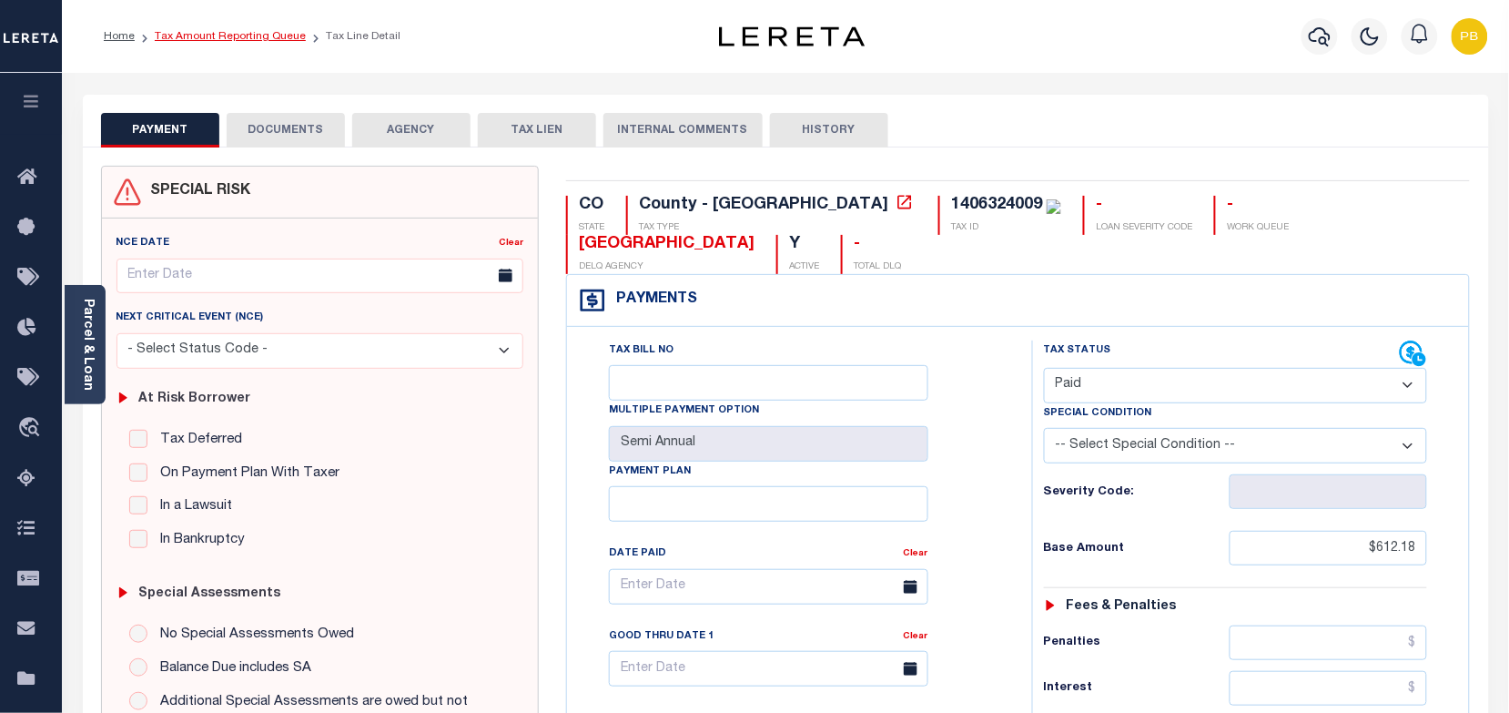
click at [248, 34] on link "Tax Amount Reporting Queue" at bounding box center [230, 36] width 151 height 11
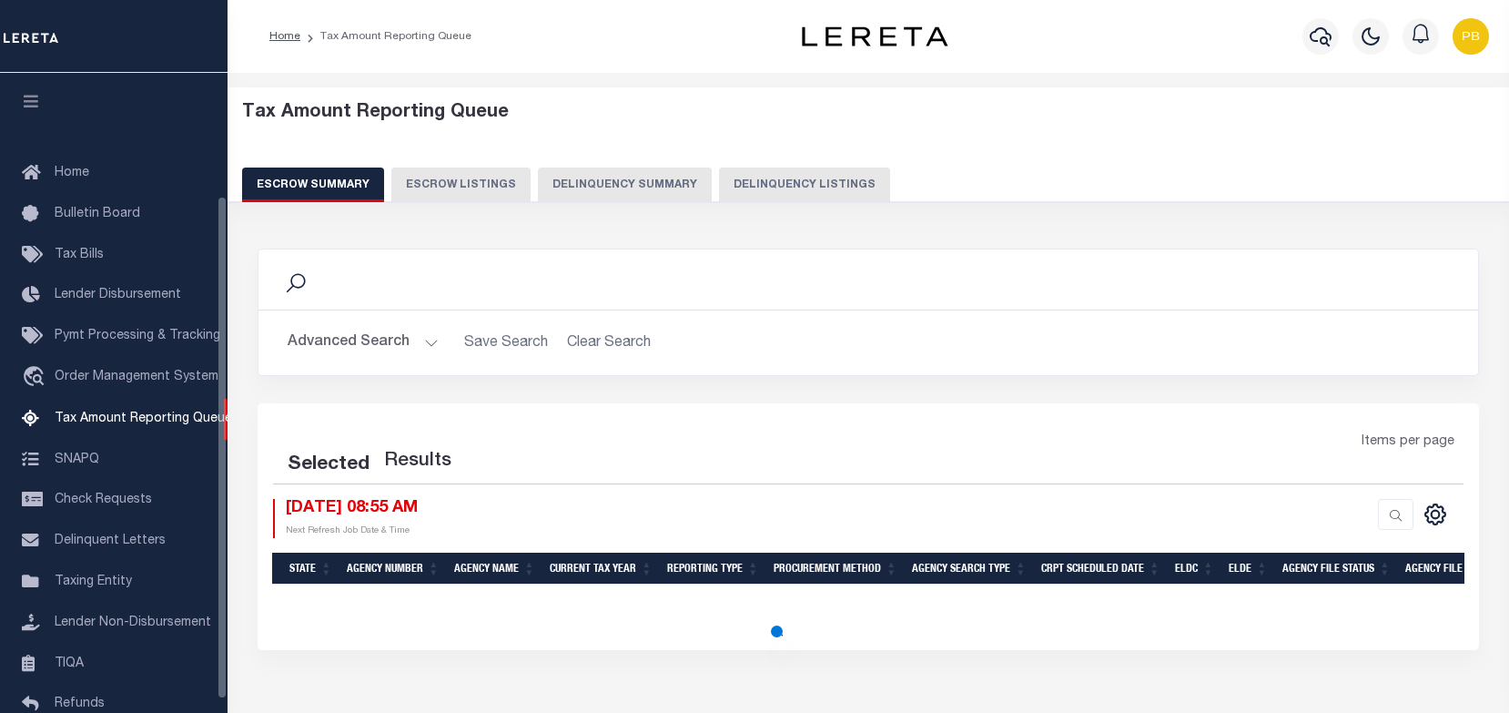
click at [821, 189] on button "Delinquency Listings" at bounding box center [804, 184] width 171 height 35
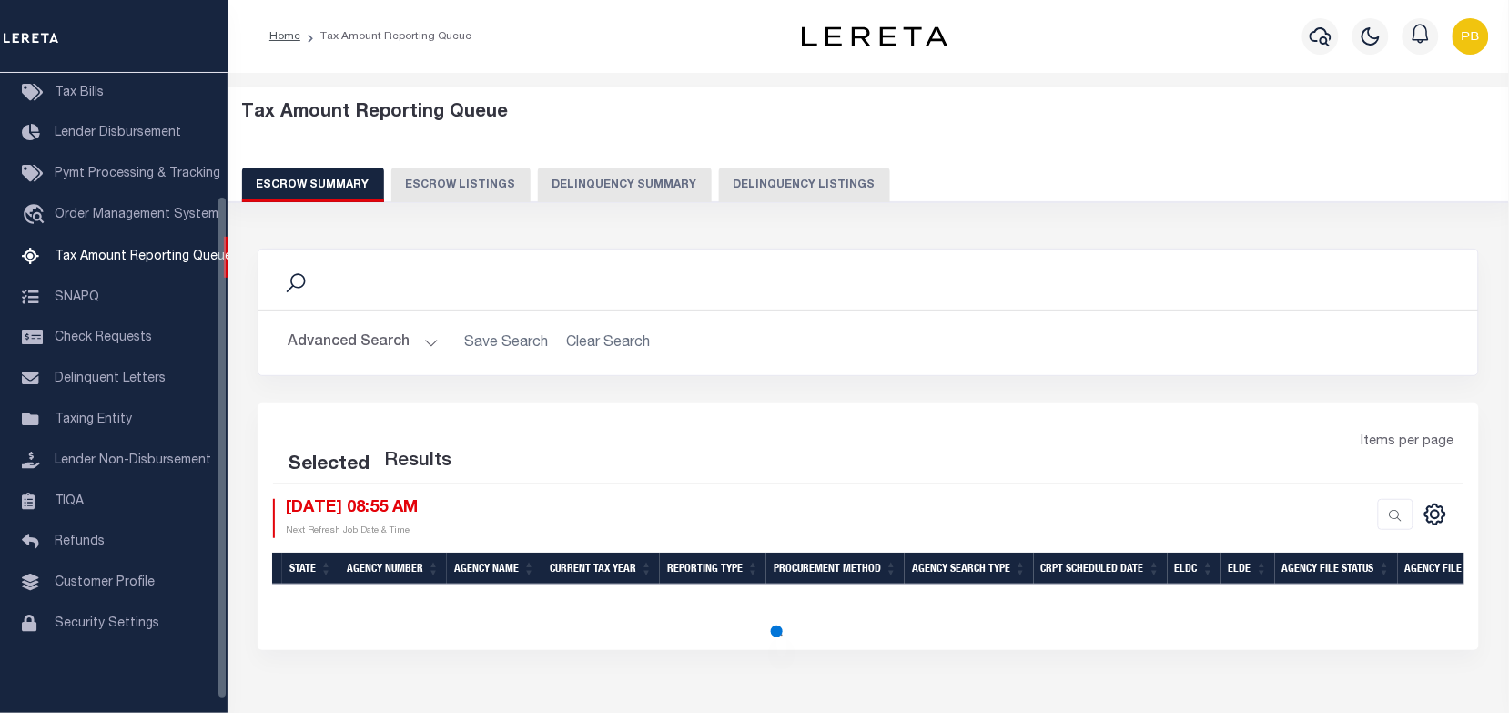
select select "100"
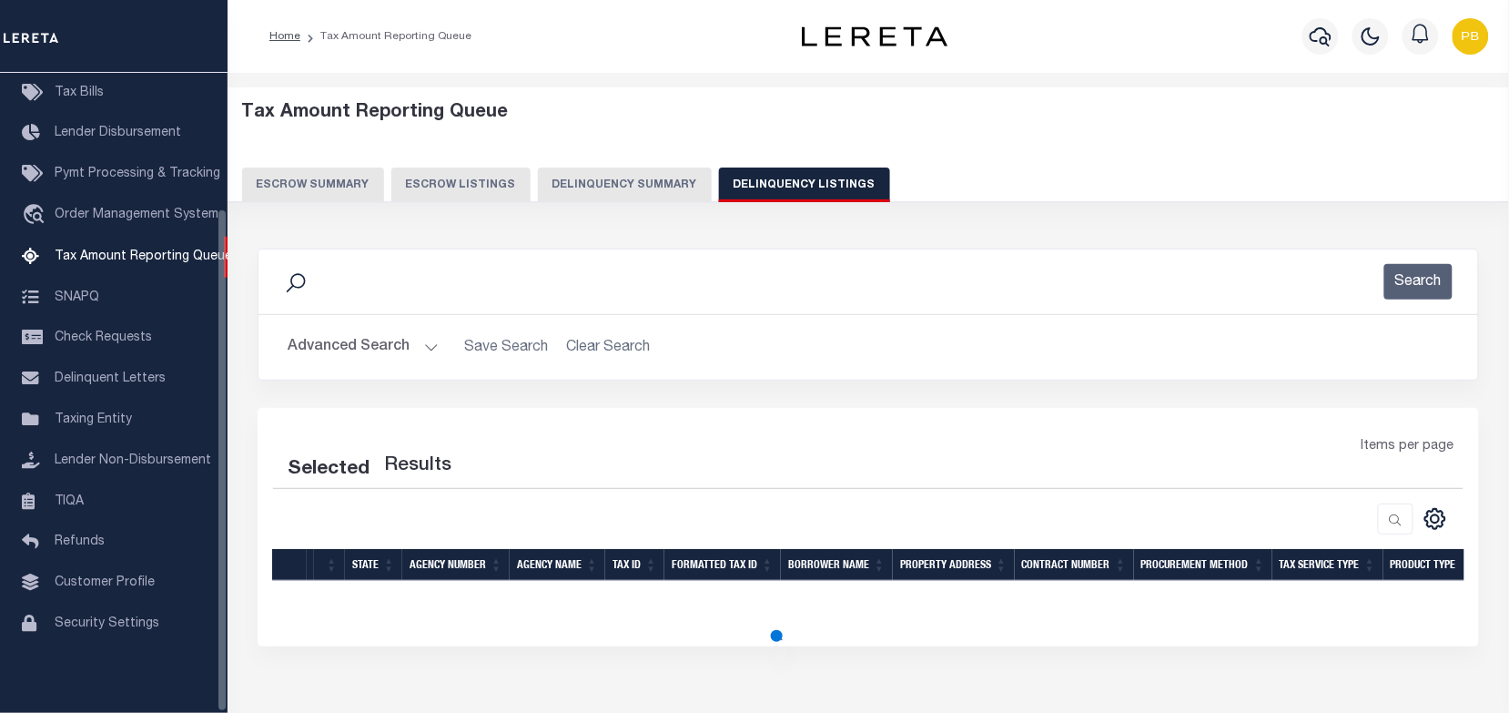
scroll to position [173, 0]
select select "100"
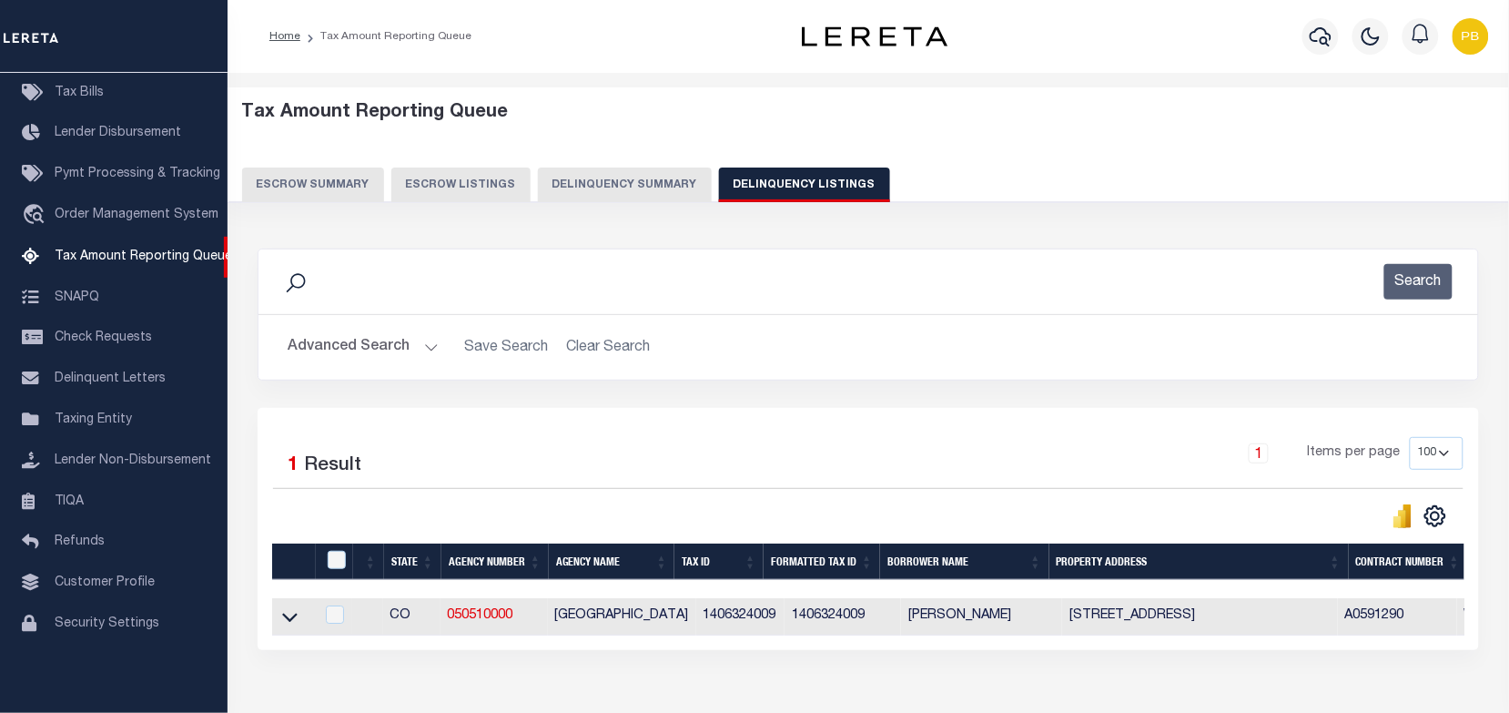
click at [421, 344] on button "Advanced Search" at bounding box center [363, 347] width 151 height 35
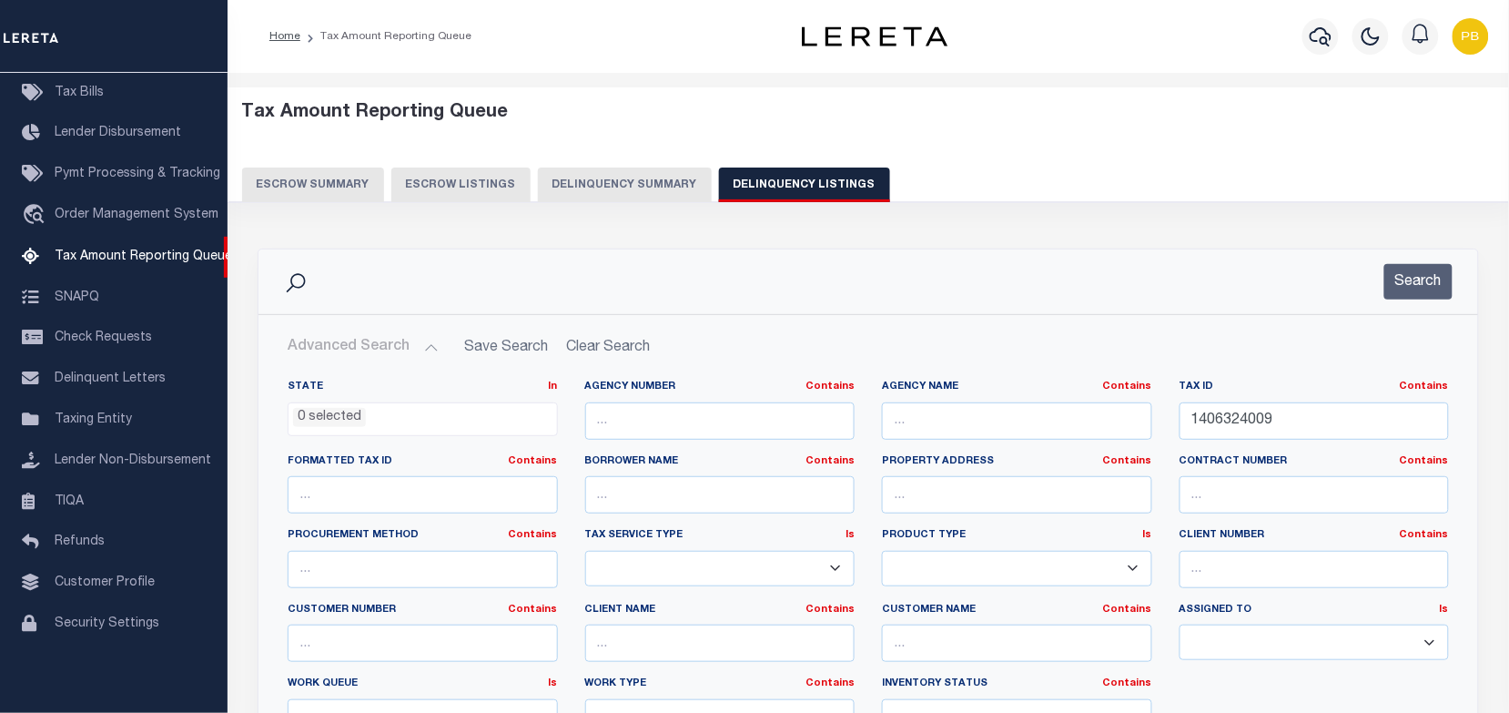
click at [421, 344] on button "Advanced Search" at bounding box center [363, 347] width 151 height 35
click at [428, 349] on button "Advanced Search" at bounding box center [363, 347] width 151 height 35
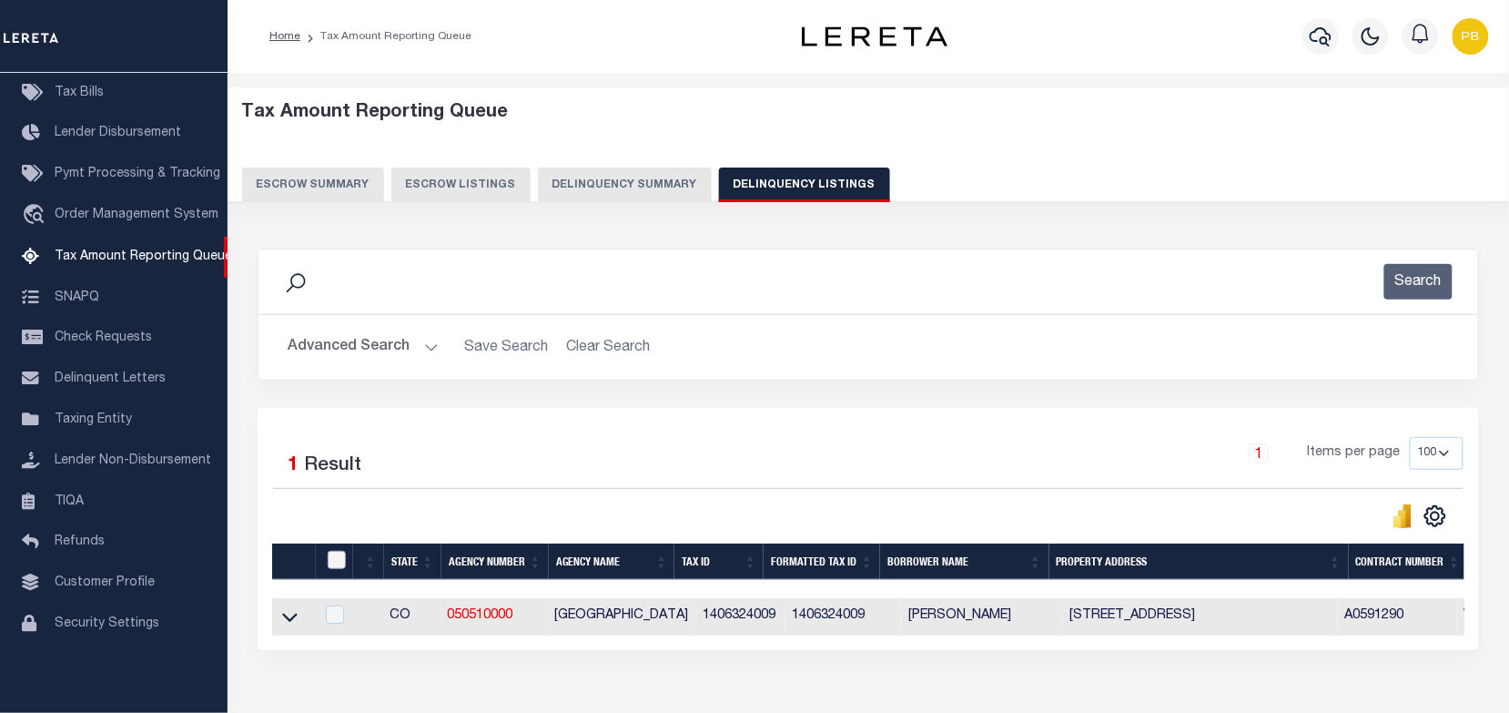
click at [337, 562] on input "checkbox" at bounding box center [337, 560] width 18 height 18
checkbox input "true"
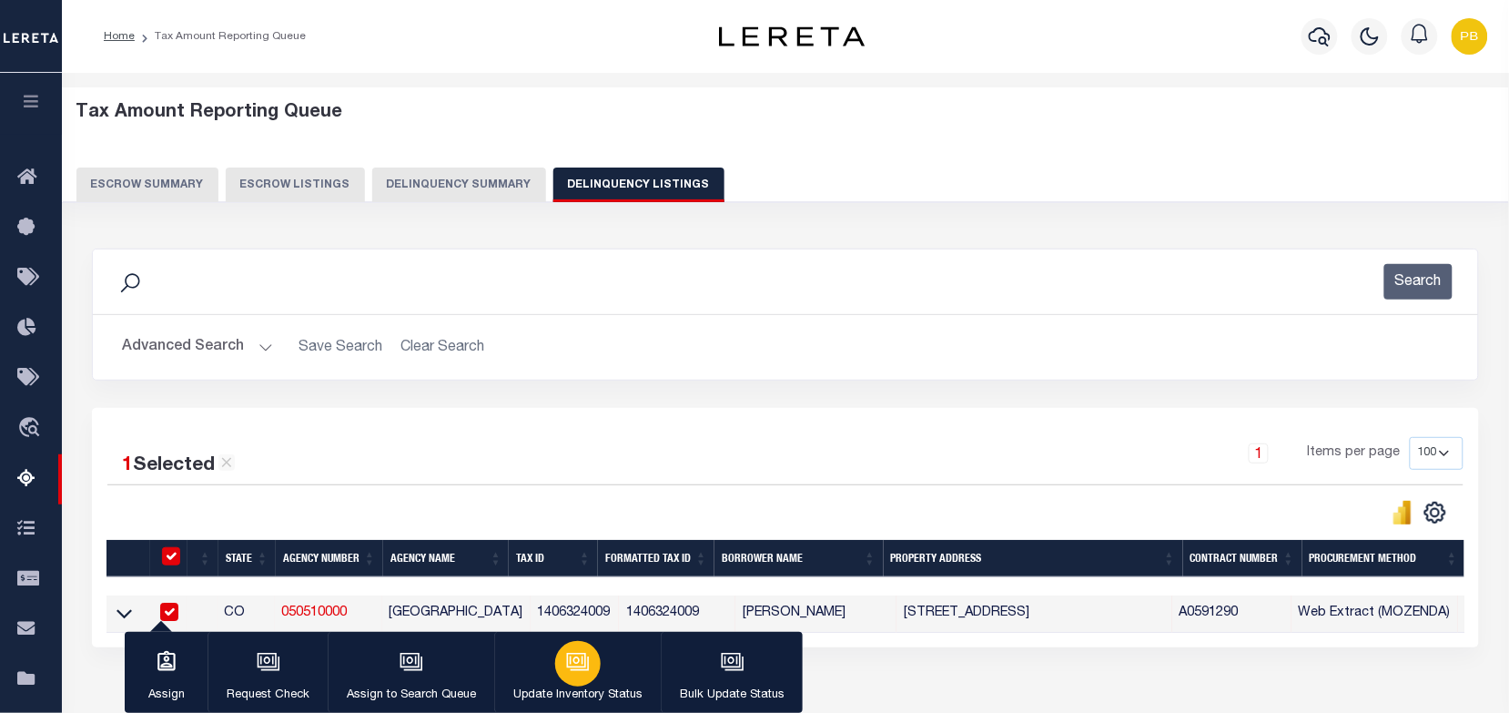
click at [579, 670] on icon "button" at bounding box center [580, 663] width 18 height 14
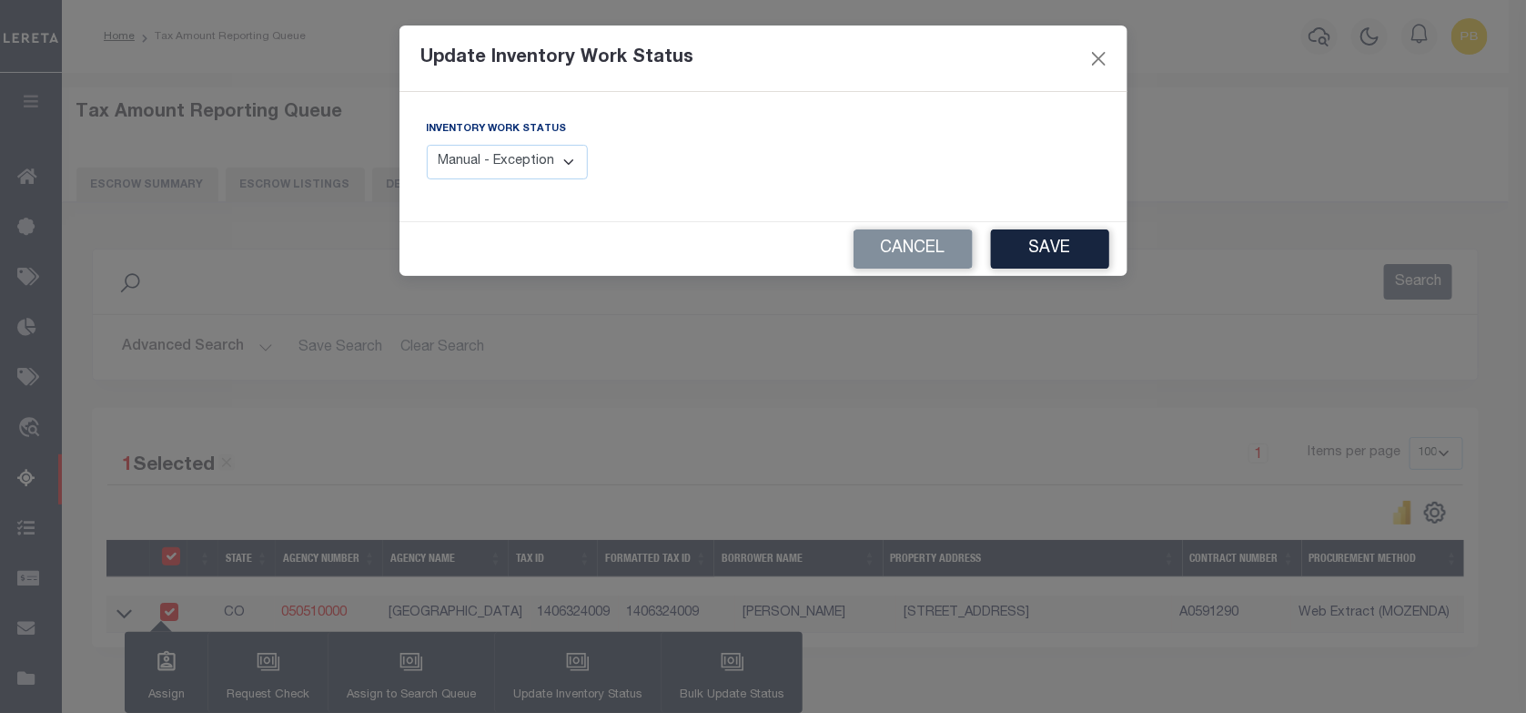
click at [530, 152] on select "Manual - Exception Pended - Awaiting Search Late Add Exception Completed" at bounding box center [508, 162] width 162 height 35
select select "4"
click at [427, 145] on select "Manual - Exception Pended - Awaiting Search Late Add Exception Completed" at bounding box center [508, 162] width 162 height 35
click at [1089, 247] on button "Save" at bounding box center [1050, 248] width 118 height 39
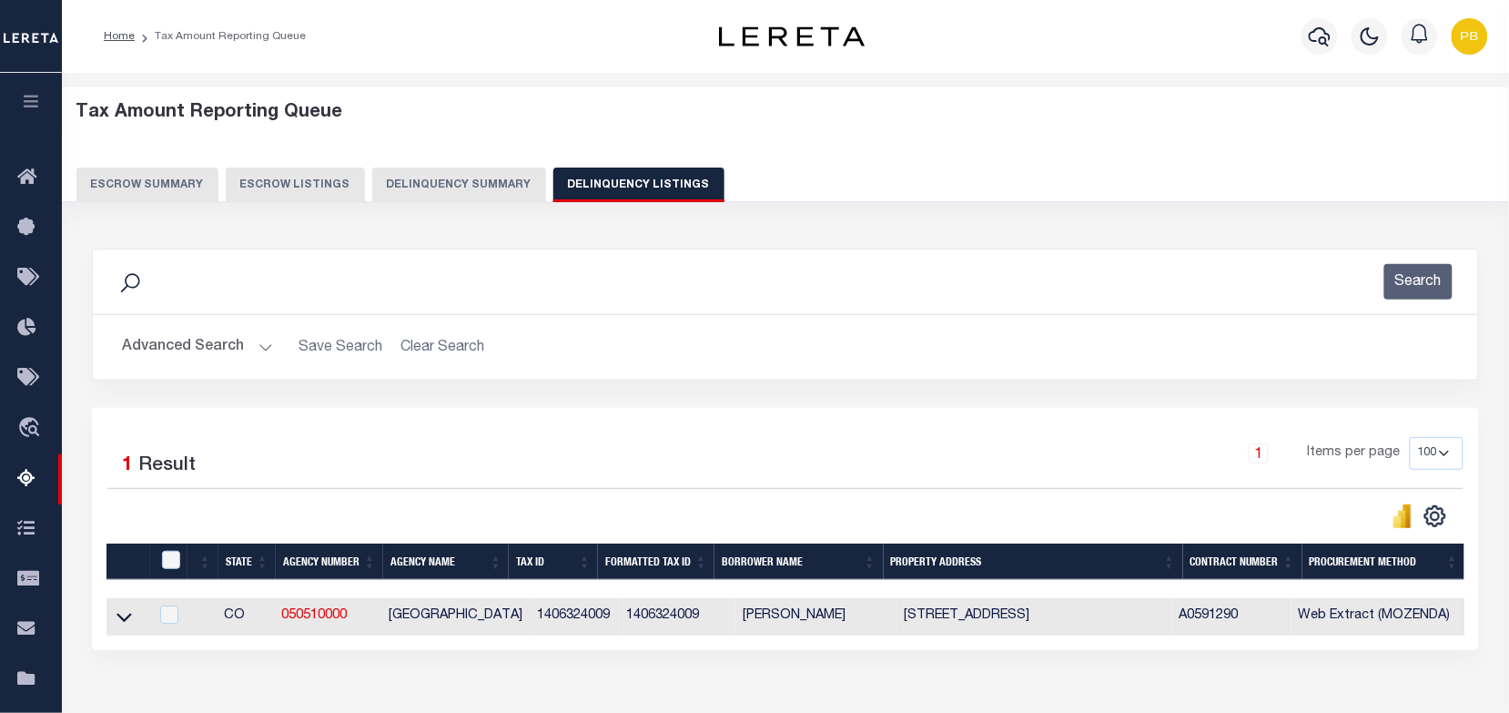
click at [259, 340] on button "Advanced Search" at bounding box center [197, 347] width 151 height 35
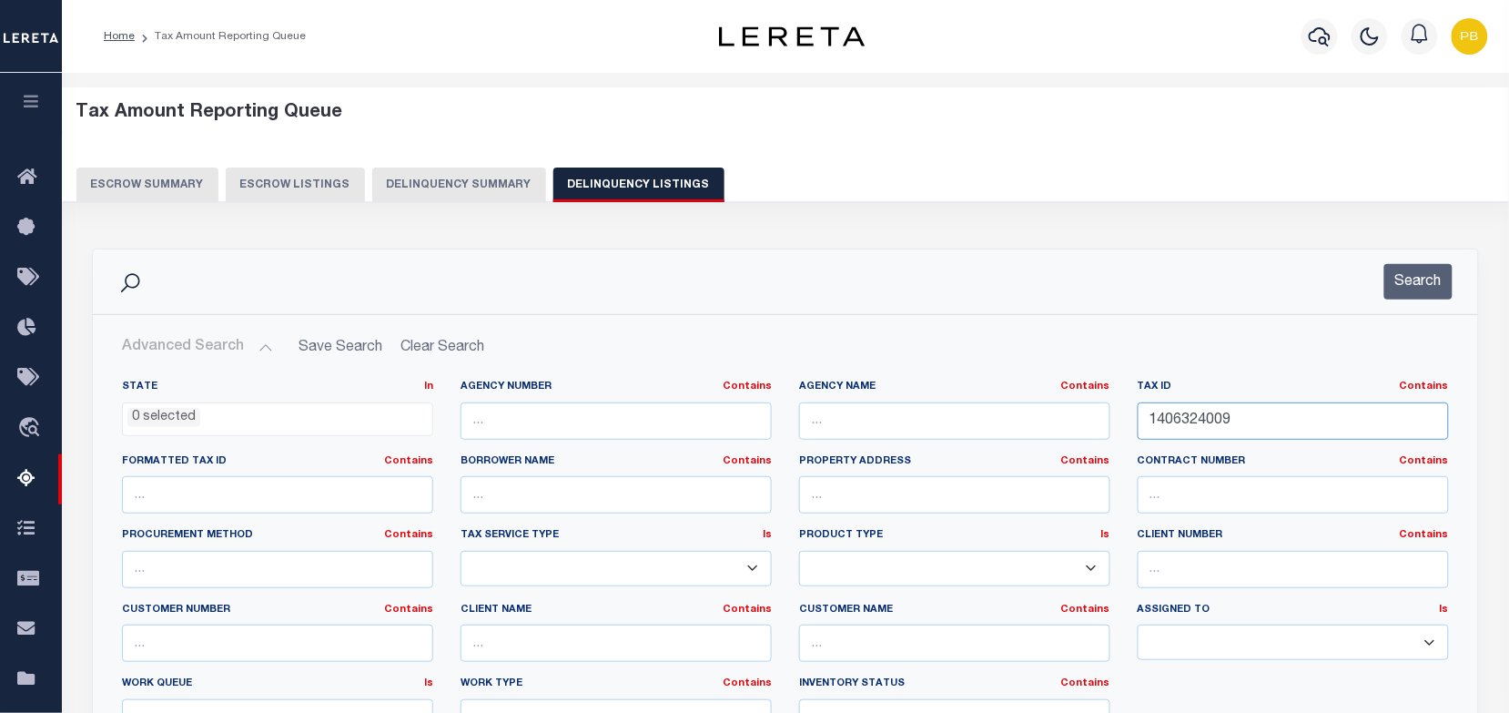
drag, startPoint x: 1263, startPoint y: 430, endPoint x: 1075, endPoint y: 412, distance: 189.2
click at [1075, 412] on div "State In In AK AL AR AZ CA CO CT DC DE FL GA GU HI IA ID IL IN KS KY LA MA MD M…" at bounding box center [785, 565] width 1354 height 371
paste input "9037003"
type input "1409037003"
click at [1403, 284] on button "Search" at bounding box center [1418, 281] width 68 height 35
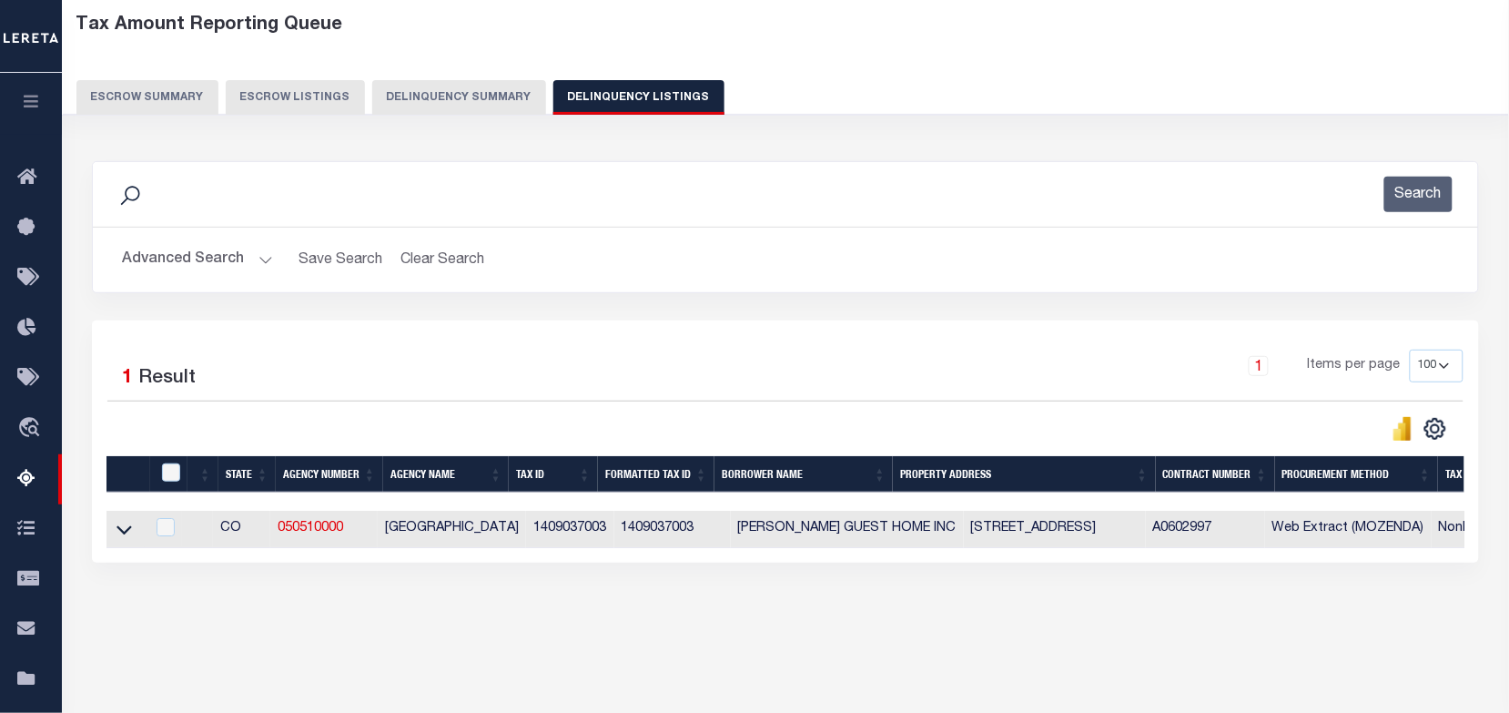
scroll to position [251, 0]
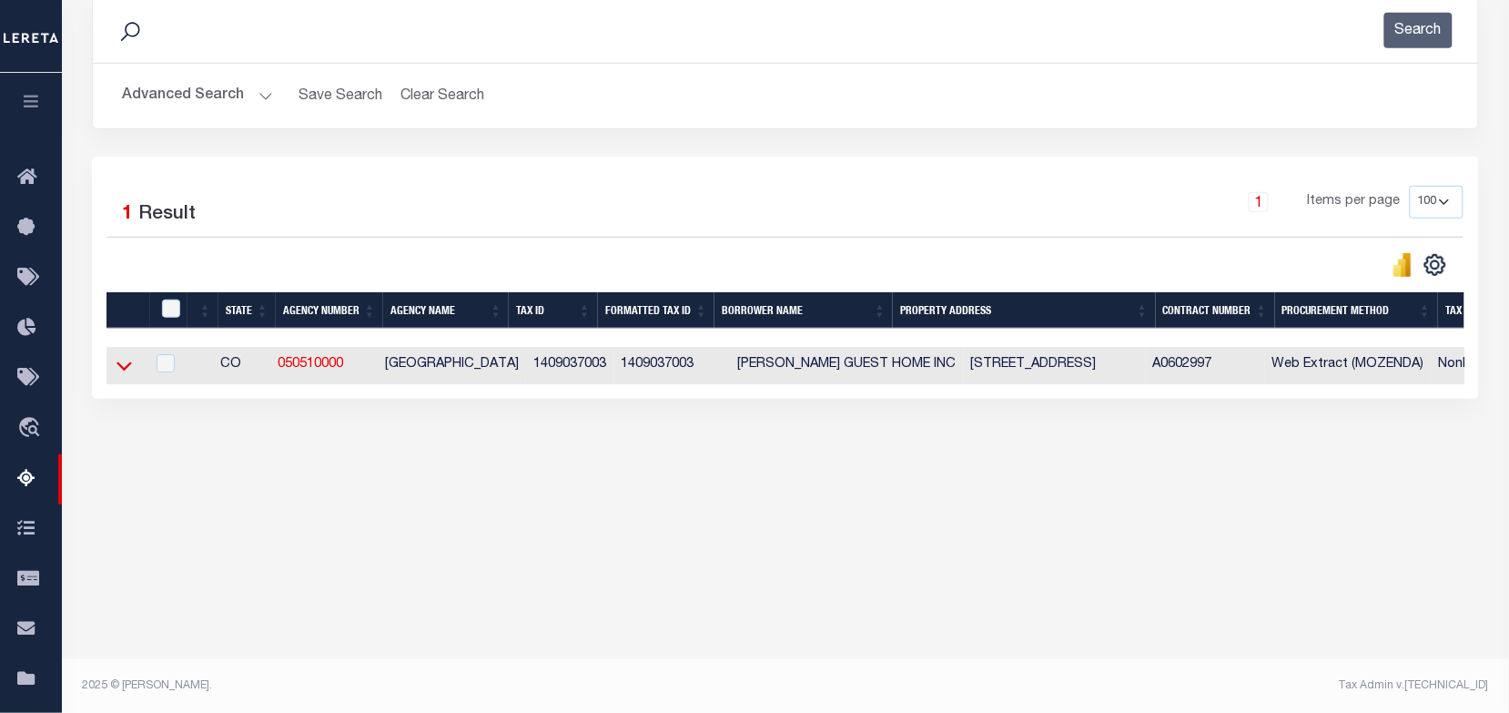
click at [124, 371] on icon at bounding box center [124, 365] width 15 height 19
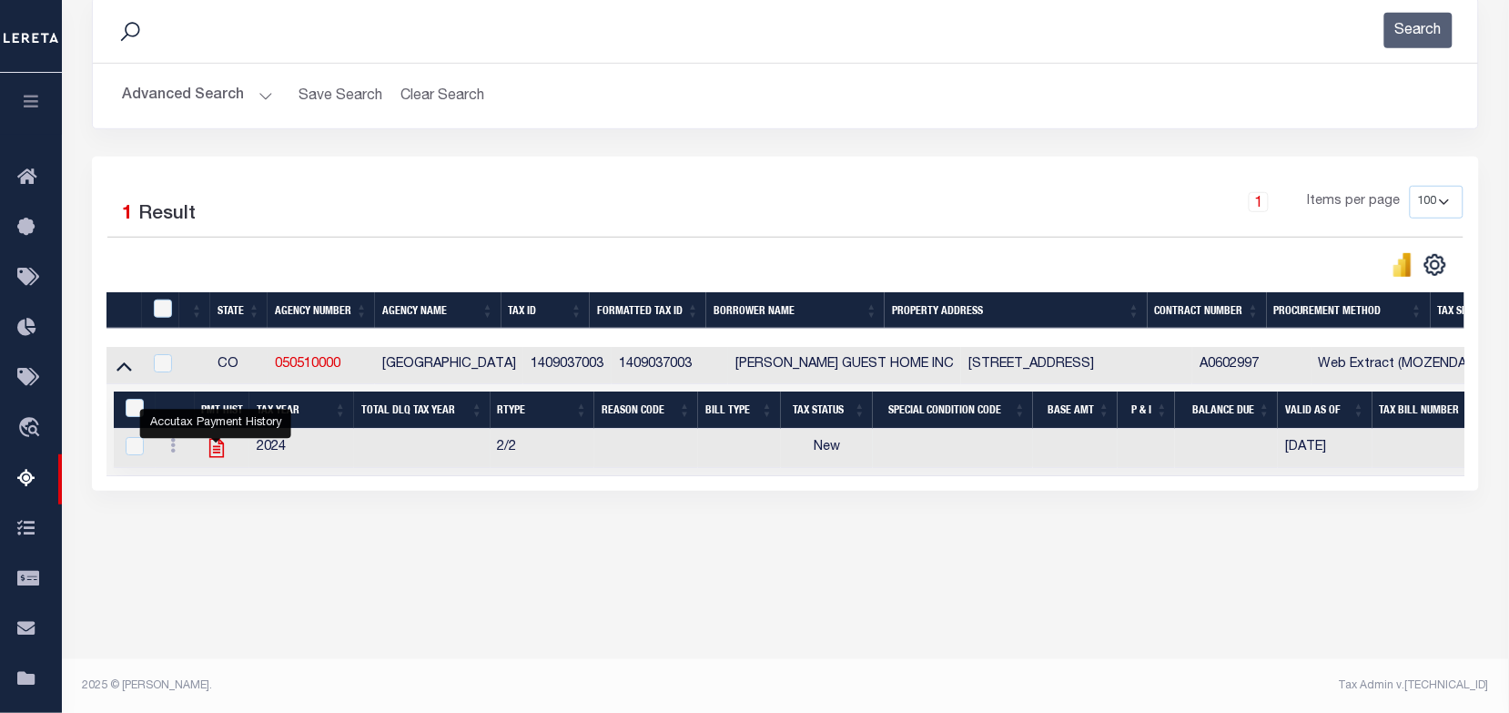
click at [219, 451] on icon "" at bounding box center [217, 448] width 24 height 24
checkbox input "true"
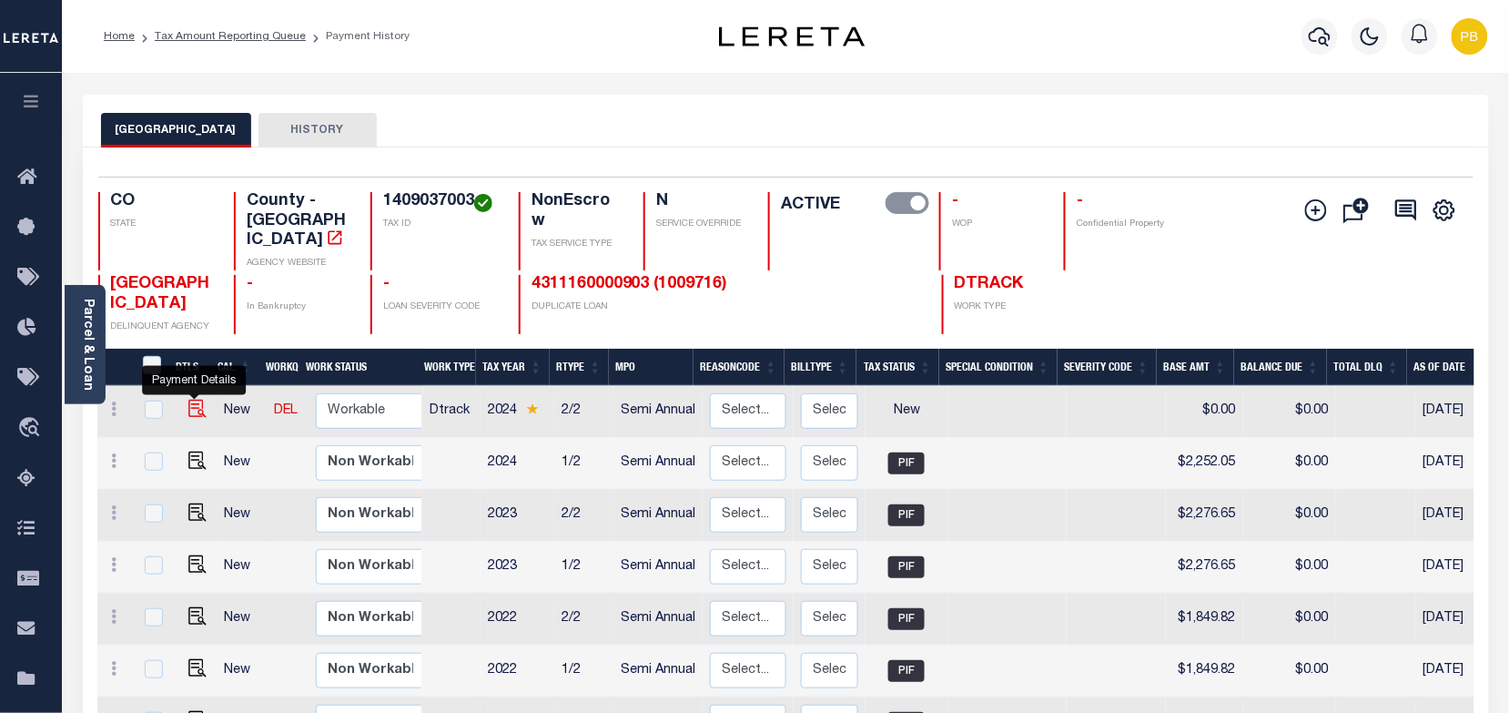
click at [188, 400] on img "" at bounding box center [197, 409] width 18 height 18
checkbox input "true"
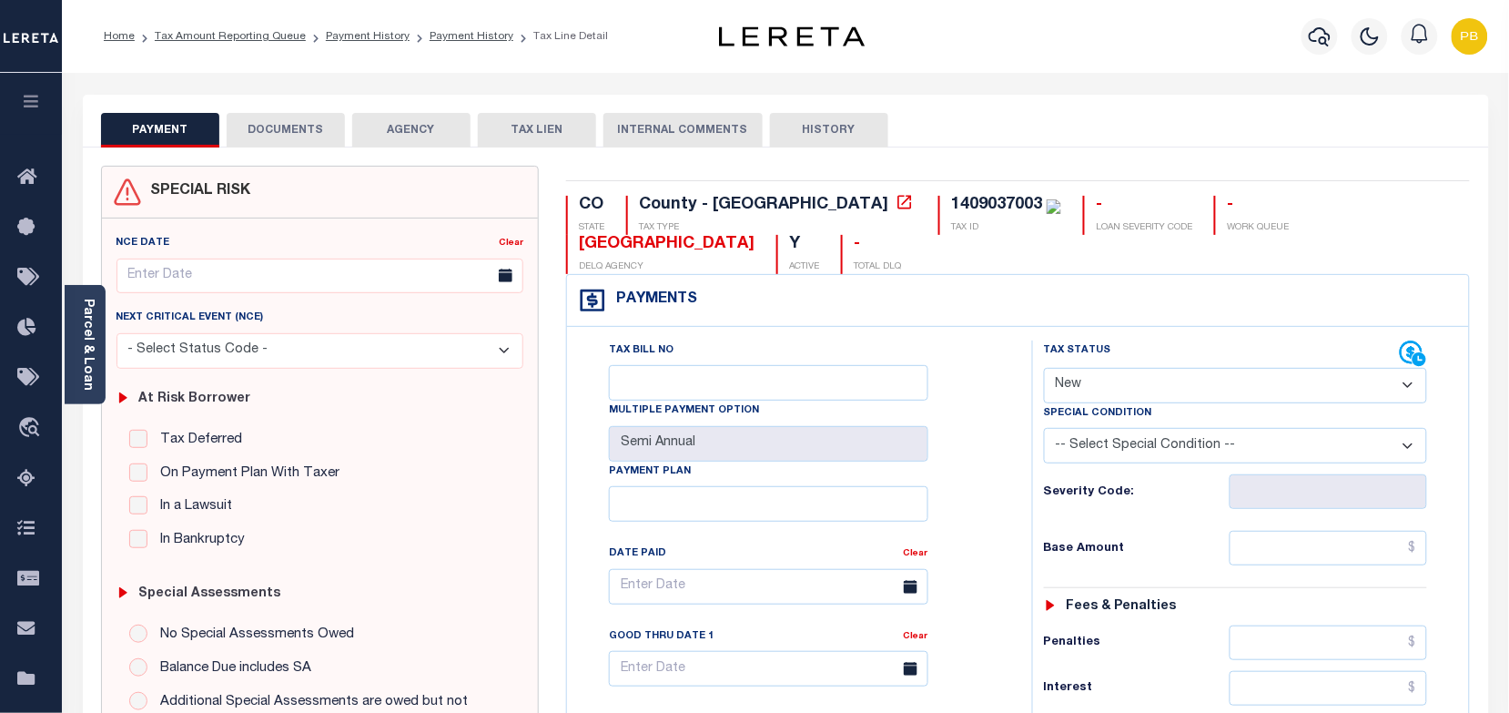
click at [1090, 388] on select "- Select Status Code - Open Due/Unpaid Paid Incomplete No Tax Due Internal Refu…" at bounding box center [1236, 385] width 384 height 35
select select "DUE"
click at [1044, 370] on select "- Select Status Code - Open Due/Unpaid Paid Incomplete No Tax Due Internal Refu…" at bounding box center [1236, 385] width 384 height 35
type input "[DATE]"
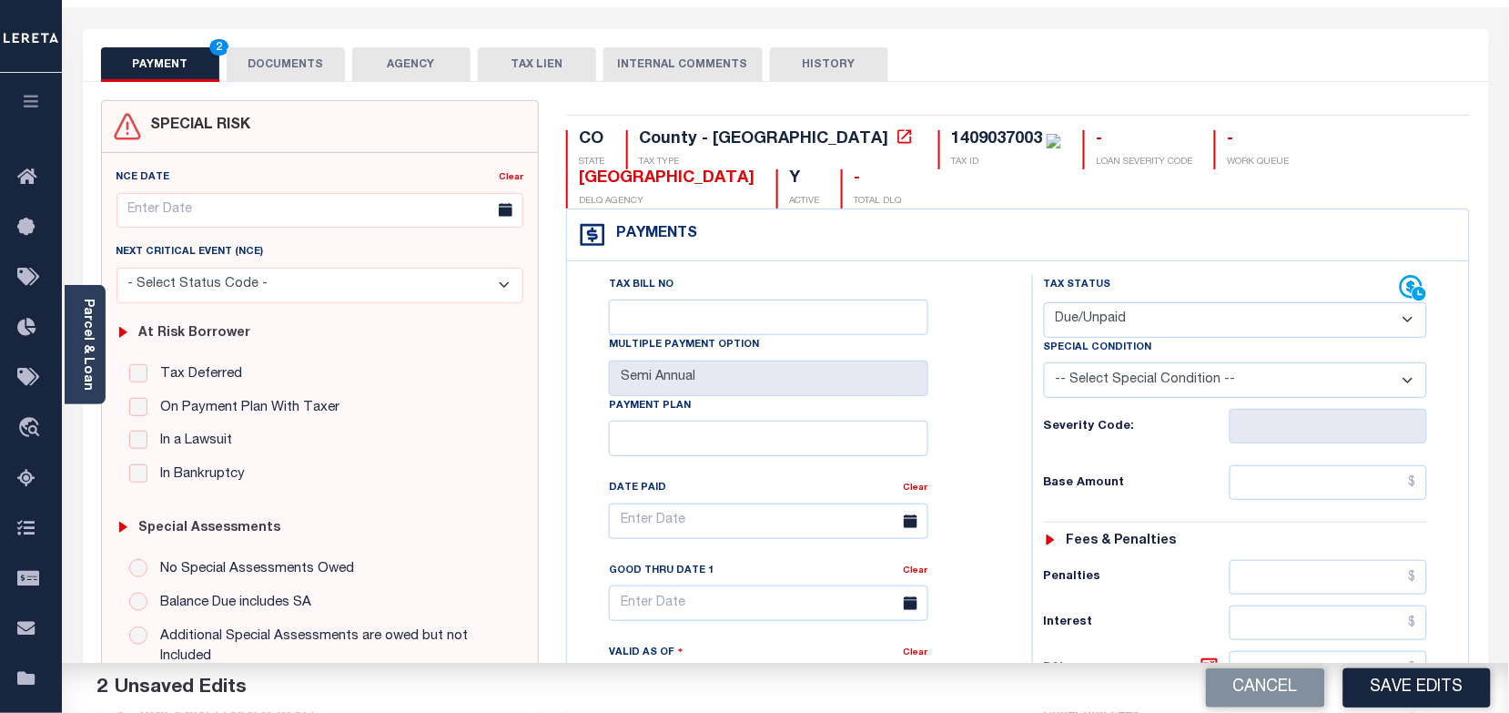
scroll to position [228, 0]
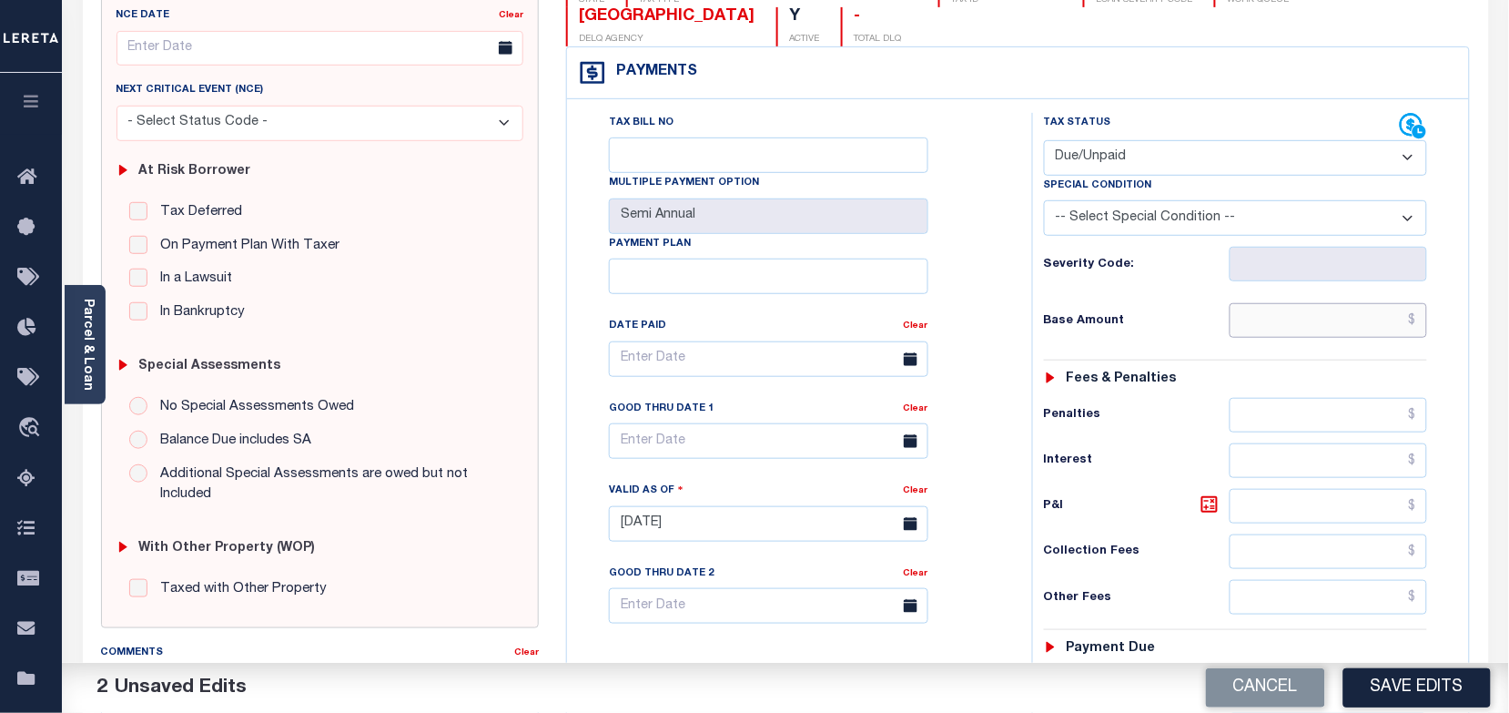
drag, startPoint x: 1293, startPoint y: 330, endPoint x: 1279, endPoint y: 306, distance: 27.8
click at [1293, 330] on input "text" at bounding box center [1329, 320] width 198 height 35
click at [1265, 319] on input "text" at bounding box center [1329, 320] width 198 height 35
paste input "2,220.26"
type input "$2,220.26"
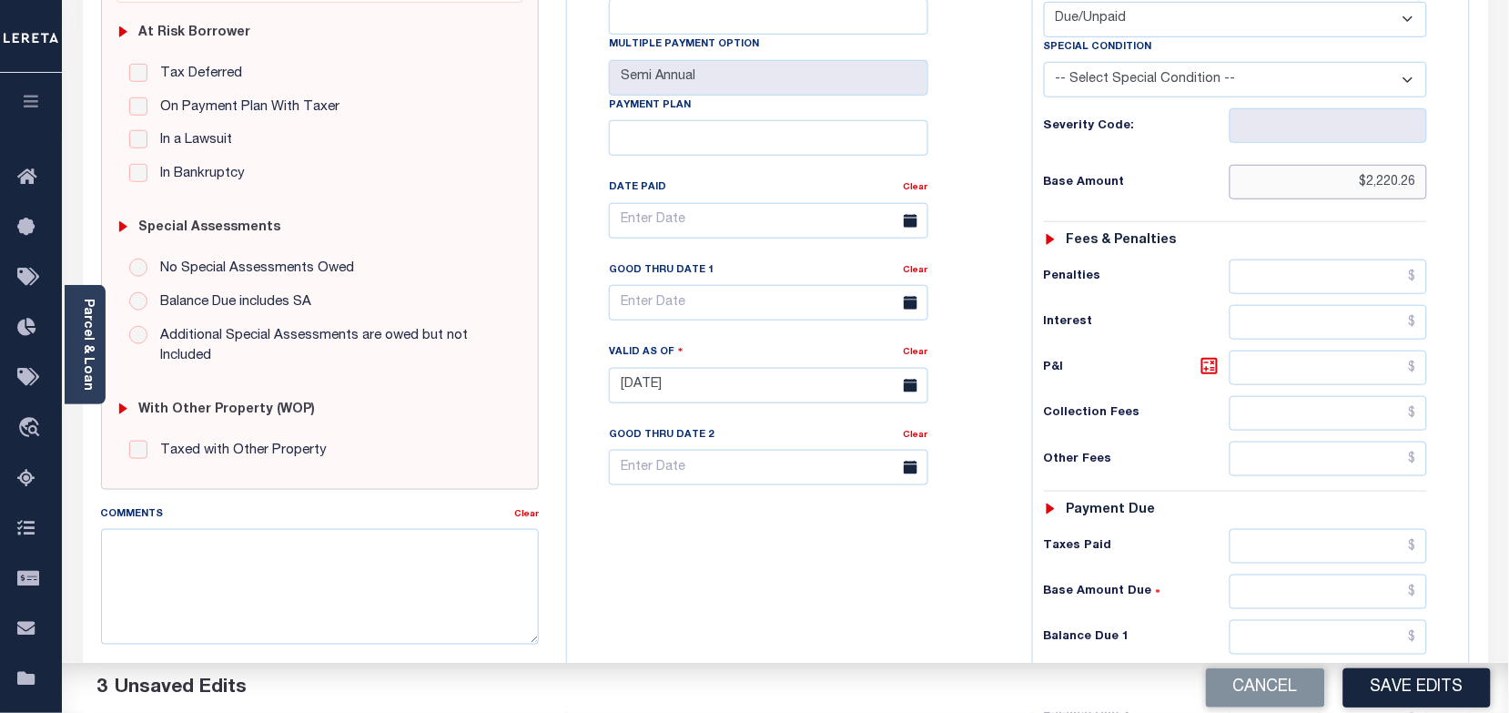
scroll to position [455, 0]
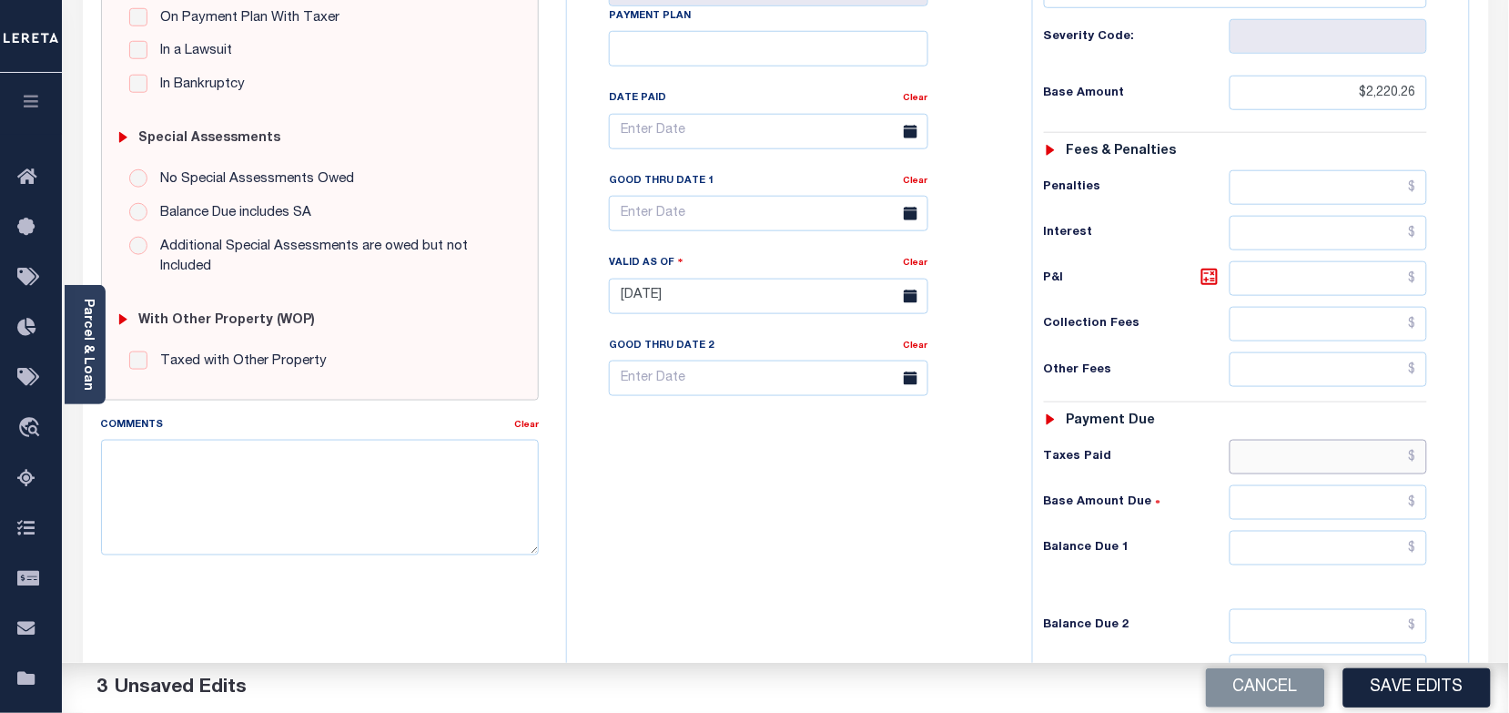
click at [1299, 470] on input "text" at bounding box center [1329, 457] width 198 height 35
paste input "2,319.61"
type input "$2,319.61"
click at [1207, 284] on icon at bounding box center [1210, 277] width 22 height 22
click at [1413, 695] on button "Save Edits" at bounding box center [1416, 687] width 147 height 39
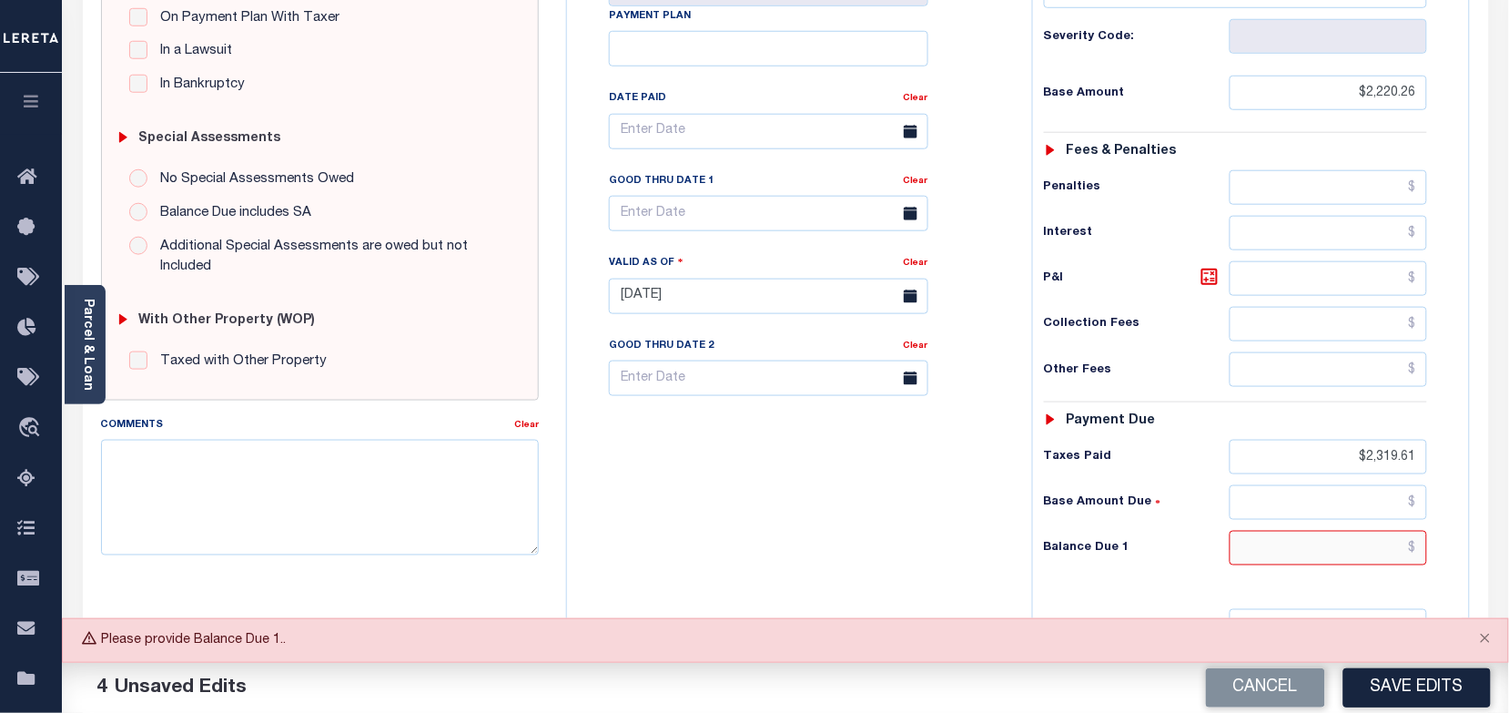
click at [1349, 556] on input "text" at bounding box center [1329, 548] width 198 height 35
drag, startPoint x: 1421, startPoint y: 467, endPoint x: 1331, endPoint y: 458, distance: 90.6
click at [1331, 458] on input "$2,319.61" at bounding box center [1329, 457] width 198 height 35
click at [1361, 565] on input "text" at bounding box center [1329, 548] width 198 height 35
paste input "$2,319.61"
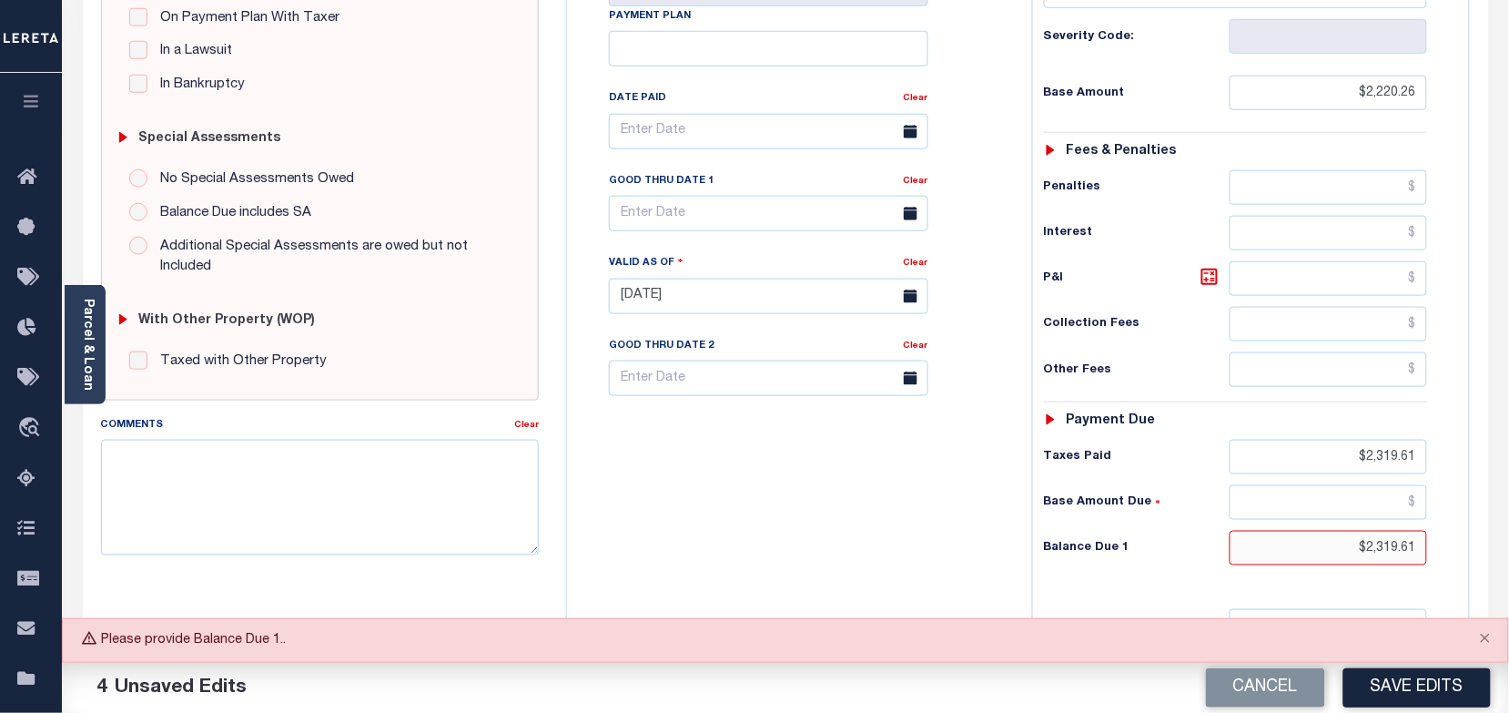
type input "$2,319.61"
drag, startPoint x: 1404, startPoint y: 470, endPoint x: 1129, endPoint y: 470, distance: 274.9
click at [1129, 470] on div "Taxes Paid $2,319.61" at bounding box center [1236, 457] width 384 height 35
click at [1211, 284] on icon at bounding box center [1210, 277] width 22 height 22
type input "$99.35"
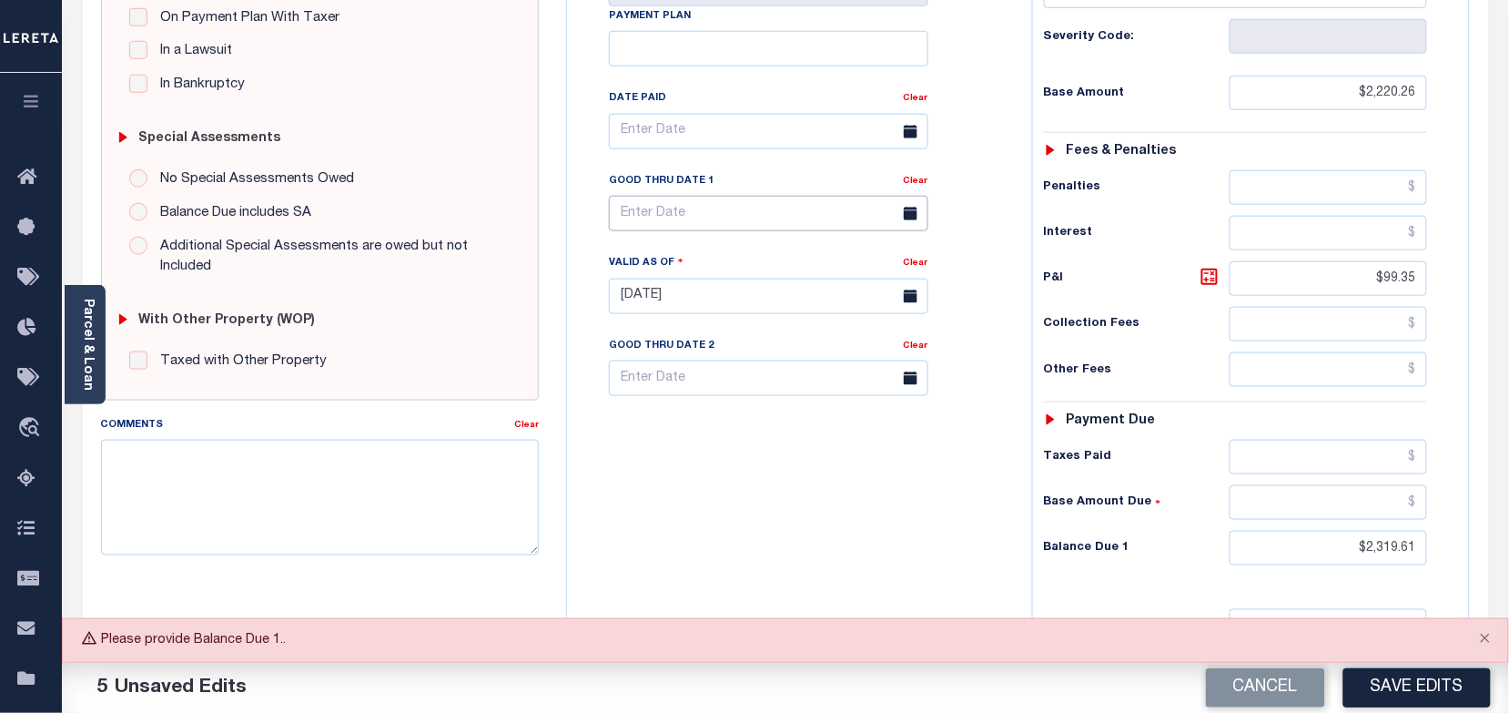
click at [744, 226] on input "text" at bounding box center [768, 213] width 319 height 35
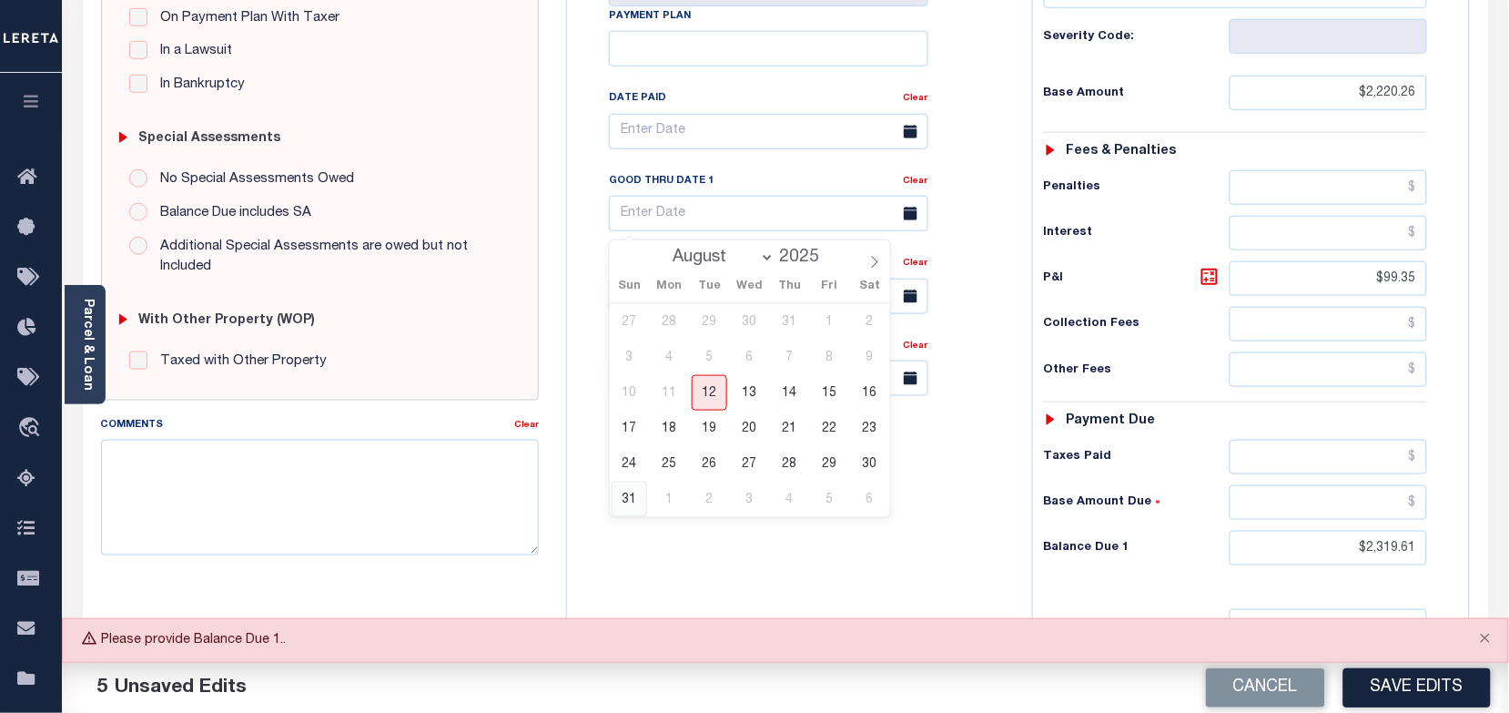
click at [633, 502] on span "31" at bounding box center [629, 499] width 35 height 35
type input "08/31/2025"
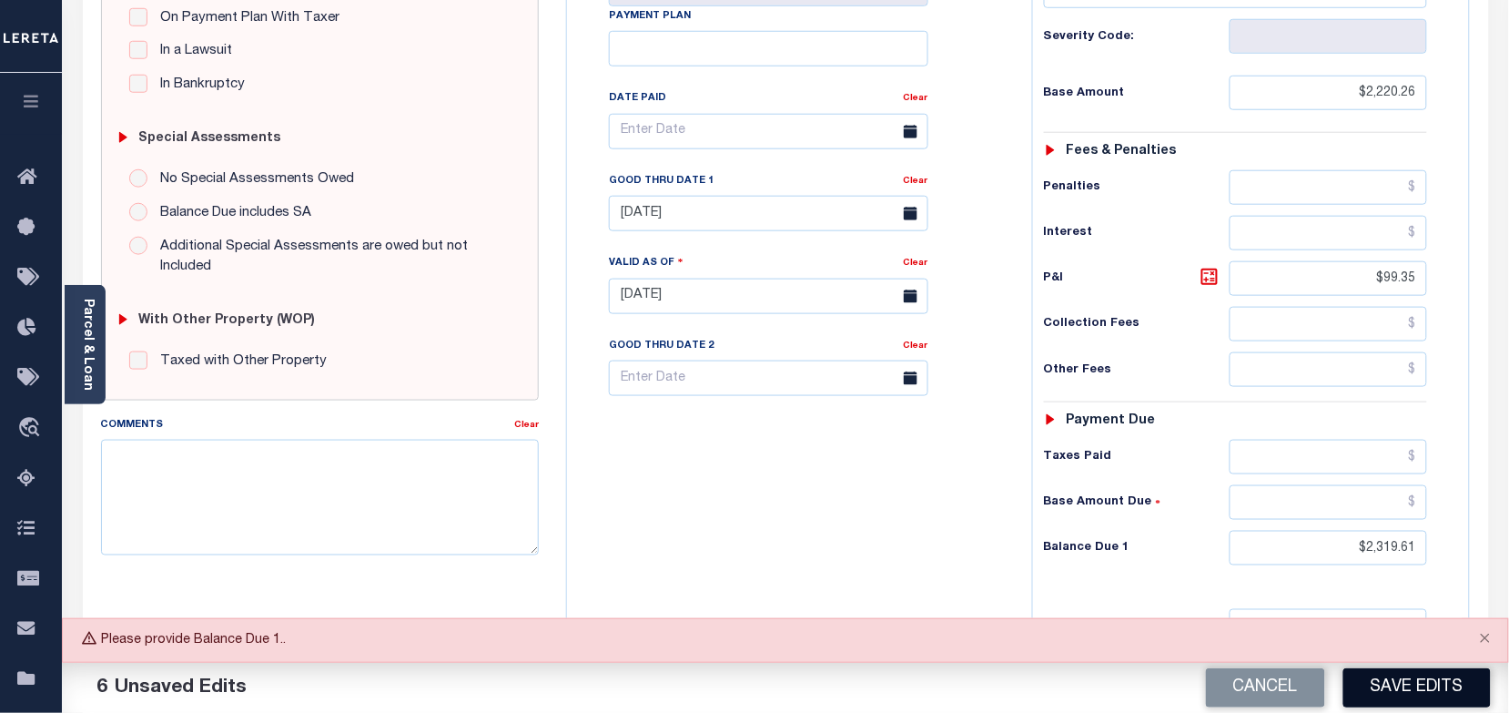
click at [1391, 694] on button "Save Edits" at bounding box center [1416, 687] width 147 height 39
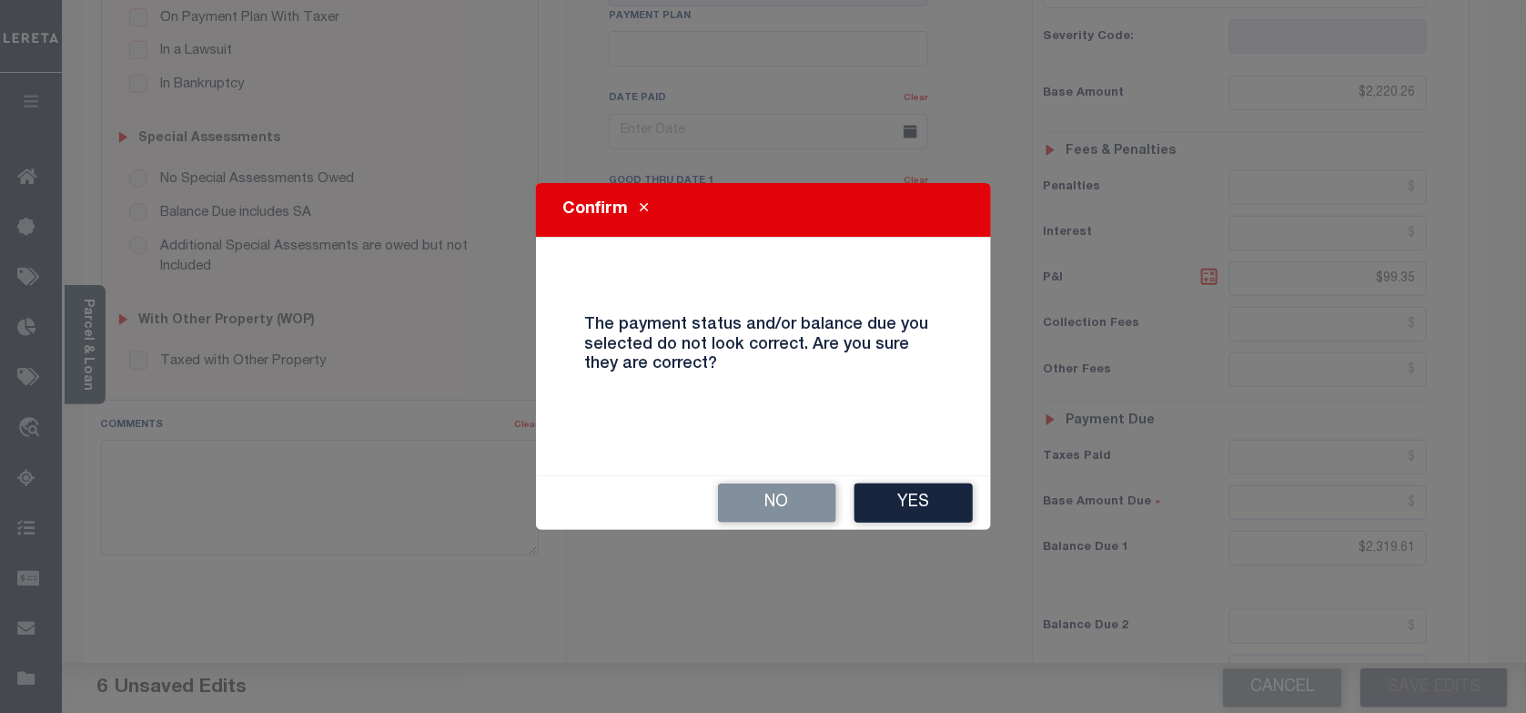
click at [895, 502] on button "Yes" at bounding box center [914, 502] width 118 height 39
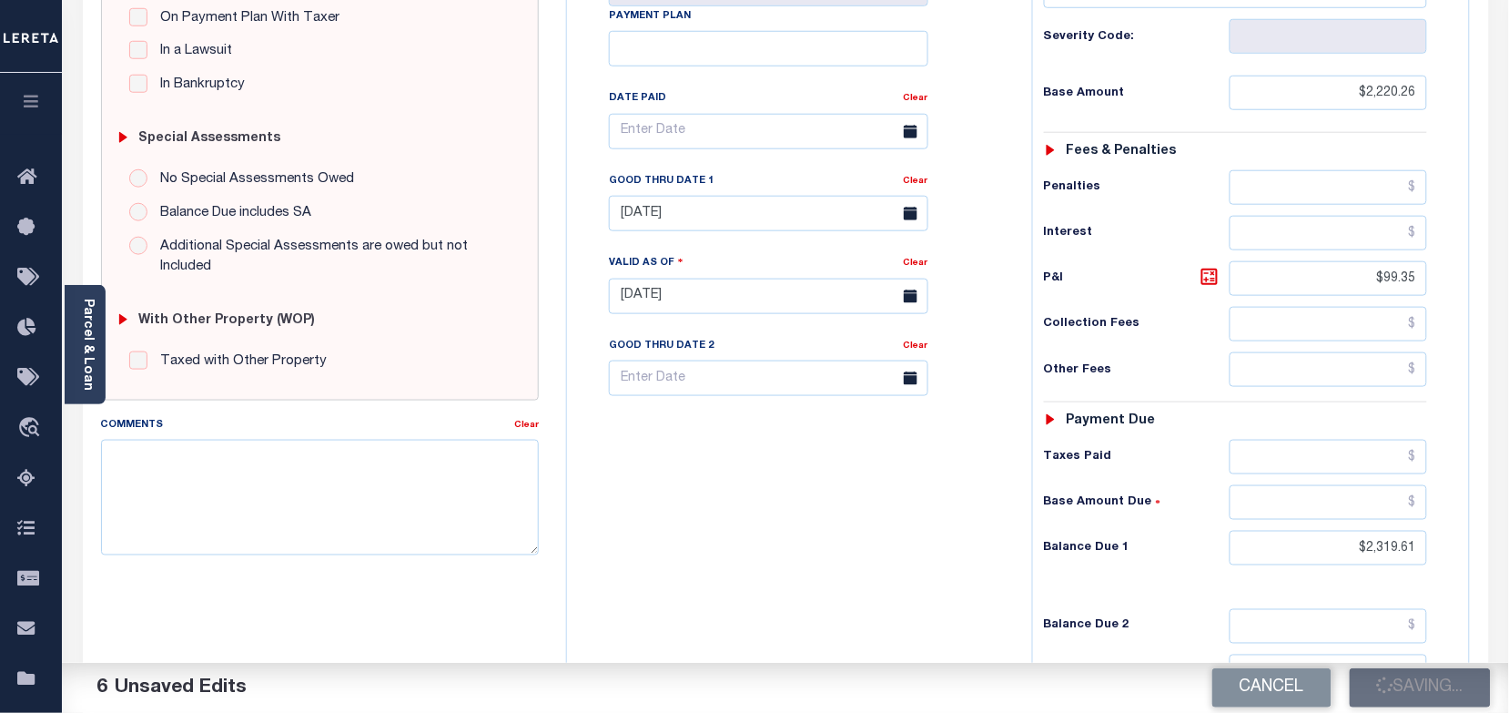
checkbox input "false"
type input "$2,220.26"
type input "$99.35"
type input "$2,319.61"
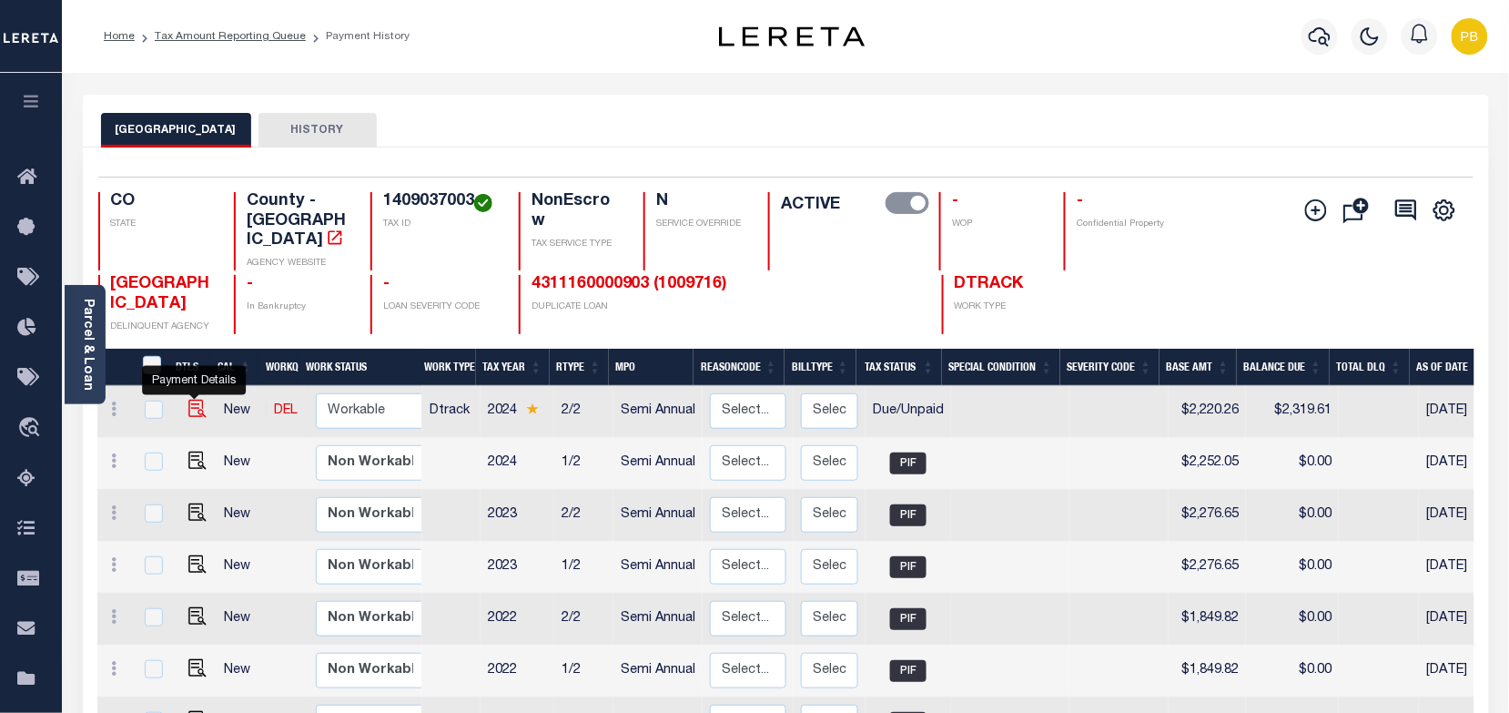
click at [192, 400] on img "" at bounding box center [197, 409] width 18 height 18
checkbox input "true"
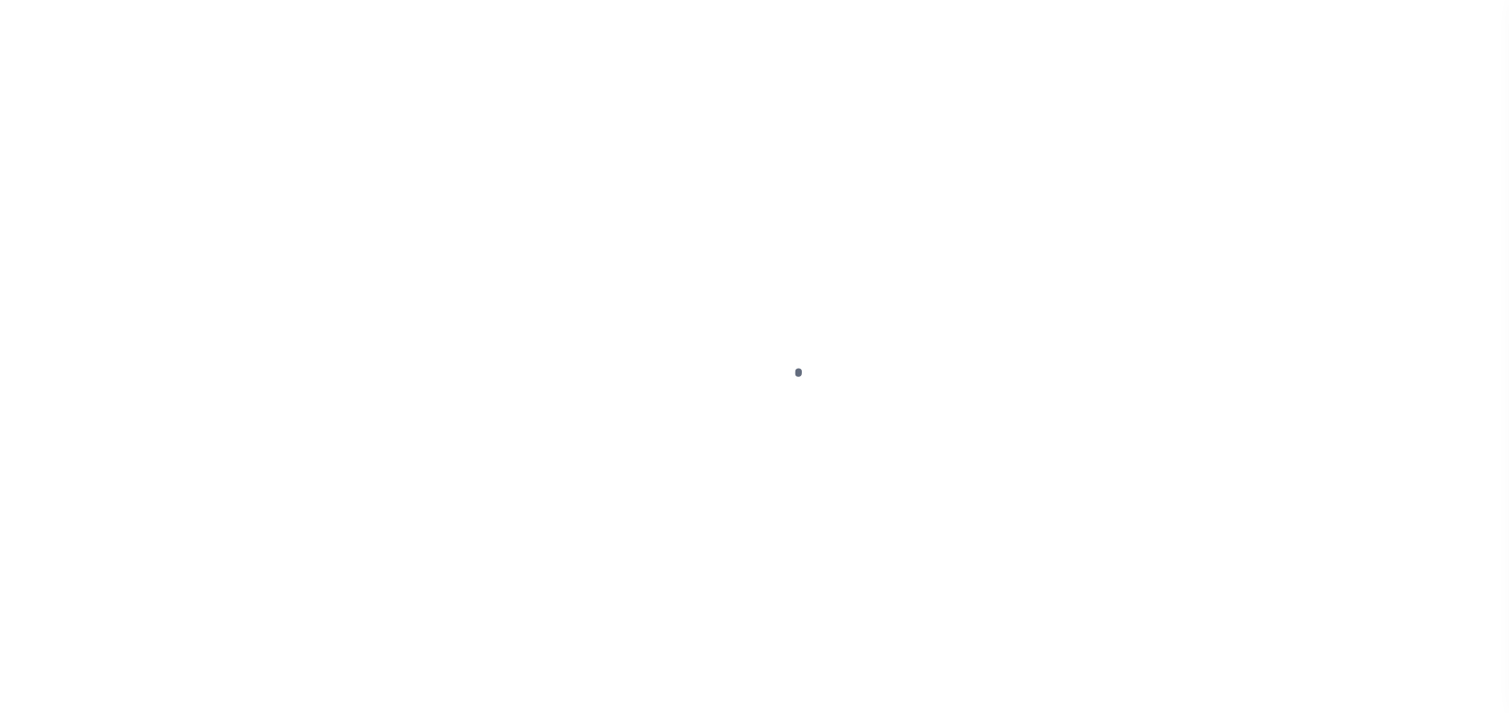
select select "DUE"
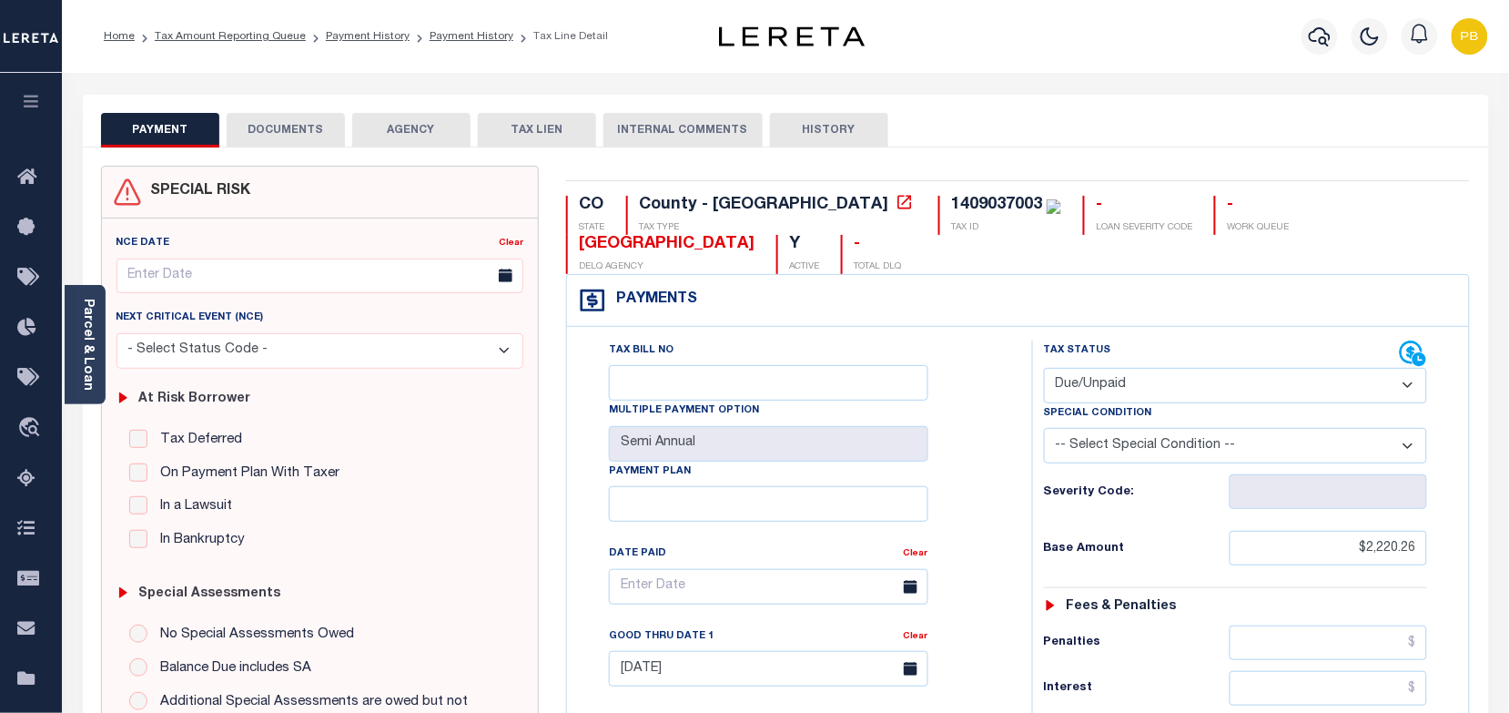
click at [283, 132] on button "DOCUMENTS" at bounding box center [286, 130] width 118 height 35
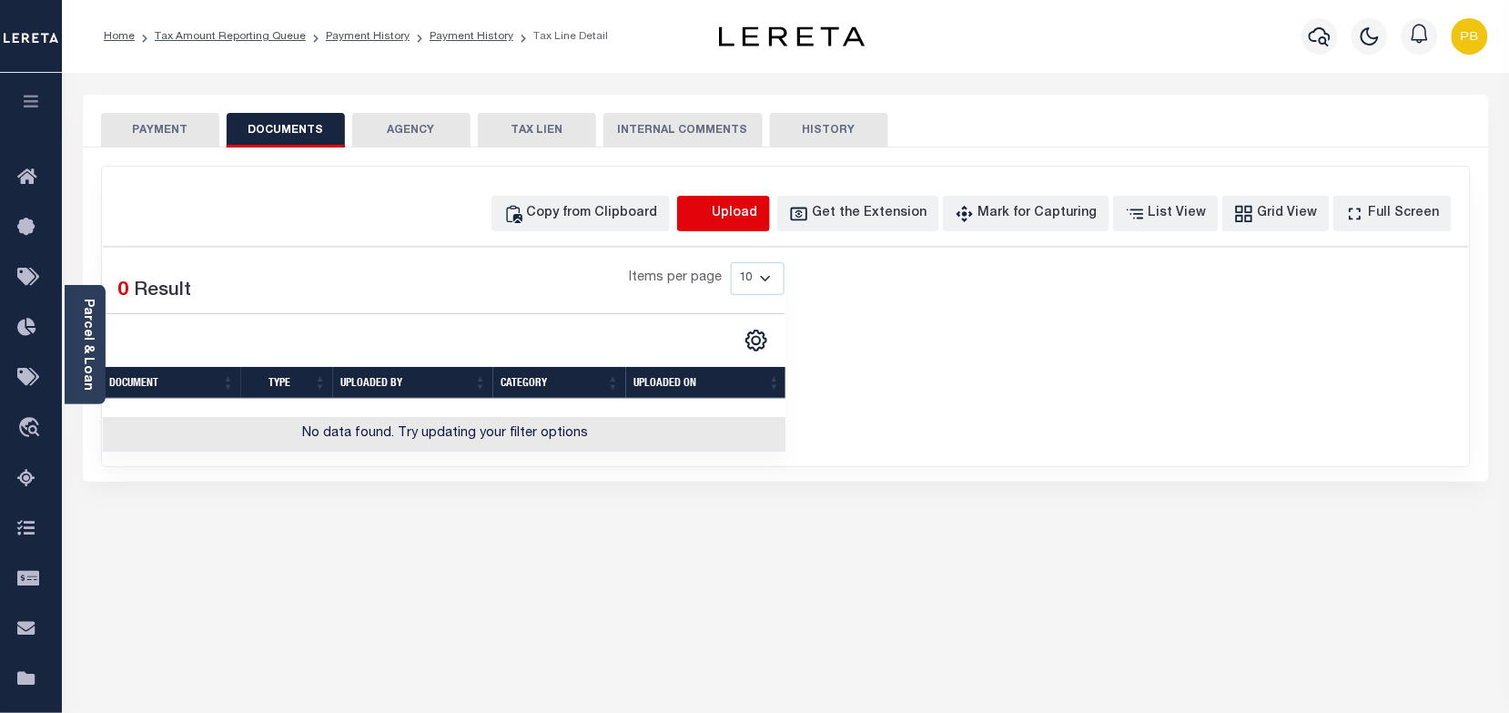
click at [709, 215] on icon "button" at bounding box center [699, 214] width 20 height 20
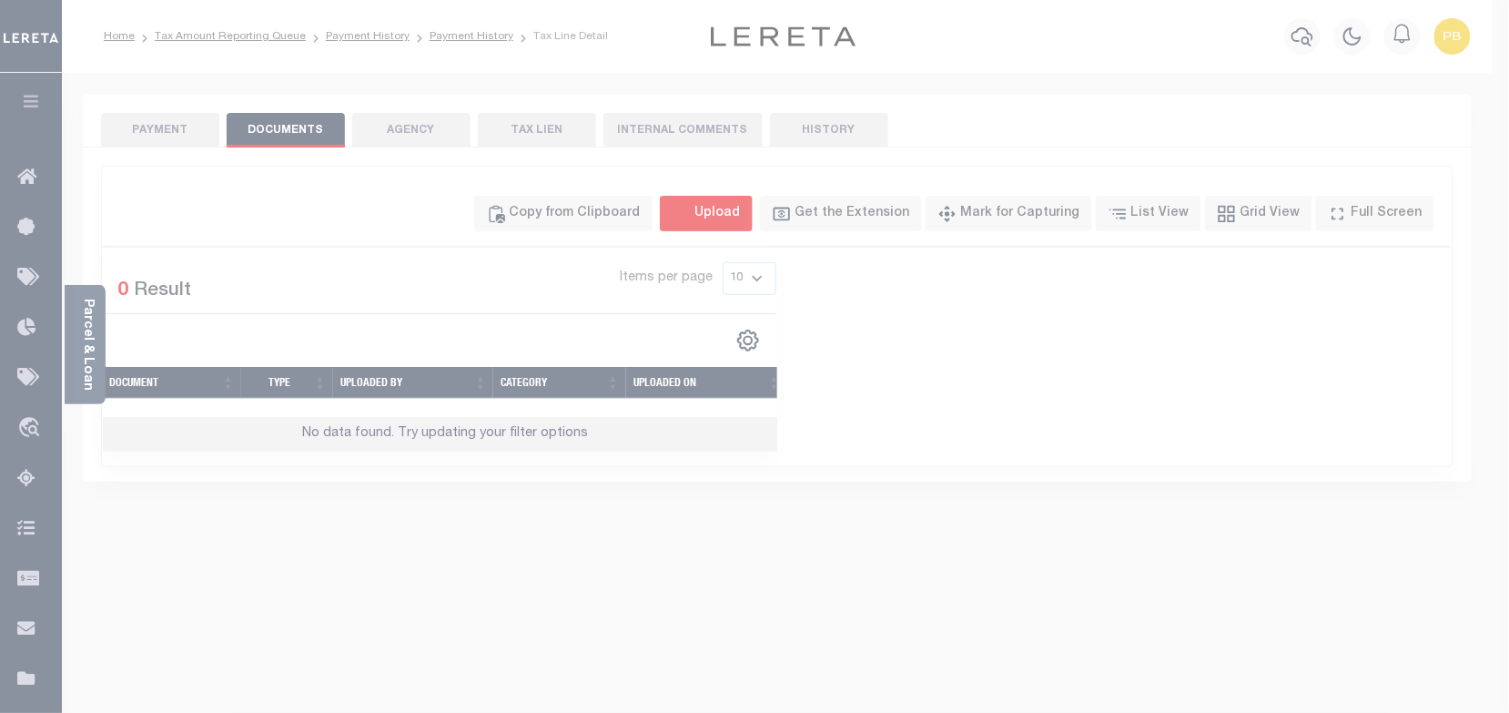
select select "POP"
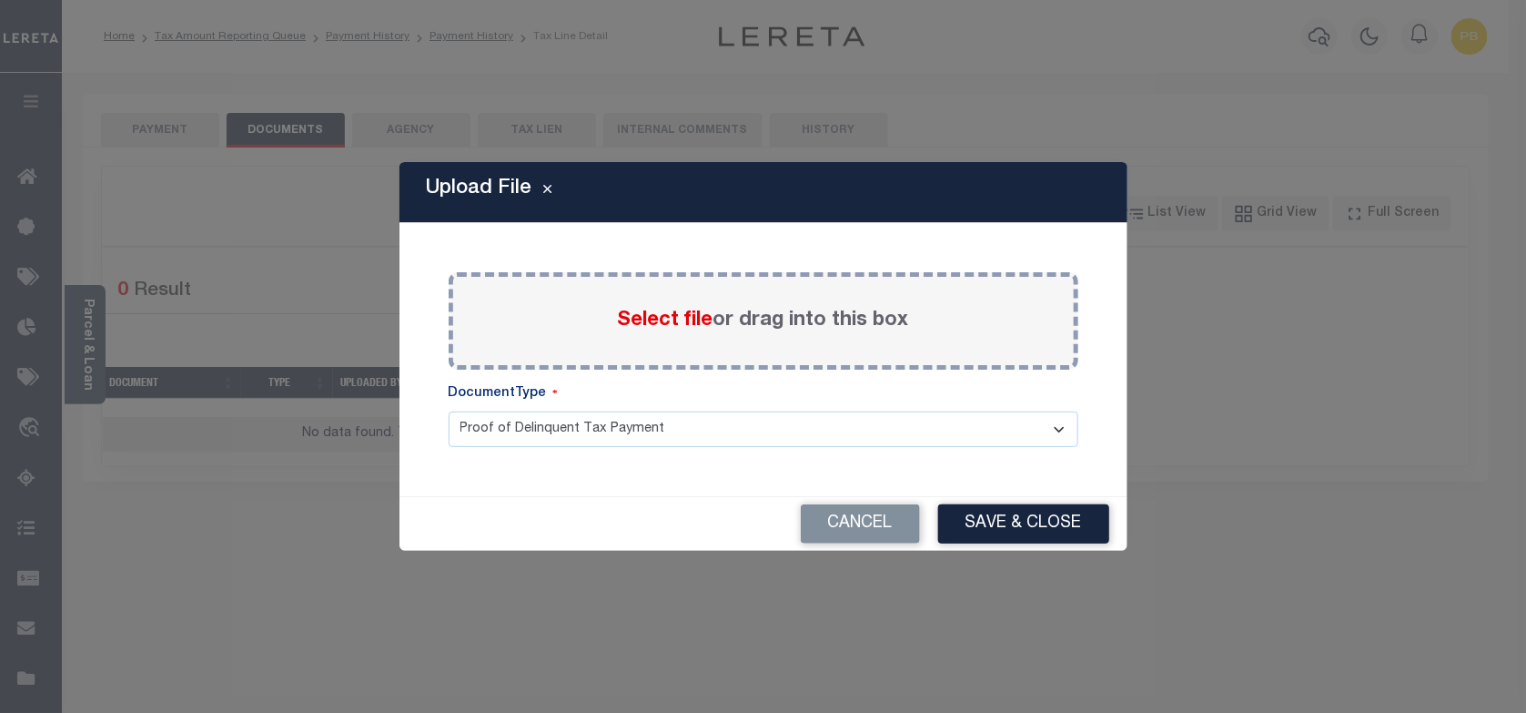
click at [669, 328] on span "Select file" at bounding box center [666, 320] width 96 height 20
click at [0, 0] on input "Select file or drag into this box" at bounding box center [0, 0] width 0 height 0
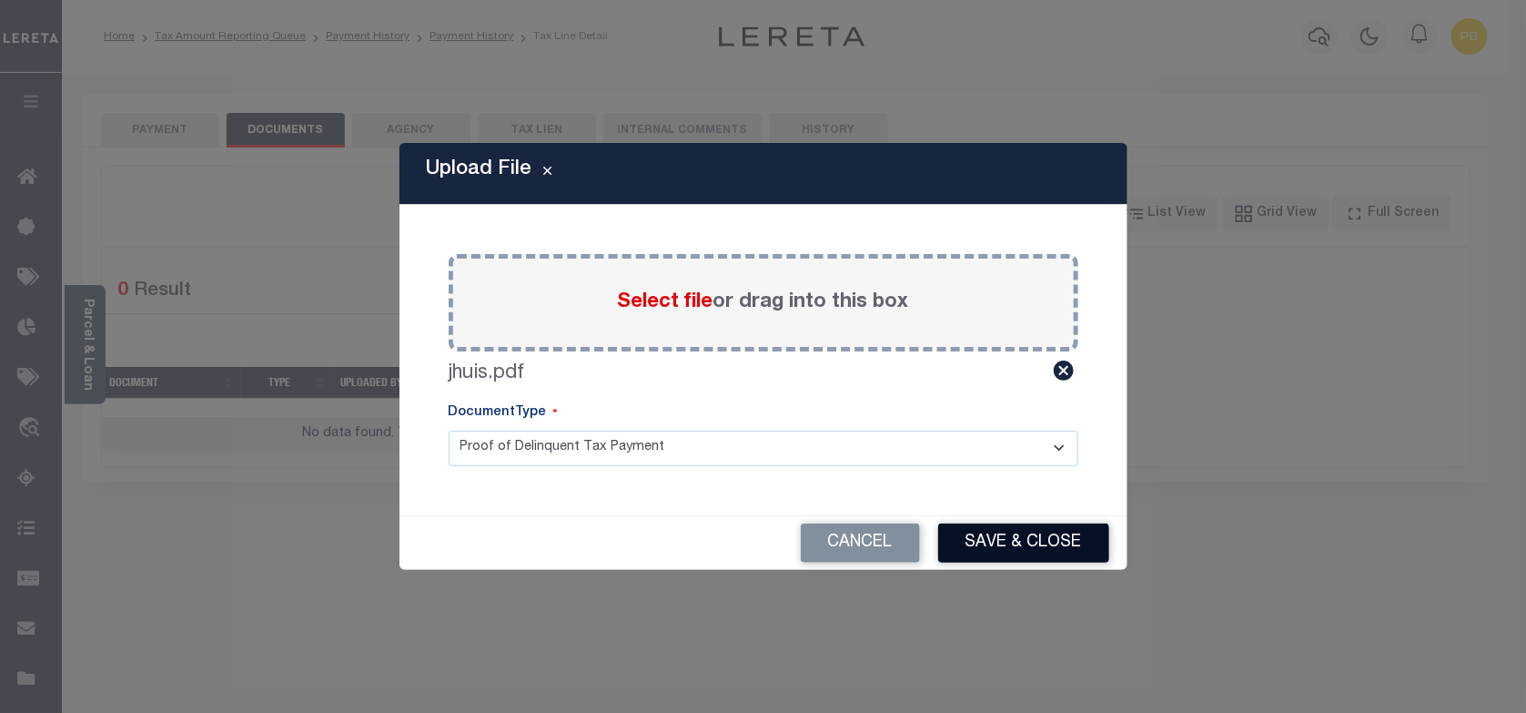
click at [1008, 546] on button "Save & Close" at bounding box center [1023, 542] width 171 height 39
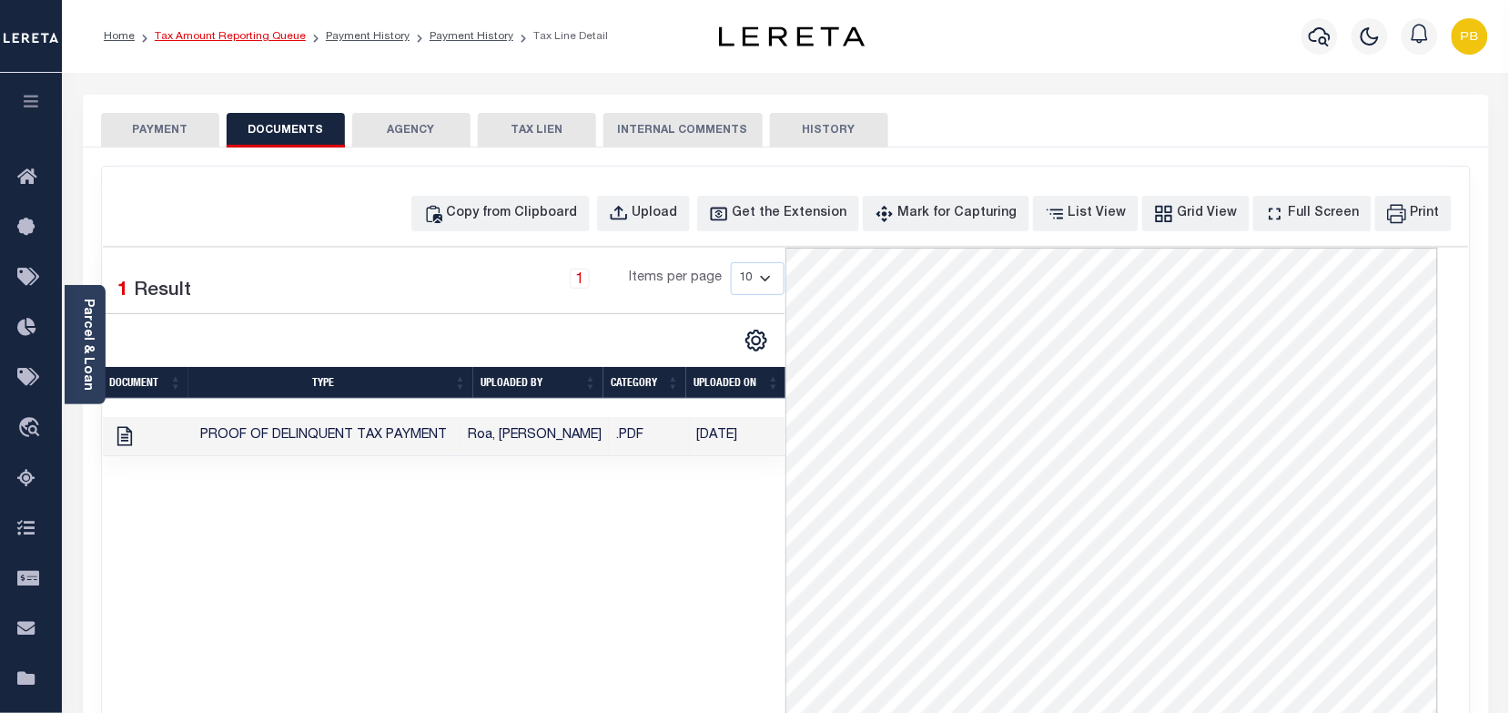
click at [264, 37] on link "Tax Amount Reporting Queue" at bounding box center [230, 36] width 151 height 11
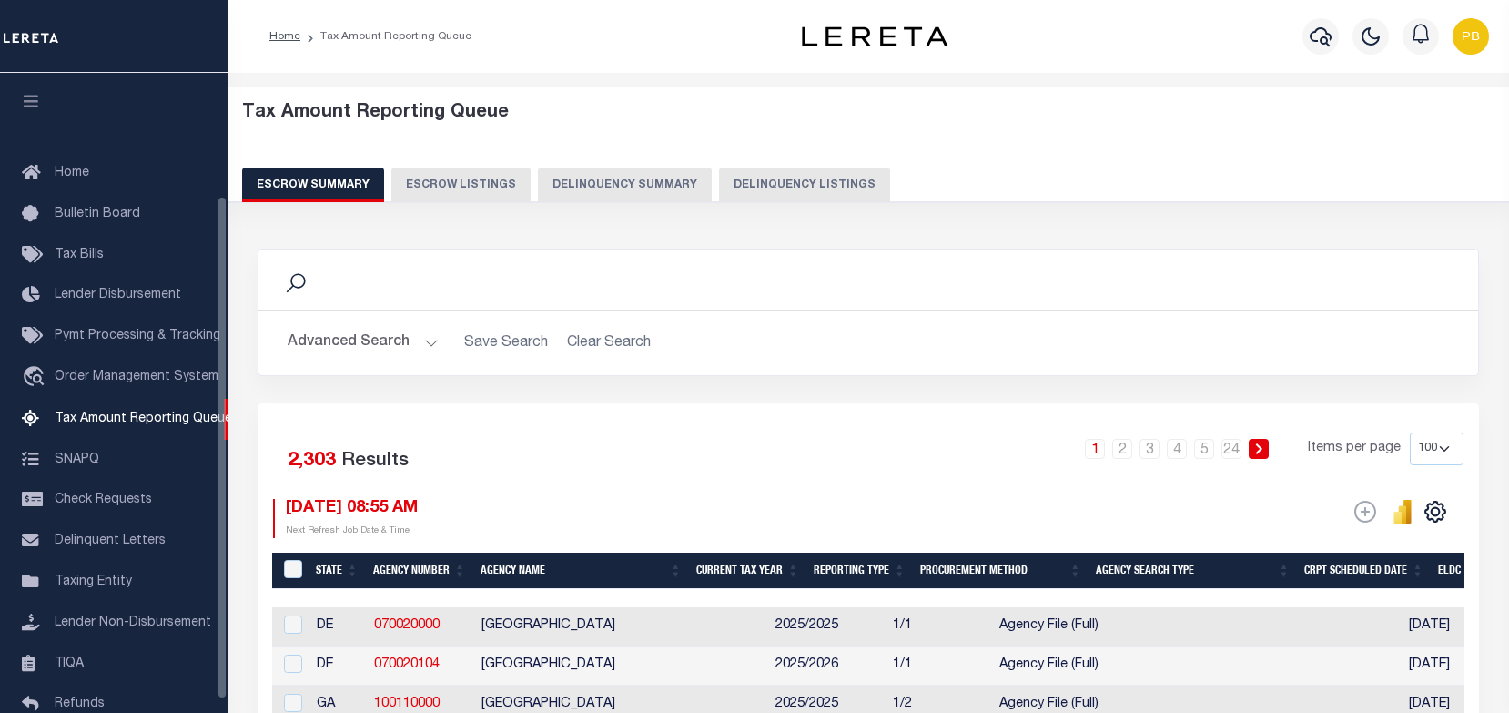
select select "100"
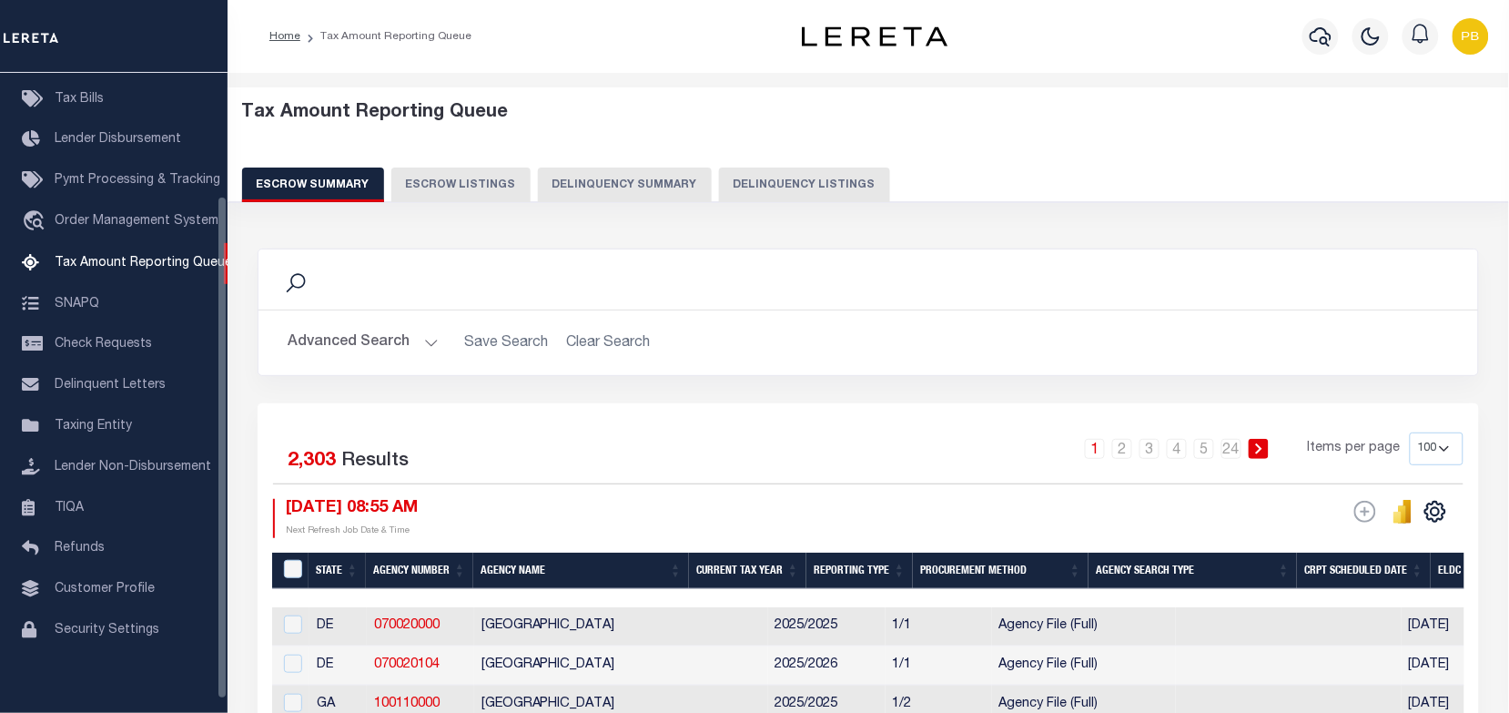
click at [763, 187] on button "Delinquency Listings" at bounding box center [804, 184] width 171 height 35
select select "100"
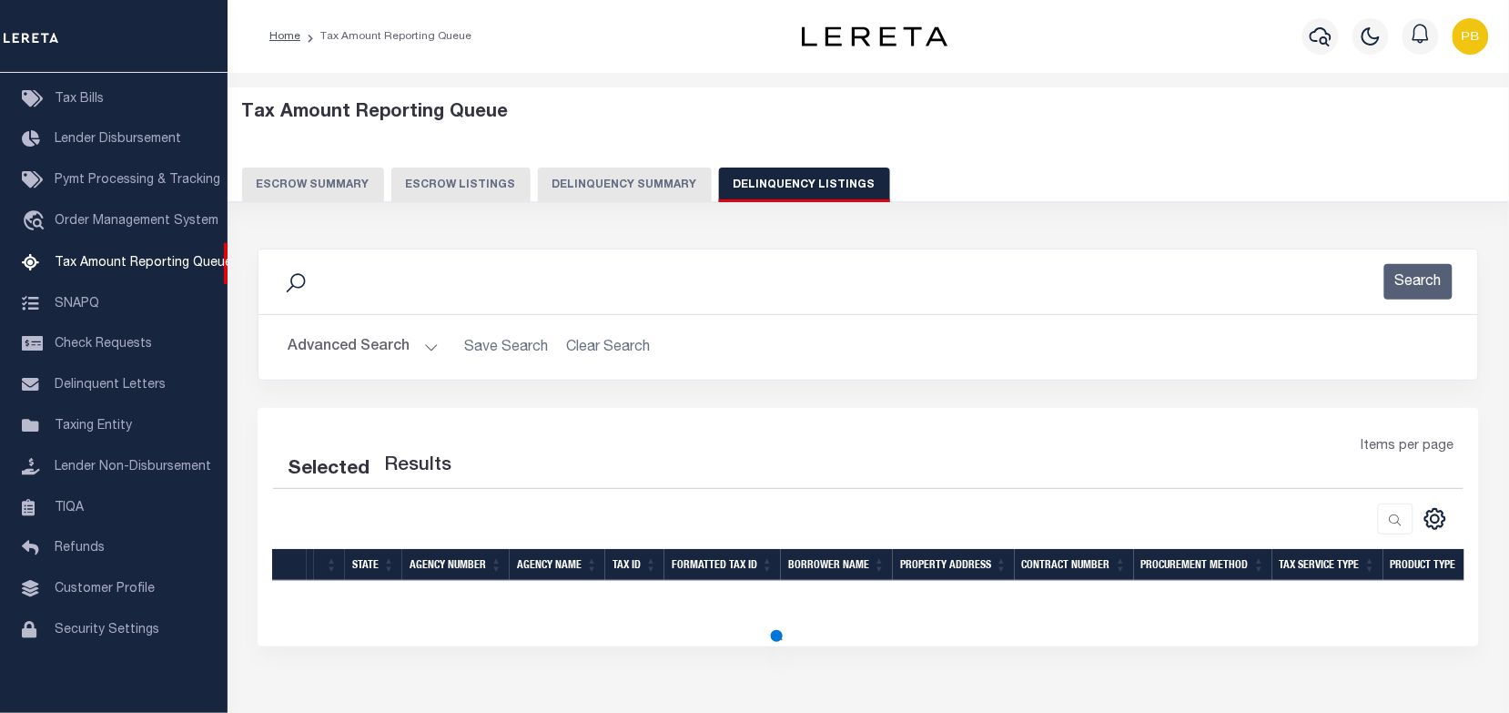
select select "100"
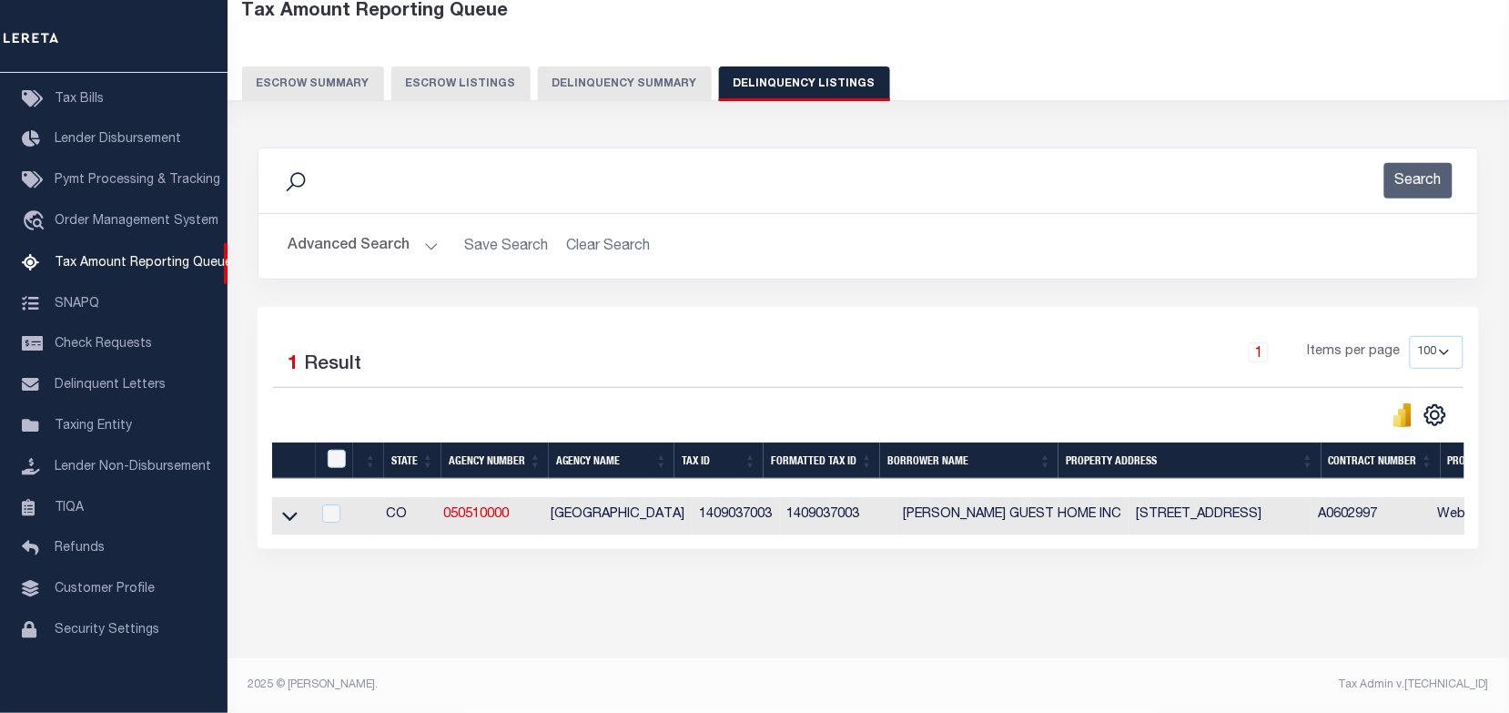
scroll to position [117, 0]
click at [338, 450] on input "checkbox" at bounding box center [337, 459] width 18 height 18
checkbox input "true"
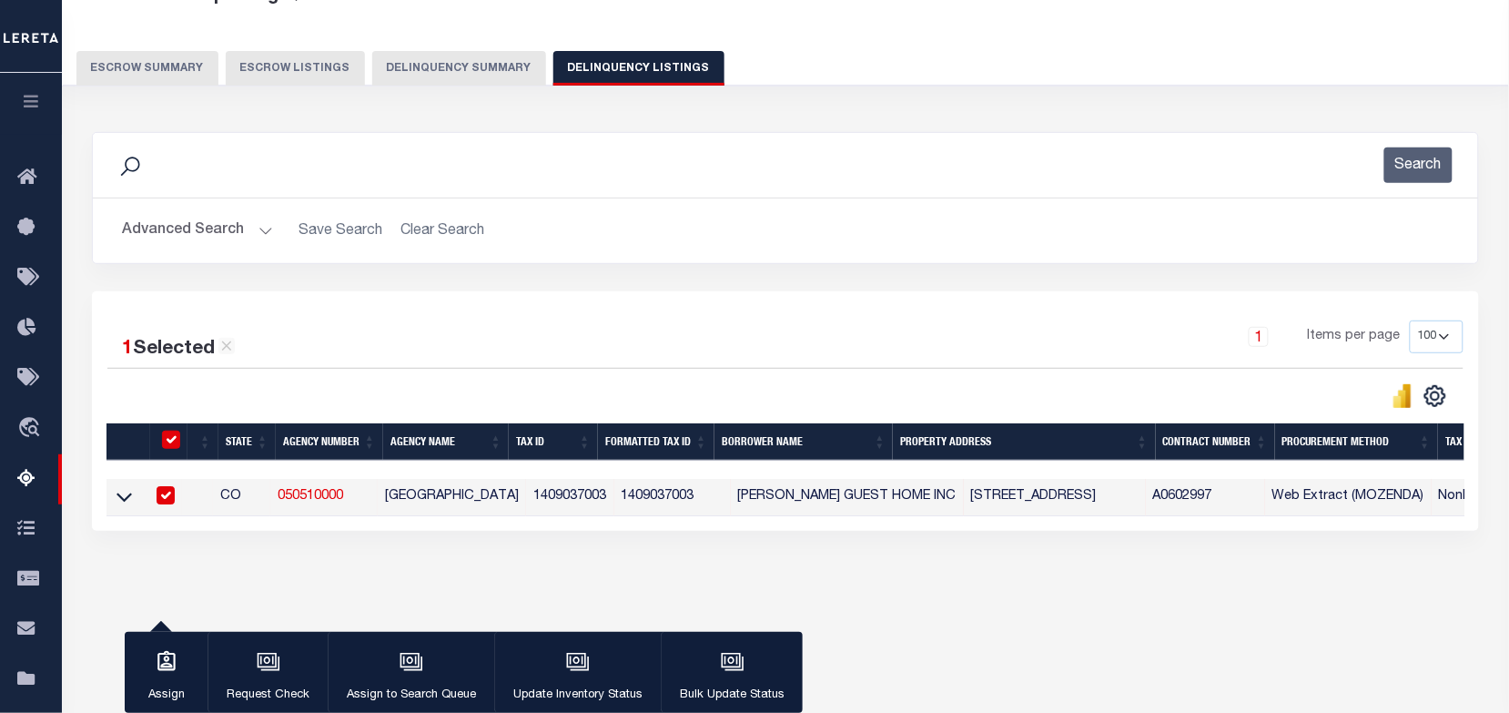
scroll to position [114, 0]
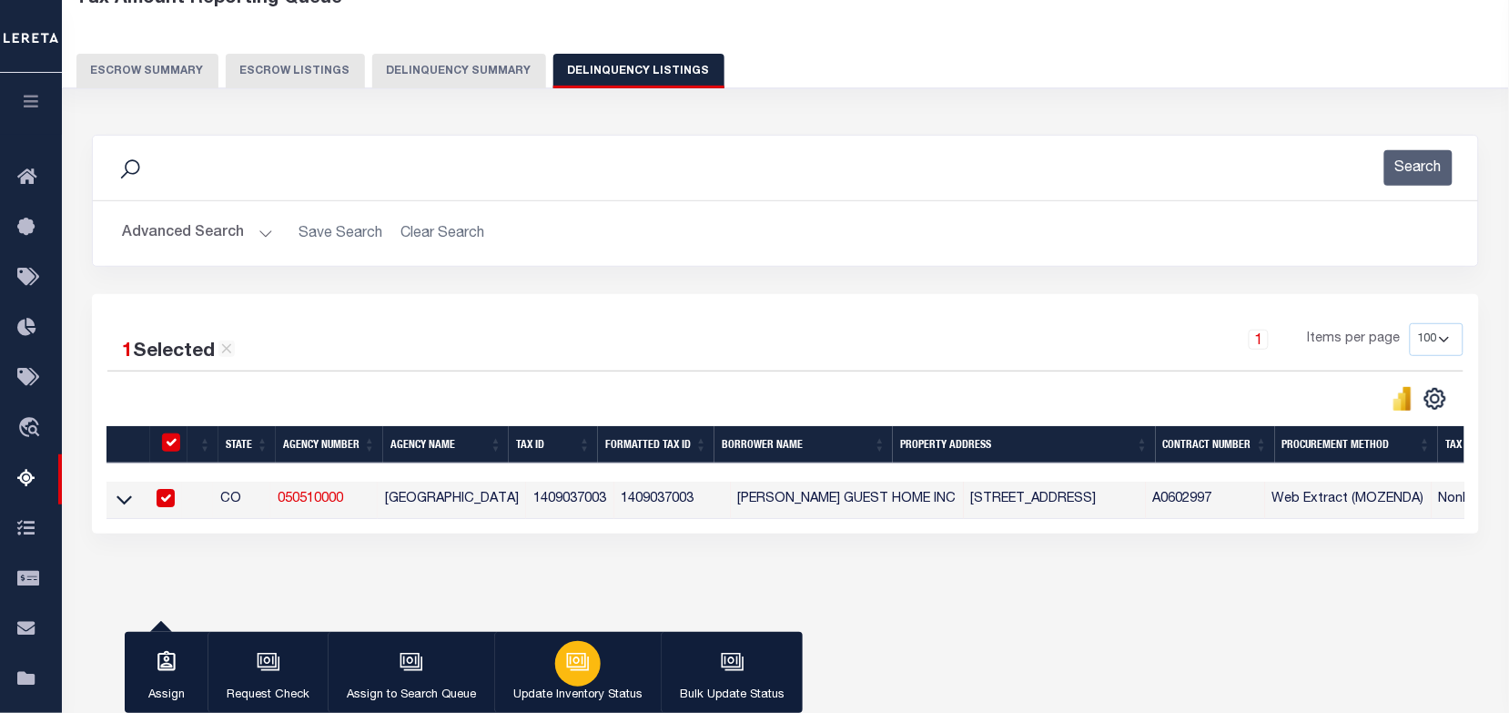
click at [589, 670] on div "button" at bounding box center [578, 664] width 46 height 46
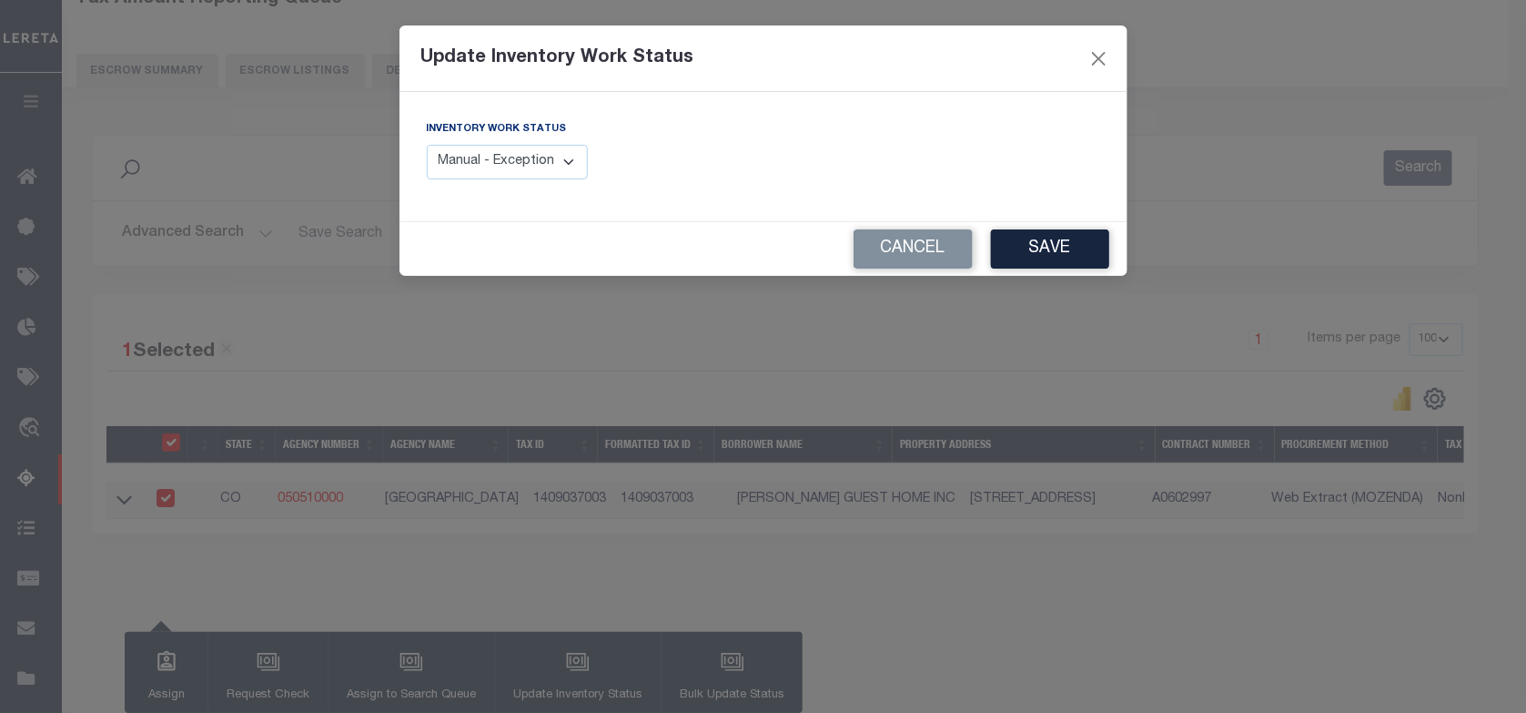
click at [528, 144] on div "Inventory Work Status Manual - Exception Pended - Awaiting Search Late Add Exce…" at bounding box center [508, 149] width 162 height 60
click at [1022, 221] on div "Inventory Work Status Manual - Exception Pended - Awaiting Search Late Add Exce…" at bounding box center [764, 156] width 728 height 129
click at [1038, 246] on button "Save" at bounding box center [1050, 248] width 118 height 39
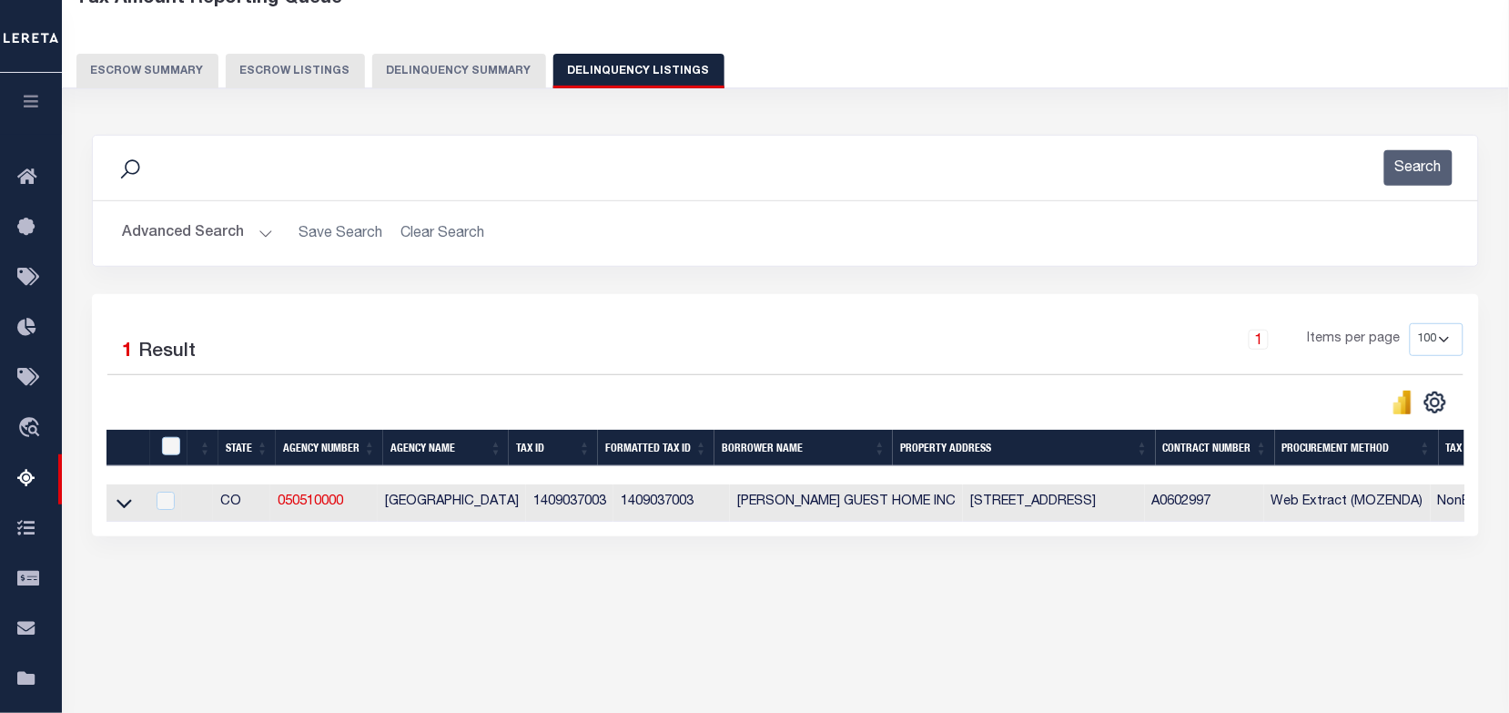
click at [259, 223] on button "Advanced Search" at bounding box center [197, 233] width 151 height 35
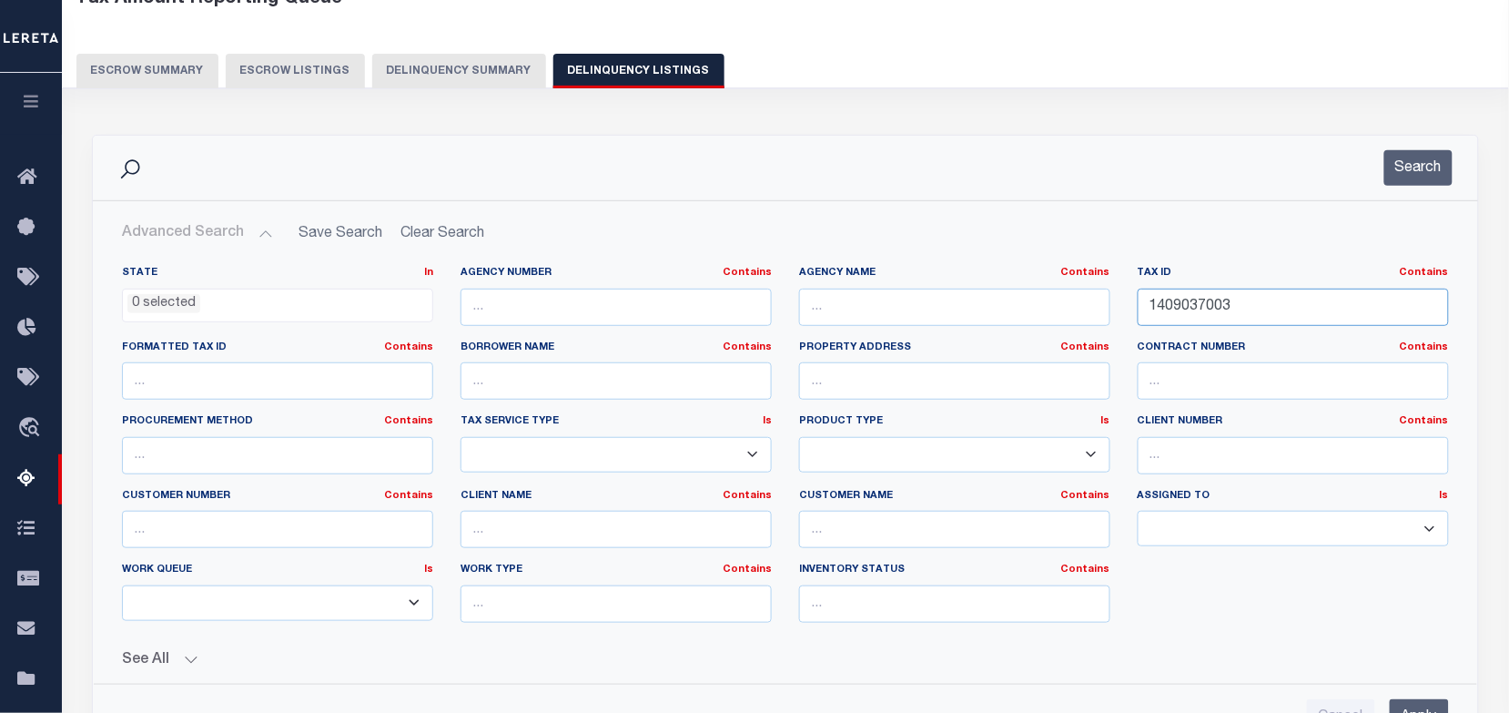
drag, startPoint x: 1248, startPoint y: 312, endPoint x: 1107, endPoint y: 301, distance: 141.5
click at [1107, 301] on div "State In In AK AL AR AZ CA CO CT DC DE FL GA GU HI IA ID IL IN KS KY LA MA MD M…" at bounding box center [785, 451] width 1354 height 371
paste input "500000045"
type input "1500000045"
click at [1404, 176] on button "Search" at bounding box center [1418, 167] width 68 height 35
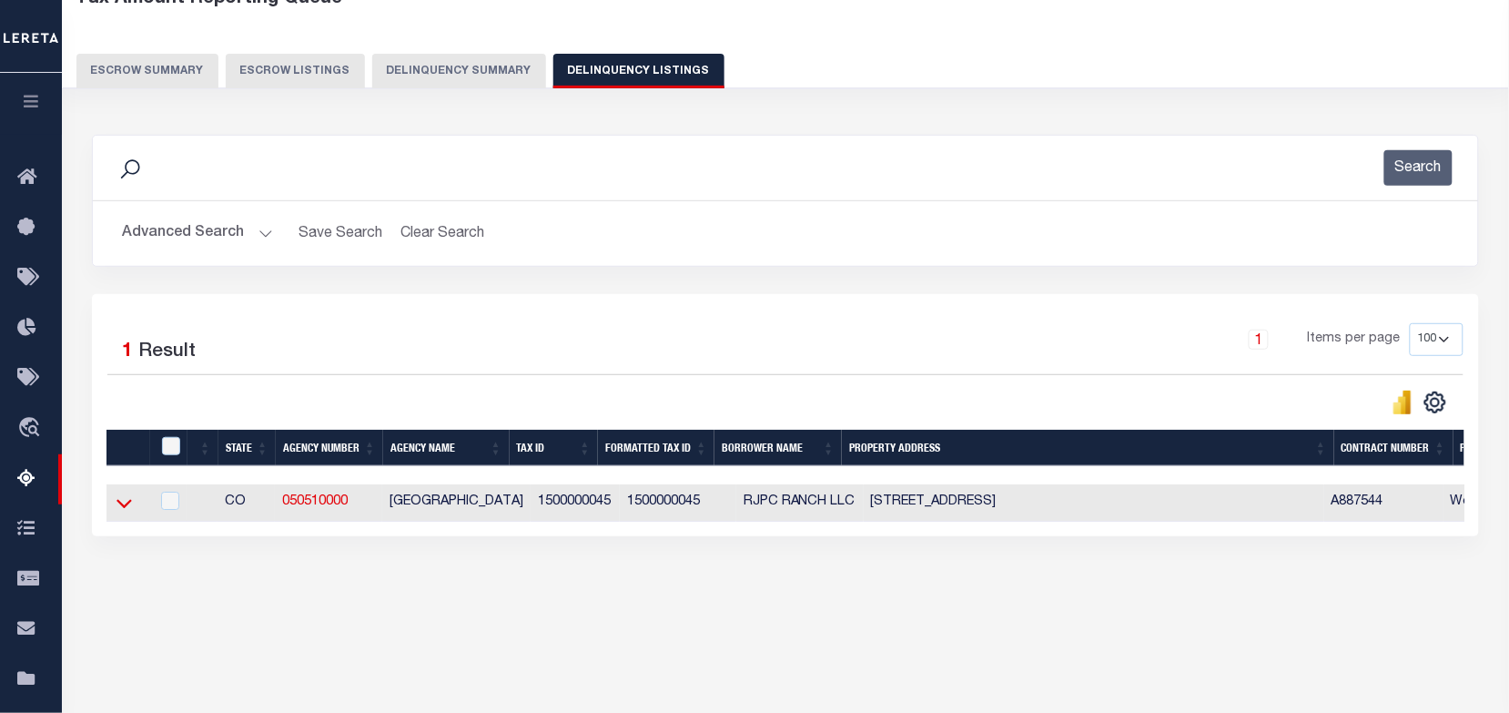
click at [126, 503] on icon at bounding box center [124, 502] width 15 height 19
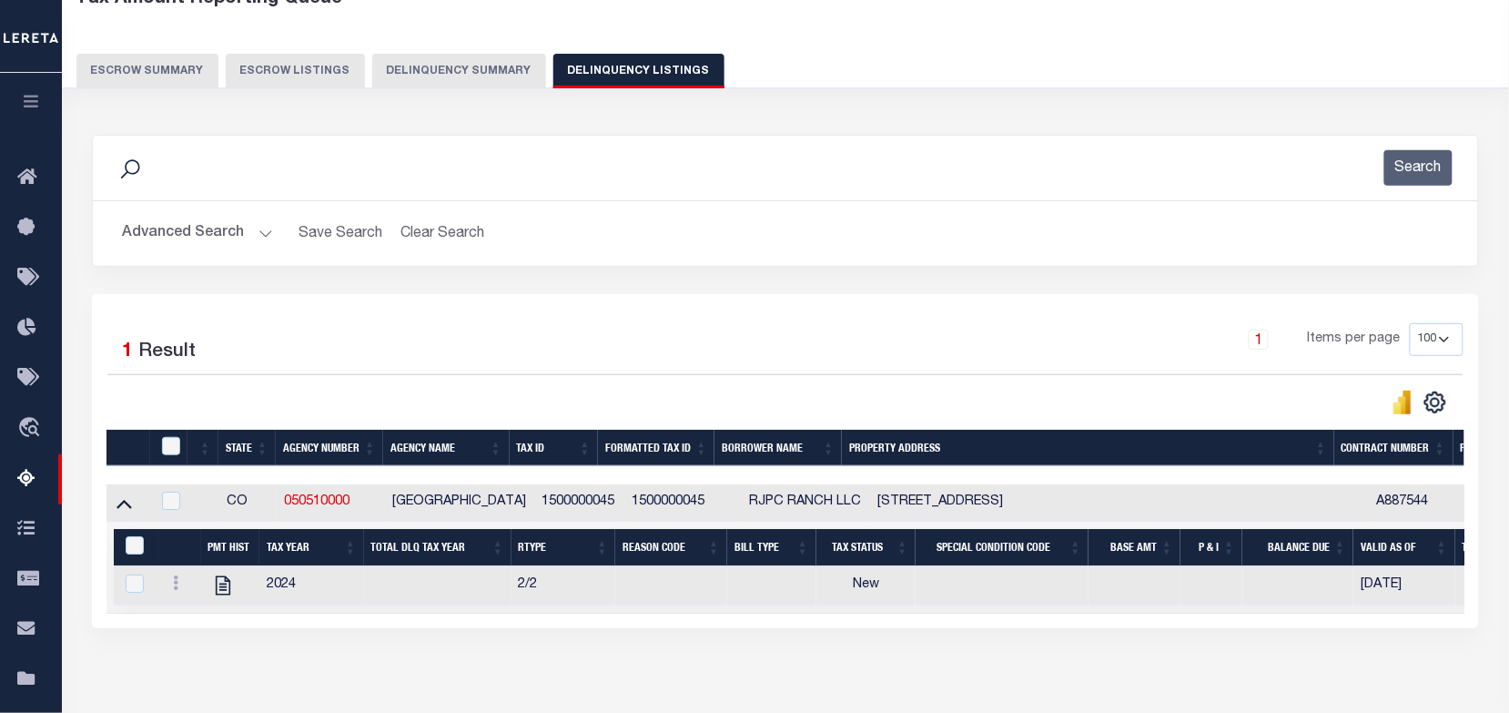
scroll to position [251, 0]
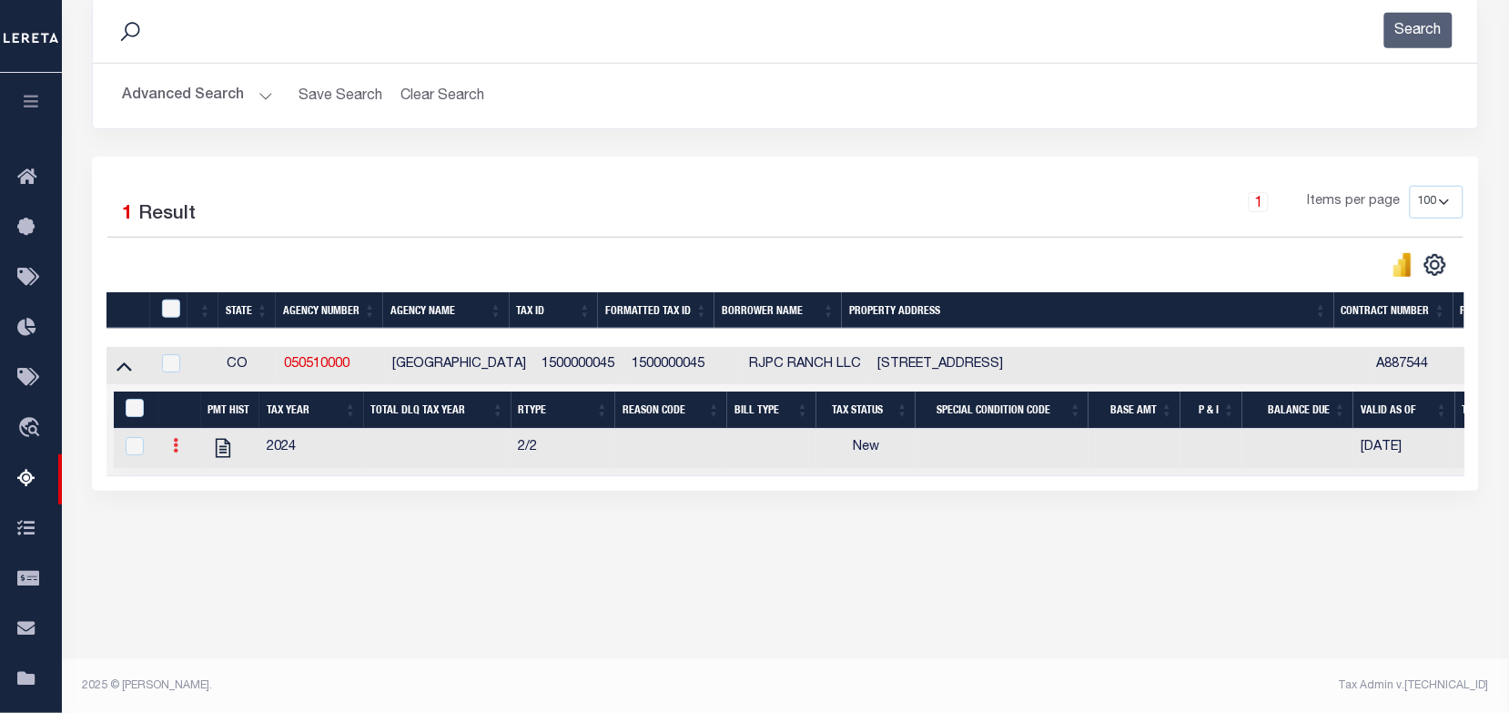
click at [177, 451] on icon at bounding box center [175, 445] width 5 height 15
click at [202, 484] on img "" at bounding box center [197, 475] width 18 height 18
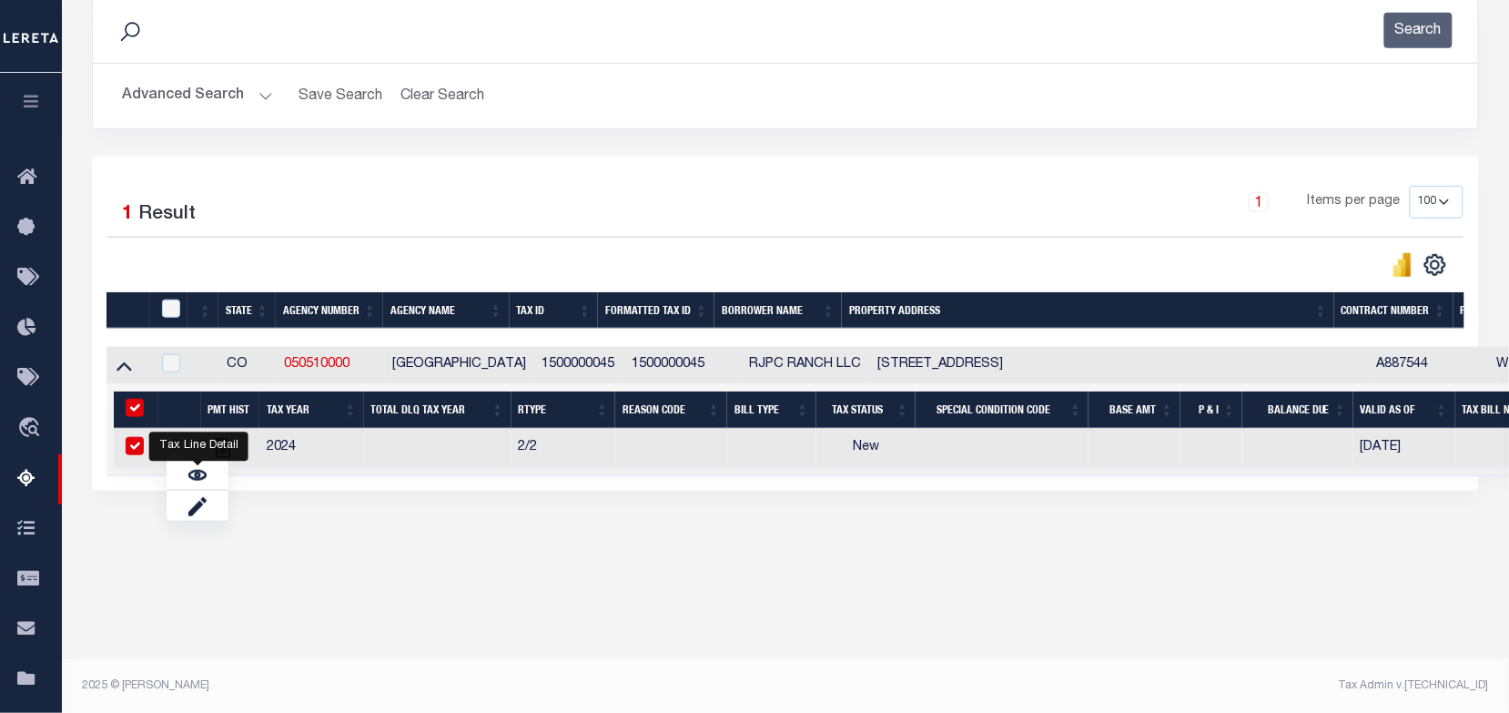
checkbox input "true"
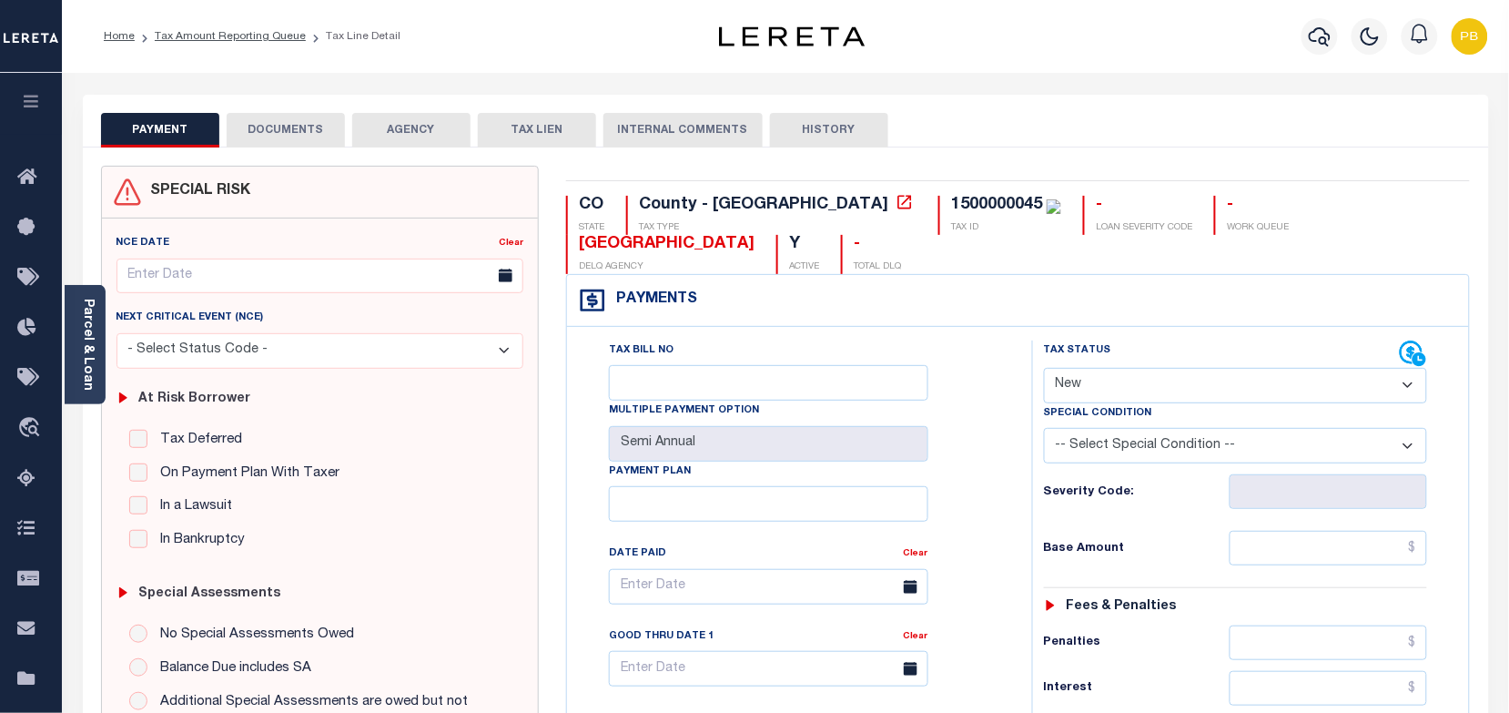
click at [1147, 388] on select "- Select Status Code - Open Due/Unpaid Paid Incomplete No Tax Due Internal Refu…" at bounding box center [1236, 385] width 384 height 35
select select "PYD"
click at [1044, 370] on select "- Select Status Code - Open Due/Unpaid Paid Incomplete No Tax Due Internal Refu…" at bounding box center [1236, 385] width 384 height 35
type input "[DATE]"
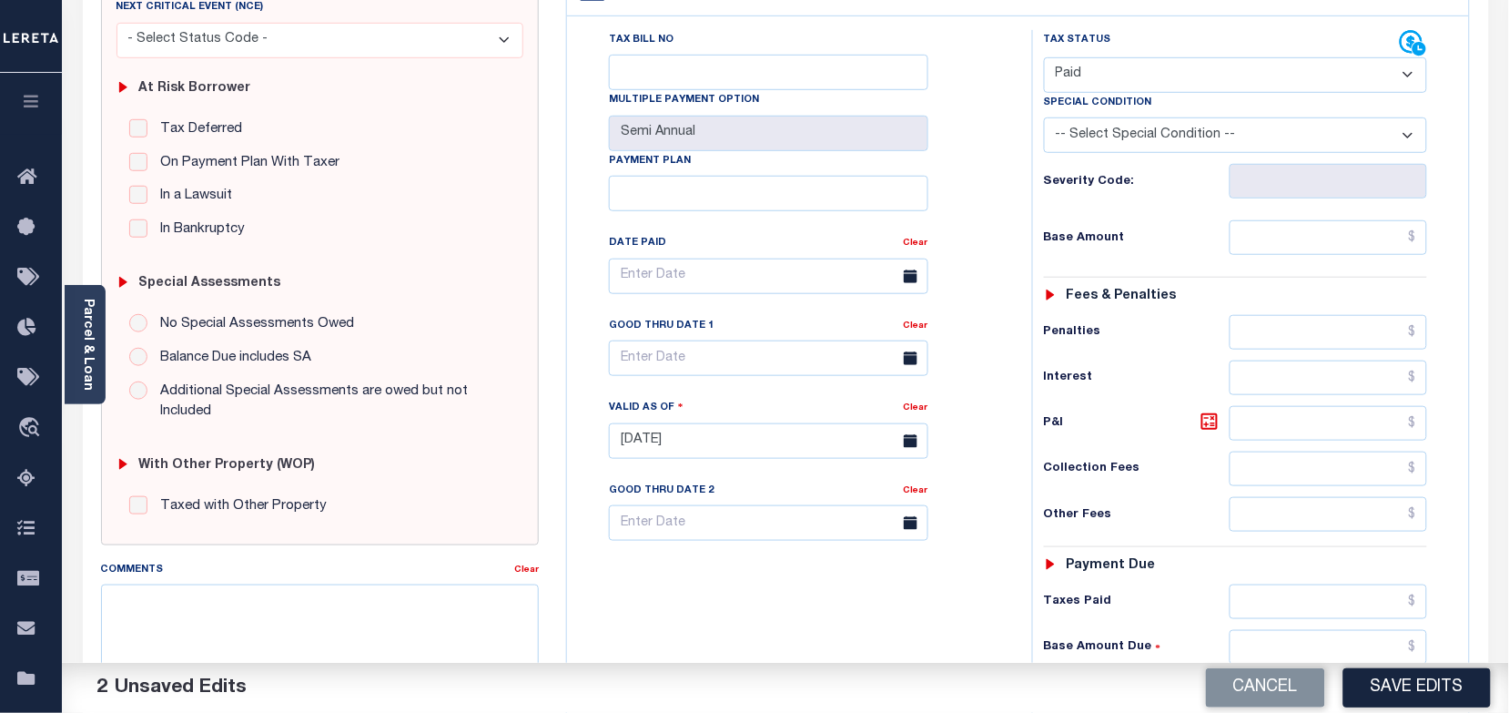
scroll to position [341, 0]
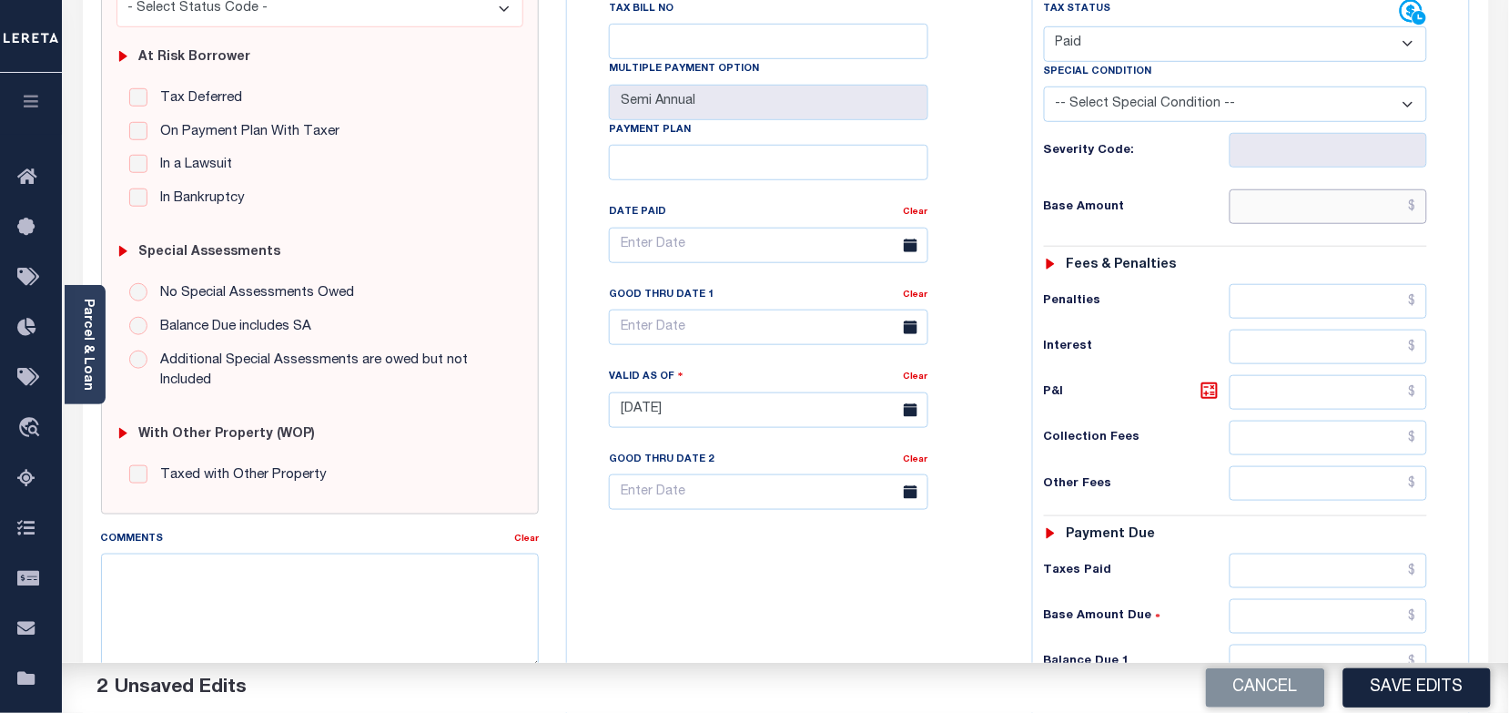
click at [1295, 206] on input "text" at bounding box center [1329, 206] width 198 height 35
